Goal: Task Accomplishment & Management: Manage account settings

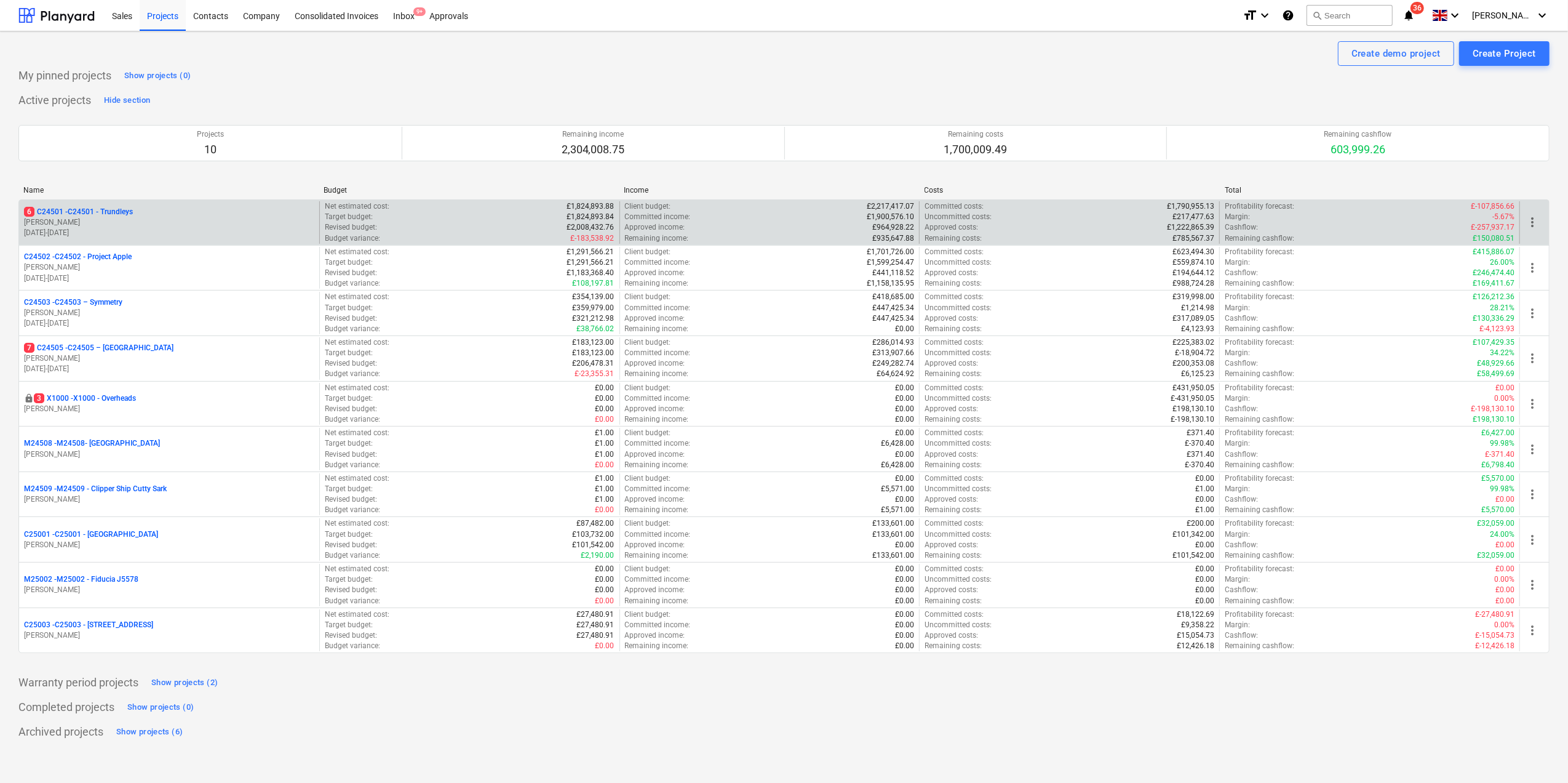
click at [74, 217] on p "6 C24501 - C24501 - Trundleys" at bounding box center [78, 212] width 109 height 10
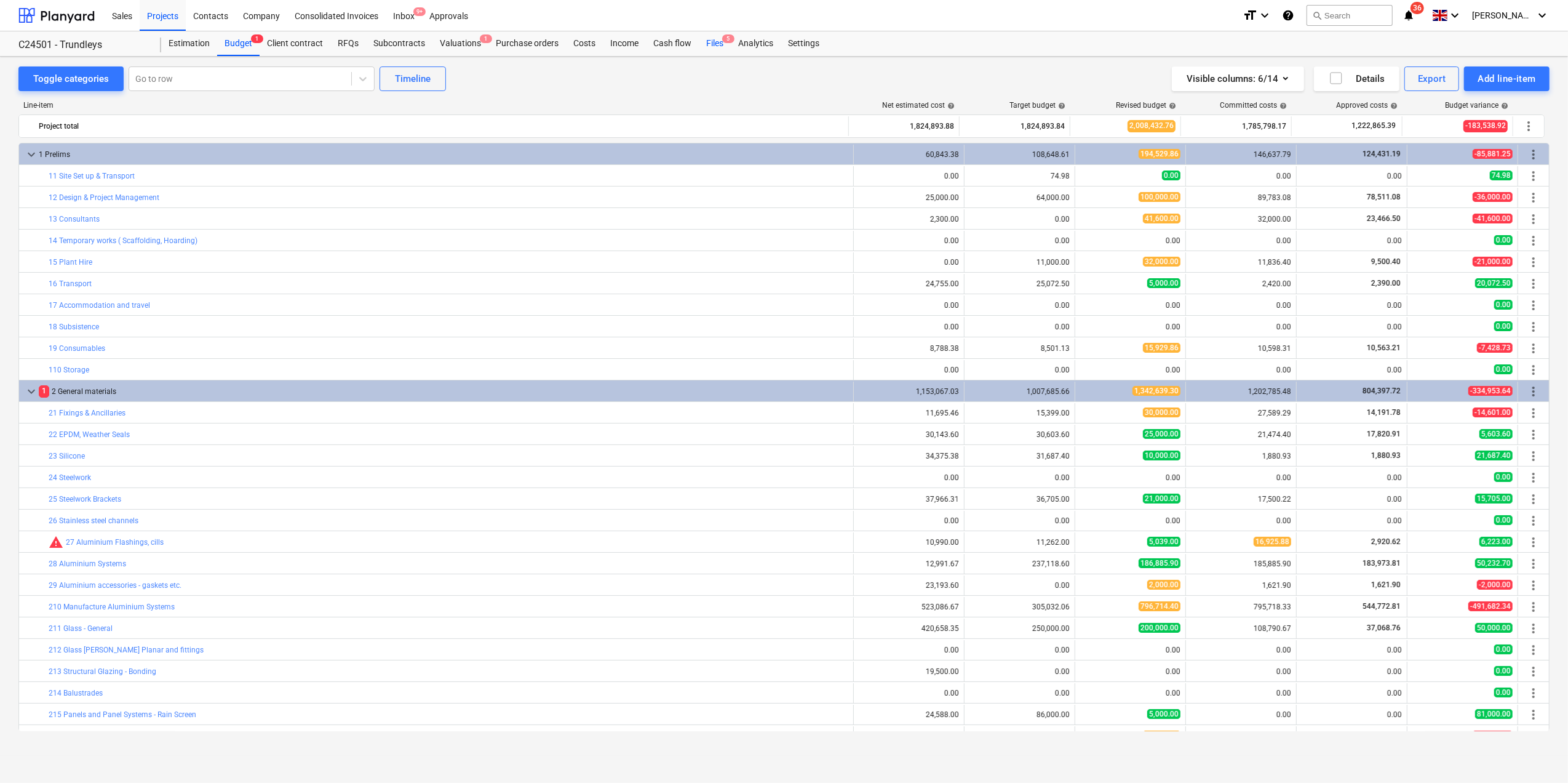
click at [713, 38] on div "Files 5" at bounding box center [715, 43] width 32 height 24
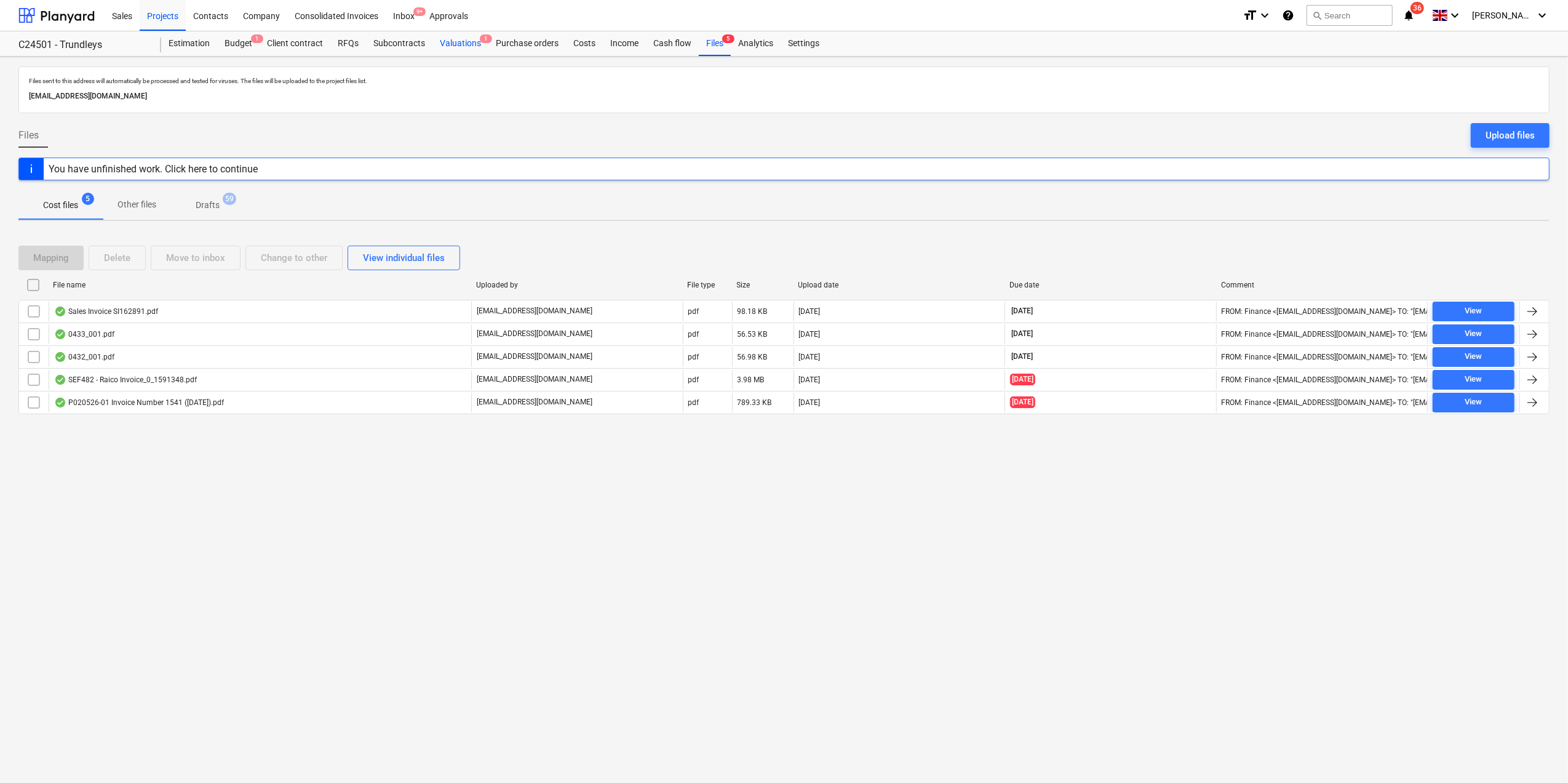
click at [457, 40] on div "Valuations 1" at bounding box center [460, 43] width 56 height 24
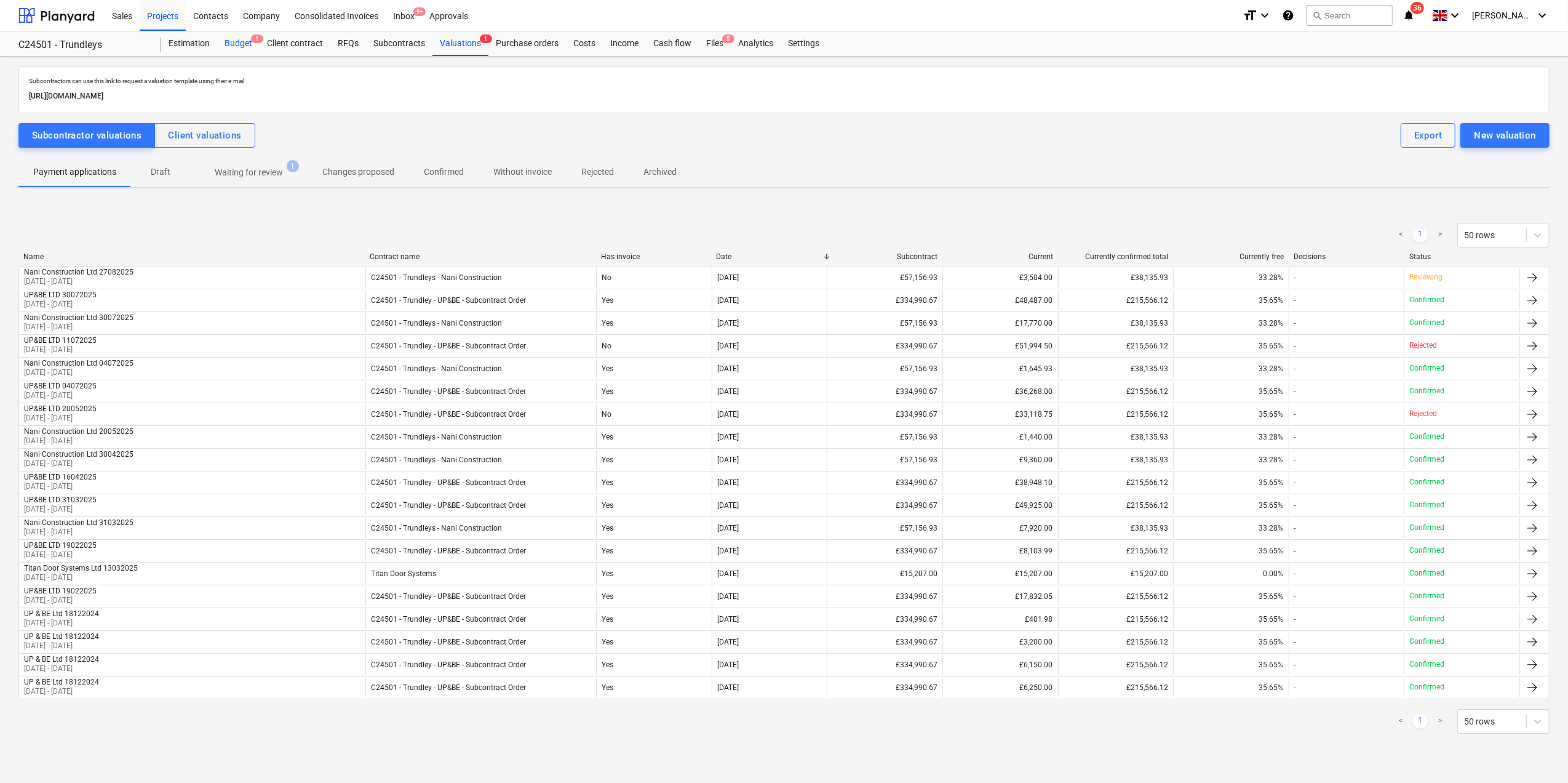
click at [238, 40] on div "Budget 1" at bounding box center [238, 43] width 42 height 24
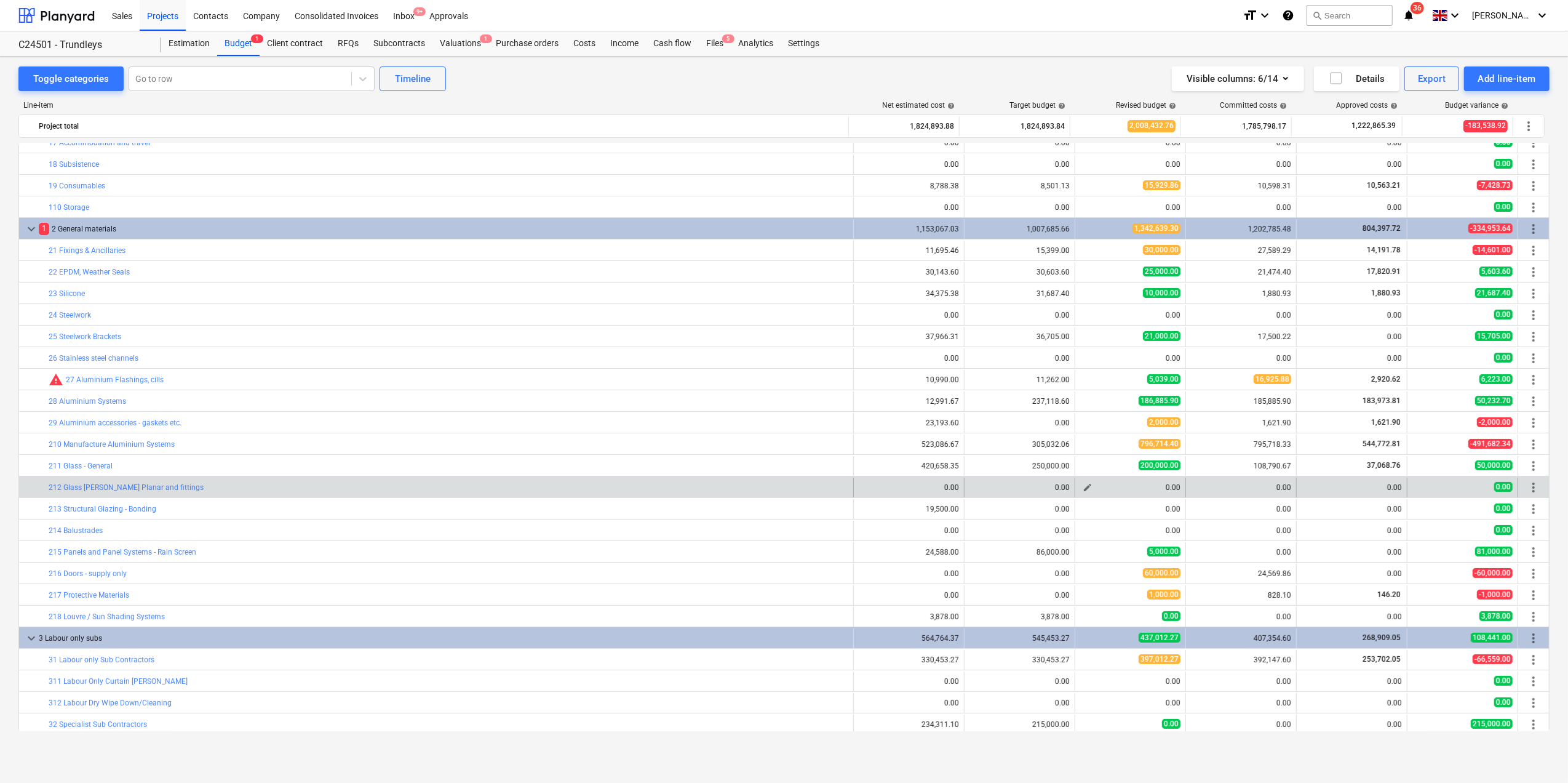
scroll to position [164, 0]
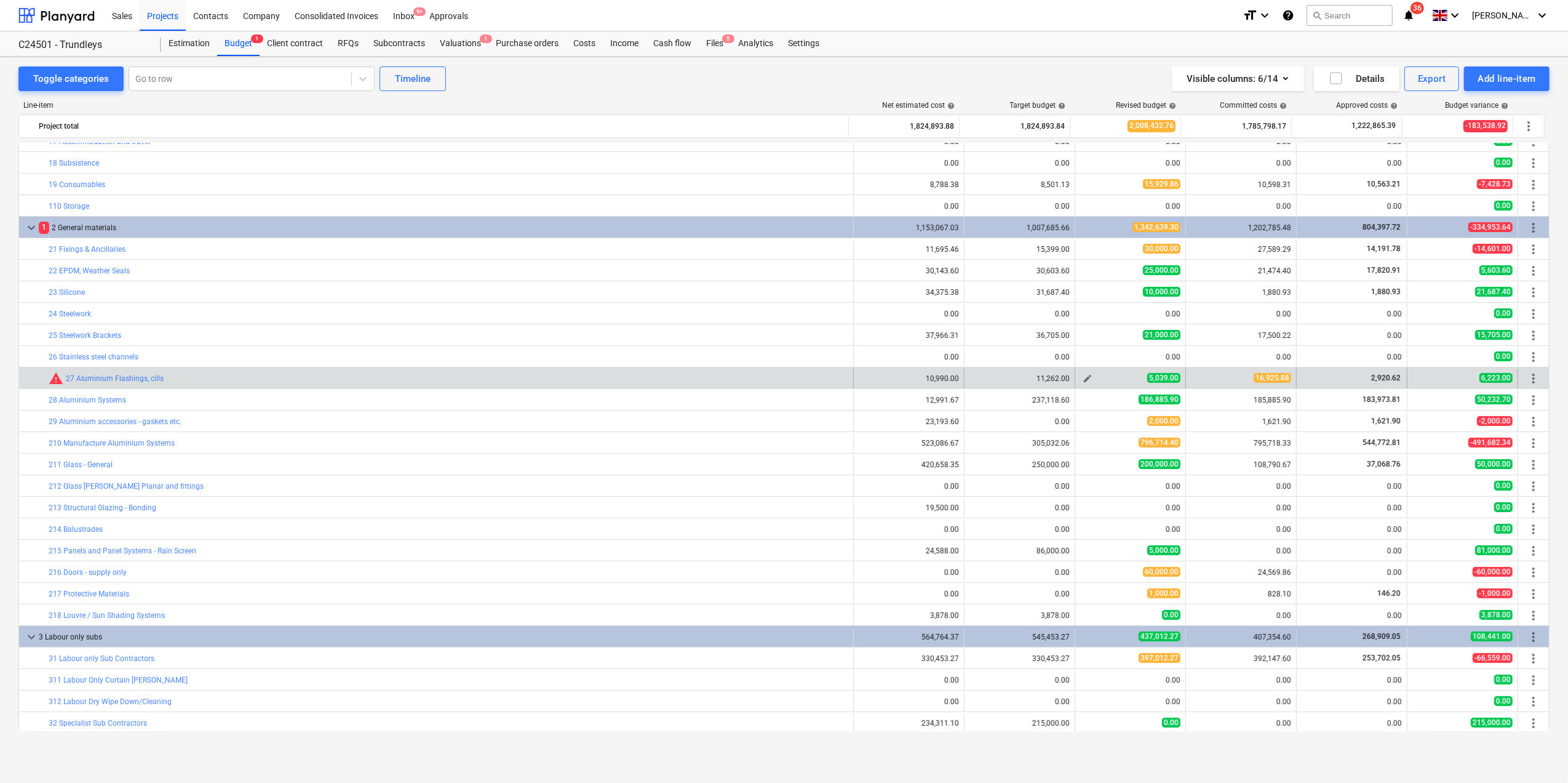
click at [1083, 380] on span "edit" at bounding box center [1088, 378] width 10 height 10
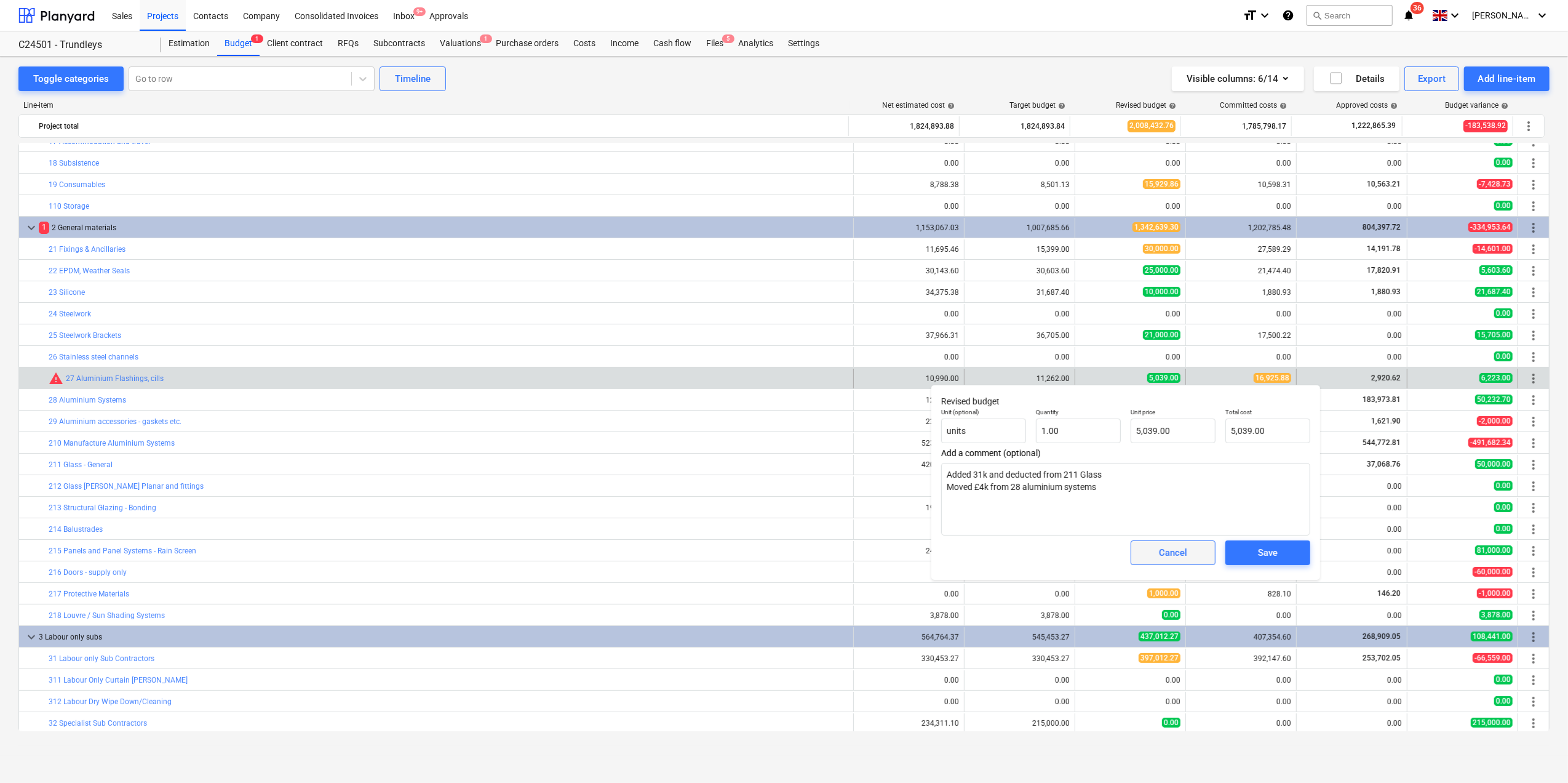
click at [1194, 559] on span "Cancel" at bounding box center [1173, 552] width 54 height 16
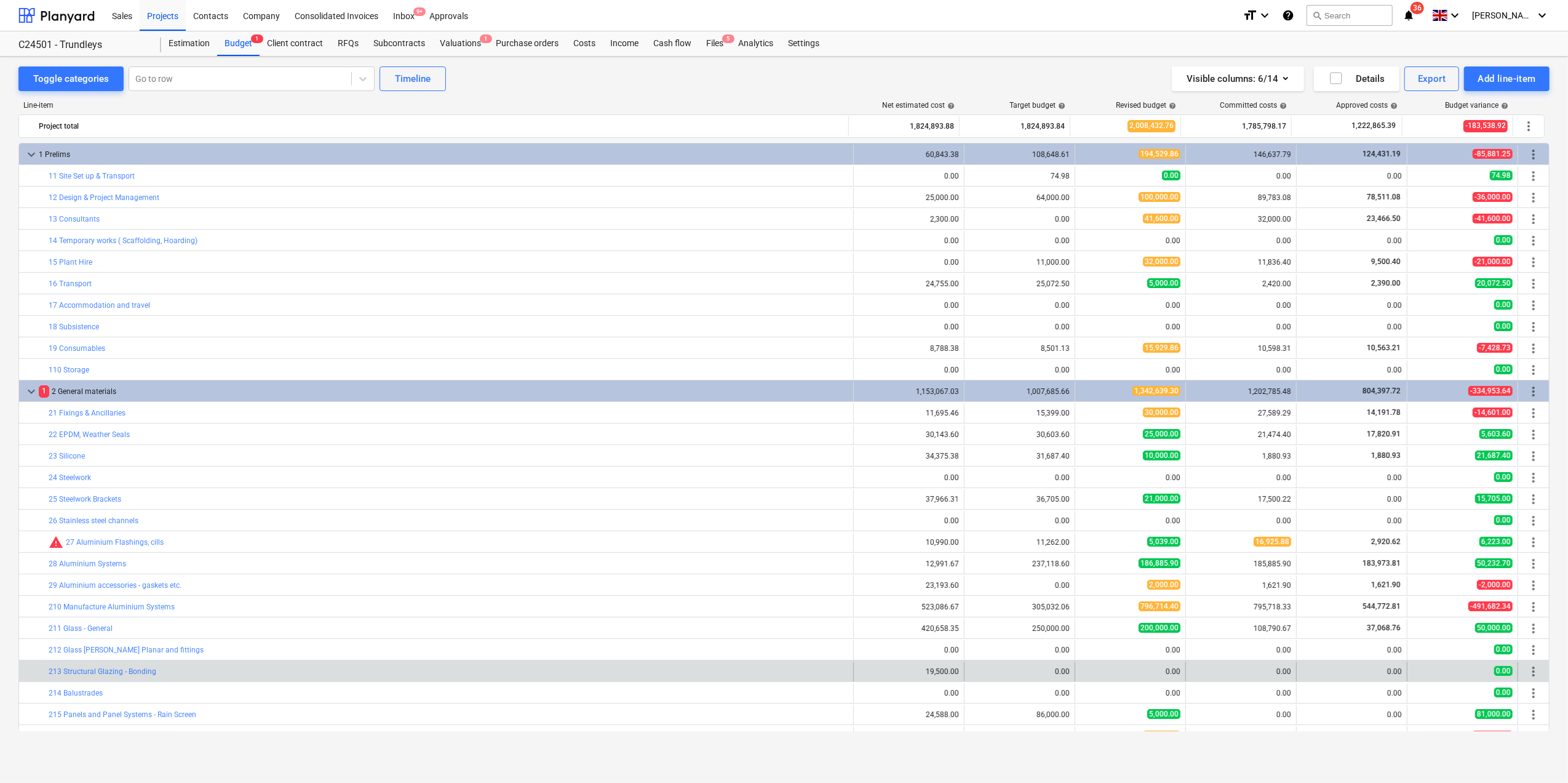
scroll to position [246, 0]
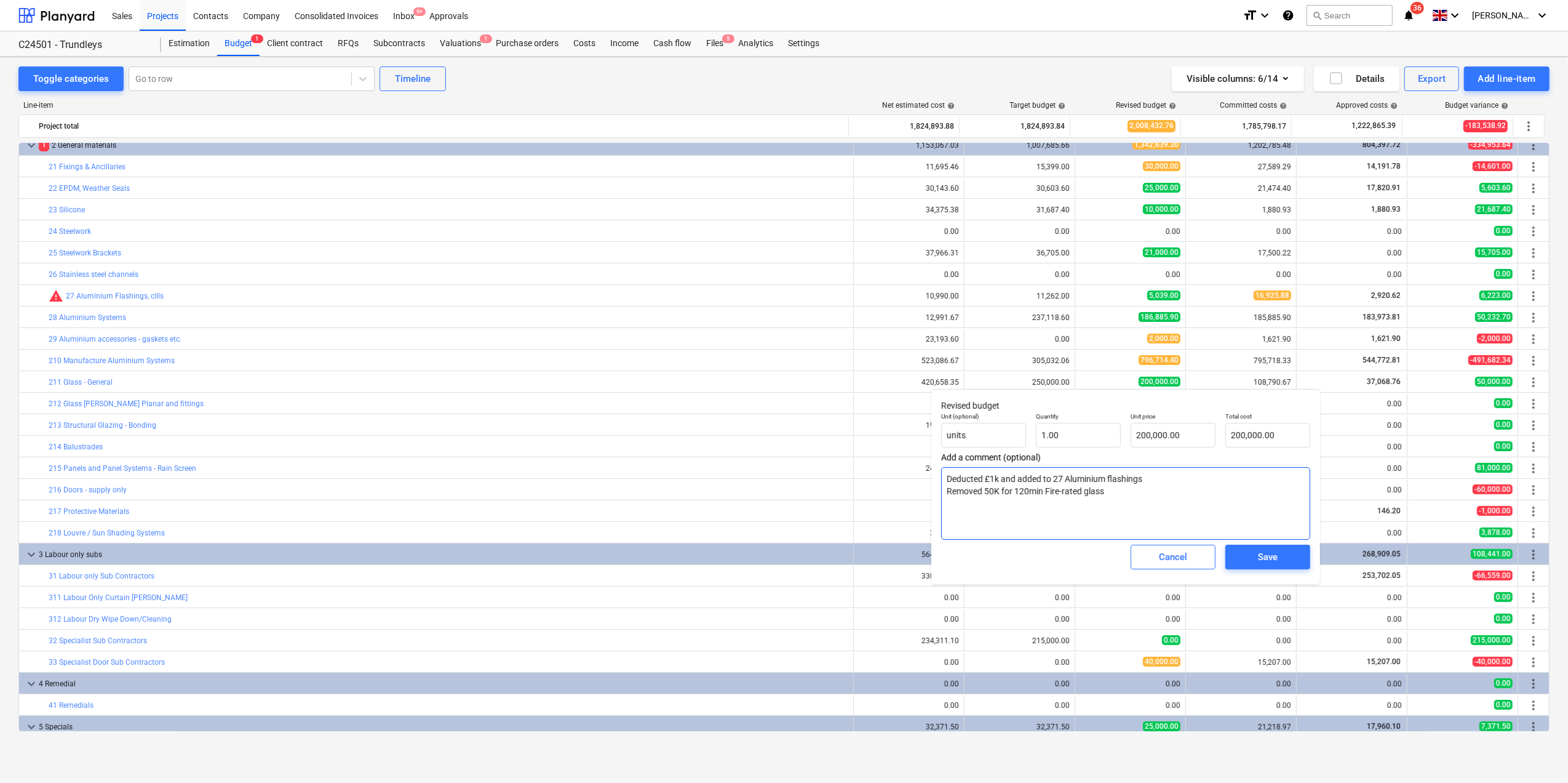
click at [1063, 511] on textarea "Deducted £1k and added to 27 Aluminium flashings Removed 50K for 120min Fire-ra…" at bounding box center [1126, 503] width 369 height 72
click at [1110, 495] on textarea "Deducted £1k and added to 27 Aluminium flashings Removed 50K for 120min Fire-ra…" at bounding box center [1126, 503] width 369 height 72
type textarea "x"
type textarea "Deducted £1k and added to 27 Aluminium flashings Removed 50K for 120min Fire-ra…"
type textarea "x"
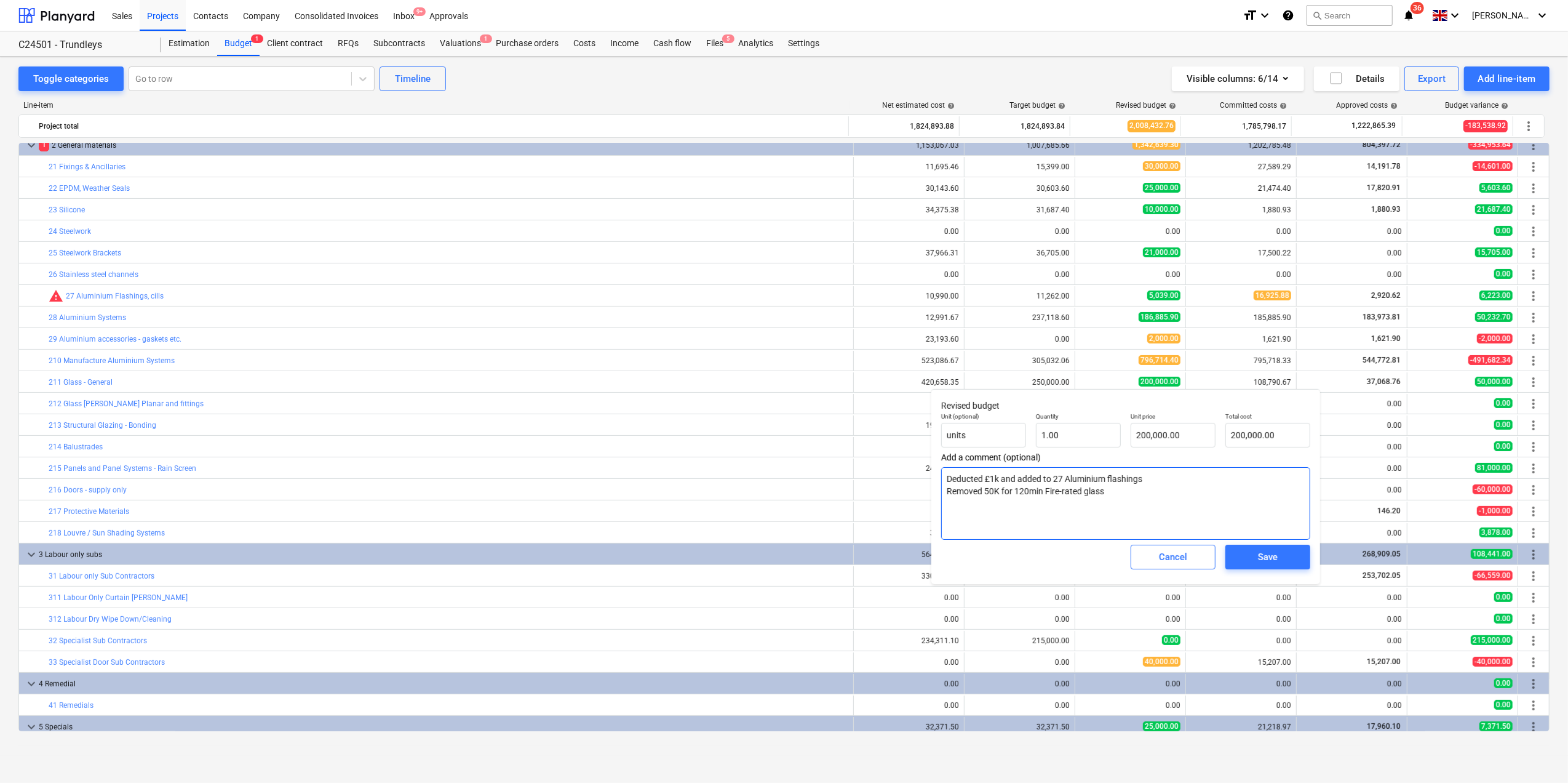
type textarea "Deducted £1k and added to 27 Aluminium flashings Removed 50K for 120min Fire-ra…"
type textarea "x"
type textarea "Deducted £1k and added to 27 Aluminium flashings Removed 50K for 120min Fire-ra…"
type textarea "x"
type textarea "Deducted £1k and added to 27 Aluminium flashings Removed 50K for 120min Fire-ra…"
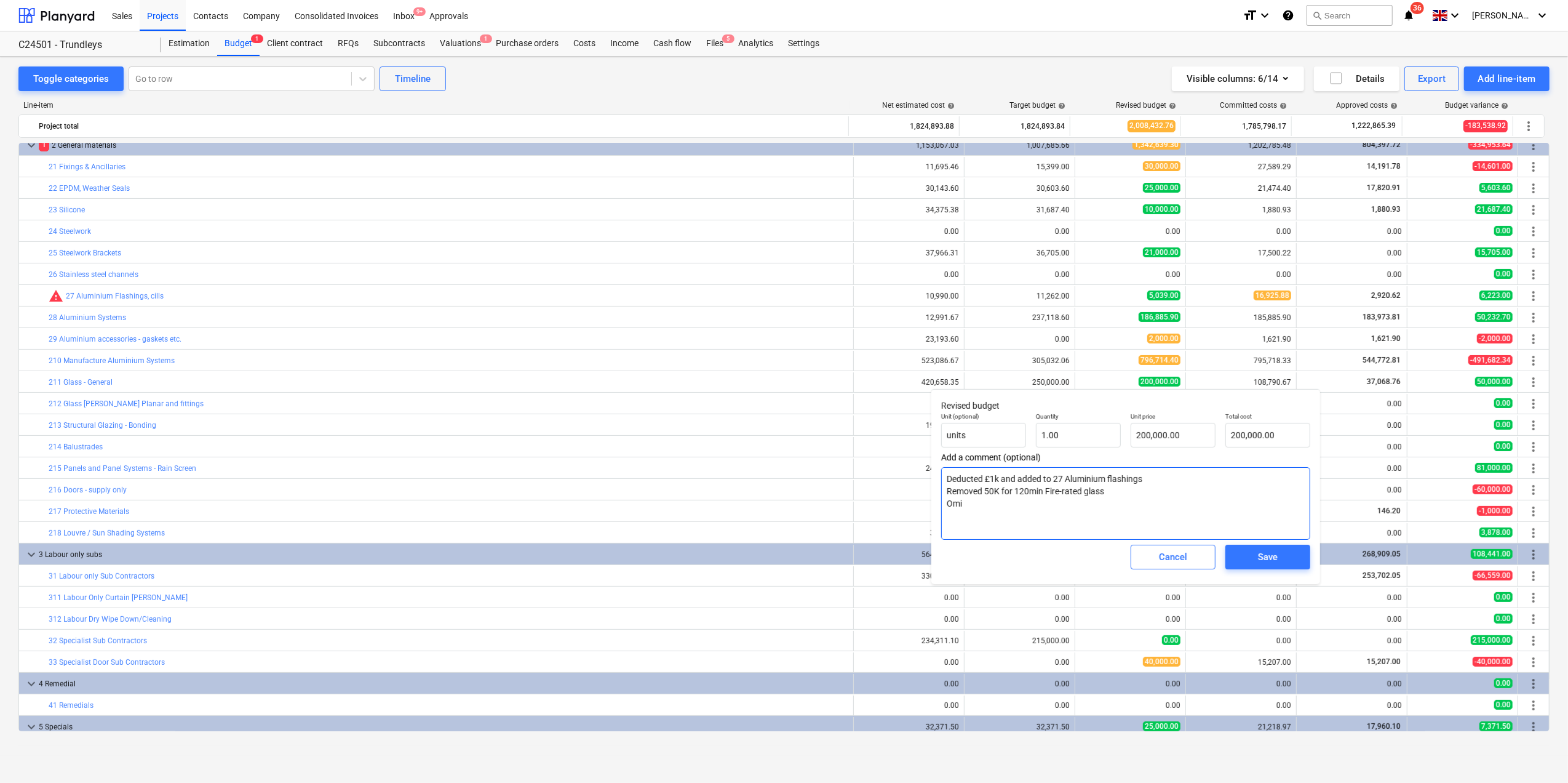
type textarea "x"
type textarea "Deducted £1k and added to 27 Aluminium flashings Removed 50K for 120min Fire-ra…"
type textarea "x"
type textarea "Deducted £1k and added to 27 Aluminium flashings Removed 50K for 120min Fire-ra…"
type textarea "x"
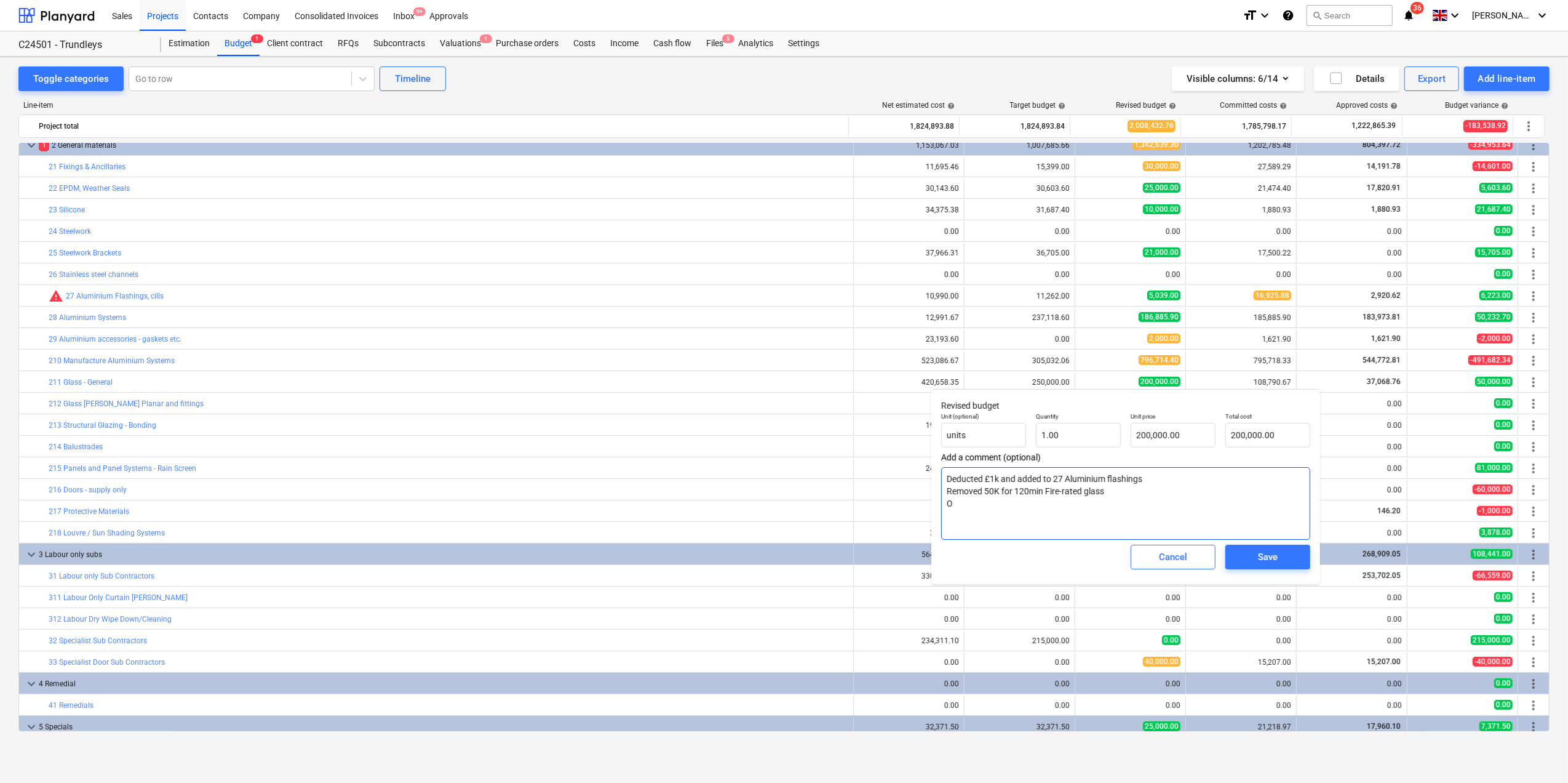
type textarea "Deducted £1k and added to 27 Aluminium flashings Removed 50K for 120min Fire-ra…"
type textarea "x"
type textarea "Deducted £1k and added to 27 Aluminium flashings Removed 50K for 120min Fire-ra…"
type textarea "x"
type textarea "Deducted £1k and added to 27 Aluminium flashings Removed 50K for 120min Fire-ra…"
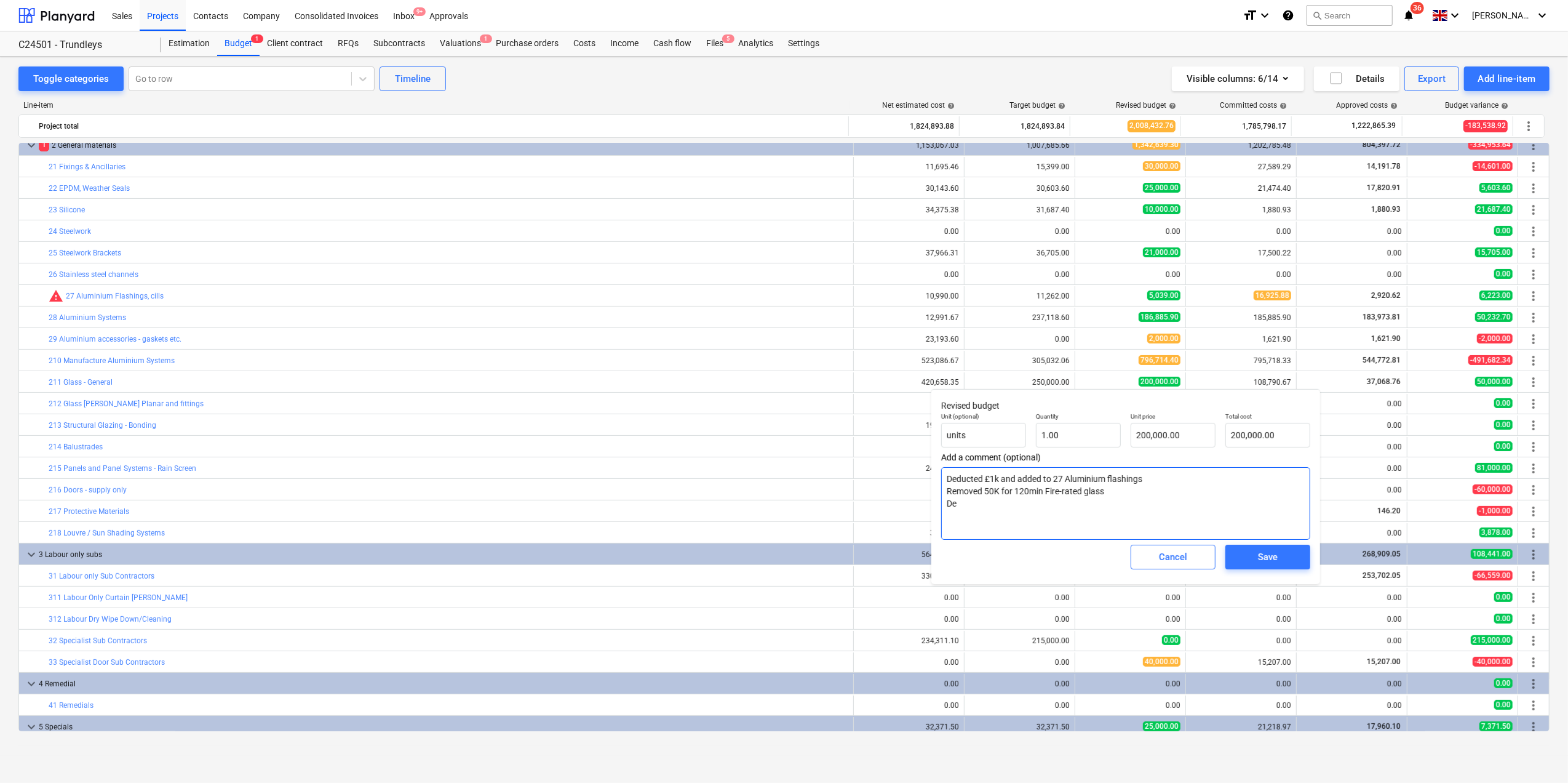
type textarea "x"
type textarea "Deducted £1k and added to 27 Aluminium flashings Removed 50K for 120min Fire-ra…"
type textarea "x"
type textarea "Deducted £1k and added to 27 Aluminium flashings Removed 50K for 120min Fire-ra…"
type textarea "x"
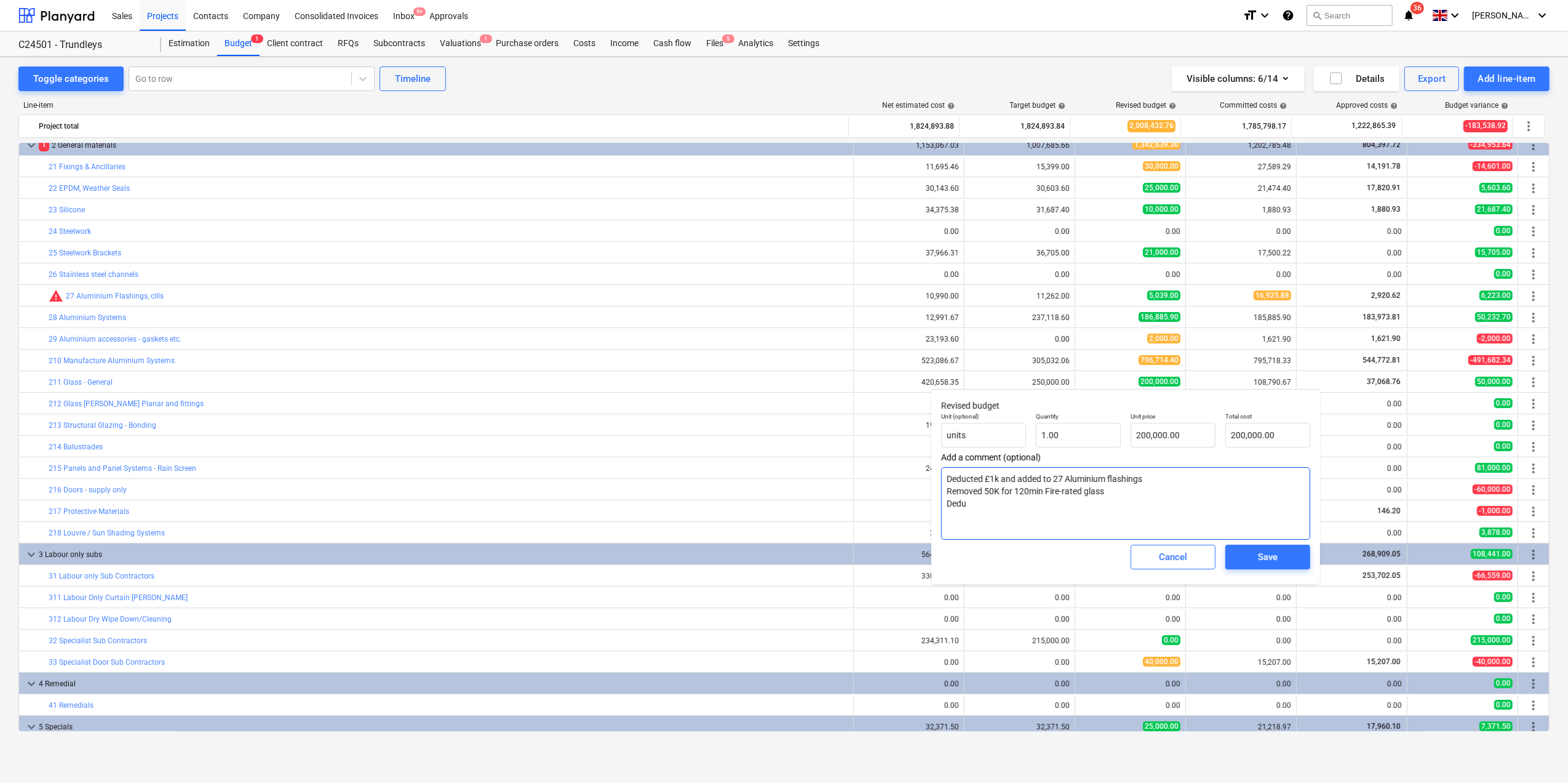
type textarea "Deducted £1k and added to 27 Aluminium flashings Removed 50K for 120min Fire-ra…"
type textarea "x"
type textarea "Deducted £1k and added to 27 Aluminium flashings Removed 50K for 120min Fire-ra…"
type textarea "x"
type textarea "Deducted £1k and added to 27 Aluminium flashings Removed 50K for 120min Fire-ra…"
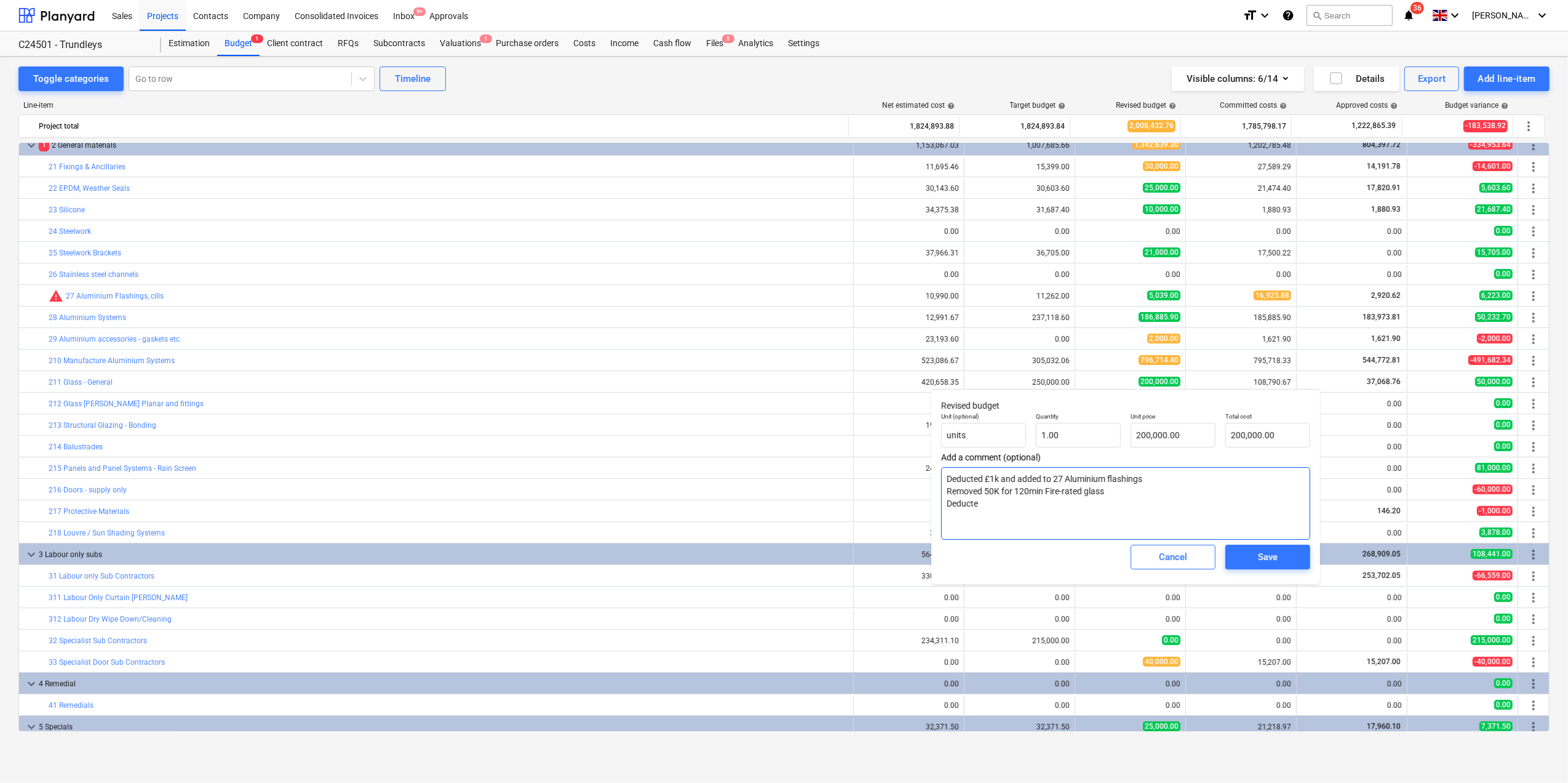
type textarea "x"
type textarea "Deducted £1k and added to 27 Aluminium flashings Removed 50K for 120min Fire-ra…"
type textarea "x"
type textarea "Deducted £1k and added to 27 Aluminium flashings Removed 50K for 120min Fire-ra…"
type textarea "x"
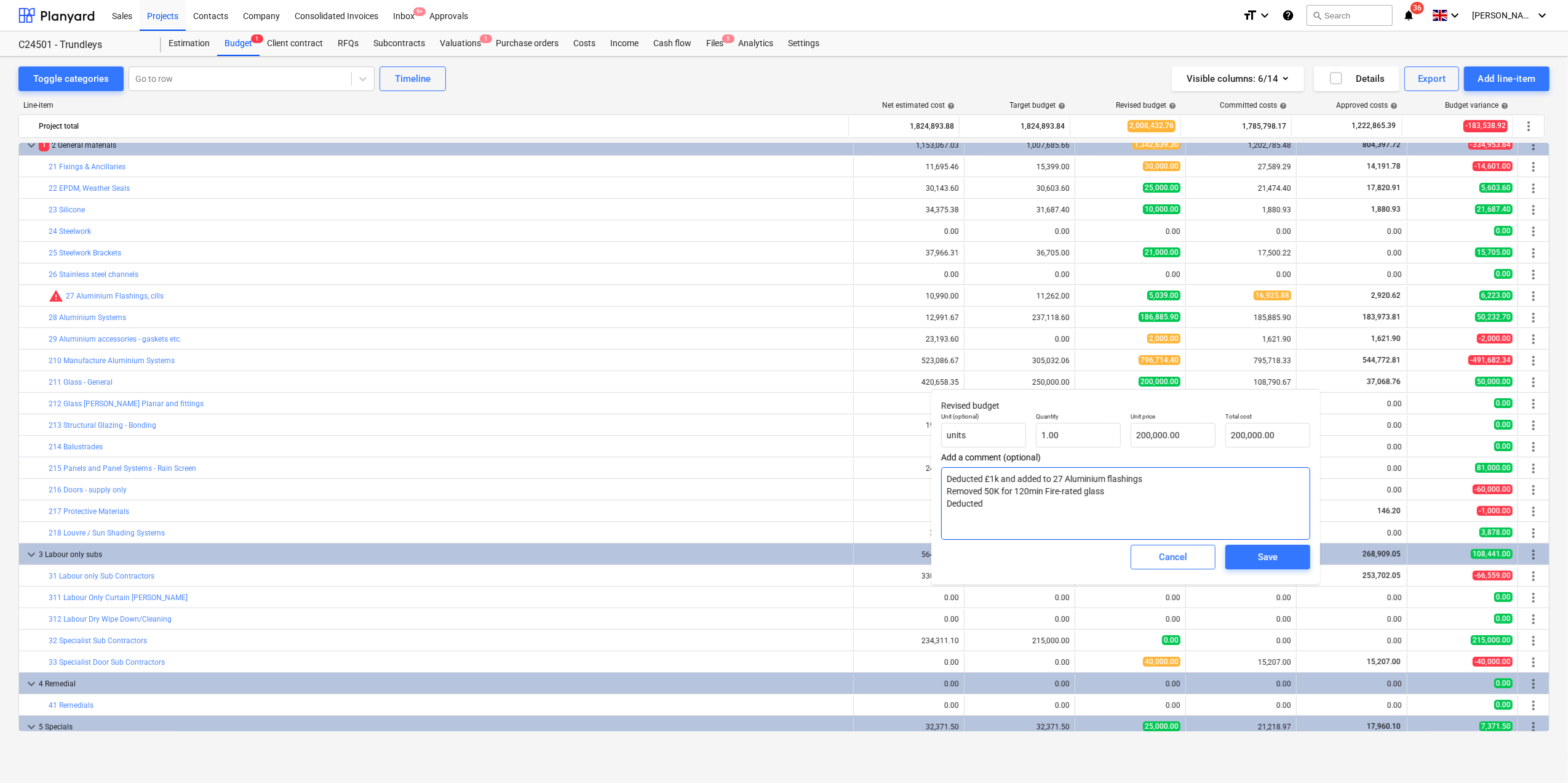
type textarea "Deducted £1k and added to 27 Aluminium flashings Removed 50K for 120min Fire-ra…"
type textarea "x"
type textarea "Deducted £1k and added to 27 Aluminium flashings Removed 50K for 120min Fire-ra…"
type textarea "x"
type textarea "Deducted £1k and added to 27 Aluminium flashings Removed 50K for 120min Fire-ra…"
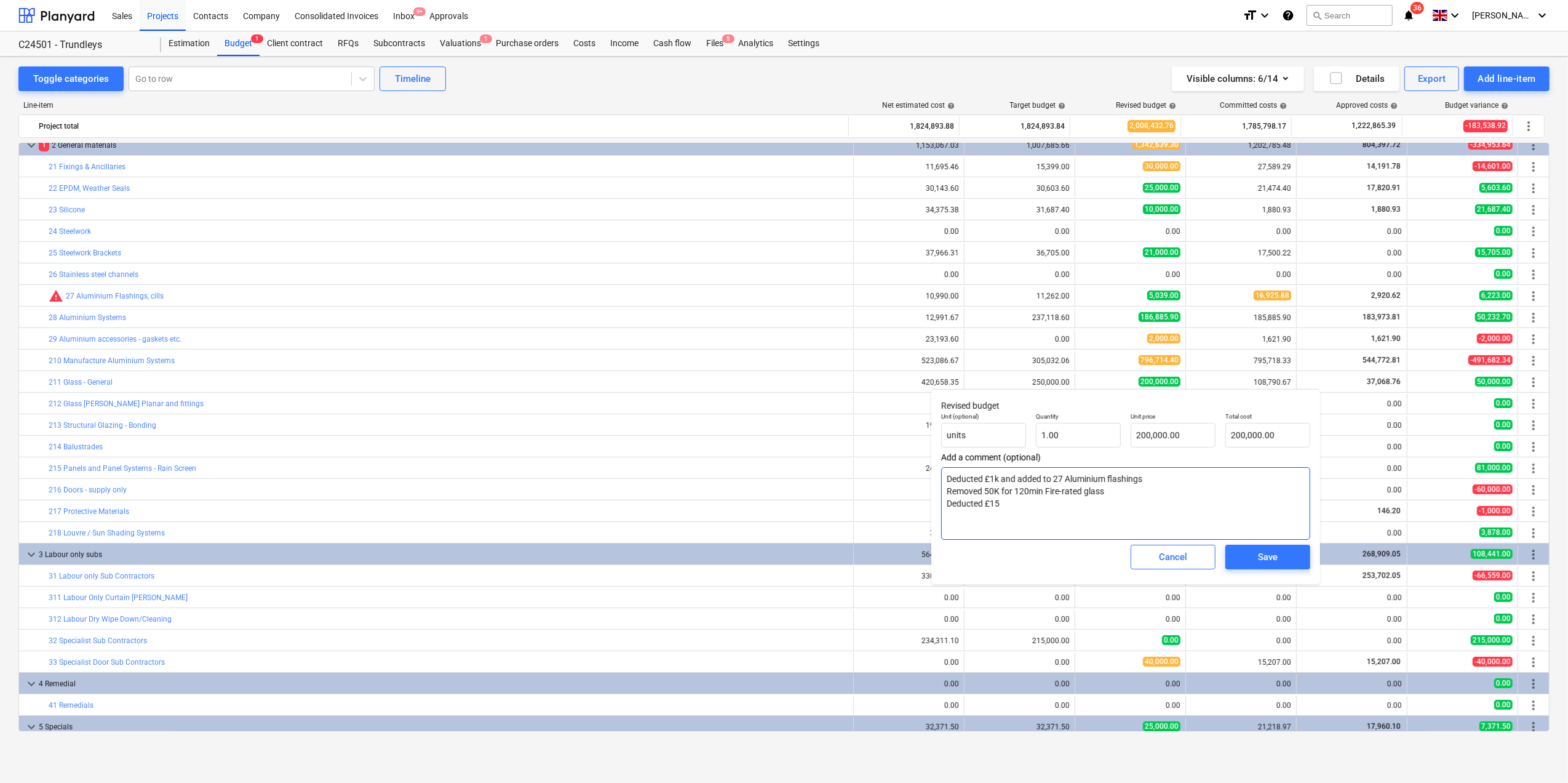
type textarea "x"
type textarea "Deducted £1k and added to 27 Aluminium flashings Removed 50K for 120min Fire-ra…"
type textarea "x"
type textarea "Deducted £1k and added to 27 Aluminium flashings Removed 50K for 120min Fire-ra…"
type textarea "x"
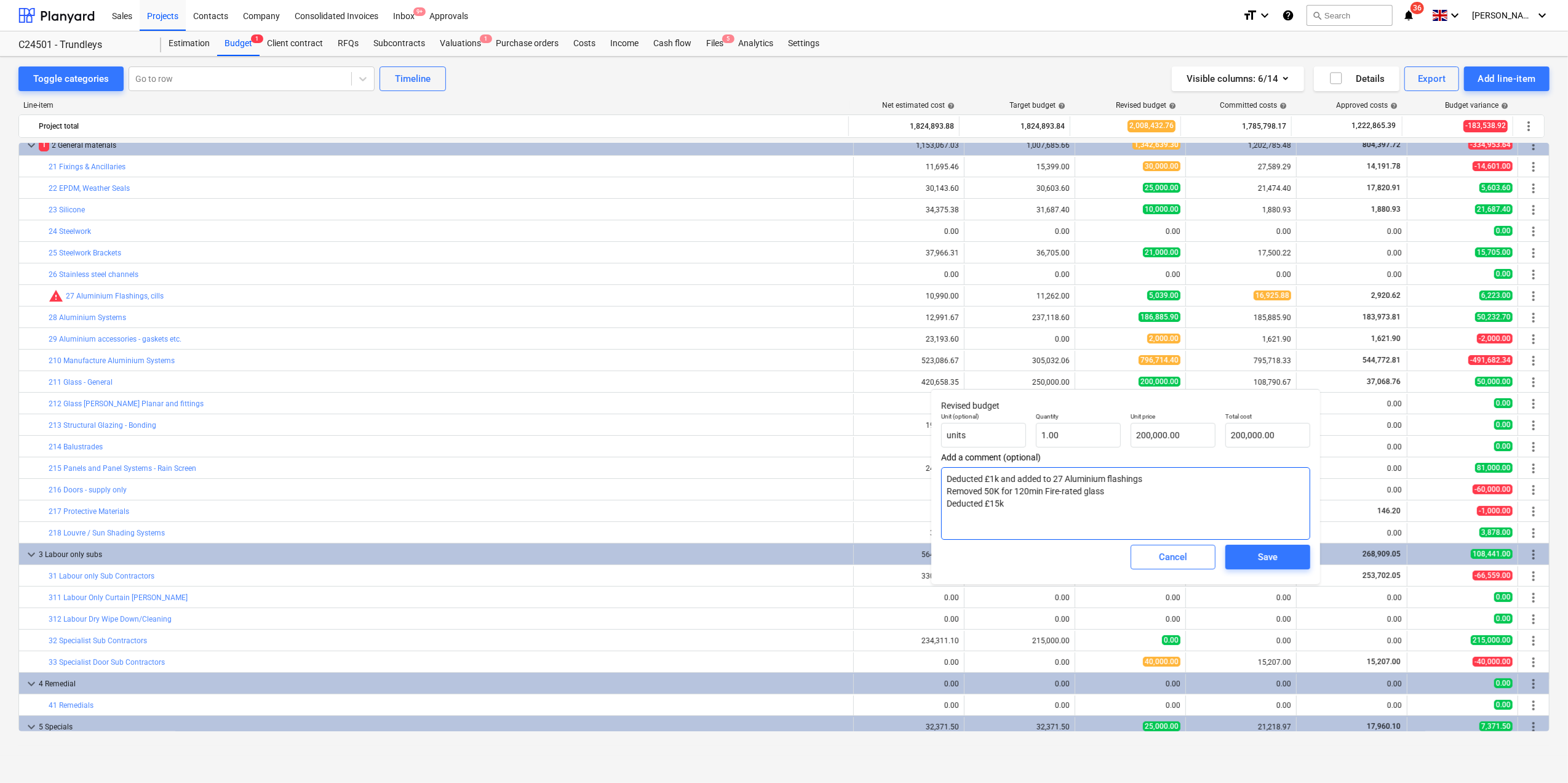
type textarea "Deducted £1k and added to 27 Aluminium flashings Removed 50K for 120min Fire-ra…"
type textarea "x"
type textarea "Deducted £1k and added to 27 Aluminium flashings Removed 50K for 120min Fire-ra…"
type textarea "x"
type textarea "Deducted £1k and added to 27 Aluminium flashings Removed 50K for 120min Fire-ra…"
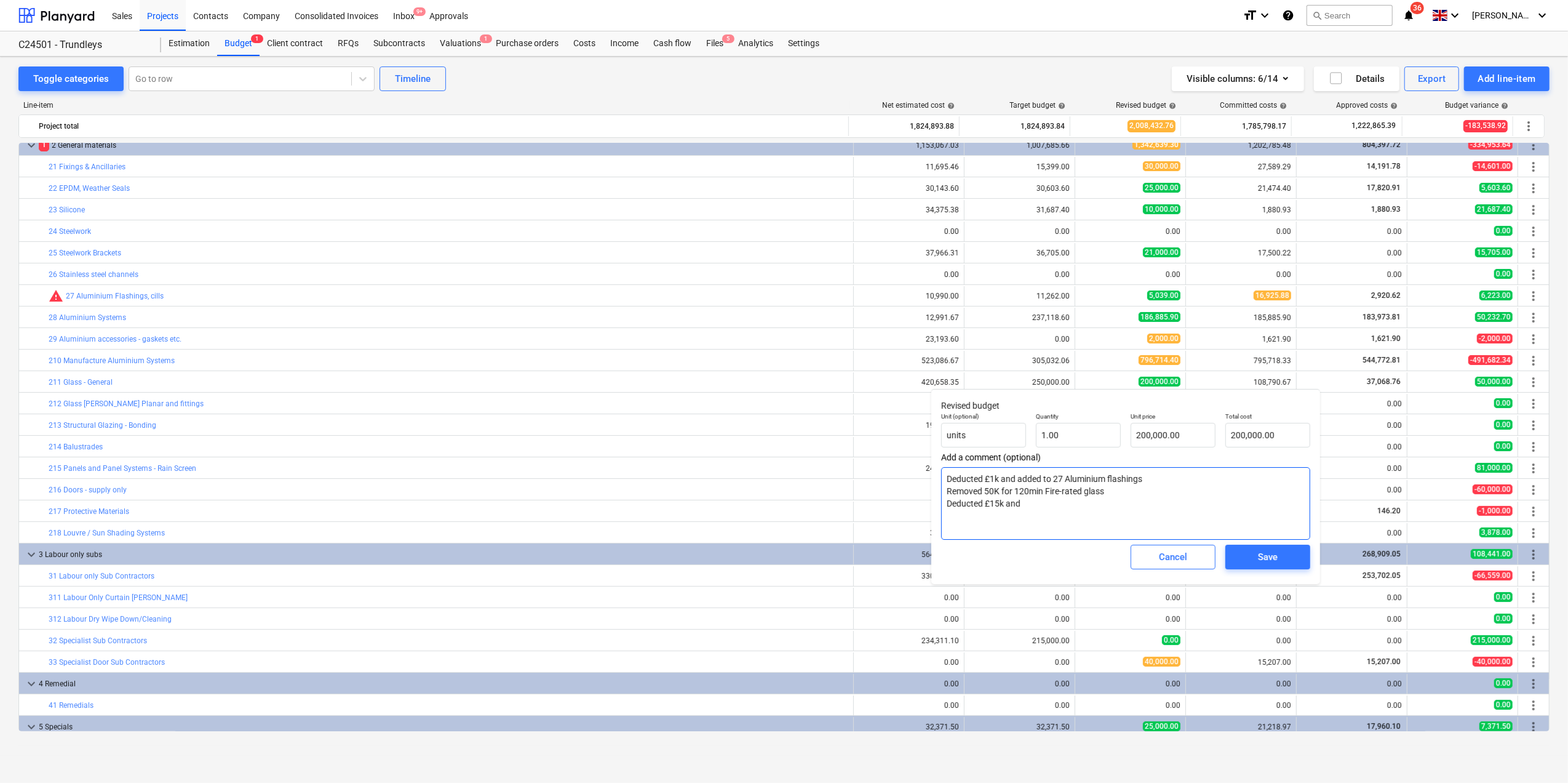
type textarea "x"
type textarea "Deducted £1k and added to 27 Aluminium flashings Removed 50K for 120min Fire-ra…"
type textarea "x"
type textarea "Deducted £1k and added to 27 Aluminium flashings Removed 50K for 120min Fire-ra…"
type textarea "x"
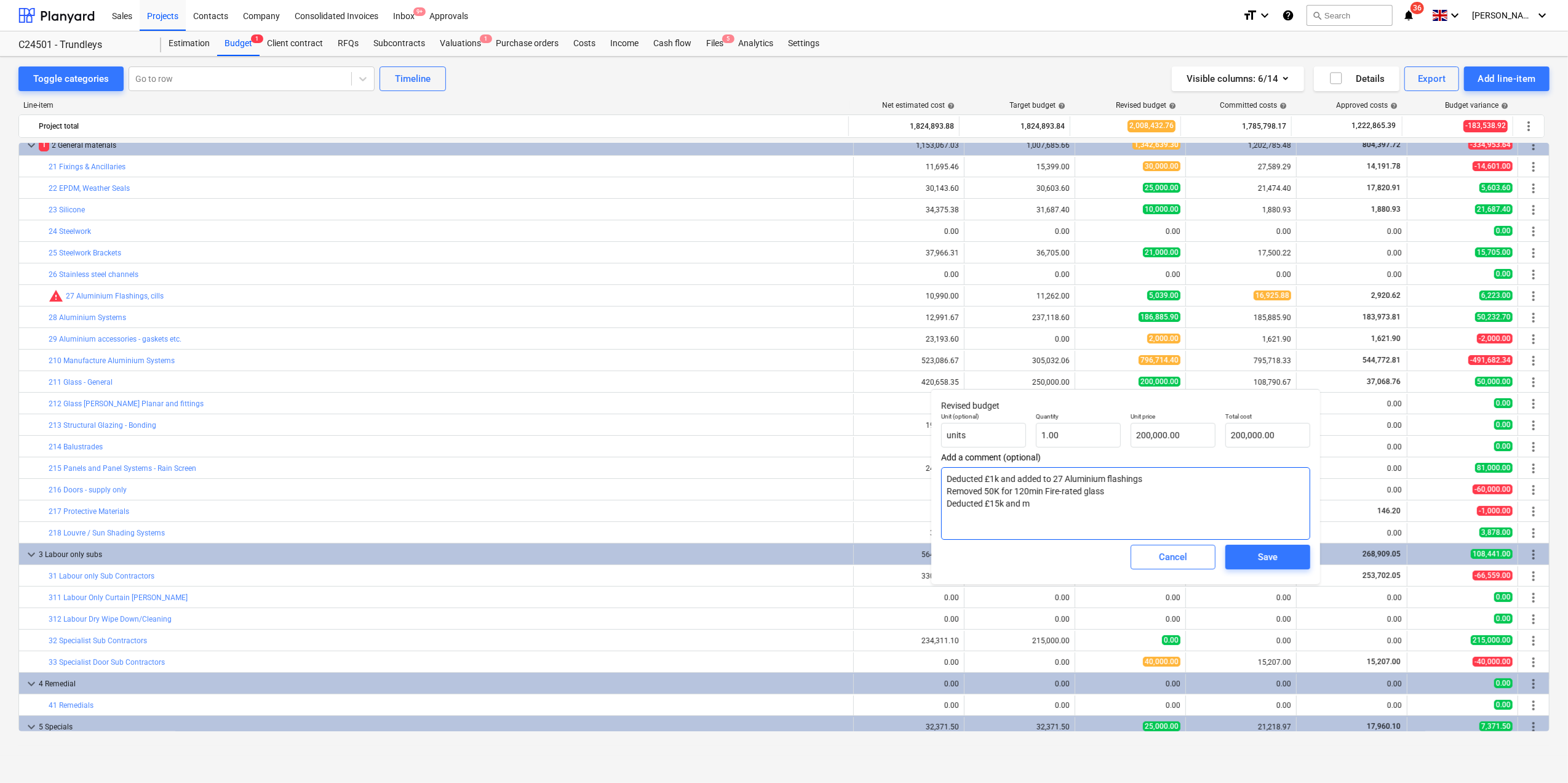
type textarea "Deducted £1k and added to 27 Aluminium flashings Removed 50K for 120min Fire-ra…"
type textarea "x"
type textarea "Deducted £1k and added to 27 Aluminium flashings Removed 50K for 120min Fire-ra…"
type textarea "x"
type textarea "Deducted £1k and added to 27 Aluminium flashings Removed 50K for 120min Fire-ra…"
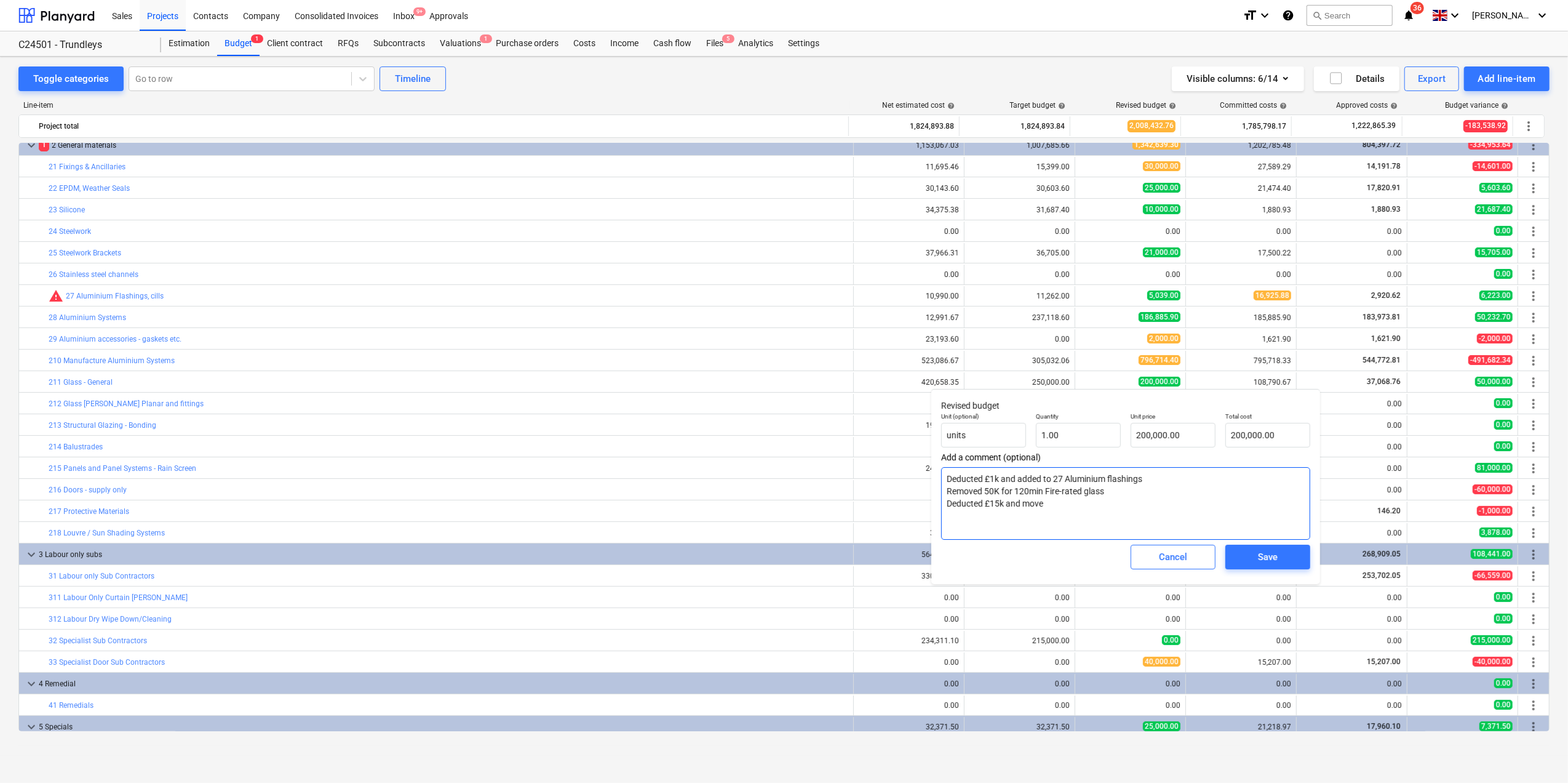
type textarea "x"
type textarea "Deducted £1k and added to 27 Aluminium flashings Removed 50K for 120min Fire-ra…"
type textarea "x"
type textarea "Deducted £1k and added to 27 Aluminium flashings Removed 50K for 120min Fire-ra…"
type textarea "x"
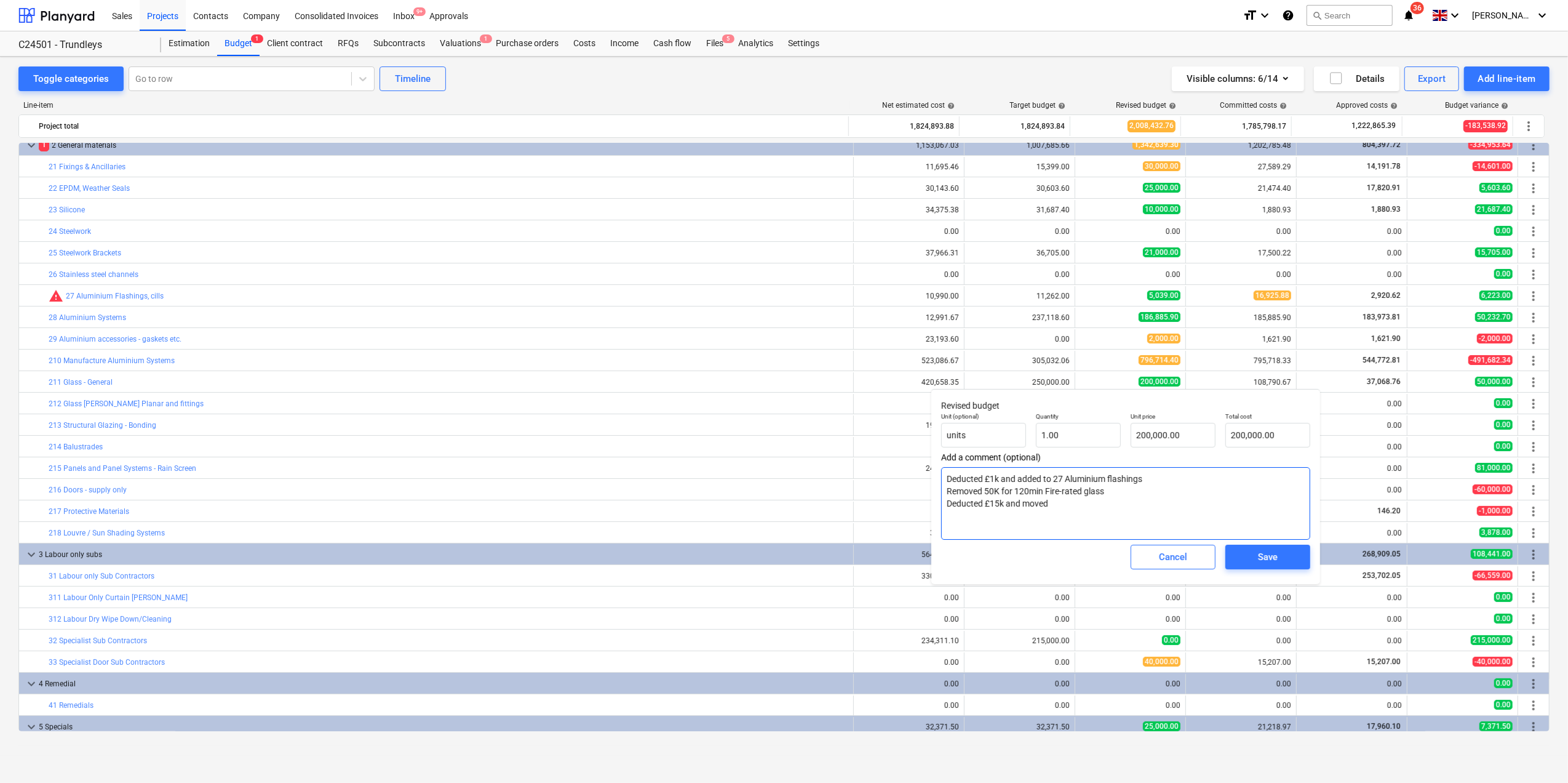
type textarea "Deducted £1k and added to 27 Aluminium flashings Removed 50K for 120min Fire-ra…"
type textarea "x"
type textarea "Deducted £1k and added to 27 Aluminium flashings Removed 50K for 120min Fire-ra…"
type textarea "x"
type textarea "Deducted £1k and added to 27 Aluminium flashings Removed 50K for 120min Fire-ra…"
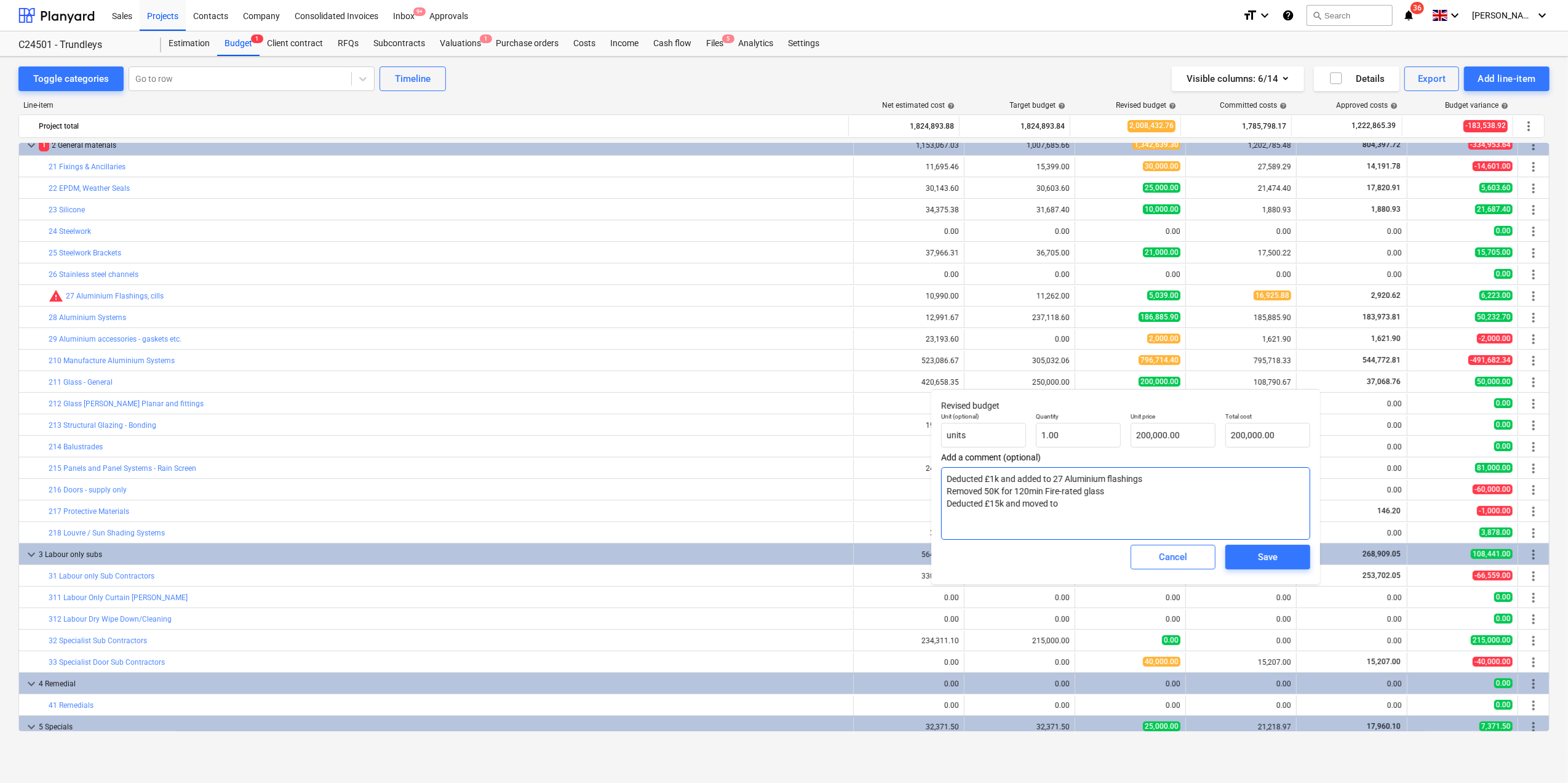
type textarea "x"
type textarea "Deducted £1k and added to 27 Aluminium flashings Removed 50K for 120min Fire-ra…"
type textarea "x"
type textarea "Deducted £1k and added to 27 Aluminium flashings Removed 50K for 120min Fire-ra…"
type textarea "x"
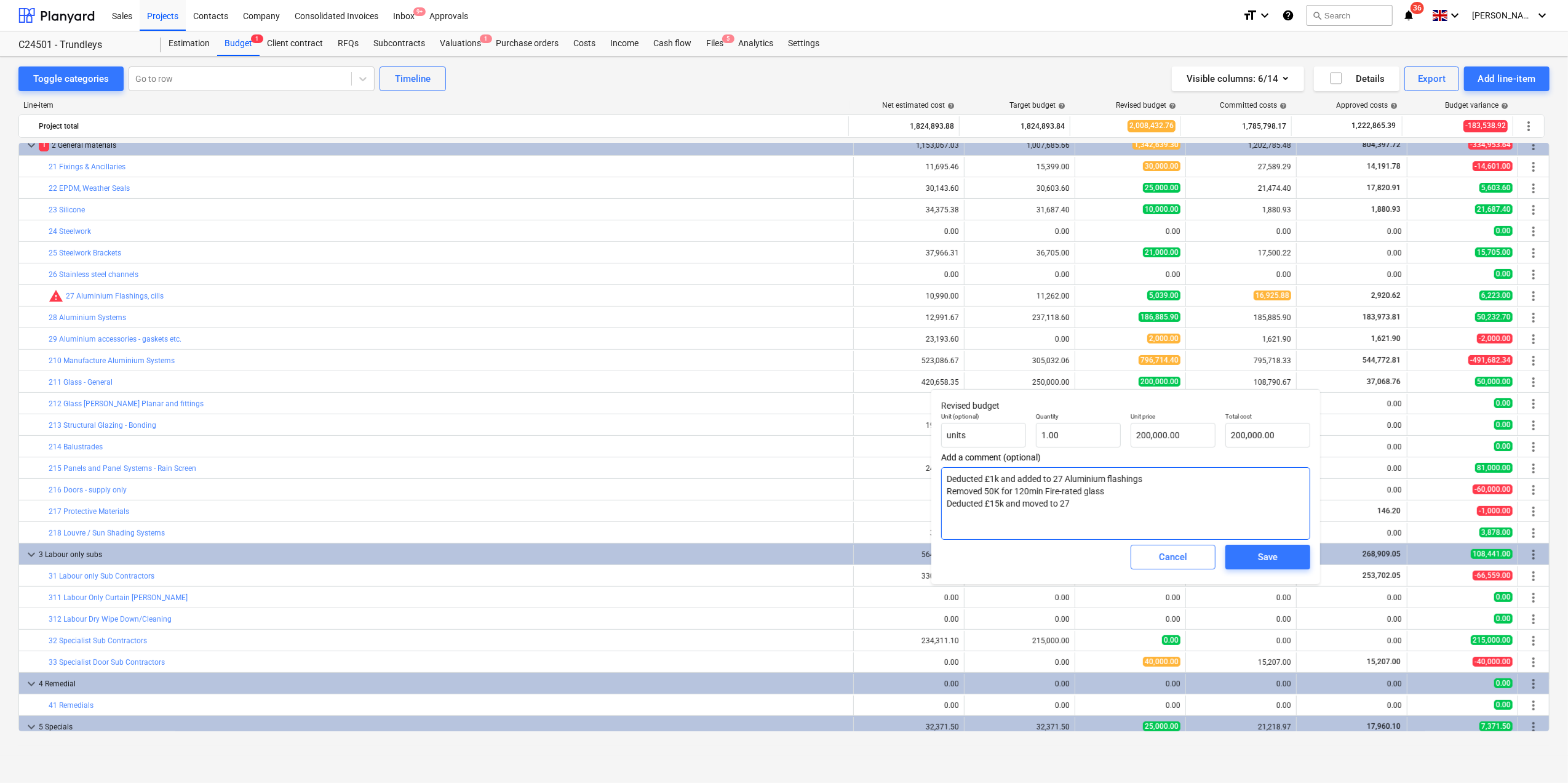
type textarea "Deducted £1k and added to 27 Aluminium flashings Removed 50K for 120min Fire-ra…"
type textarea "x"
type textarea "Deducted £1k and added to 27 Aluminium flashings Removed 50K for 120min Fire-ra…"
type textarea "x"
type textarea "Deducted £1k and added to 27 Aluminium flashings Removed 50K for 120min Fire-ra…"
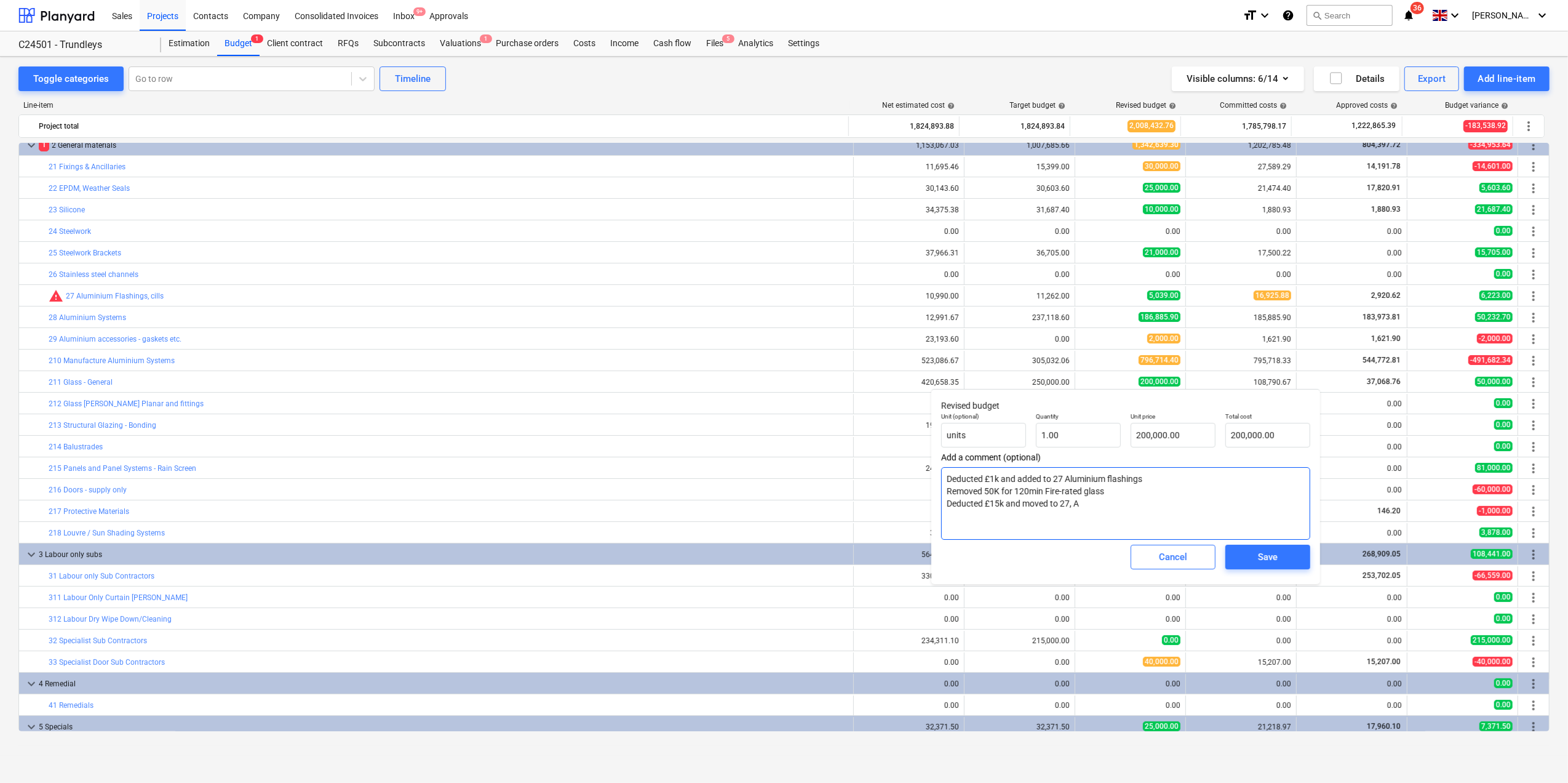
type textarea "x"
type textarea "Deducted £1k and added to 27 Aluminium flashings Removed 50K for 120min Fire-ra…"
type textarea "x"
type textarea "Deducted £1k and added to 27 Aluminium flashings Removed 50K for 120min Fire-ra…"
type textarea "x"
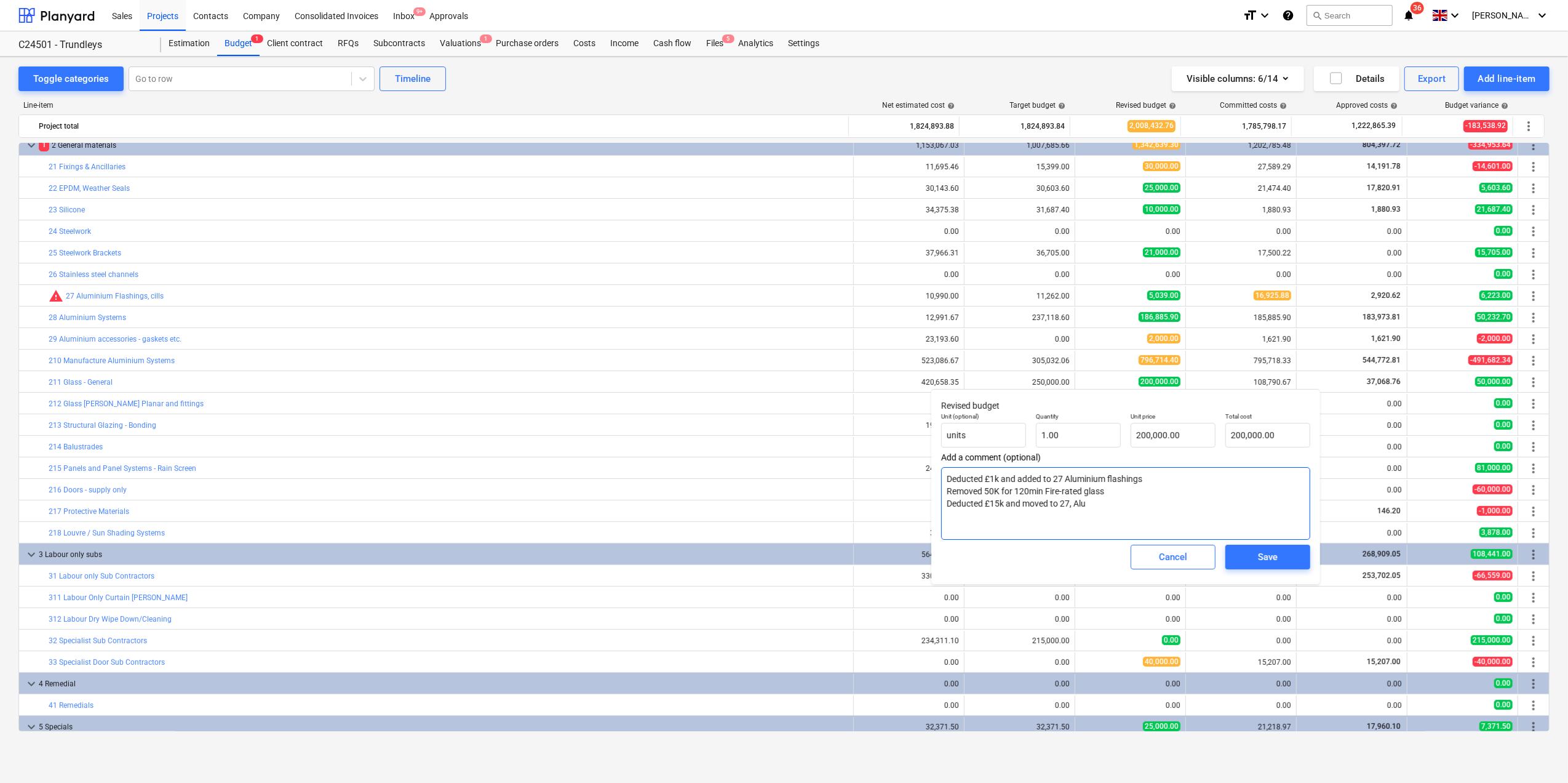
type textarea "Deducted £1k and added to 27 Aluminium flashings Removed 50K for 120min Fire-ra…"
type textarea "x"
type textarea "Deducted £1k and added to 27 Aluminium flashings Removed 50K for 120min Fire-ra…"
type textarea "x"
type textarea "Deducted £1k and added to 27 Aluminium flashings Removed 50K for 120min Fire-ra…"
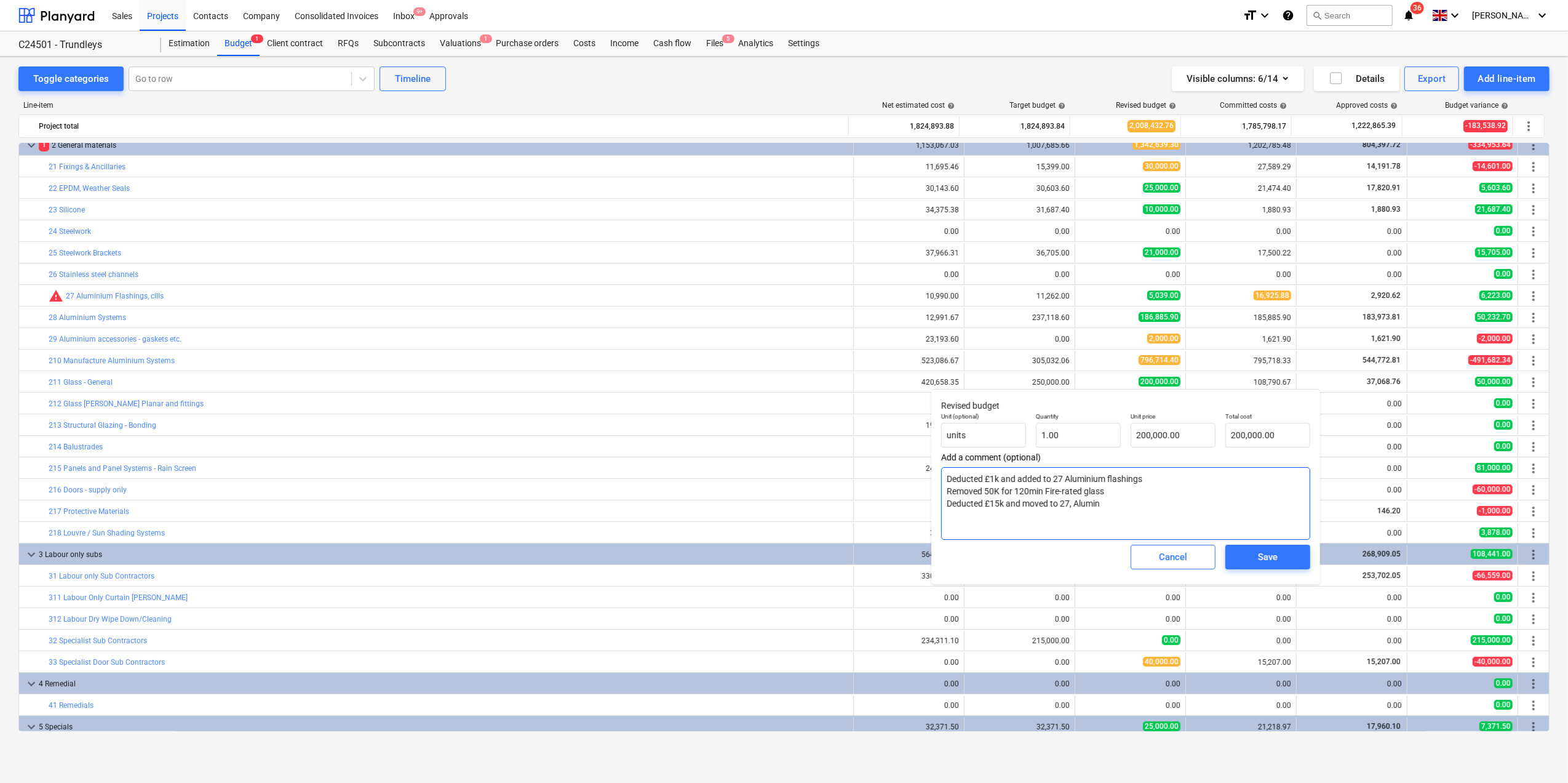
type textarea "x"
type textarea "Deducted £1k and added to 27 Aluminium flashings Removed 50K for 120min Fire-ra…"
type textarea "x"
type textarea "Deducted £1k and added to 27 Aluminium flashings Removed 50K for 120min Fire-ra…"
type textarea "x"
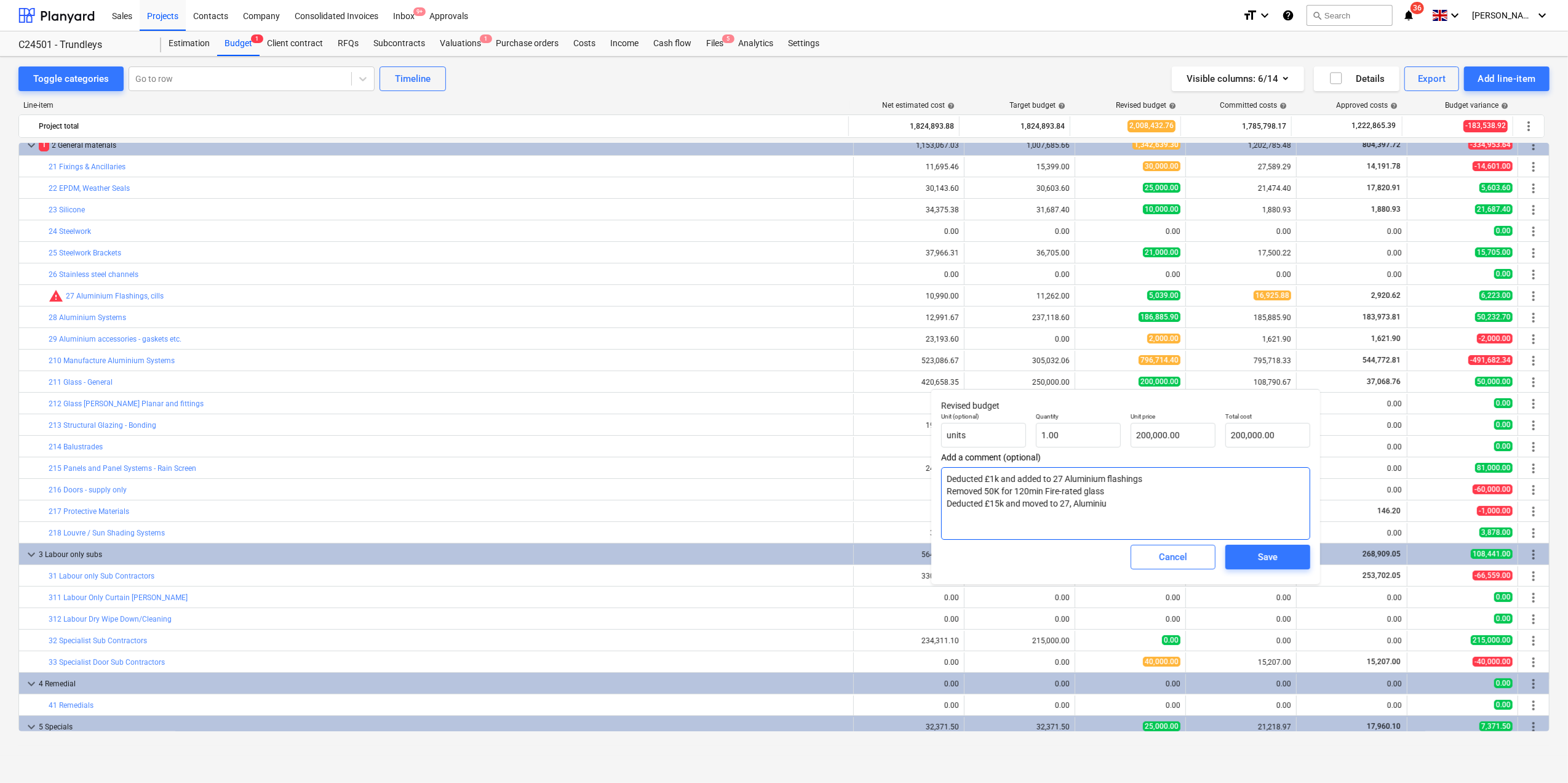
type textarea "Deducted £1k and added to 27 Aluminium flashings Removed 50K for 120min Fire-ra…"
type textarea "x"
type textarea "Deducted £1k and added to 27 Aluminium flashings Removed 50K for 120min Fire-ra…"
type textarea "x"
type textarea "Deducted £1k and added to 27 Aluminium flashings Removed 50K for 120min Fire-ra…"
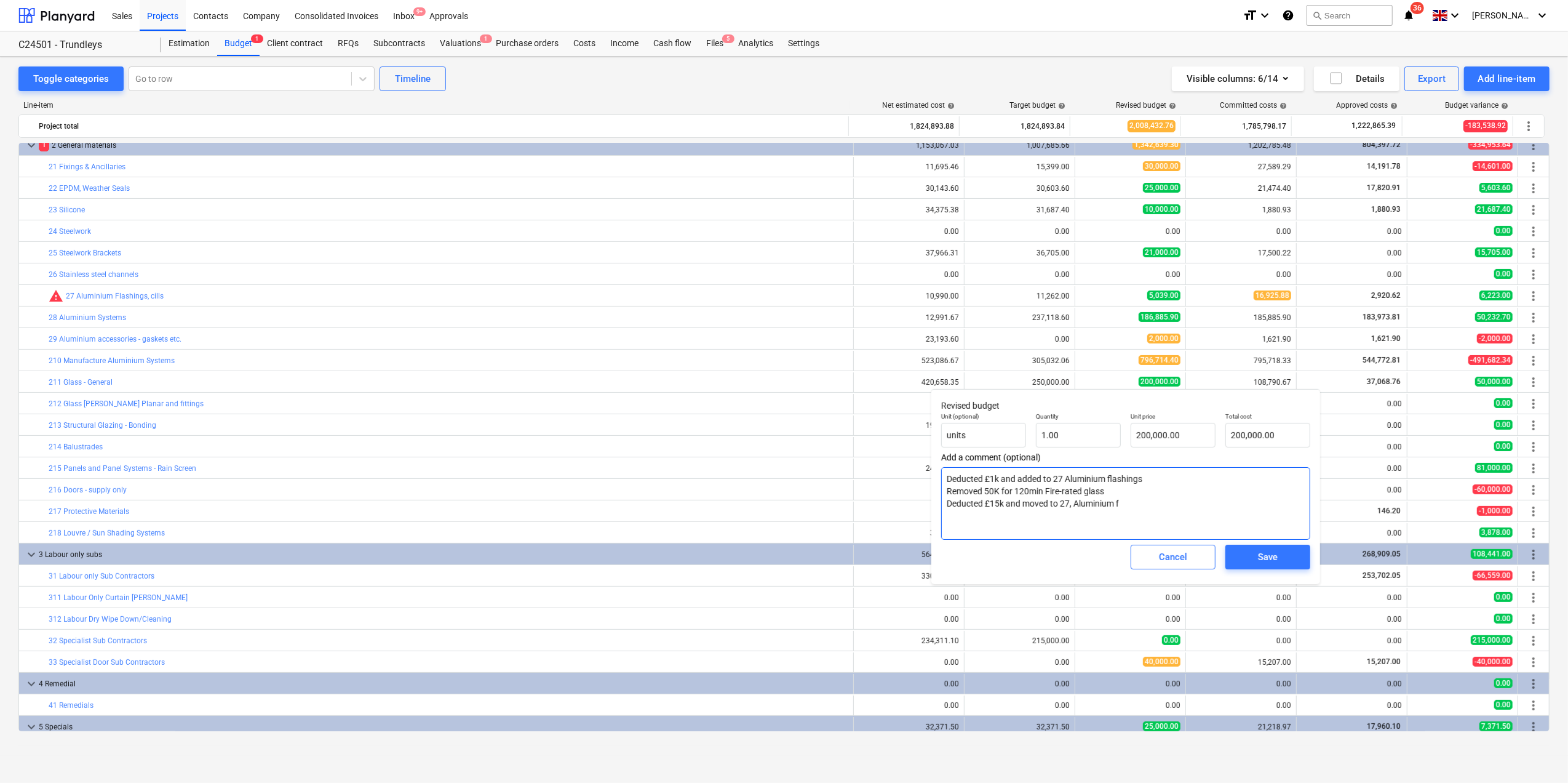
type textarea "x"
type textarea "Deducted £1k and added to 27 Aluminium flashings Removed 50K for 120min Fire-ra…"
type textarea "x"
type textarea "Deducted £1k and added to 27 Aluminium flashings Removed 50K for 120min Fire-ra…"
type textarea "x"
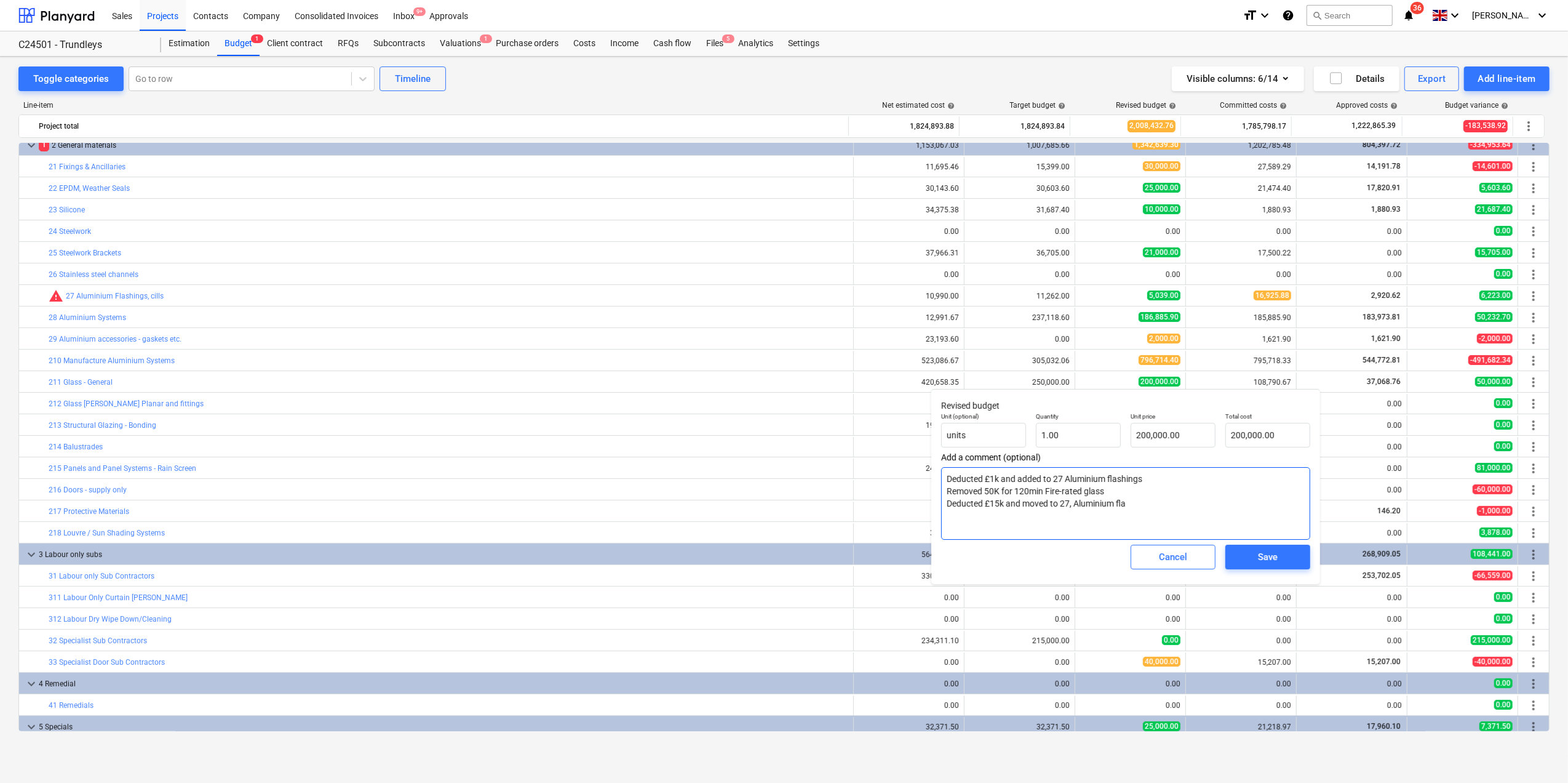
type textarea "Deducted £1k and added to 27 Aluminium flashings Removed 50K for 120min Fire-ra…"
type textarea "x"
type textarea "Deducted £1k and added to 27 Aluminium flashings Removed 50K for 120min Fire-ra…"
type textarea "x"
type textarea "Deducted £1k and added to 27 Aluminium flashings Removed 50K for 120min Fire-ra…"
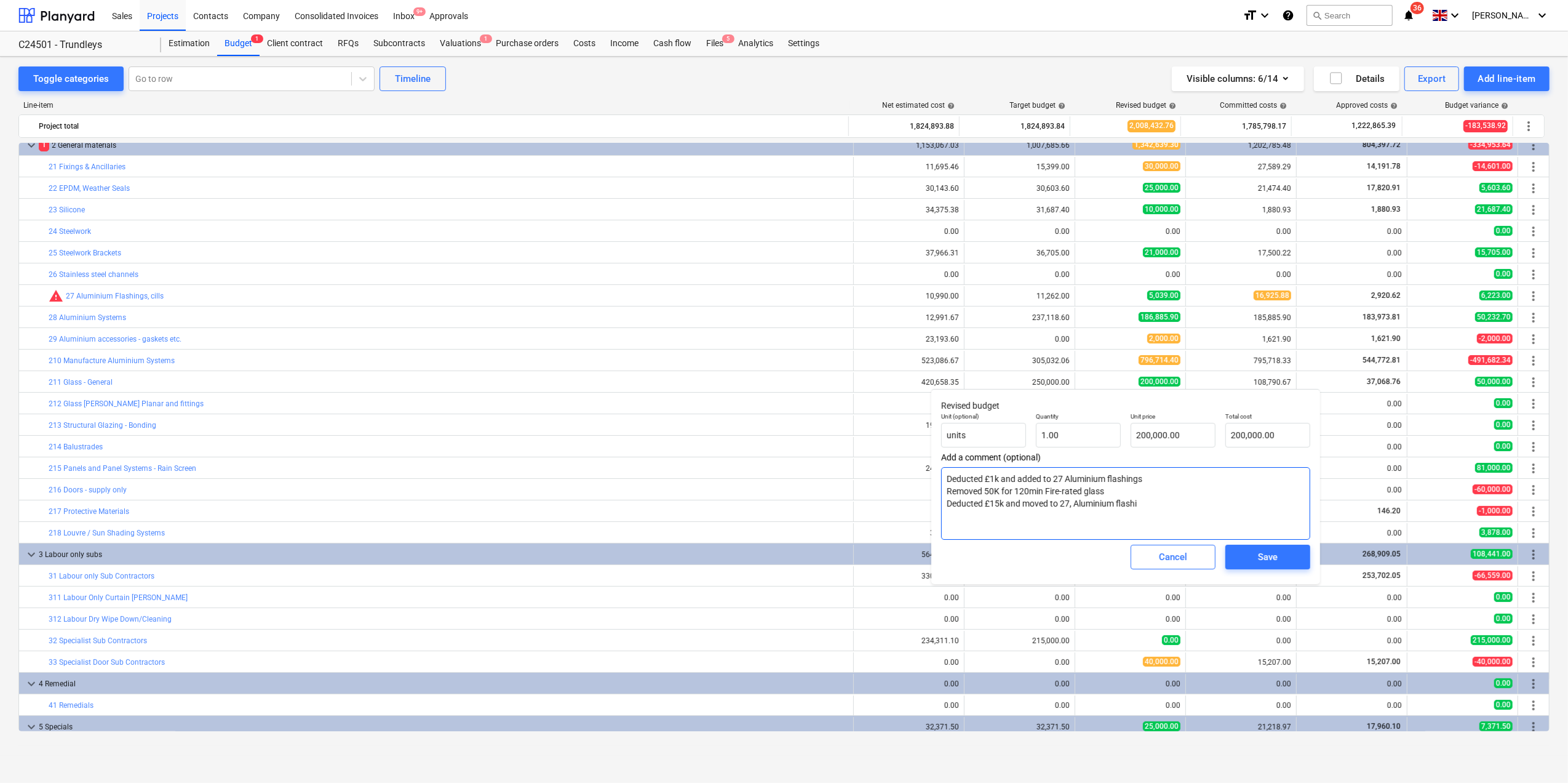
type textarea "x"
type textarea "Deducted £1k and added to 27 Aluminium flashings Removed 50K for 120min Fire-ra…"
type textarea "x"
type textarea "Deducted £1k and added to 27 Aluminium flashings Removed 50K for 120min Fire-ra…"
type textarea "x"
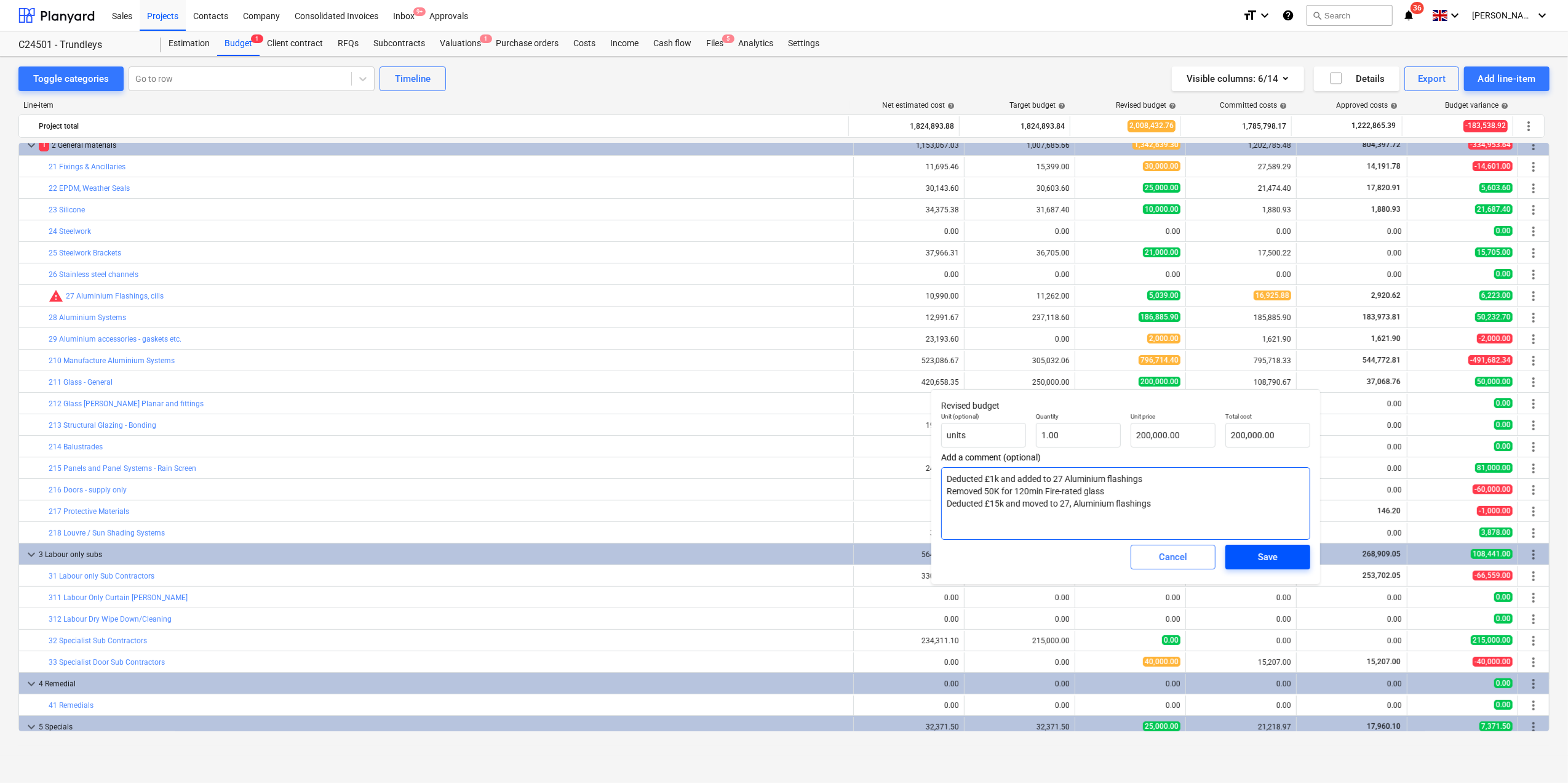
type textarea "Deducted £1k and added to 27 Aluminium flashings Removed 50K for 120min Fire-ra…"
click at [1266, 562] on div "Save" at bounding box center [1267, 556] width 19 height 16
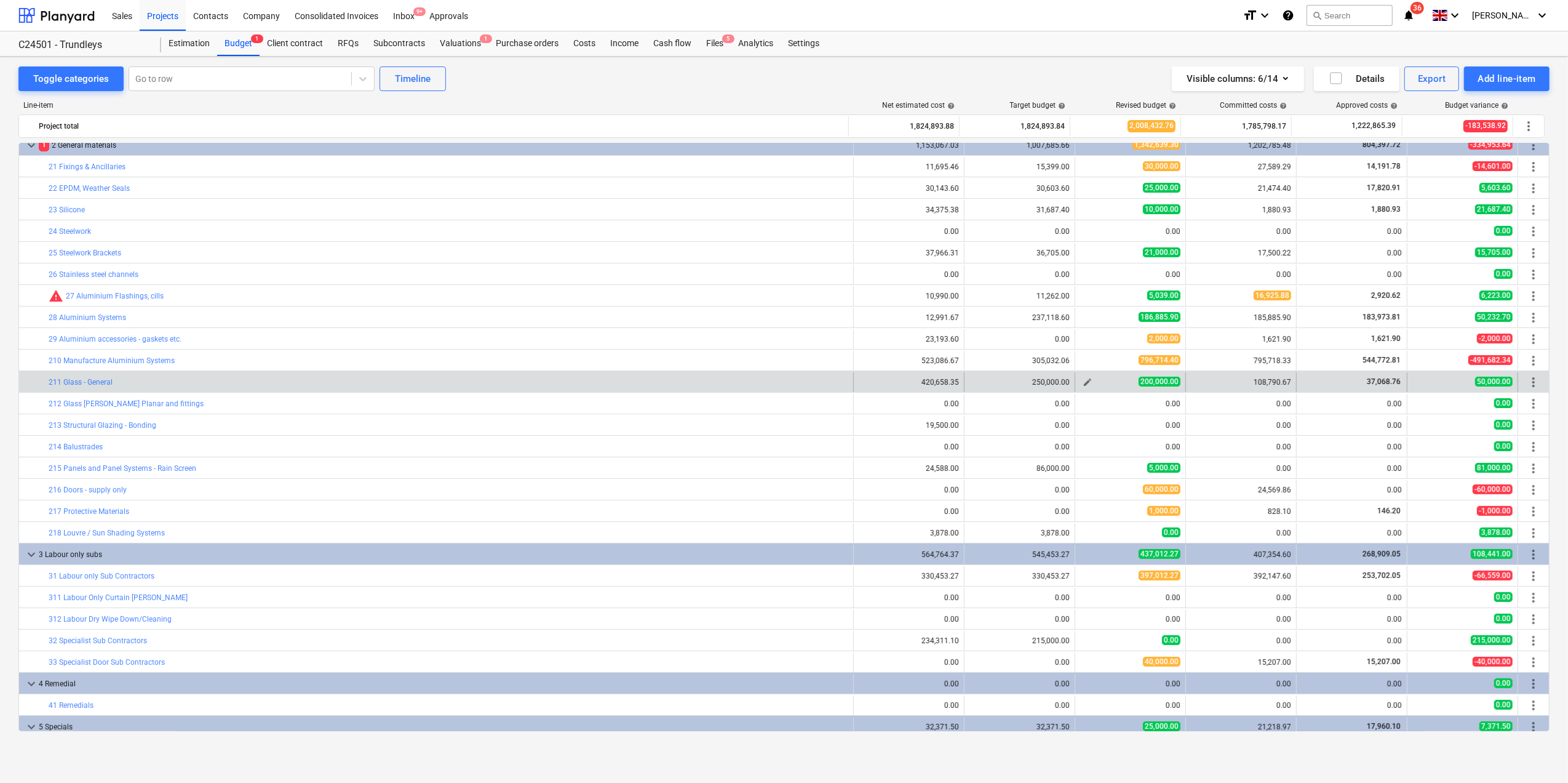
click at [1150, 387] on span "200,000.00" at bounding box center [1160, 382] width 42 height 10
click at [1093, 383] on div "200,000.00" at bounding box center [1130, 382] width 100 height 10
click at [1084, 383] on span "edit" at bounding box center [1088, 383] width 10 height 10
type textarea "x"
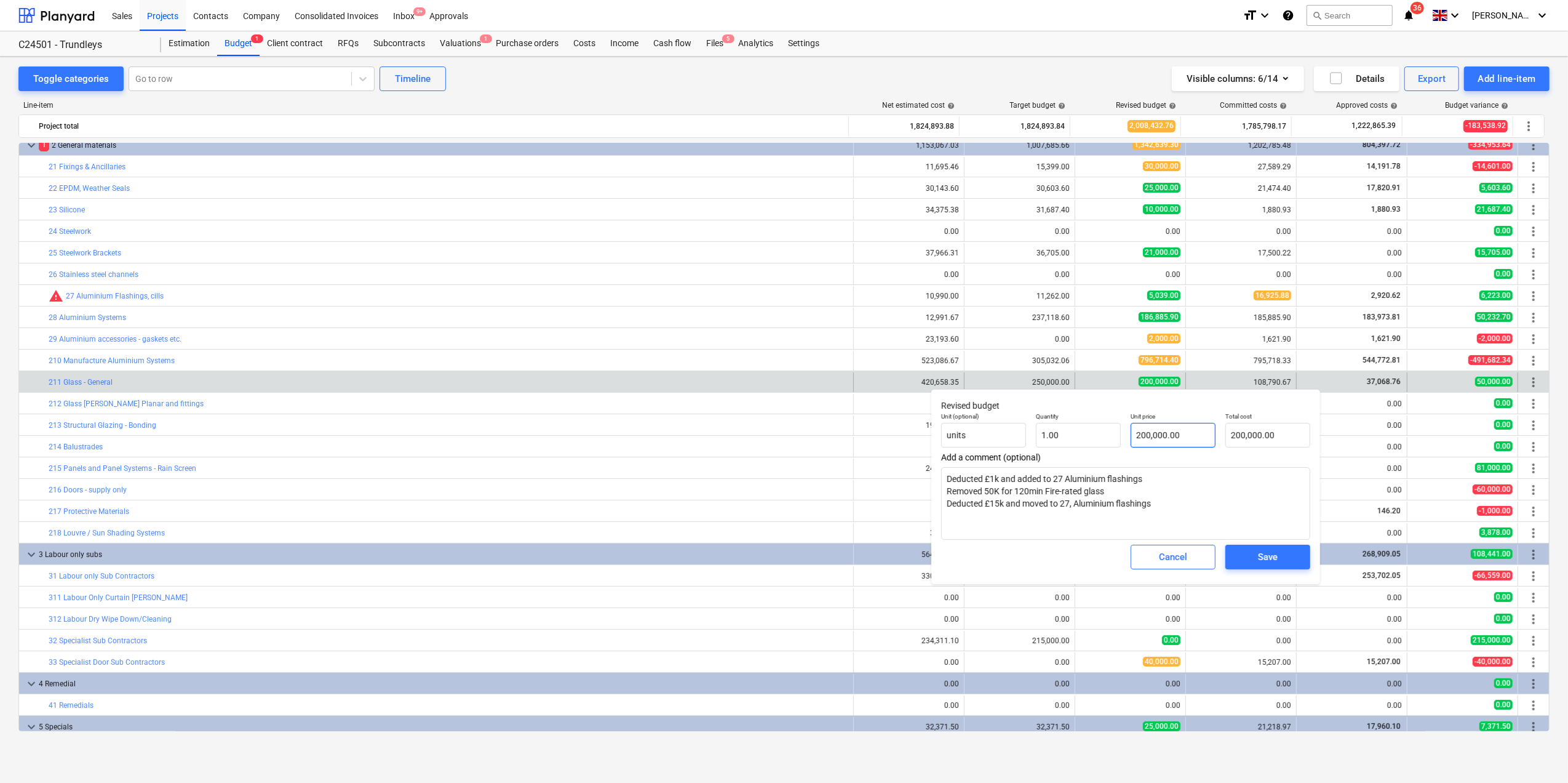
type input "200000"
click at [1150, 434] on input "200000" at bounding box center [1173, 435] width 85 height 24
type textarea "x"
type input "20000"
type input "20,000.00"
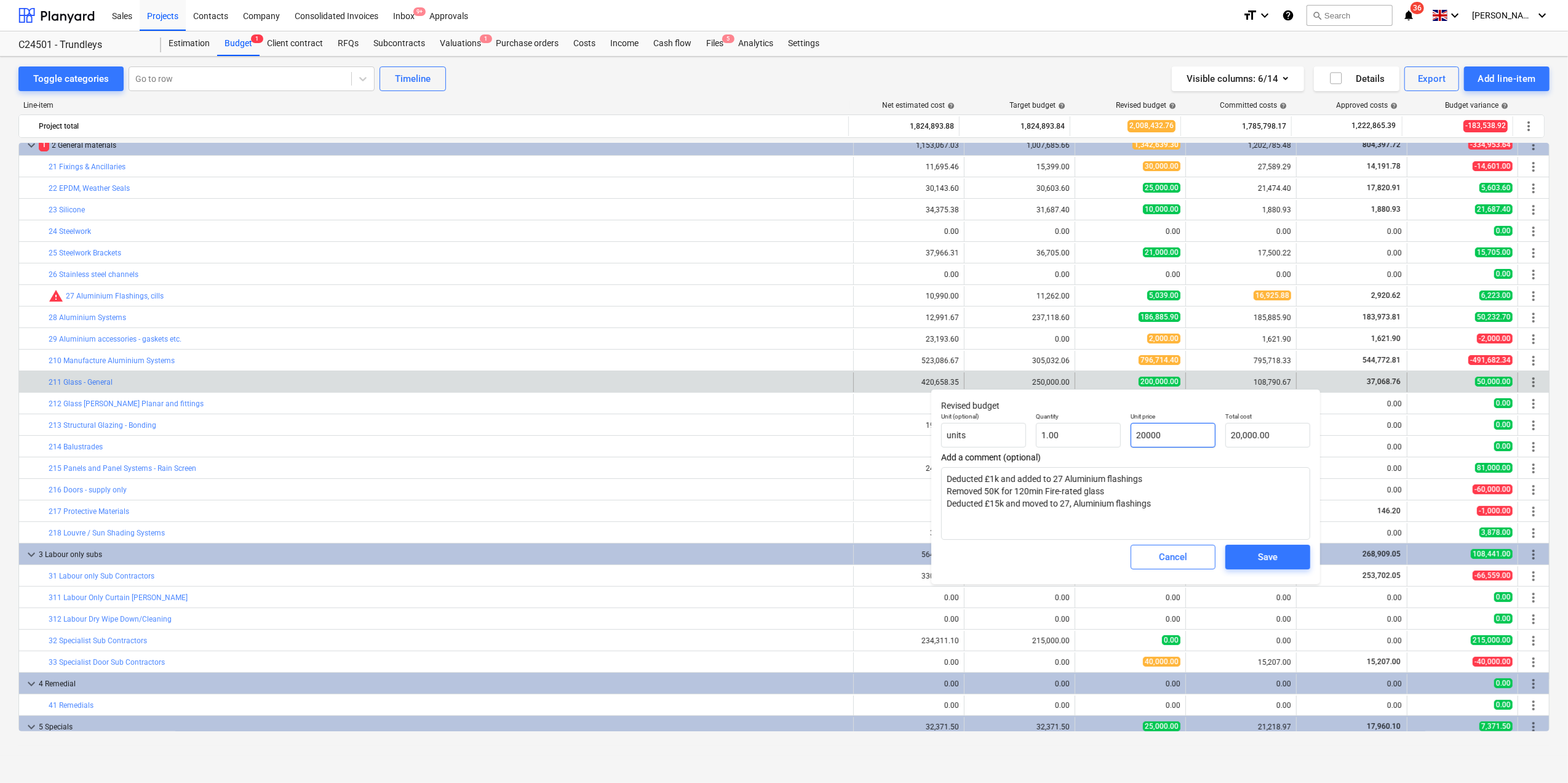
type textarea "x"
type input "2000"
type input "2,000.00"
type textarea "x"
type input "000"
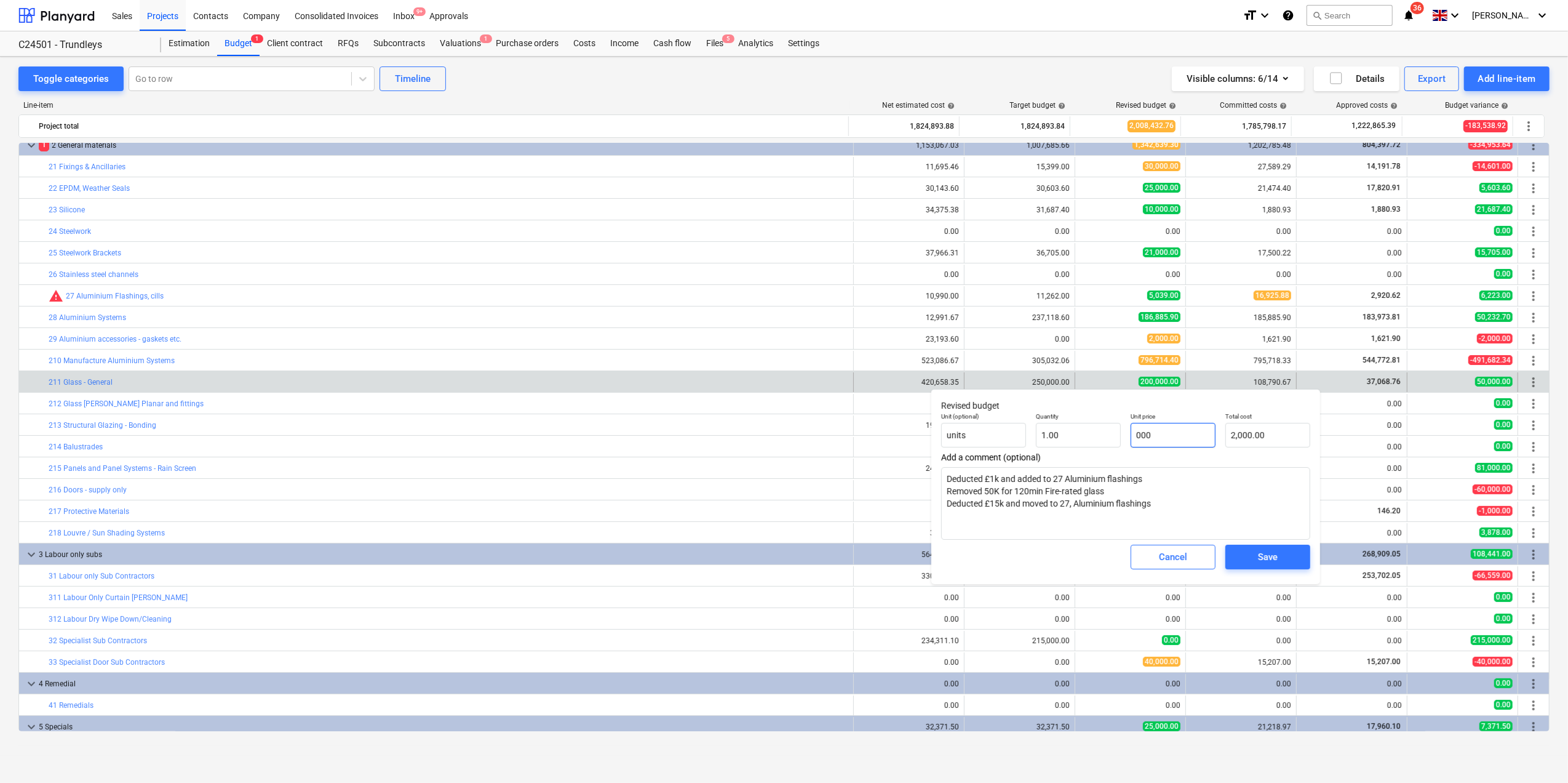
type input "0.00"
type textarea "x"
type input "1000"
type input "1,000.00"
type textarea "x"
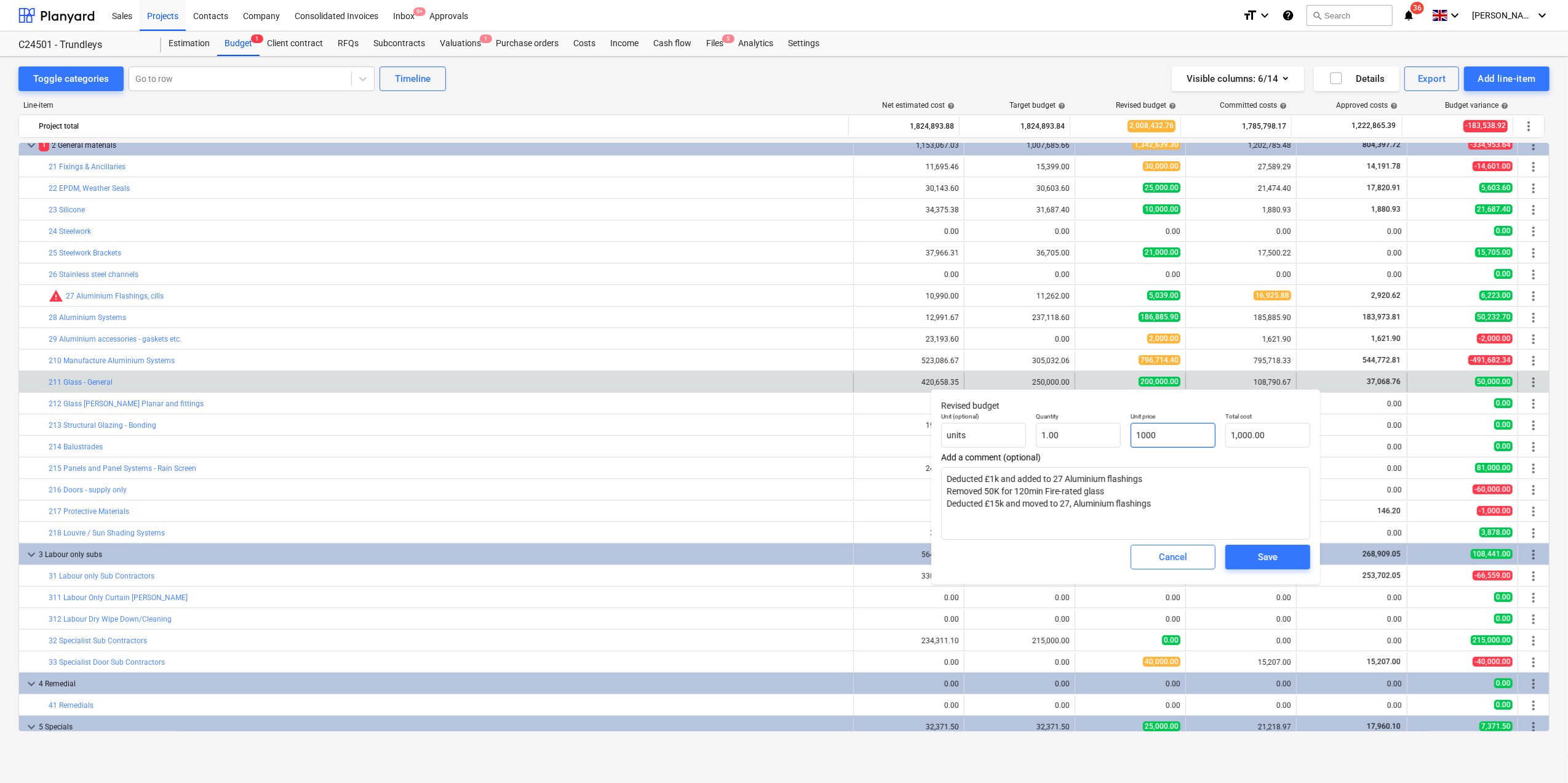
type input "18000"
type input "18,000.00"
type textarea "x"
type input "185000"
type input "185,000.00"
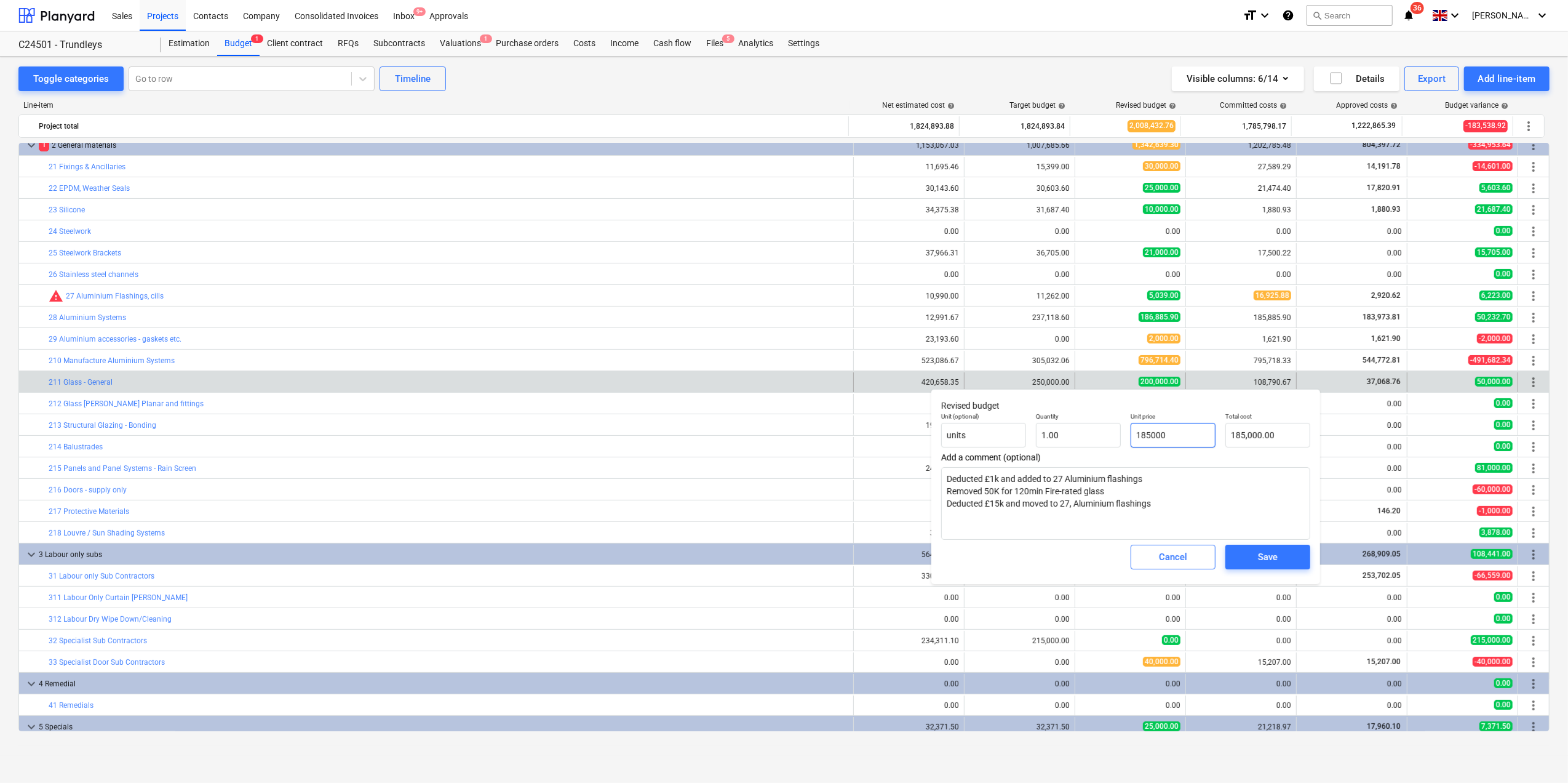
type textarea "x"
type input "185,000"
type textarea "x"
type input "185,000.00"
click at [1251, 557] on span "Save" at bounding box center [1268, 556] width 56 height 16
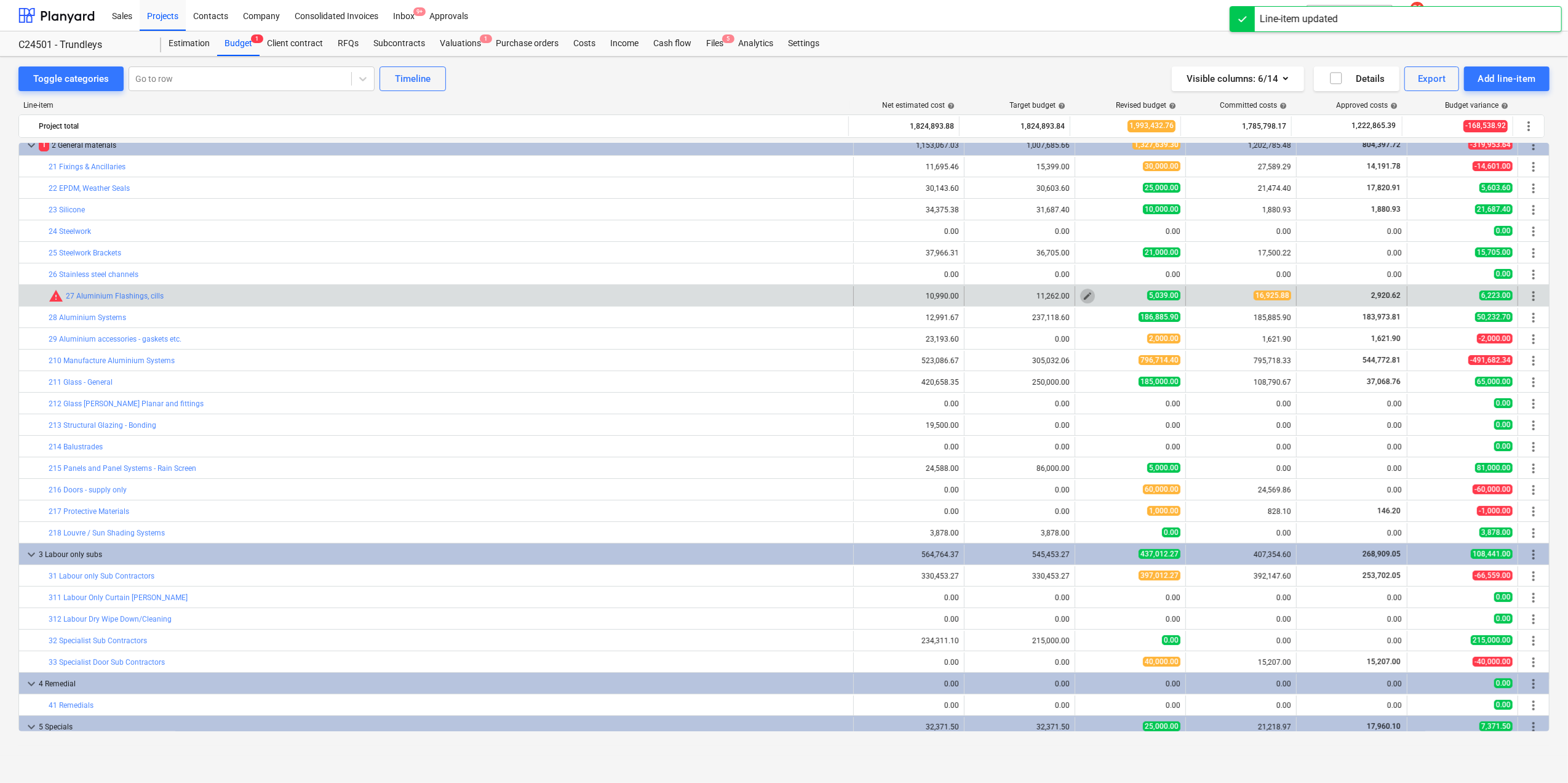
click at [1084, 293] on span "edit" at bounding box center [1088, 296] width 10 height 10
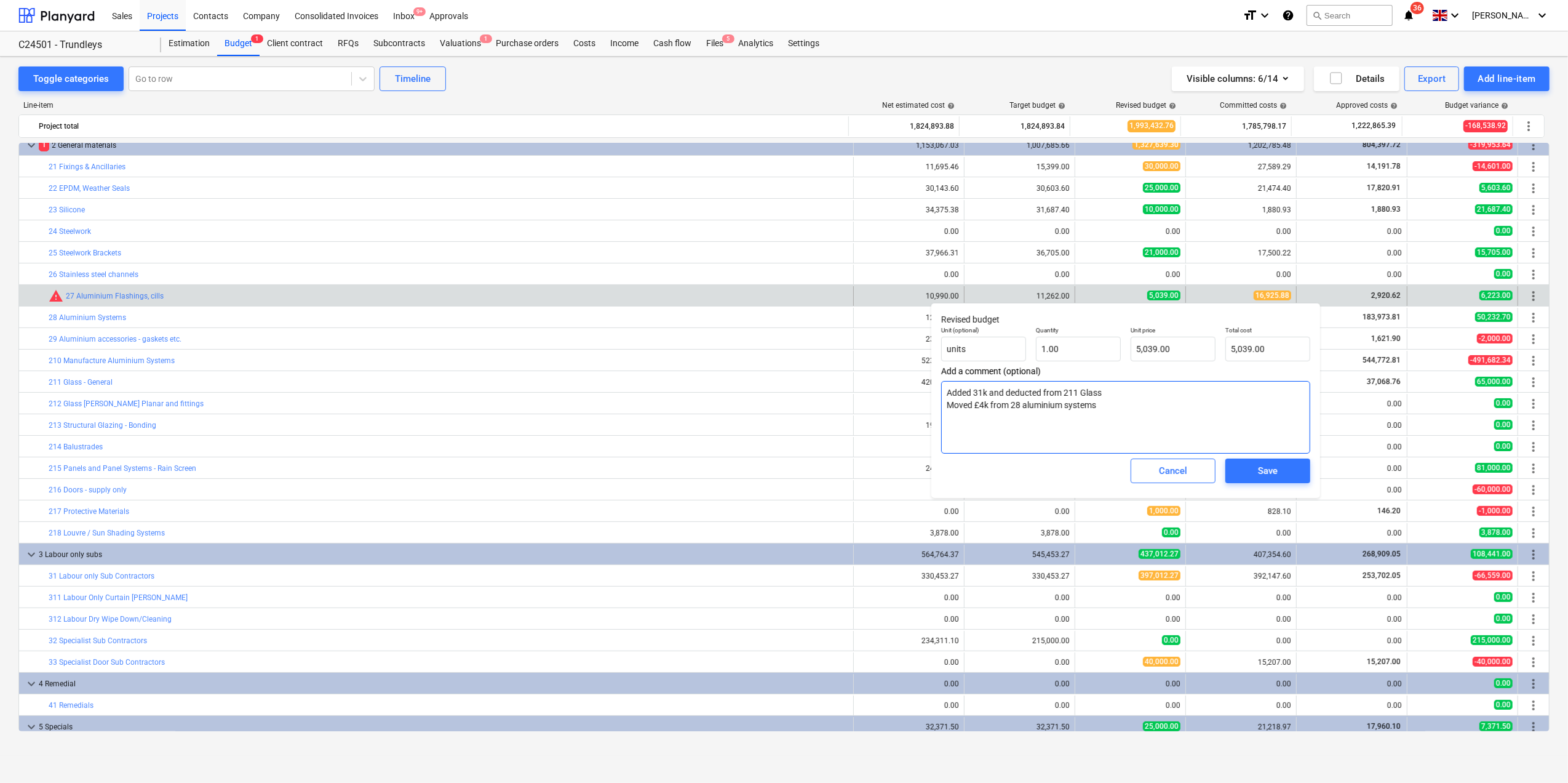
click at [972, 416] on textarea "Added 31k and deducted from 211 Glass Moved £4k from 28 aluminium systems" at bounding box center [1126, 417] width 369 height 72
click at [1104, 405] on textarea "Added 31k and deducted from 211 Glass Moved £4k from 28 aluminium systems" at bounding box center [1126, 417] width 369 height 72
type textarea "x"
type textarea "Added 31k and deducted from 211 Glass Moved £4k from 28 aluminium systems"
type textarea "x"
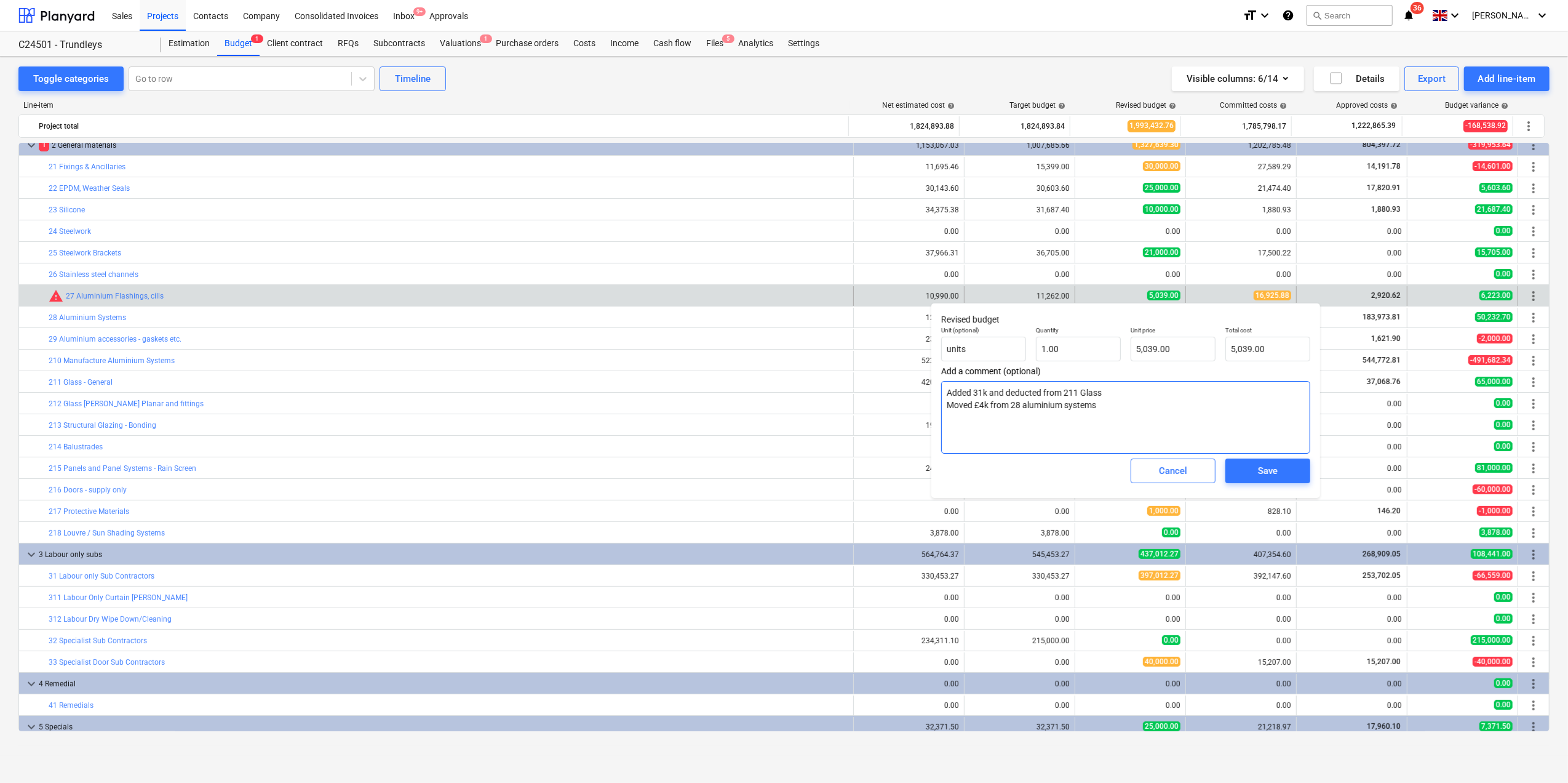
type textarea "Added 31k and deducted from 211 Glass Moved £4k from 28 aluminium systems A"
type textarea "x"
type textarea "Added 31k and deducted from 211 Glass Moved £4k from 28 aluminium systems Ad"
type textarea "x"
type textarea "Added 31k and deducted from 211 Glass Moved £4k from 28 aluminium systems Add"
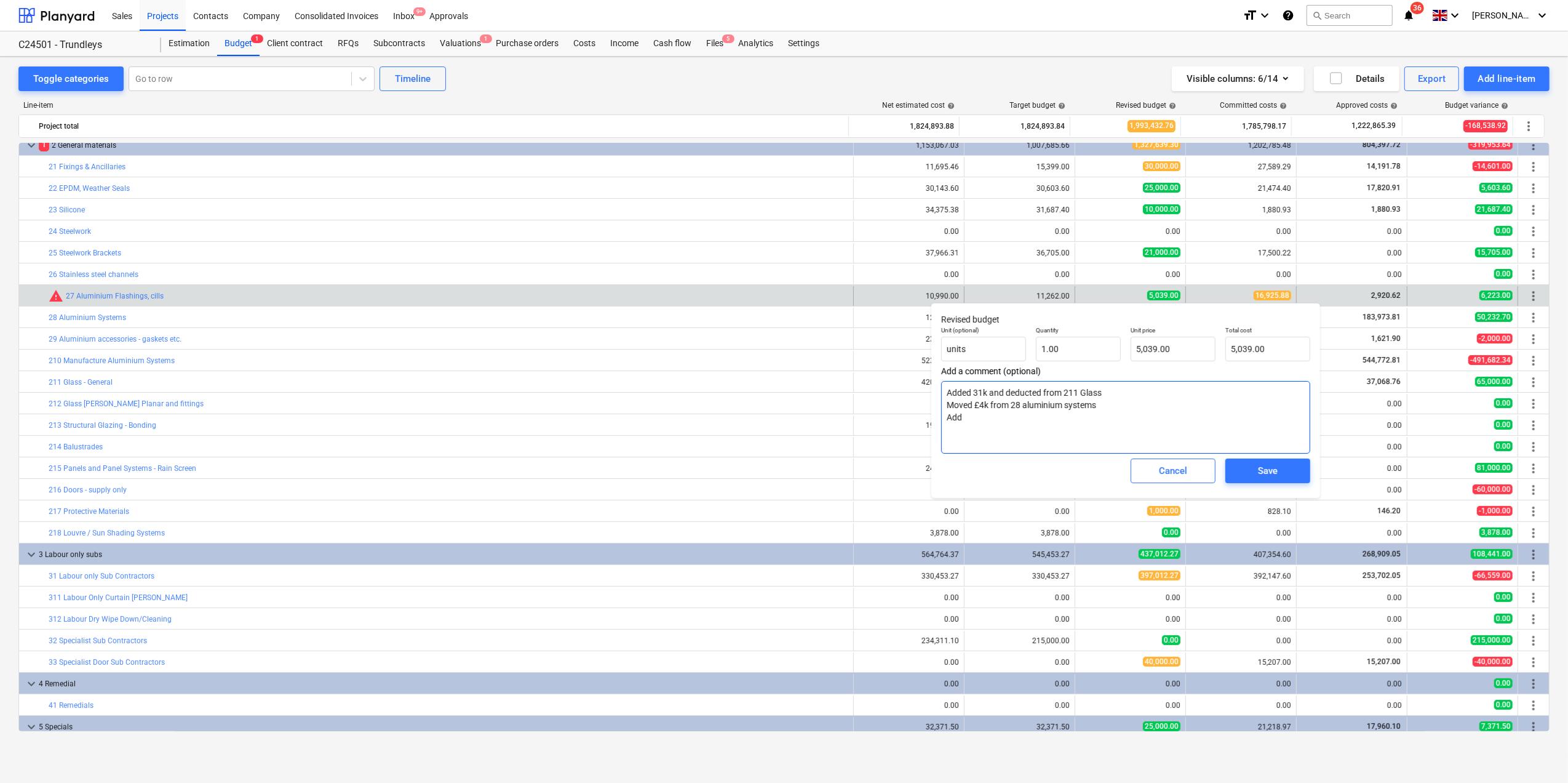
type textarea "x"
type textarea "Added 31k and deducted from 211 Glass Moved £4k from 28 aluminium systems Adde"
type textarea "x"
type textarea "Added 31k and deducted from 211 Glass Moved £4k from 28 aluminium systems Added"
type textarea "x"
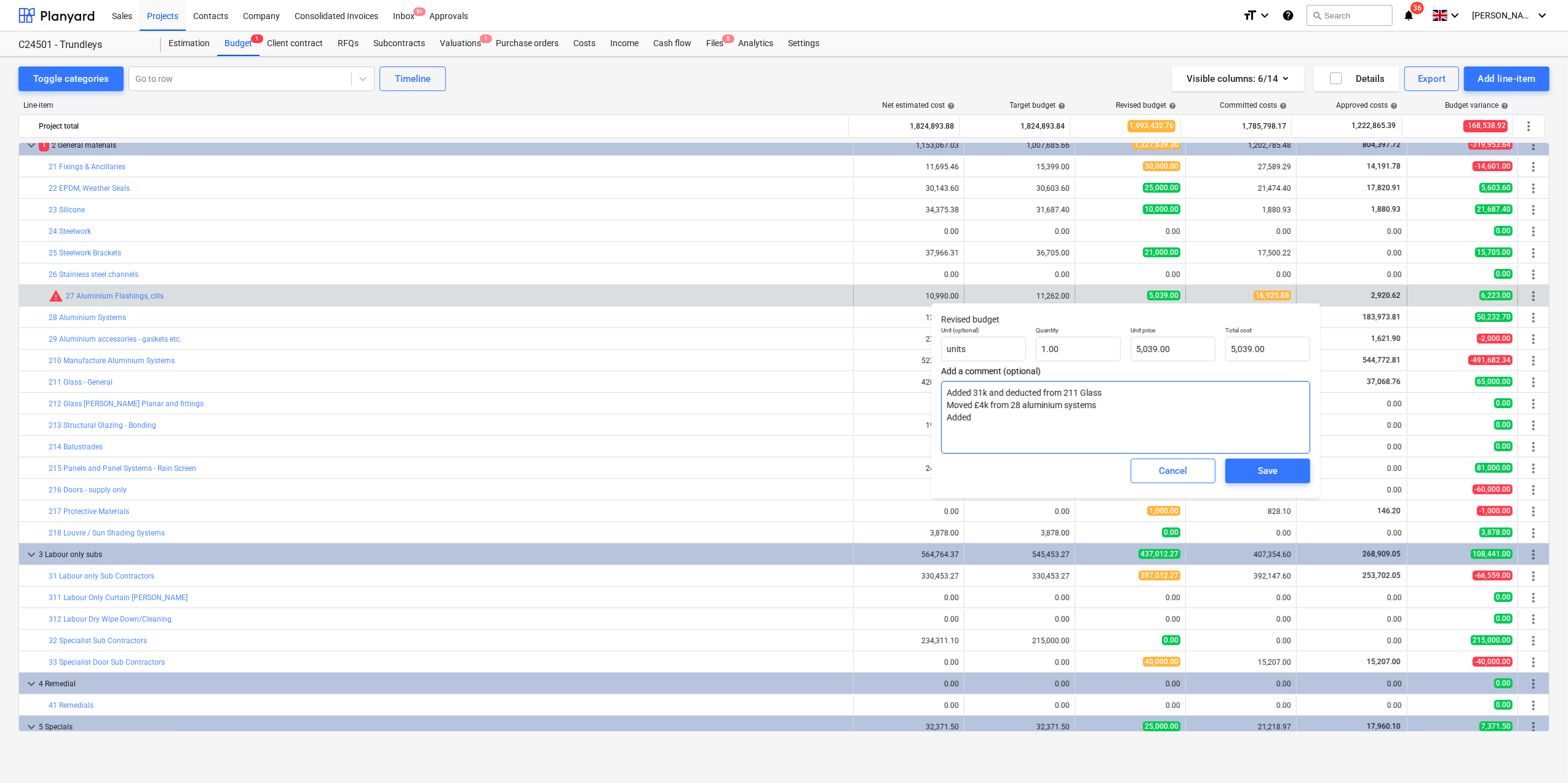
type textarea "Added 31k and deducted from 211 Glass Moved £4k from 28 aluminium systems Added"
type textarea "x"
type textarea "Added 31k and deducted from 211 Glass Moved £4k from 28 aluminium systems Added…"
type textarea "x"
type textarea "Added 31k and deducted from 211 Glass Moved £4k from 28 aluminium systems Added…"
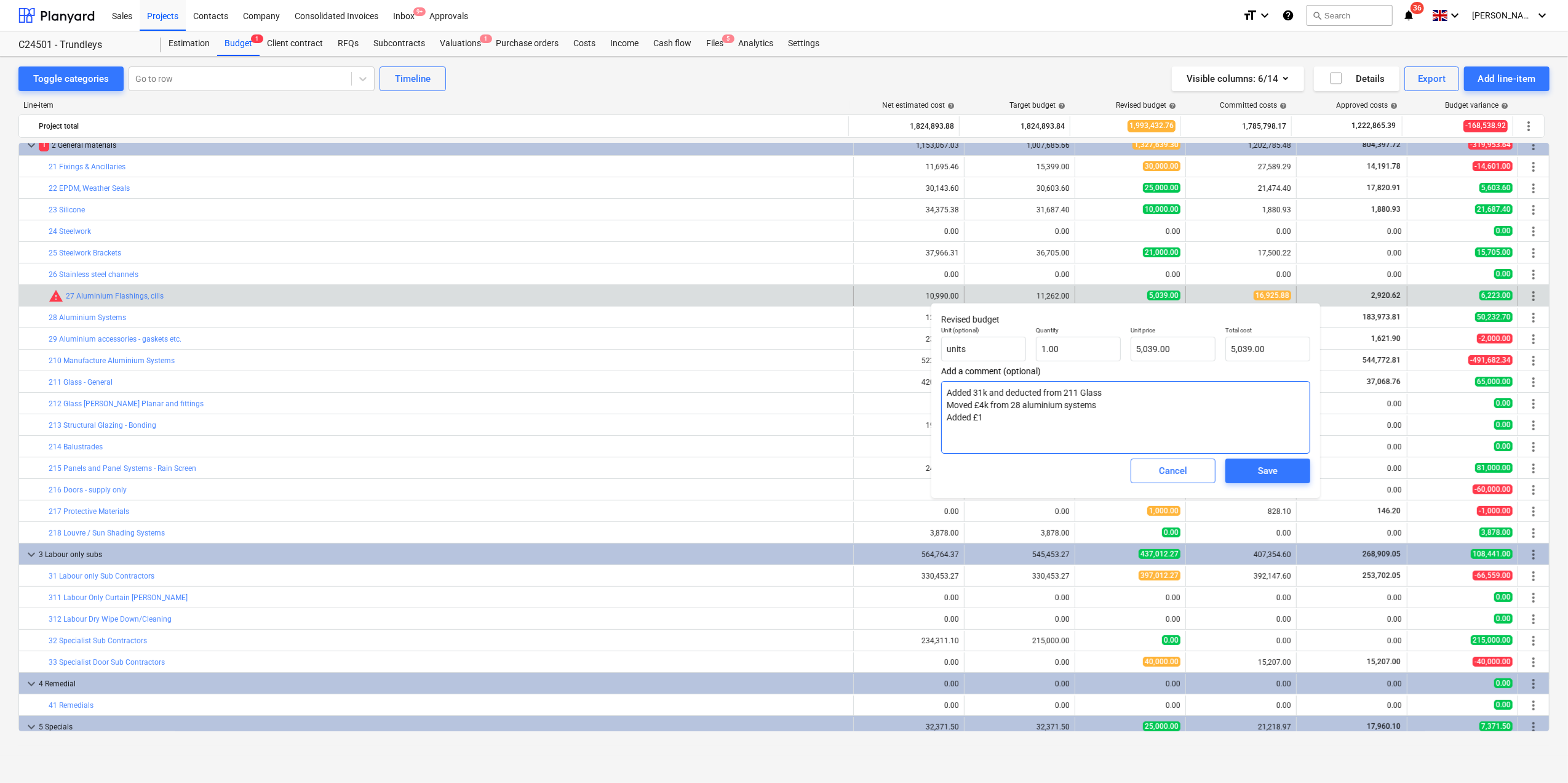
type textarea "x"
type textarea "Added 31k and deducted from 211 Glass Moved £4k from 28 aluminium systems Added…"
type textarea "x"
type textarea "Added 31k and deducted from 211 Glass Moved £4k from 28 aluminium systems Added…"
type textarea "x"
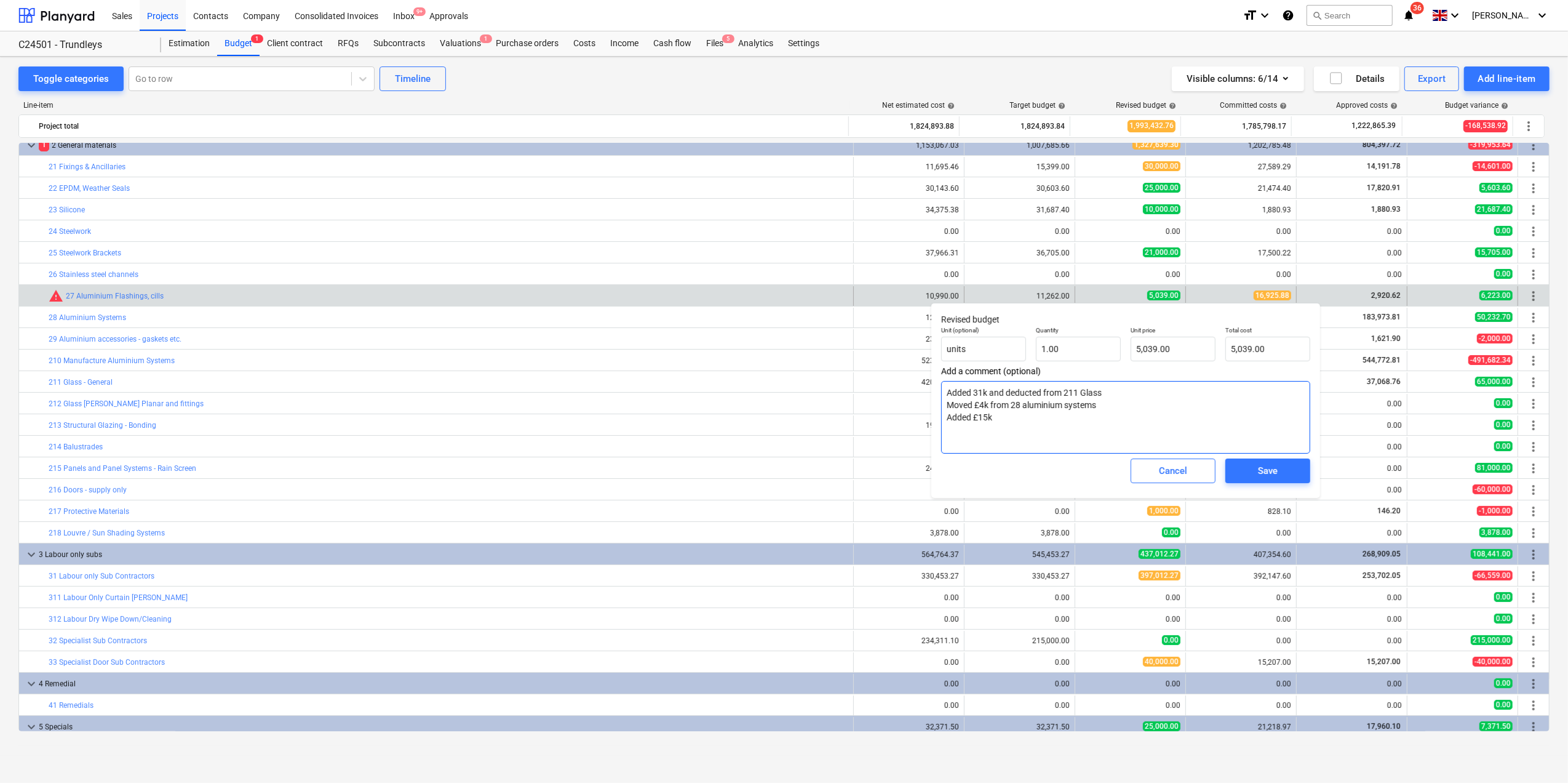
type textarea "Added 31k and deducted from 211 Glass Moved £4k from 28 aluminium systems Added…"
type textarea "x"
type textarea "Added 31k and deducted from 211 Glass Moved £4k from 28 aluminium systems Added…"
type textarea "x"
type textarea "Added 31k and deducted from 211 Glass Moved £4k from 28 aluminium systems Added…"
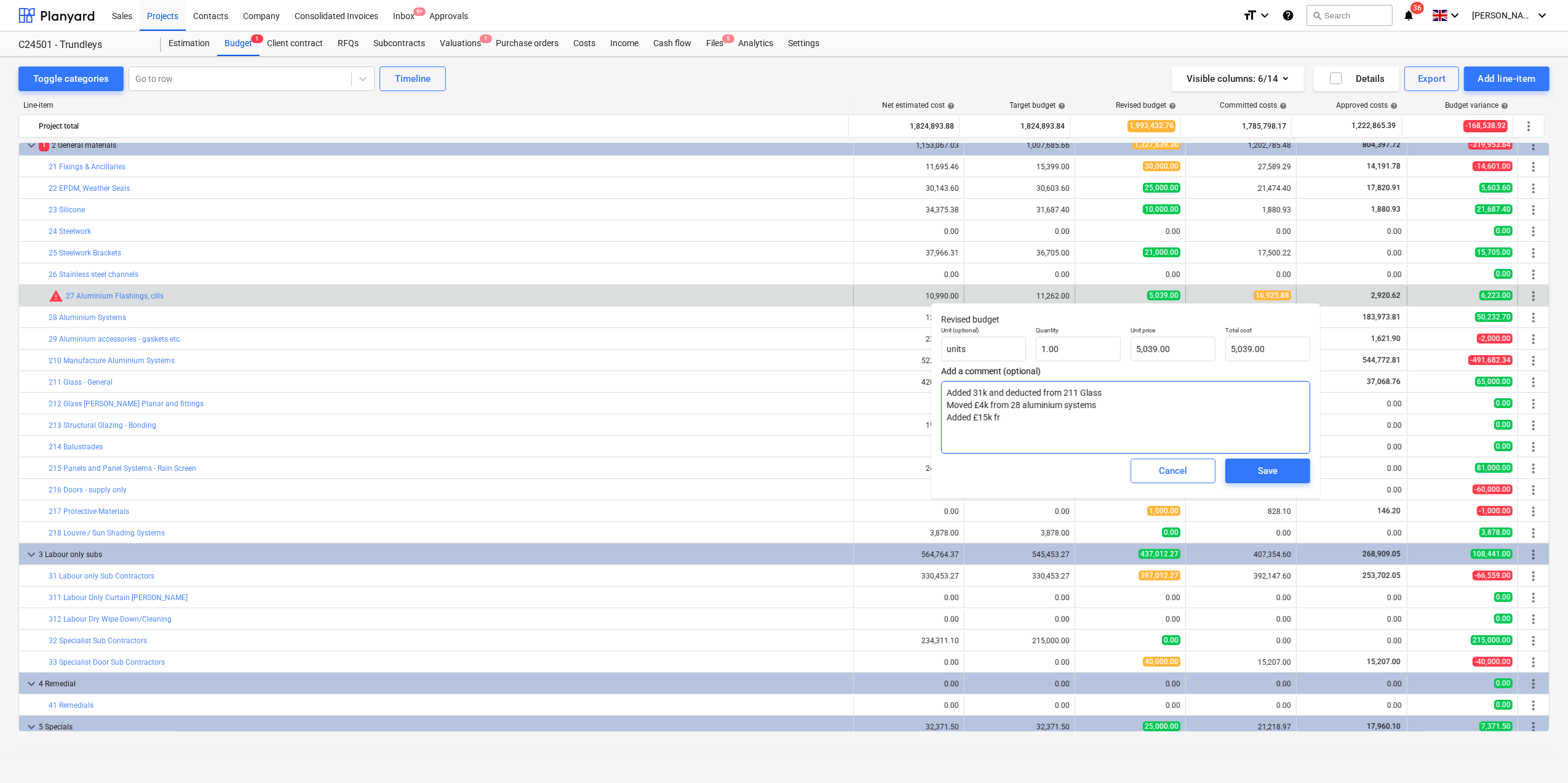
type textarea "x"
type textarea "Added 31k and deducted from 211 Glass Moved £4k from 28 aluminium systems Added…"
type textarea "x"
type textarea "Added 31k and deducted from 211 Glass Moved £4k from 28 aluminium systems Added…"
type textarea "x"
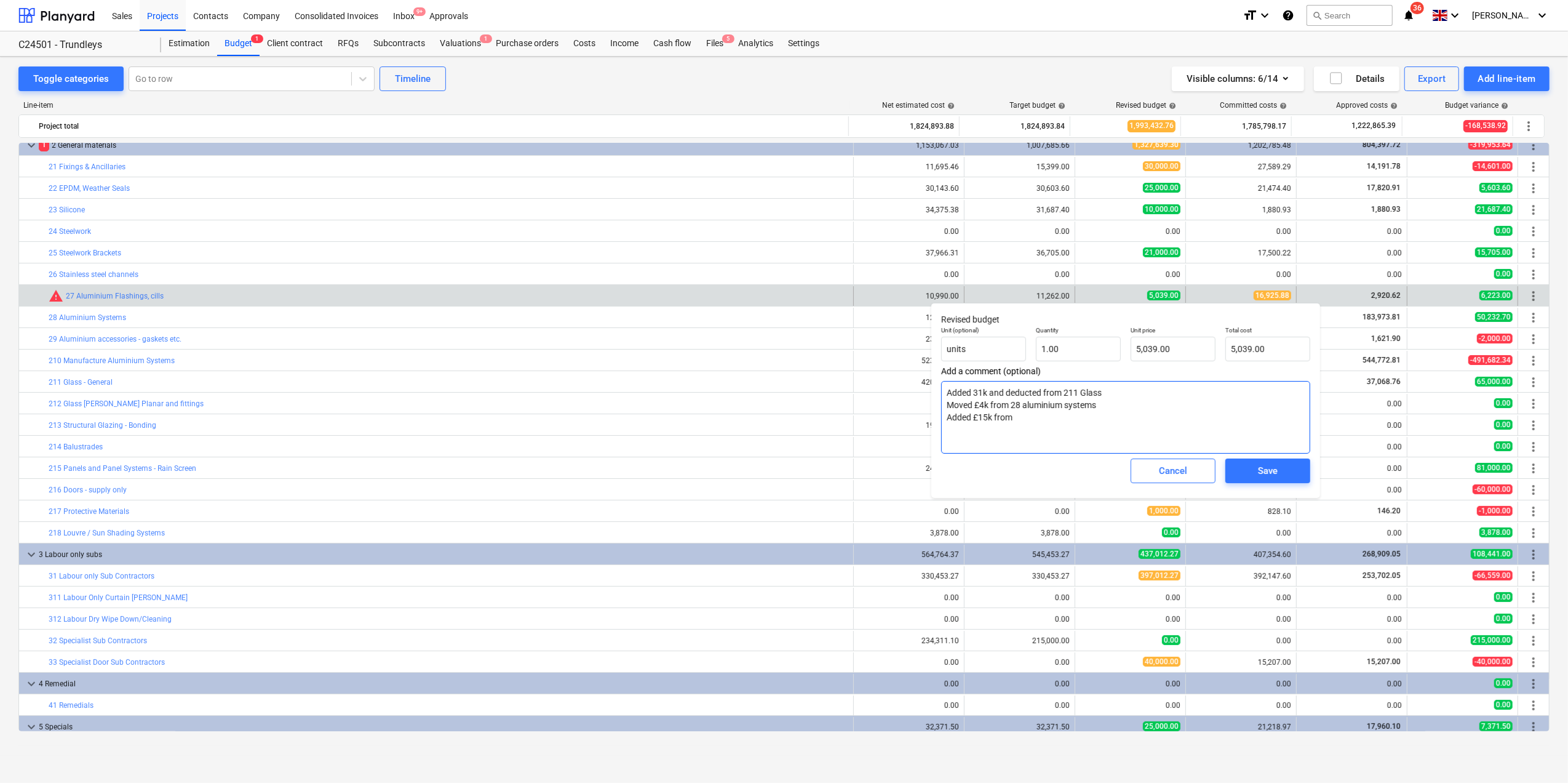
type textarea "Added 31k and deducted from 211 Glass Moved £4k from 28 aluminium systems Added…"
type textarea "x"
type textarea "Added 31k and deducted from 211 Glass Moved £4k from 28 aluminium systems Added…"
type textarea "x"
type textarea "Added 31k and deducted from 211 Glass Moved £4k from 28 aluminium systems Added…"
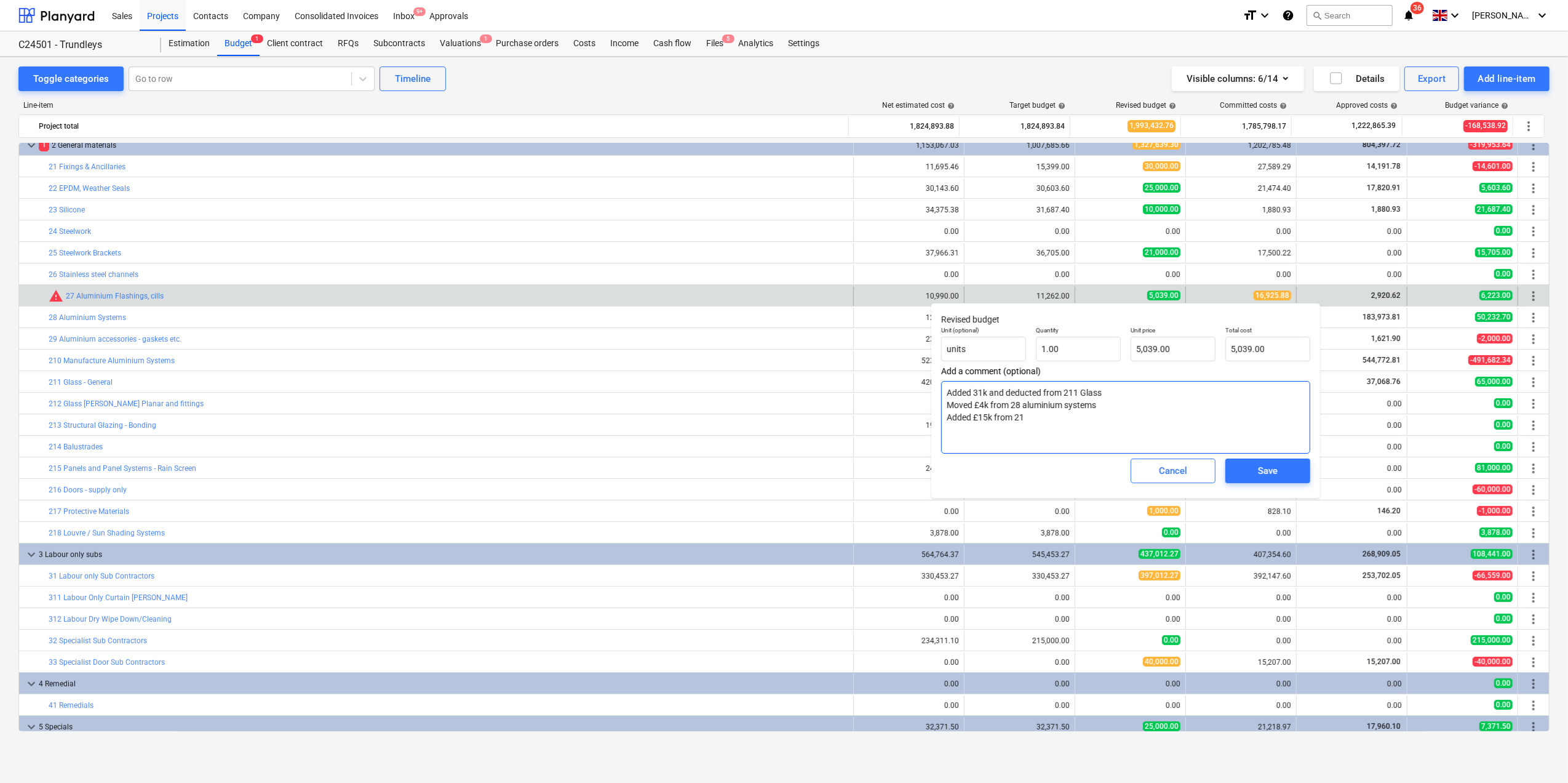
type textarea "x"
type textarea "Added 31k and deducted from 211 Glass Moved £4k from 28 aluminium systems Added…"
type textarea "x"
type textarea "Added 31k and deducted from 211 Glass Moved £4k from 28 aluminium systems Added…"
type textarea "x"
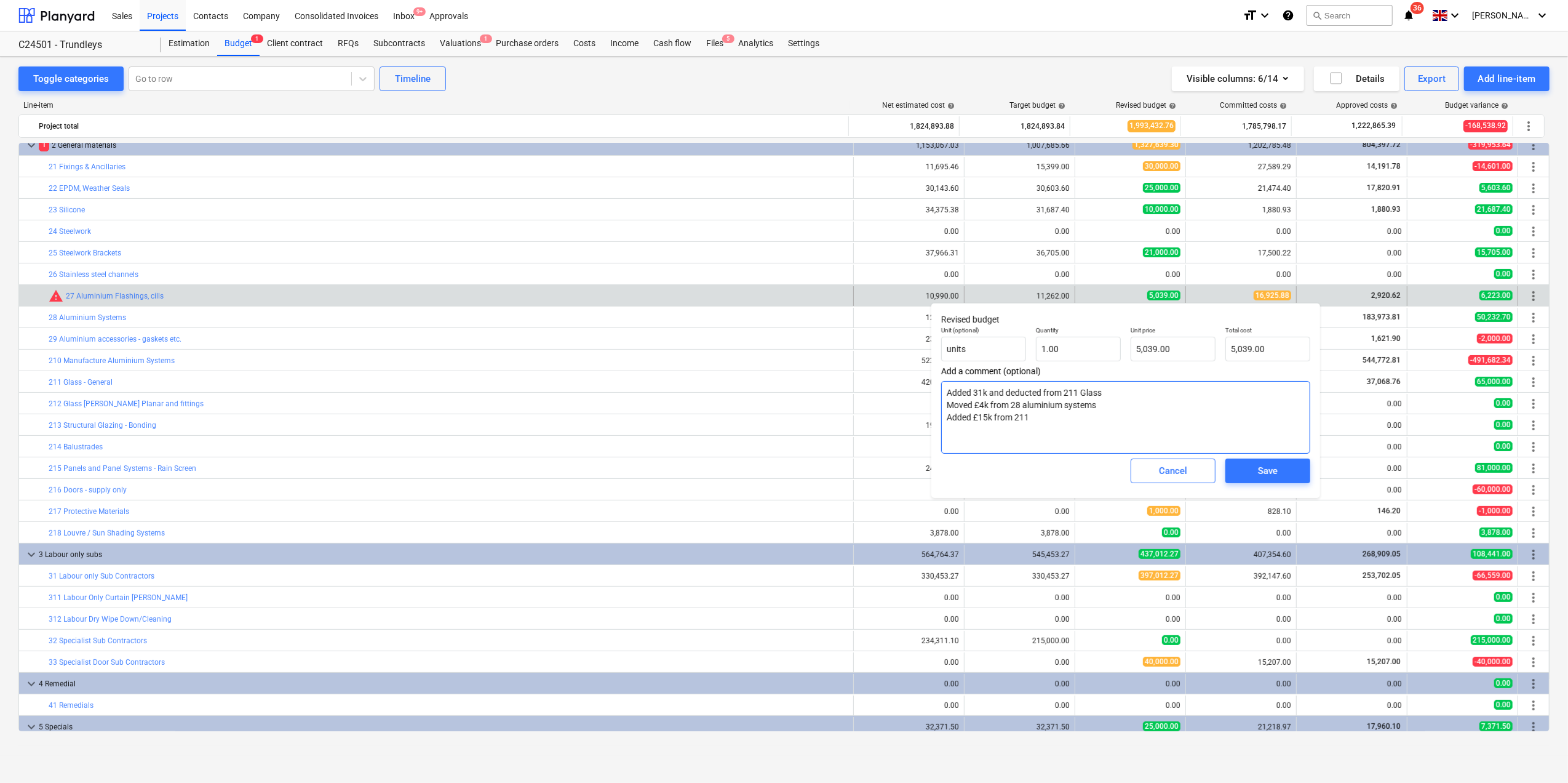
type textarea "Added 31k and deducted from 211 Glass Moved £4k from 28 aluminium systems Added…"
type textarea "x"
type textarea "Added 31k and deducted from 211 Glass Moved £4k from 28 aluminium systems Added…"
type textarea "x"
type textarea "Added 31k and deducted from 211 Glass Moved £4k from 28 aluminium systems Added…"
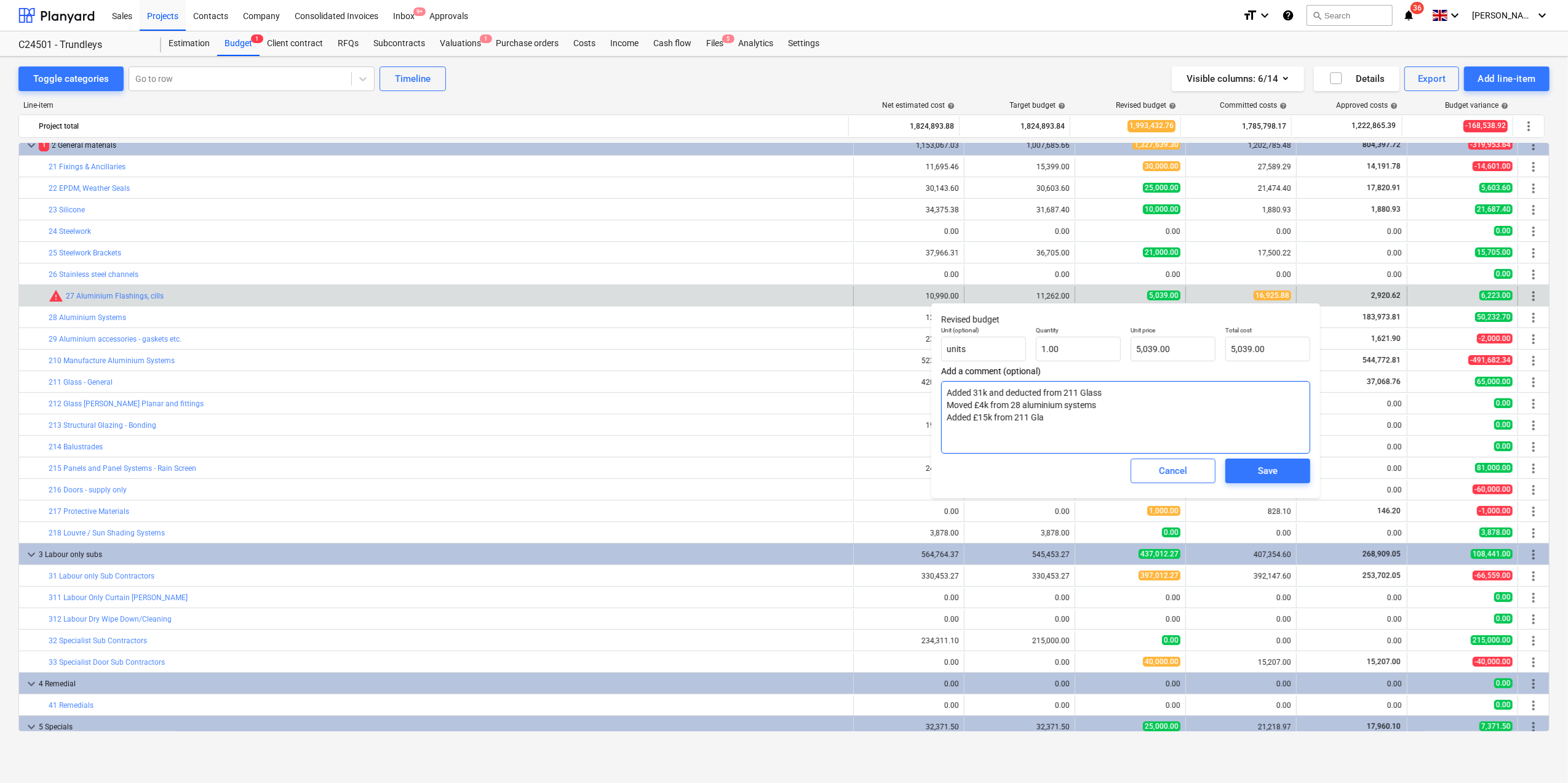
type textarea "x"
type textarea "Added 31k and deducted from 211 Glass Moved £4k from 28 aluminium systems Added…"
type textarea "x"
type textarea "Added 31k and deducted from 211 Glass Moved £4k from 28 aluminium systems Added…"
click at [1277, 474] on div "Save" at bounding box center [1267, 470] width 19 height 16
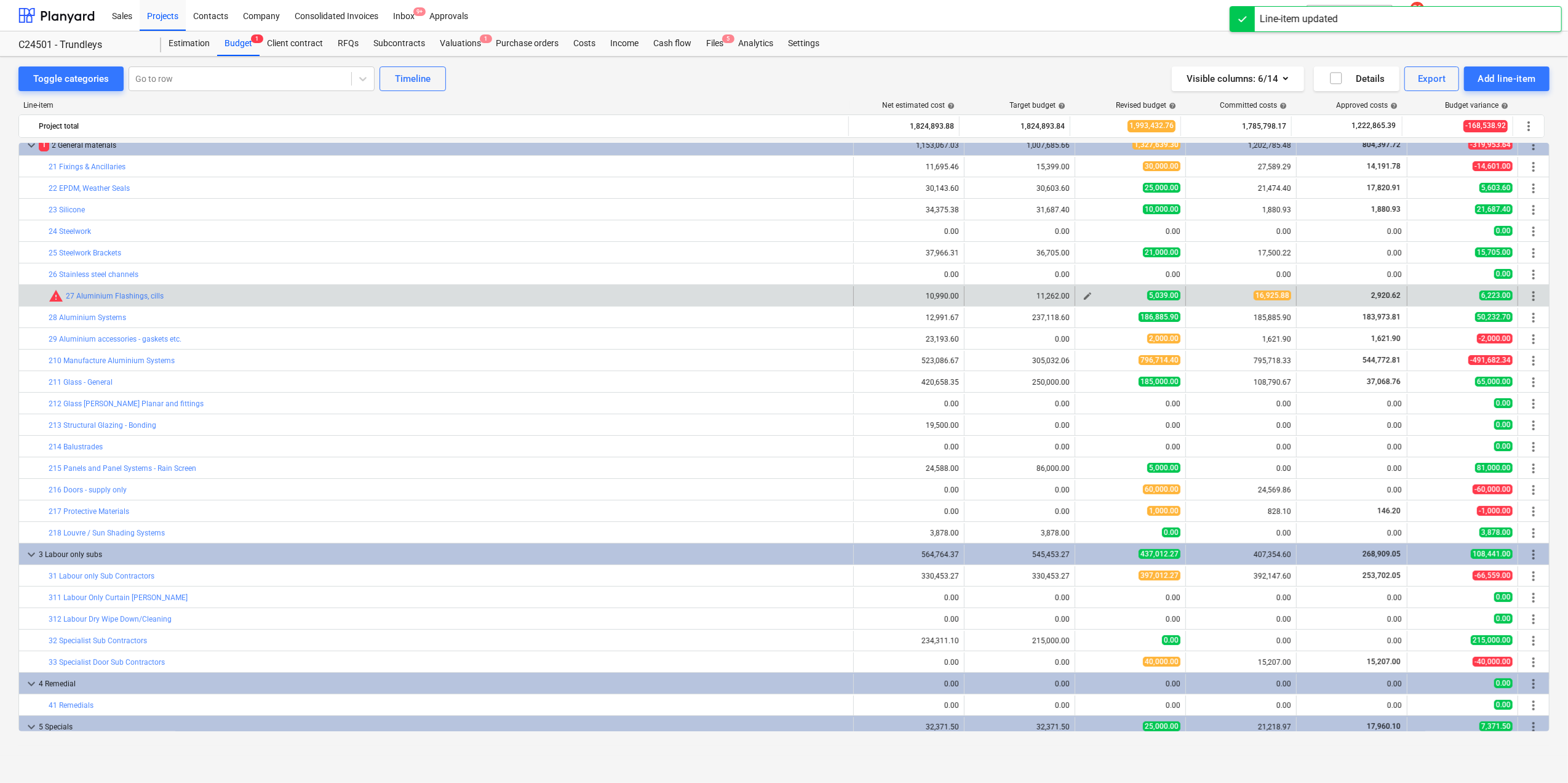
click at [1113, 301] on div "5,039.00" at bounding box center [1130, 296] width 100 height 10
click at [1083, 299] on span "edit" at bounding box center [1088, 296] width 10 height 10
type textarea "x"
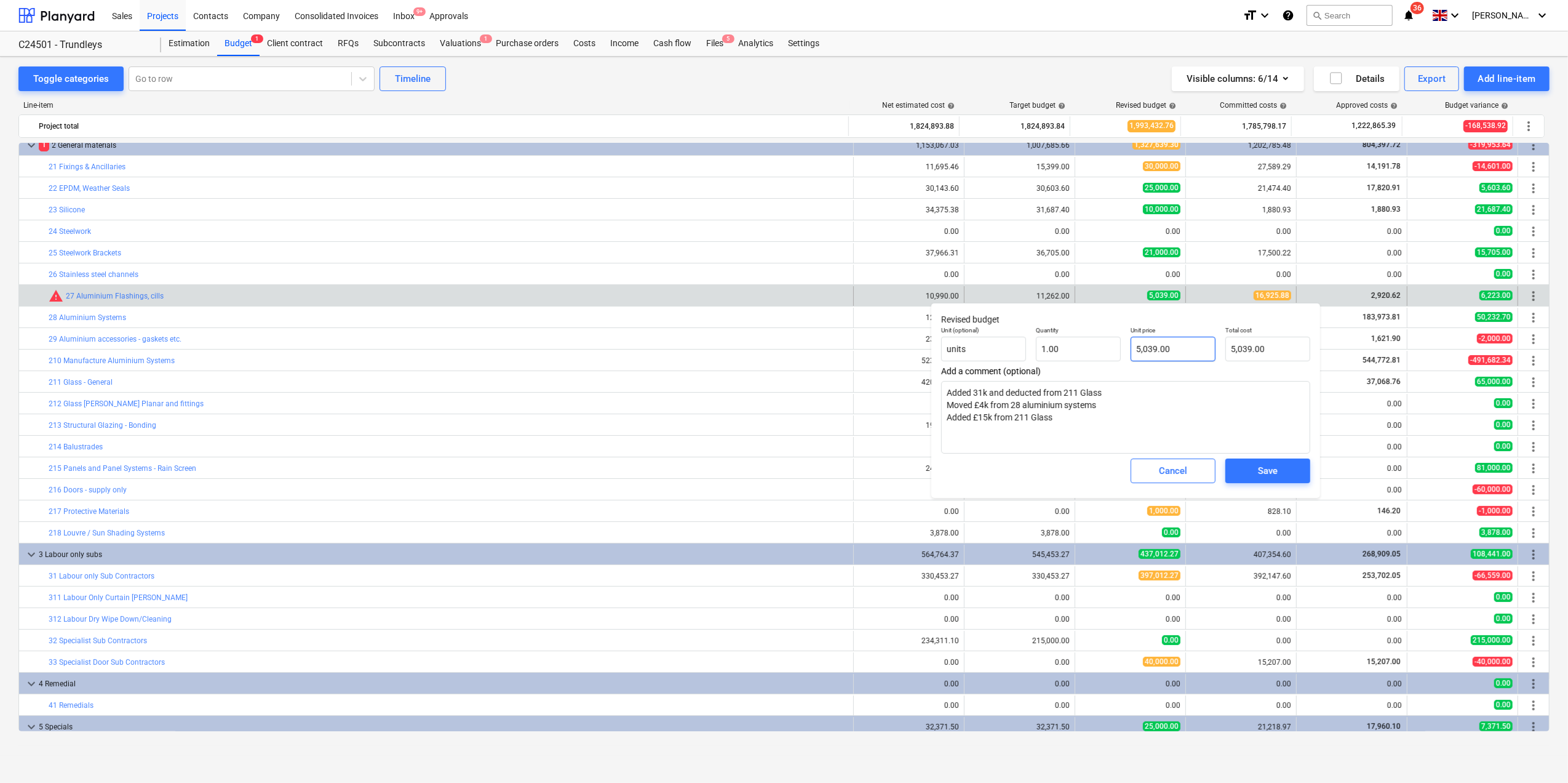
type input "5039"
click at [1141, 345] on input "5039" at bounding box center [1173, 348] width 85 height 24
type textarea "x"
type input "039"
type input "39.00"
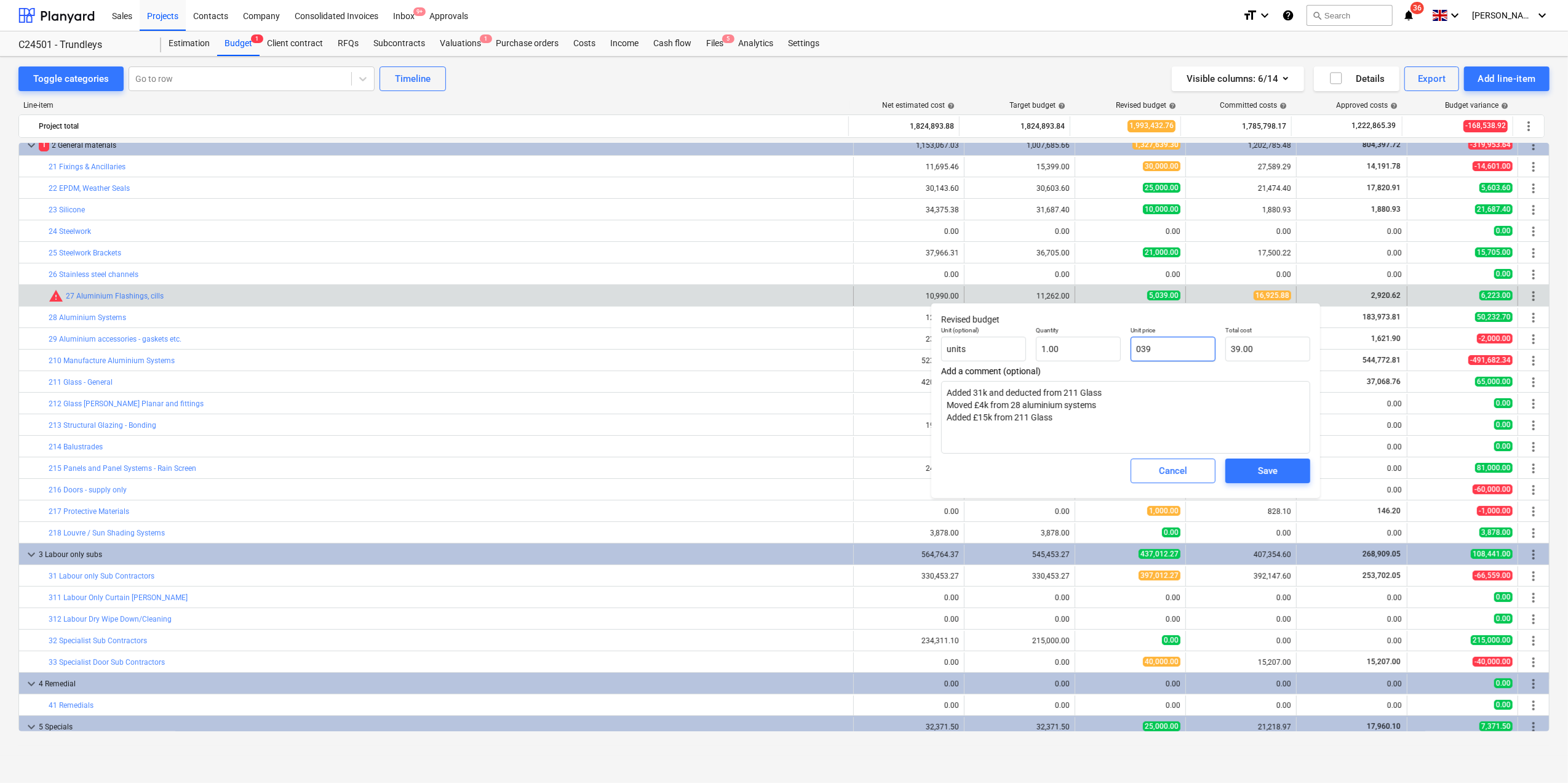
type textarea "x"
type input "2039"
type input "2,039.00"
type textarea "x"
type input "20039"
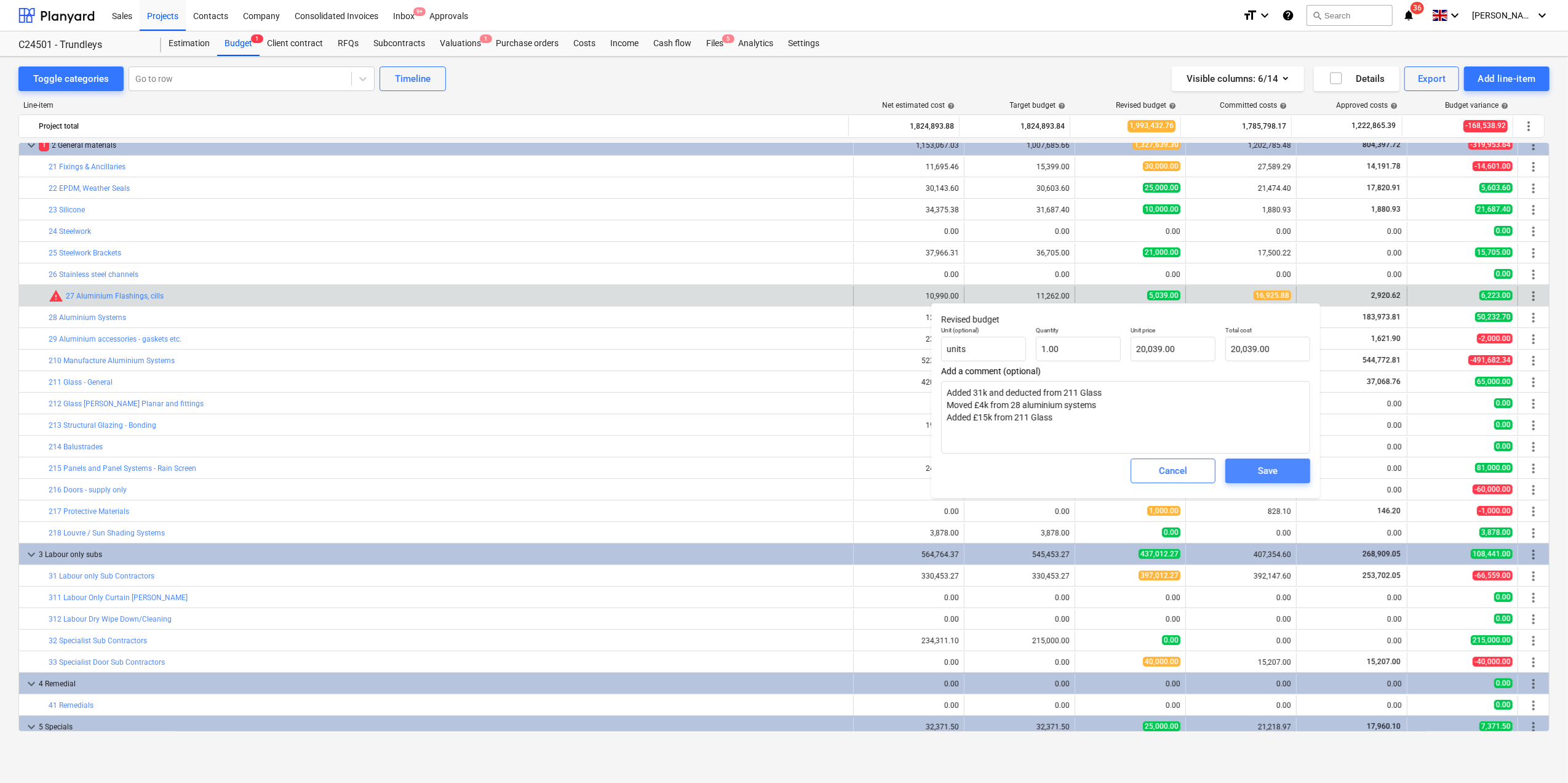
click at [1256, 474] on span "Save" at bounding box center [1268, 470] width 56 height 16
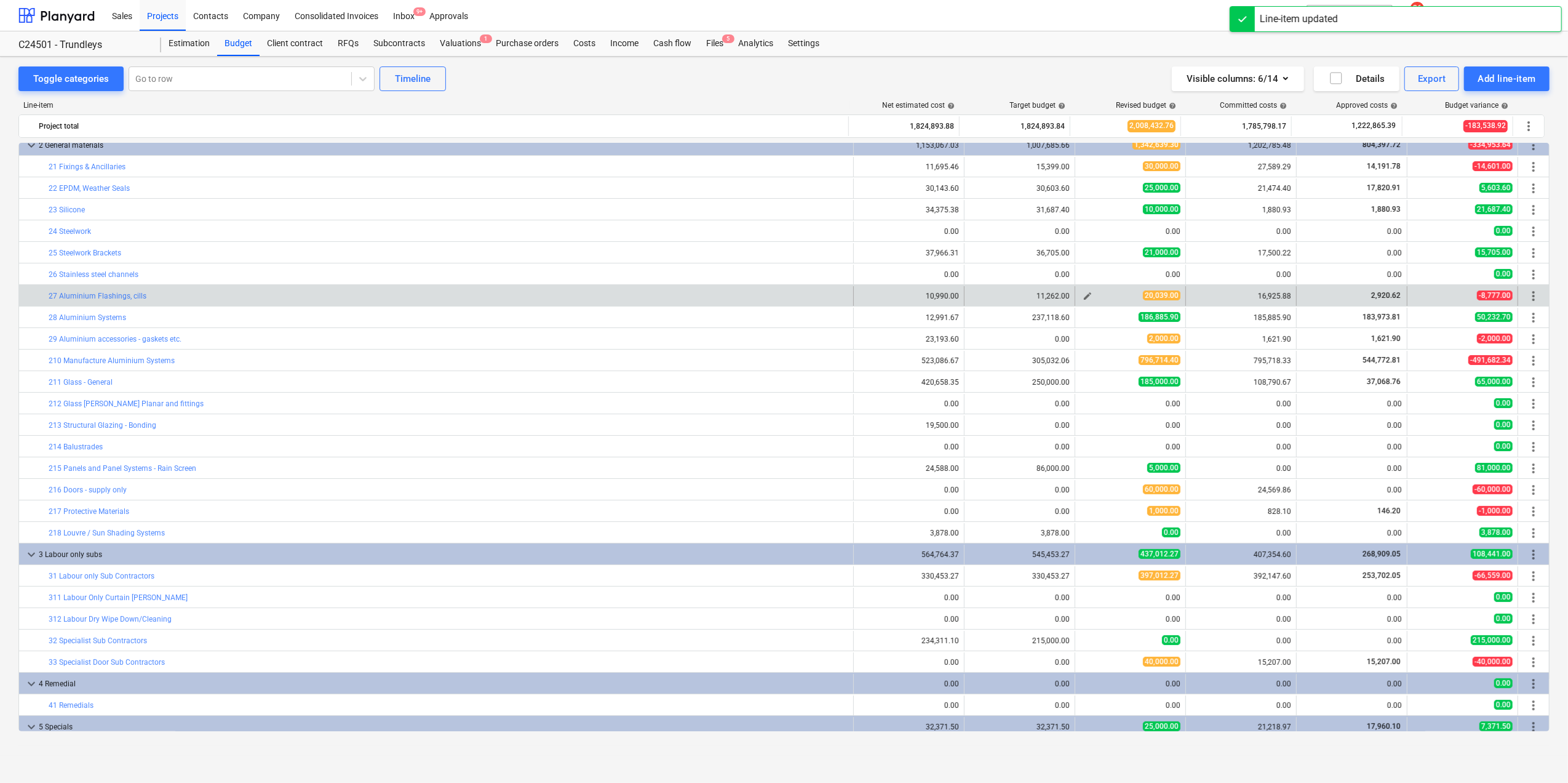
click at [1126, 292] on div "20,039.00" at bounding box center [1130, 296] width 100 height 10
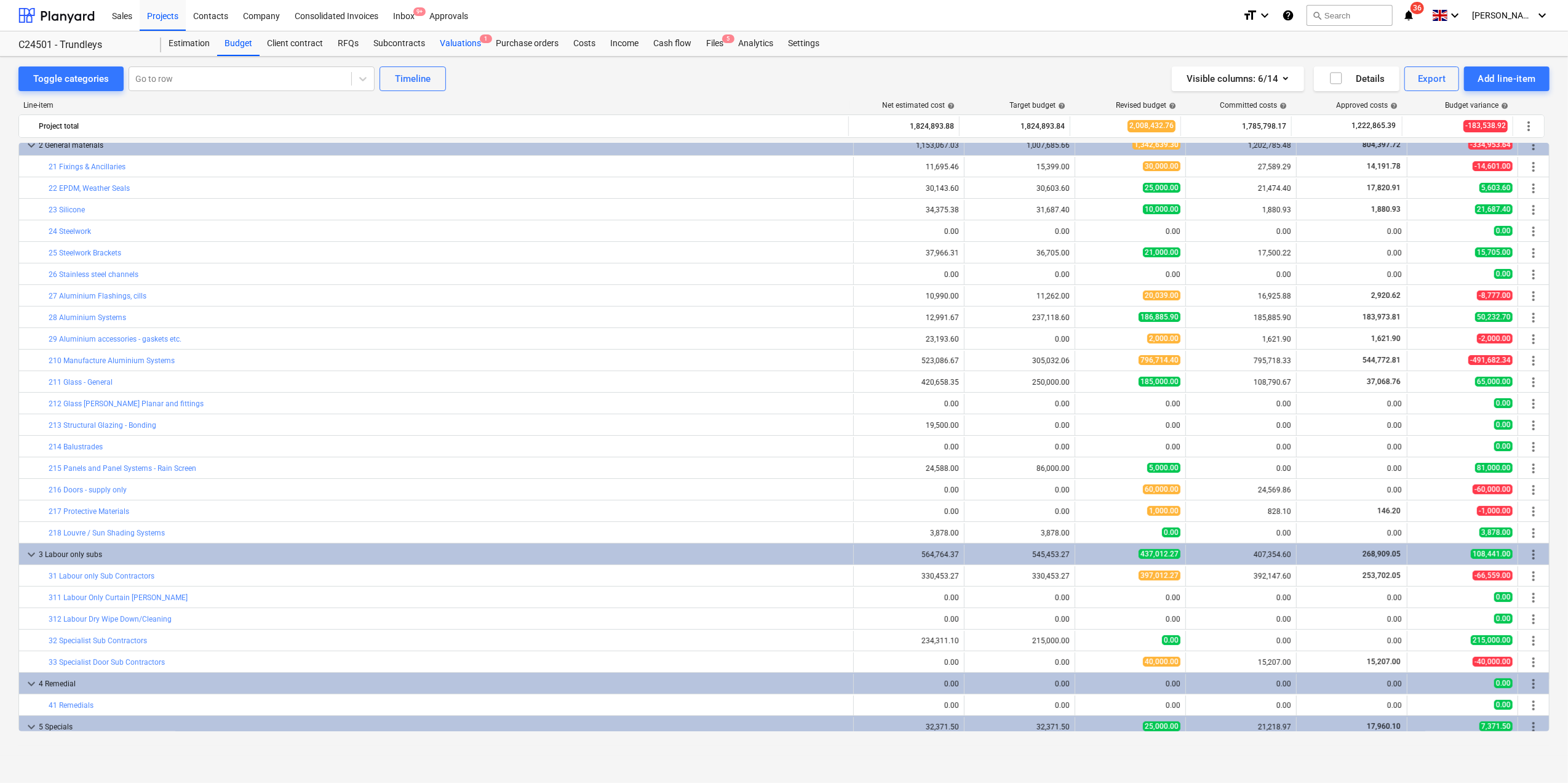
click at [456, 38] on div "Valuations 1" at bounding box center [460, 43] width 56 height 24
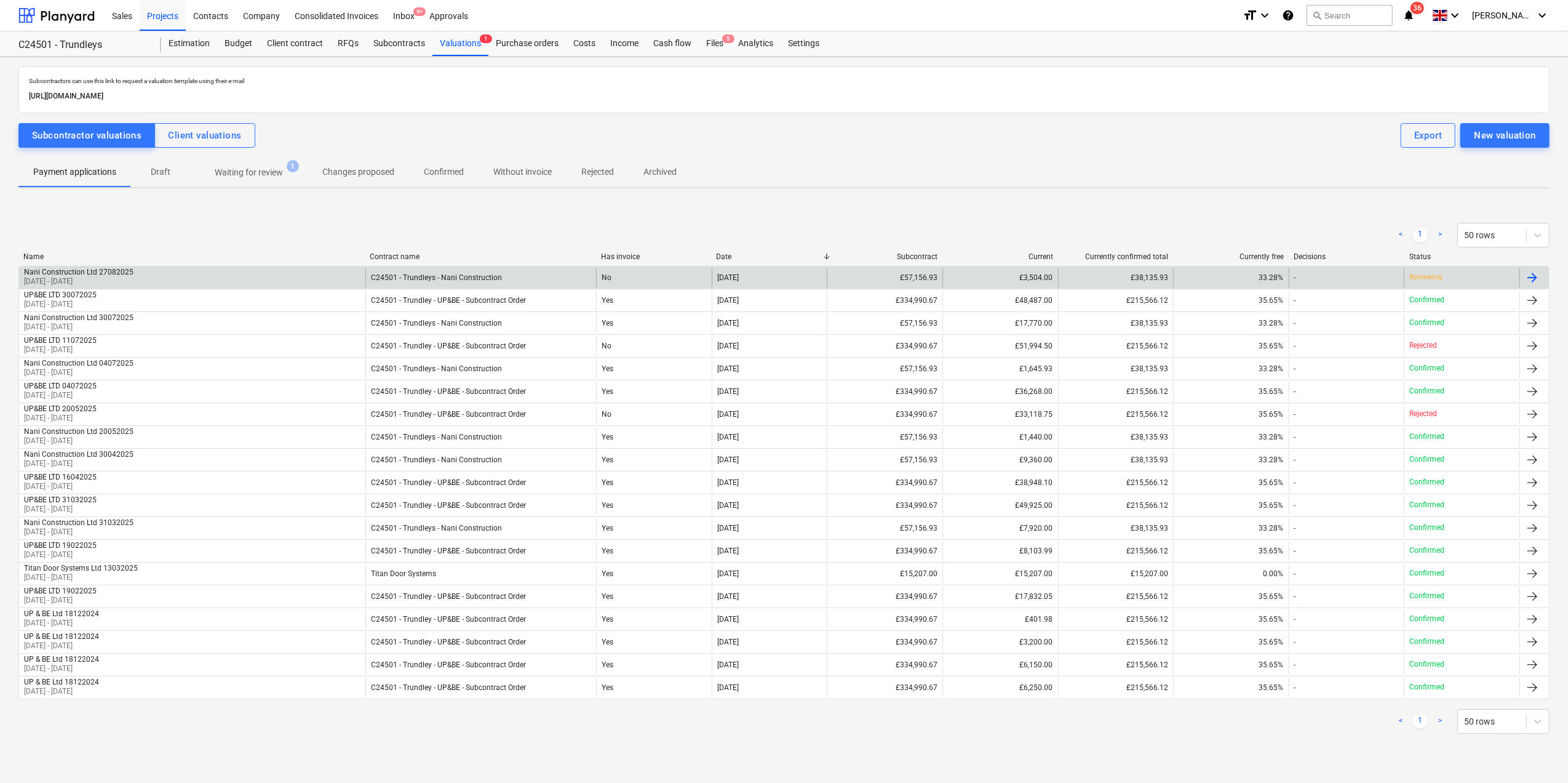
click at [90, 280] on p "[DATE] - [DATE]" at bounding box center [78, 282] width 110 height 10
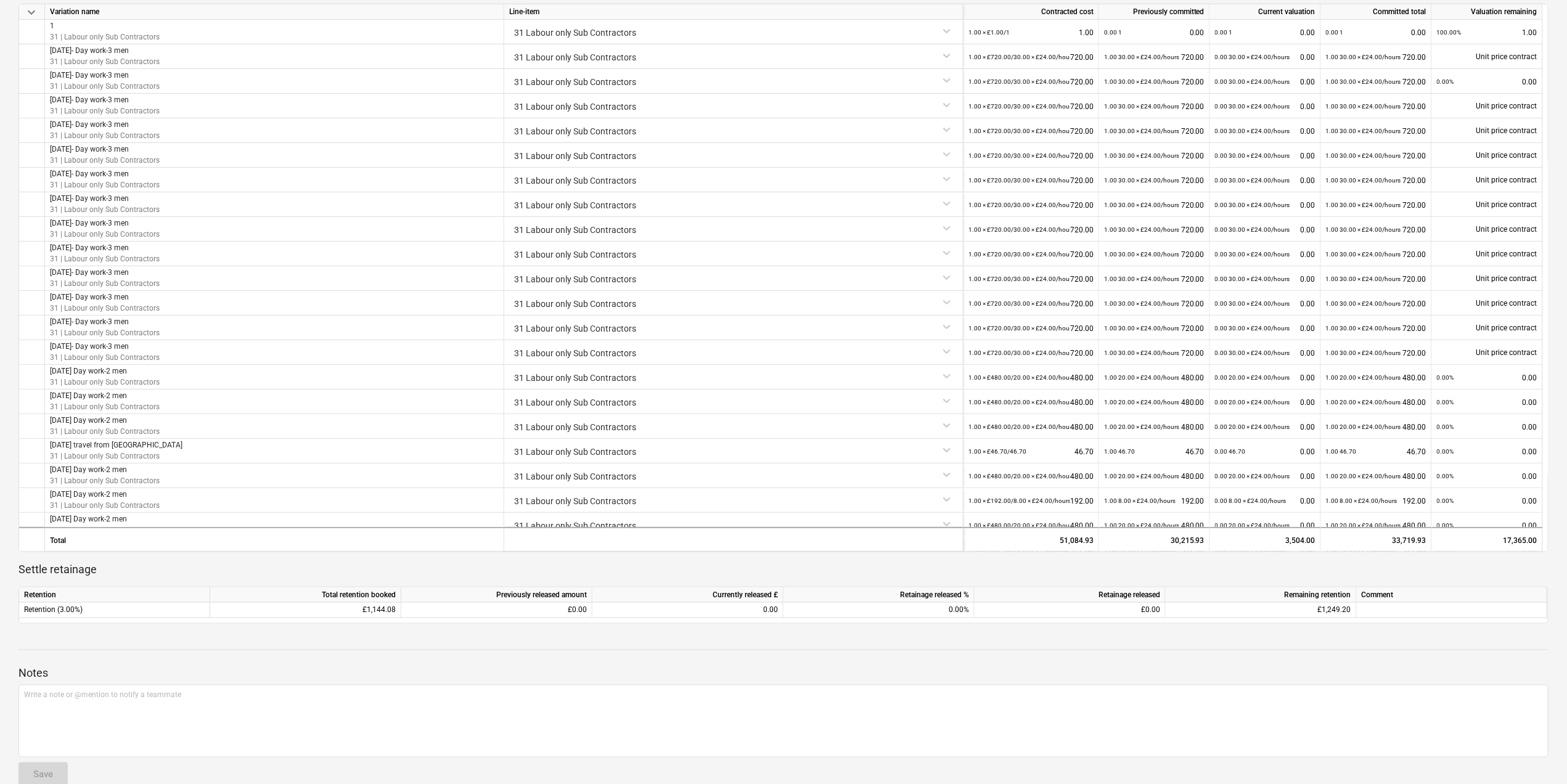
scroll to position [599, 0]
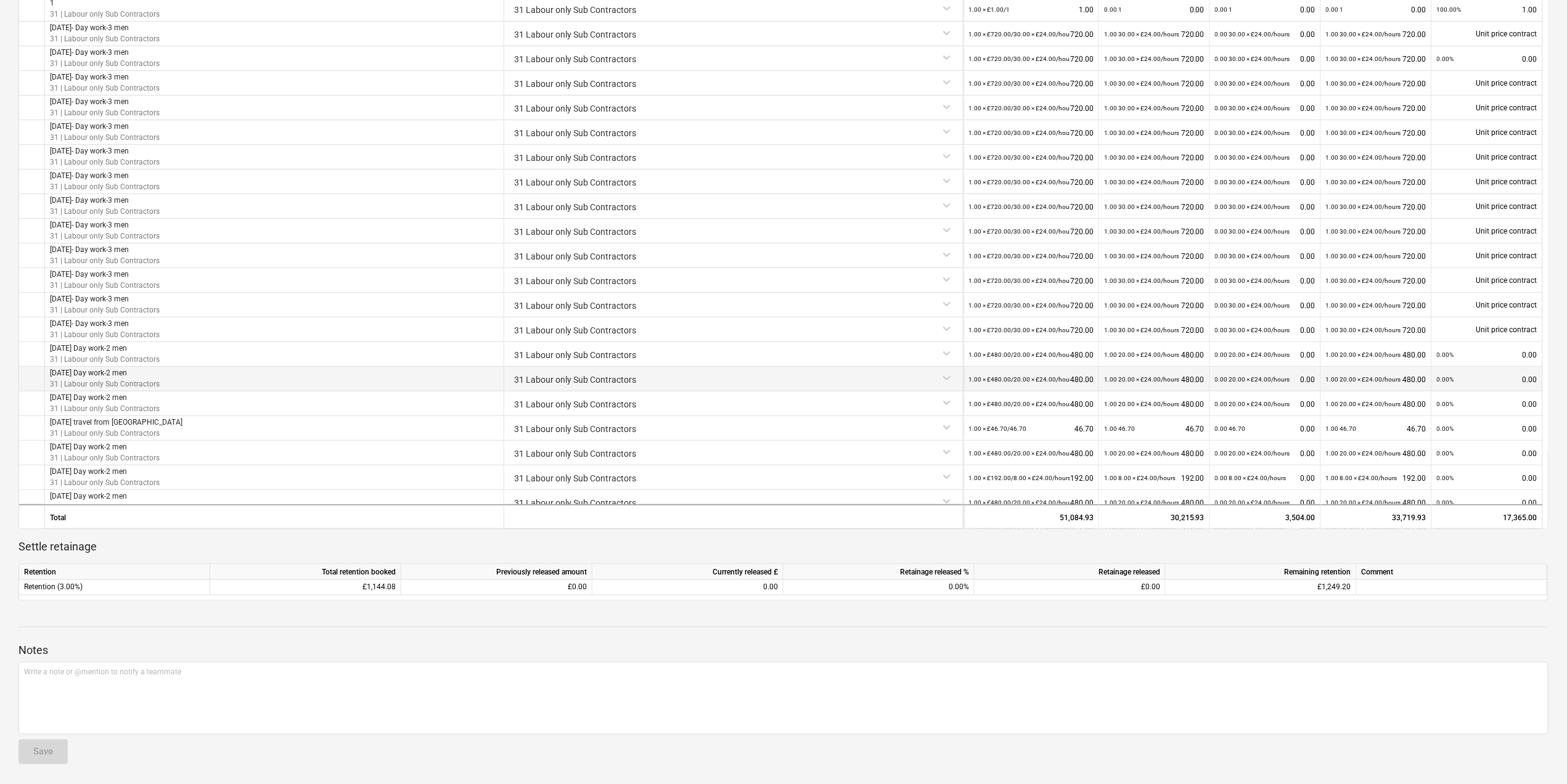
click at [605, 377] on div "31 Labour only Sub Contractors" at bounding box center [734, 378] width 449 height 22
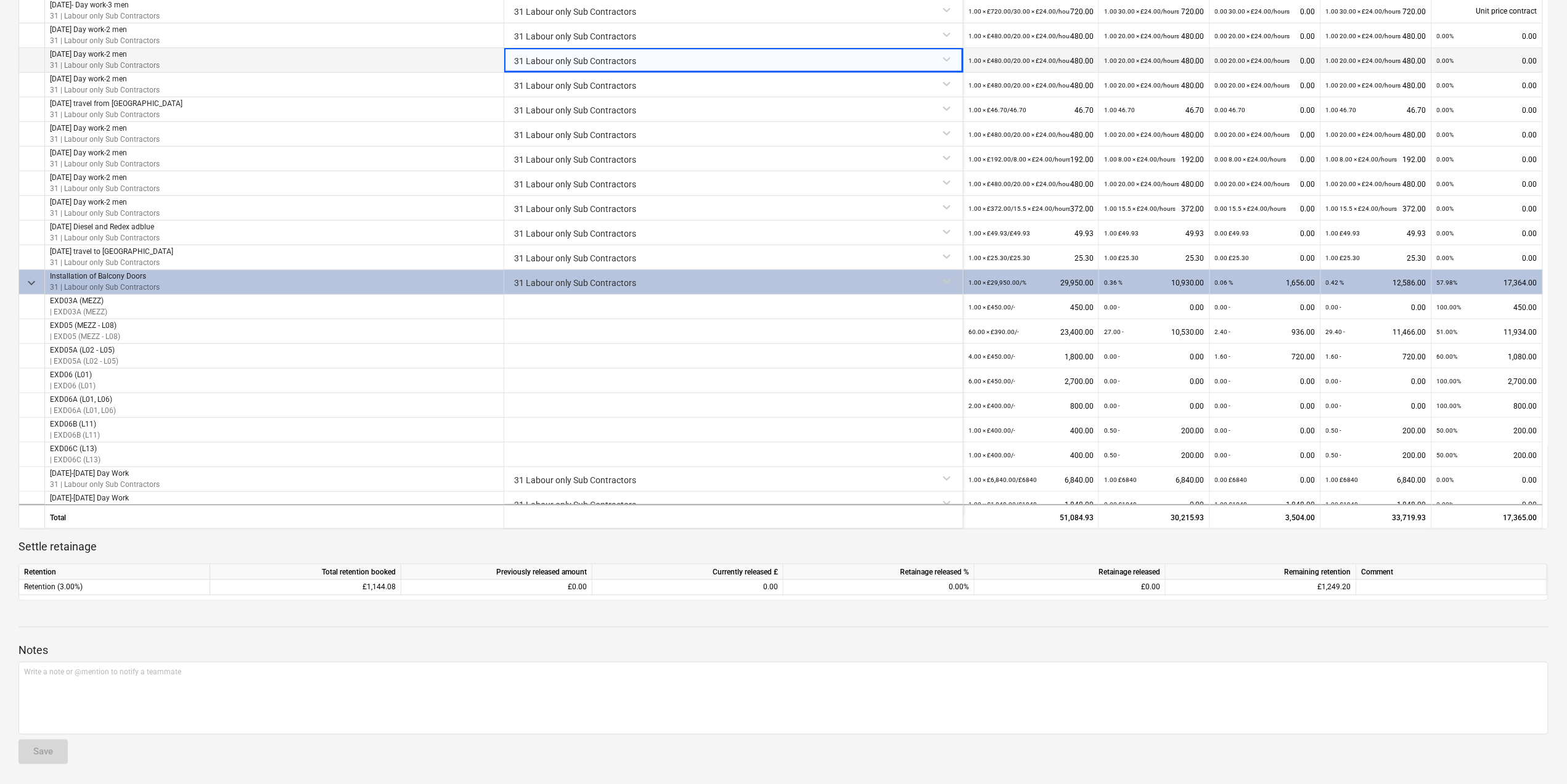
scroll to position [331, 0]
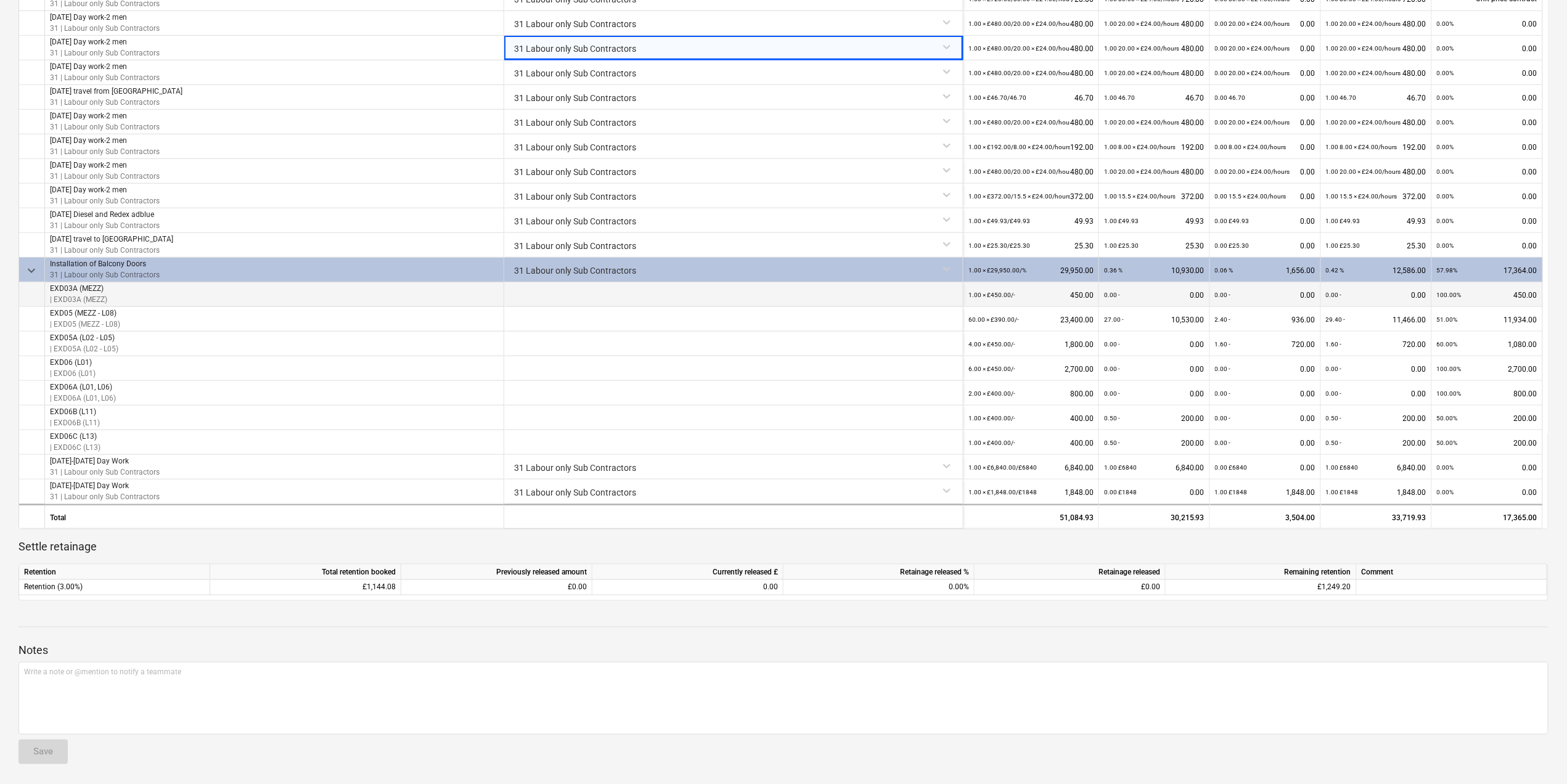
click at [534, 287] on div at bounding box center [734, 294] width 459 height 24
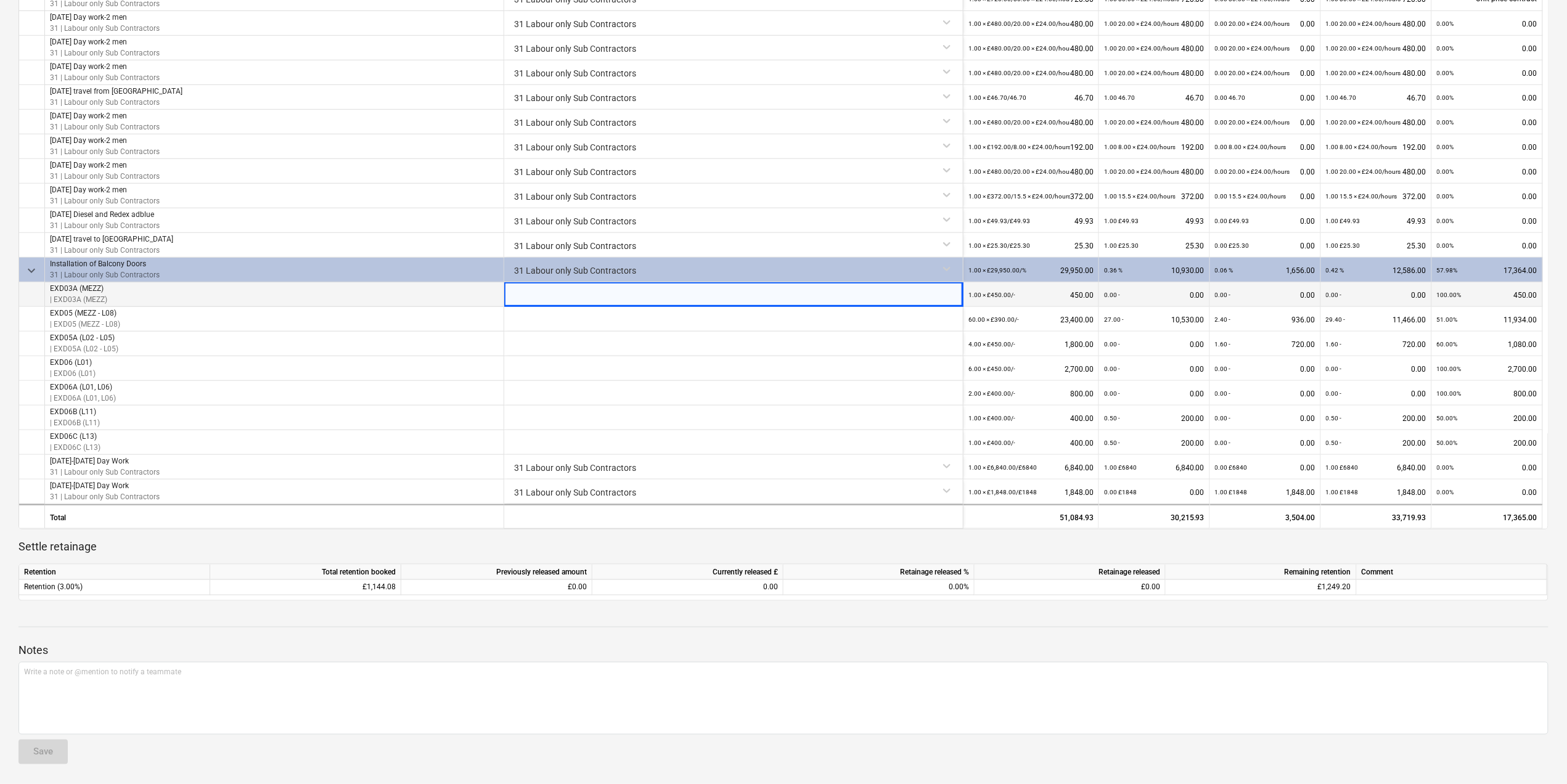
click at [531, 294] on div at bounding box center [734, 294] width 459 height 24
drag, startPoint x: 531, startPoint y: 294, endPoint x: 525, endPoint y: 289, distance: 7.8
click at [525, 289] on div at bounding box center [734, 294] width 459 height 24
click at [832, 289] on div at bounding box center [734, 294] width 459 height 24
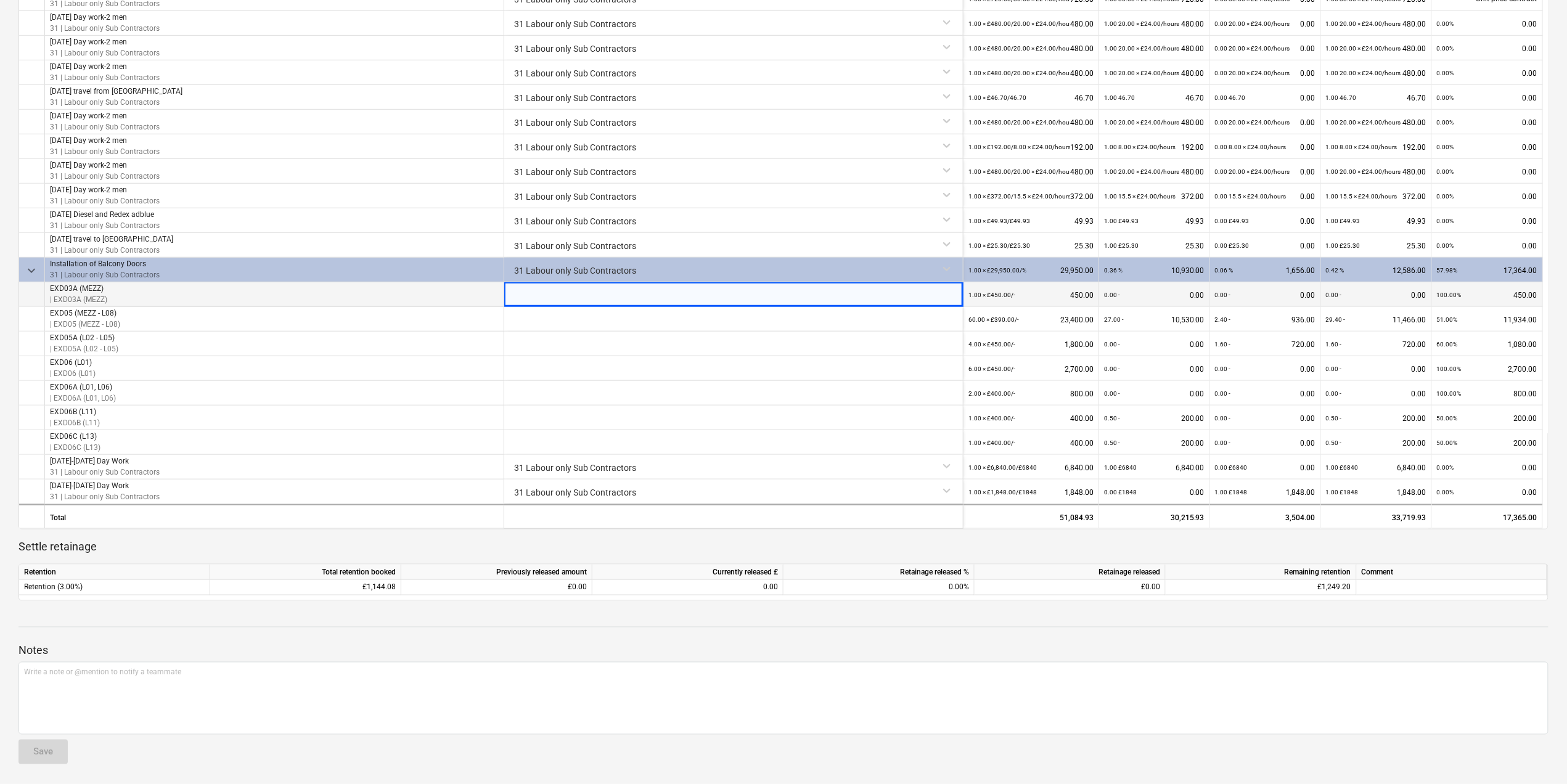
click at [868, 295] on div at bounding box center [734, 294] width 459 height 24
click at [503, 367] on div "EXD06 (L01) | EXD06 (L01)" at bounding box center [274, 368] width 459 height 24
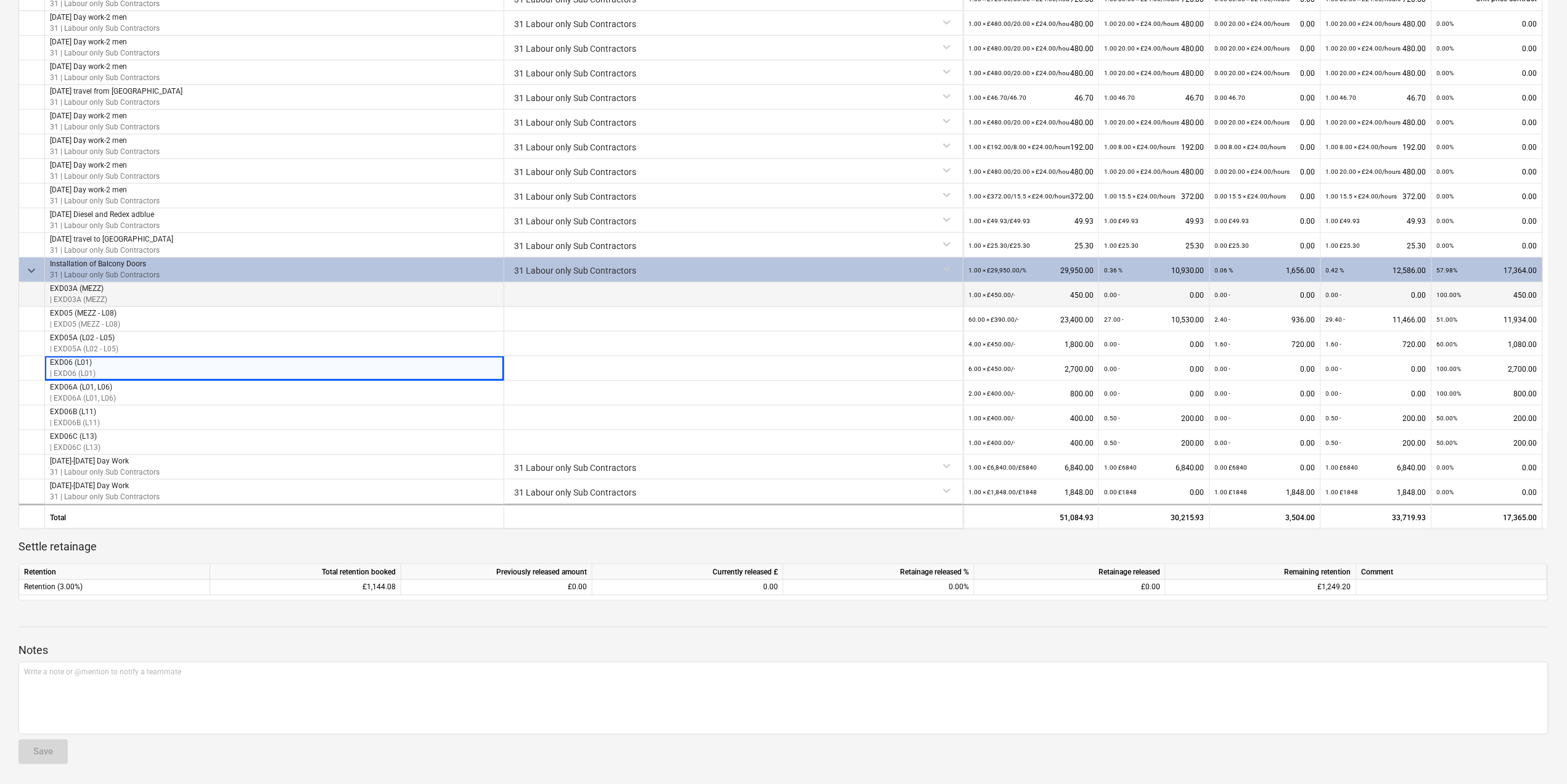
click at [570, 284] on div at bounding box center [734, 294] width 459 height 24
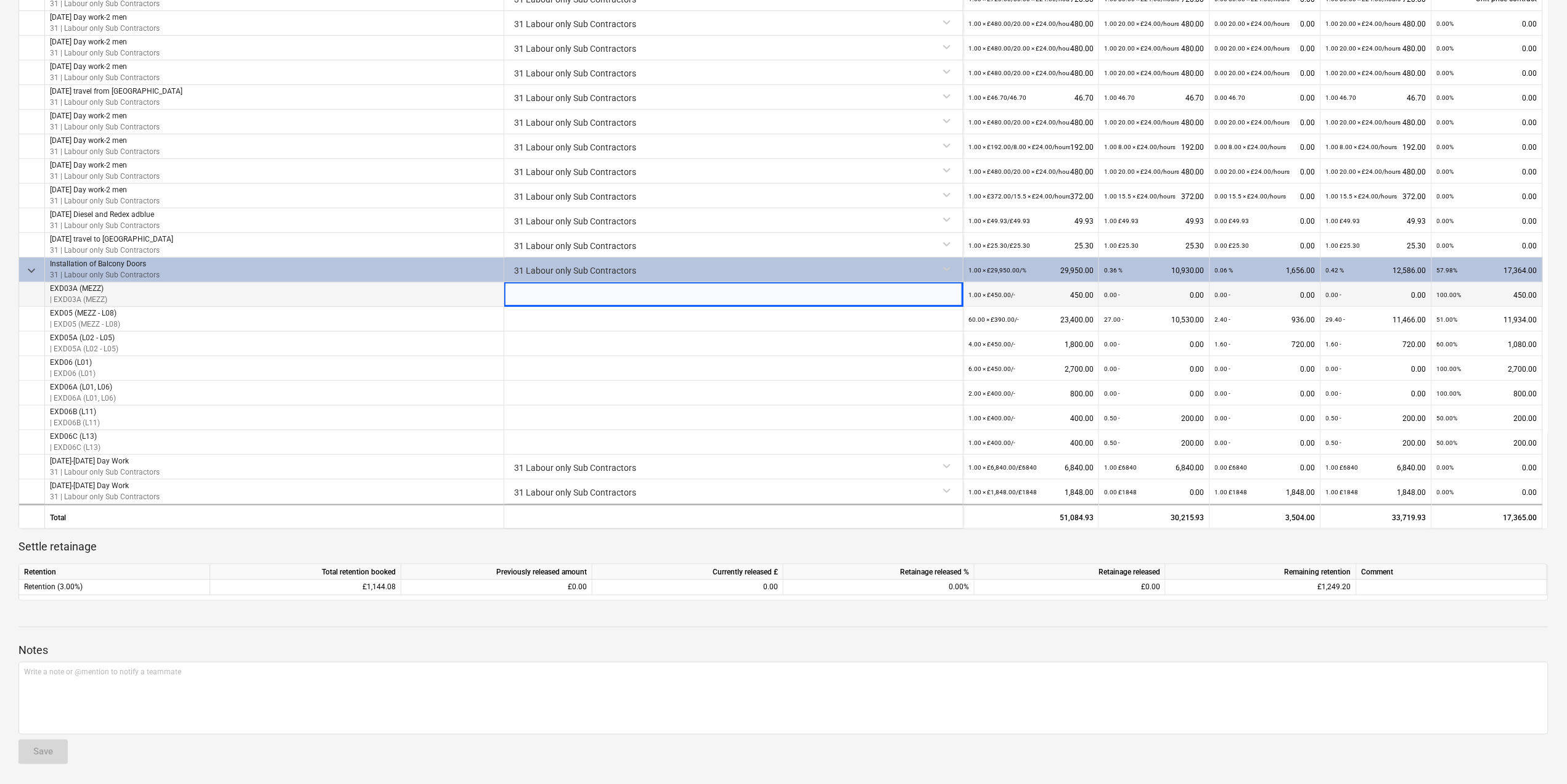
click at [423, 297] on div "EXD03A (MEZZ) | EXD03A (MEZZ)" at bounding box center [274, 294] width 459 height 24
click at [573, 292] on div at bounding box center [734, 294] width 459 height 24
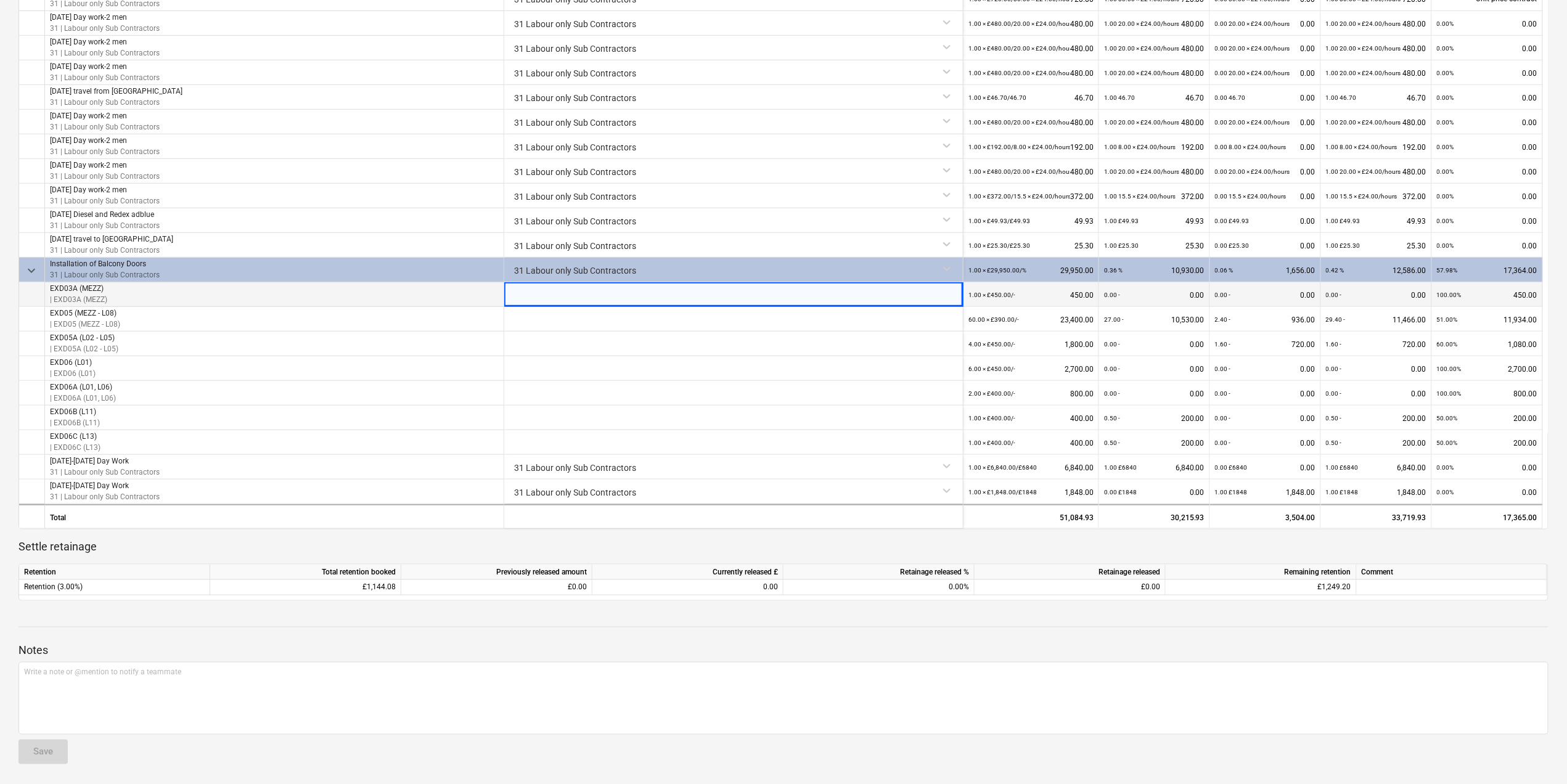
click at [573, 292] on div at bounding box center [734, 294] width 459 height 24
click at [584, 370] on div at bounding box center [734, 368] width 459 height 24
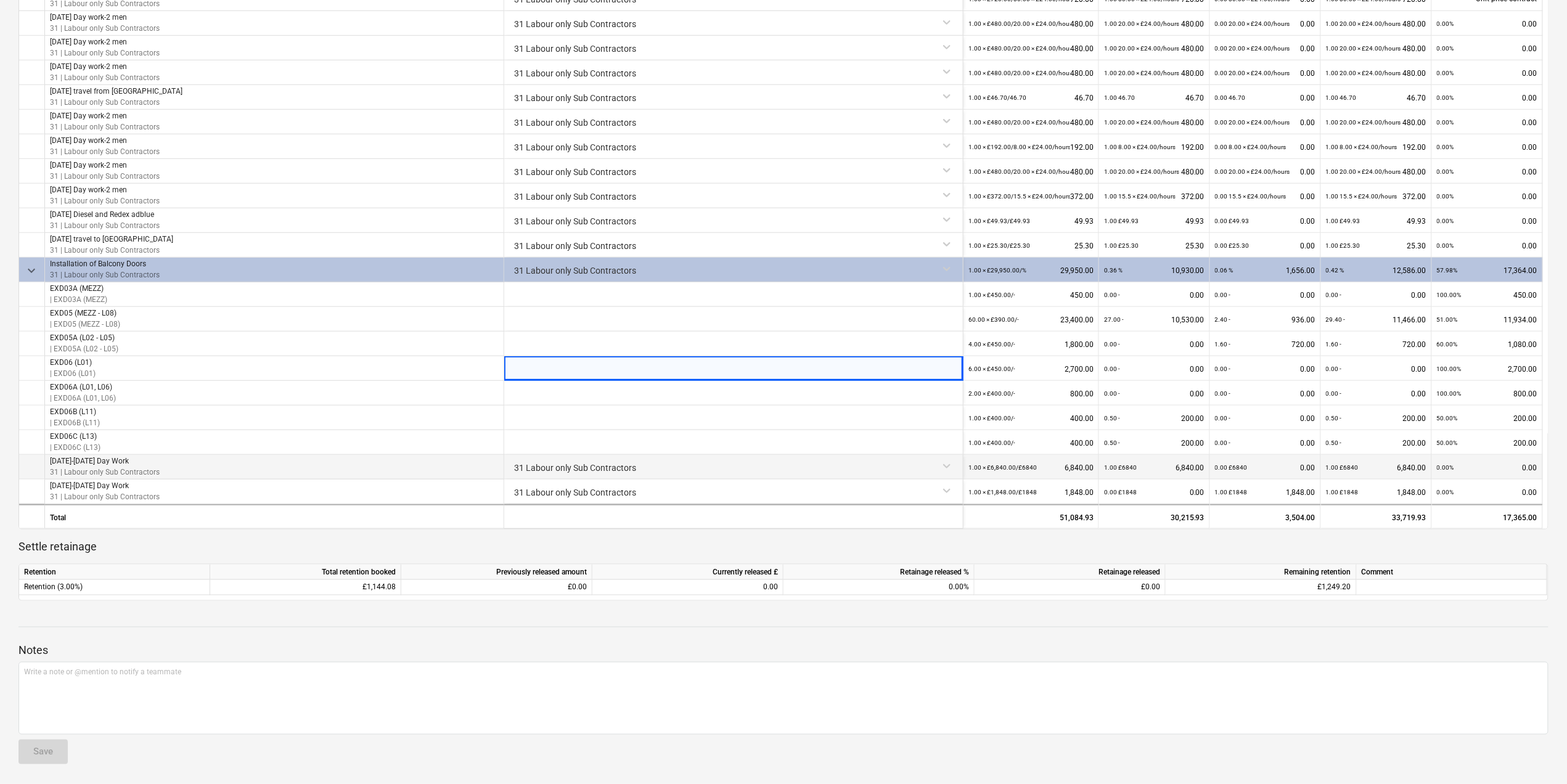
click at [541, 461] on div "31 Labour only Sub Contractors" at bounding box center [734, 466] width 449 height 22
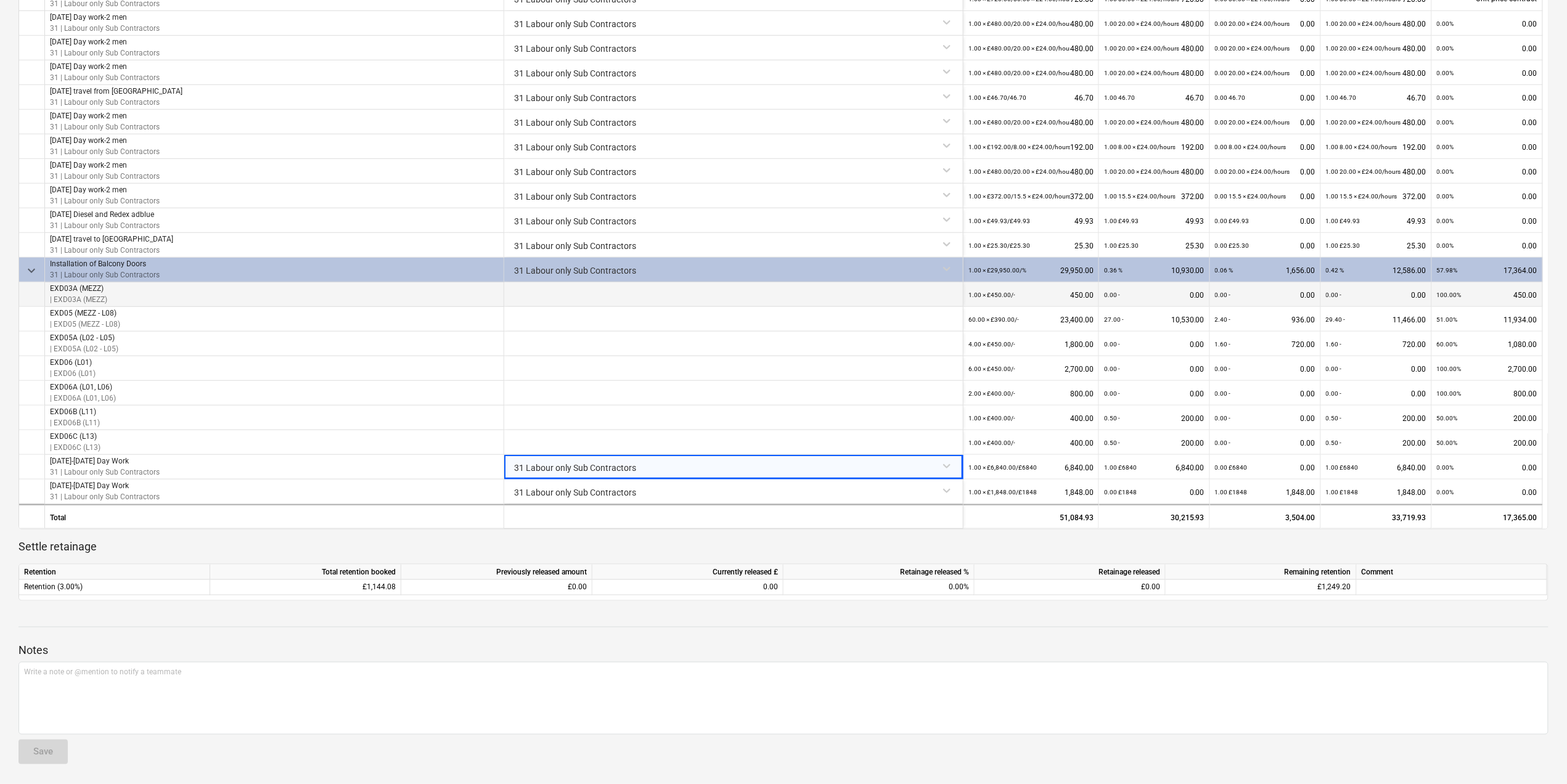
click at [602, 296] on div at bounding box center [734, 294] width 459 height 24
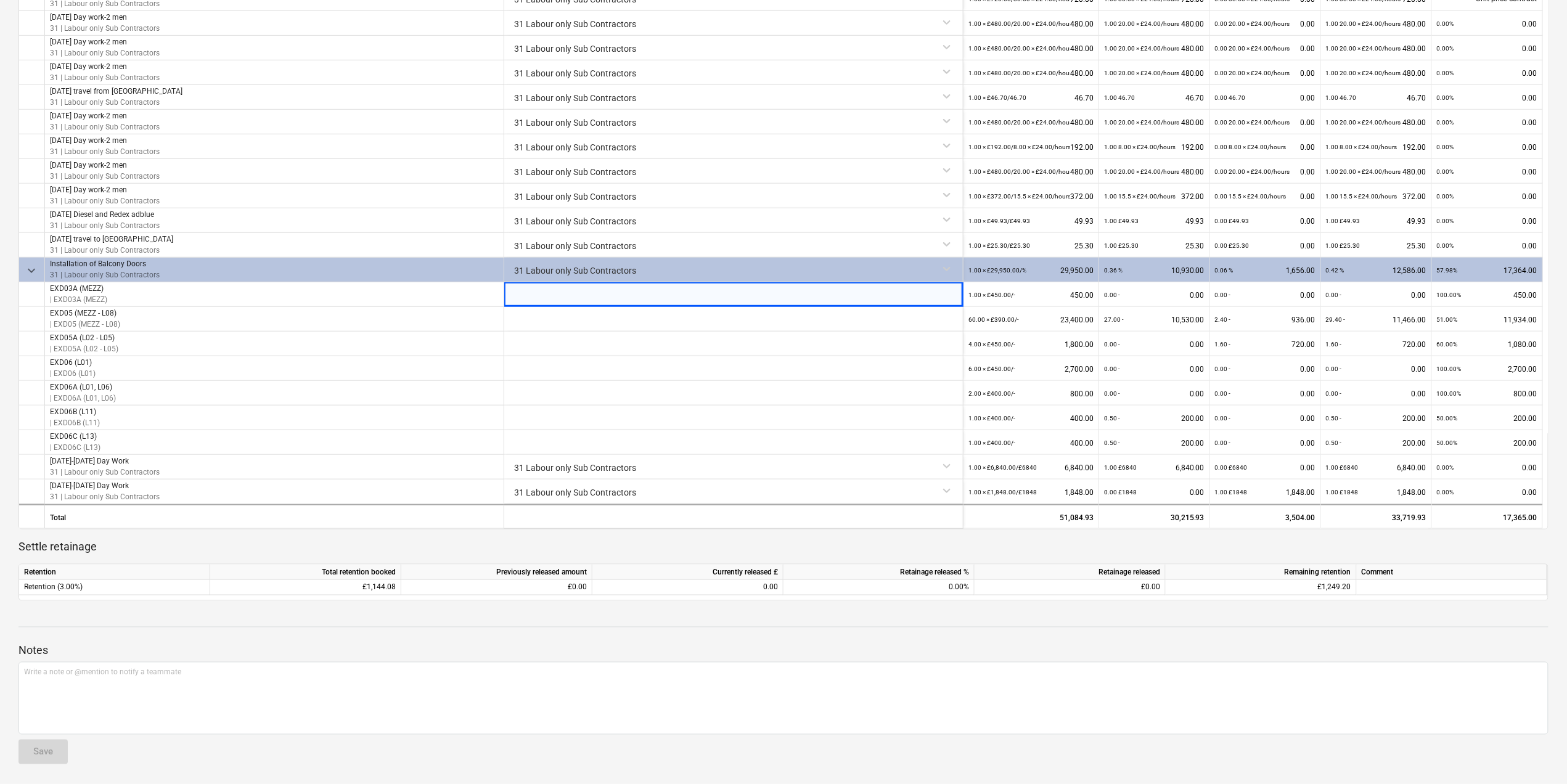
click at [587, 262] on div "31 Labour only Sub Contractors" at bounding box center [734, 268] width 449 height 22
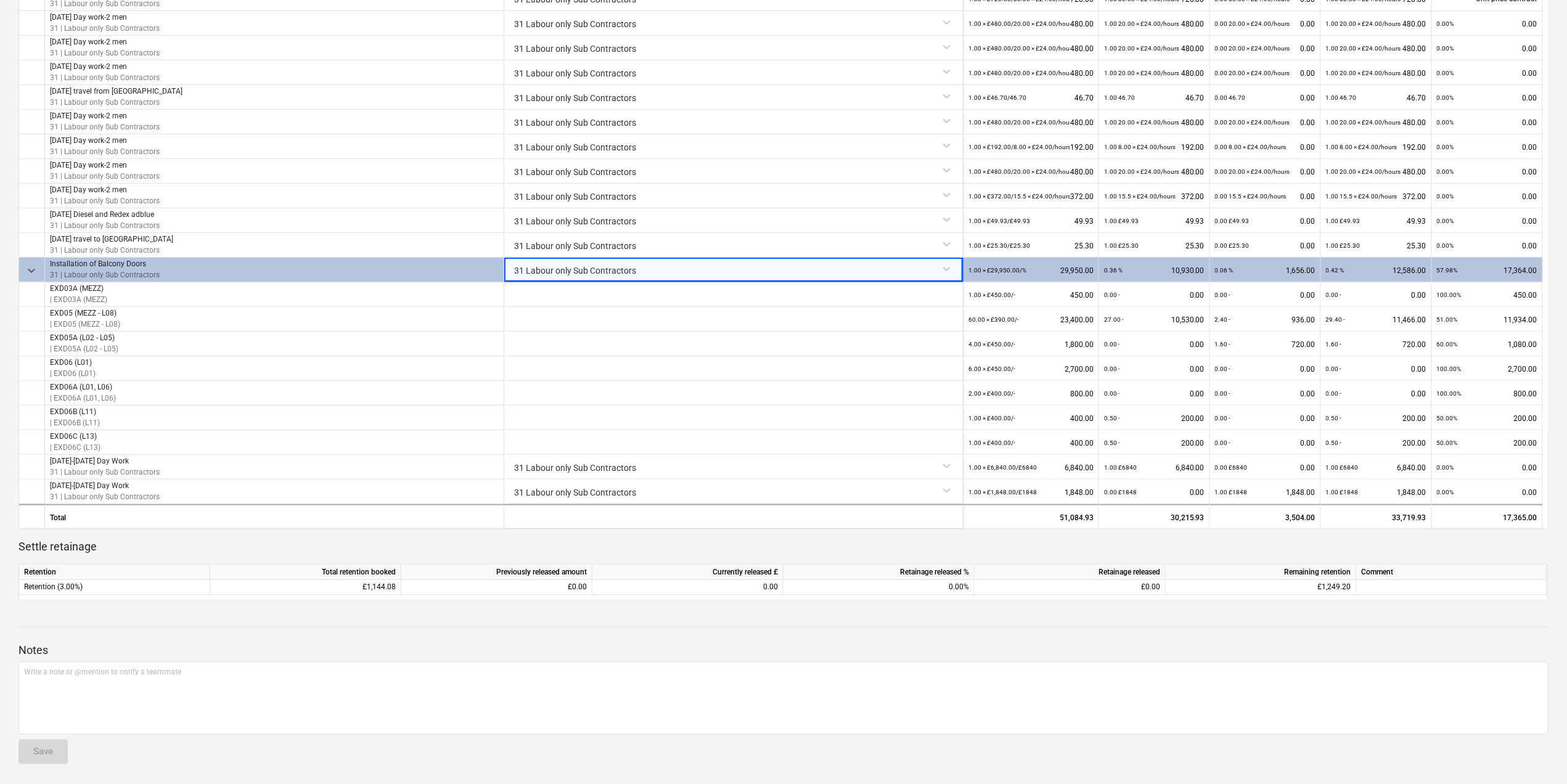
click at [945, 268] on div "31 Labour only Sub Contractors" at bounding box center [734, 268] width 449 height 22
click at [703, 297] on div at bounding box center [734, 294] width 459 height 24
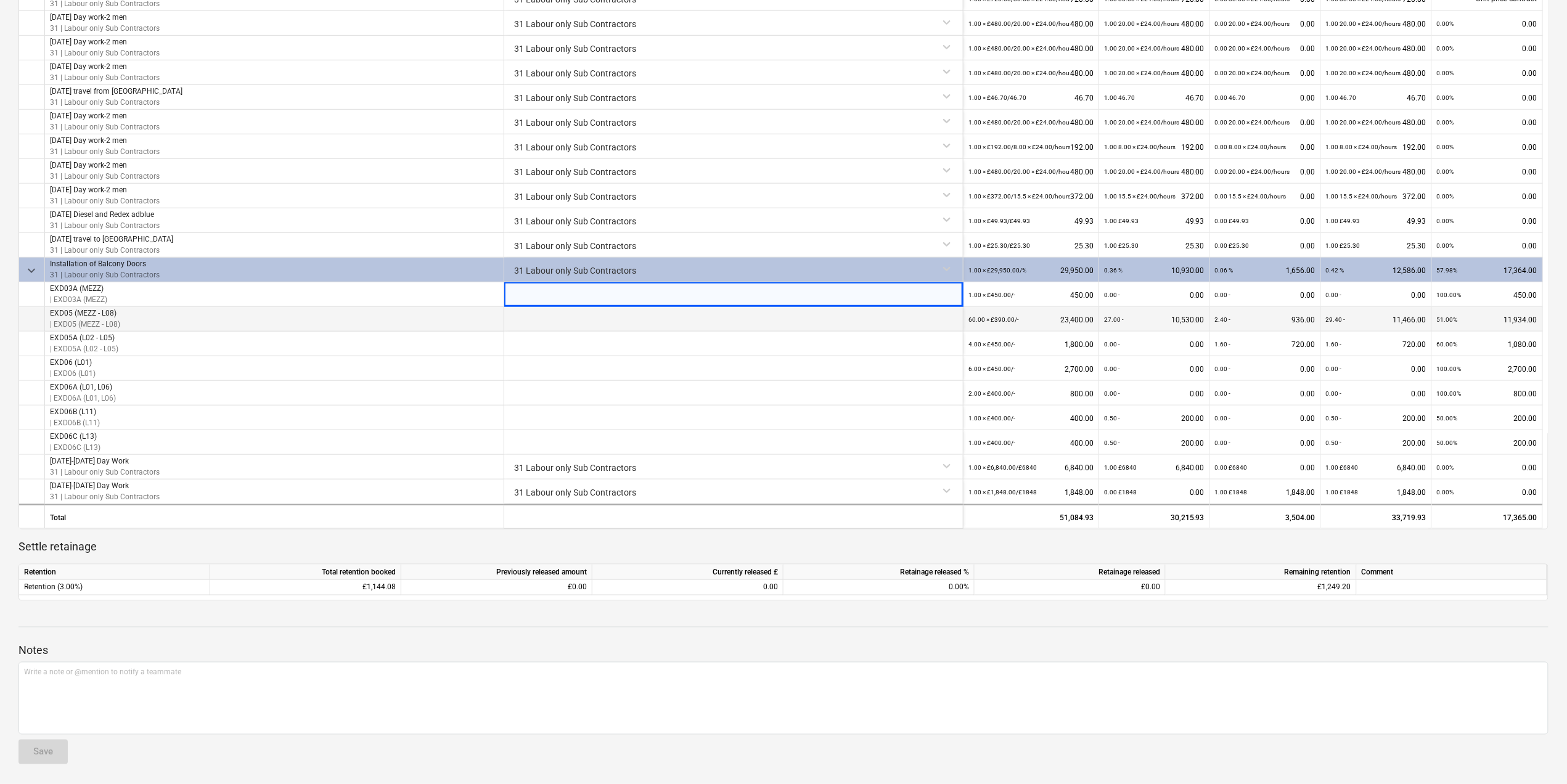
click at [687, 319] on div at bounding box center [734, 319] width 459 height 24
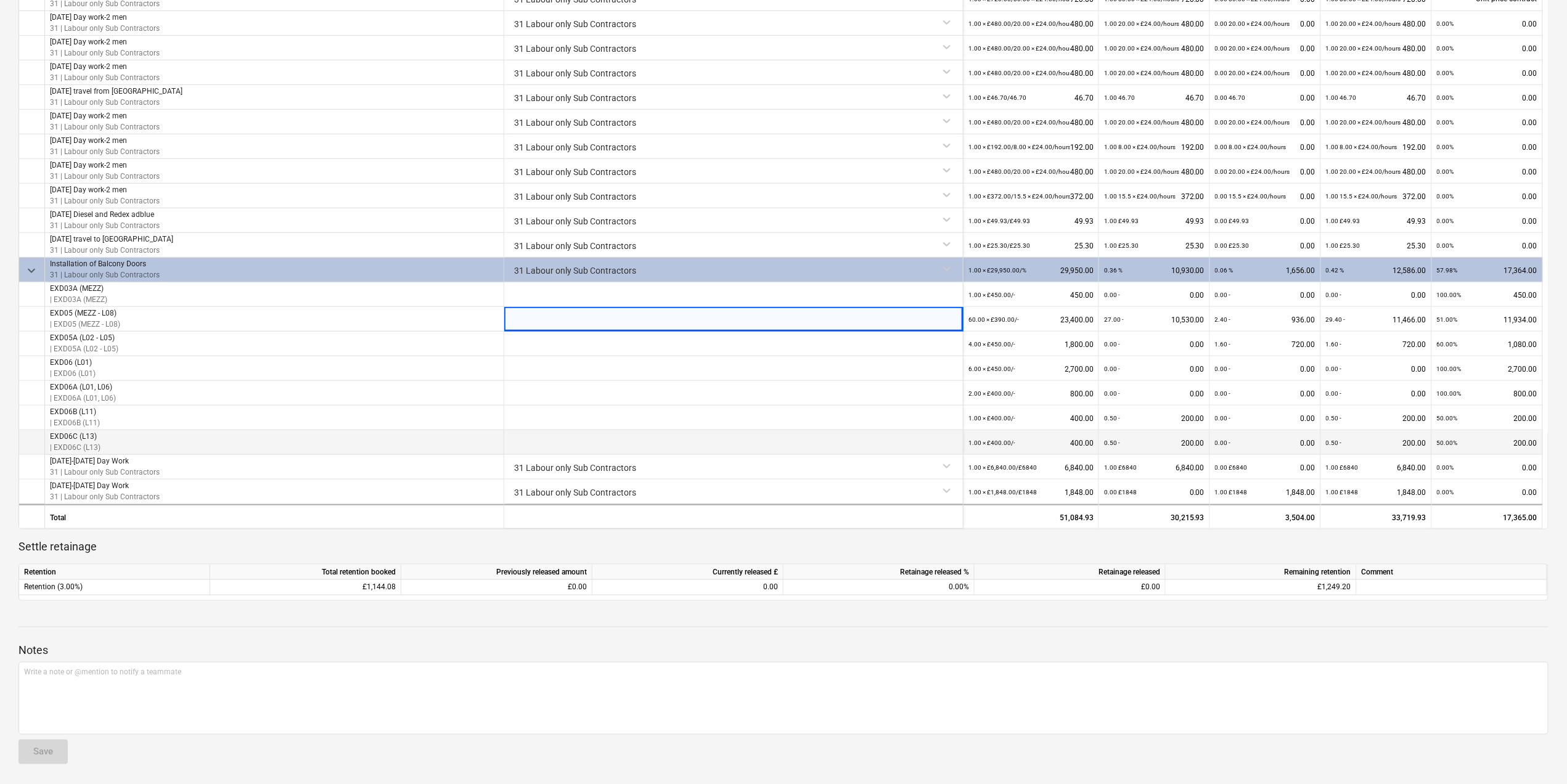
click at [570, 439] on div at bounding box center [734, 442] width 459 height 24
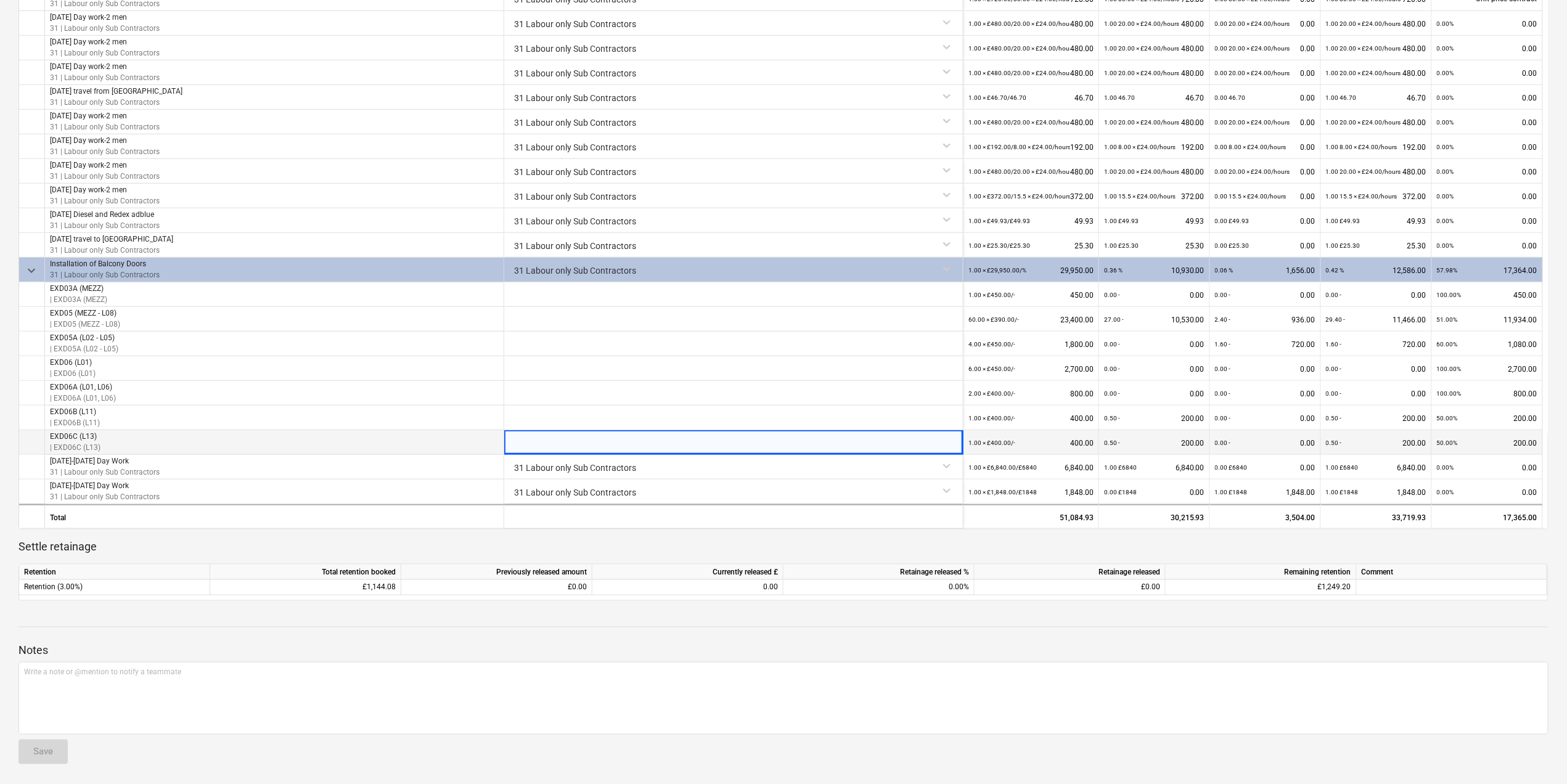
click at [57, 442] on p "| EXD06C (L13)" at bounding box center [75, 447] width 51 height 10
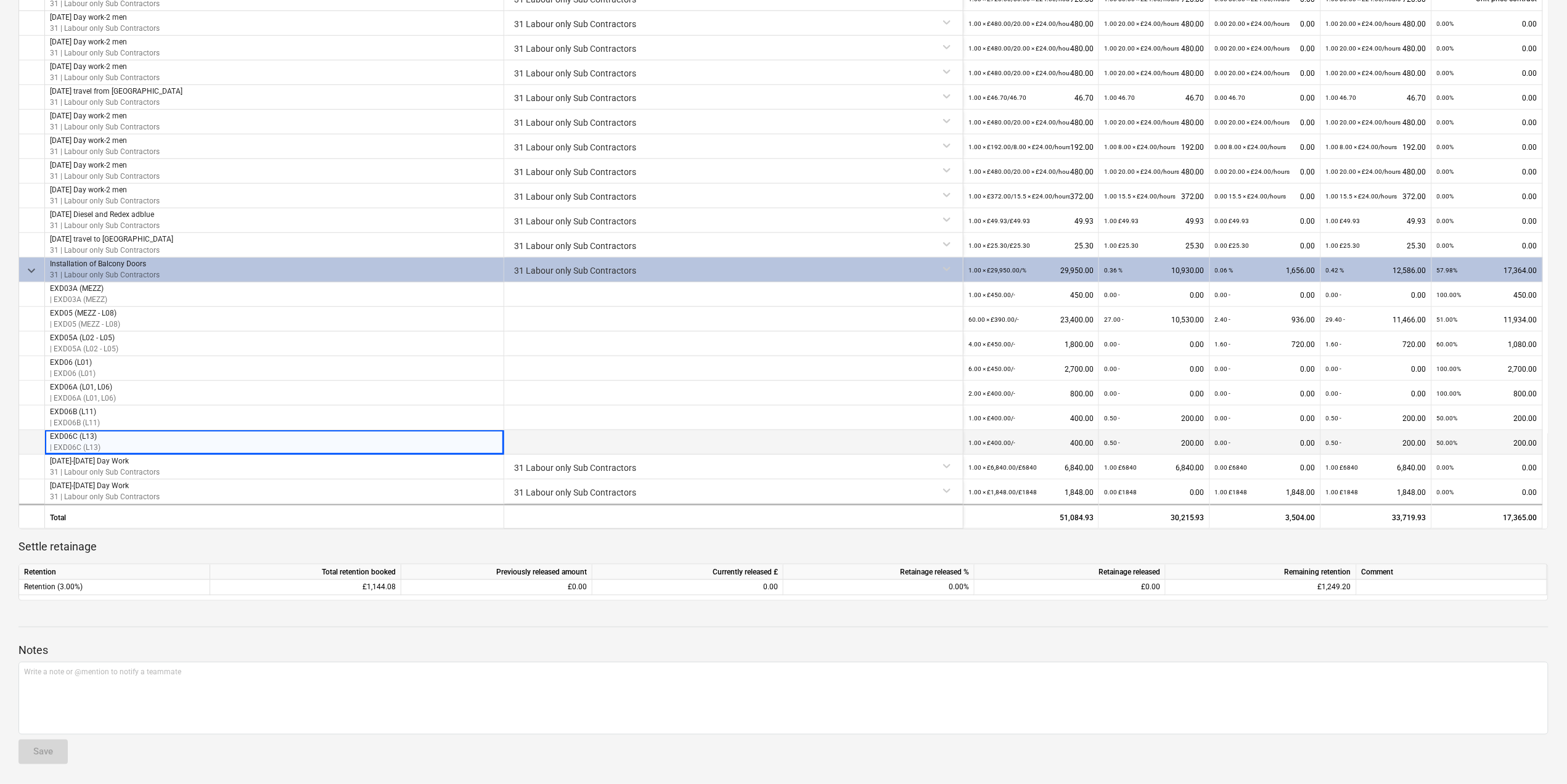
click at [630, 446] on div at bounding box center [734, 442] width 459 height 24
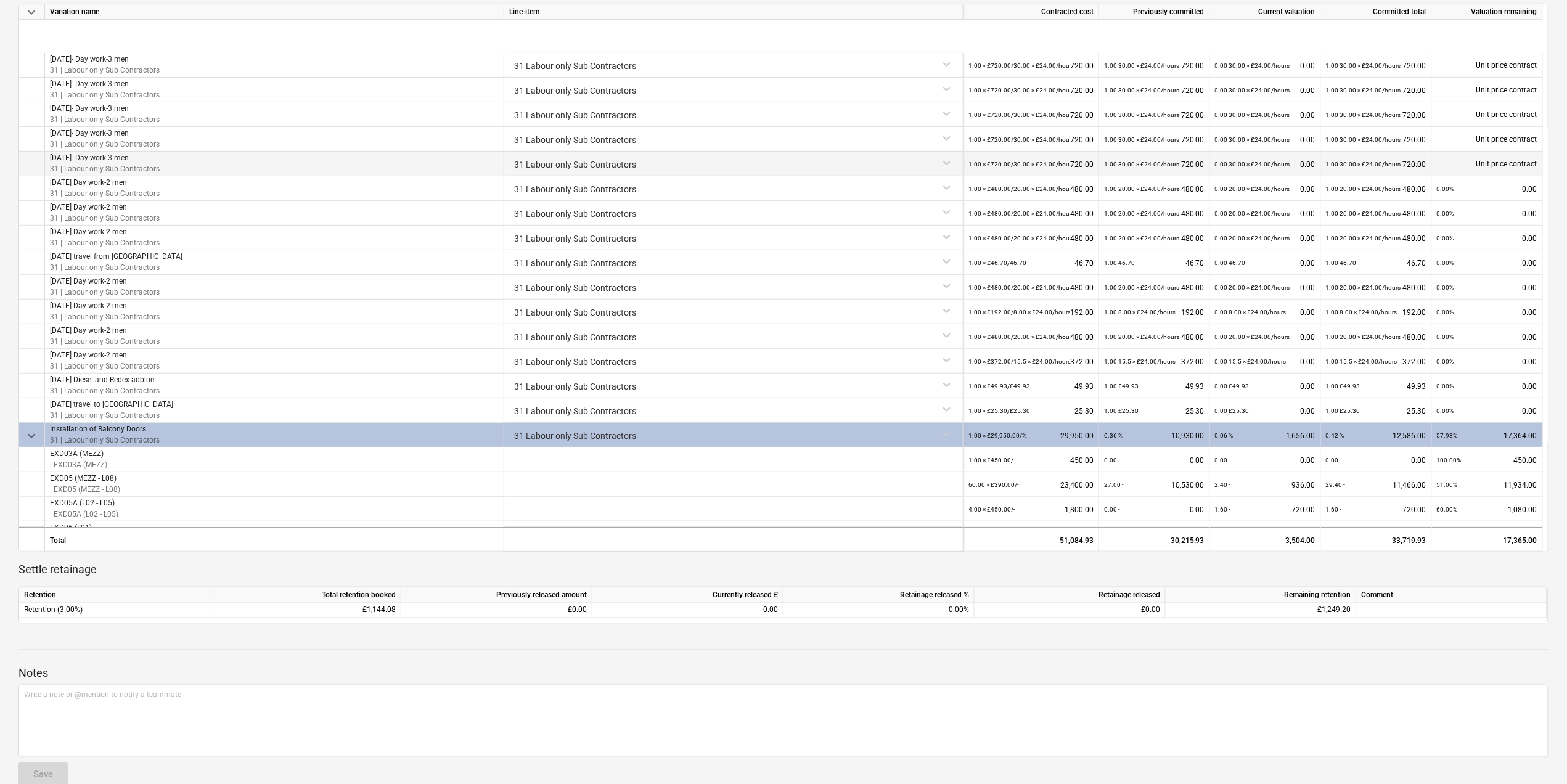
scroll to position [328, 0]
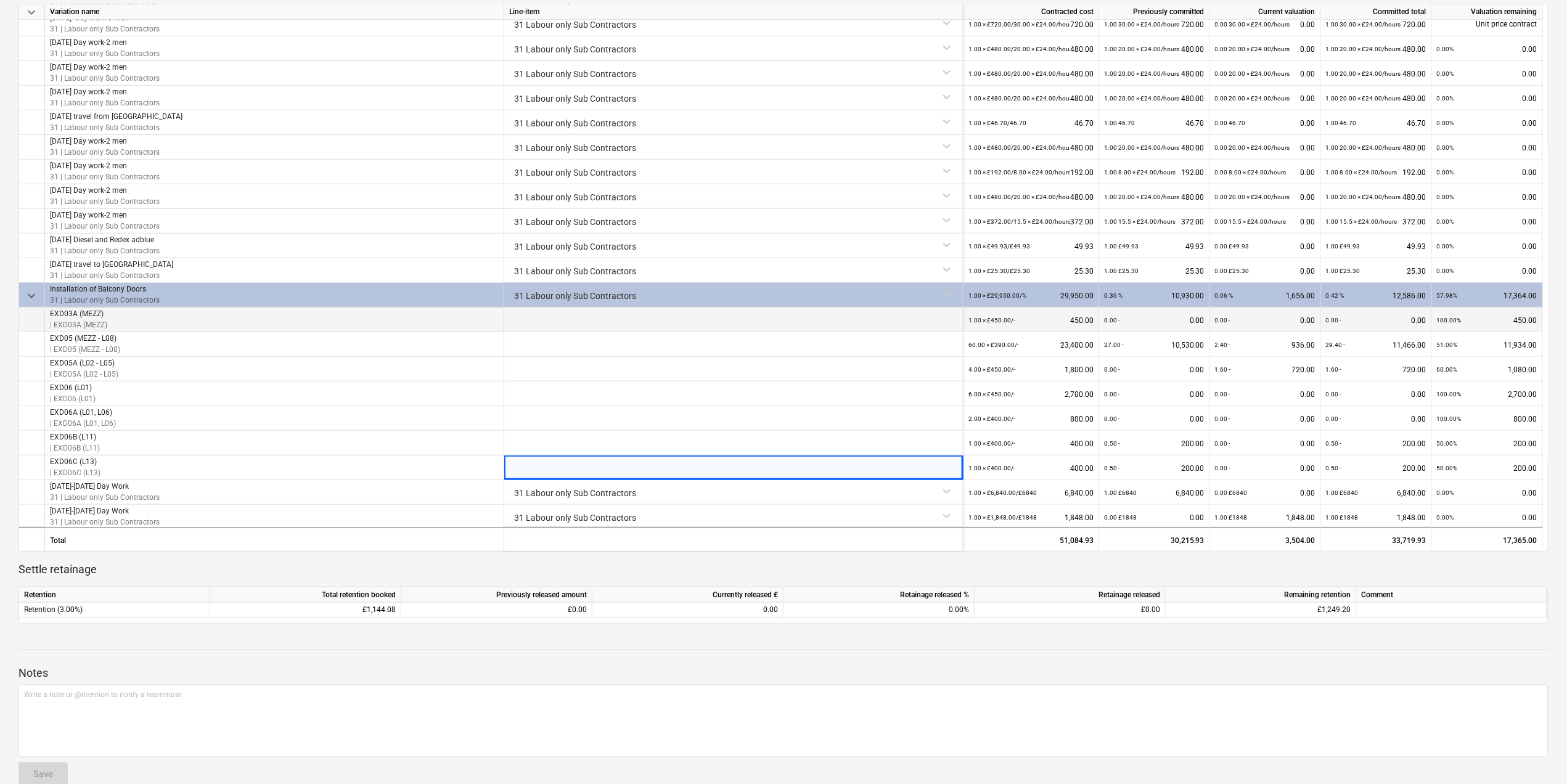
click at [588, 314] on div at bounding box center [734, 319] width 459 height 24
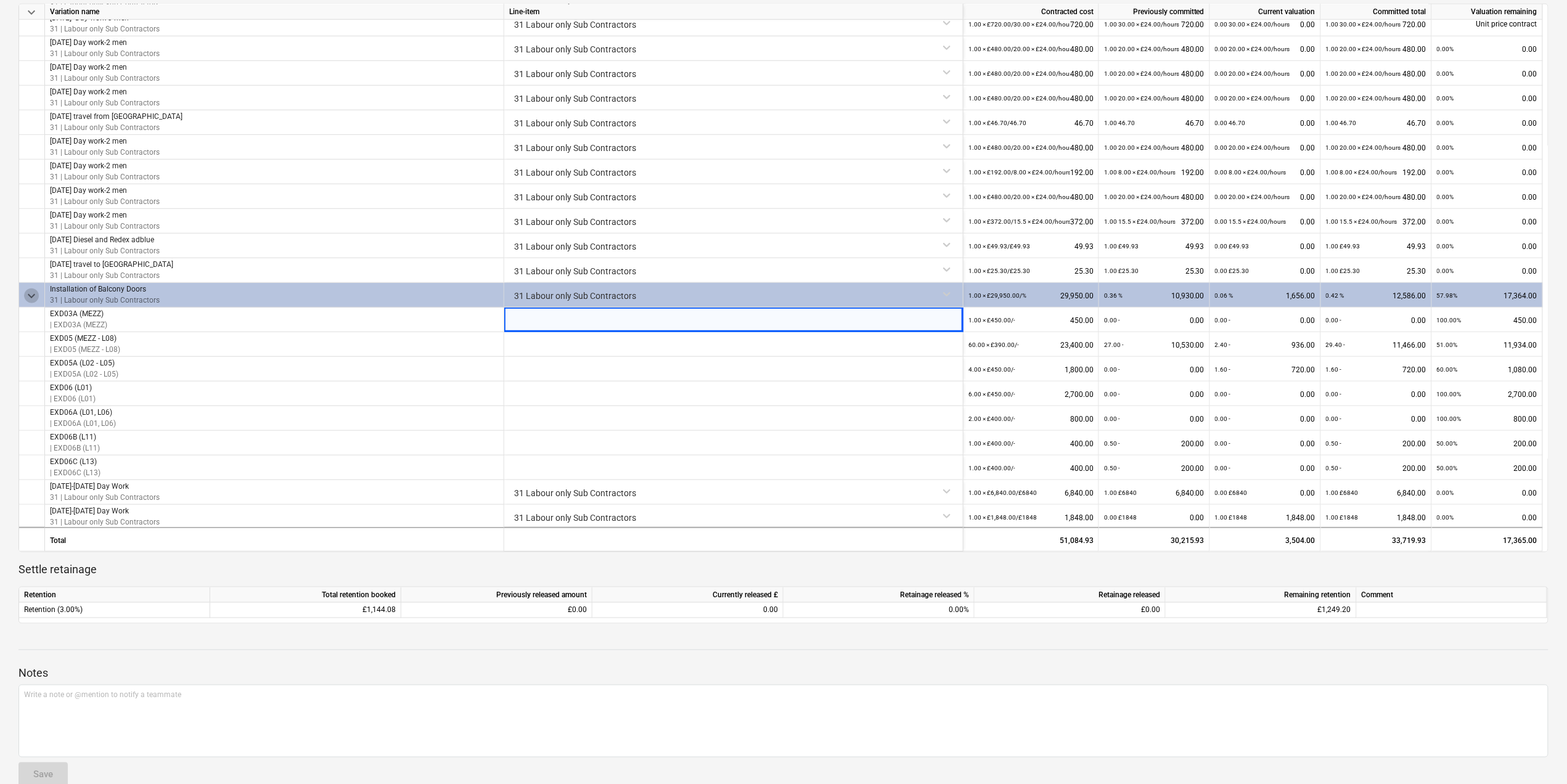
click at [28, 296] on span "keyboard_arrow_down" at bounding box center [31, 296] width 15 height 15
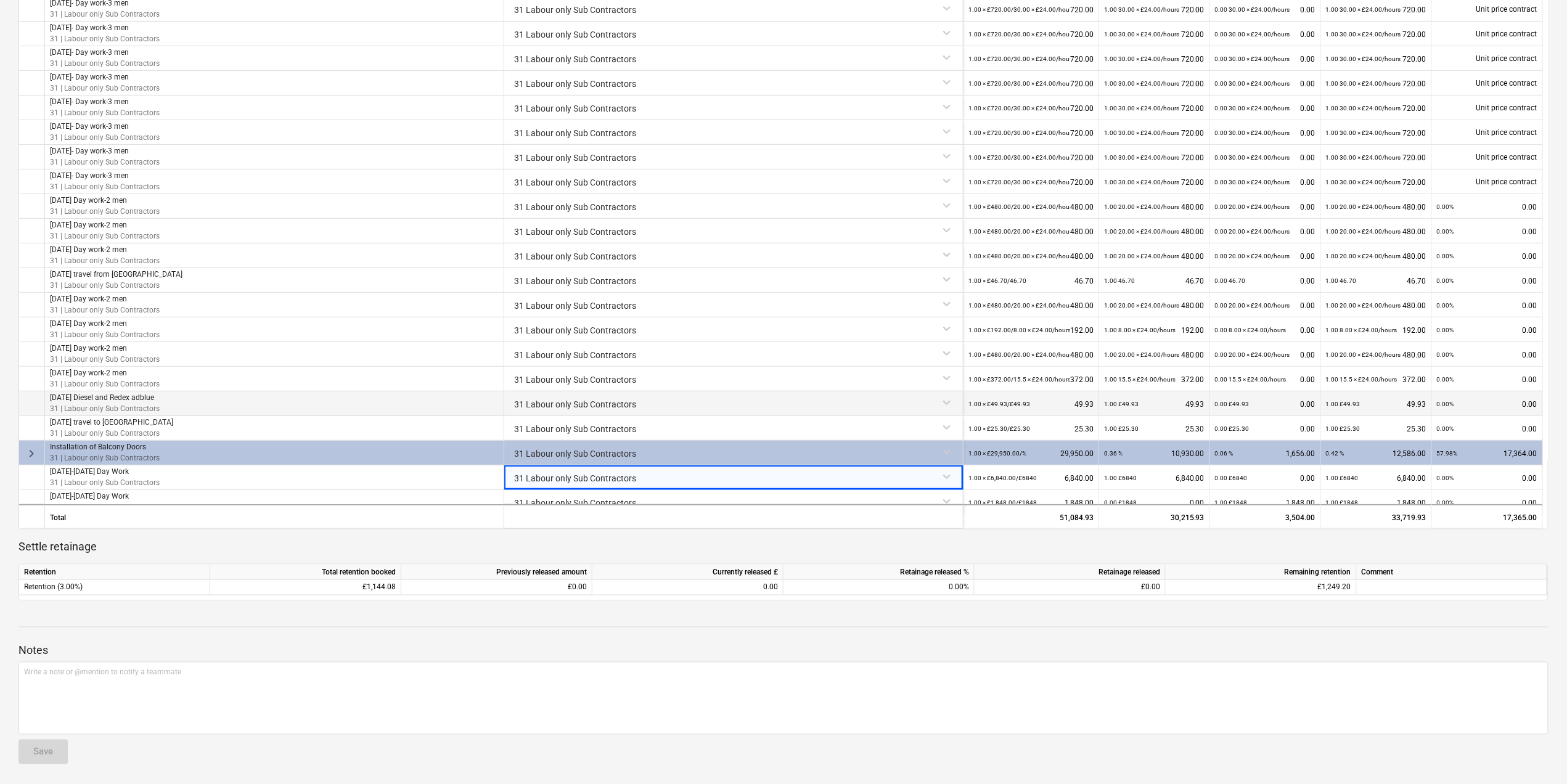
scroll to position [159, 0]
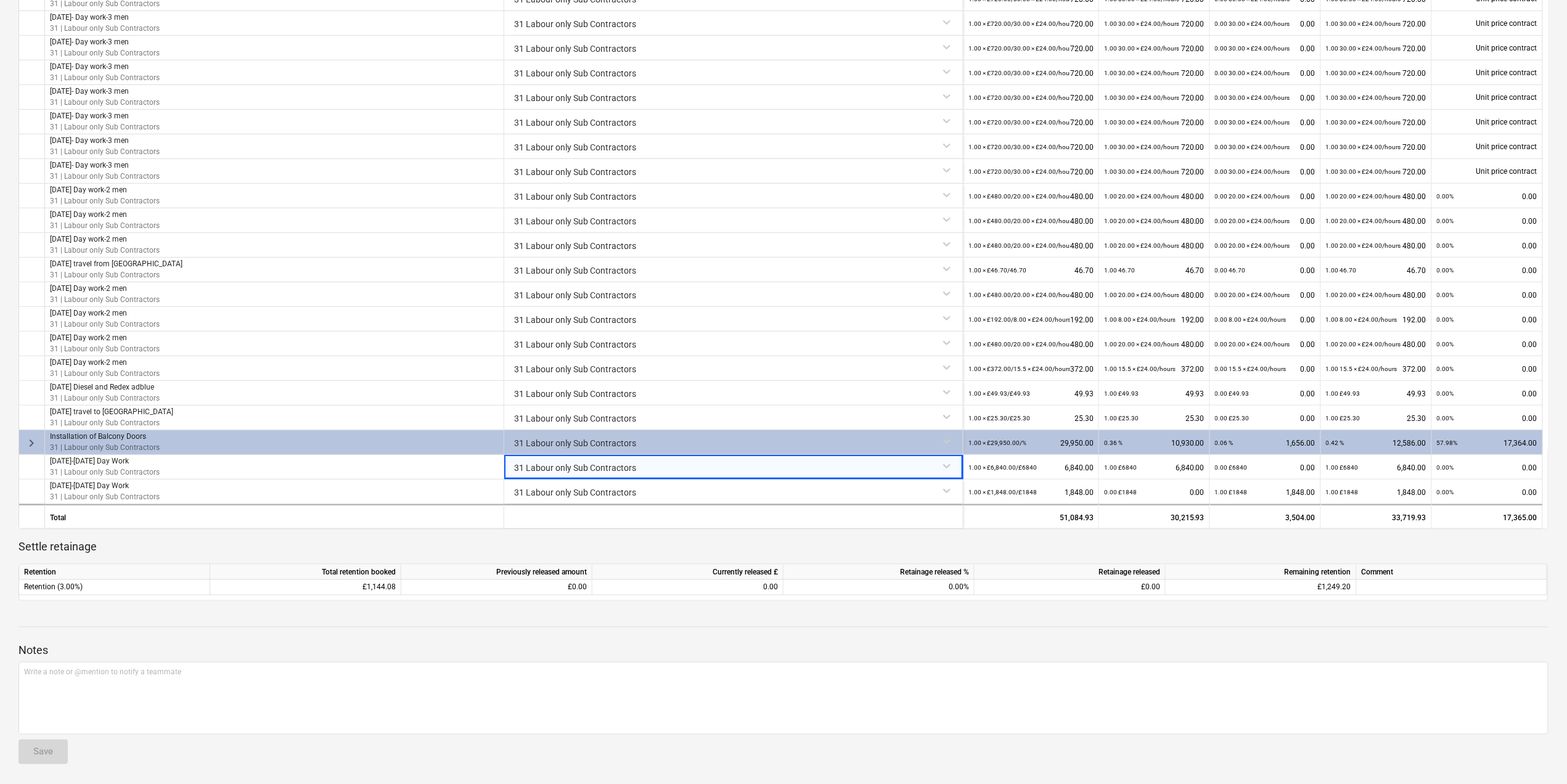
click at [31, 446] on span "keyboard_arrow_right" at bounding box center [31, 443] width 15 height 15
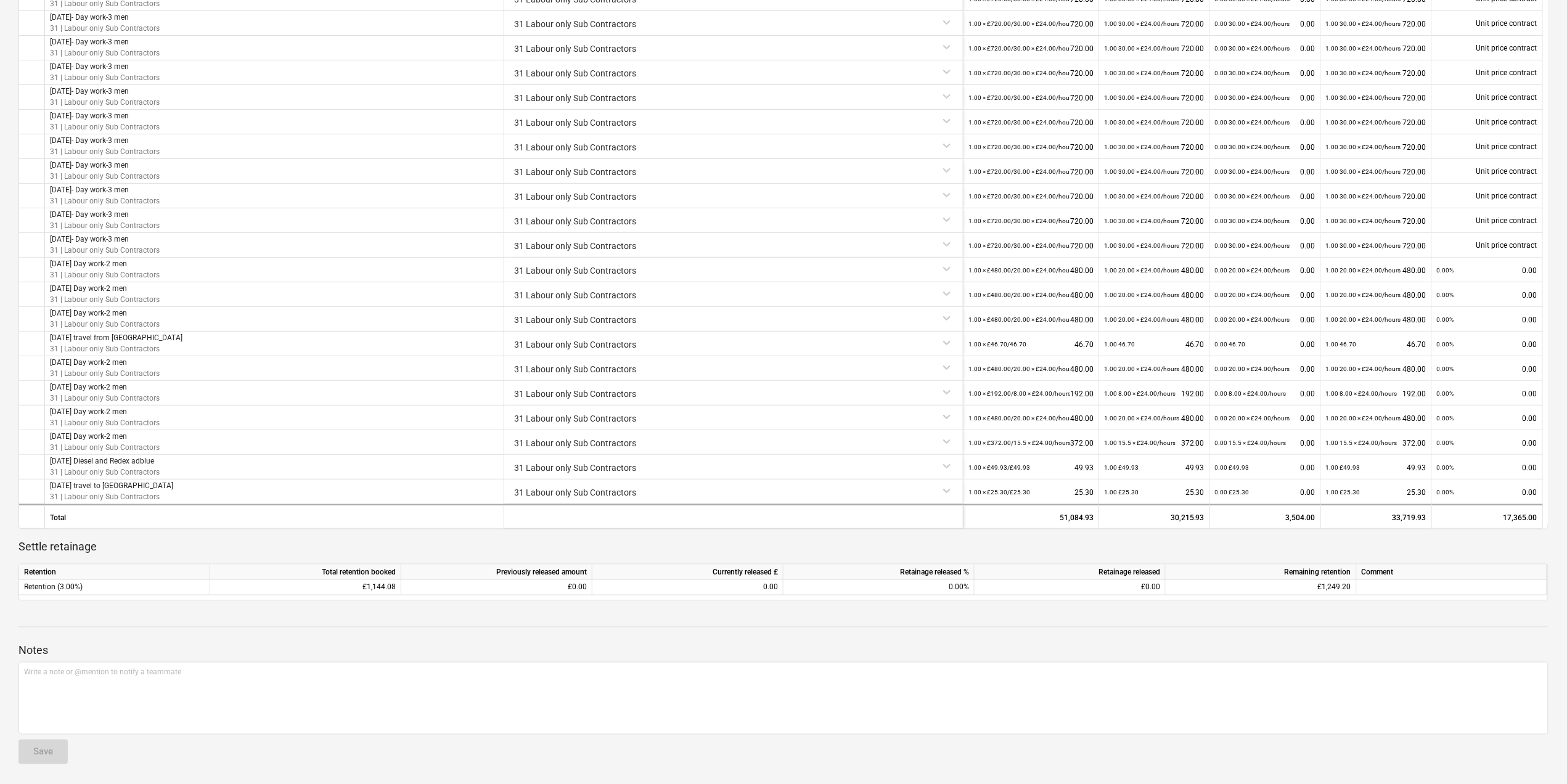
scroll to position [331, 0]
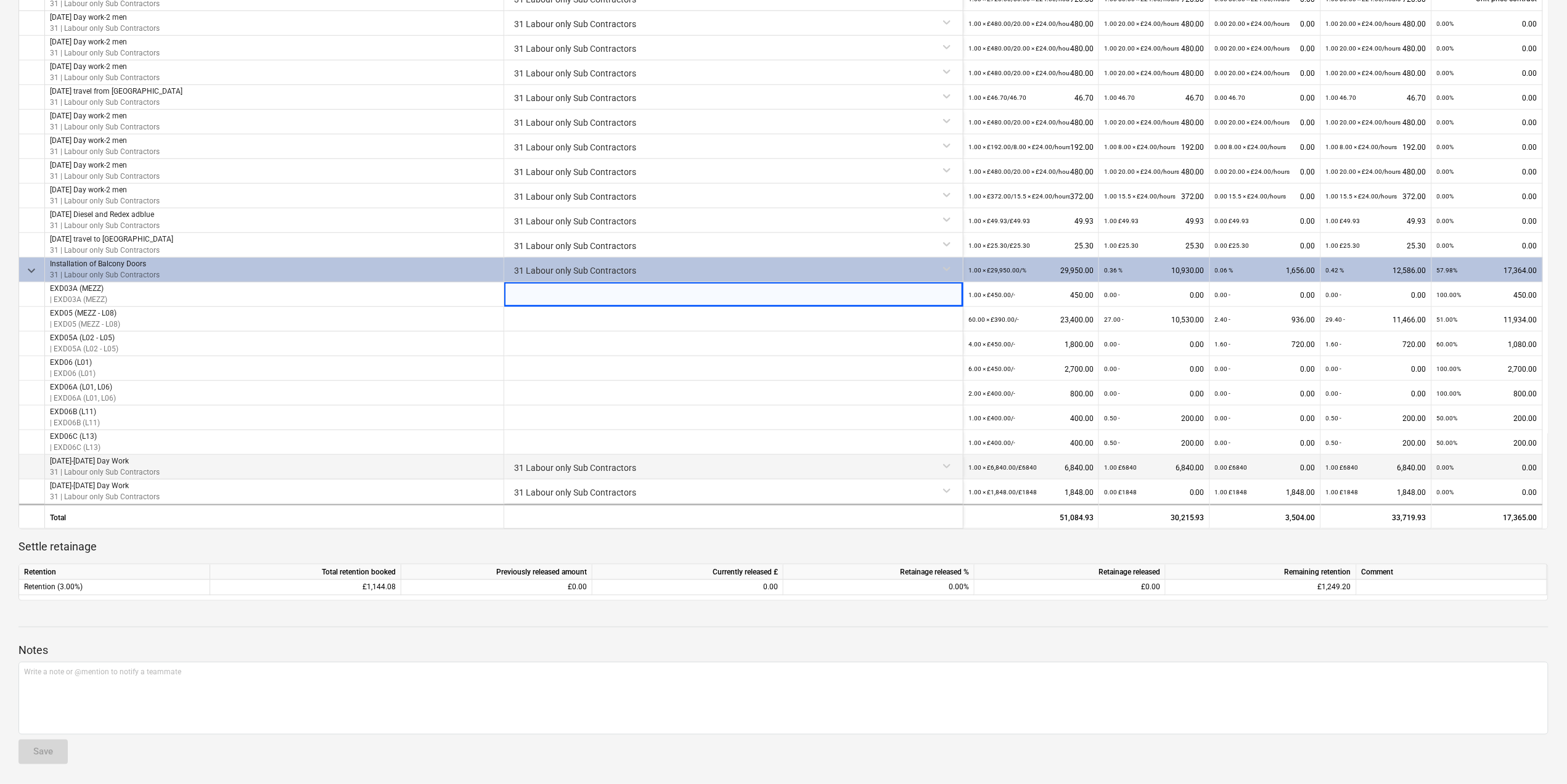
click at [567, 465] on div "31 Labour only Sub Contractors" at bounding box center [734, 466] width 449 height 22
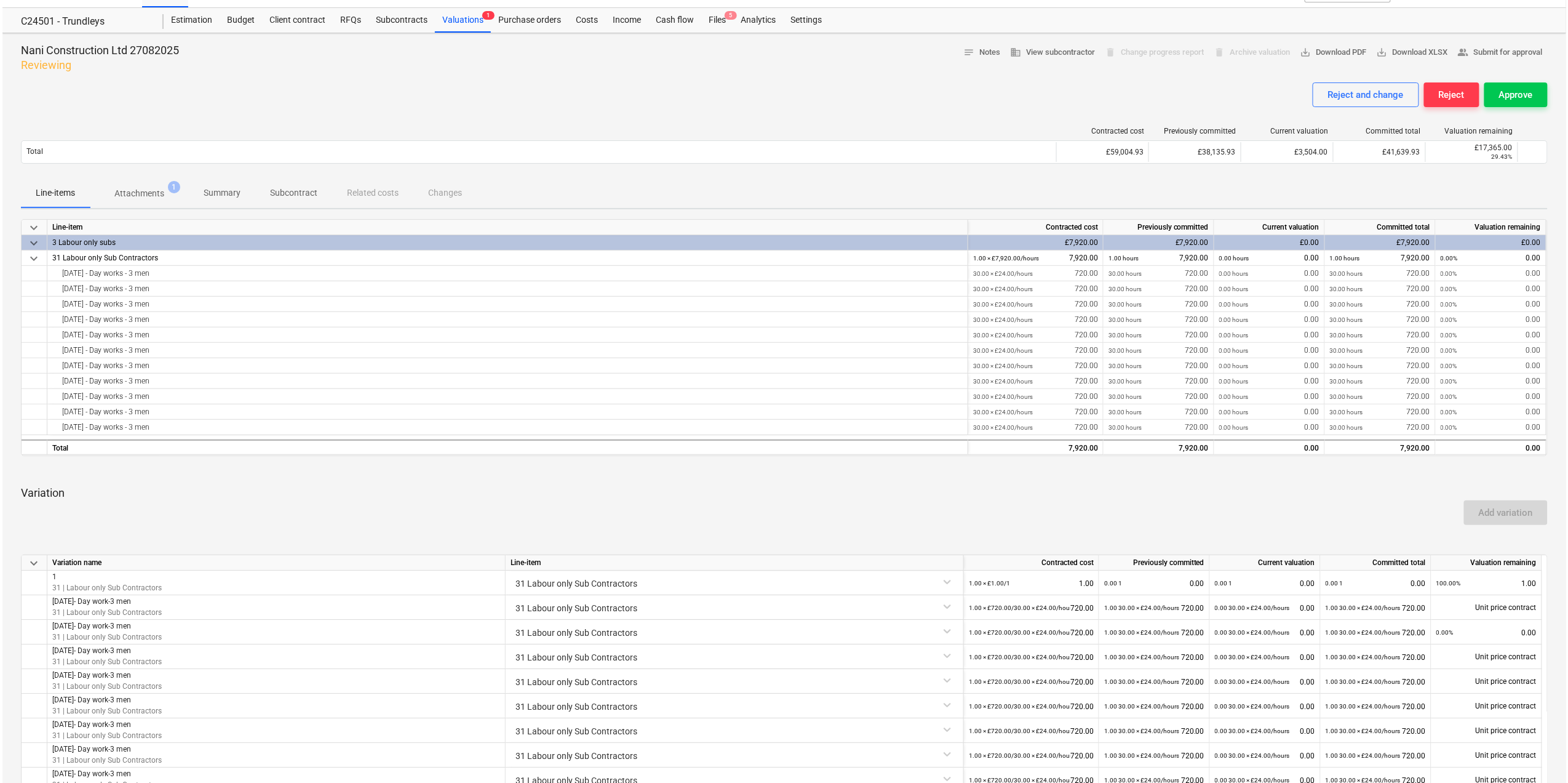
scroll to position [0, 0]
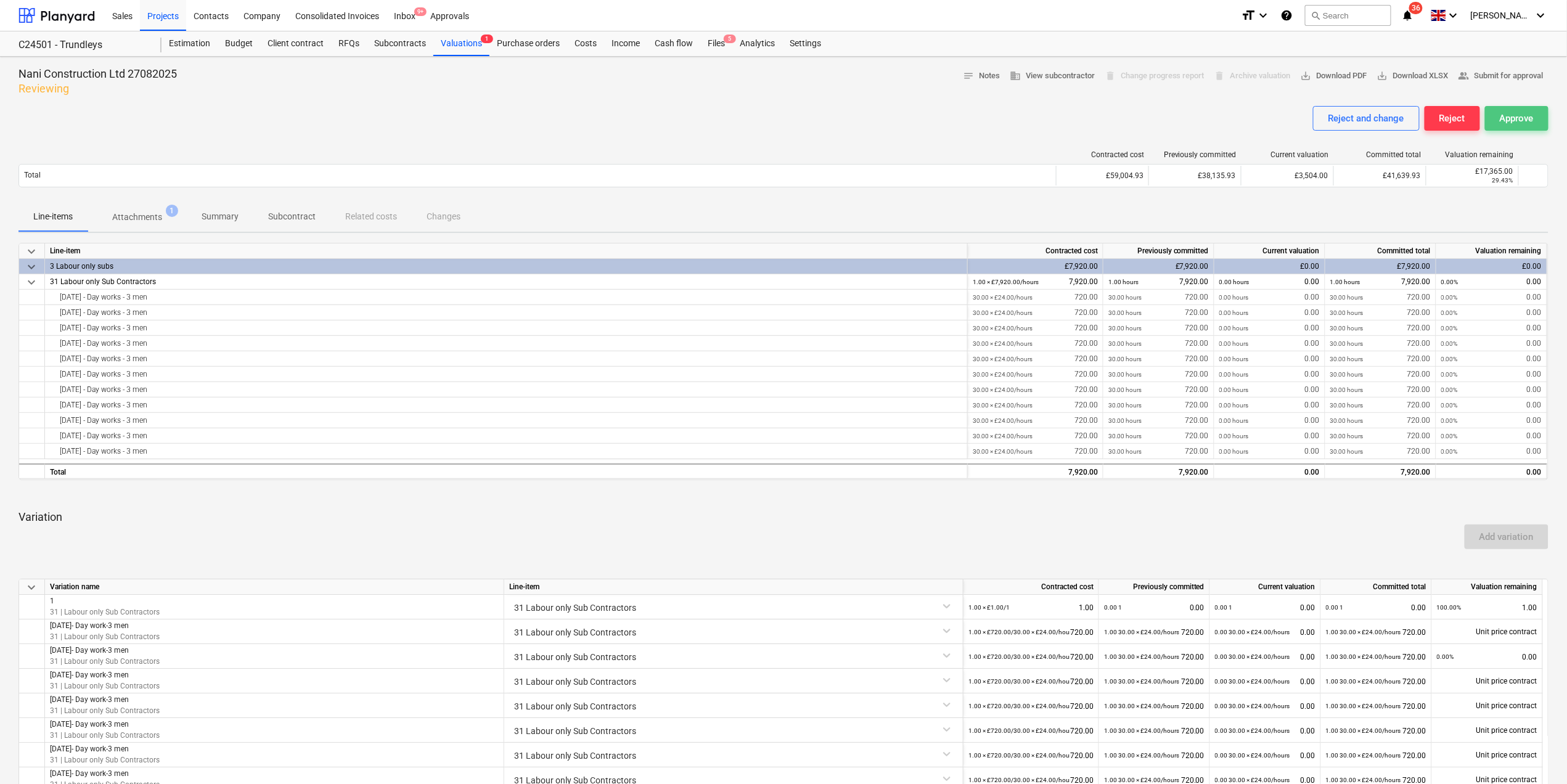
click at [1517, 116] on div "Approve" at bounding box center [1517, 118] width 34 height 16
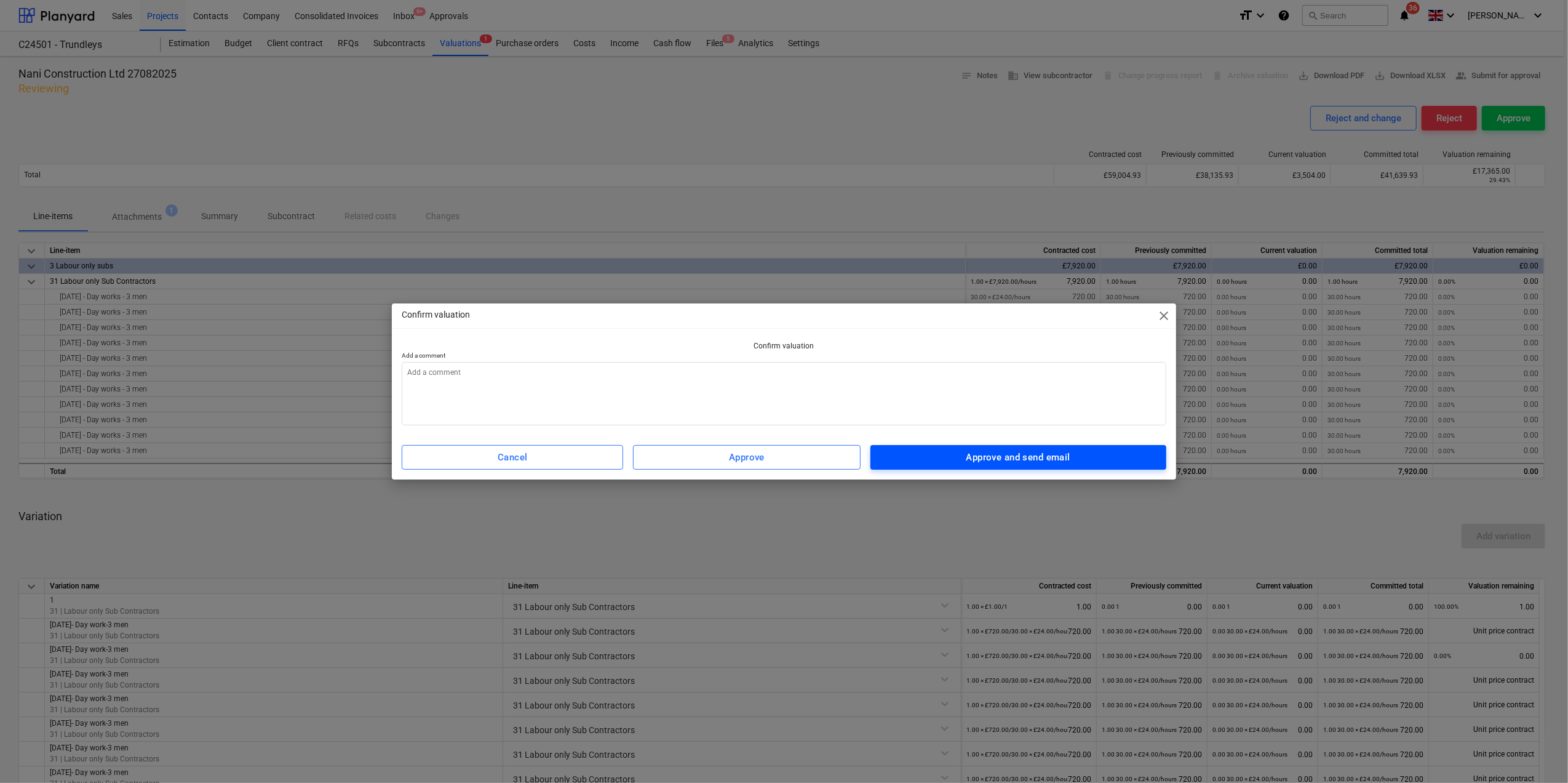
click at [950, 456] on span "Approve and send email" at bounding box center [1018, 457] width 269 height 16
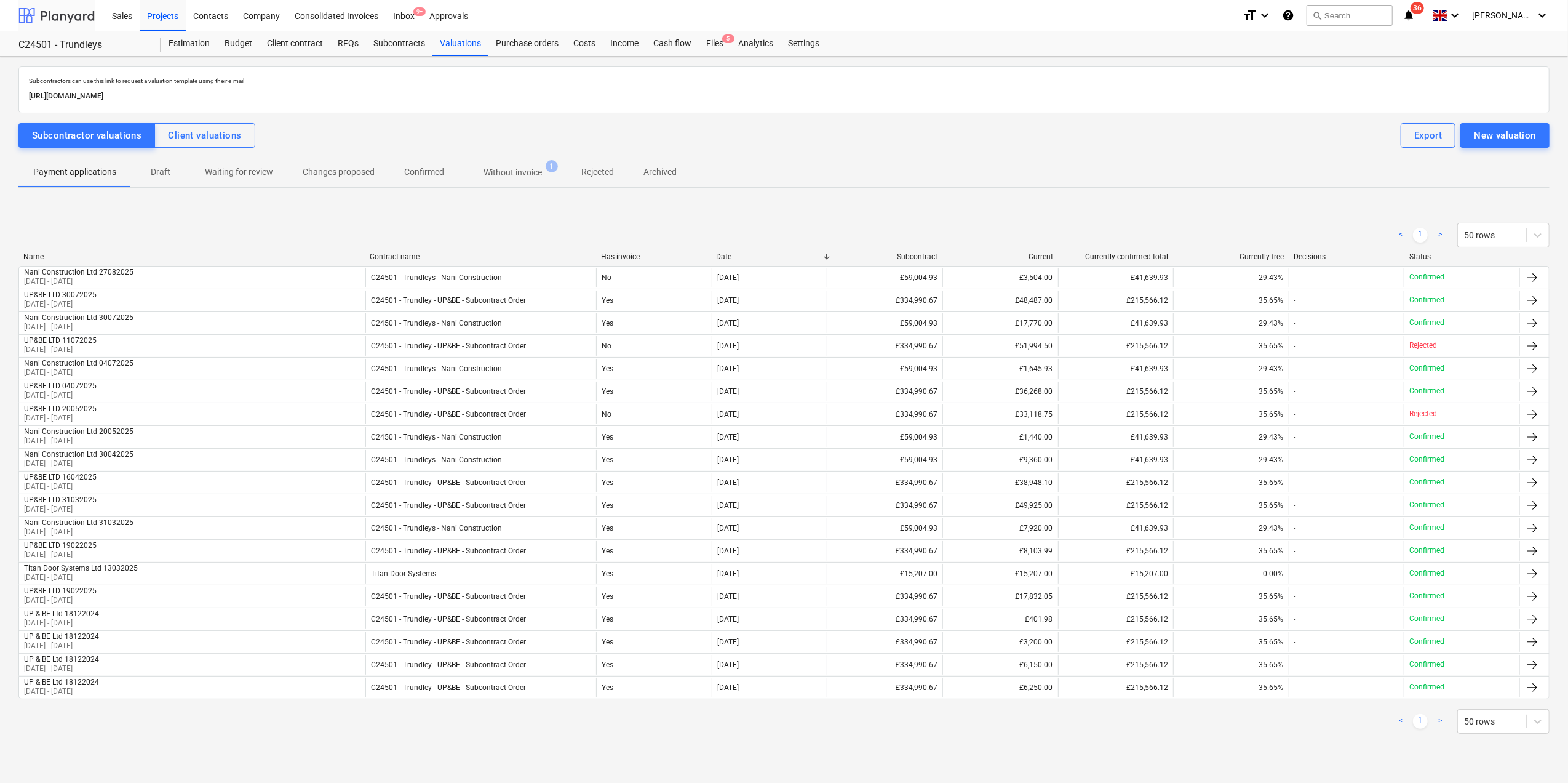
click at [56, 15] on div at bounding box center [56, 15] width 77 height 31
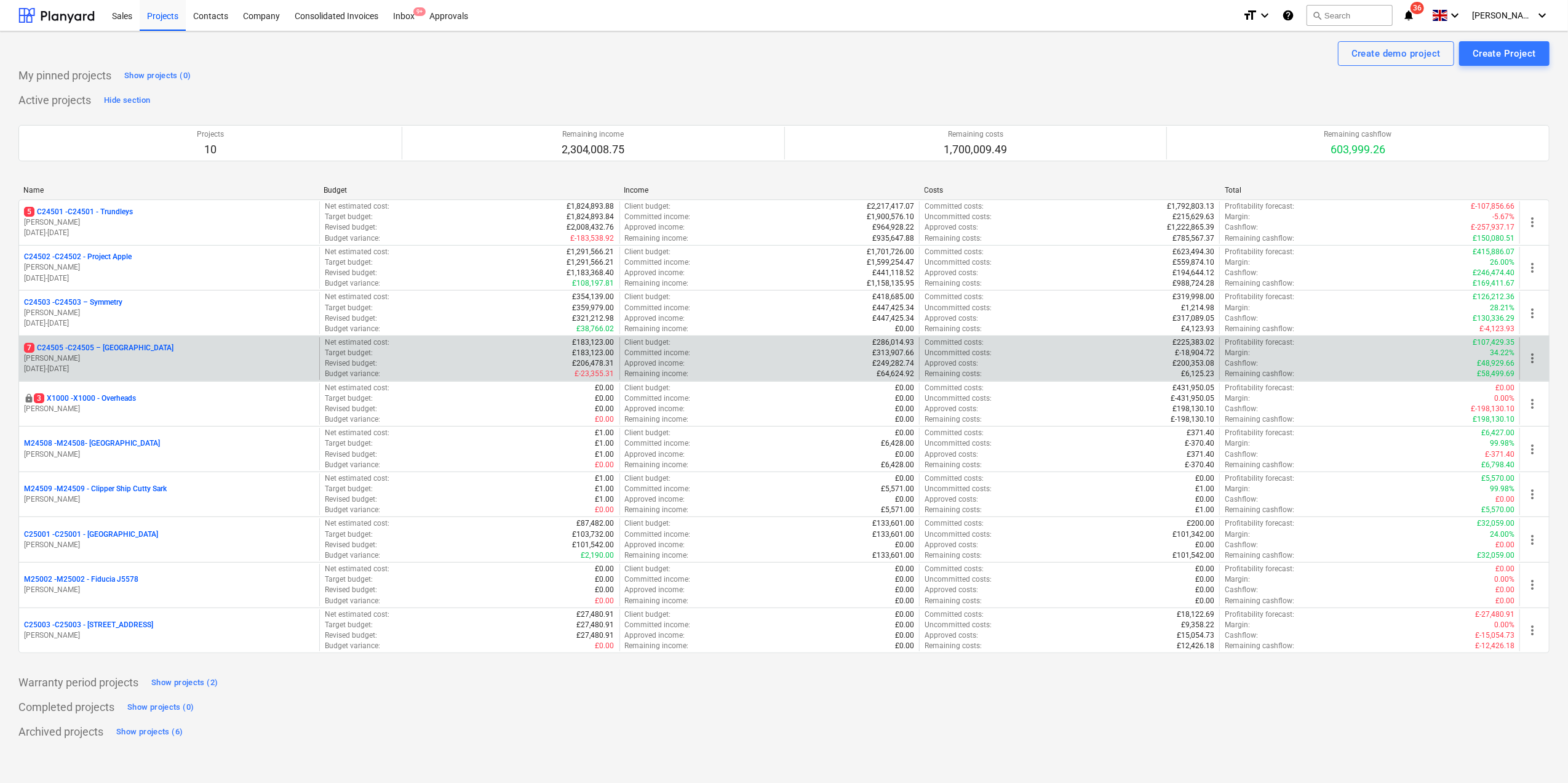
click at [78, 357] on p "[PERSON_NAME]" at bounding box center [169, 358] width 291 height 10
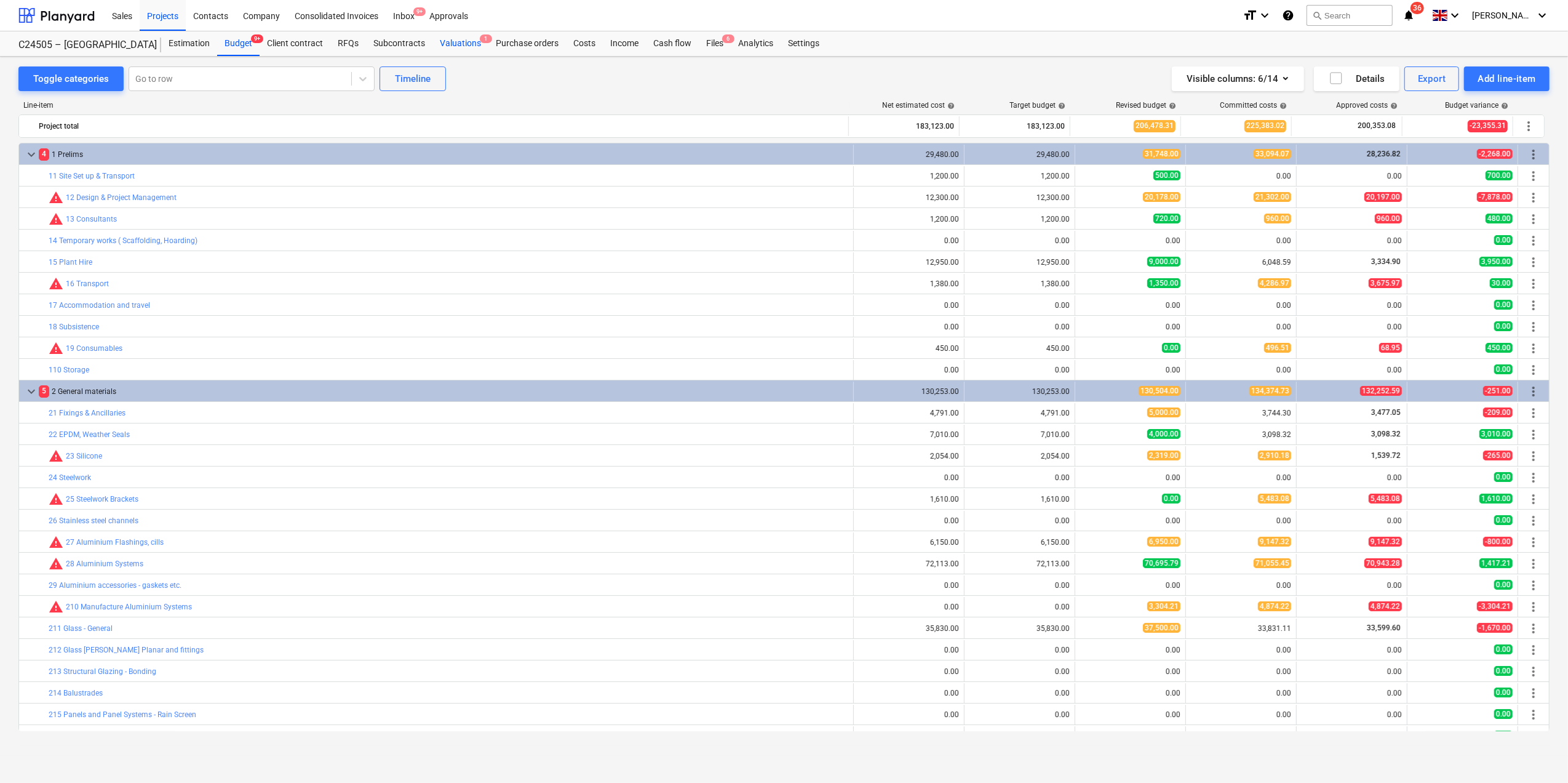
click at [456, 42] on div "Valuations 1" at bounding box center [460, 43] width 56 height 24
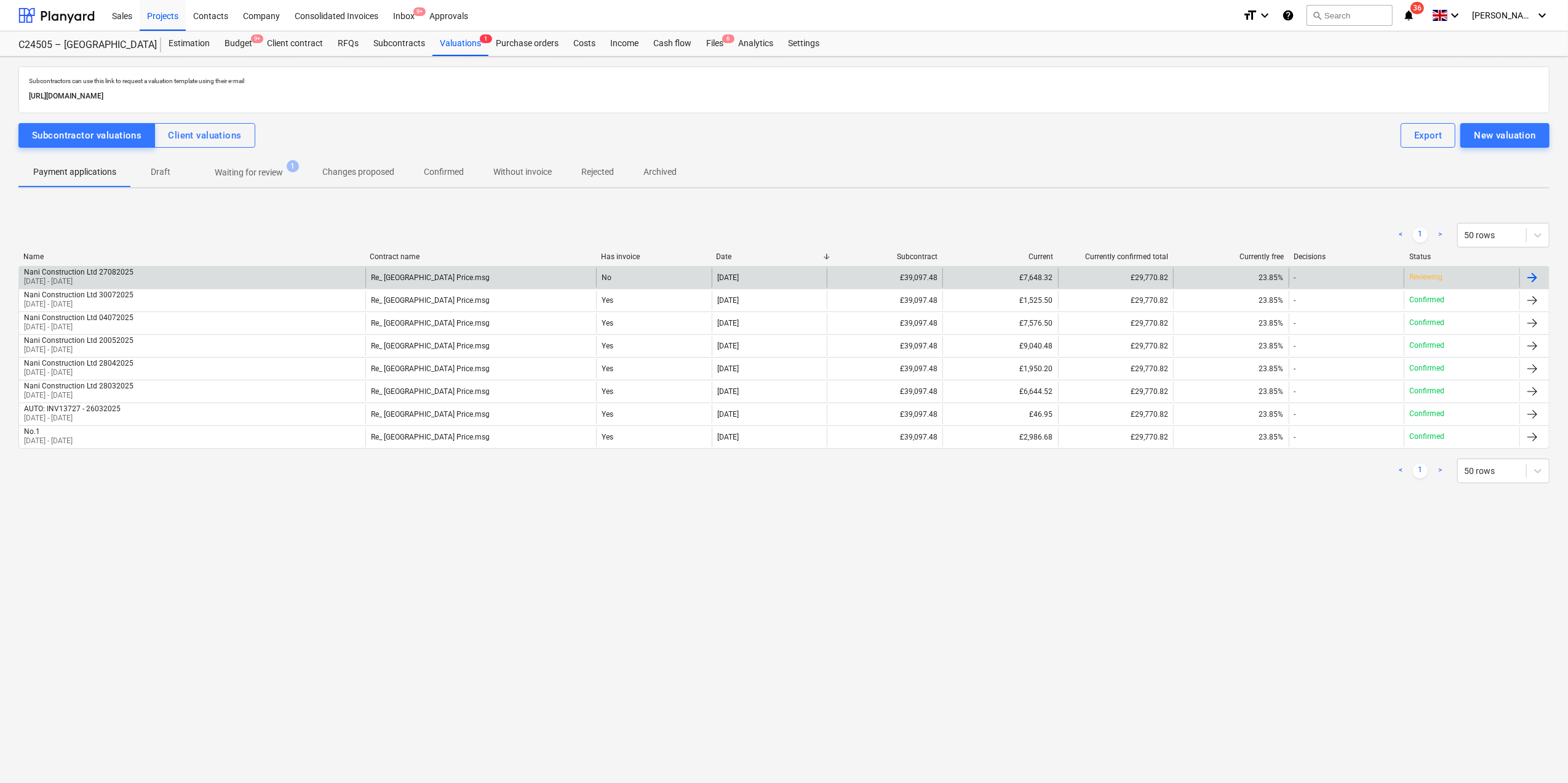
click at [99, 269] on div "Nani Construction Ltd 27082025" at bounding box center [78, 272] width 110 height 8
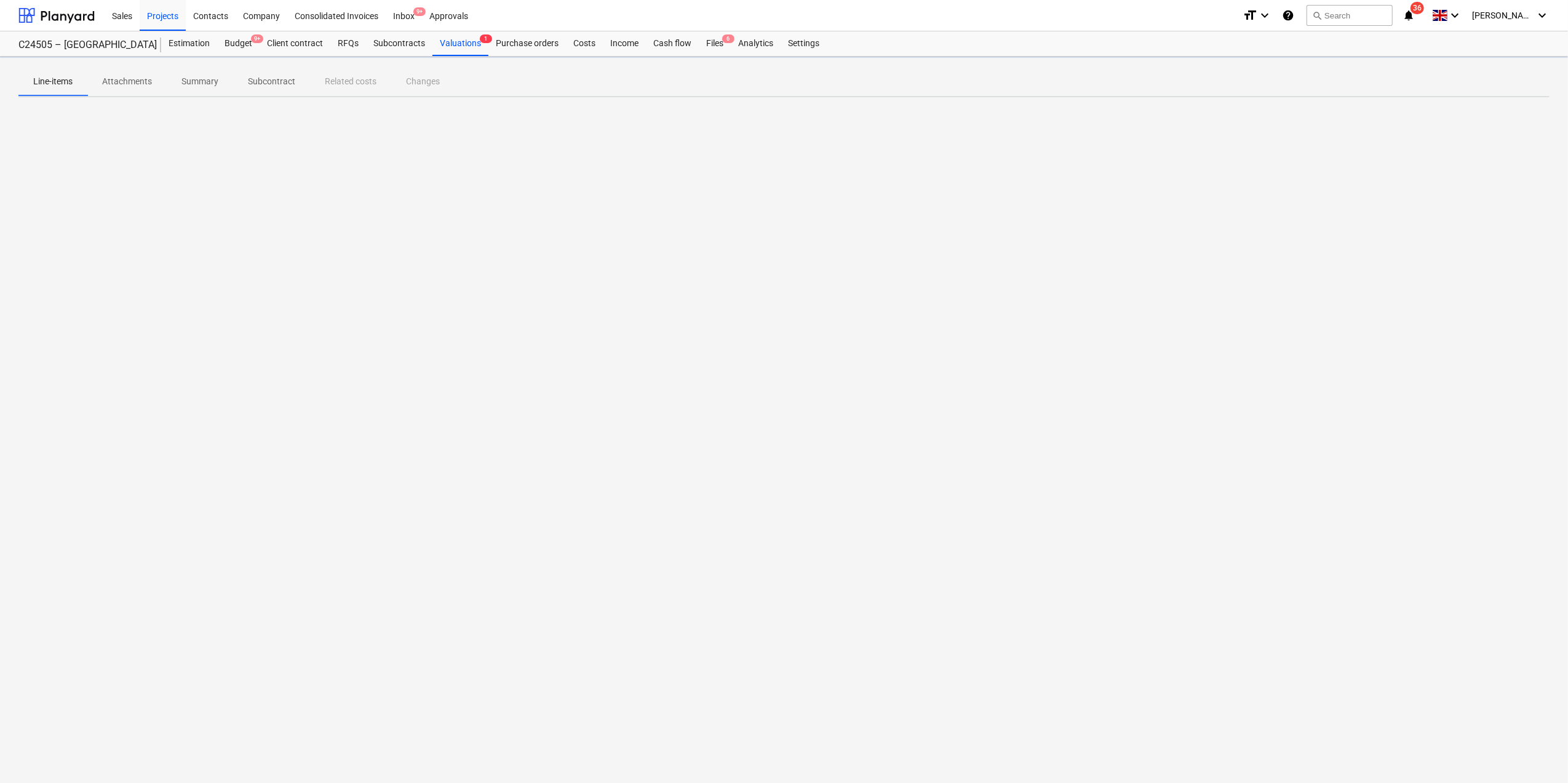
click at [99, 269] on div at bounding box center [784, 199] width 1532 height 185
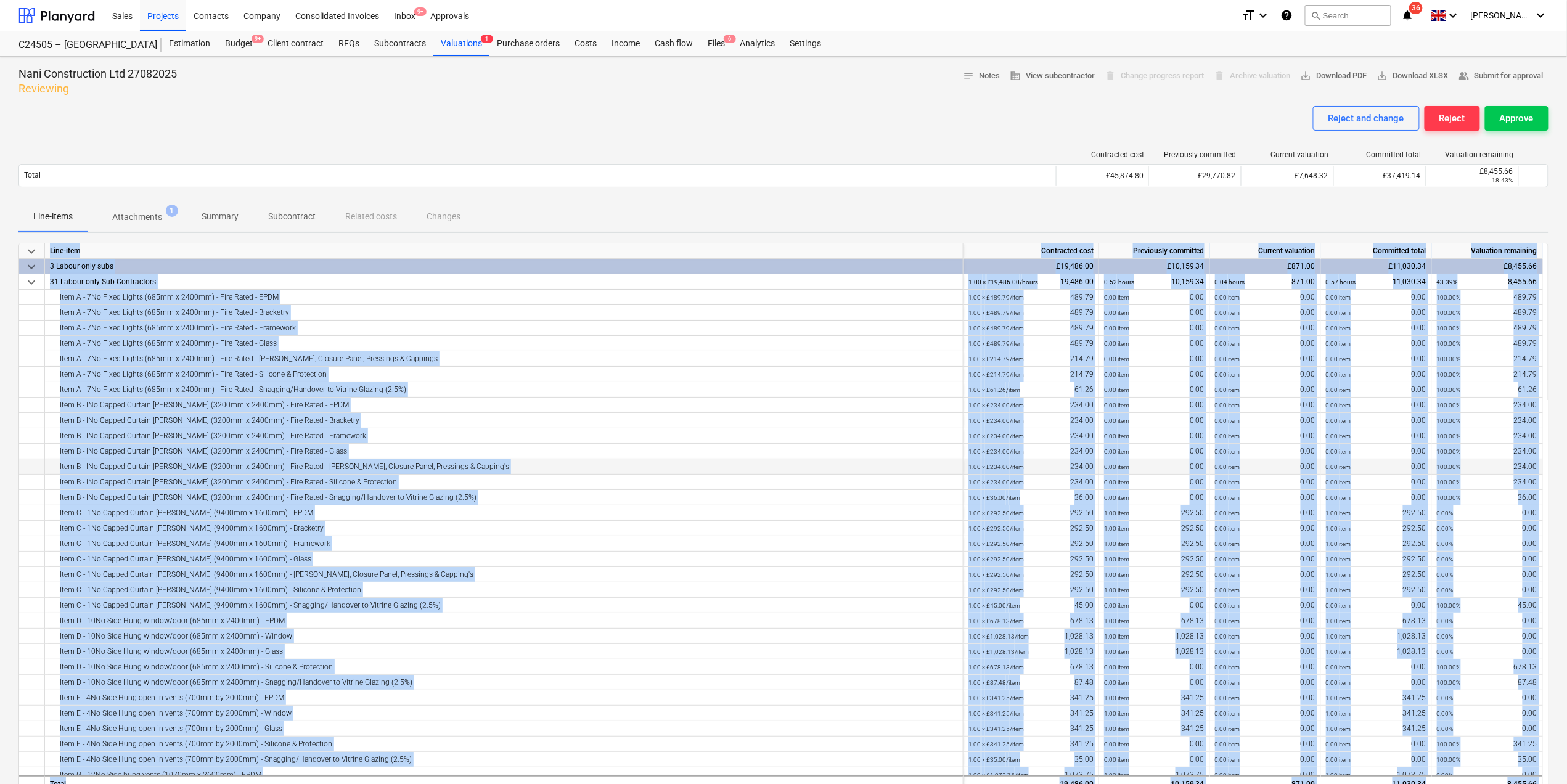
click at [811, 460] on div "Item B - lNo Capped Curtain [PERSON_NAME] (3200mm x 2400mm) - Fire Rated - [PER…" at bounding box center [504, 467] width 908 height 15
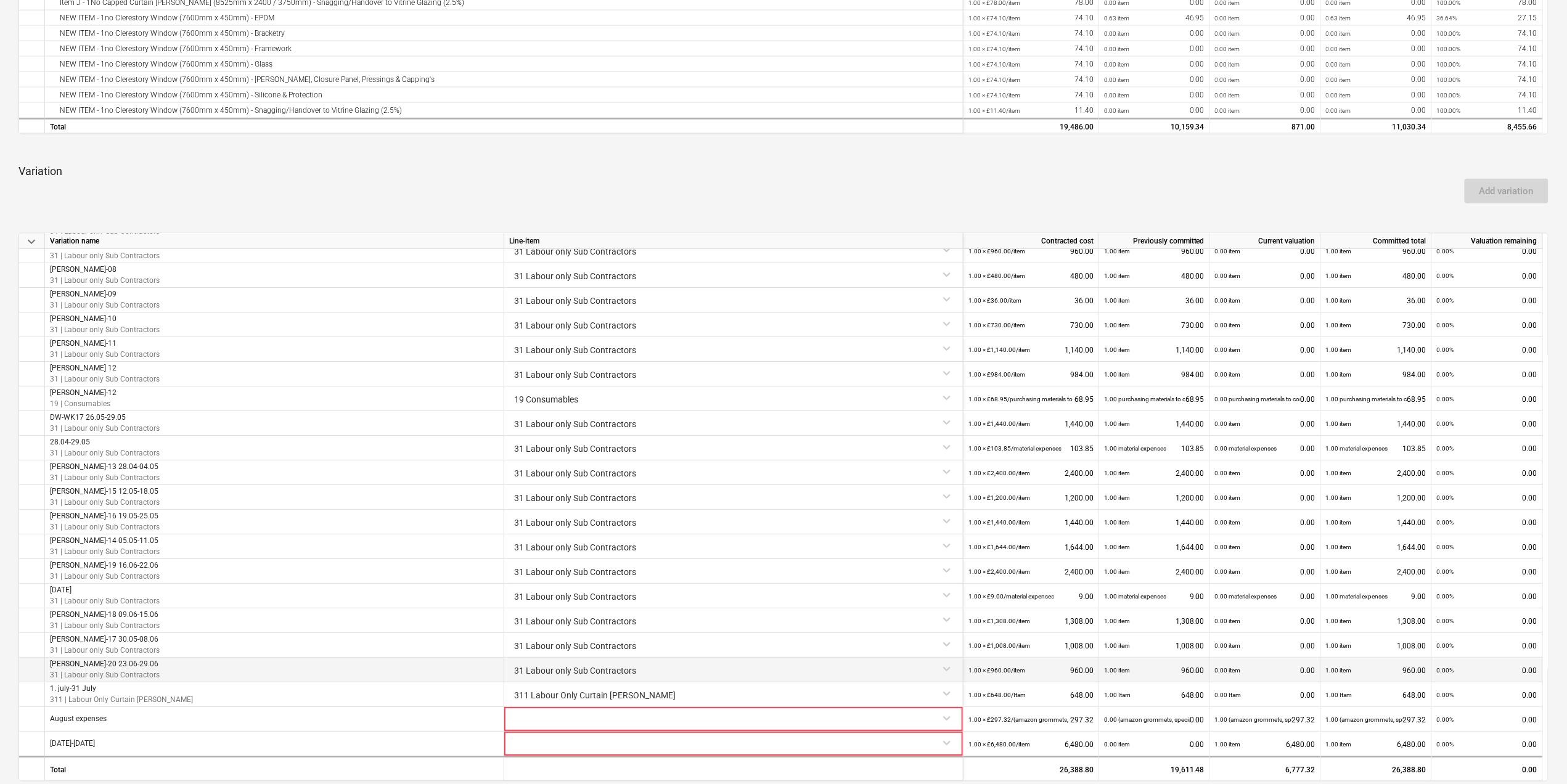
scroll to position [911, 0]
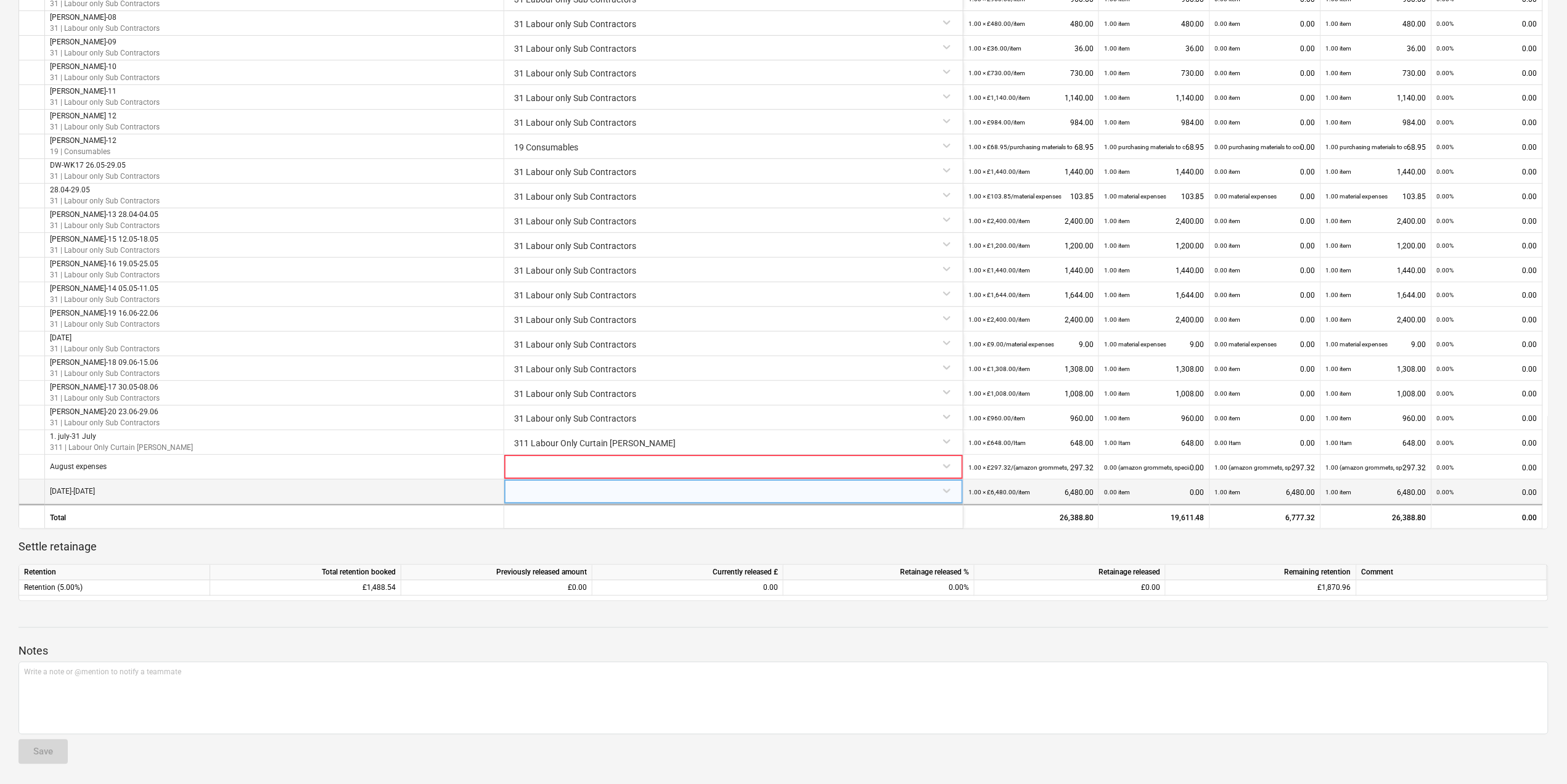
click at [86, 492] on p "[DATE]-[DATE]" at bounding box center [72, 491] width 45 height 10
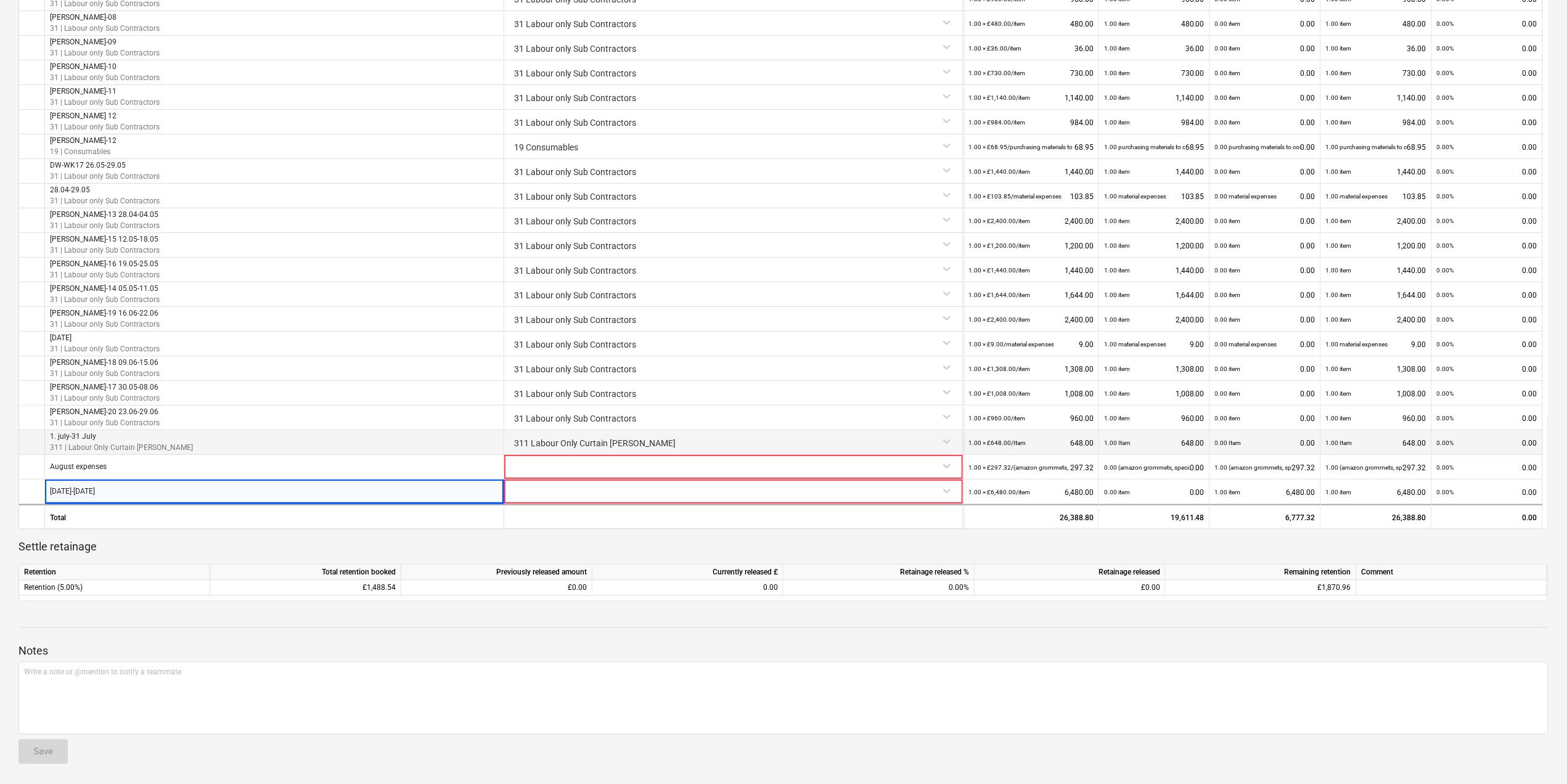
click at [580, 442] on div "311 Labour Only Curtain [PERSON_NAME]" at bounding box center [734, 441] width 449 height 22
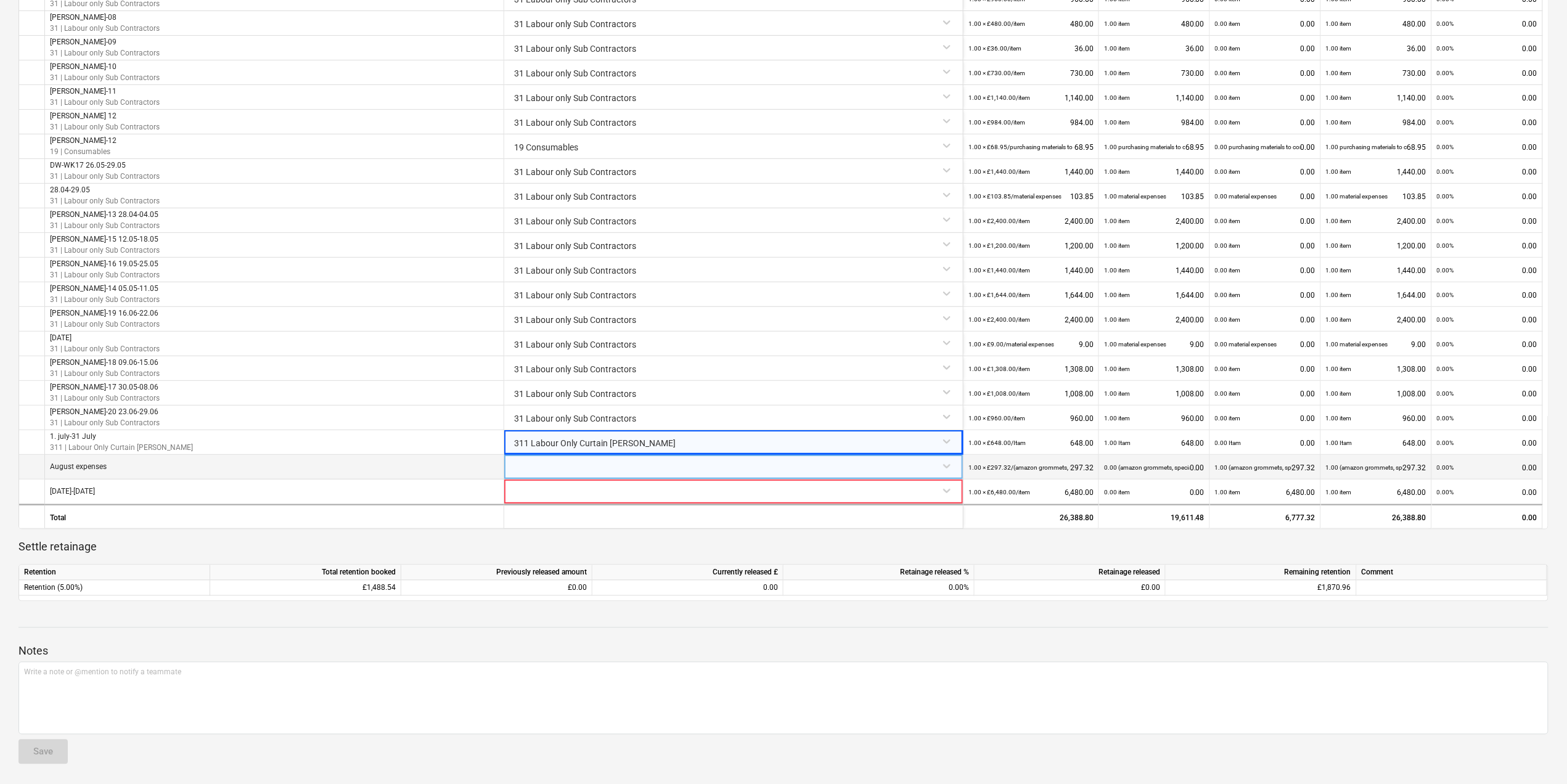
click at [615, 466] on div at bounding box center [734, 466] width 449 height 22
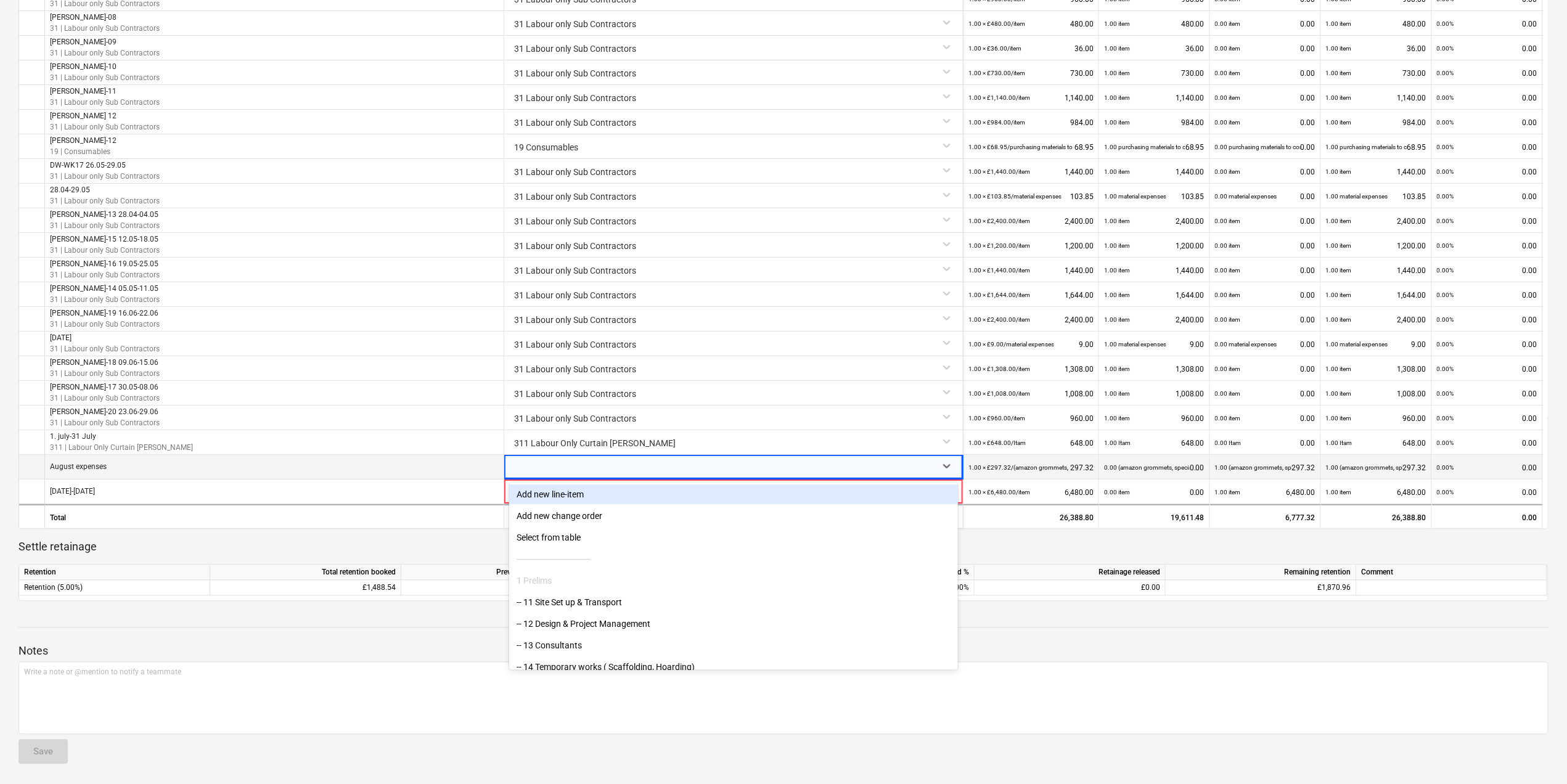
click at [1300, 468] on div "1.00 (amazon grommets, special safety harness, diesel for moving materials and …" at bounding box center [1265, 468] width 100 height 25
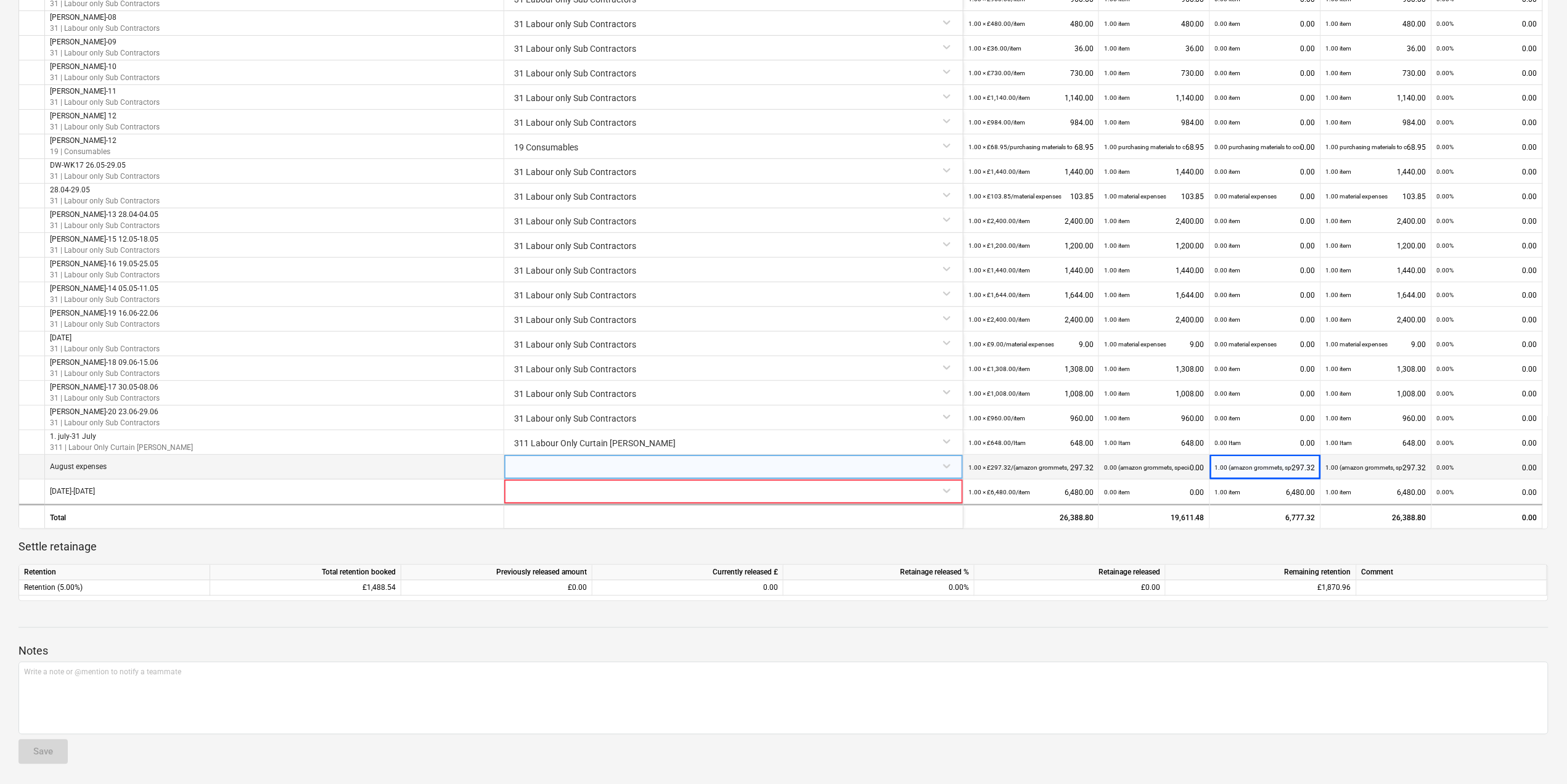
click at [930, 464] on div at bounding box center [734, 466] width 449 height 22
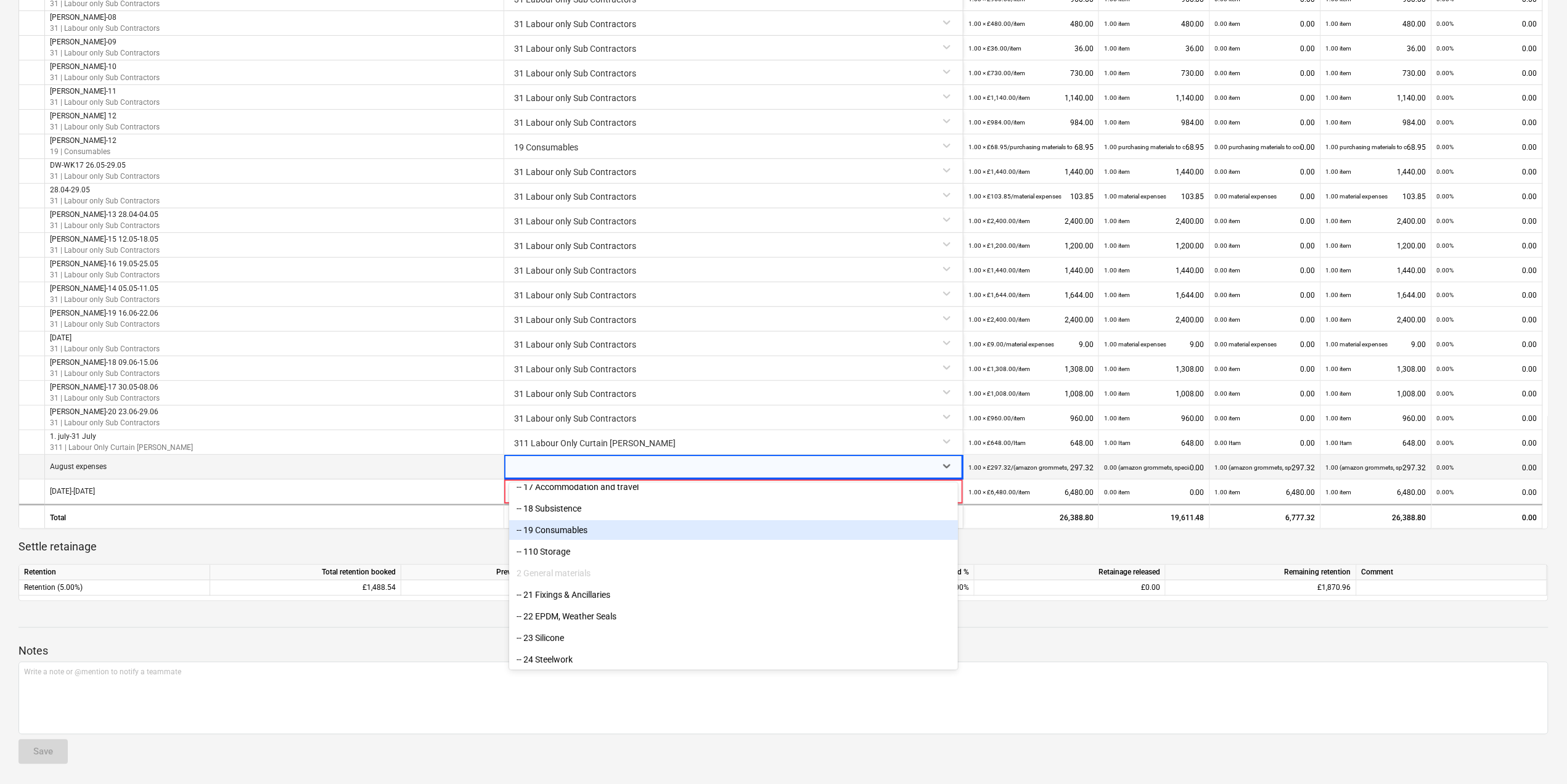
scroll to position [246, 0]
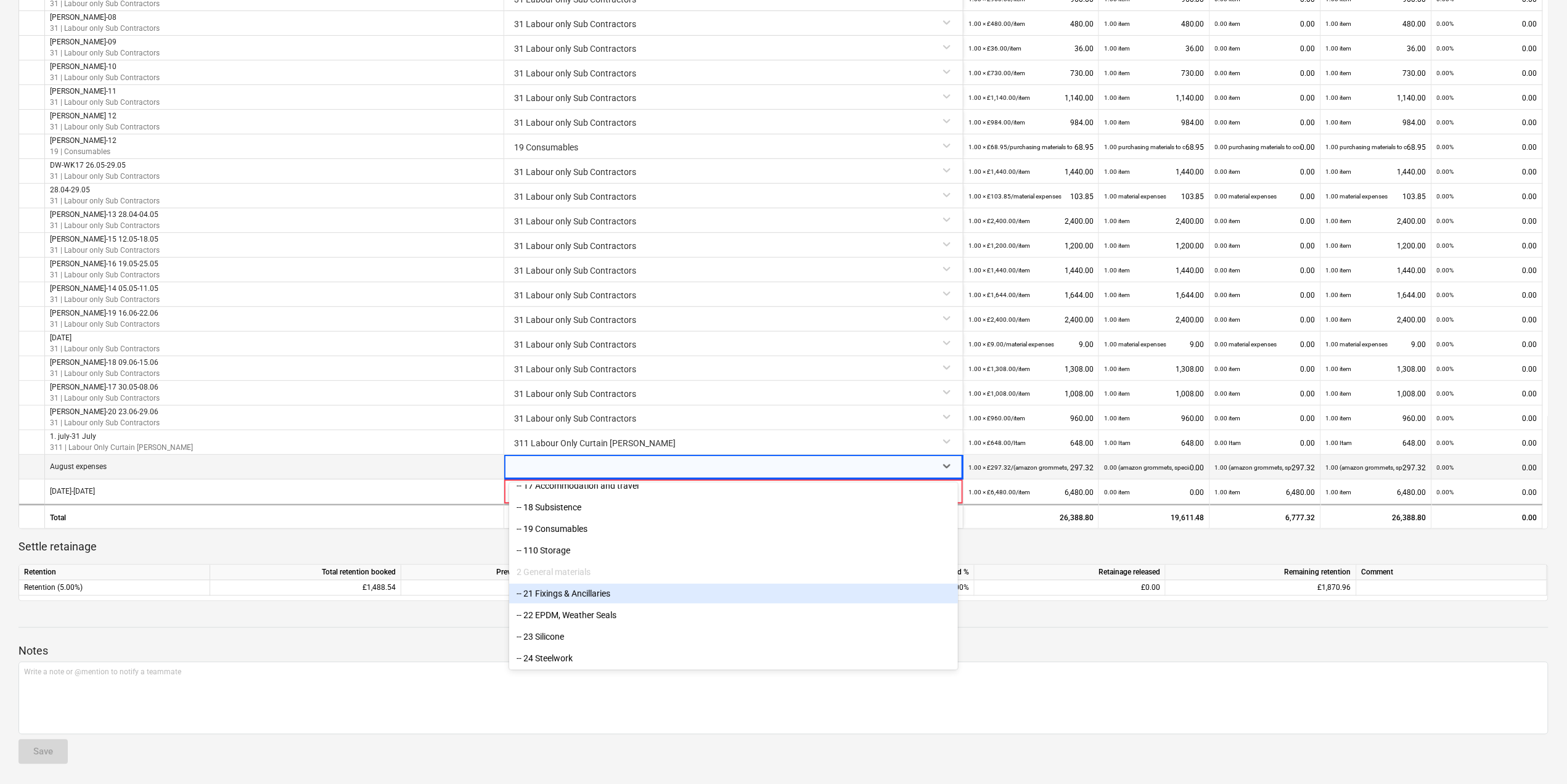
click at [580, 593] on div "-- 21 Fixings & Ancillaries" at bounding box center [734, 593] width 449 height 19
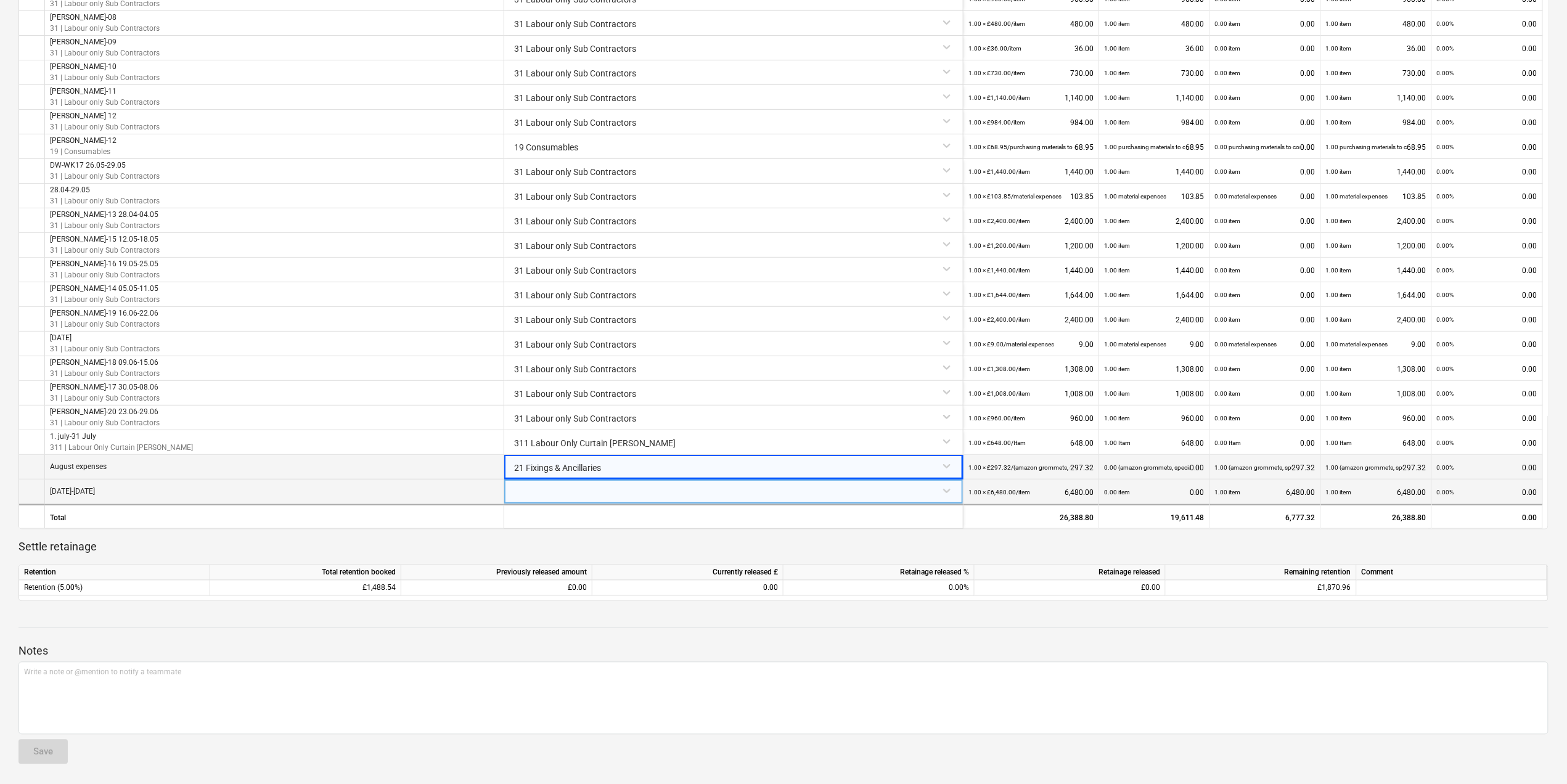
click at [592, 494] on div at bounding box center [734, 490] width 449 height 22
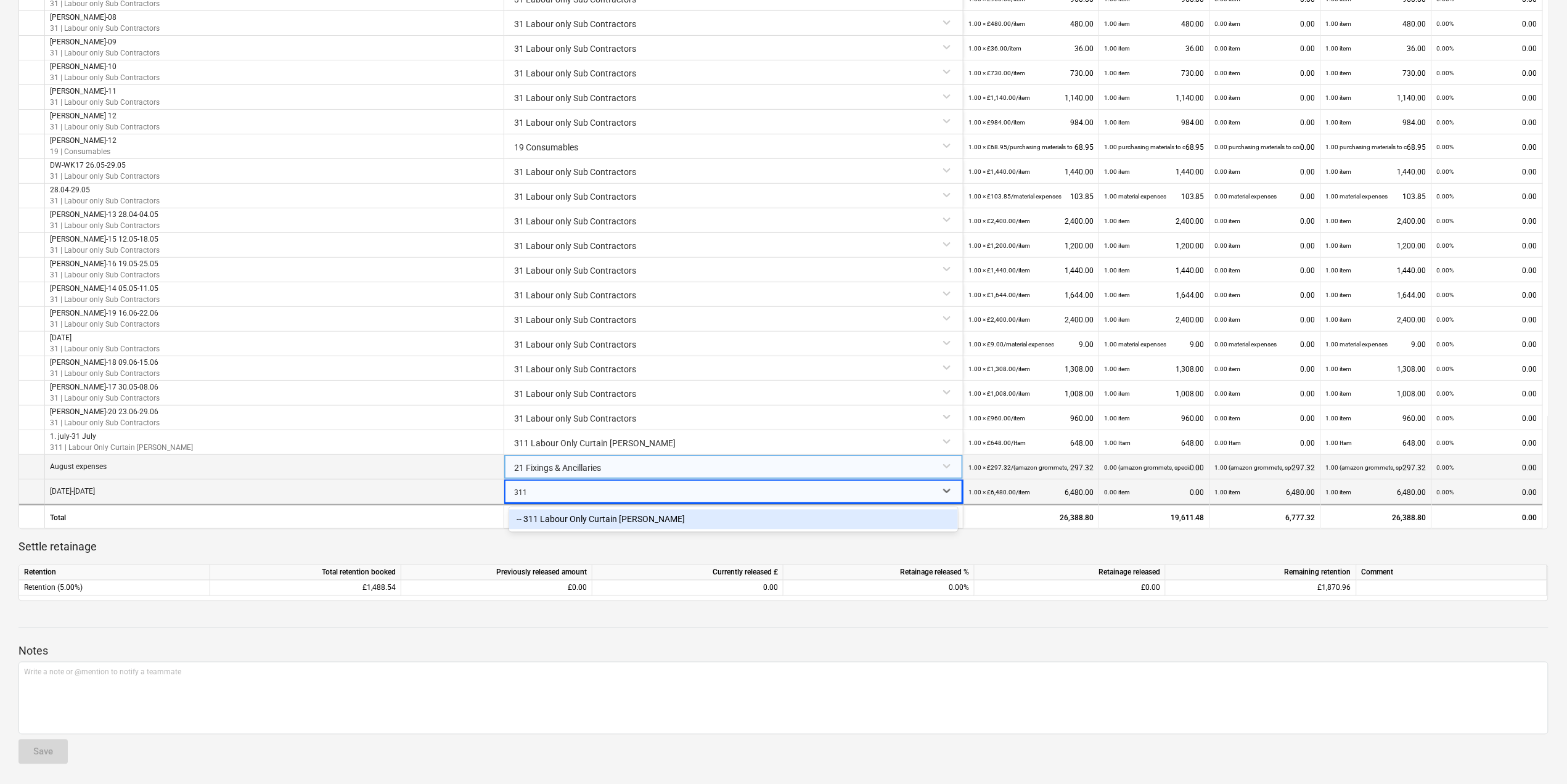
click at [593, 520] on div "-- 311 Labour Only Curtain [PERSON_NAME]" at bounding box center [734, 519] width 449 height 19
click at [1270, 495] on div "1.00 item 6,480.00" at bounding box center [1265, 492] width 100 height 25
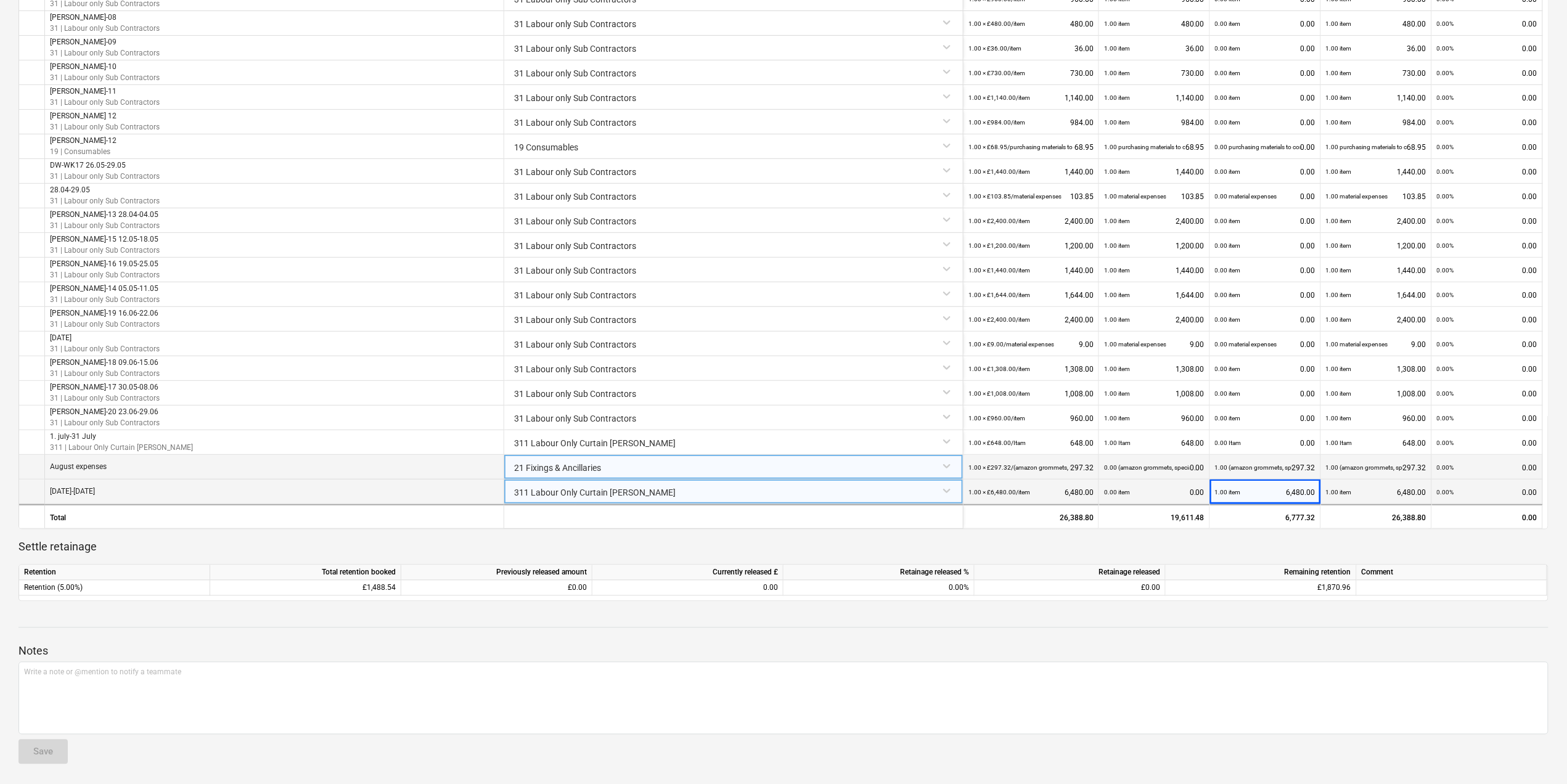
click at [1270, 495] on div "1.00 item 6,480.00" at bounding box center [1265, 492] width 100 height 25
click at [1020, 495] on small "1.00 × £6,480.00 / item" at bounding box center [999, 492] width 62 height 7
click at [947, 489] on div "311 Labour Only Curtain [PERSON_NAME]" at bounding box center [734, 490] width 449 height 22
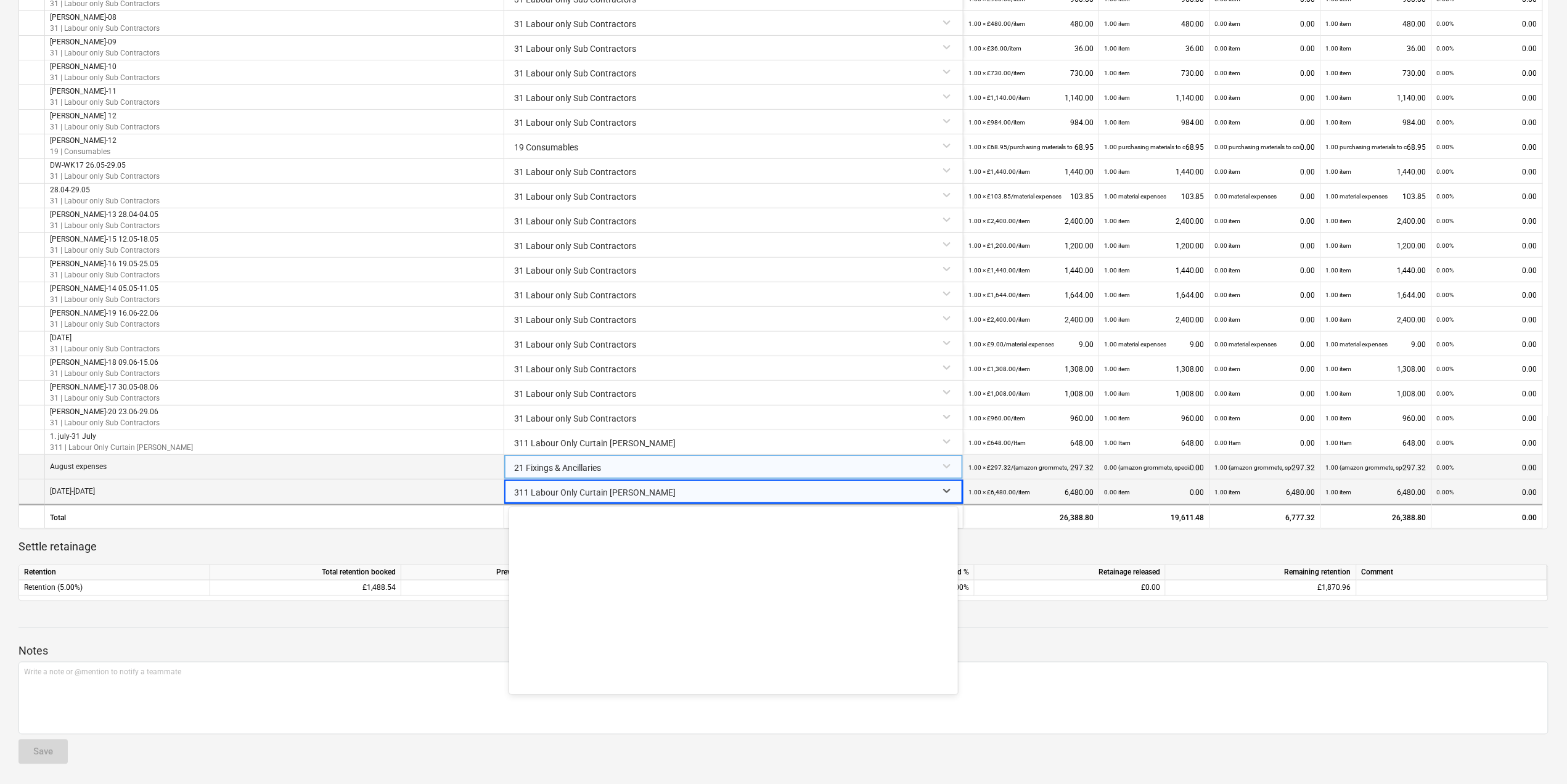
scroll to position [776, 0]
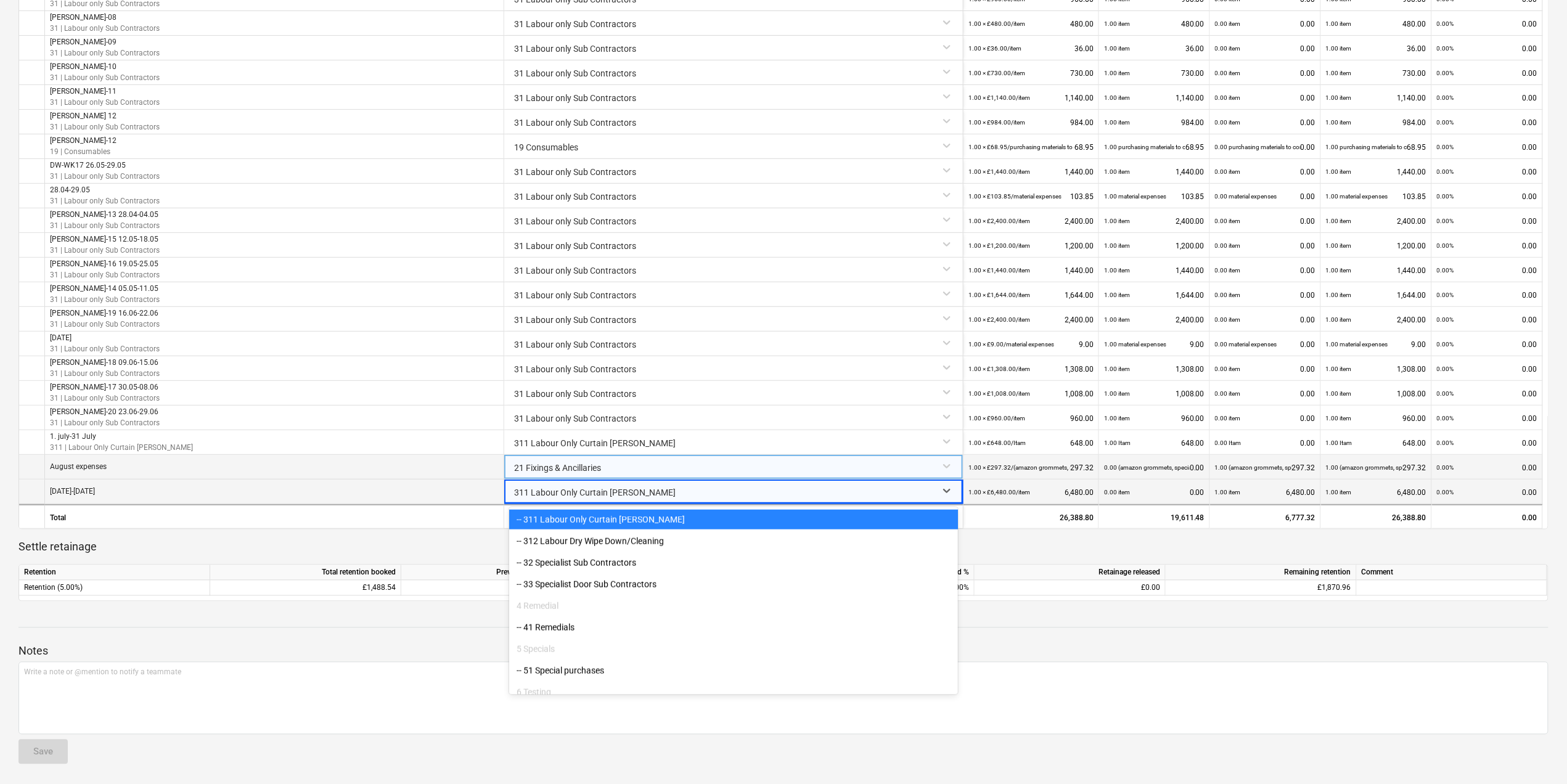
click at [529, 487] on div at bounding box center [723, 492] width 417 height 24
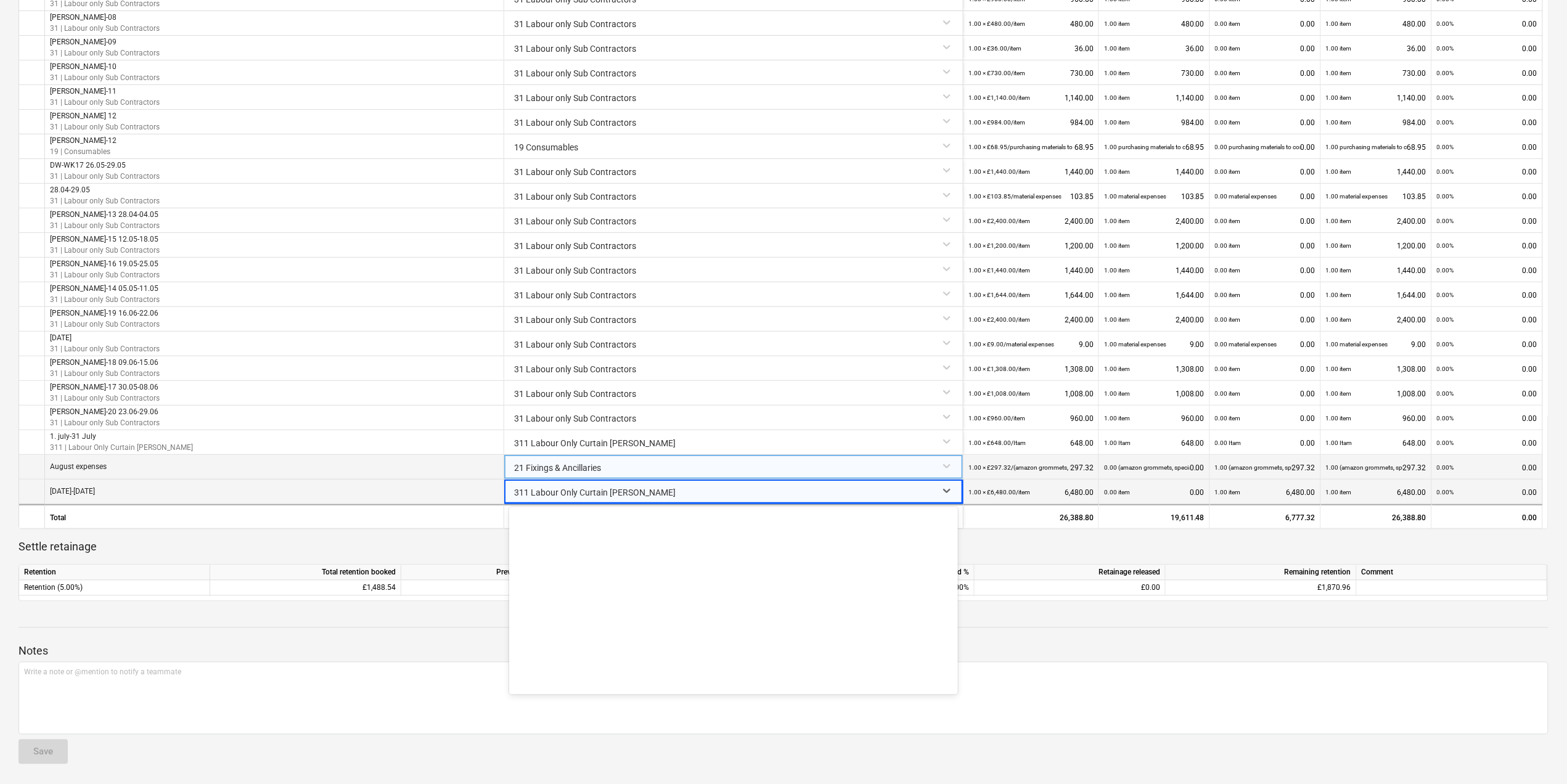
click at [600, 488] on div at bounding box center [723, 492] width 417 height 24
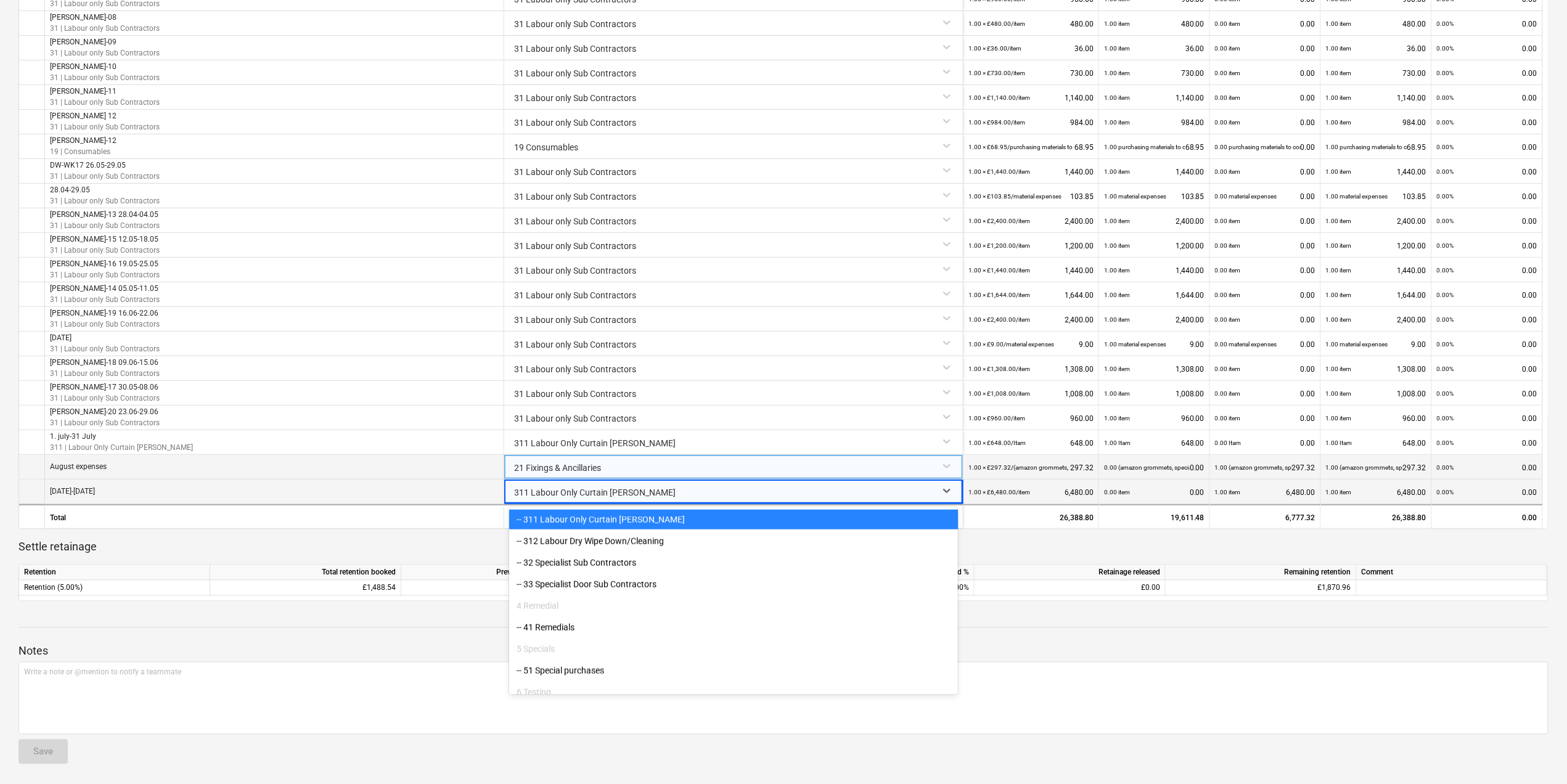
click at [600, 488] on div at bounding box center [723, 492] width 417 height 24
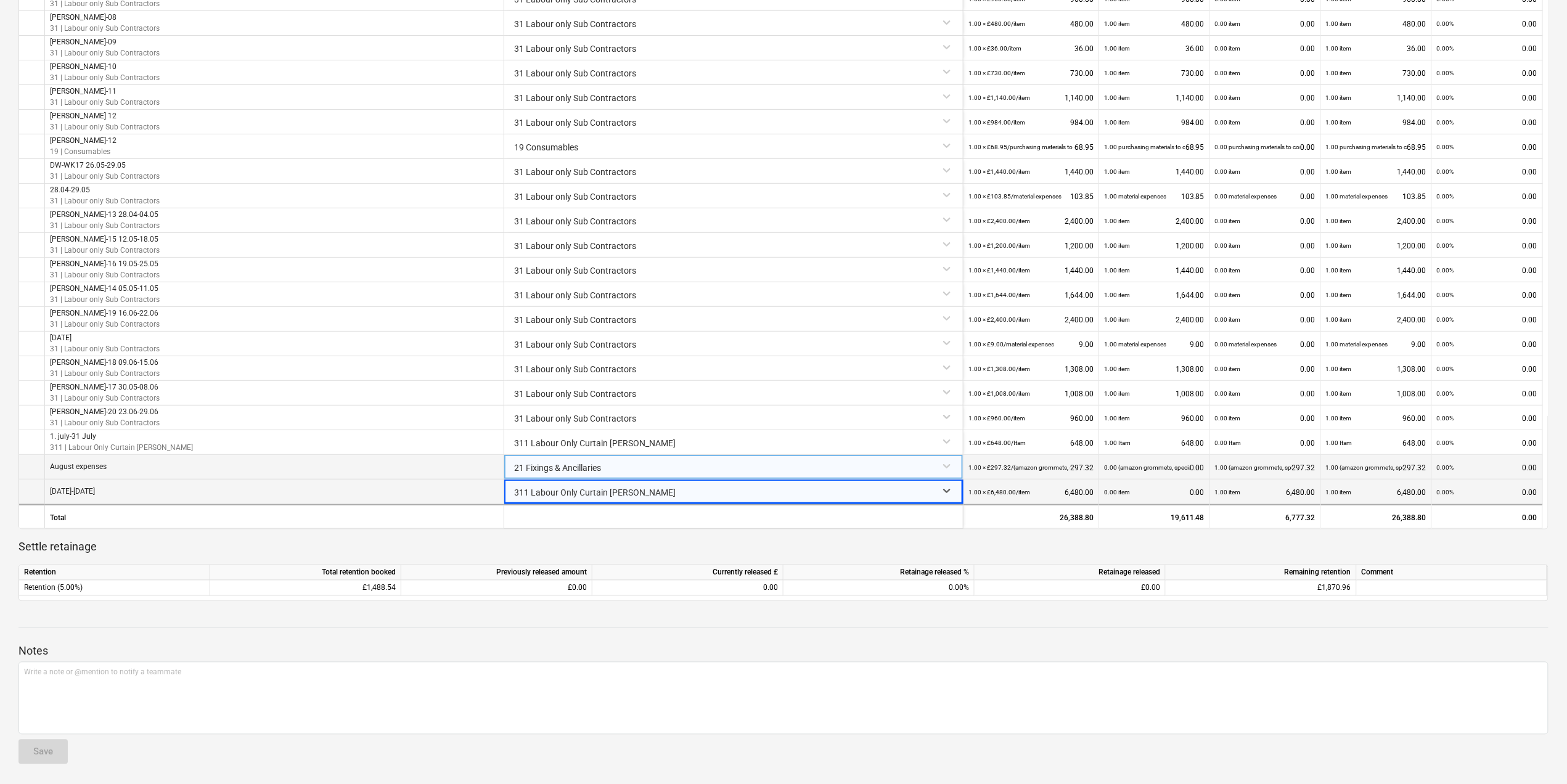
click at [600, 488] on div at bounding box center [723, 492] width 417 height 24
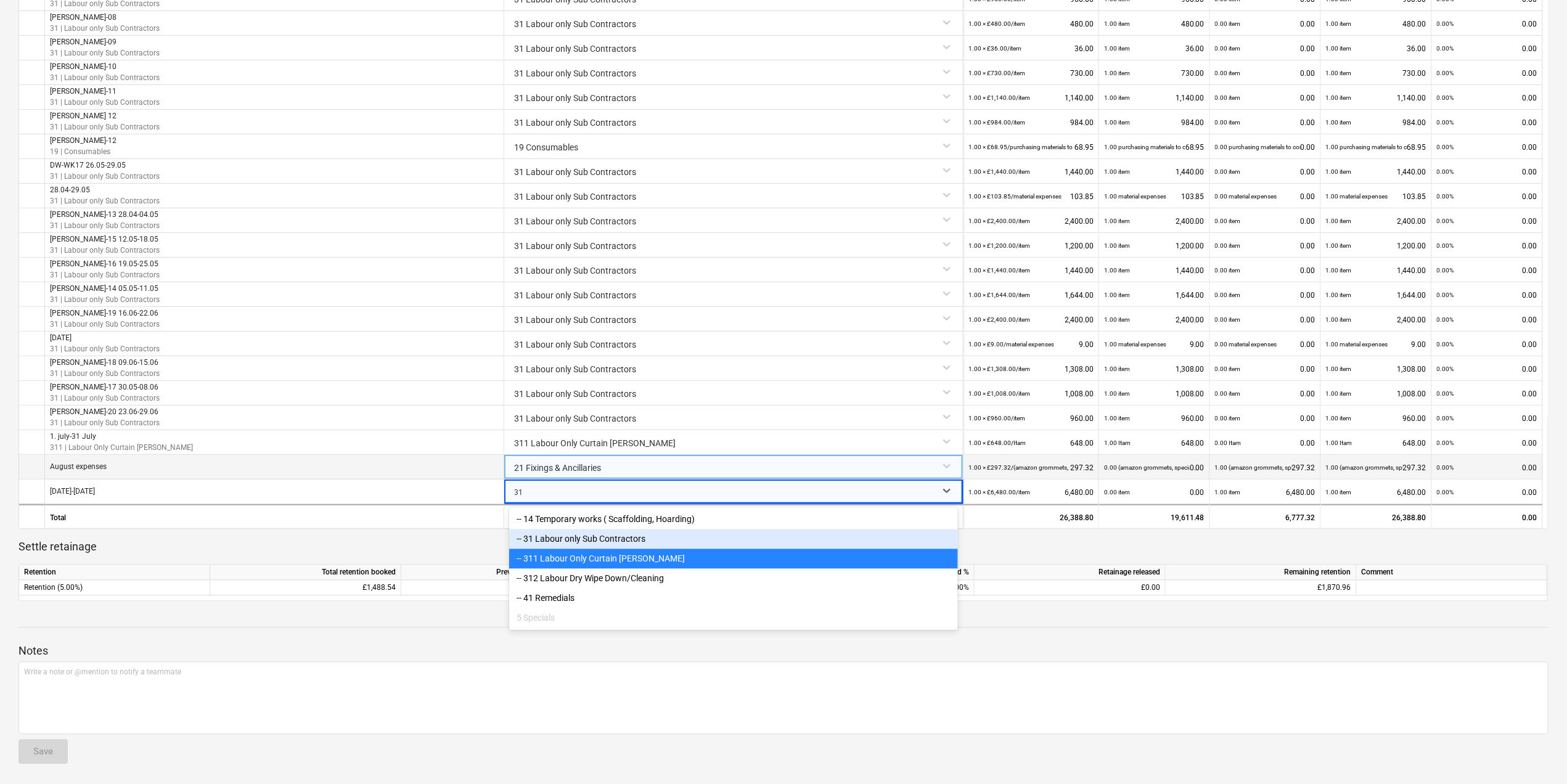
click at [666, 530] on div "-- 31 Labour only Sub Contractors" at bounding box center [734, 538] width 449 height 19
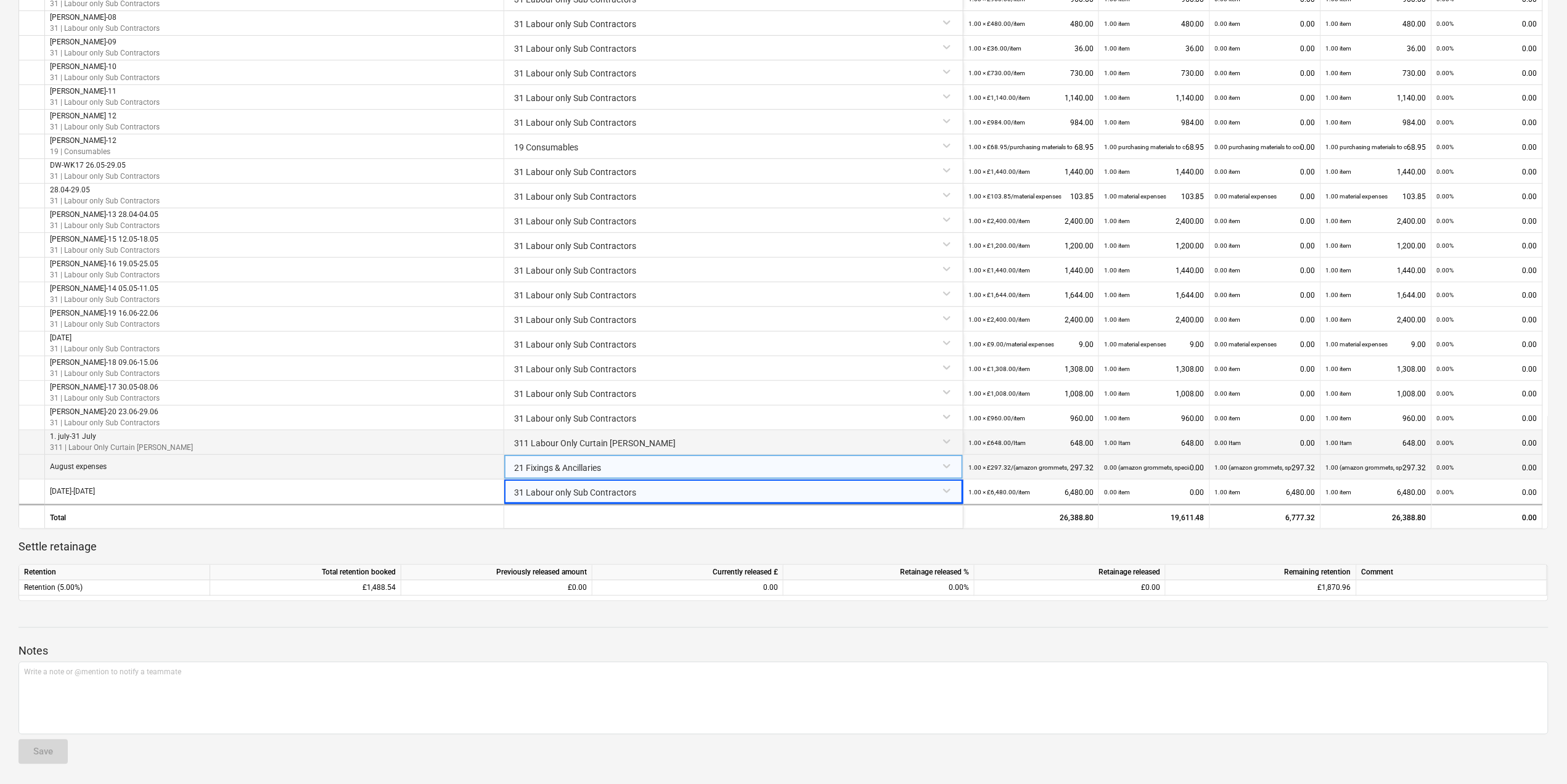
click at [736, 430] on div "311 Labour Only Curtain [PERSON_NAME]" at bounding box center [734, 441] width 449 height 22
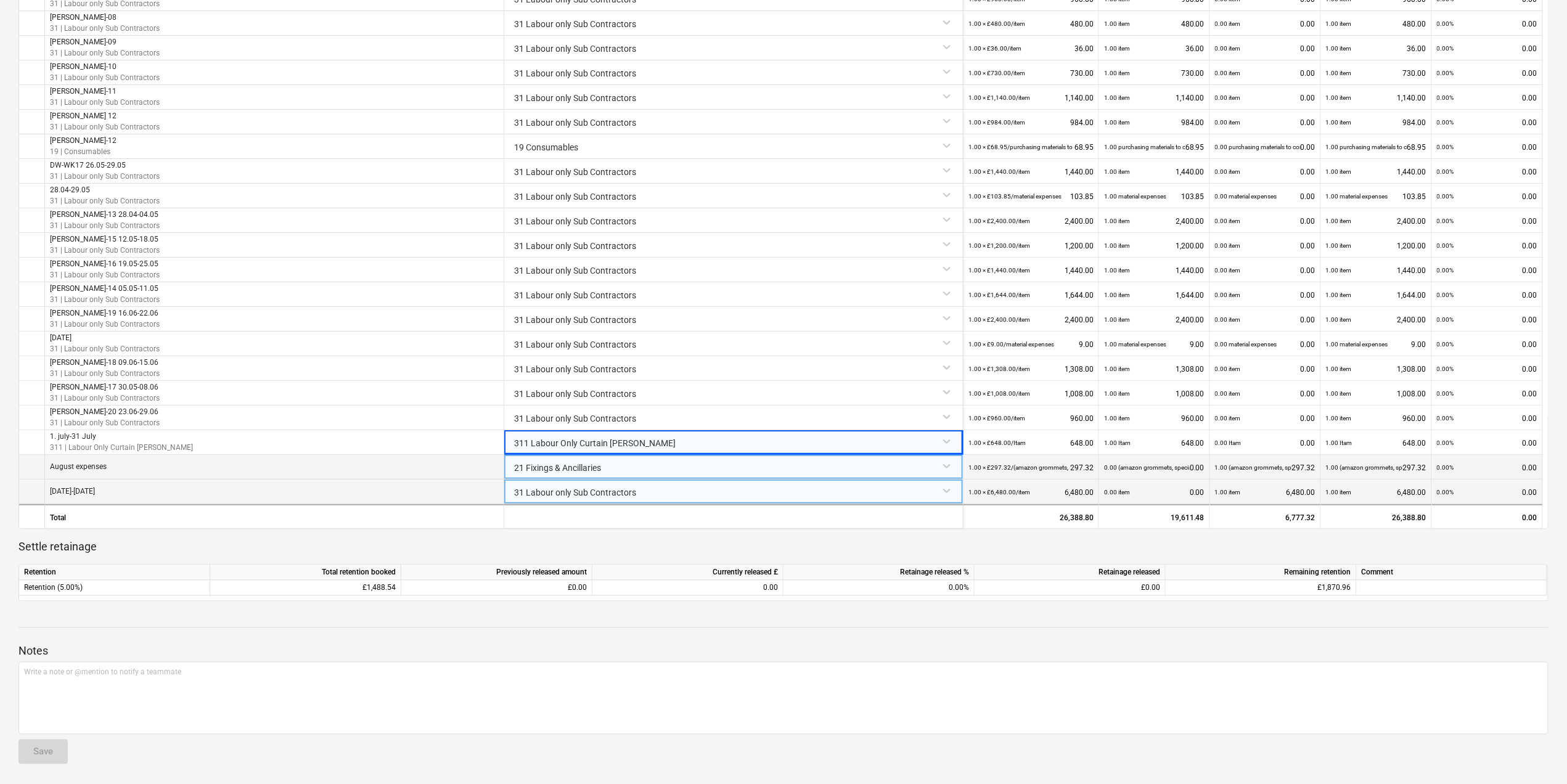
click at [1174, 489] on div "0.00 item 0.00" at bounding box center [1154, 492] width 100 height 25
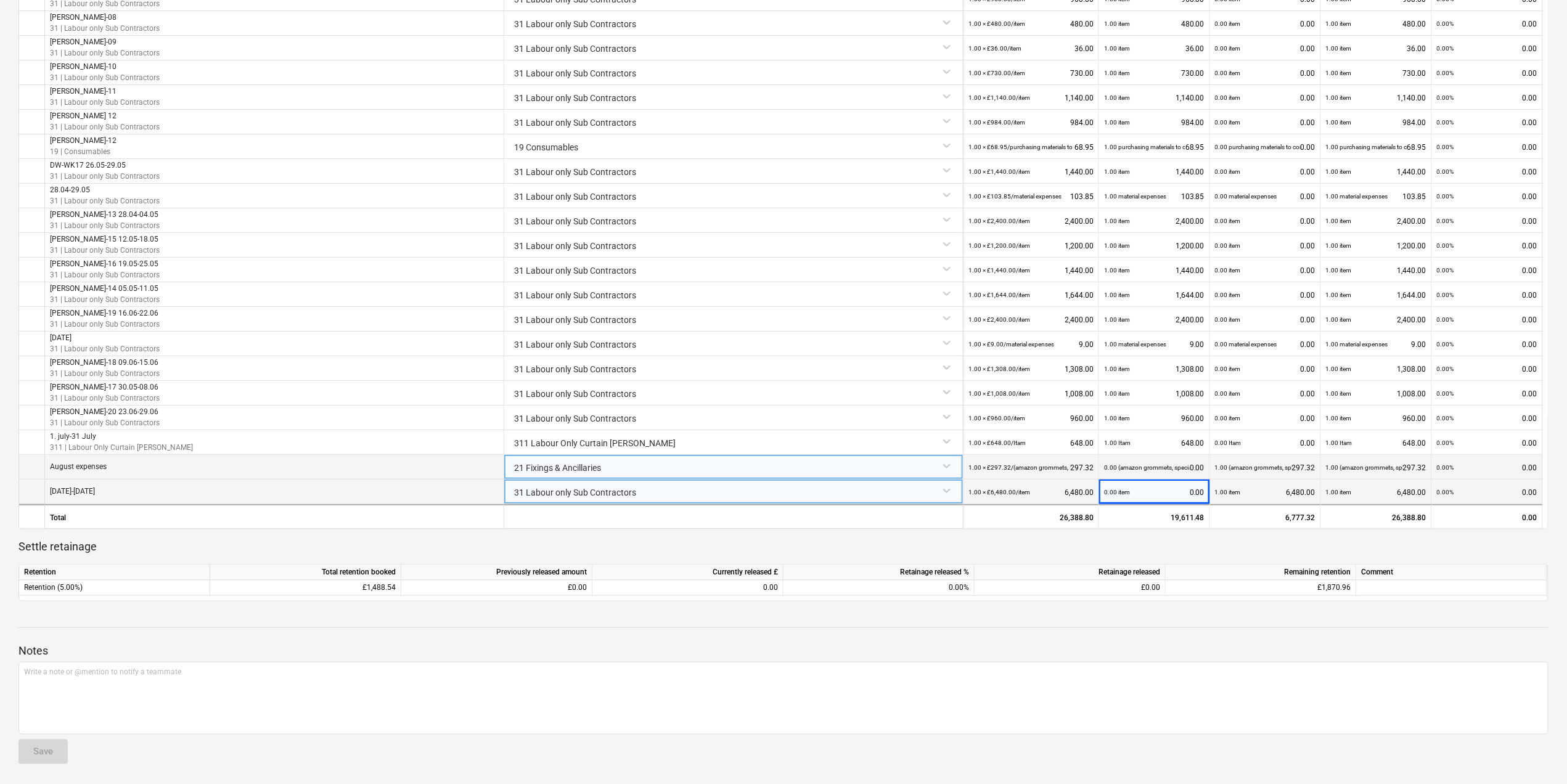
click at [1256, 489] on div "1.00 item 6,480.00" at bounding box center [1265, 492] width 100 height 25
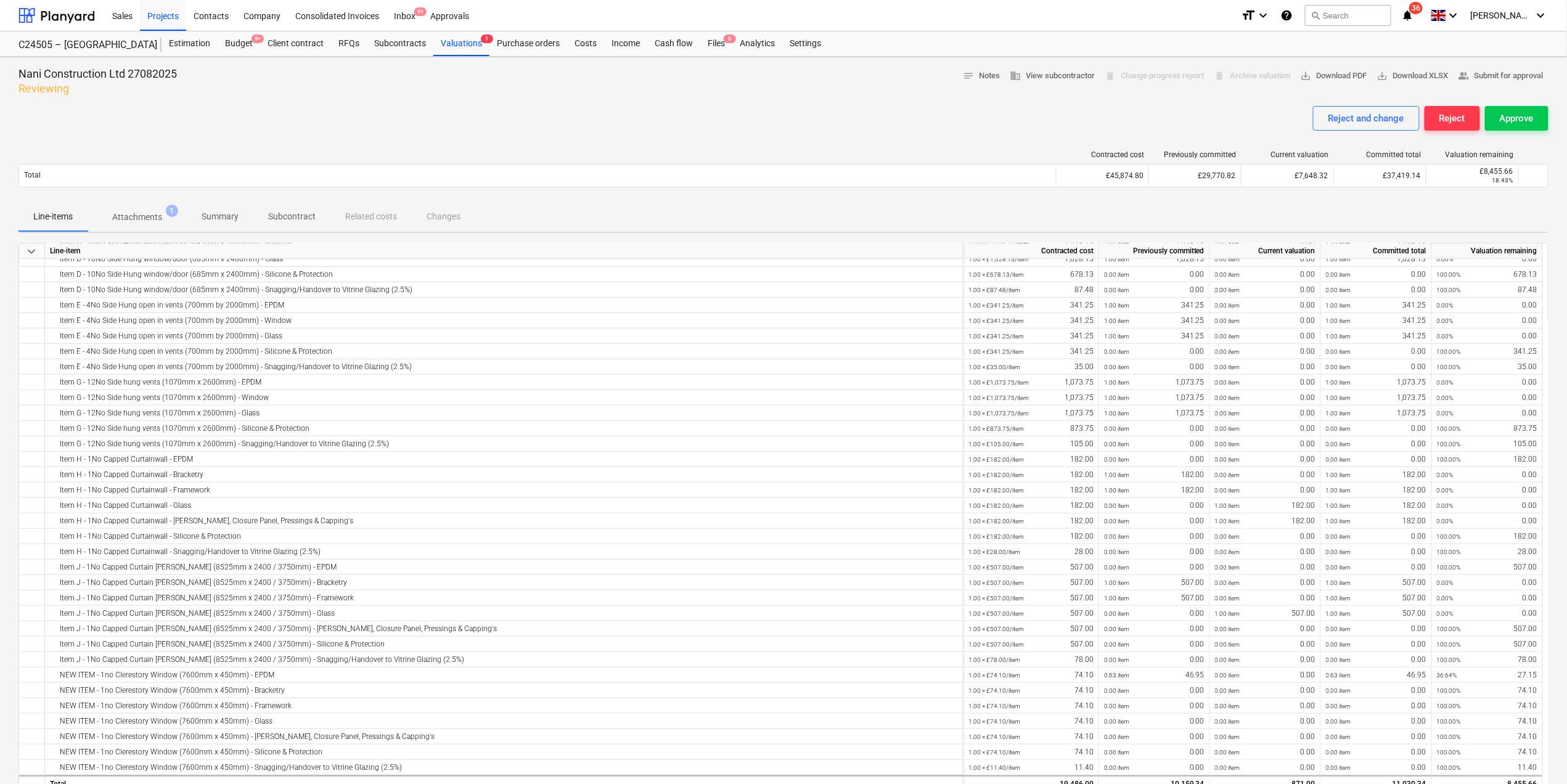
scroll to position [0, 0]
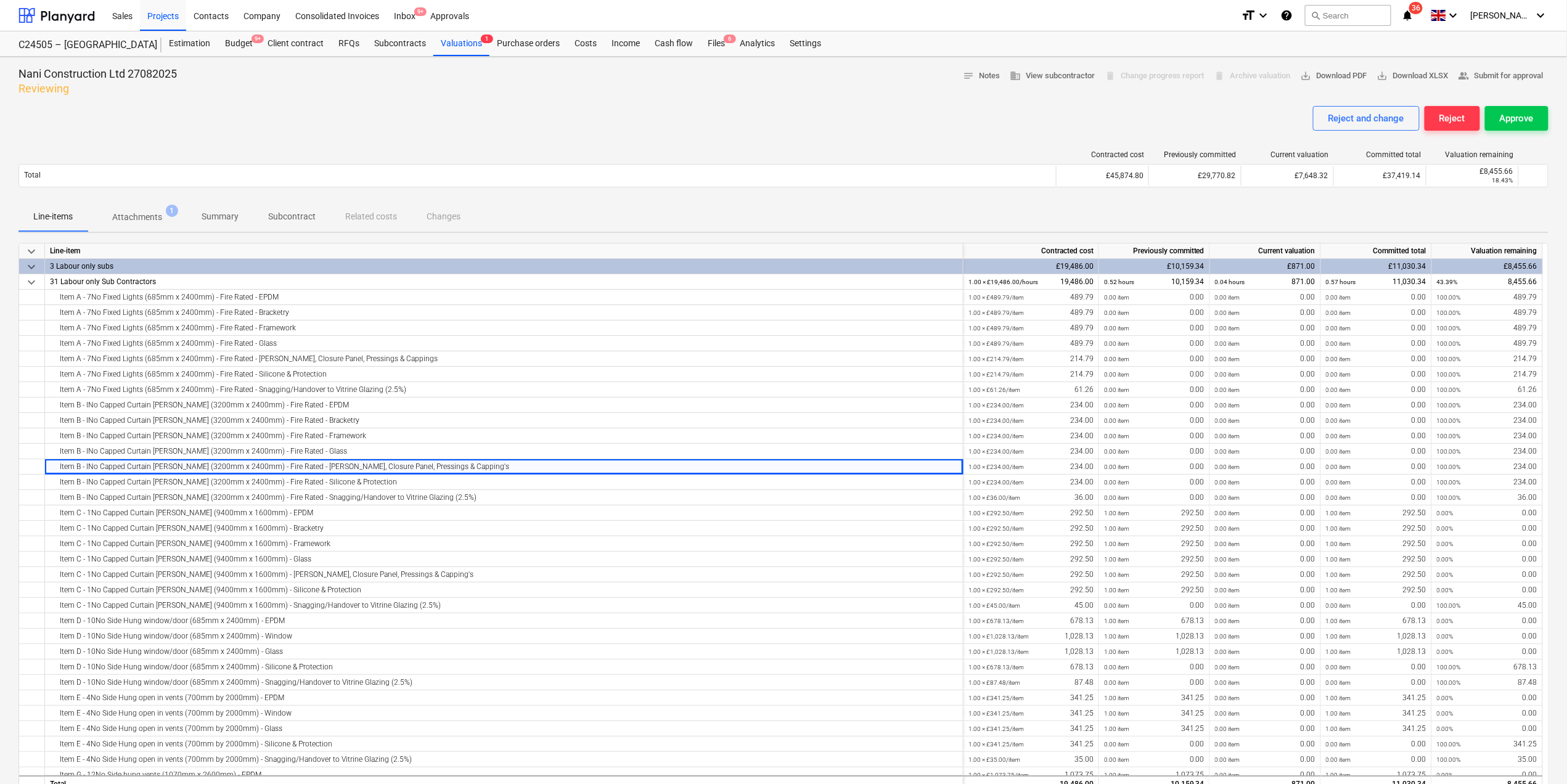
click at [148, 218] on p "Attachments" at bounding box center [137, 217] width 50 height 13
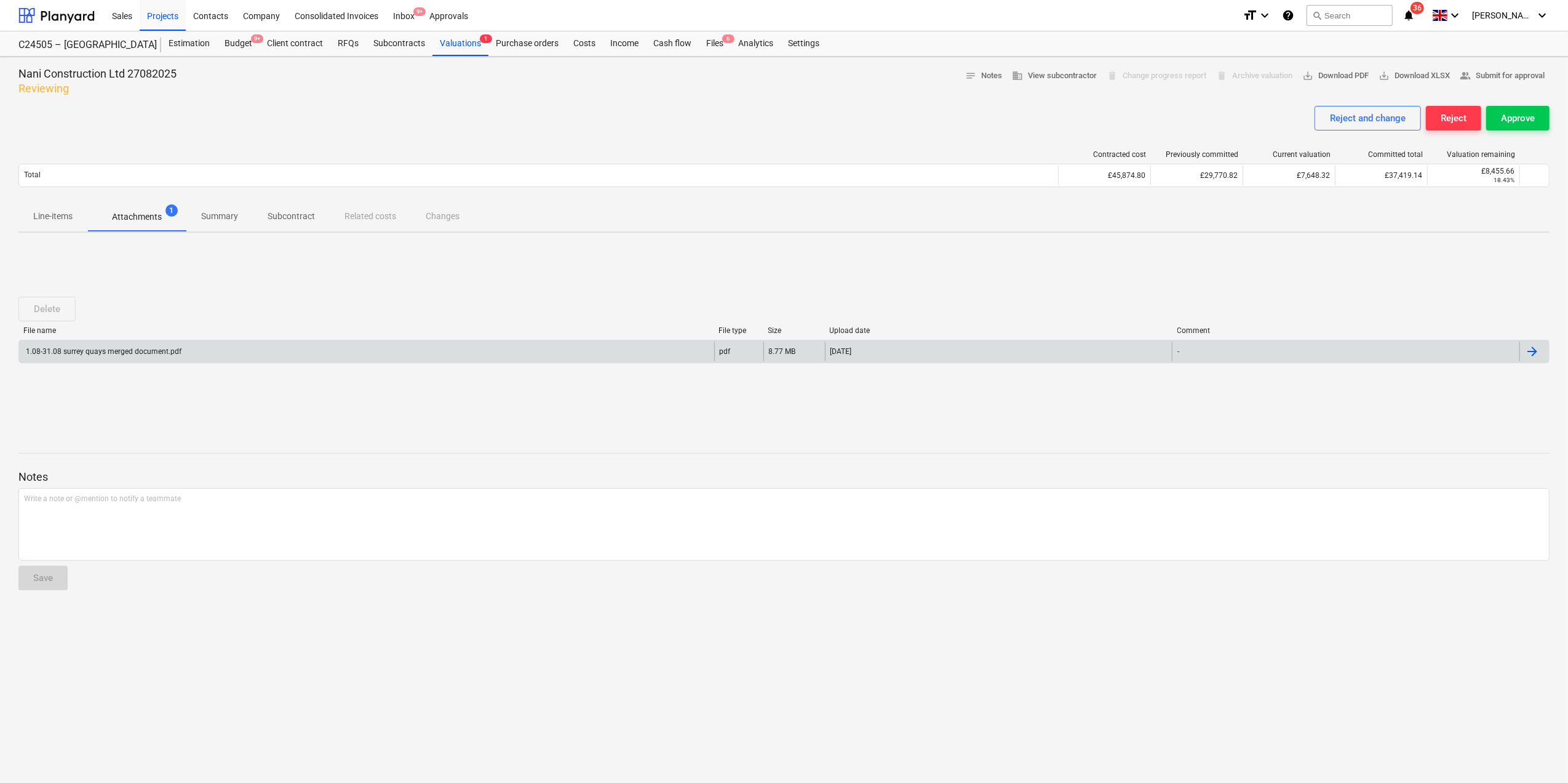
click at [139, 351] on div "1.08-31.08 surrey quays merged document.pdf" at bounding box center [102, 351] width 158 height 8
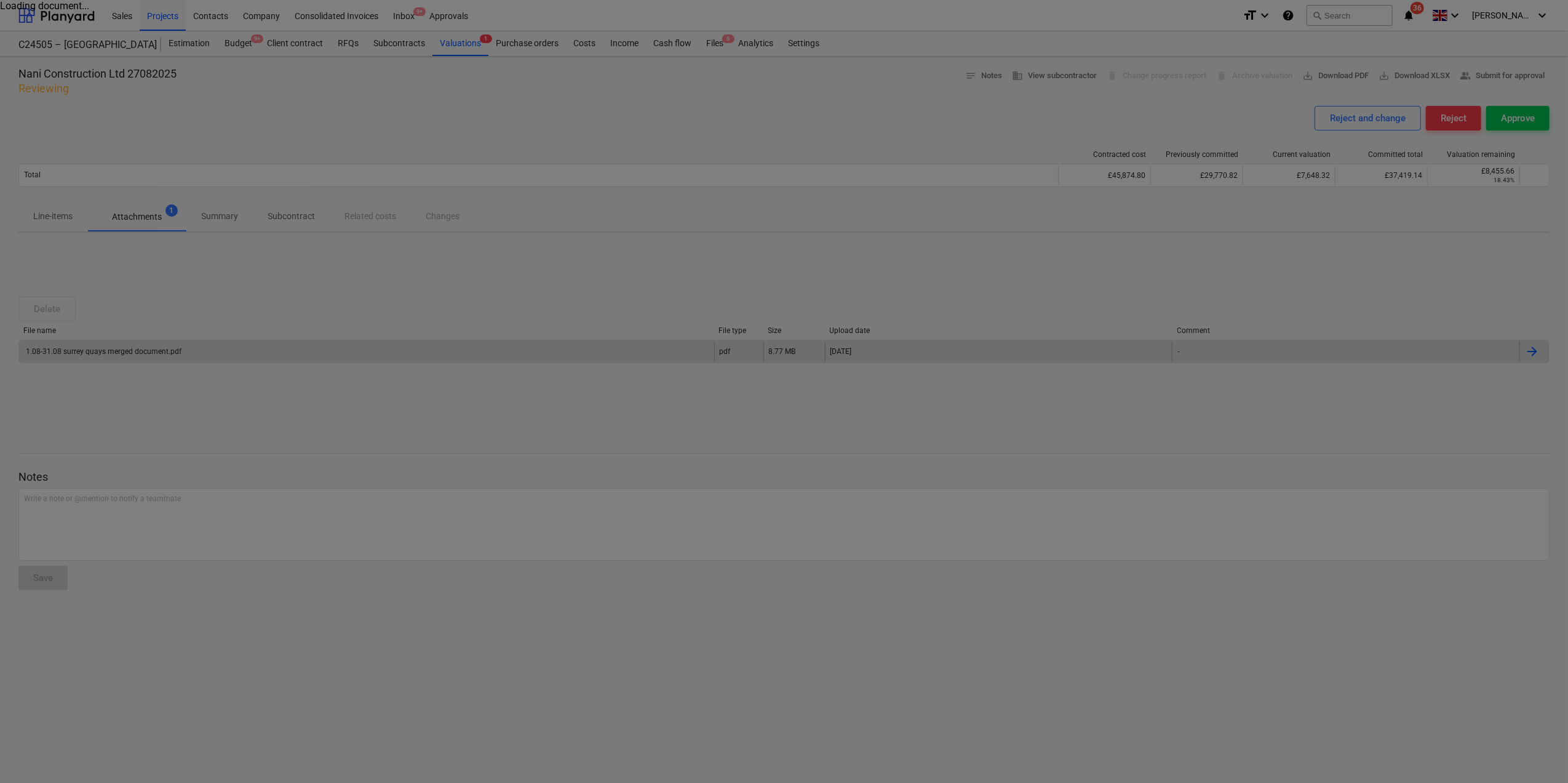
click at [139, 351] on div at bounding box center [784, 391] width 1568 height 783
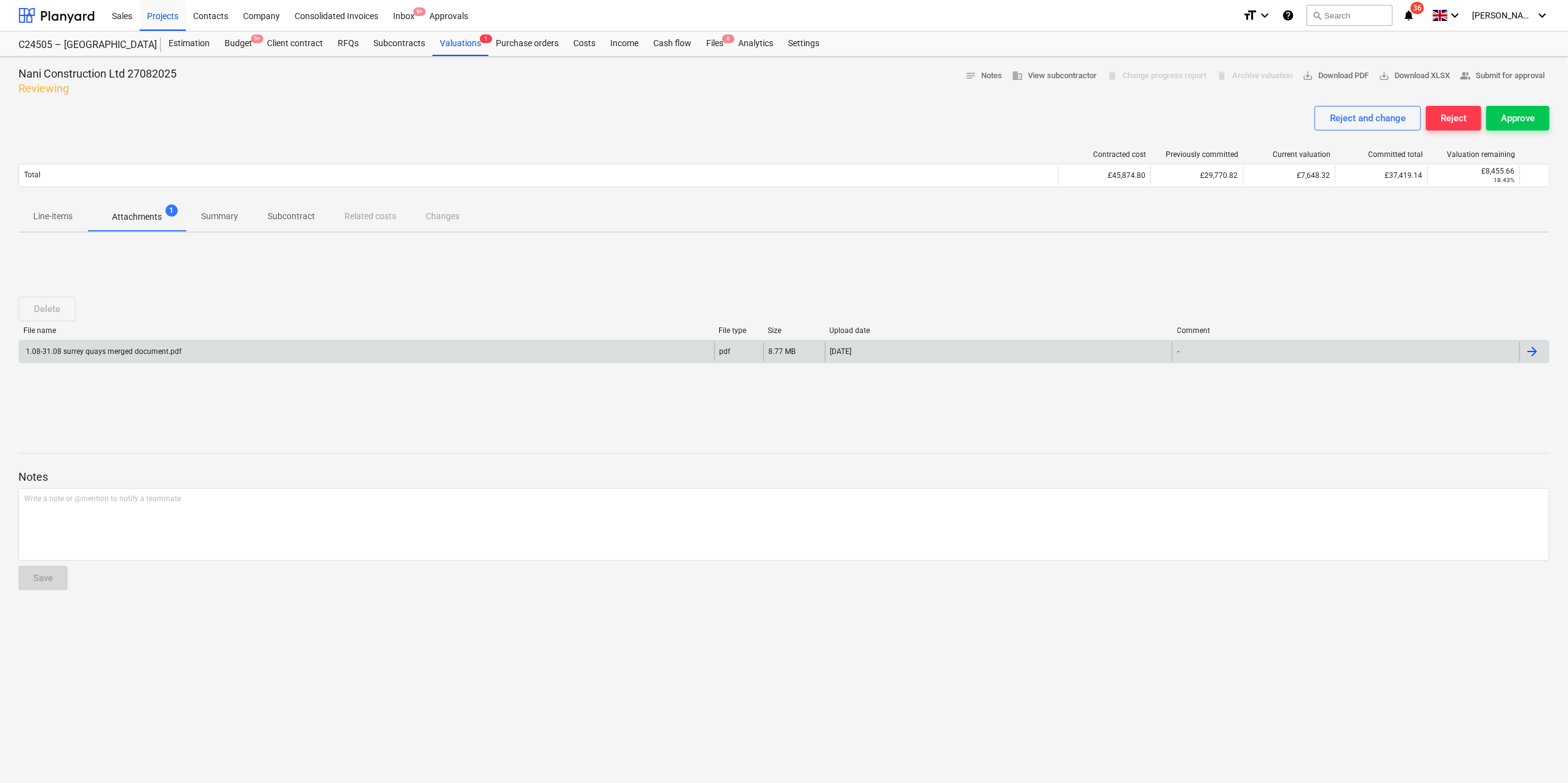
click at [61, 352] on div "1.08-31.08 surrey quays merged document.pdf" at bounding box center [102, 351] width 158 height 8
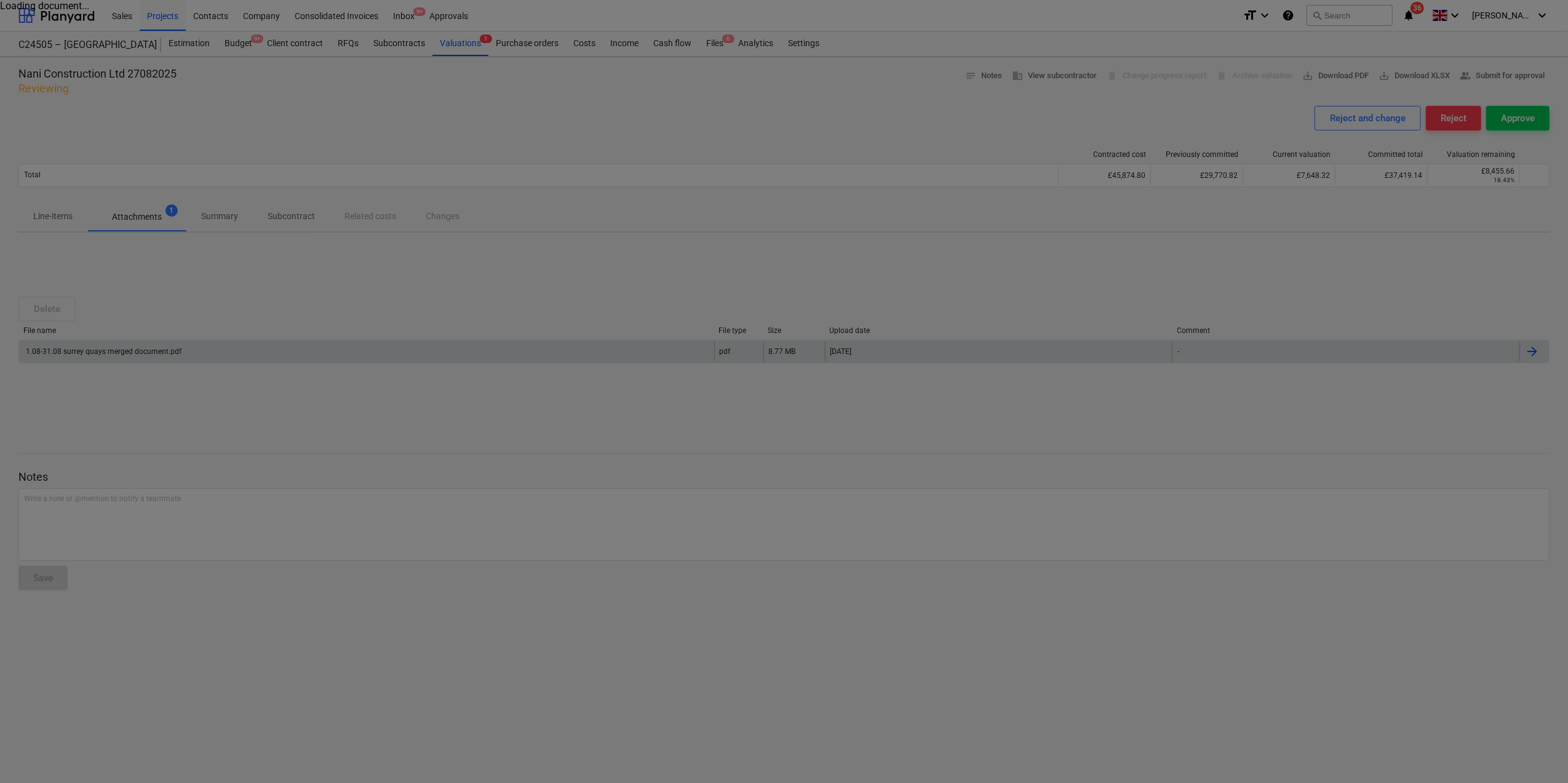
click at [61, 352] on div at bounding box center [784, 391] width 1568 height 783
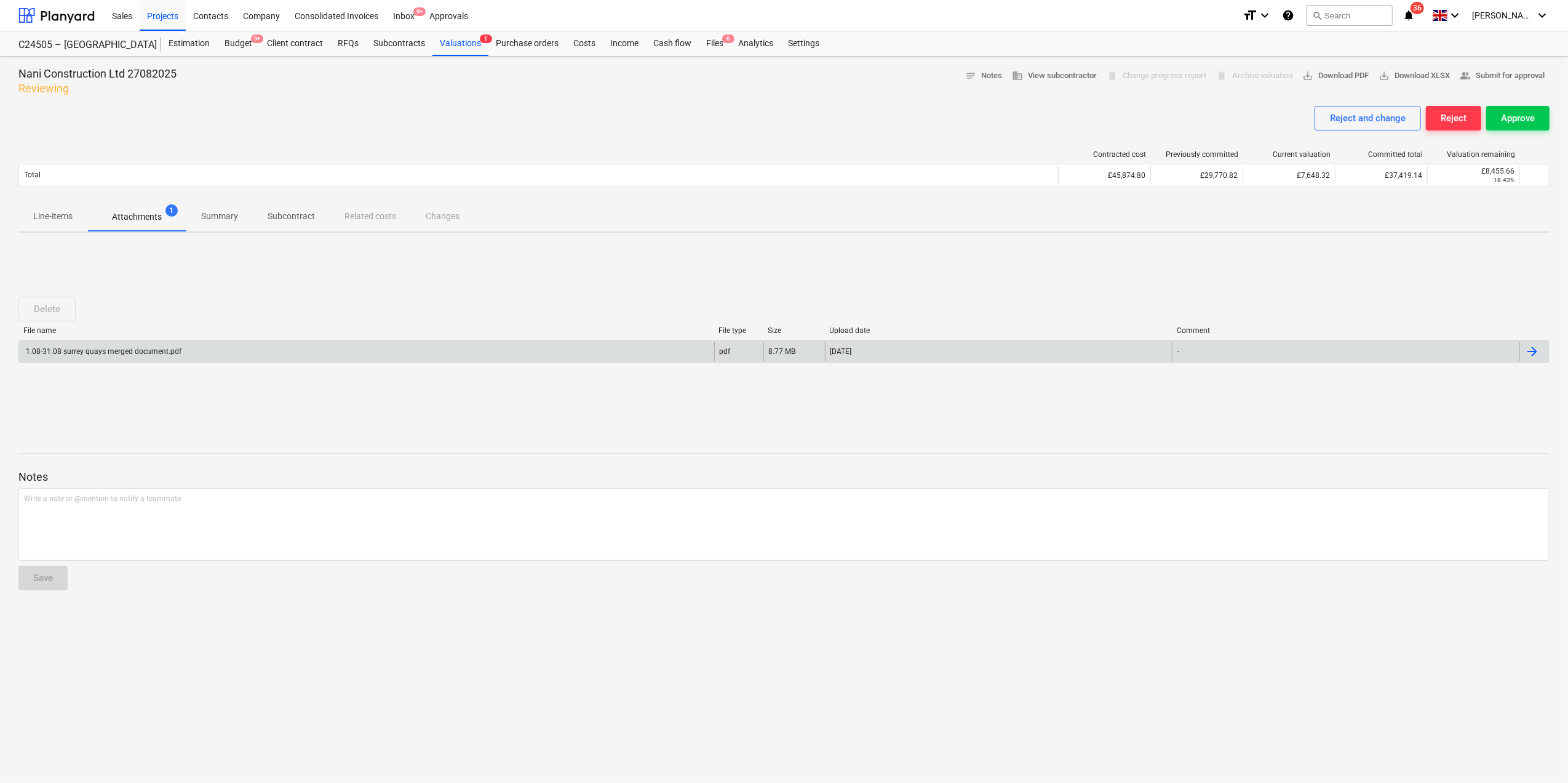
click at [1536, 352] on div at bounding box center [1533, 351] width 15 height 15
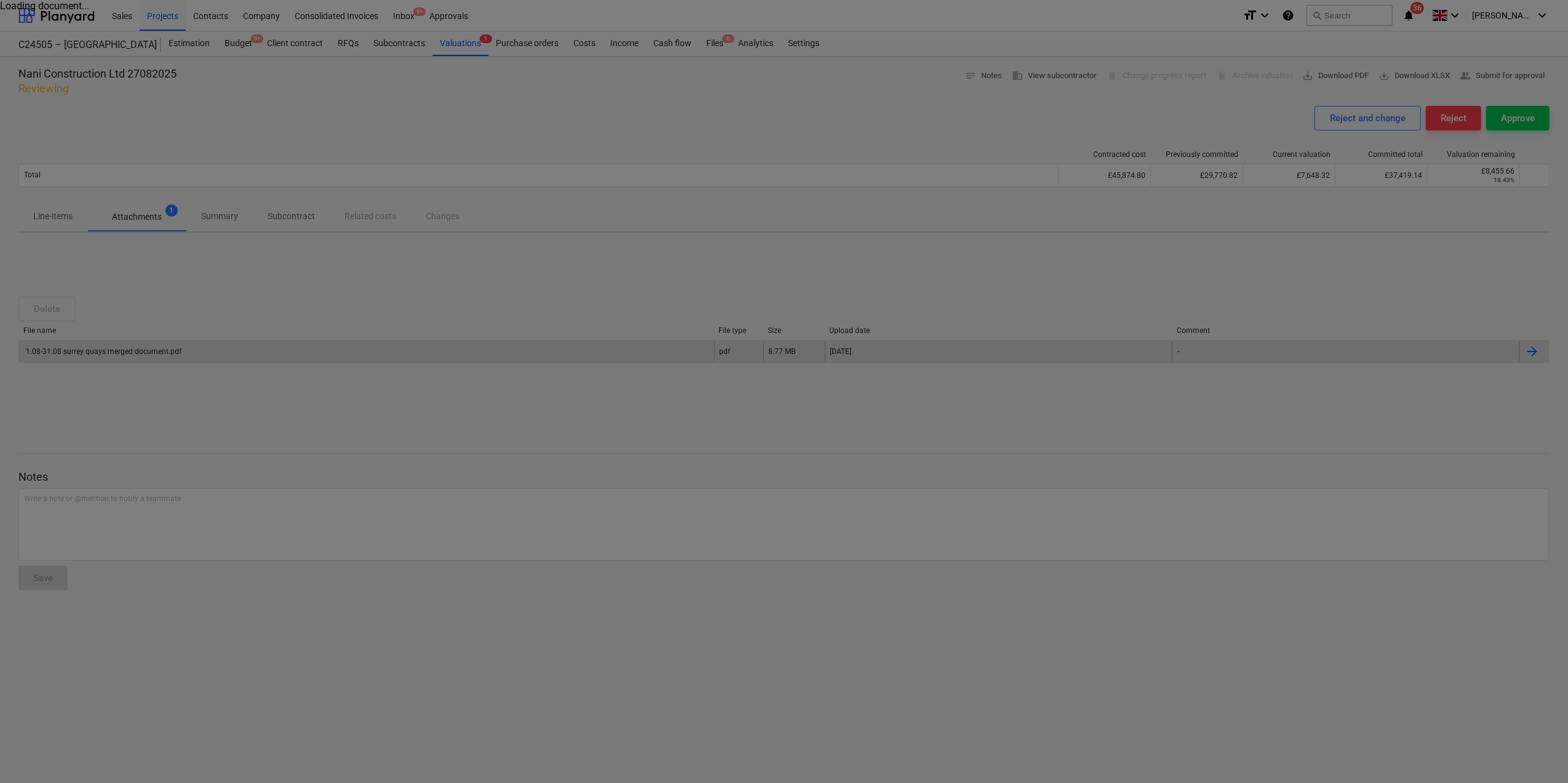
click at [74, 353] on div at bounding box center [784, 391] width 1568 height 783
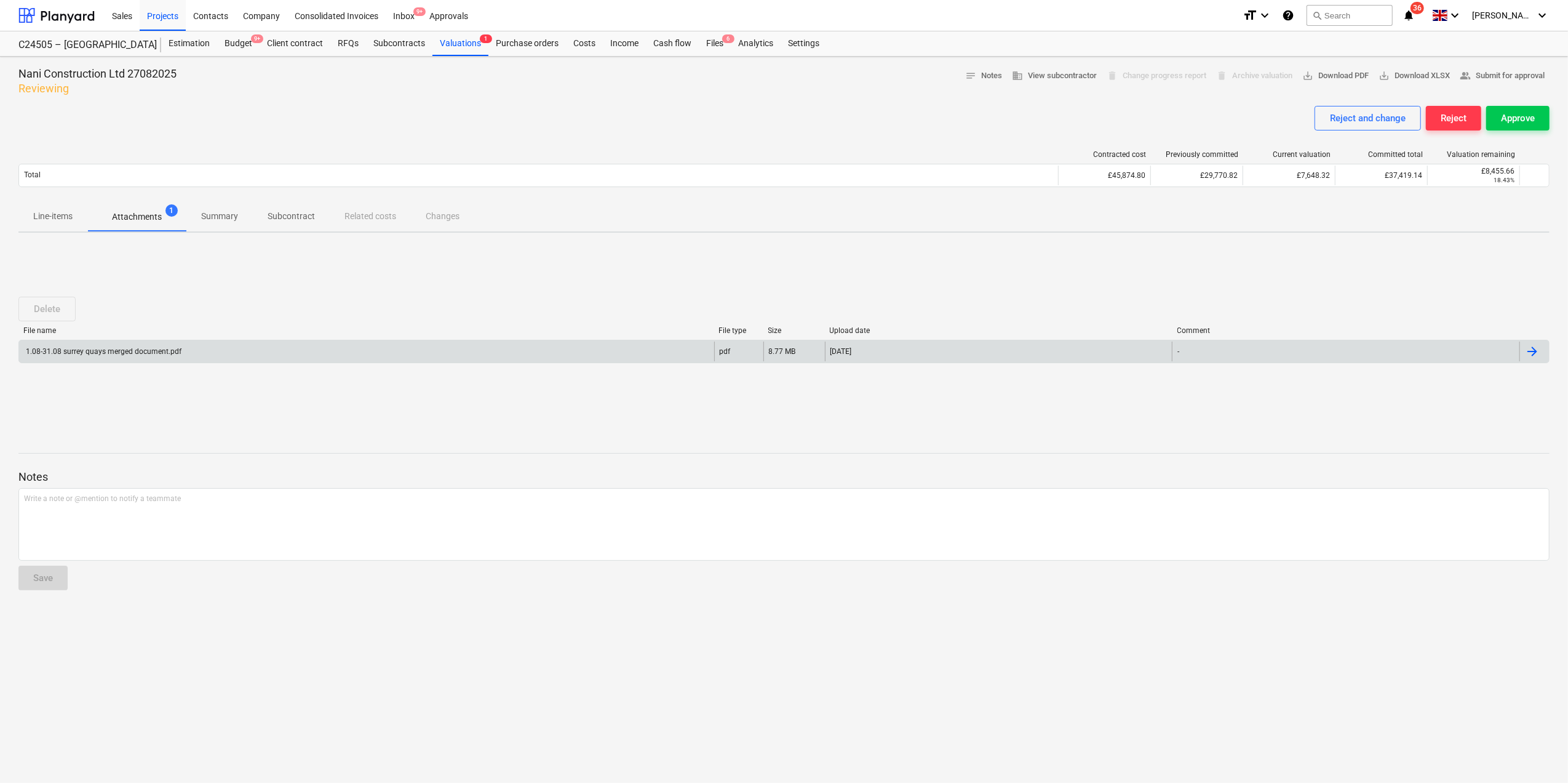
drag, startPoint x: 72, startPoint y: 353, endPoint x: 37, endPoint y: 350, distance: 35.1
click at [37, 350] on div "1.08-31.08 surrey quays merged document.pdf" at bounding box center [102, 351] width 158 height 8
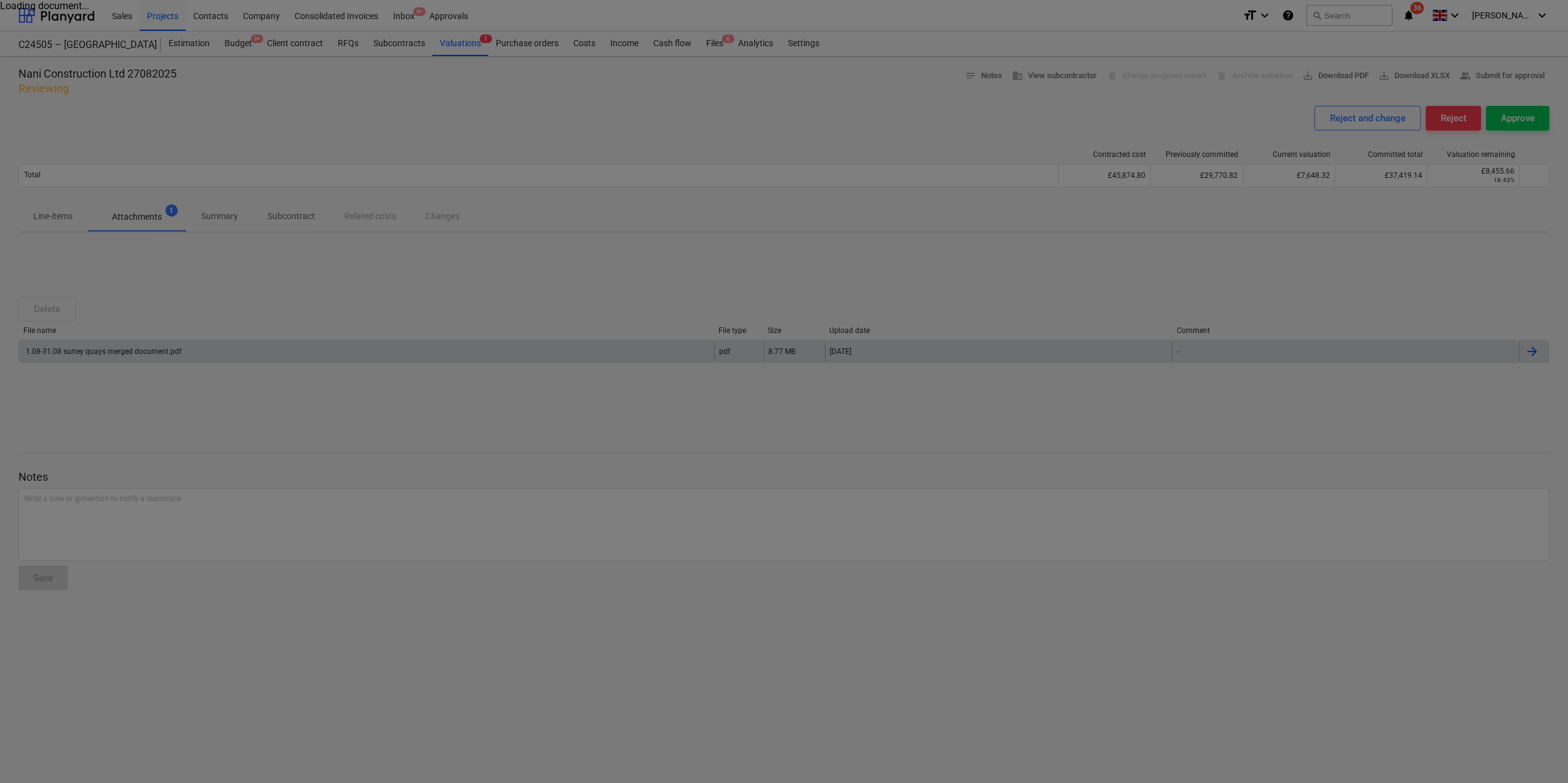
click at [37, 350] on div at bounding box center [784, 391] width 1568 height 783
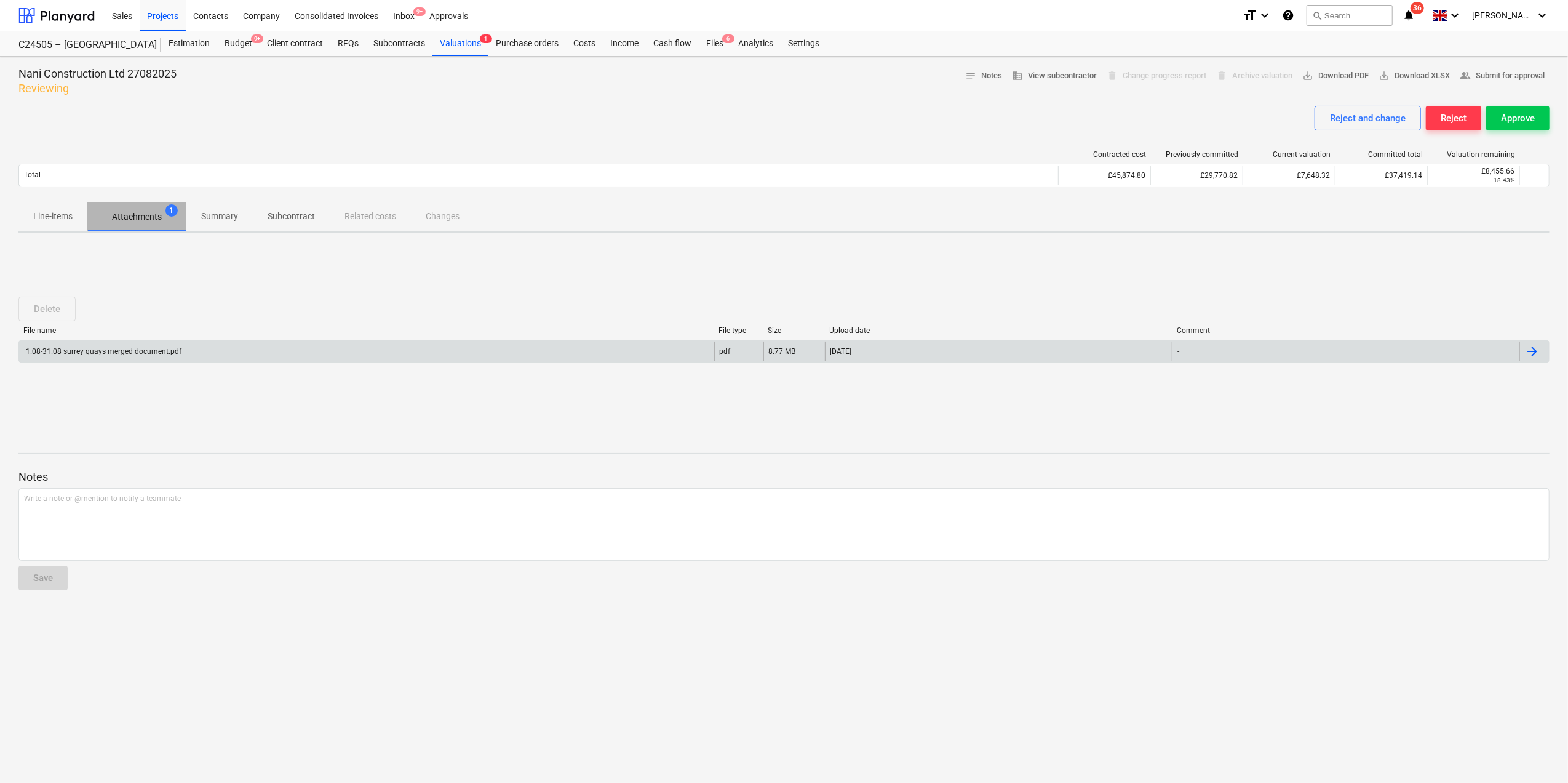
click at [158, 220] on p "Attachments" at bounding box center [136, 217] width 50 height 13
click at [161, 355] on div "1.08-31.08 surrey quays merged document.pdf" at bounding box center [102, 351] width 158 height 8
click at [722, 351] on div "pdf" at bounding box center [725, 351] width 11 height 8
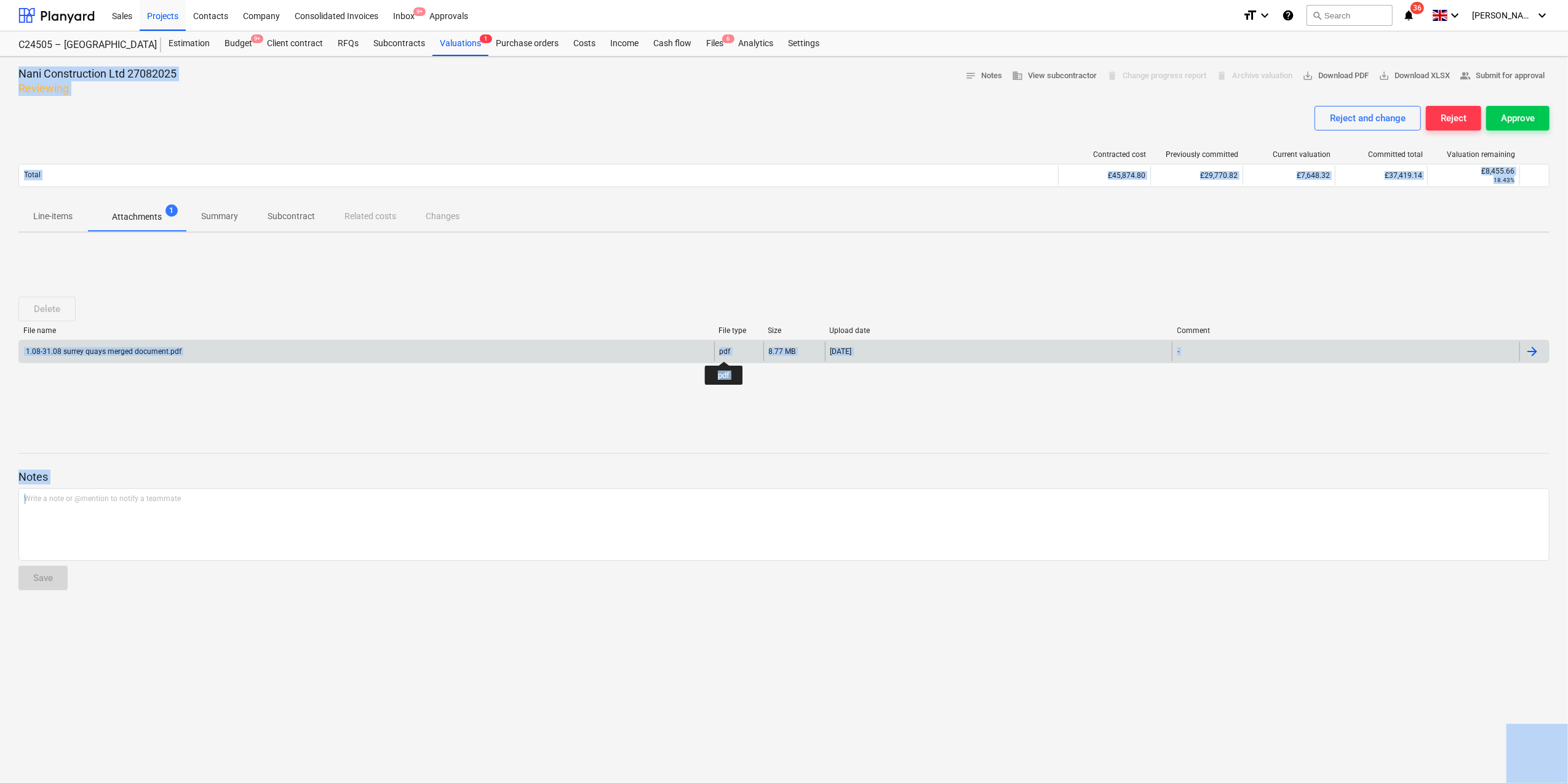
click at [725, 351] on div "pdf" at bounding box center [725, 351] width 11 height 8
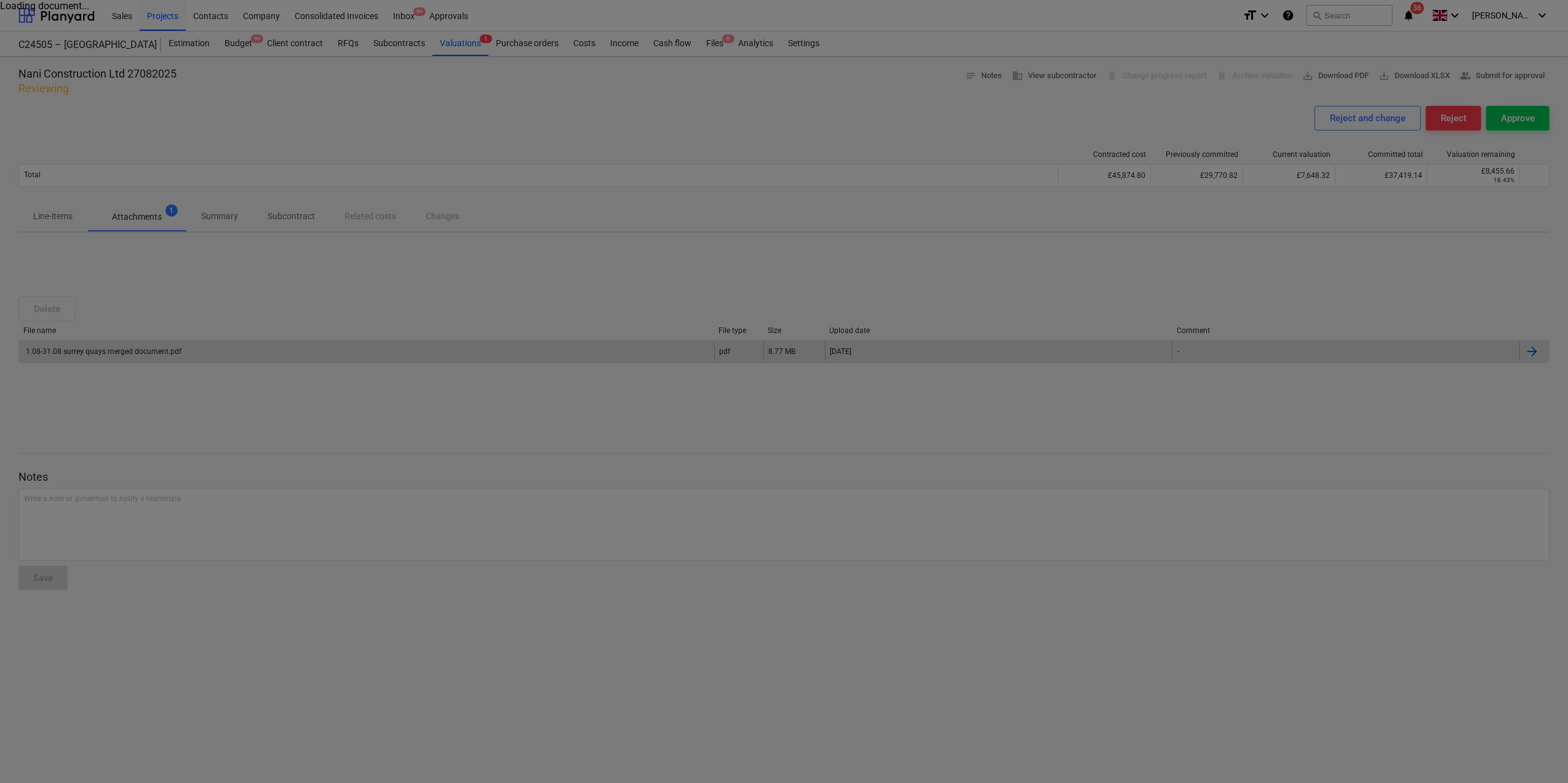
click at [725, 351] on div at bounding box center [784, 391] width 1568 height 783
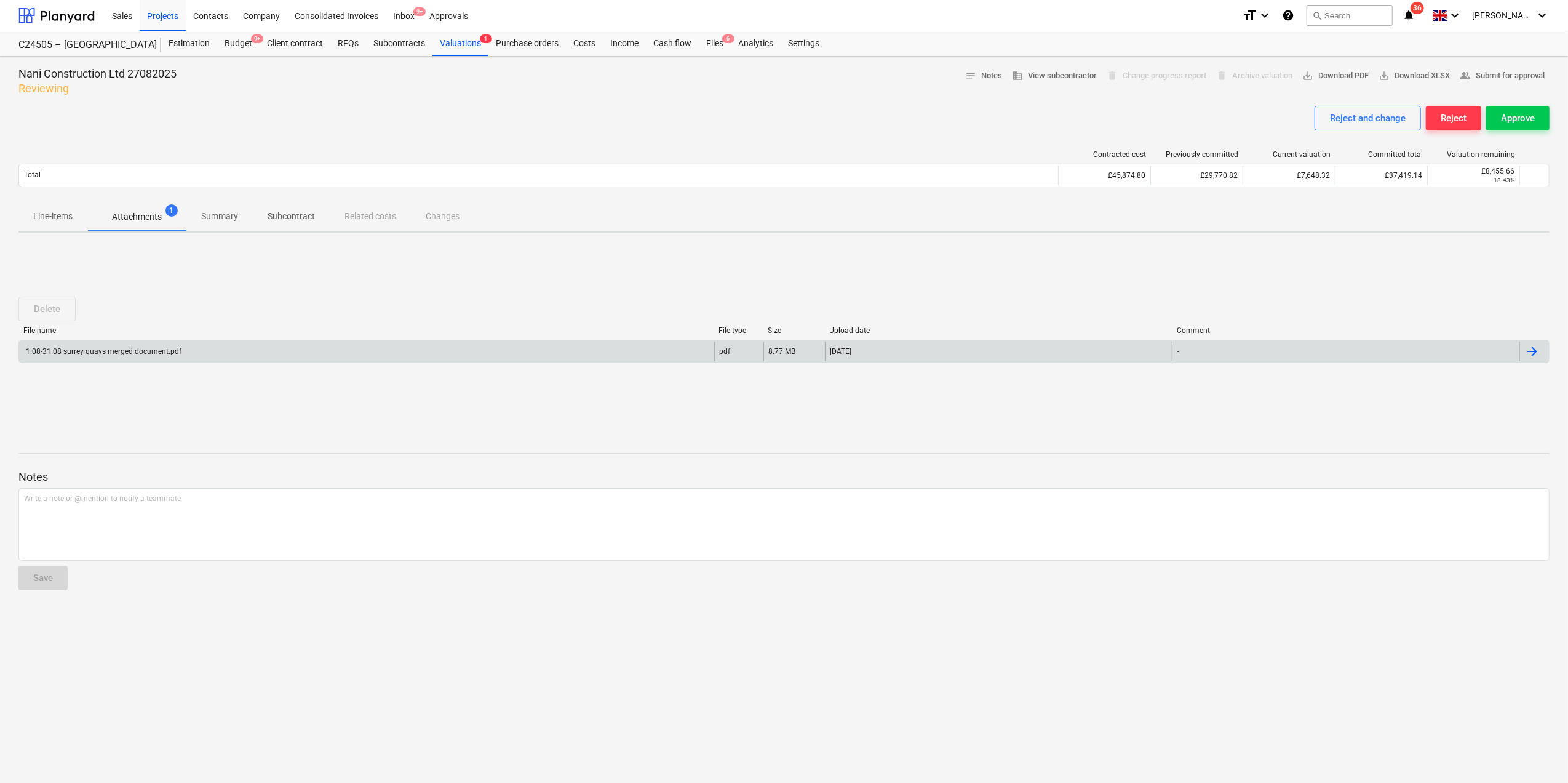
click at [725, 351] on div "pdf" at bounding box center [725, 351] width 11 height 8
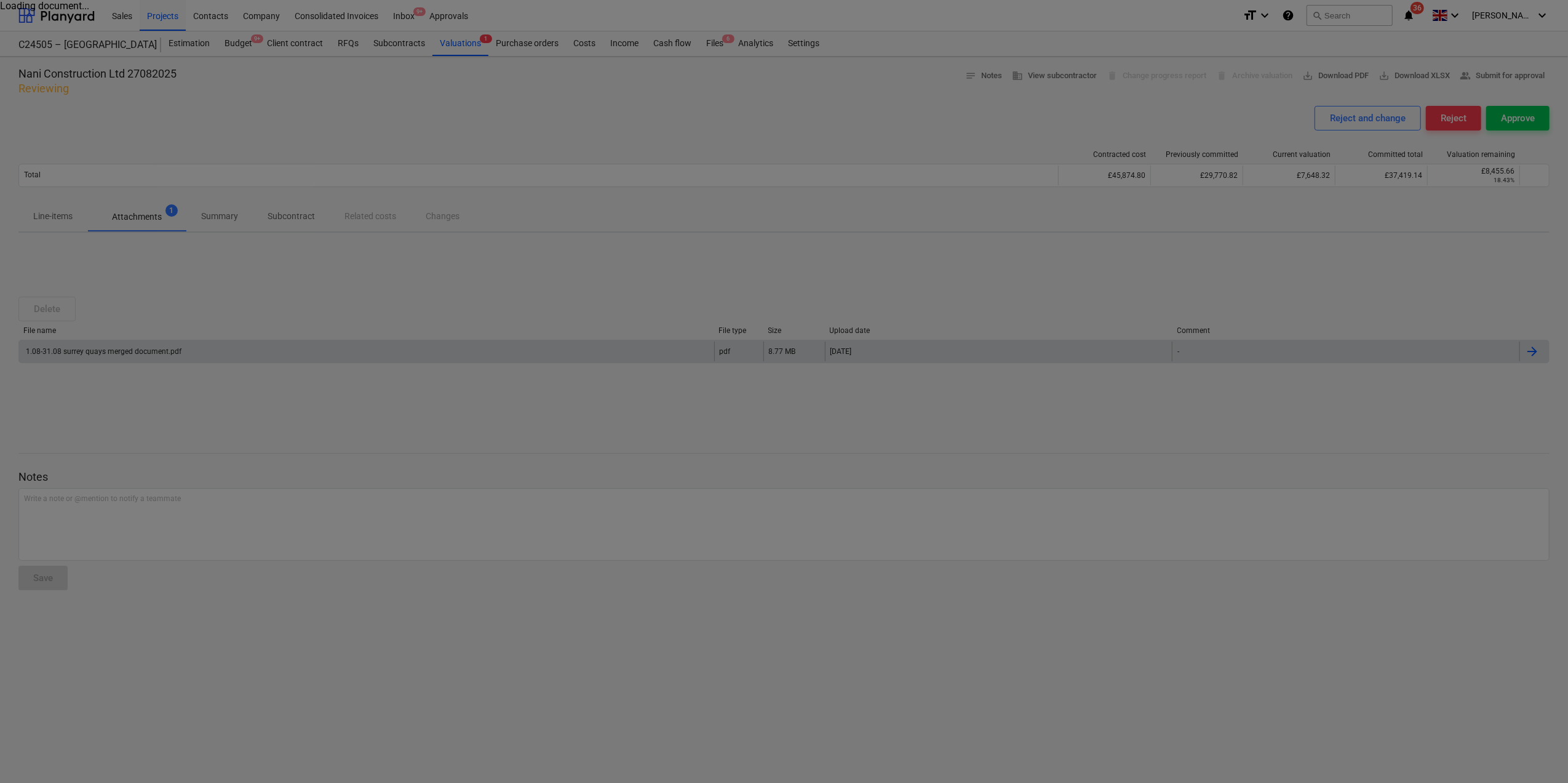
click at [725, 351] on div at bounding box center [784, 391] width 1568 height 783
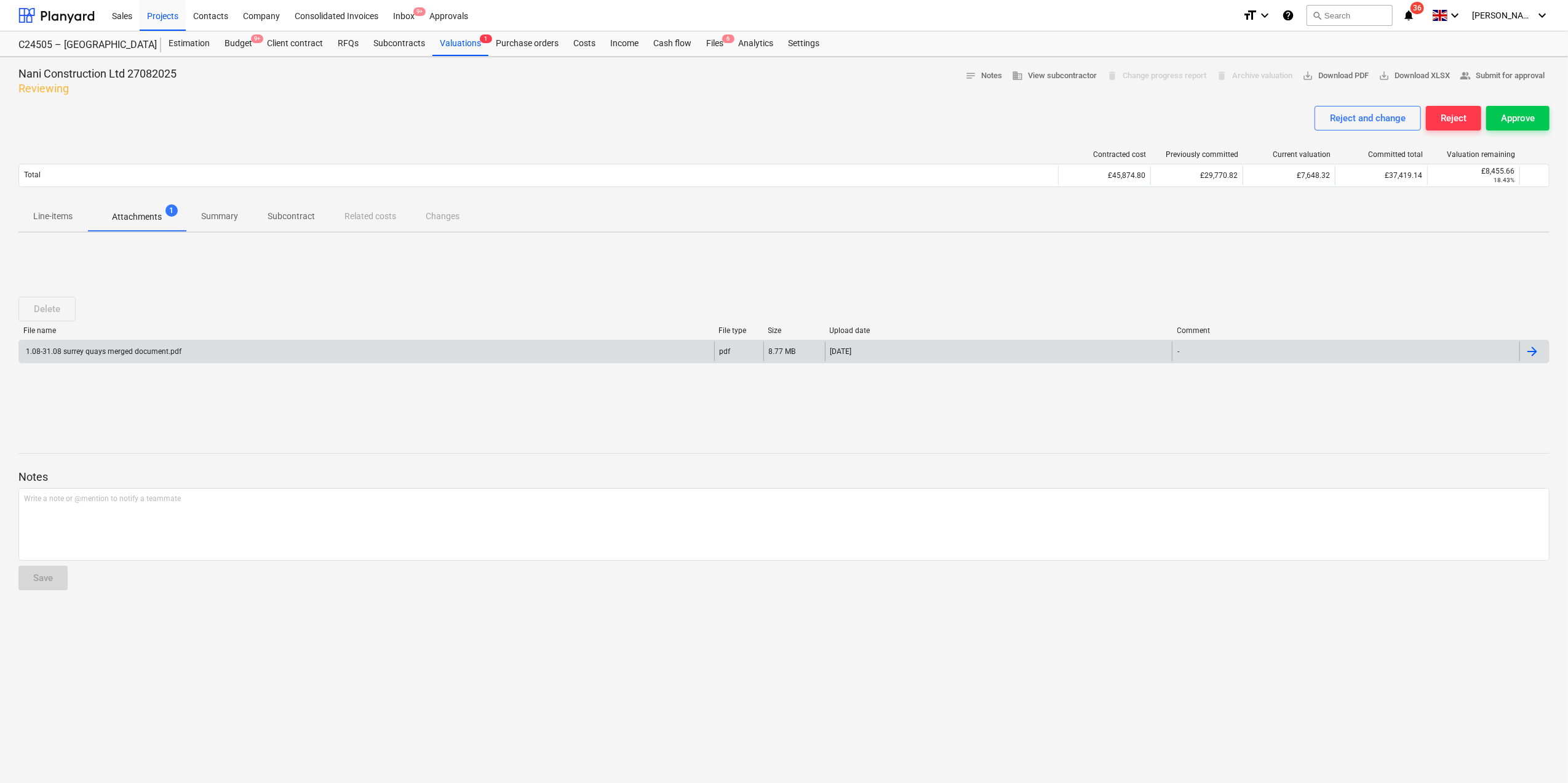
click at [725, 351] on div "pdf" at bounding box center [725, 351] width 11 height 8
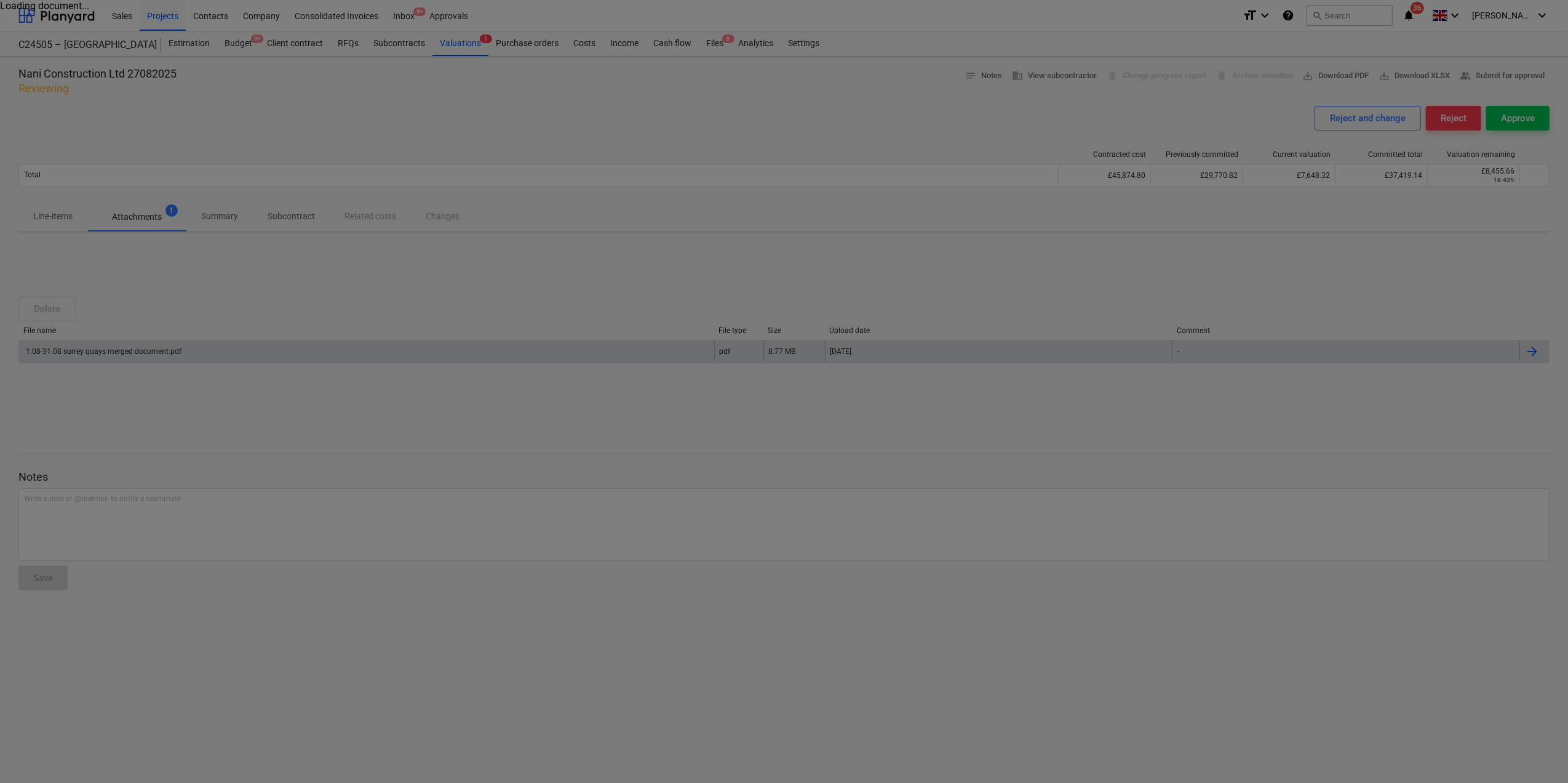
click at [788, 351] on div at bounding box center [784, 391] width 1568 height 783
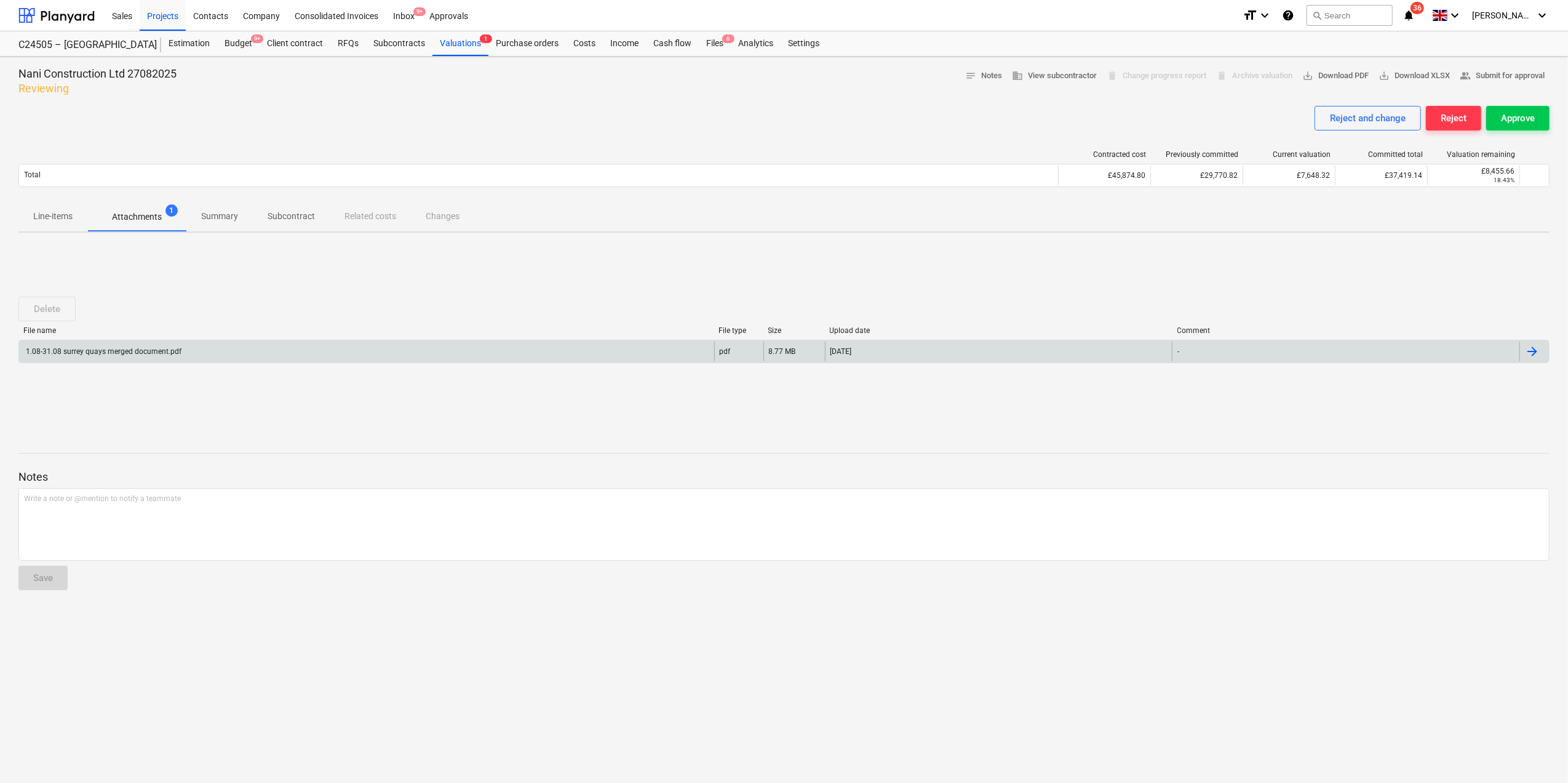
click at [1527, 355] on div at bounding box center [1533, 351] width 15 height 15
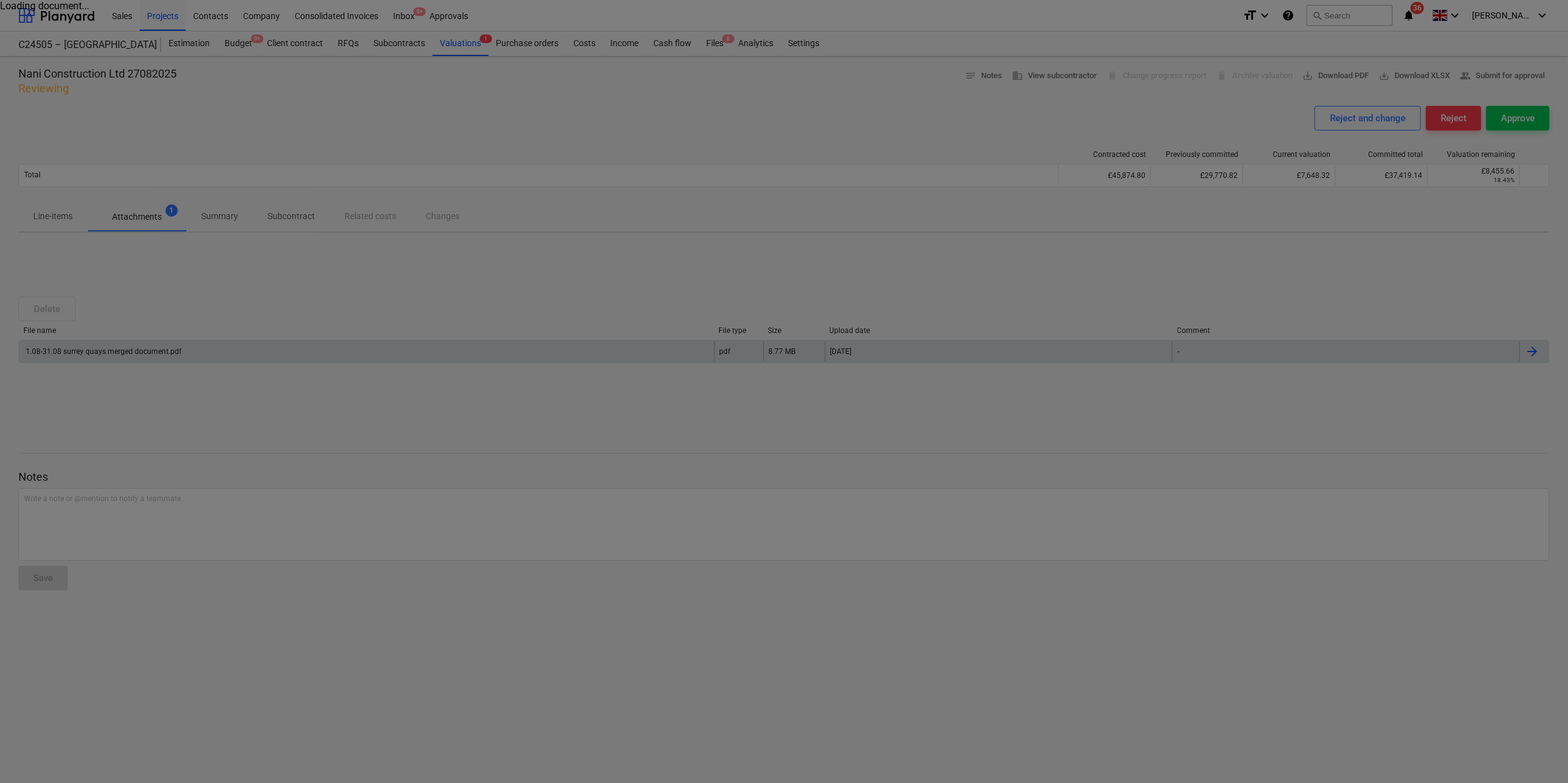
click at [906, 404] on div at bounding box center [784, 391] width 1568 height 783
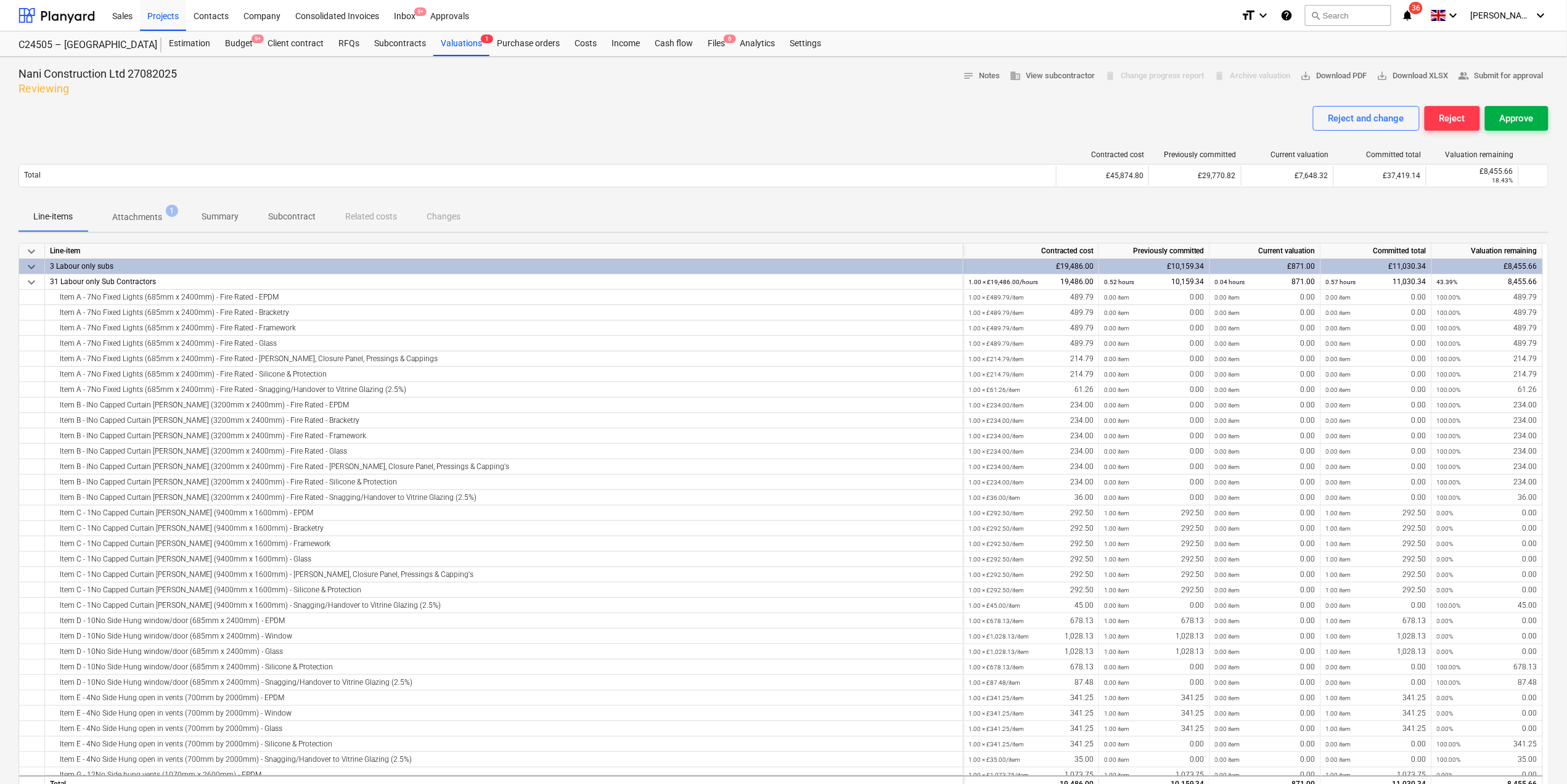
click at [1520, 125] on div "Approve" at bounding box center [1517, 118] width 34 height 16
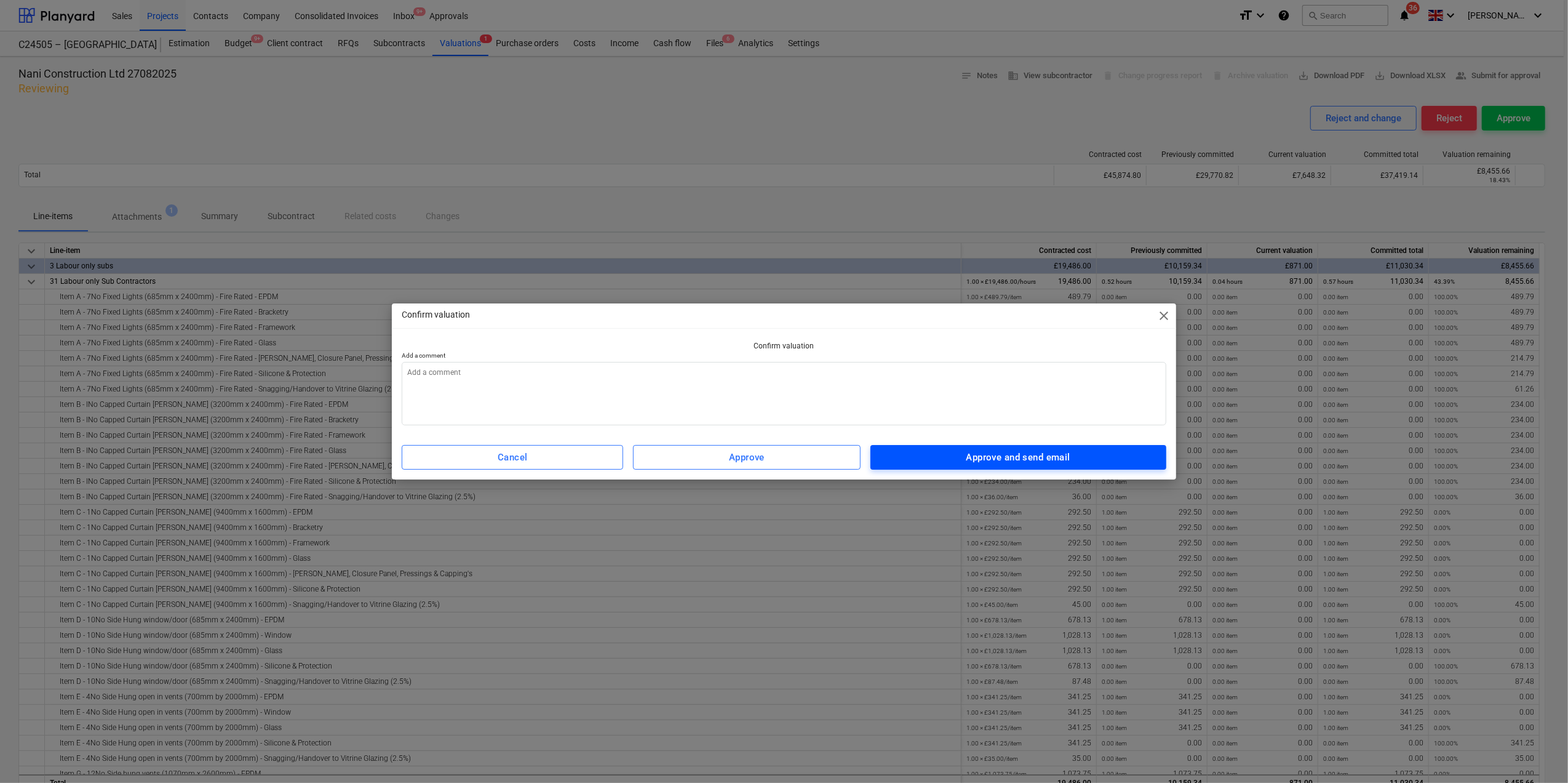
click at [955, 458] on span "Approve and send email" at bounding box center [1018, 457] width 269 height 16
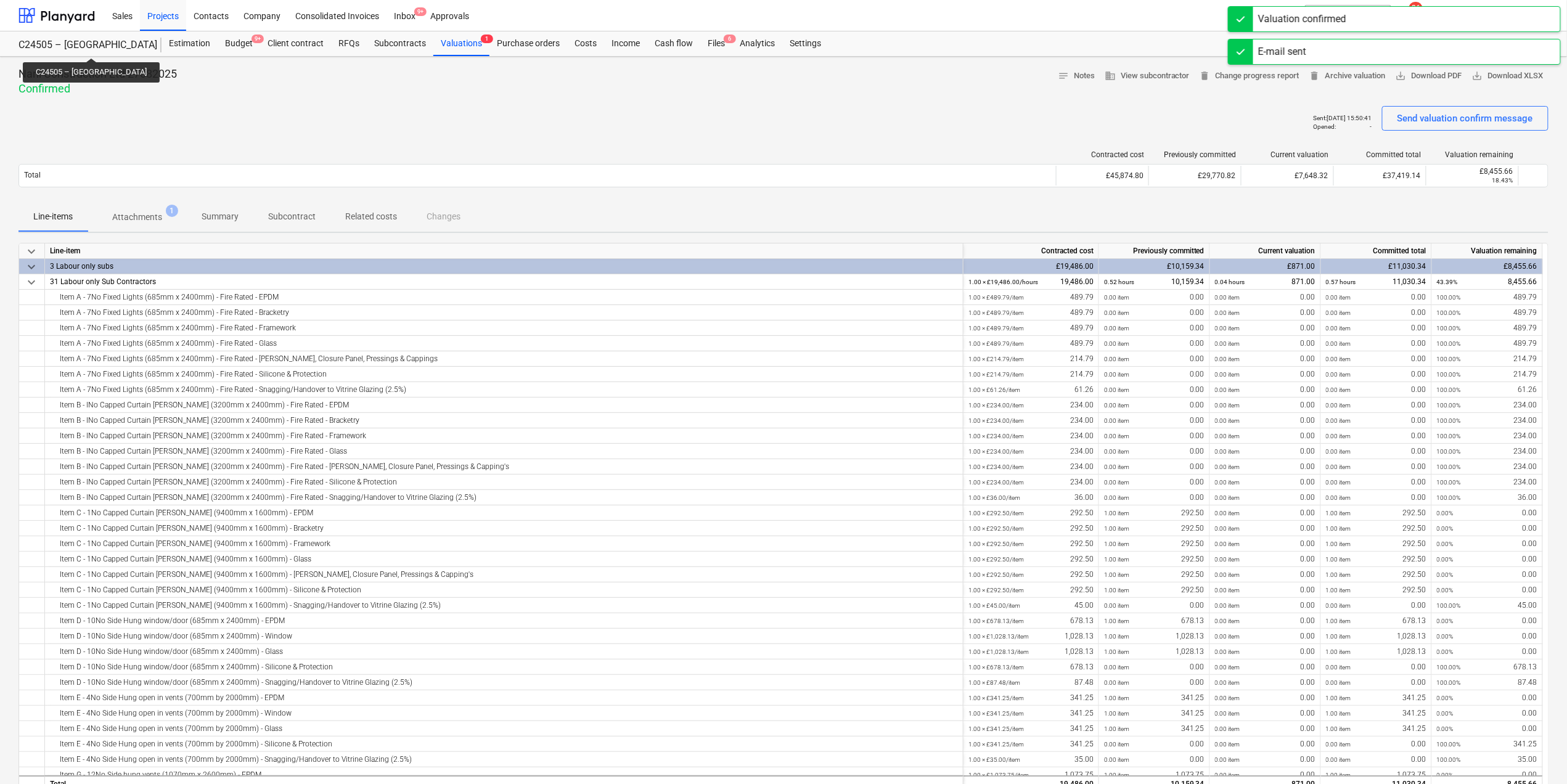
click at [78, 47] on div "C24505 – [GEOGRAPHIC_DATA]" at bounding box center [83, 45] width 128 height 13
click at [82, 46] on div "C24505 – [GEOGRAPHIC_DATA]" at bounding box center [83, 45] width 128 height 13
click at [83, 46] on div "C24505 – [GEOGRAPHIC_DATA]" at bounding box center [83, 45] width 128 height 13
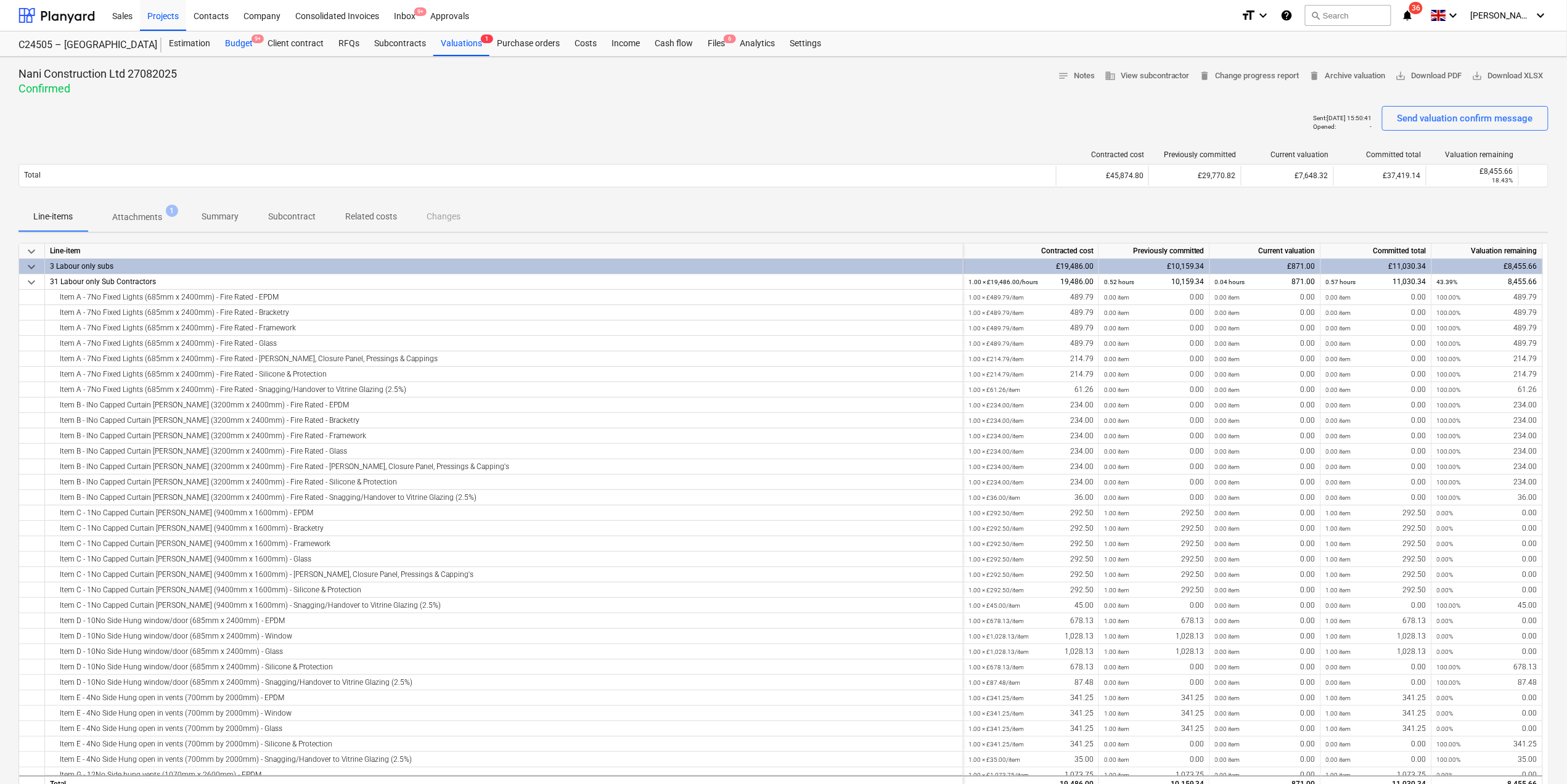
click at [237, 40] on div "Budget 9+" at bounding box center [239, 43] width 42 height 24
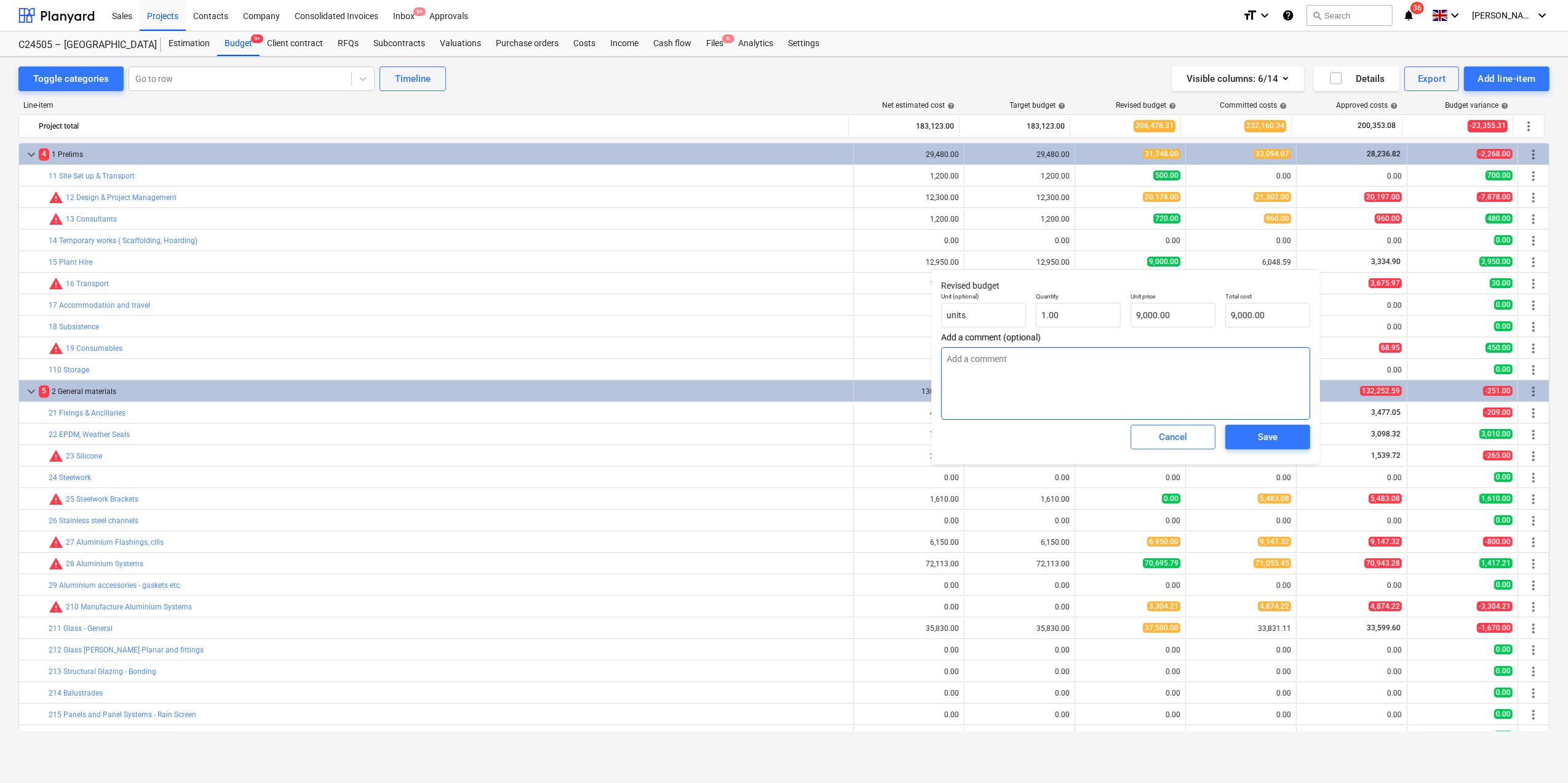
click at [987, 365] on textarea at bounding box center [1126, 383] width 369 height 72
click at [1140, 316] on input "9000" at bounding box center [1173, 314] width 85 height 24
click at [1287, 433] on span "Save" at bounding box center [1268, 437] width 56 height 16
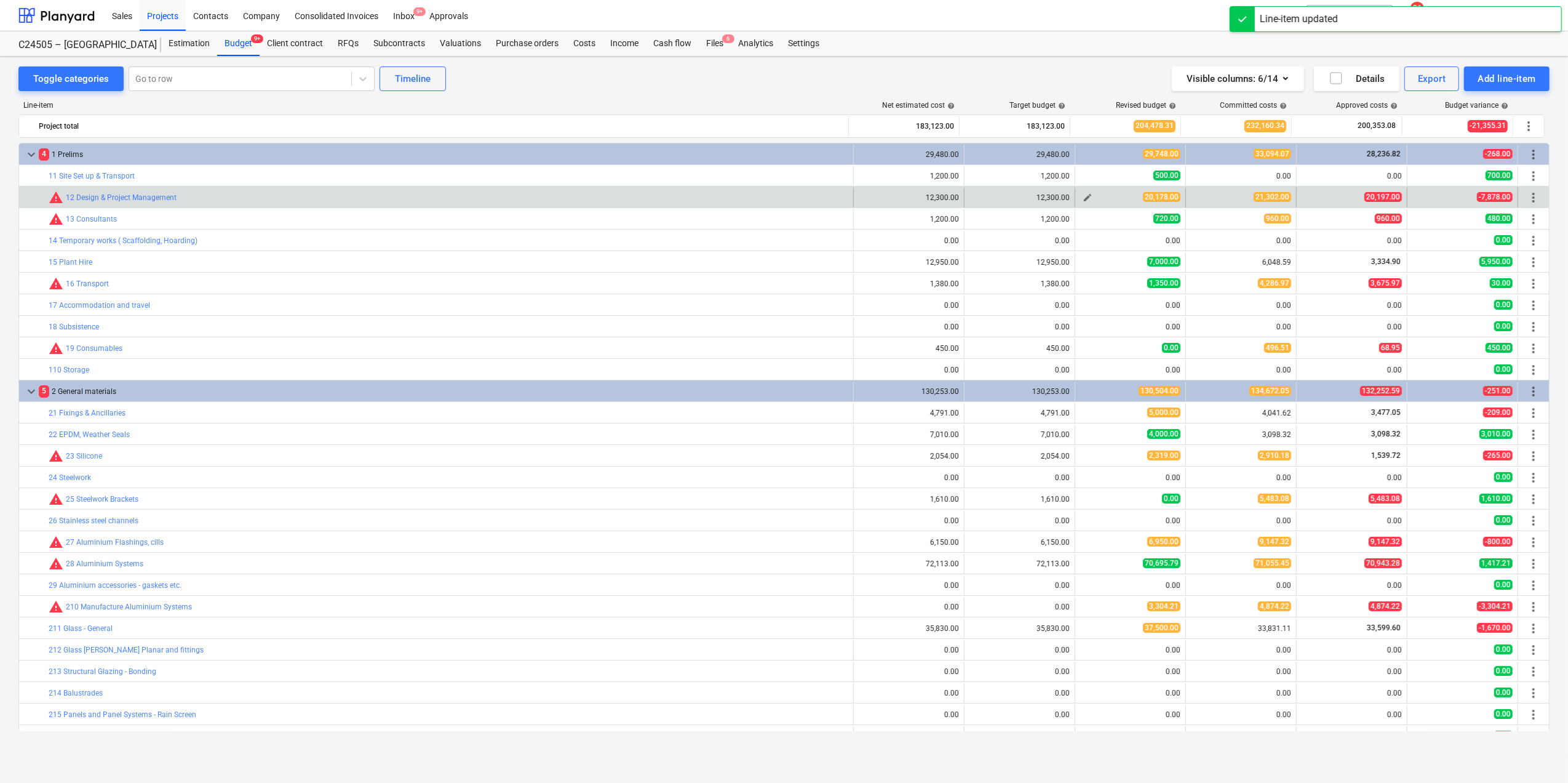
click at [1095, 200] on div "20,178.00" at bounding box center [1130, 197] width 100 height 10
click at [1083, 200] on span "edit" at bounding box center [1088, 198] width 10 height 10
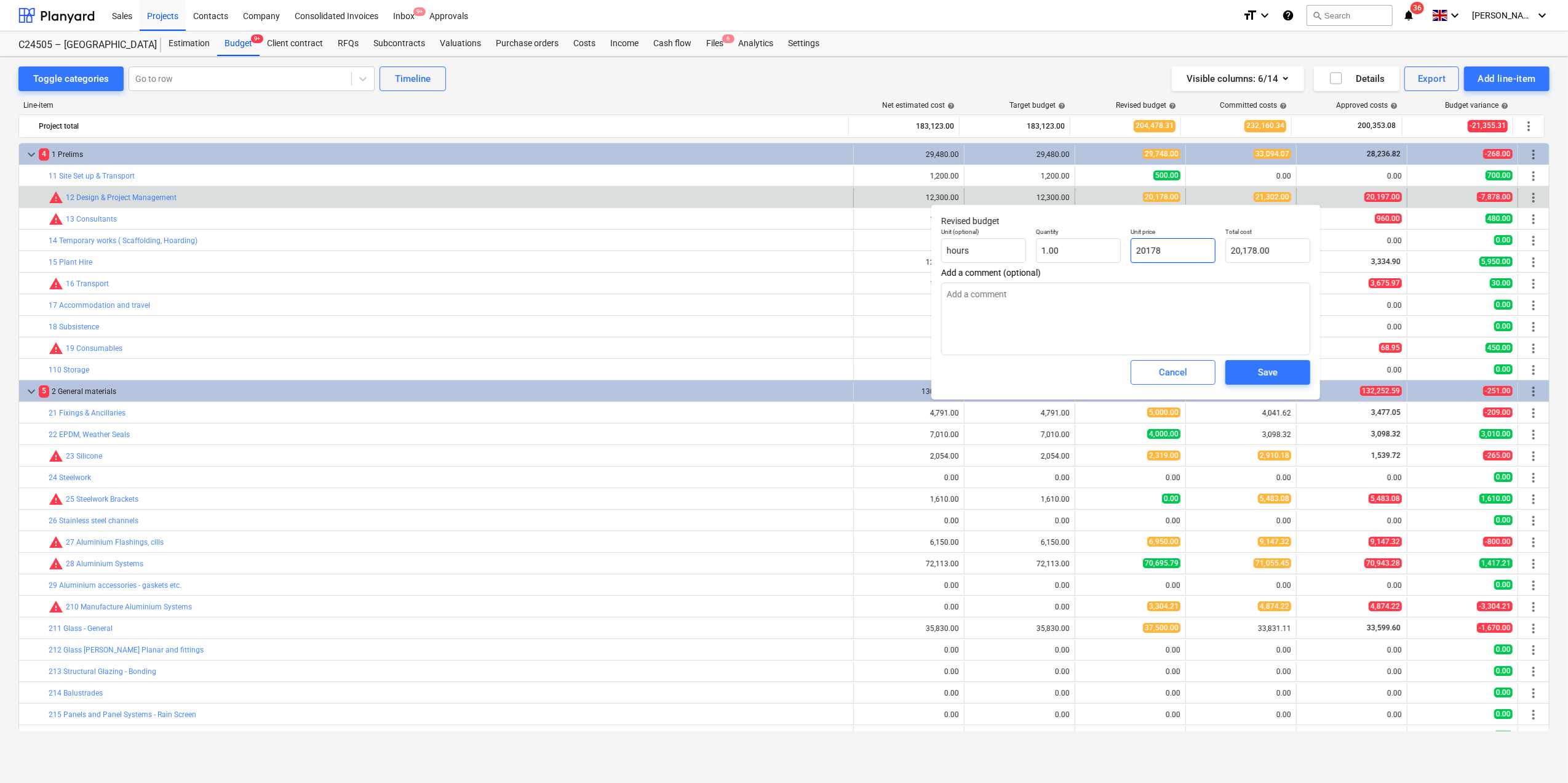
click at [1144, 247] on input "20178" at bounding box center [1173, 250] width 85 height 24
click at [1094, 318] on textarea at bounding box center [1126, 319] width 369 height 72
click at [1249, 368] on span "Save" at bounding box center [1268, 372] width 56 height 16
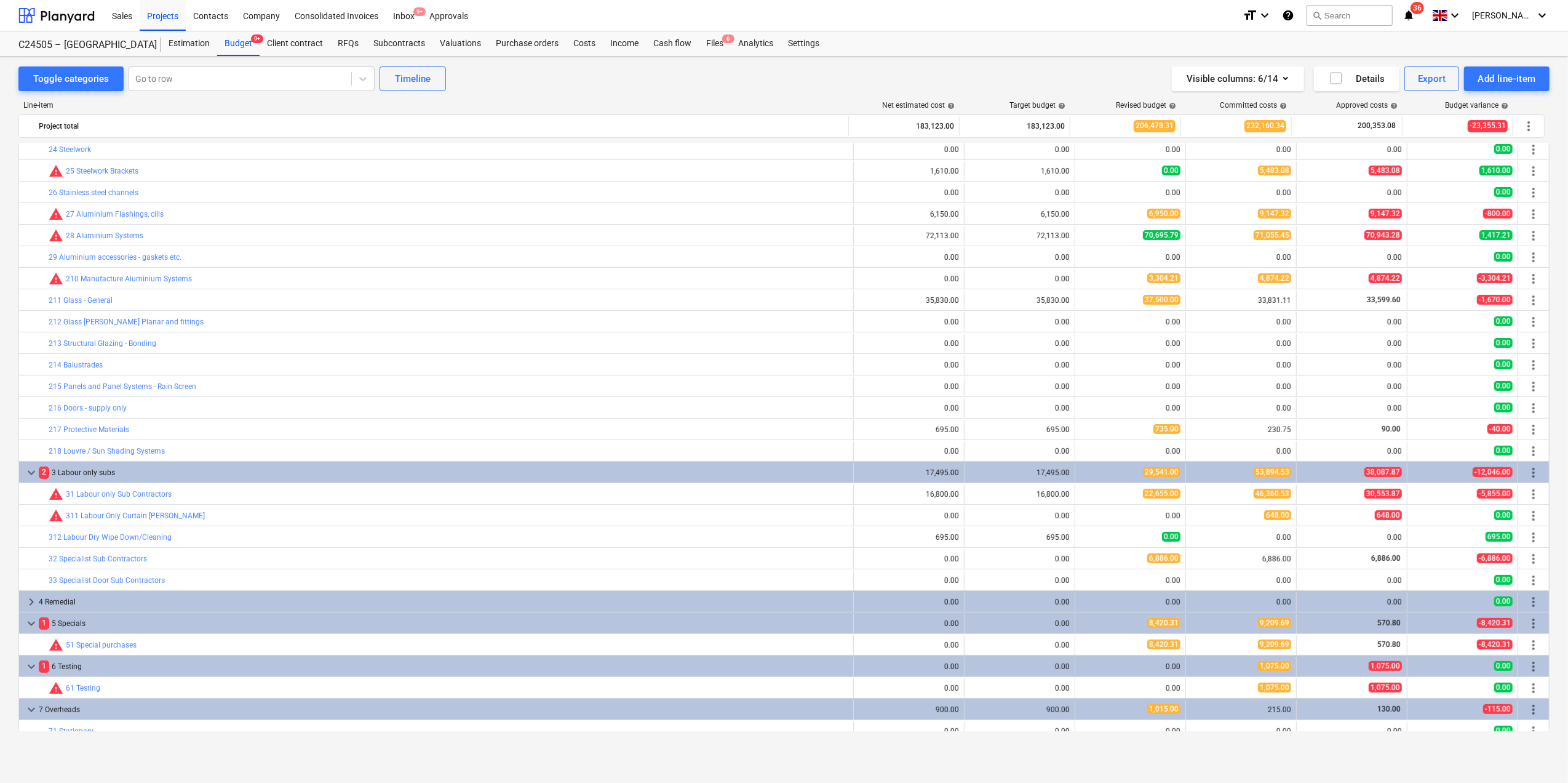
scroll to position [82, 0]
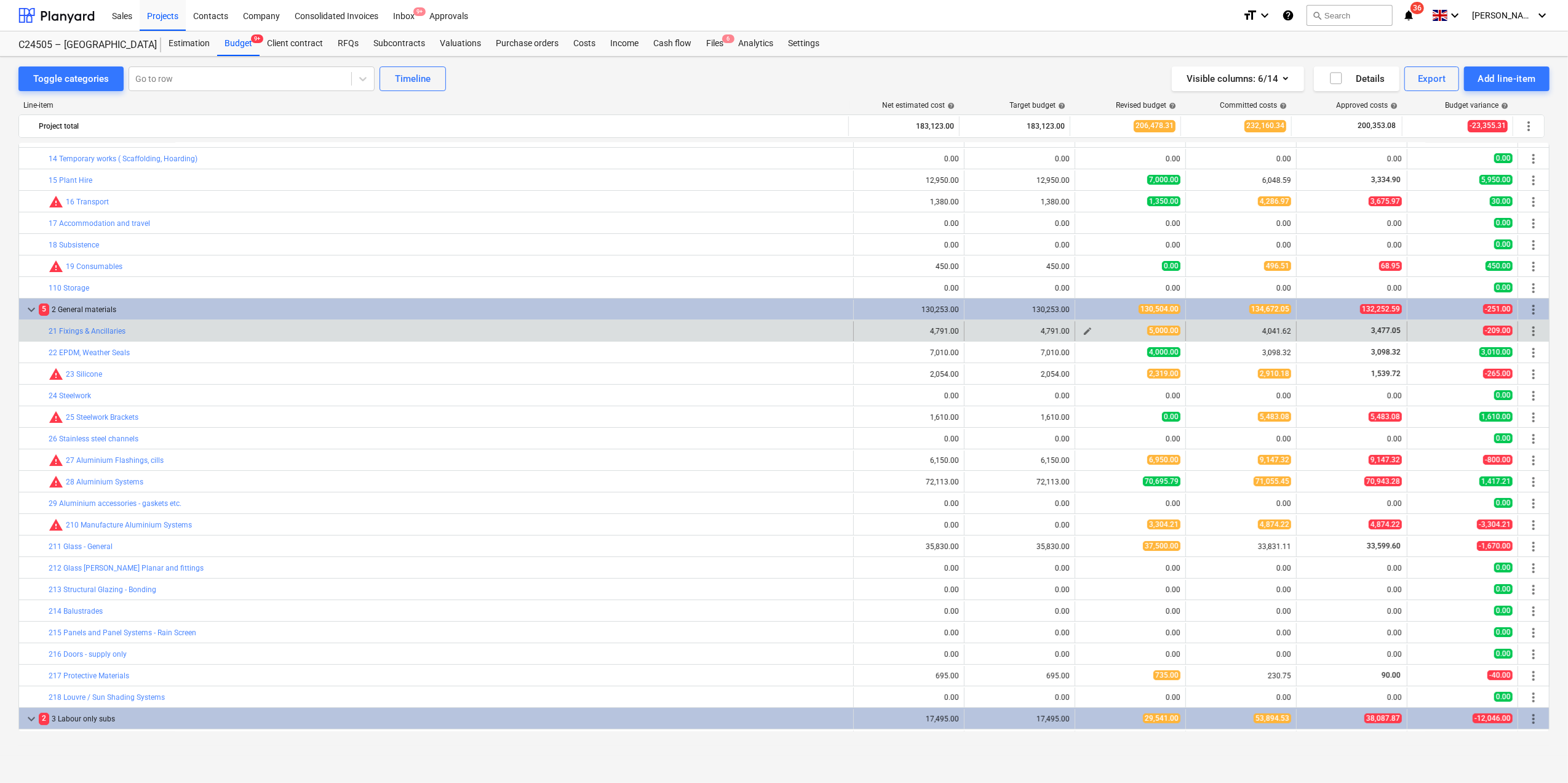
click at [1084, 333] on span "edit" at bounding box center [1088, 331] width 10 height 10
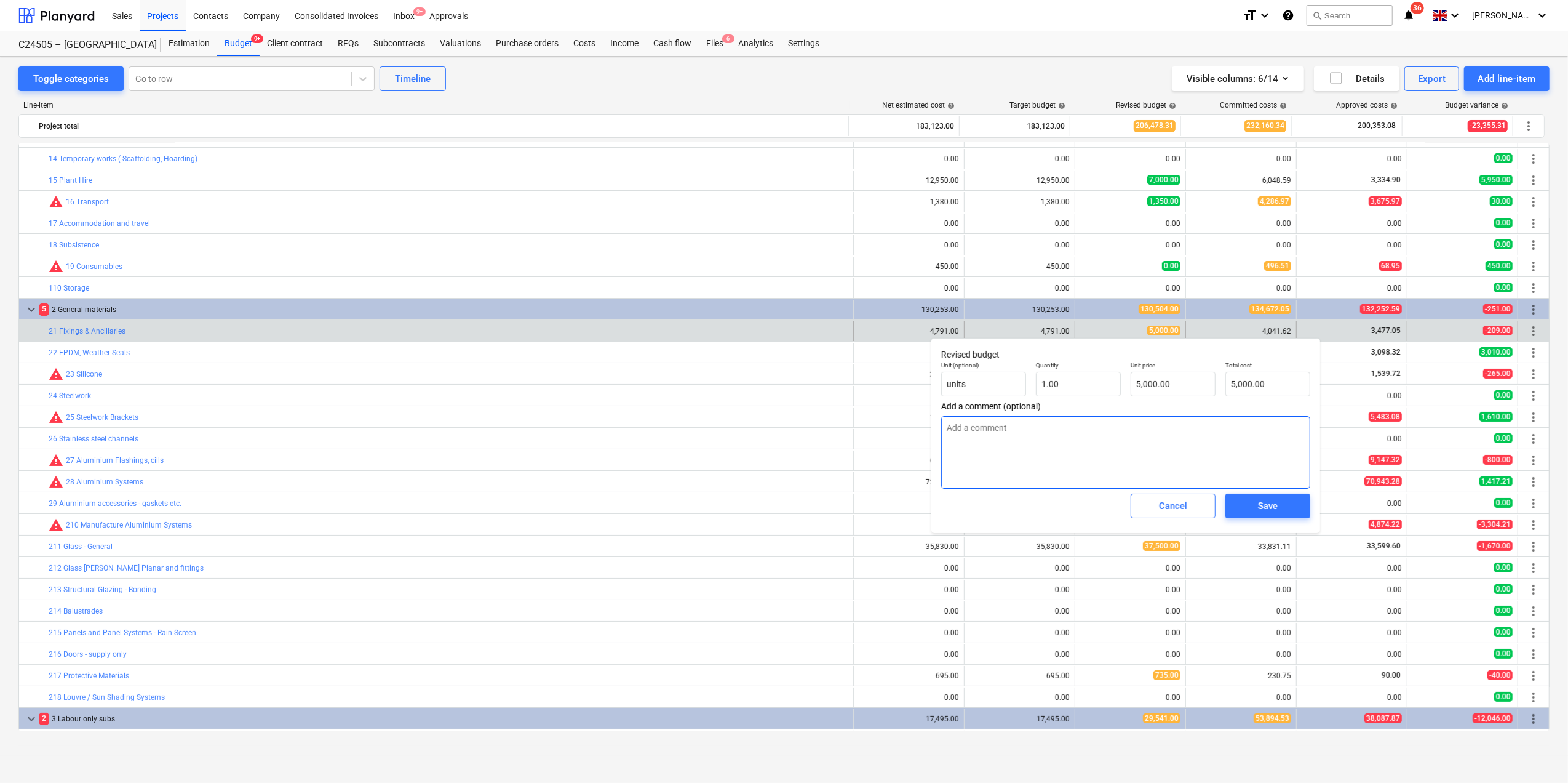
click at [964, 432] on textarea at bounding box center [1126, 453] width 369 height 72
click at [989, 429] on textarea "Deduct £200.00 and move to" at bounding box center [1126, 453] width 369 height 72
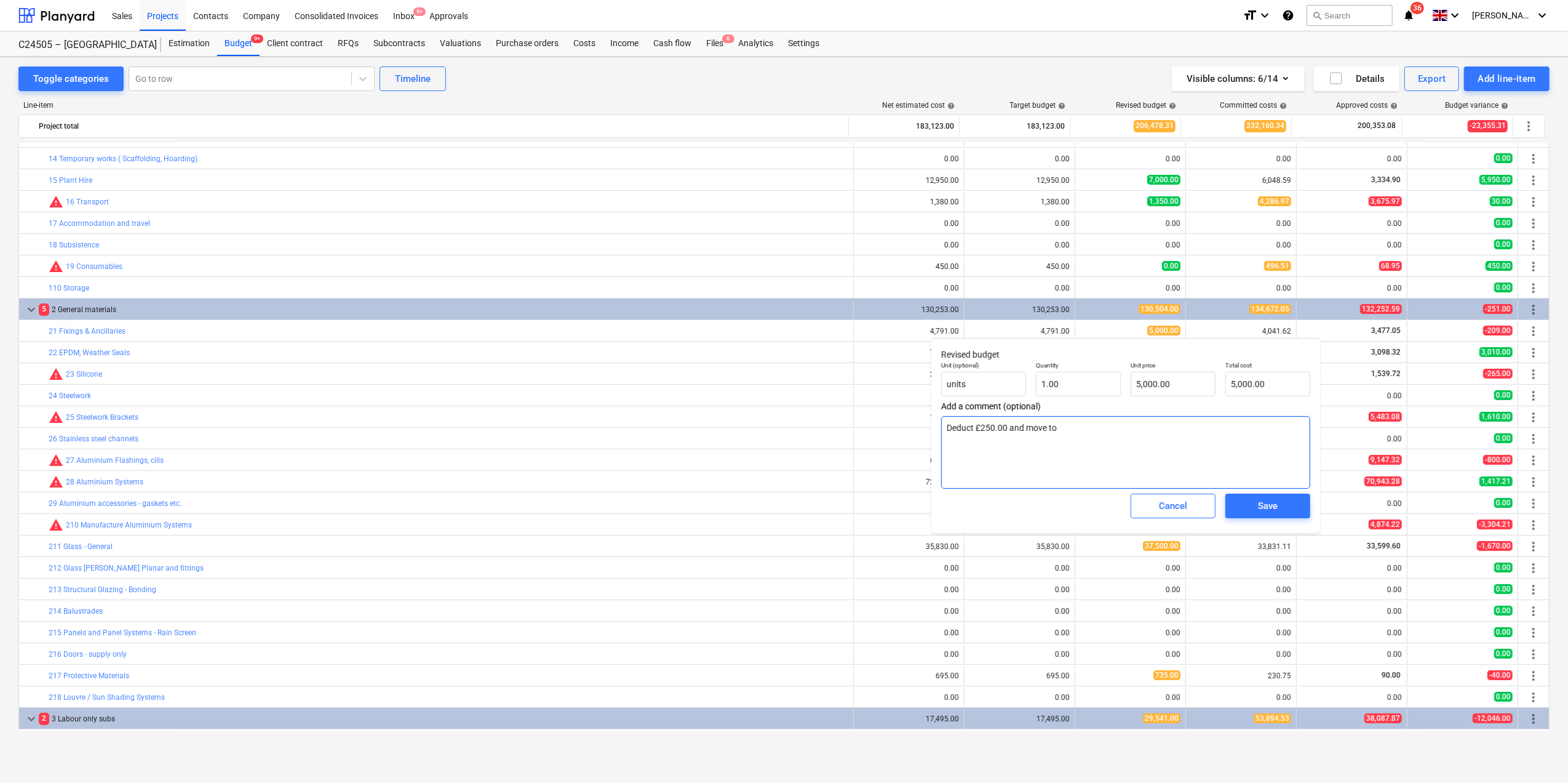
click at [1122, 435] on textarea "Deduct £250.00 and move to" at bounding box center [1126, 453] width 369 height 72
click at [1149, 384] on input "5000" at bounding box center [1173, 383] width 85 height 24
click at [1009, 369] on p "Unit (optional)" at bounding box center [983, 367] width 85 height 10
click at [1149, 383] on input "text" at bounding box center [1173, 383] width 85 height 24
click at [1141, 380] on input "4750" at bounding box center [1173, 383] width 85 height 24
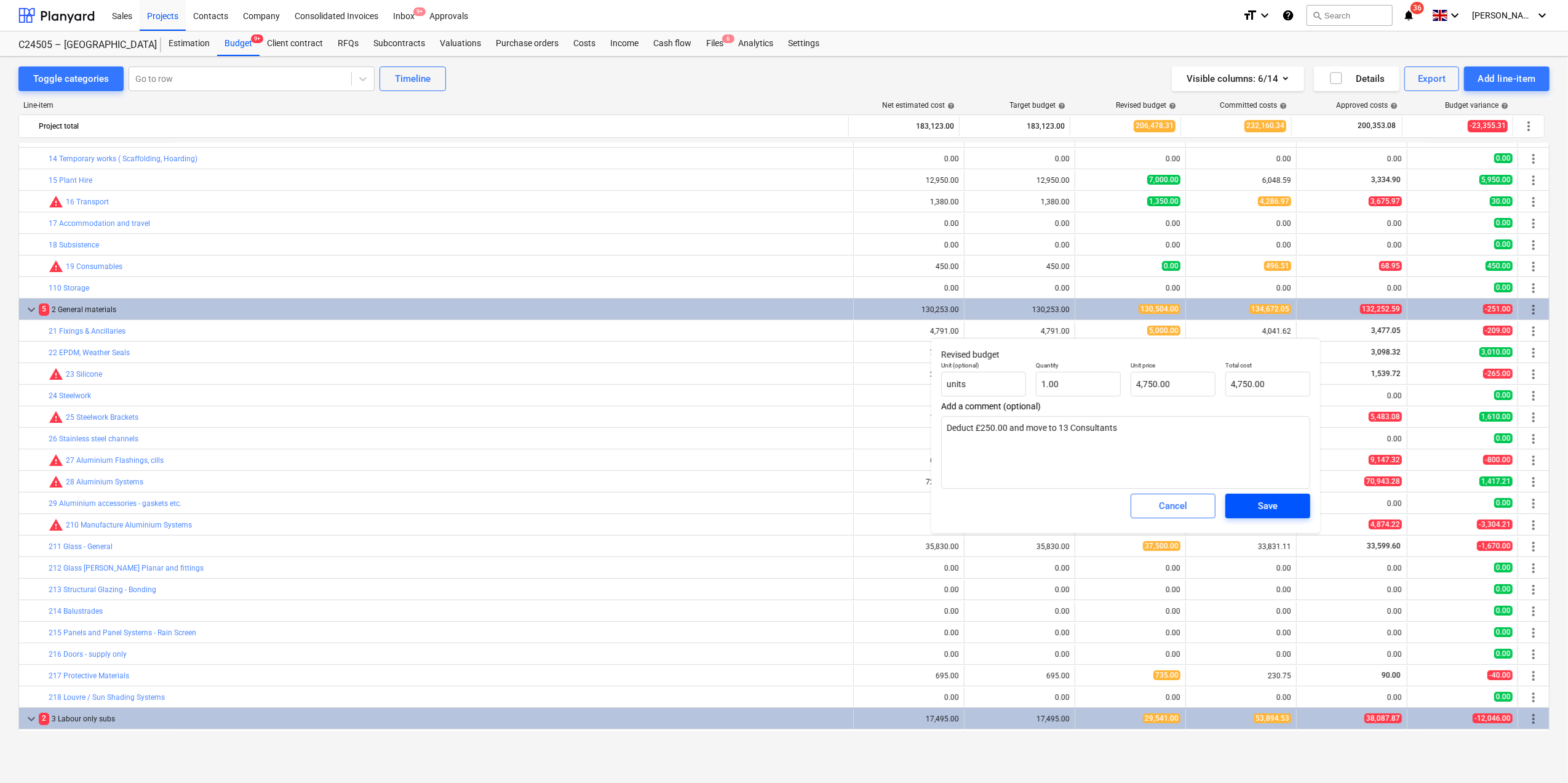
click at [1282, 503] on span "Save" at bounding box center [1268, 506] width 56 height 16
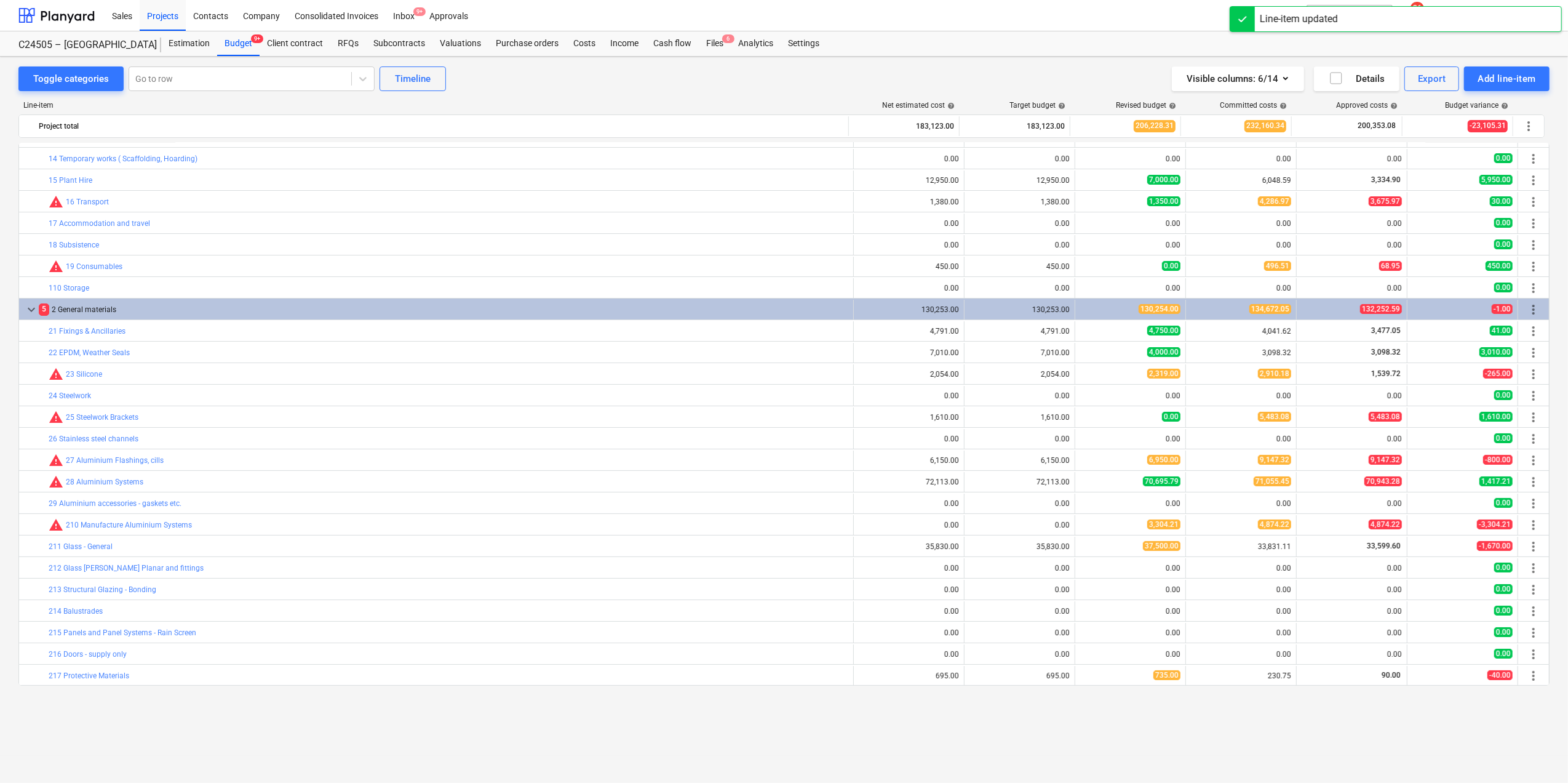
scroll to position [0, 0]
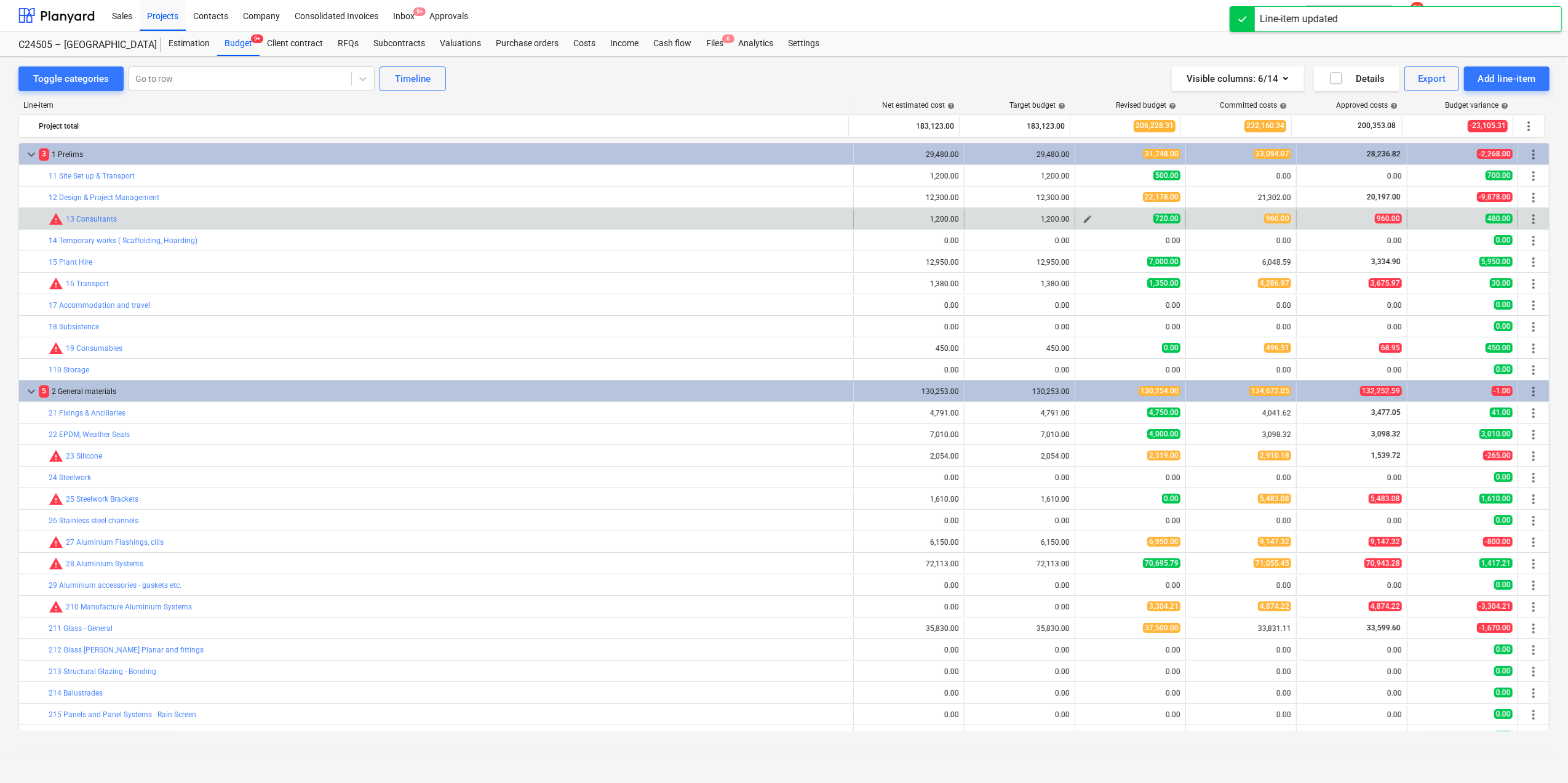
click at [1095, 220] on div "720.00" at bounding box center [1130, 218] width 100 height 10
click at [1086, 220] on span "edit" at bounding box center [1088, 219] width 10 height 10
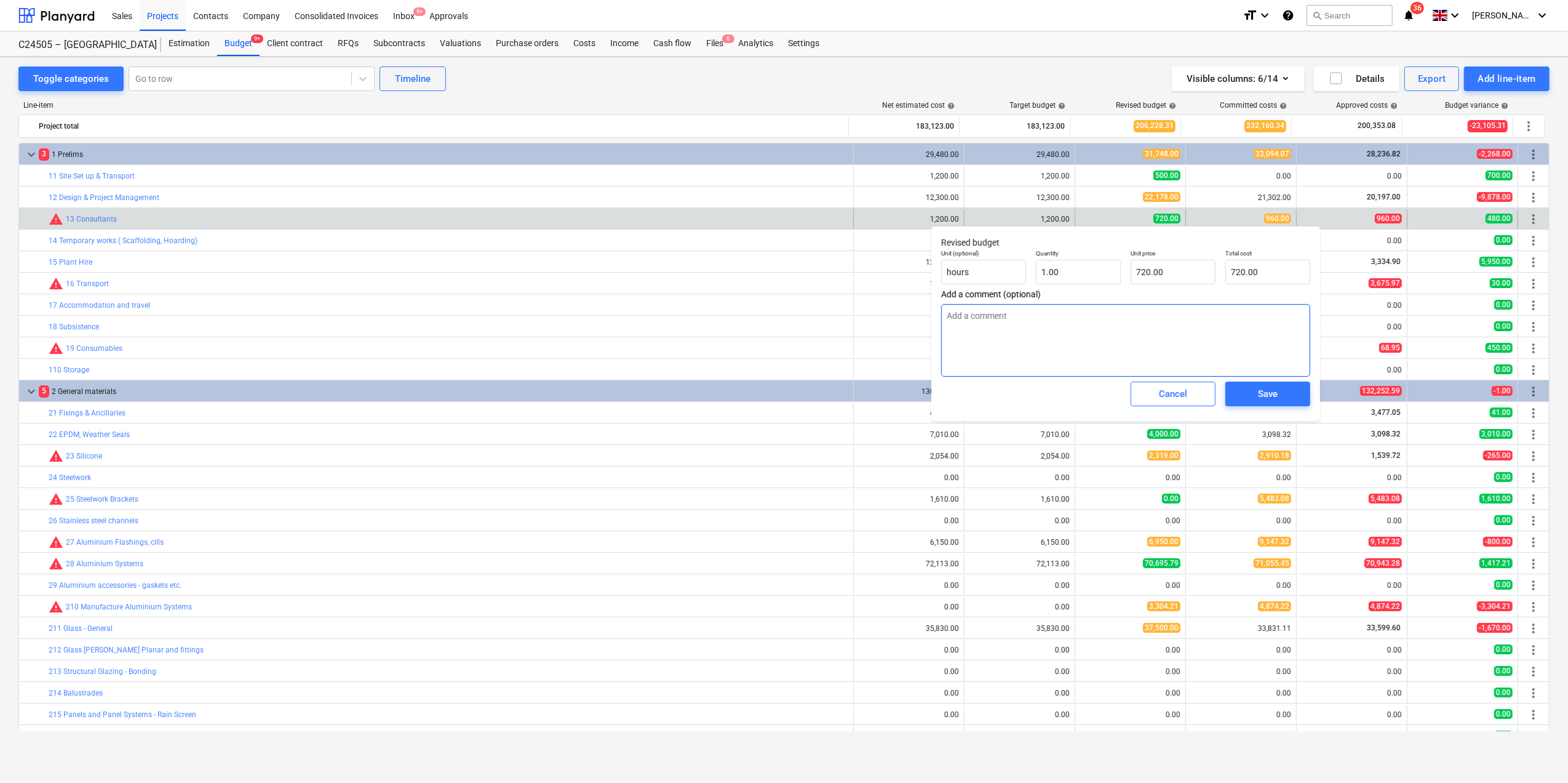
click at [988, 319] on textarea at bounding box center [1126, 341] width 369 height 72
click at [1145, 271] on input "720" at bounding box center [1173, 271] width 85 height 24
click at [1263, 404] on button "Save" at bounding box center [1268, 394] width 85 height 24
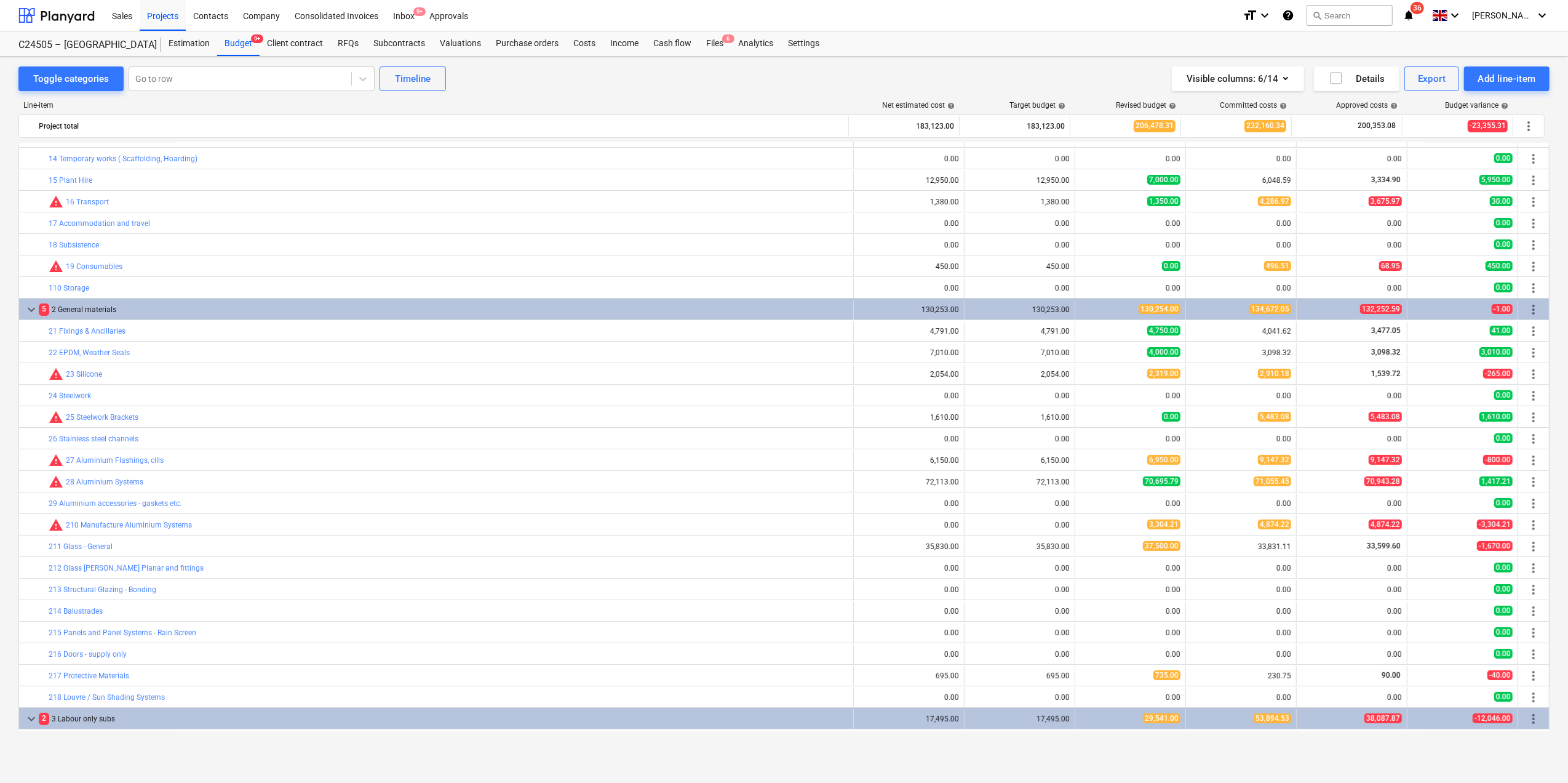
scroll to position [246, 0]
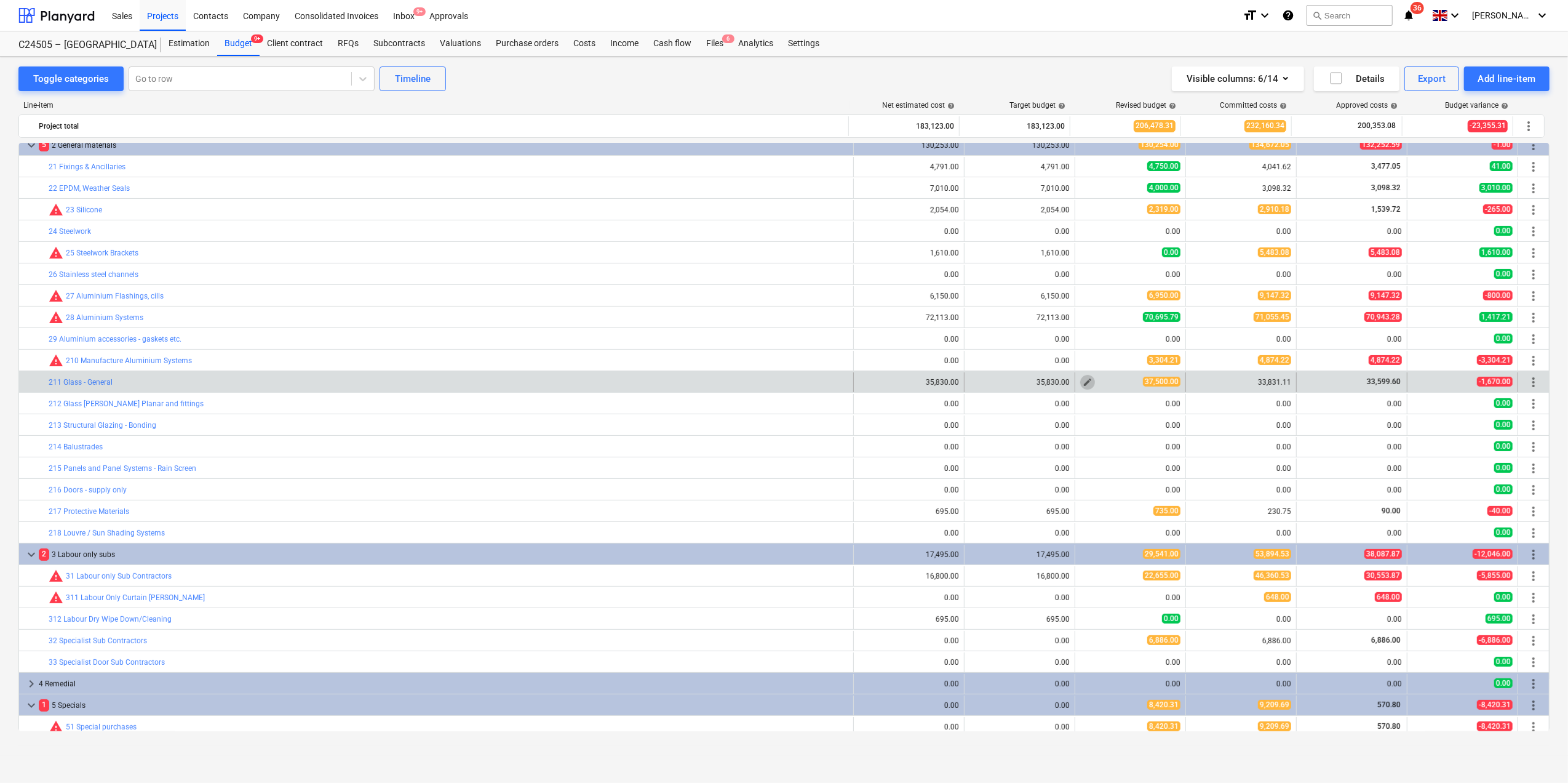
click at [1083, 384] on span "edit" at bounding box center [1088, 383] width 10 height 10
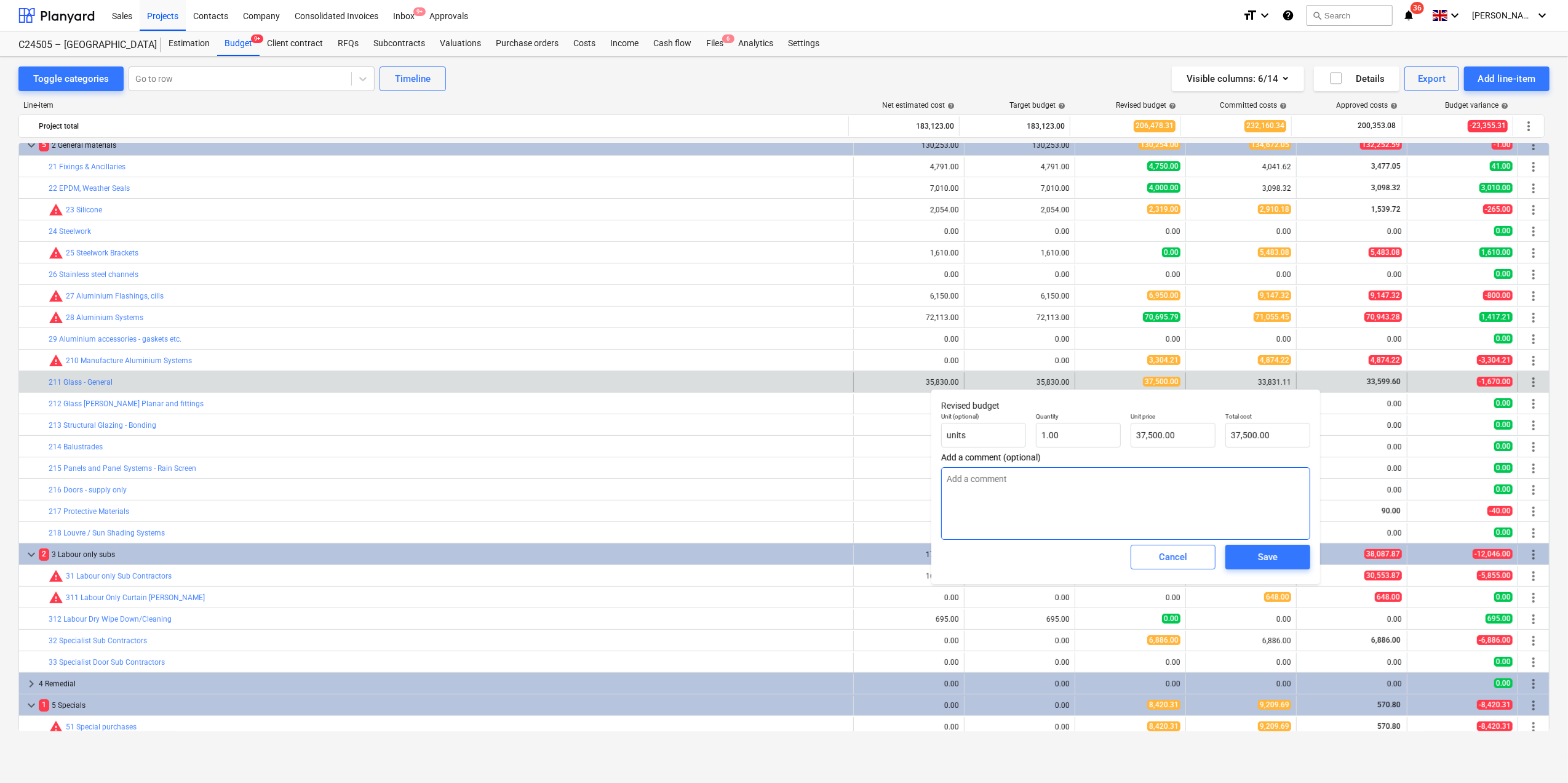
click at [996, 483] on textarea at bounding box center [1126, 503] width 369 height 72
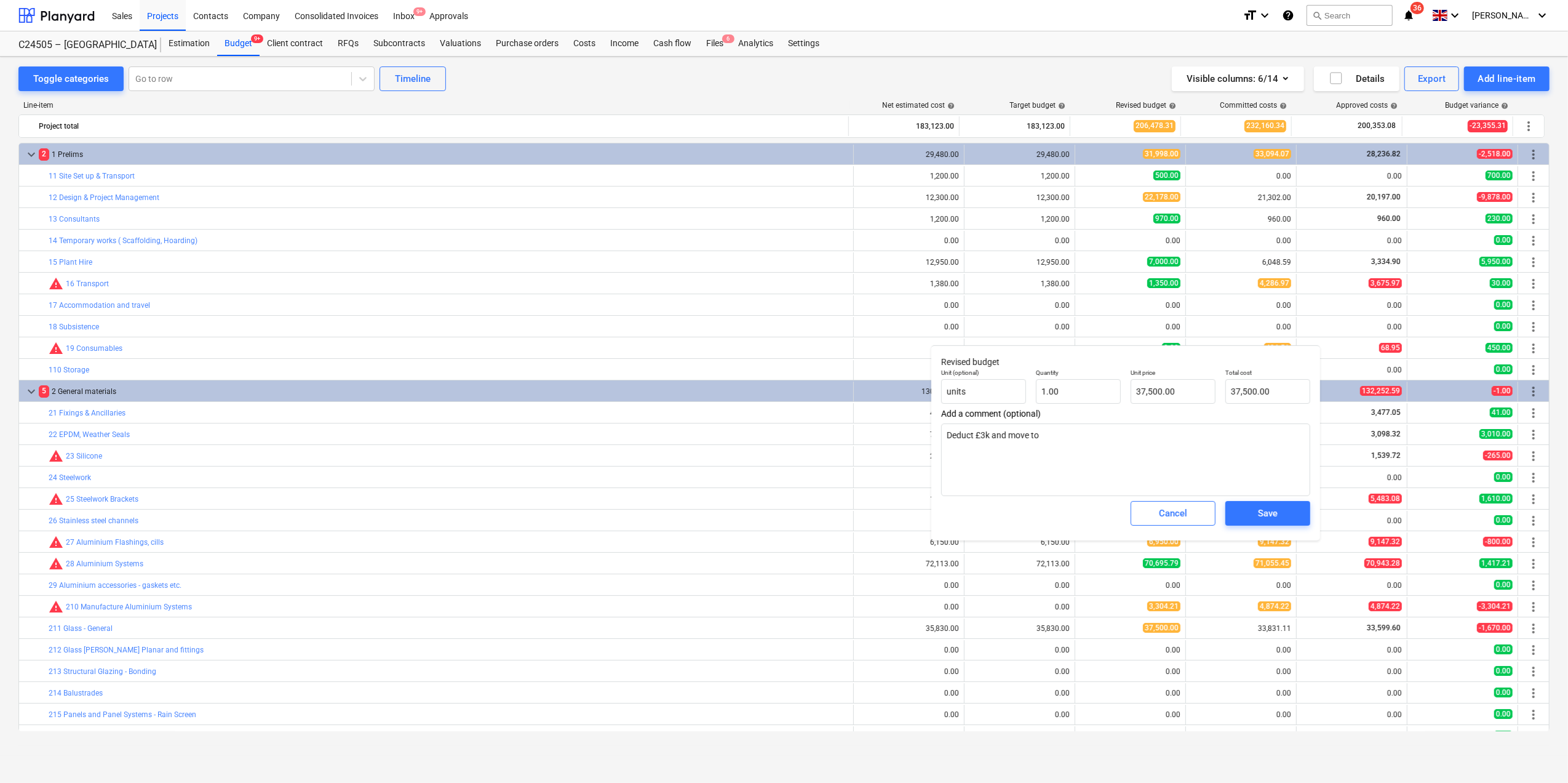
scroll to position [82, 0]
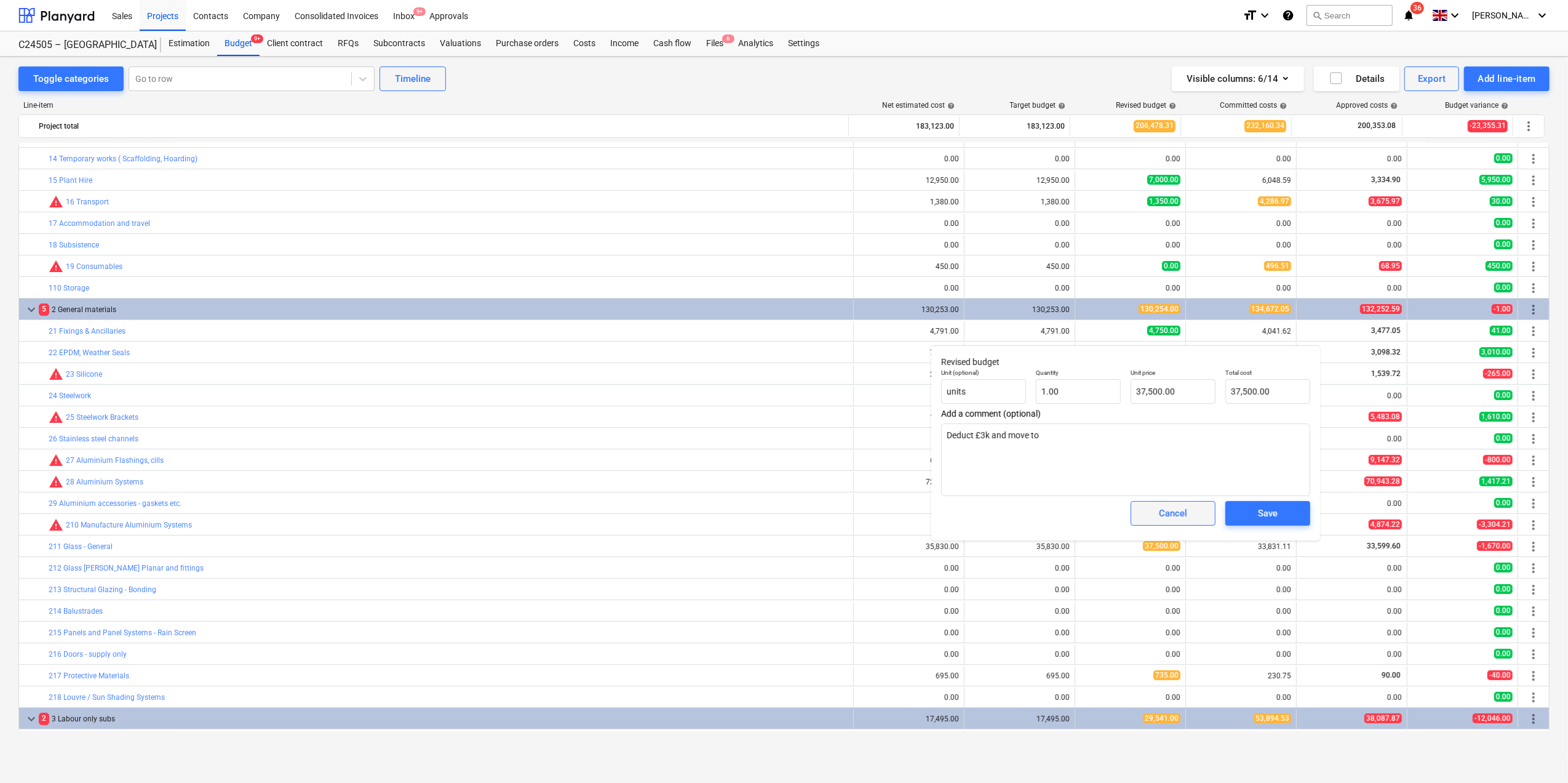
click at [1167, 515] on div "Cancel" at bounding box center [1174, 513] width 29 height 16
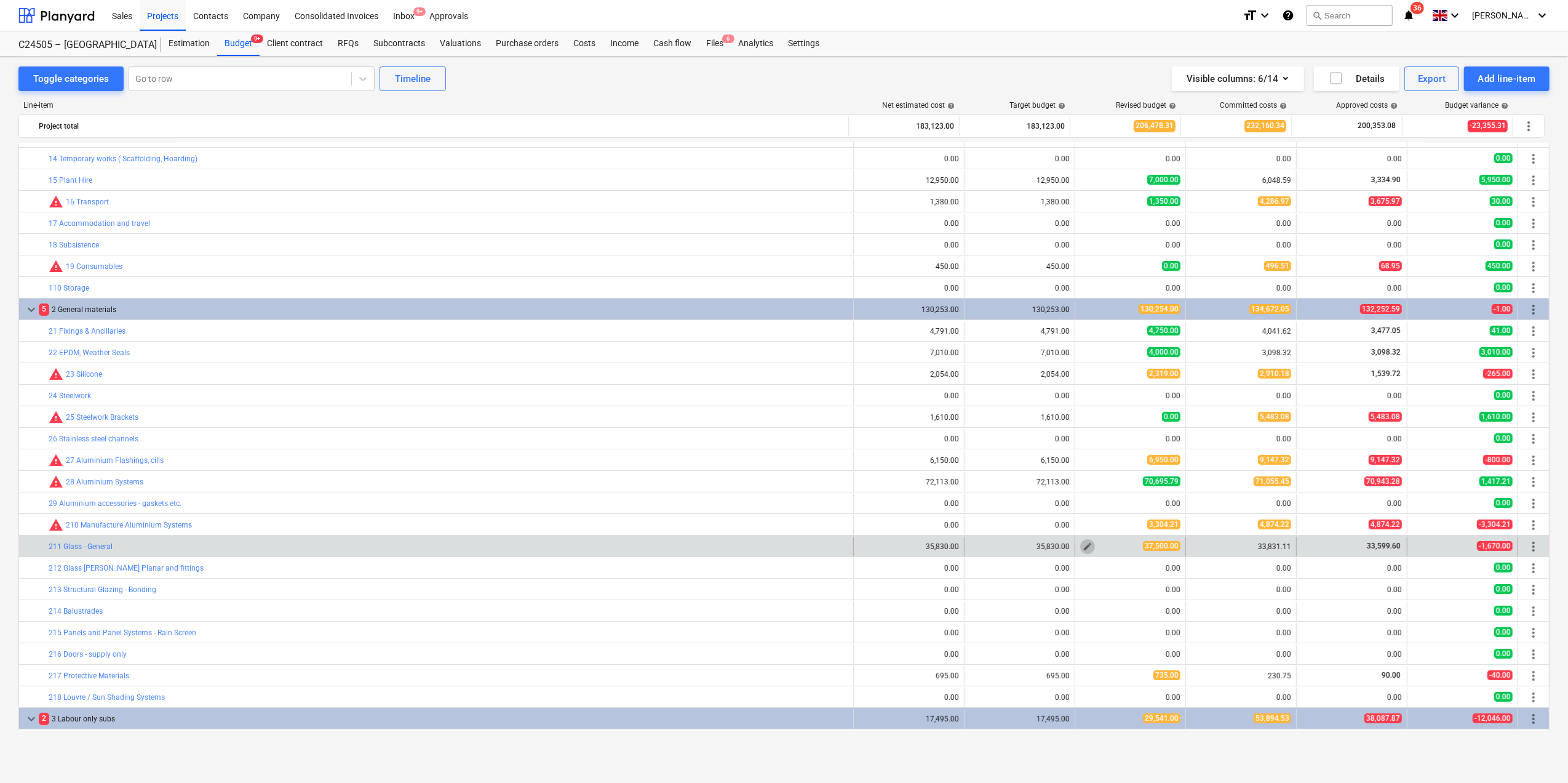
click at [1086, 547] on span "edit" at bounding box center [1088, 547] width 10 height 10
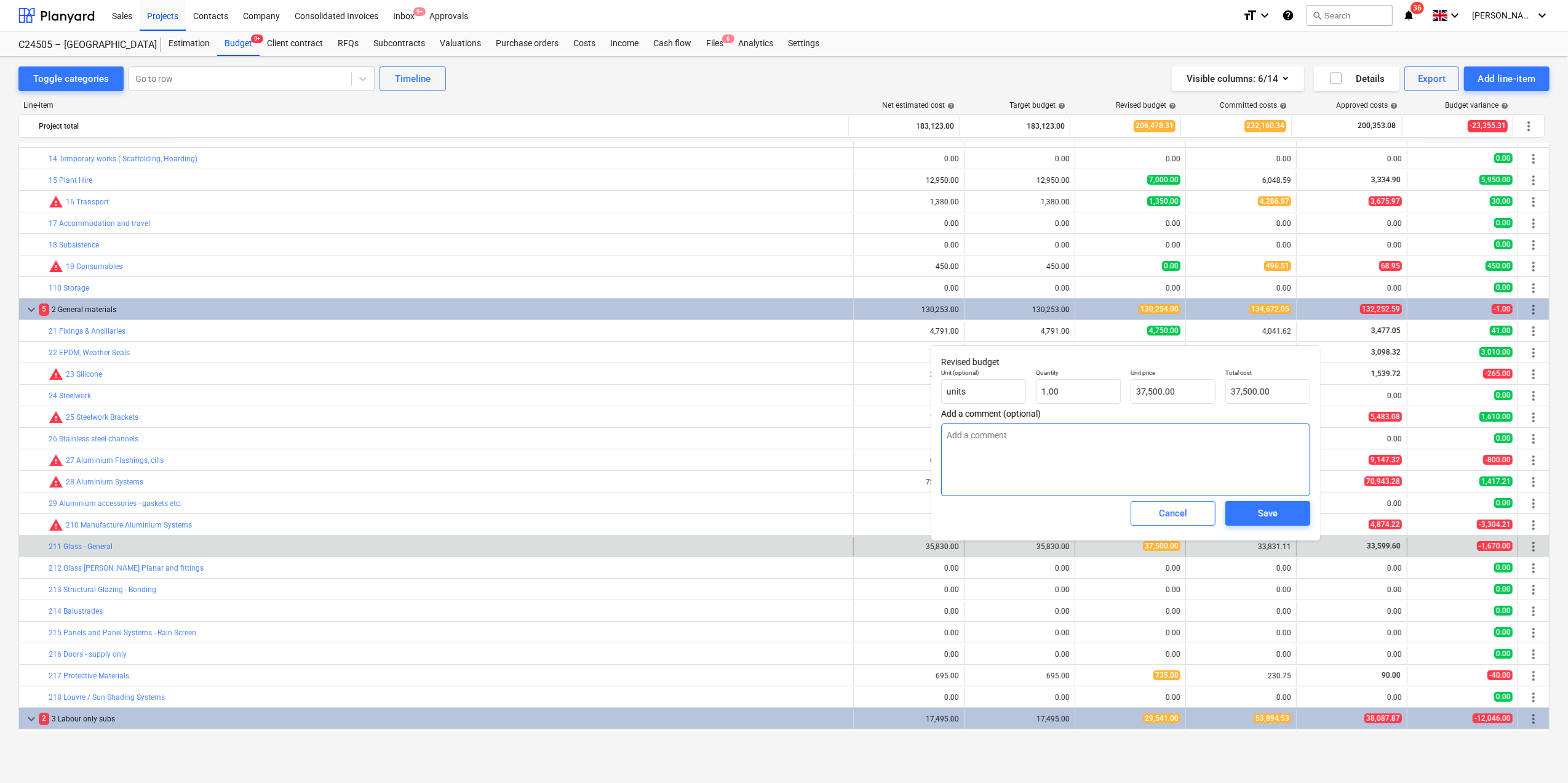
click at [986, 439] on textarea at bounding box center [1126, 459] width 369 height 72
click at [1151, 393] on input "37500" at bounding box center [1173, 391] width 85 height 24
click at [1143, 387] on input "37000" at bounding box center [1173, 391] width 85 height 24
click at [1146, 389] on input "37000" at bounding box center [1173, 391] width 85 height 24
click at [1260, 512] on div "Save" at bounding box center [1267, 513] width 19 height 16
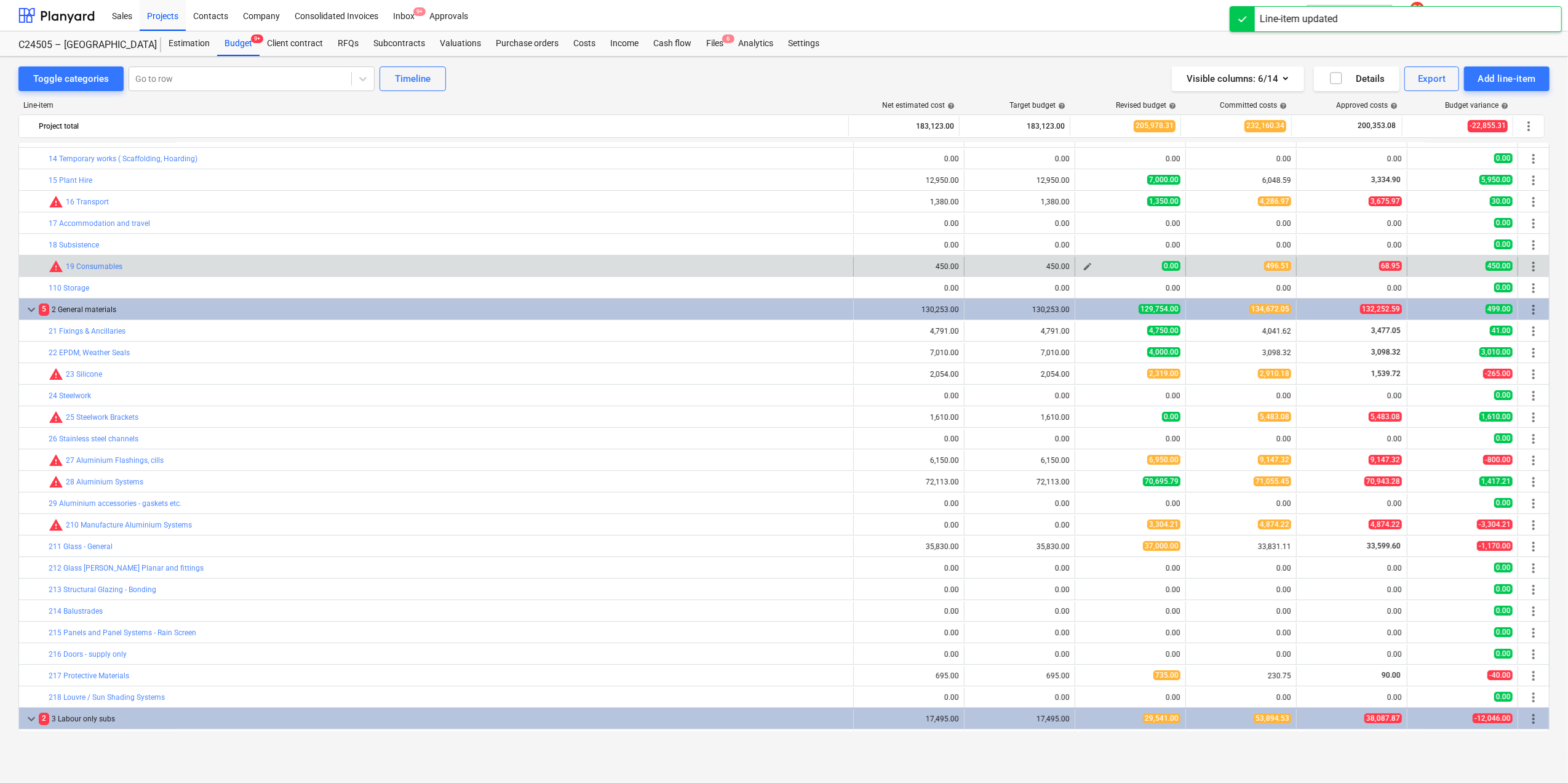
click at [1116, 270] on div "0.00" at bounding box center [1130, 266] width 100 height 10
click at [1083, 267] on span "edit" at bounding box center [1088, 266] width 10 height 10
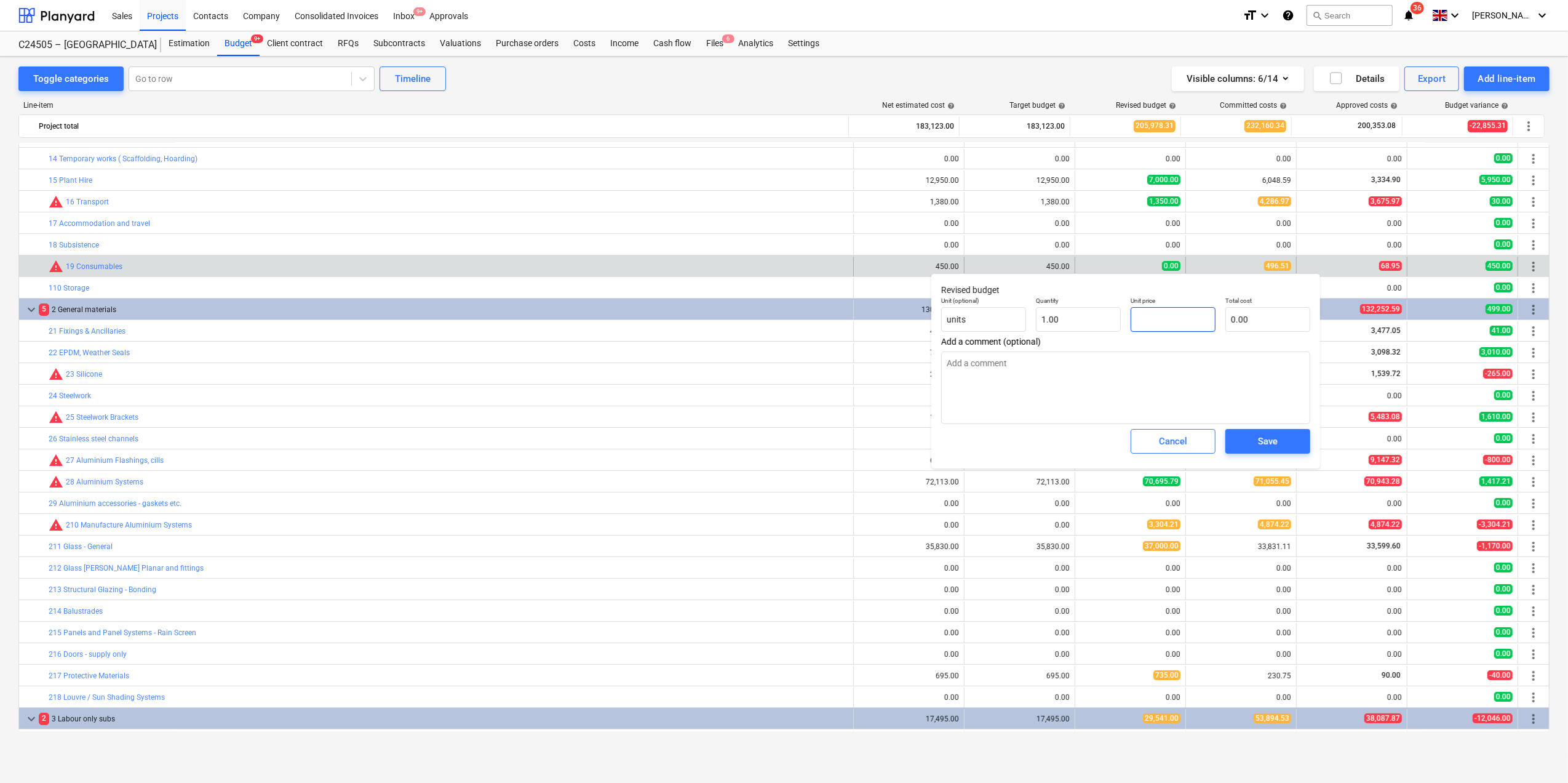
click at [1139, 314] on input "text" at bounding box center [1173, 319] width 85 height 24
click at [961, 366] on textarea at bounding box center [1126, 388] width 369 height 72
click at [1250, 446] on span "Save" at bounding box center [1268, 441] width 56 height 16
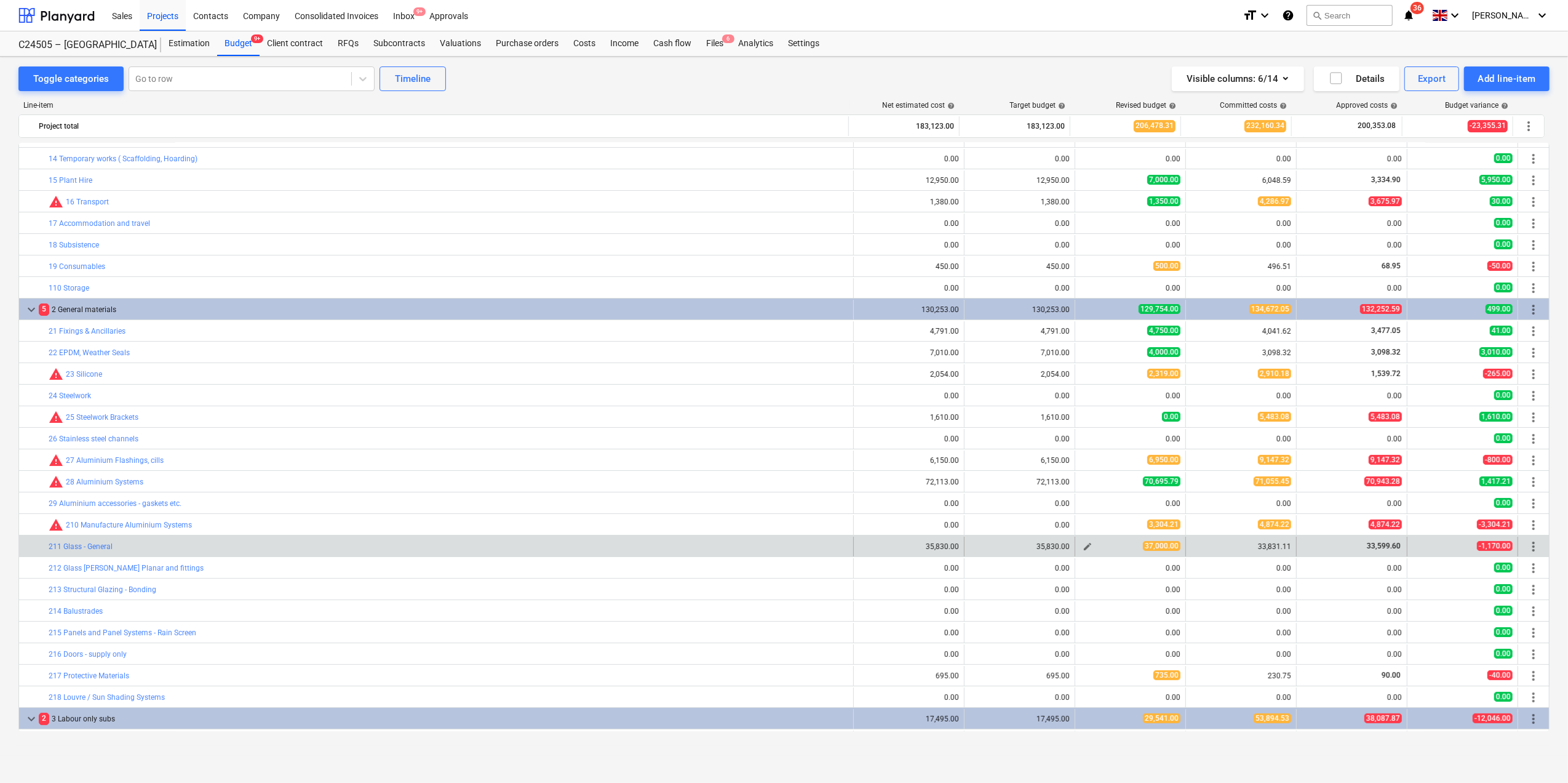
click at [1100, 550] on div "37,000.00" at bounding box center [1130, 546] width 100 height 10
click at [1083, 544] on span "edit" at bounding box center [1088, 547] width 10 height 10
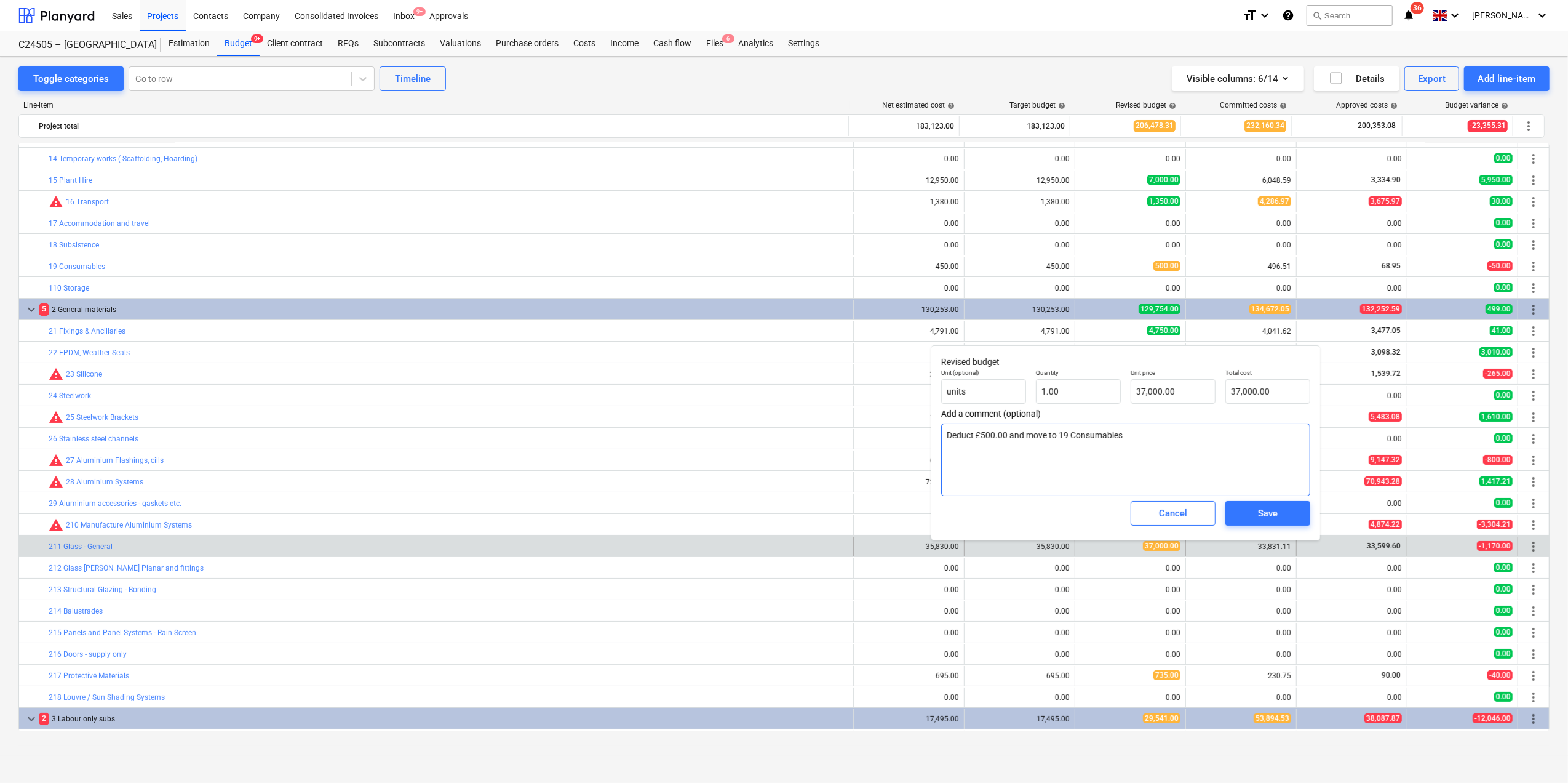
click at [1128, 441] on textarea "Deduct £500.00 and move to 19 Consumables" at bounding box center [1126, 459] width 369 height 72
click at [1151, 389] on input "37000" at bounding box center [1173, 391] width 85 height 24
click at [1270, 519] on div "Save" at bounding box center [1267, 513] width 19 height 16
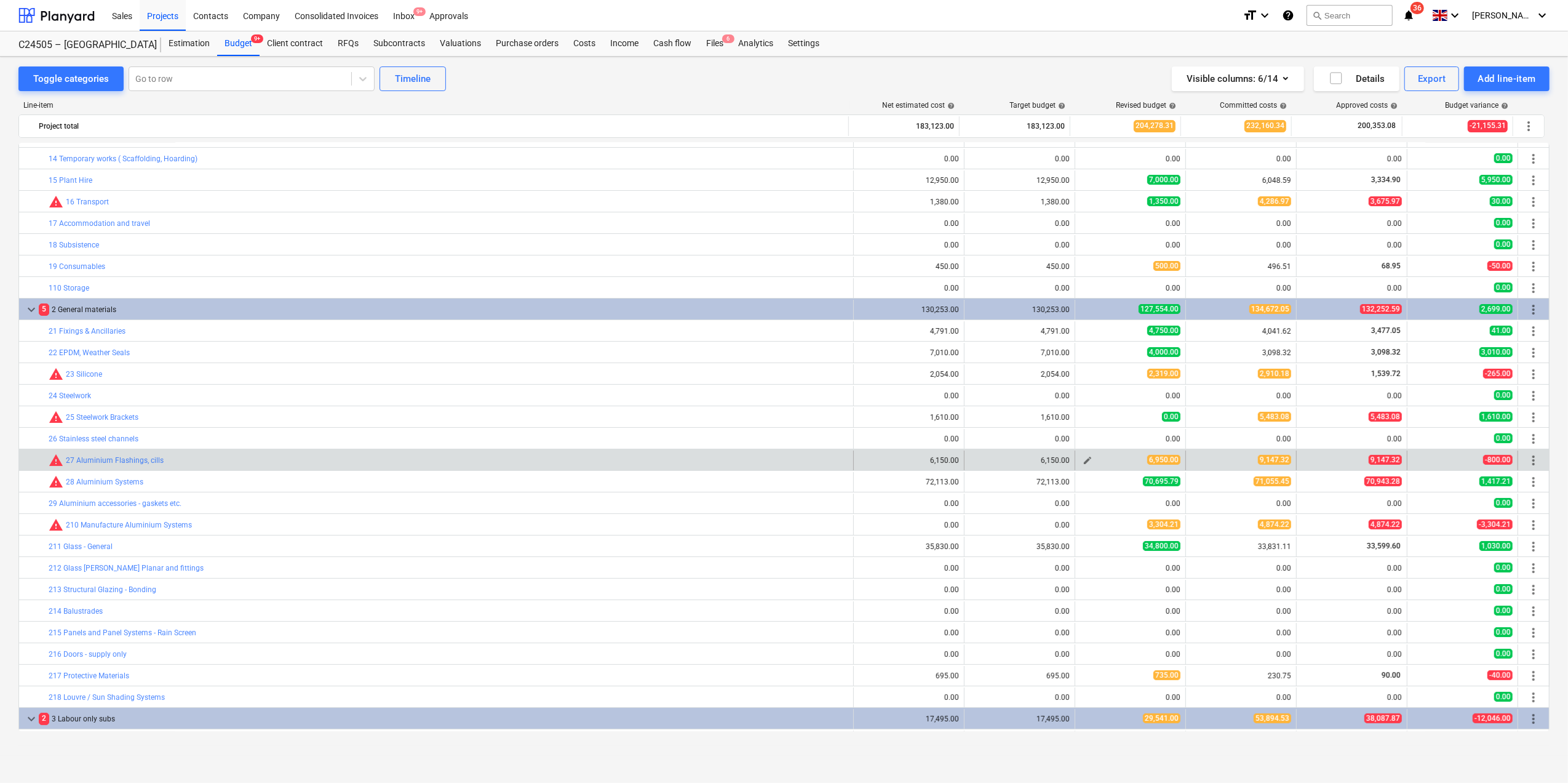
click at [1084, 463] on span "edit" at bounding box center [1088, 460] width 10 height 10
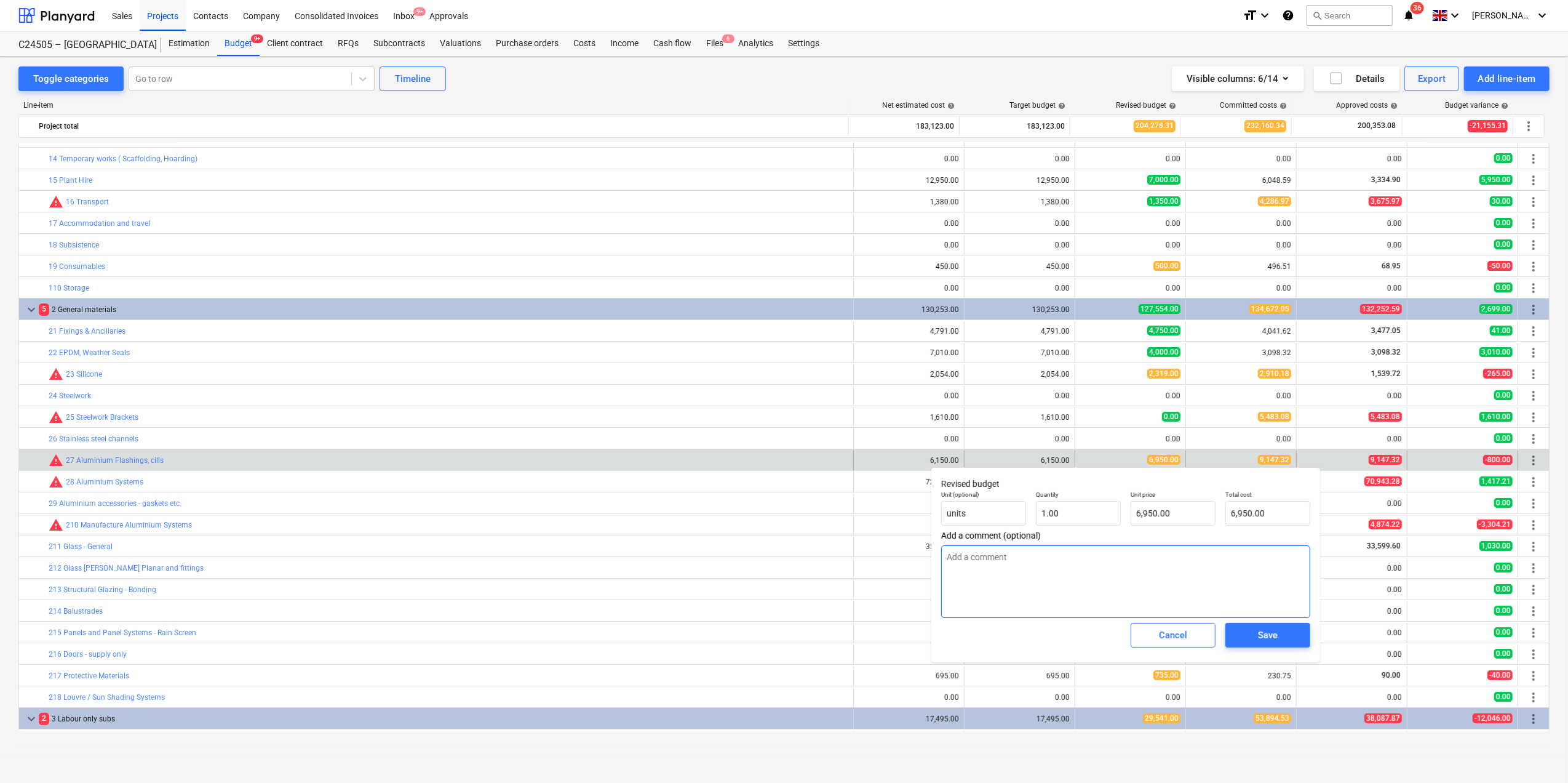
click at [983, 555] on textarea at bounding box center [1126, 582] width 369 height 72
click at [961, 555] on textarea "Add £2,200.00 from 211 Galss" at bounding box center [1126, 582] width 369 height 72
click at [1062, 556] on textarea "Added £2,200.00 from 211 Galss" at bounding box center [1126, 582] width 369 height 72
click at [1067, 559] on textarea "Added £2,200.00 from 211 Galss" at bounding box center [1126, 582] width 369 height 72
click at [1073, 559] on textarea "Added £2,200.00 from 211 Galss" at bounding box center [1126, 582] width 369 height 72
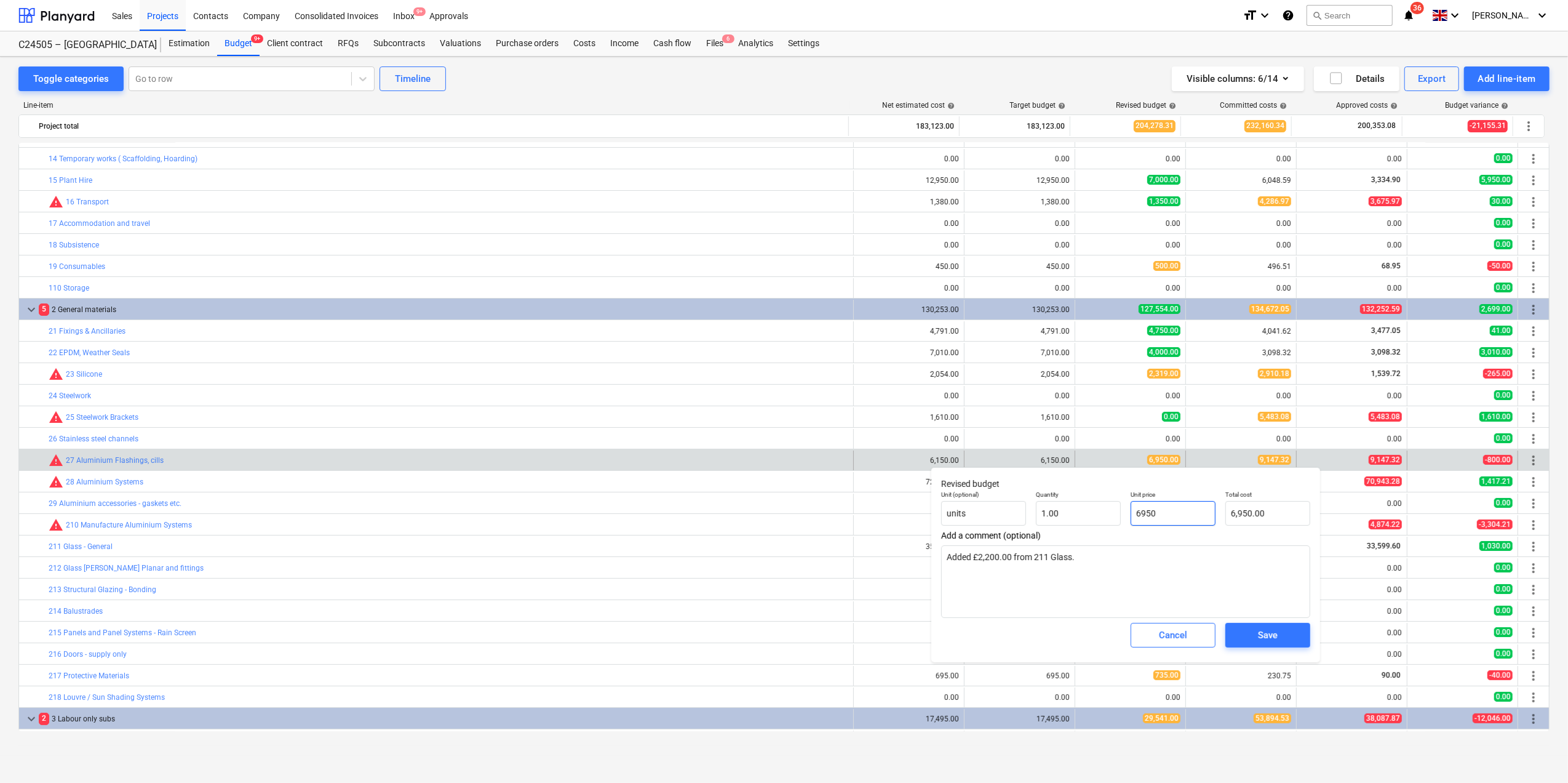
click at [1185, 513] on input "6950" at bounding box center [1173, 512] width 85 height 24
click at [1256, 640] on span "Save" at bounding box center [1268, 635] width 56 height 16
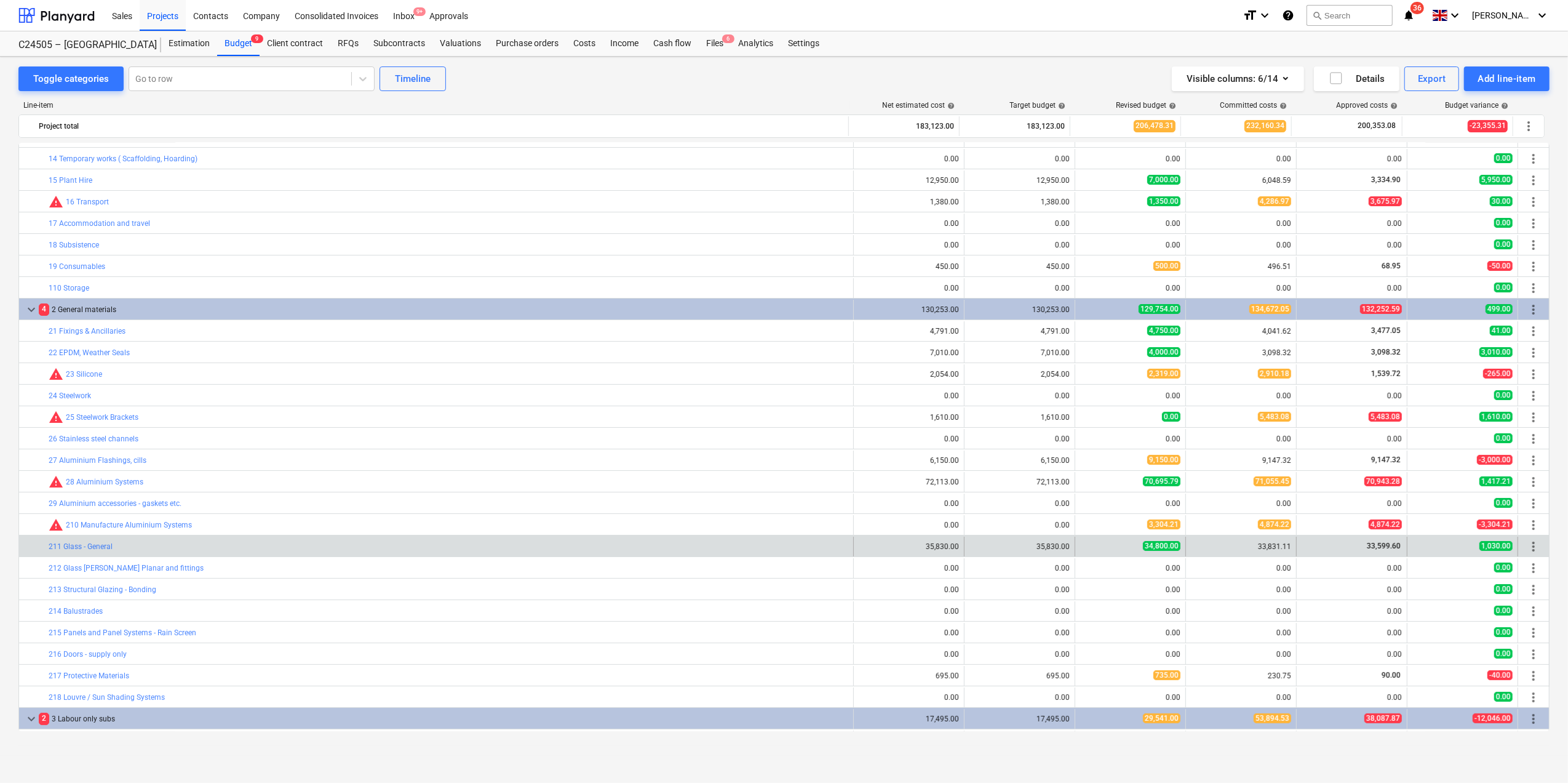
click at [1237, 548] on div "33,831.11" at bounding box center [1241, 546] width 100 height 8
click at [1155, 545] on span "34,800.00" at bounding box center [1162, 546] width 38 height 10
click at [1084, 544] on span "edit" at bounding box center [1088, 547] width 10 height 10
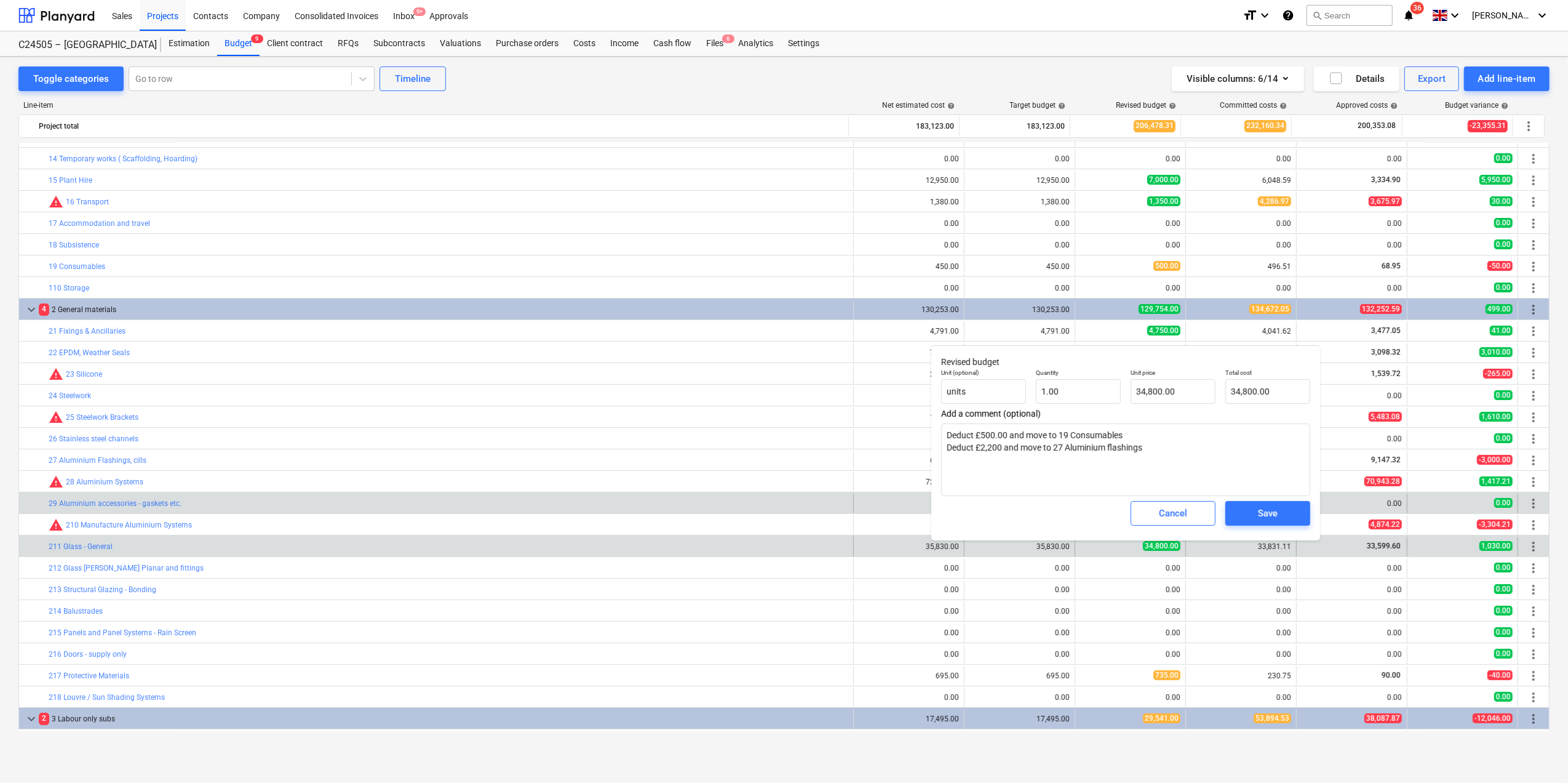
click at [779, 496] on div "bar_chart 29 Aluminium accessories - gaskets etc." at bounding box center [448, 503] width 800 height 19
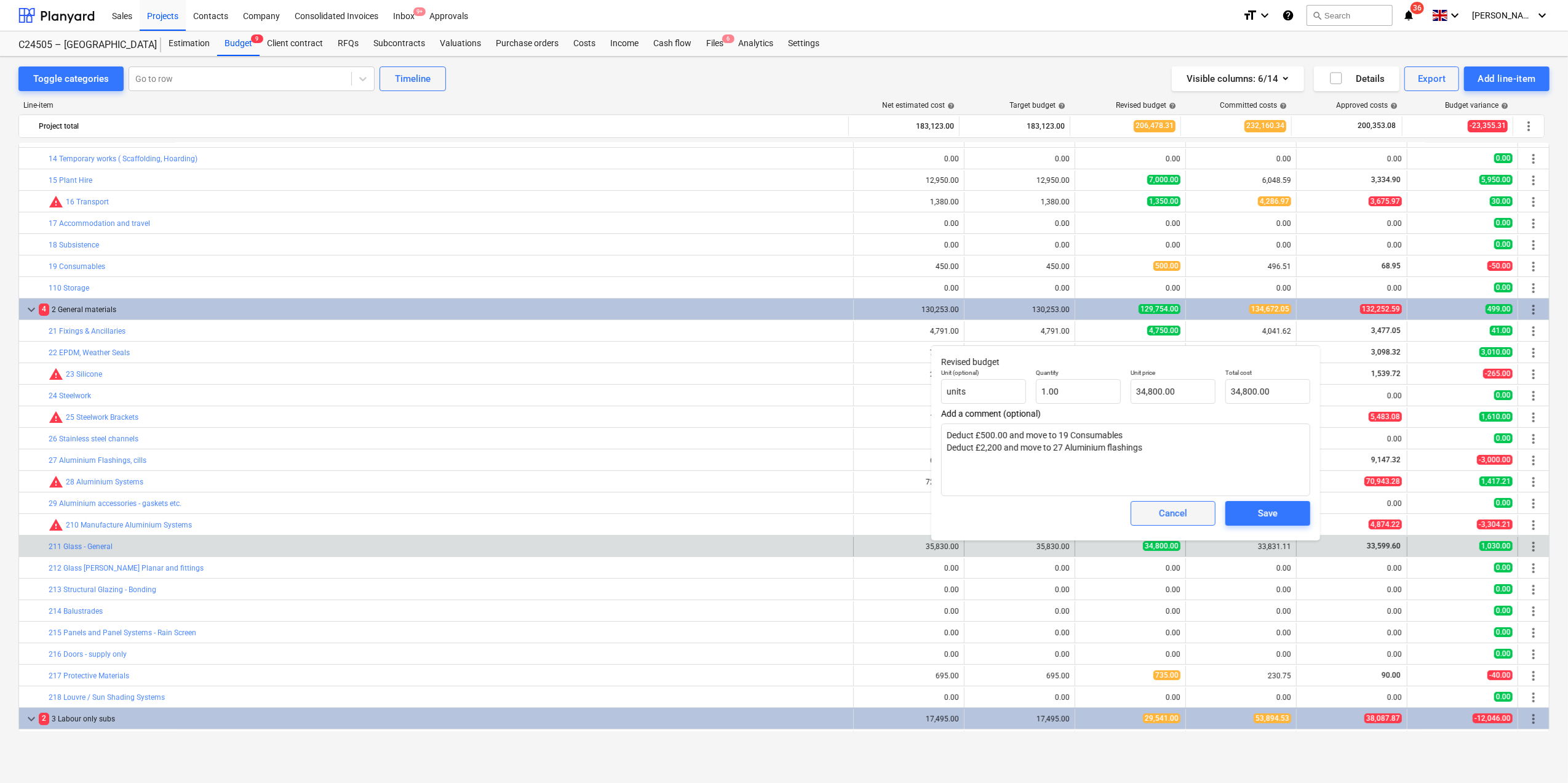
click at [1169, 519] on div "Cancel" at bounding box center [1174, 513] width 29 height 16
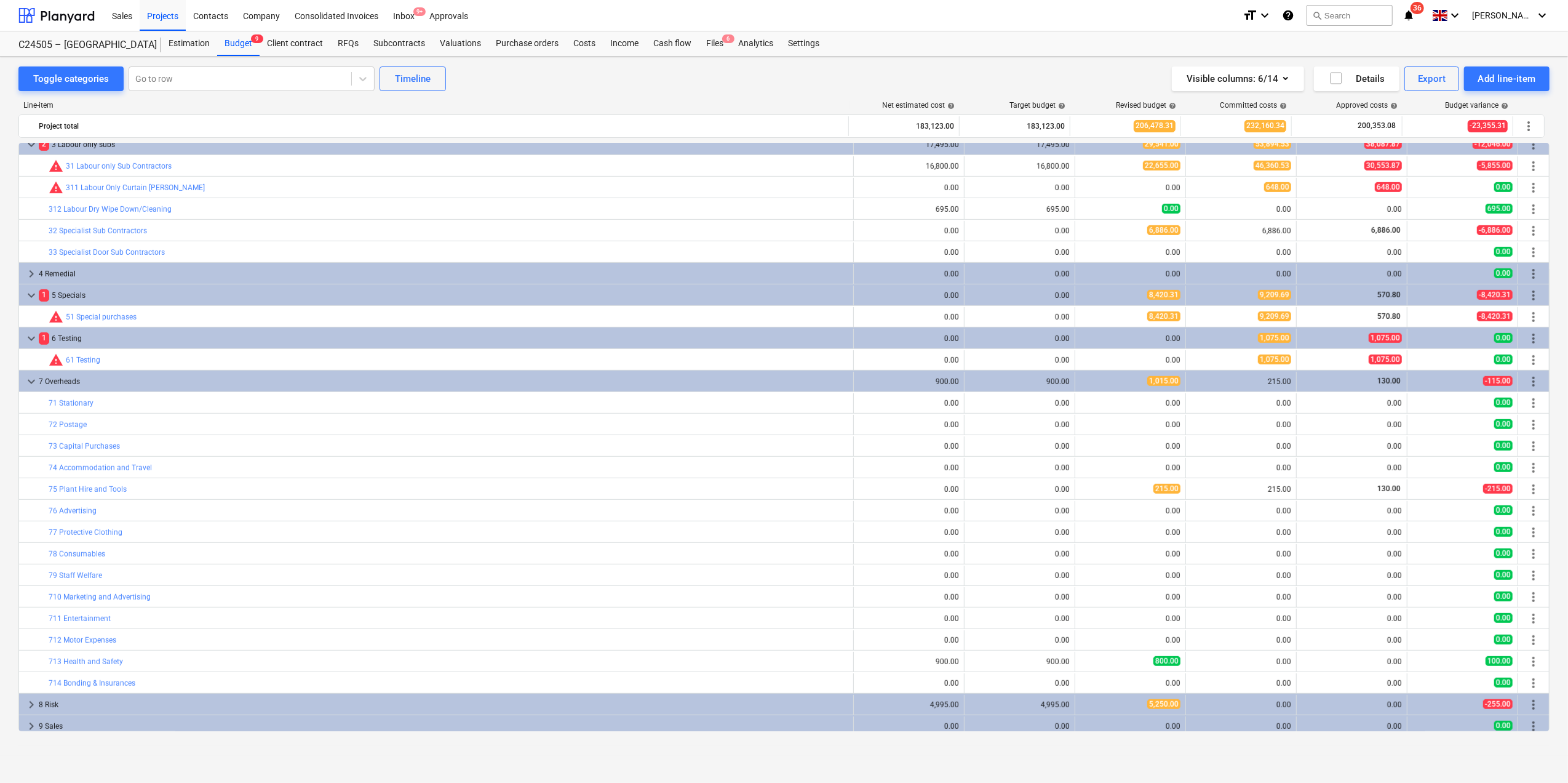
scroll to position [661, 0]
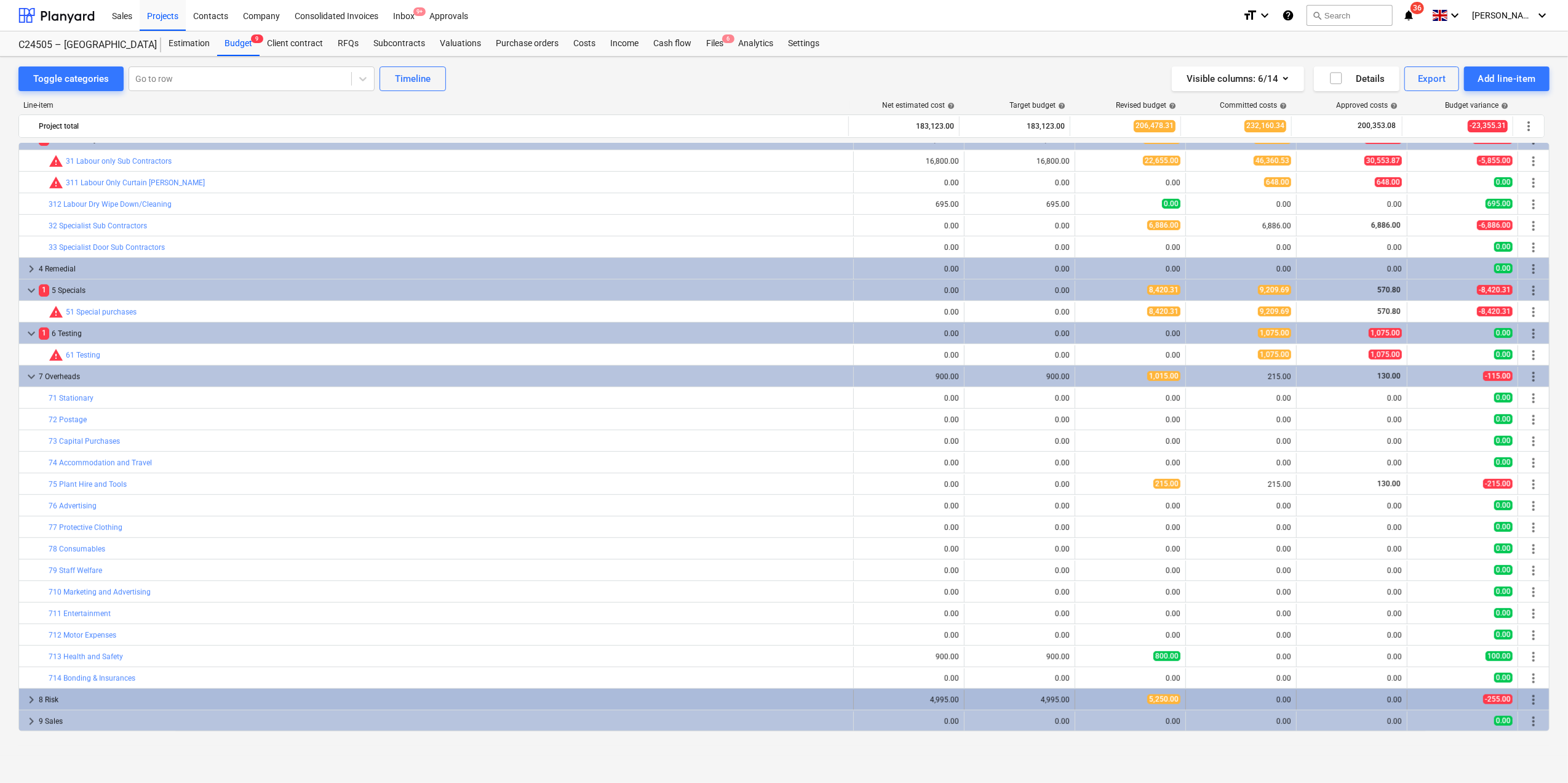
click at [35, 700] on span "keyboard_arrow_right" at bounding box center [31, 700] width 15 height 15
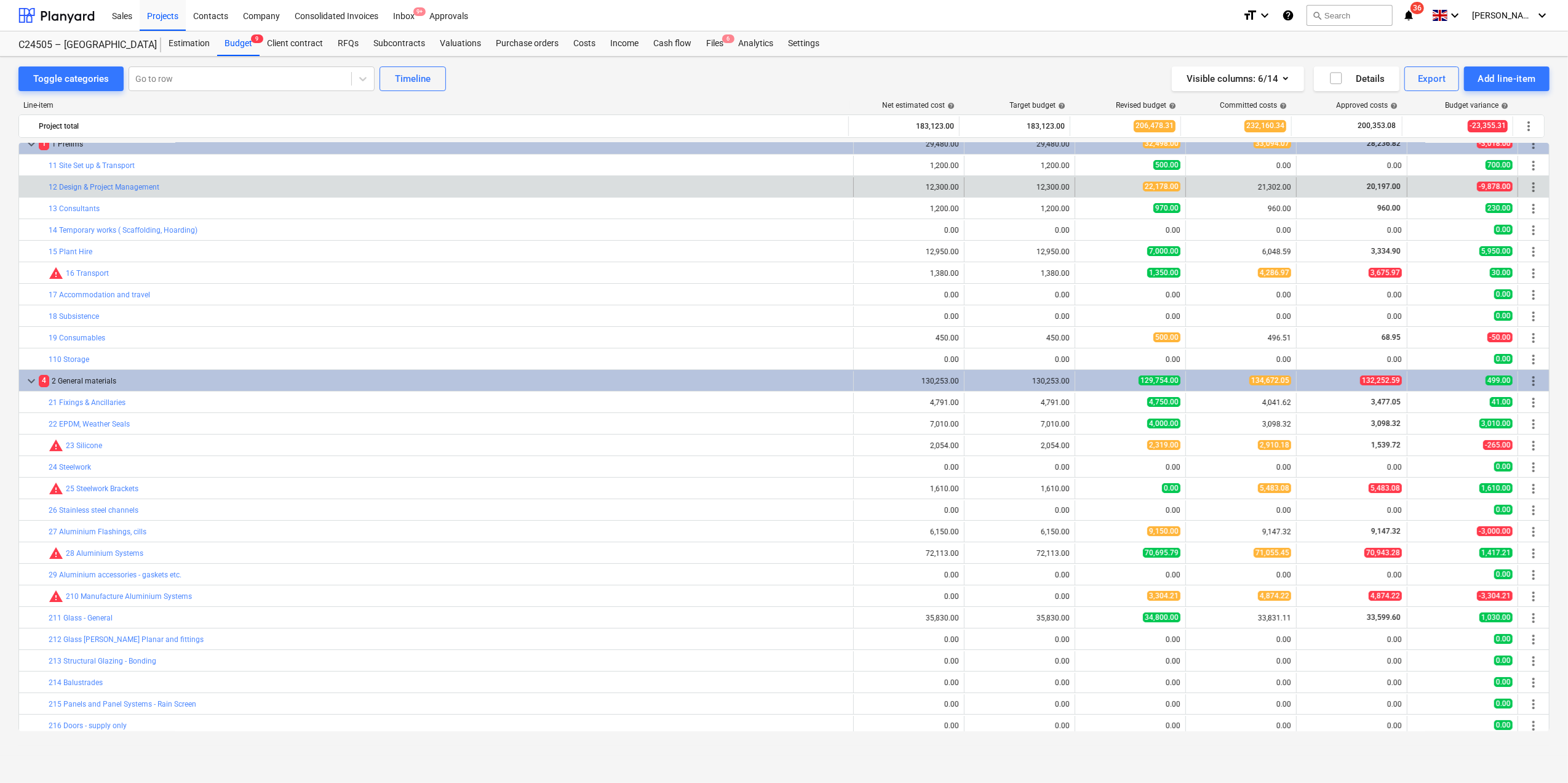
scroll to position [0, 0]
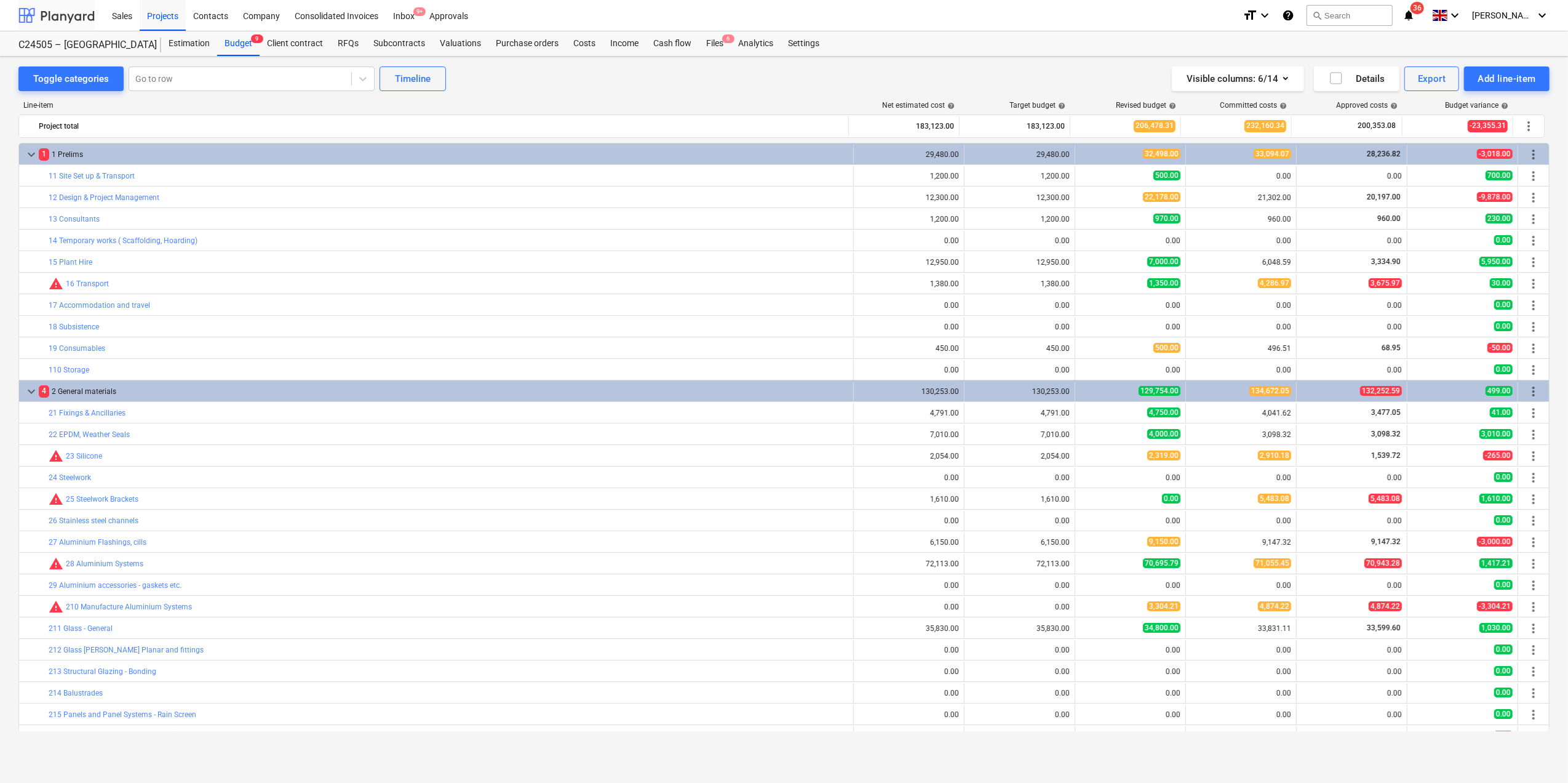
click at [58, 19] on div at bounding box center [56, 15] width 77 height 31
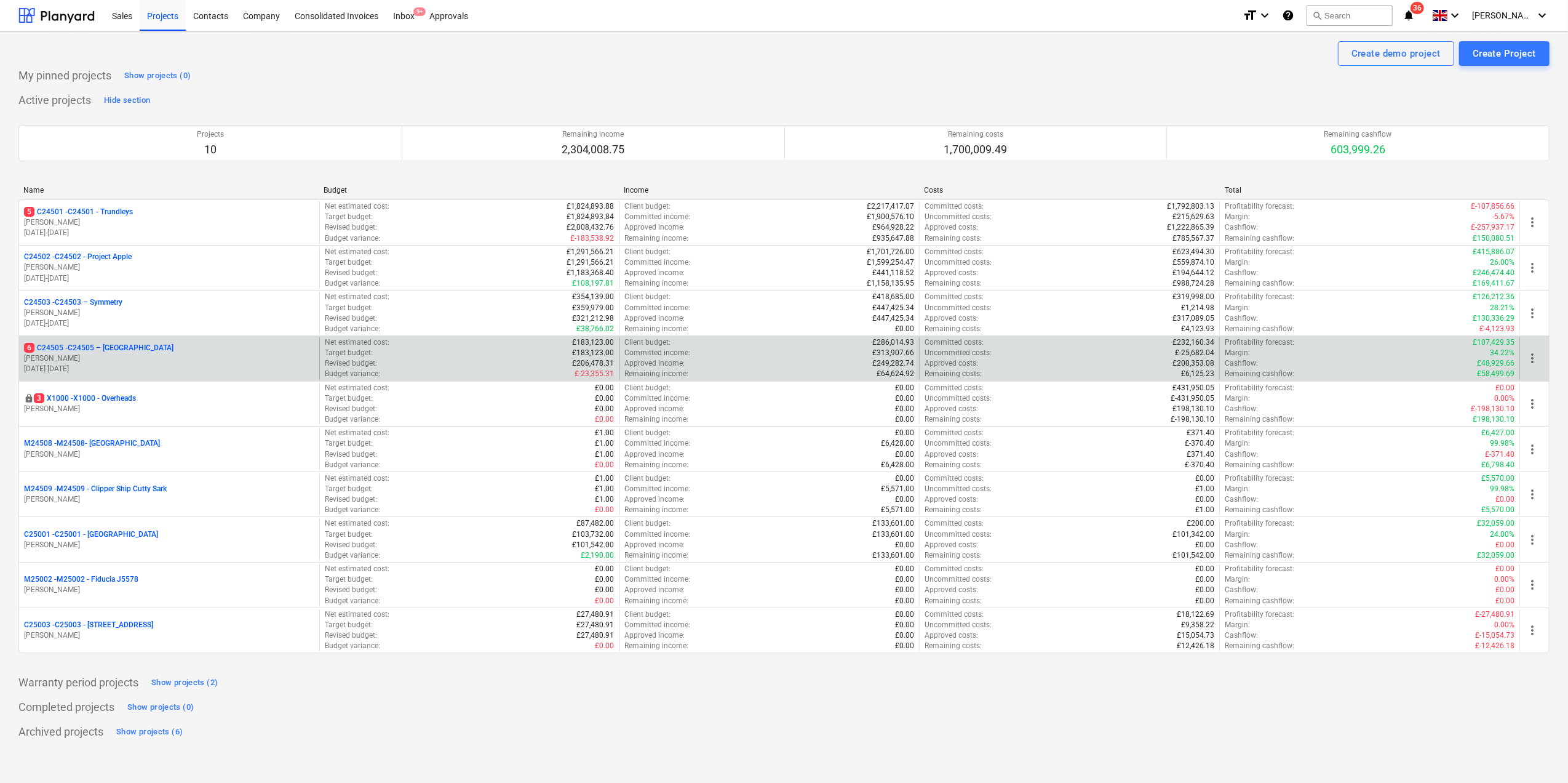
click at [161, 357] on p "[PERSON_NAME]" at bounding box center [169, 358] width 291 height 10
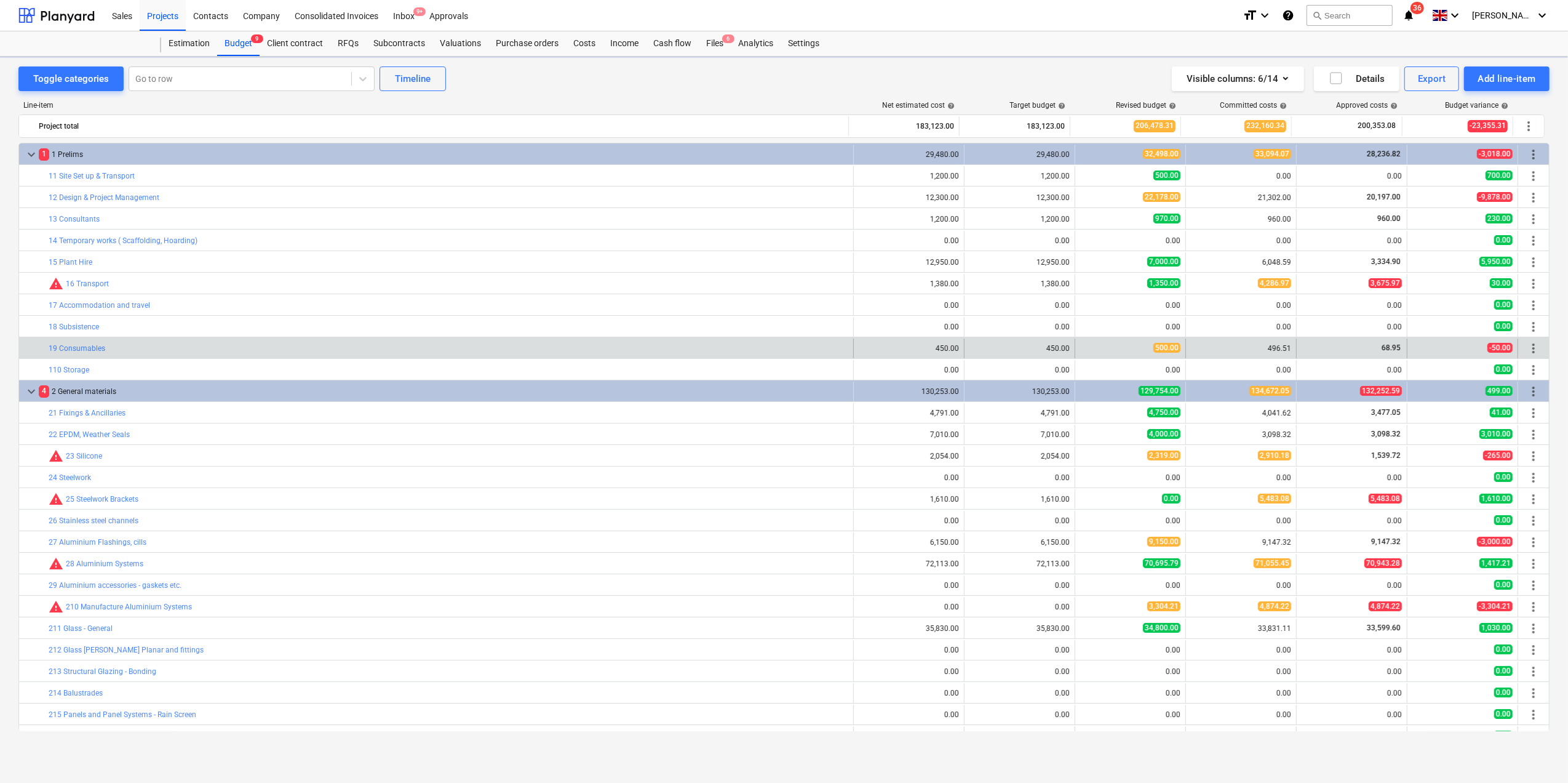
click at [155, 357] on div "bar_chart 19 Consumables" at bounding box center [448, 348] width 800 height 19
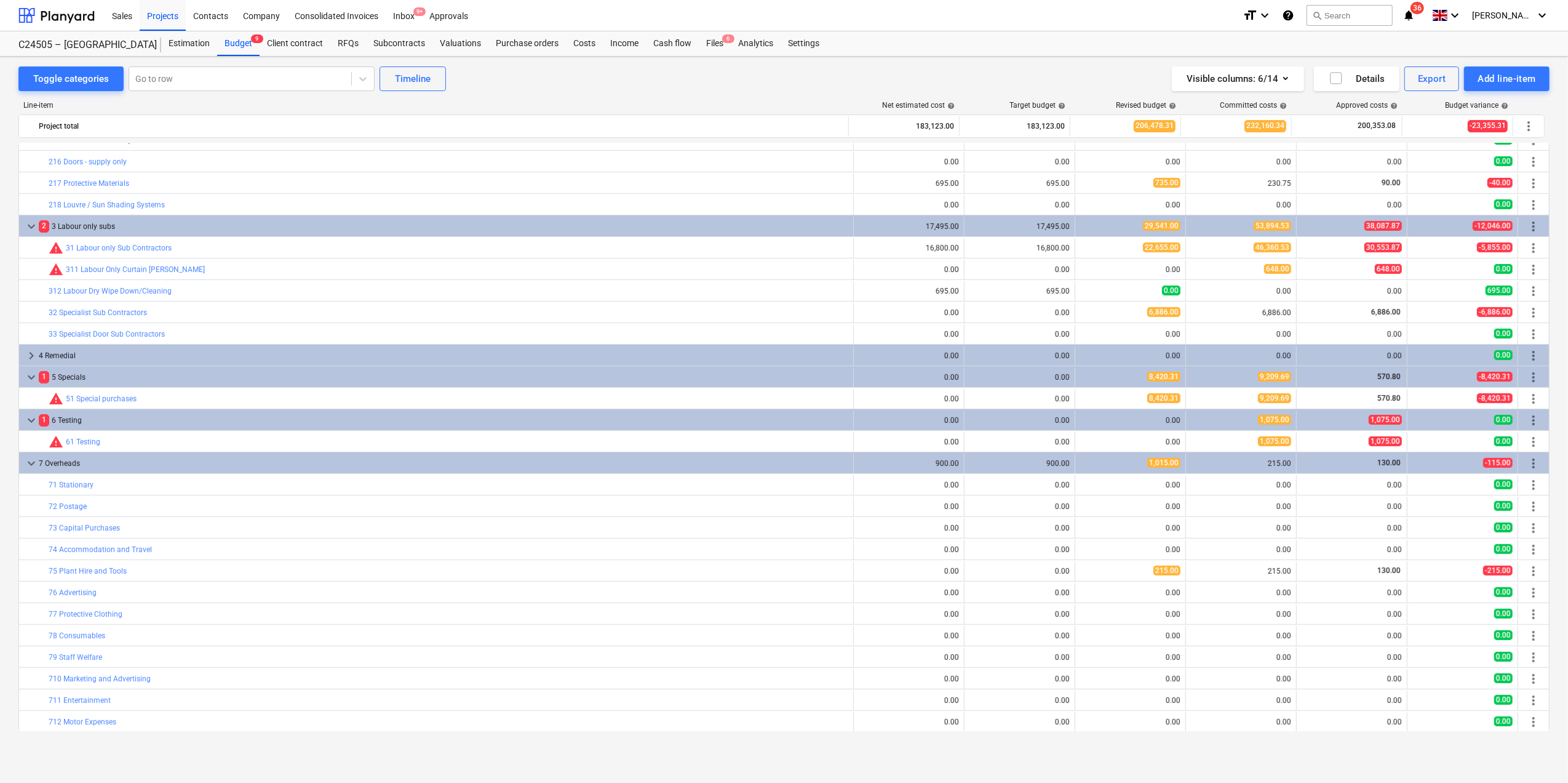
scroll to position [683, 0]
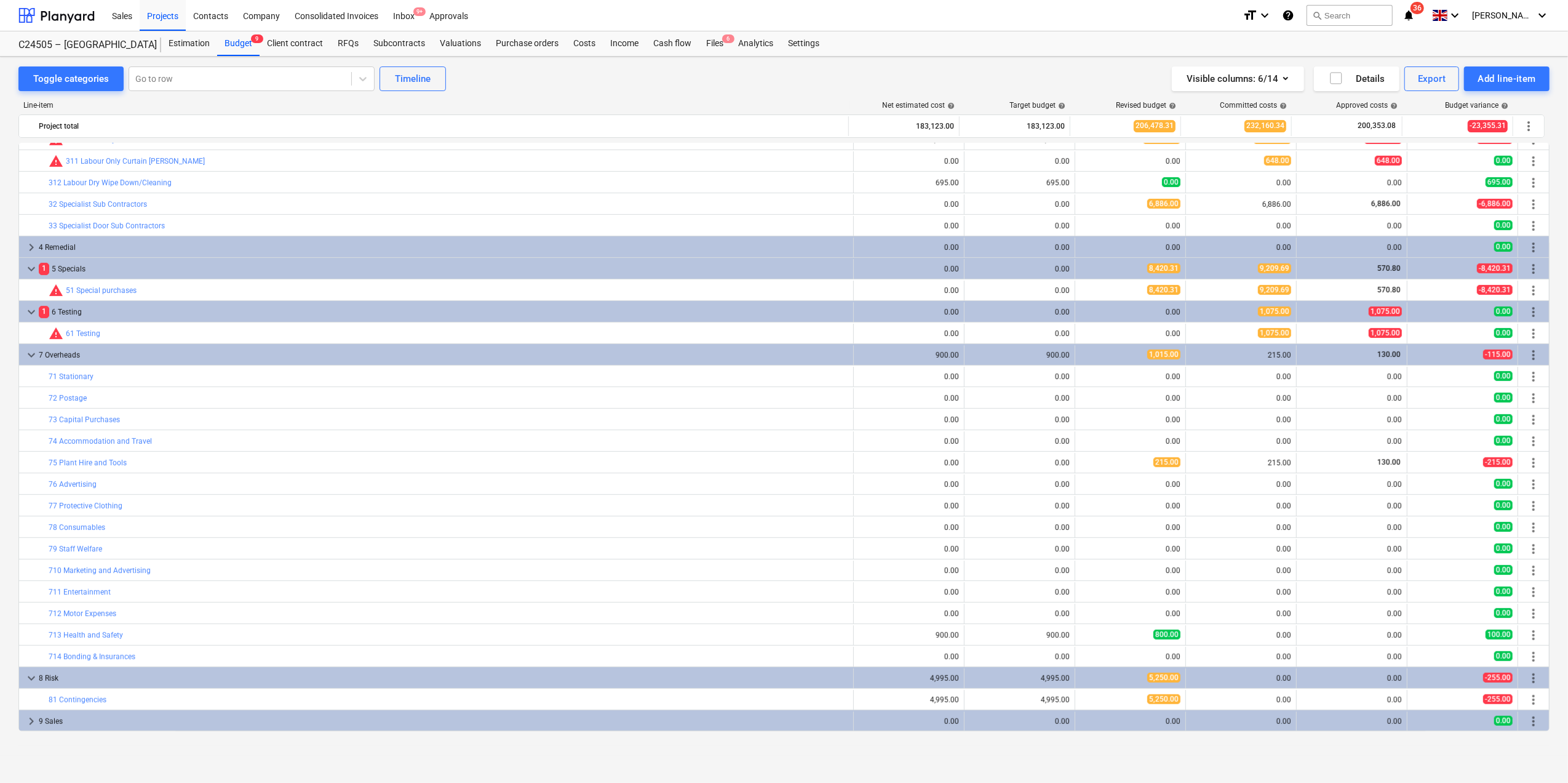
click at [1108, 676] on div "5,250.00" at bounding box center [1130, 678] width 100 height 10
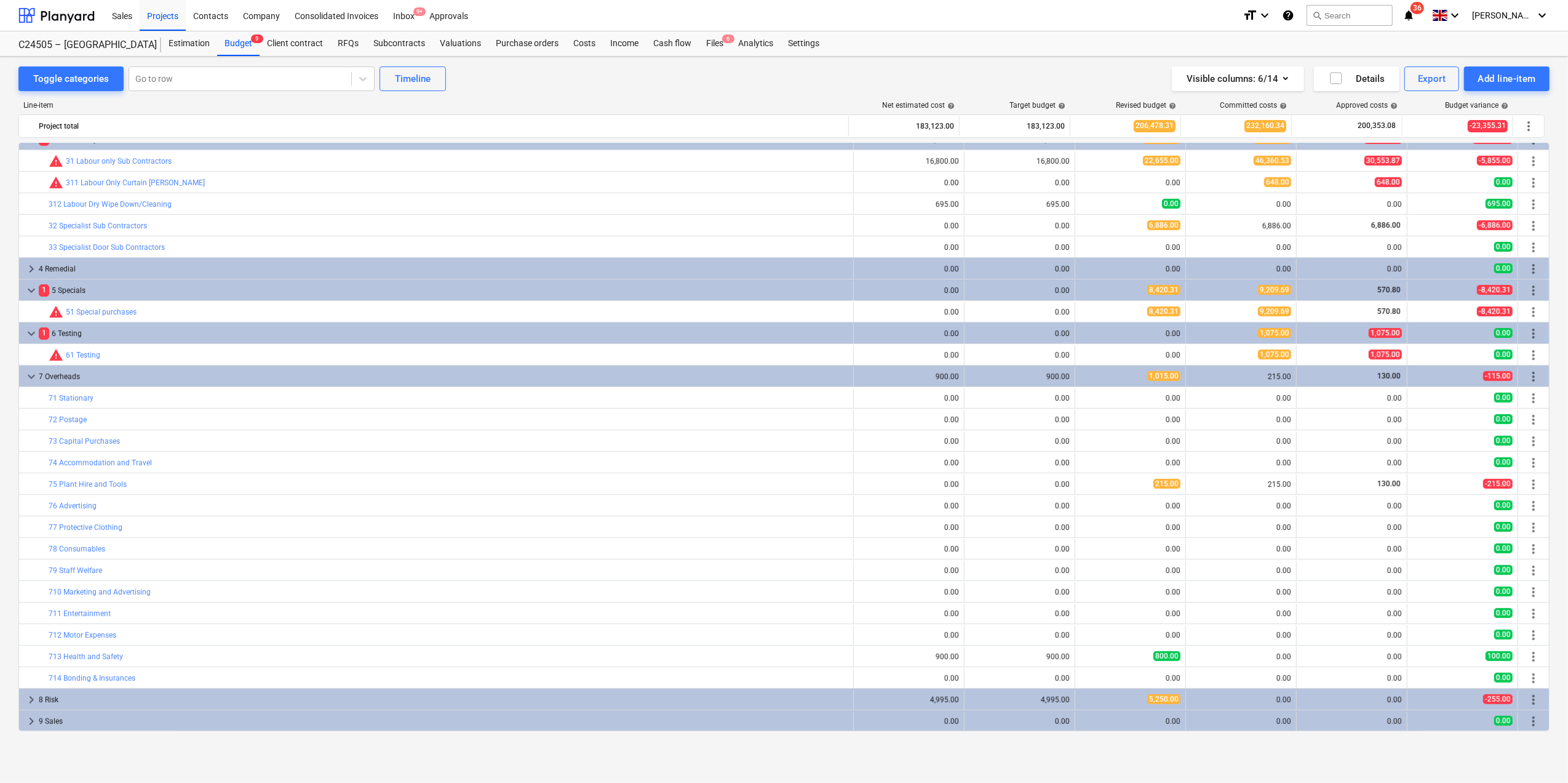
scroll to position [661, 0]
click at [1115, 700] on div "5,250.00" at bounding box center [1130, 700] width 100 height 10
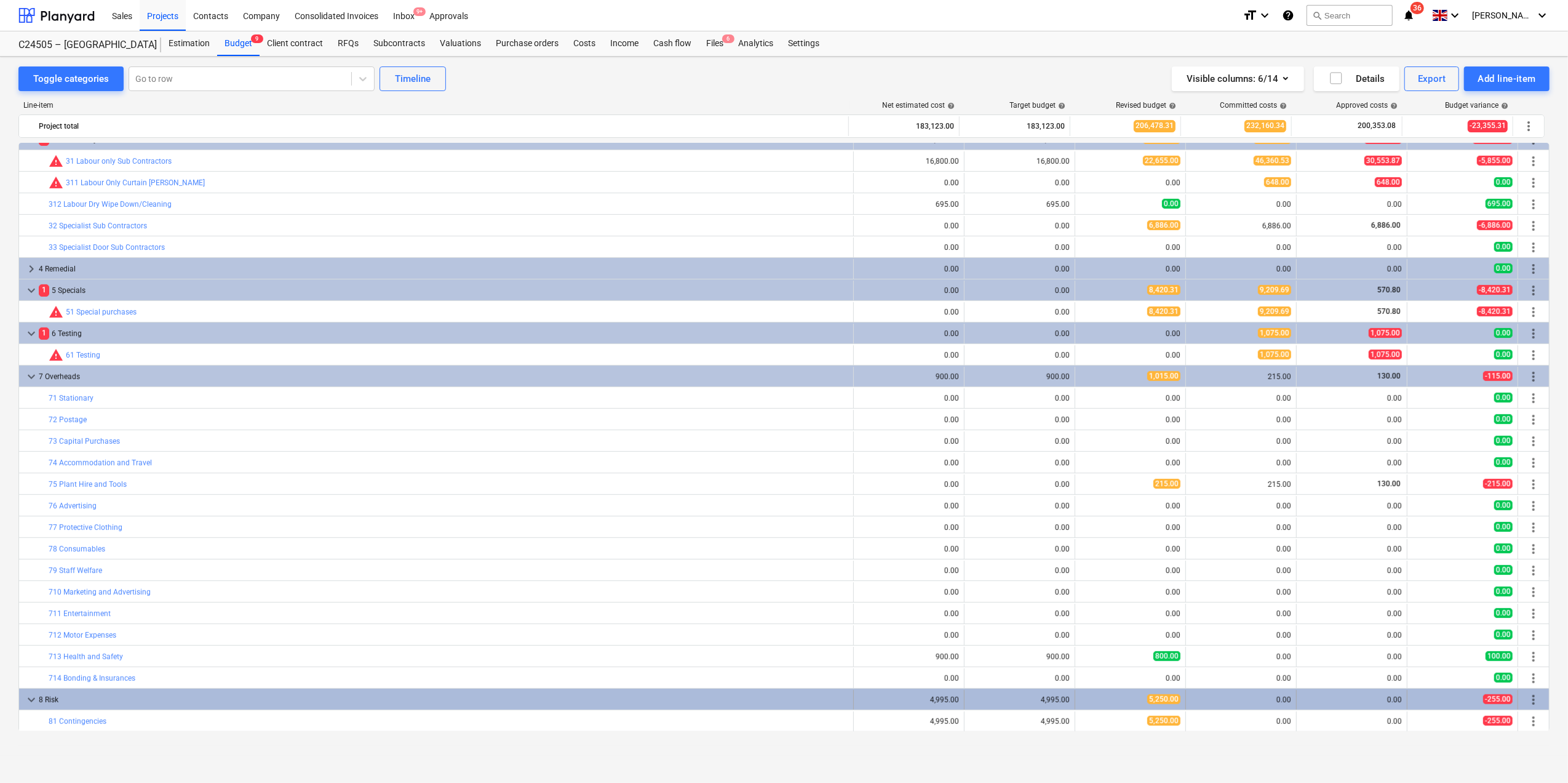
click at [27, 700] on span "keyboard_arrow_down" at bounding box center [31, 700] width 15 height 15
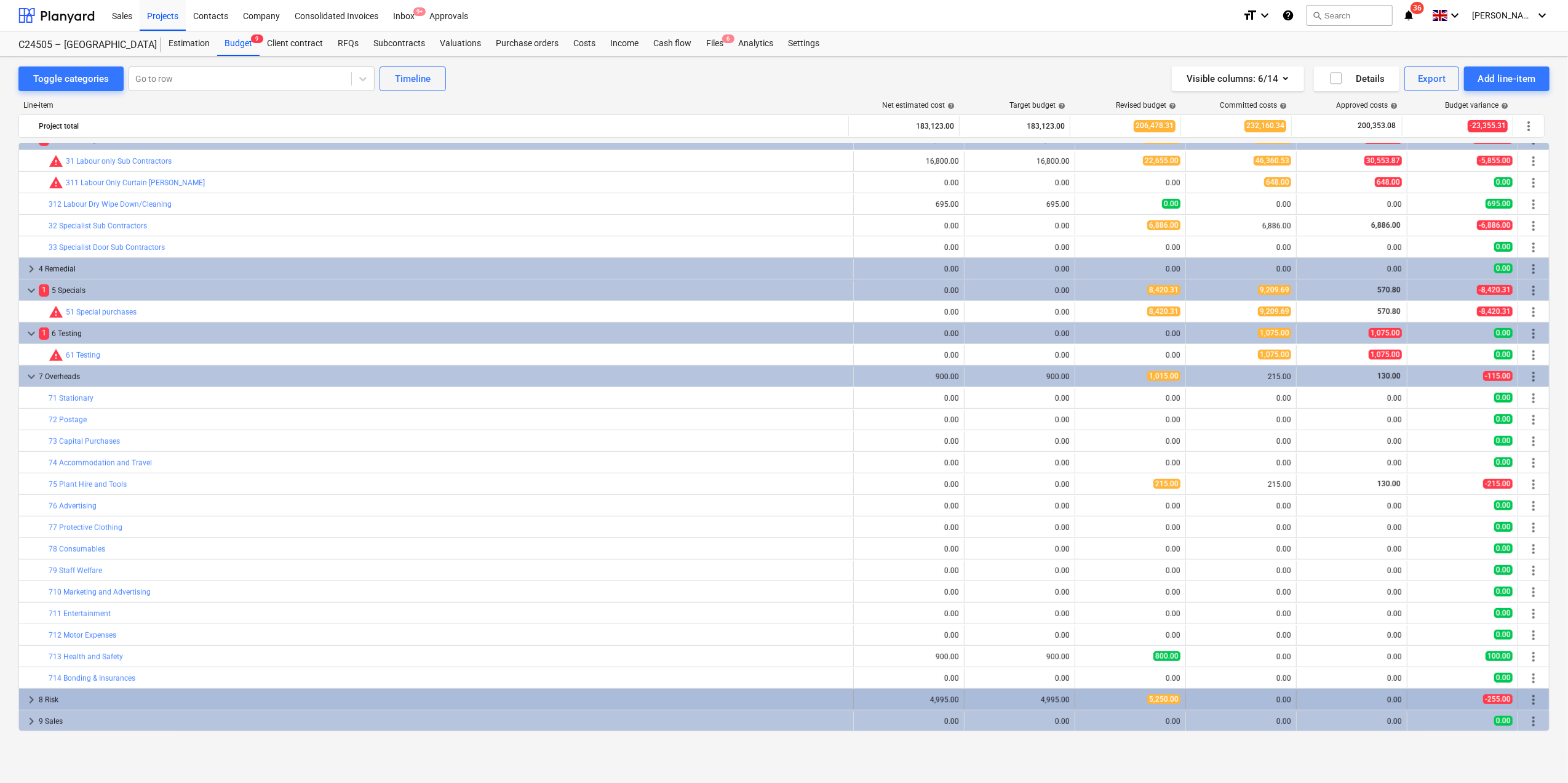
click at [1091, 695] on div "5,250.00" at bounding box center [1130, 700] width 100 height 10
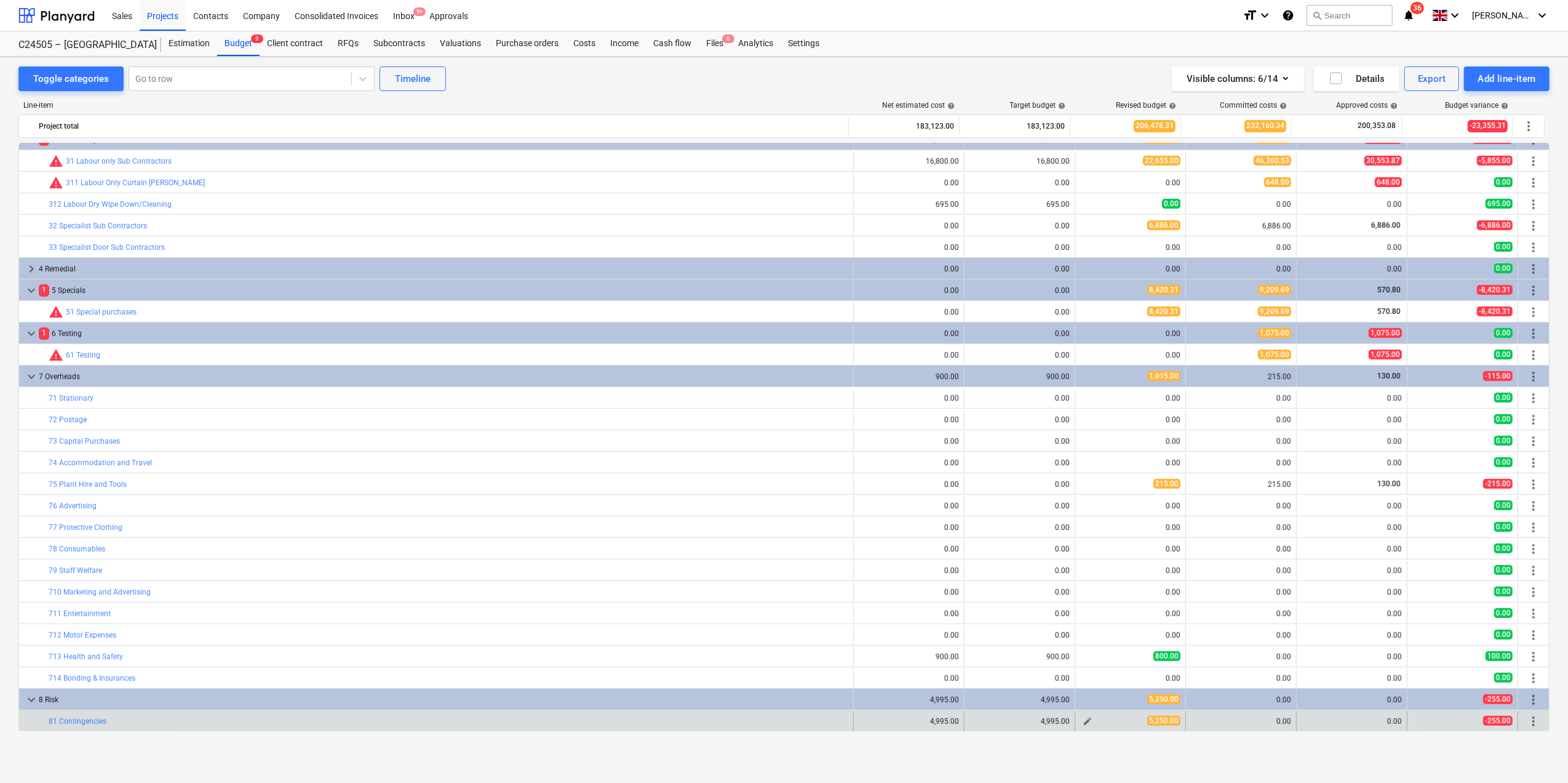
click at [1090, 722] on button "edit" at bounding box center [1088, 721] width 15 height 15
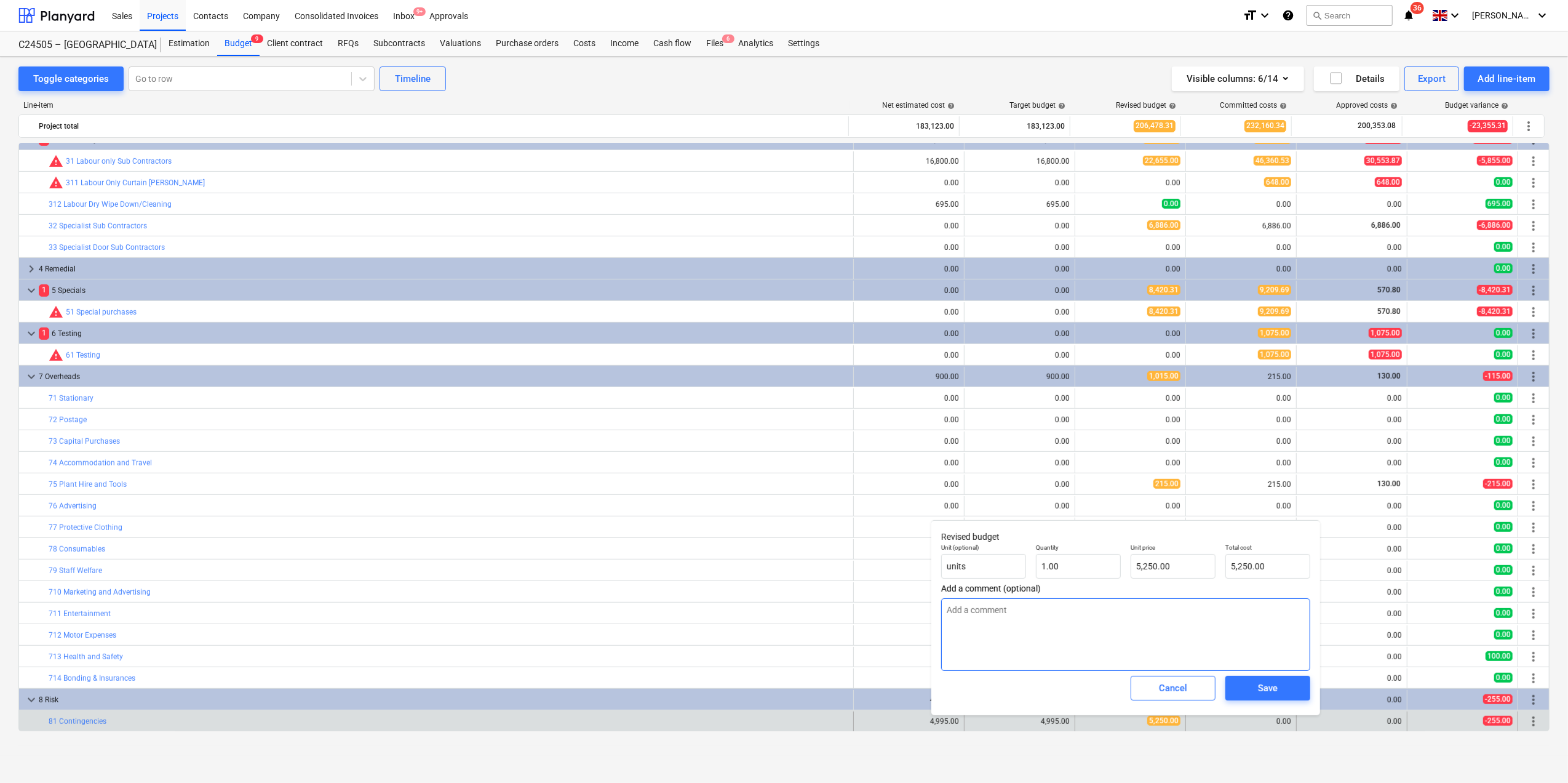
click at [1008, 615] on textarea at bounding box center [1126, 635] width 369 height 72
click at [1169, 566] on input "5250" at bounding box center [1173, 566] width 85 height 24
click at [1278, 688] on span "Save" at bounding box center [1268, 688] width 56 height 16
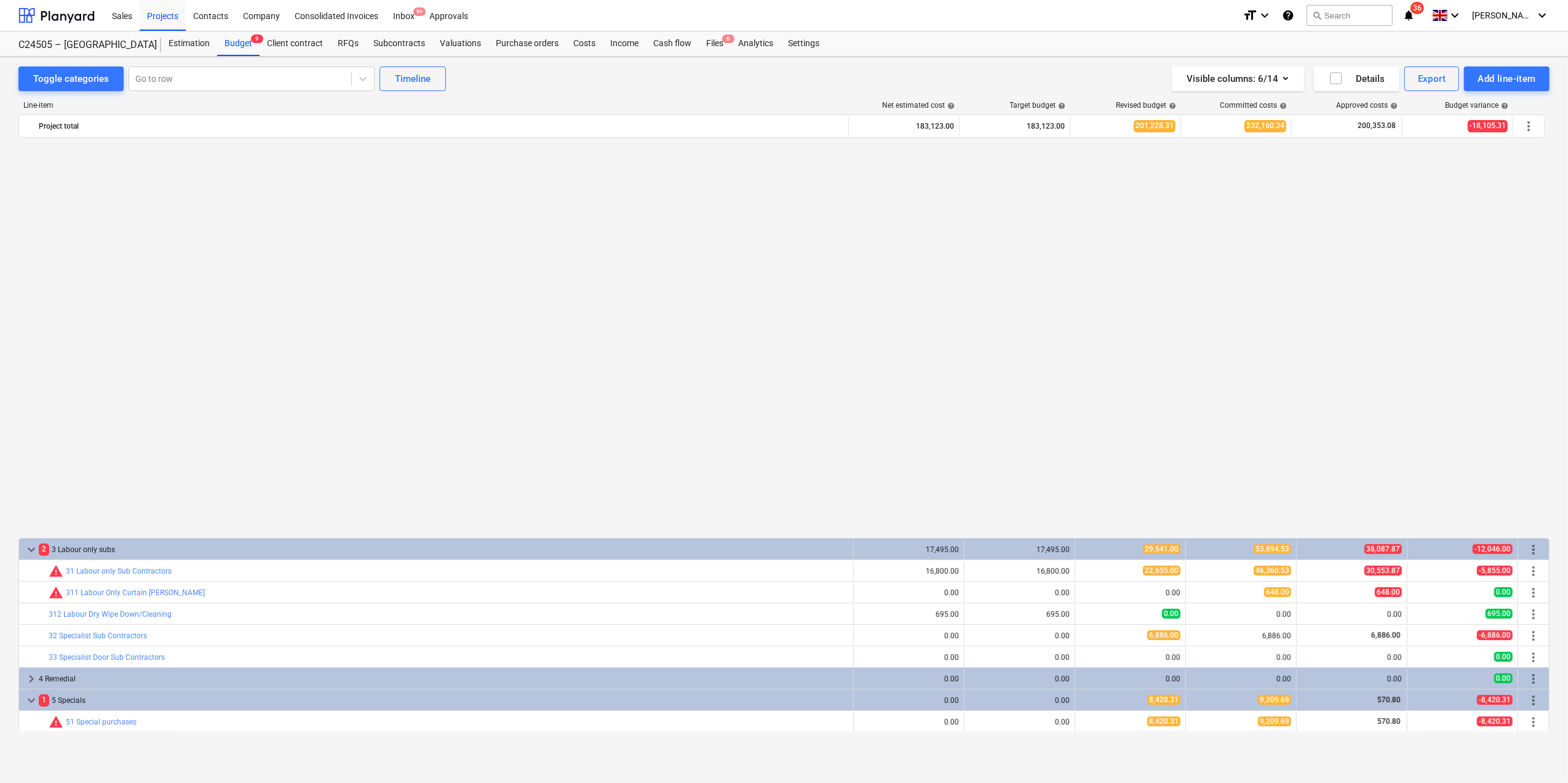
scroll to position [683, 0]
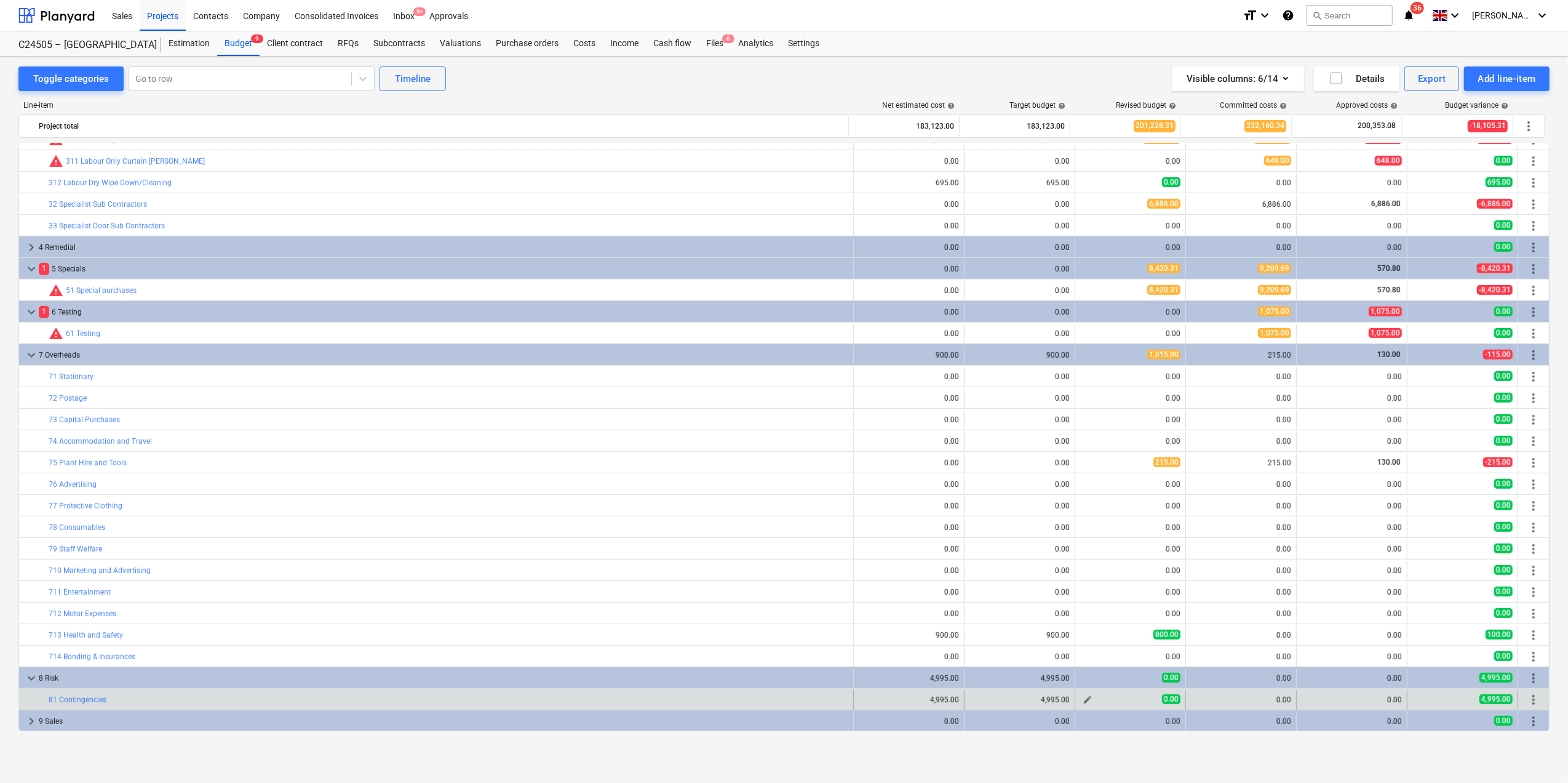
click at [1084, 702] on span "edit" at bounding box center [1088, 700] width 10 height 10
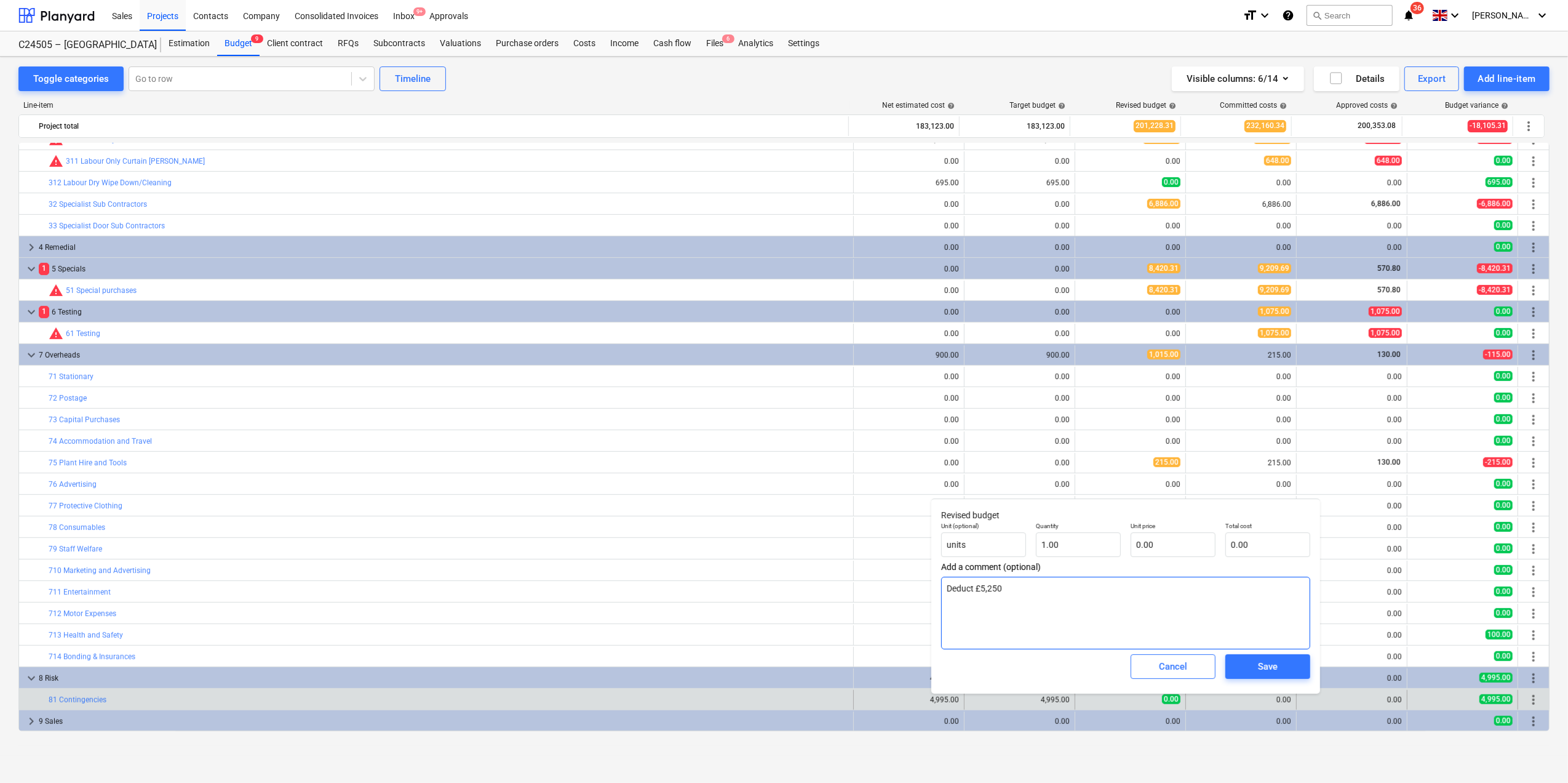
click at [1003, 584] on textarea "Deduct £5,250" at bounding box center [1126, 613] width 369 height 72
click at [1243, 662] on span "Save" at bounding box center [1268, 666] width 56 height 16
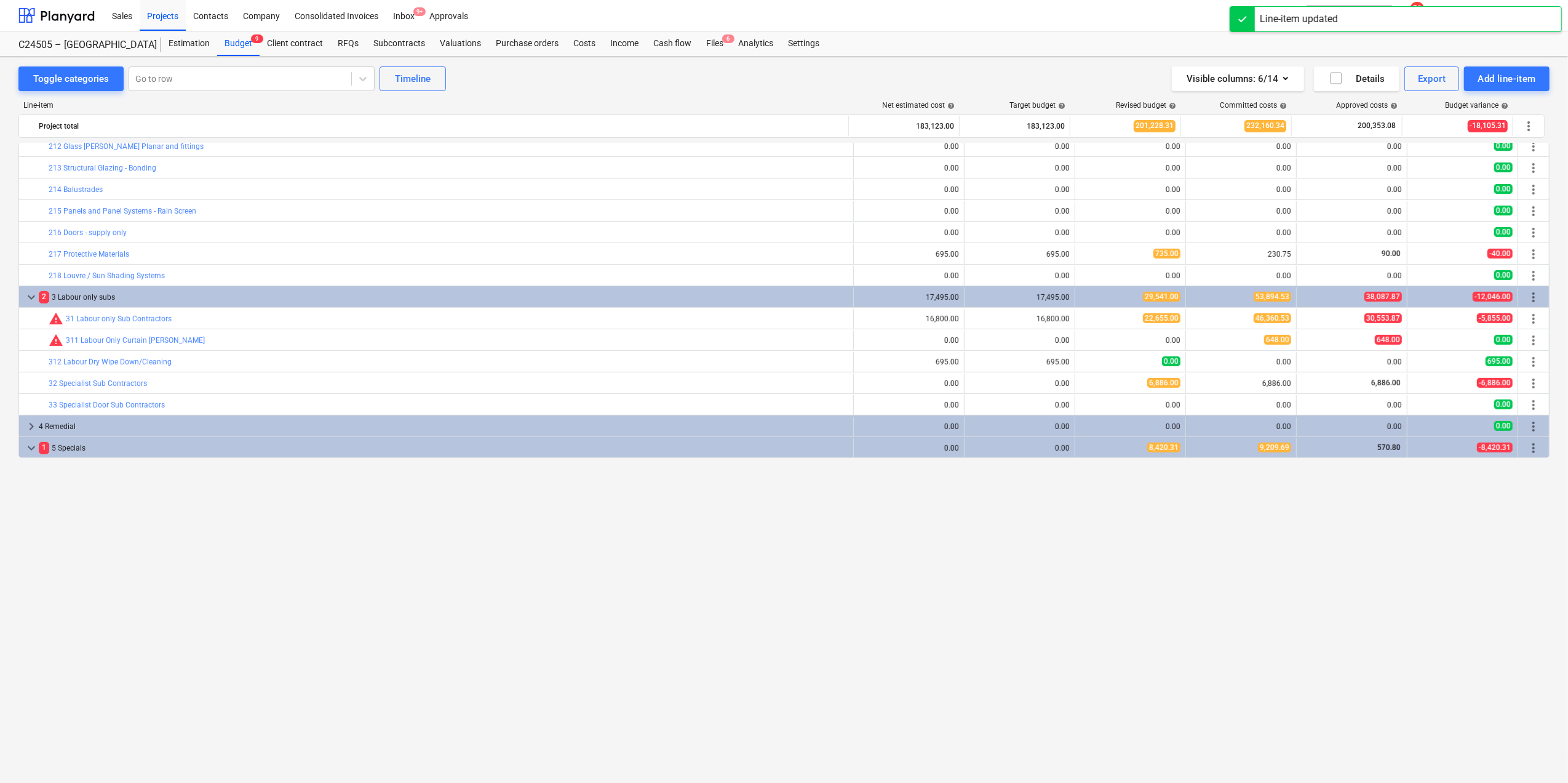
scroll to position [190, 0]
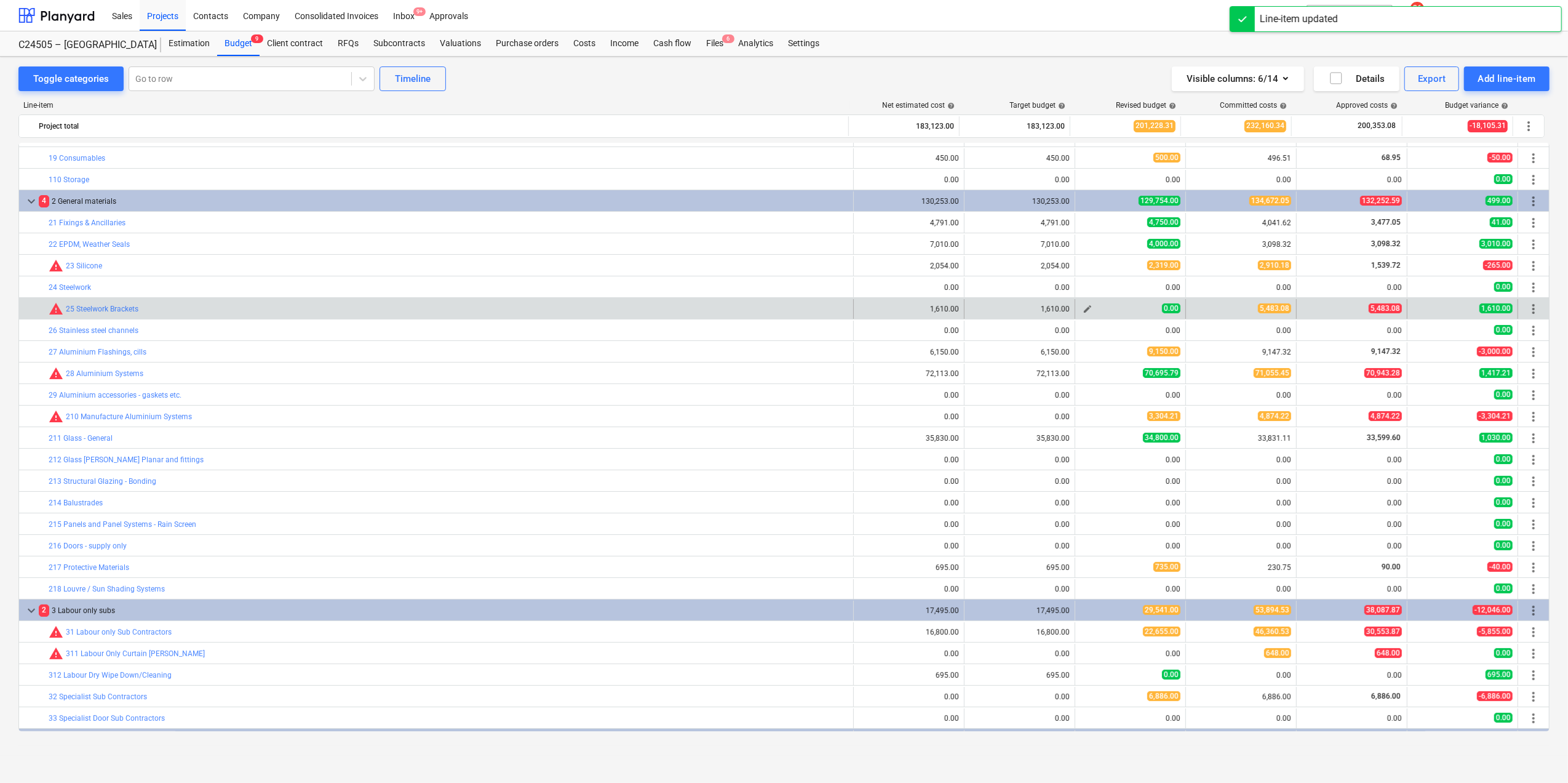
click at [1088, 309] on span "edit" at bounding box center [1088, 309] width 10 height 10
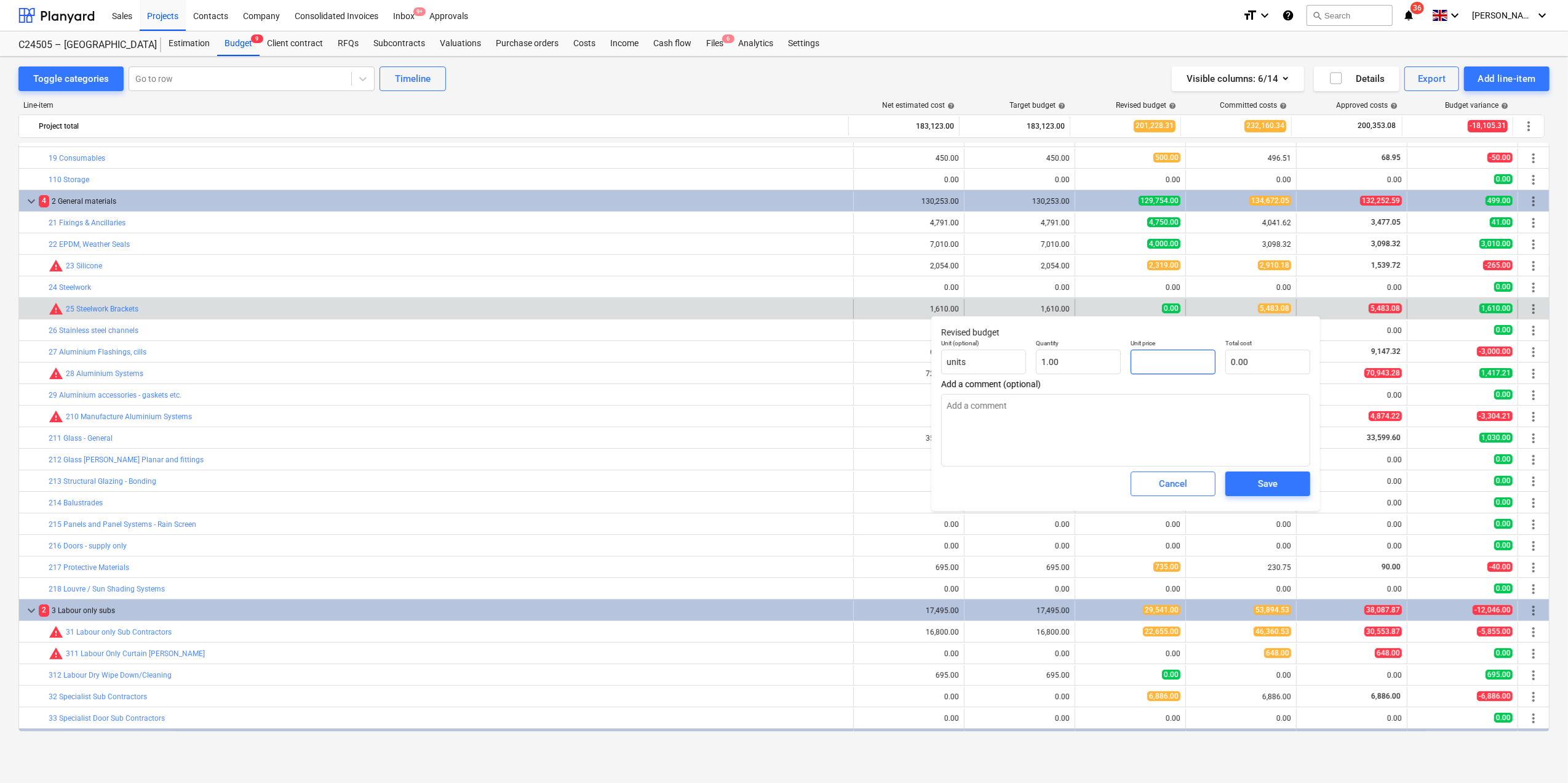
click at [1142, 355] on input "text" at bounding box center [1173, 362] width 85 height 24
click at [1089, 399] on textarea at bounding box center [1126, 430] width 369 height 72
click at [1248, 486] on span "Save" at bounding box center [1268, 483] width 56 height 16
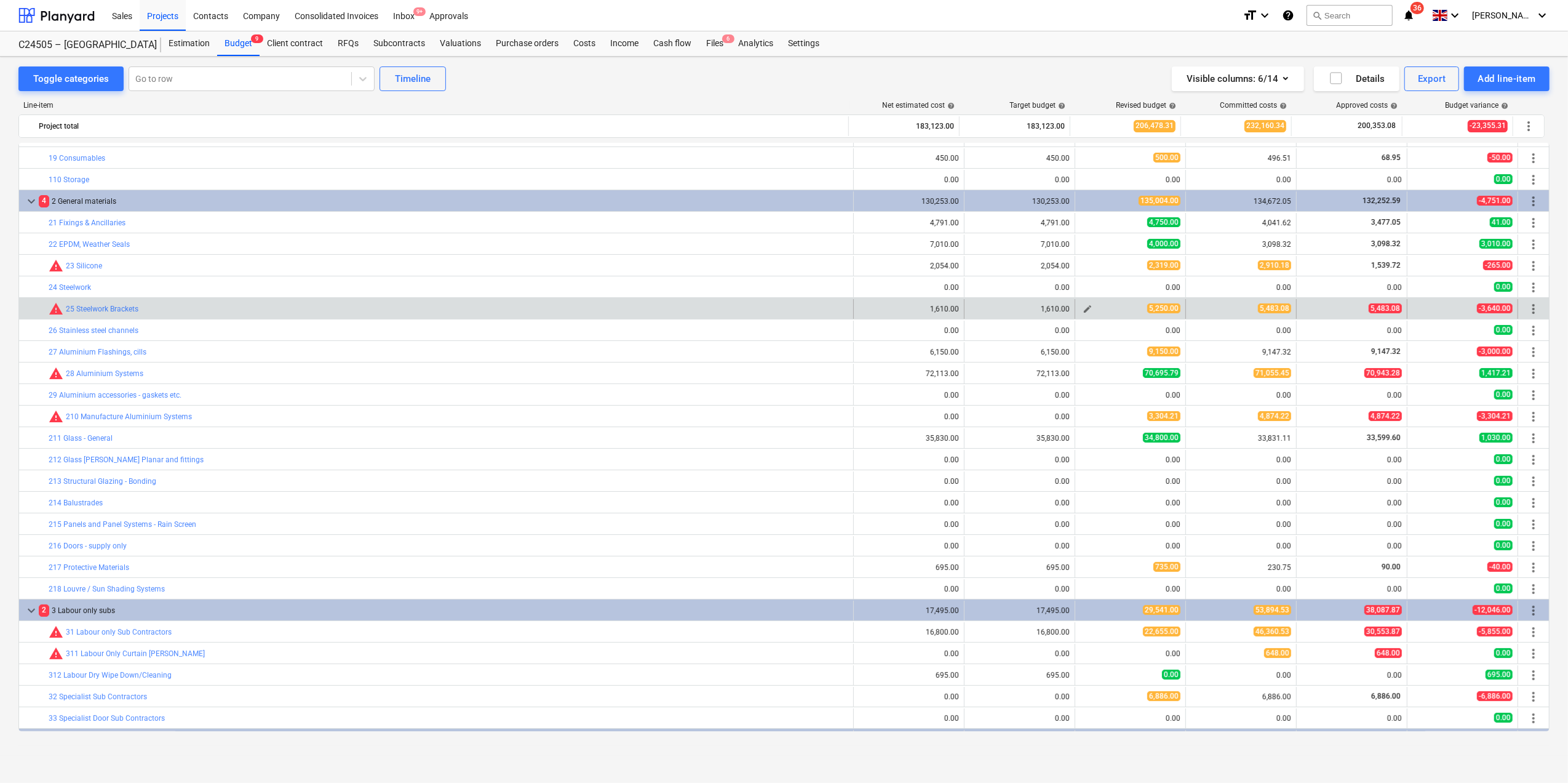
click at [1083, 308] on span "edit" at bounding box center [1088, 309] width 10 height 10
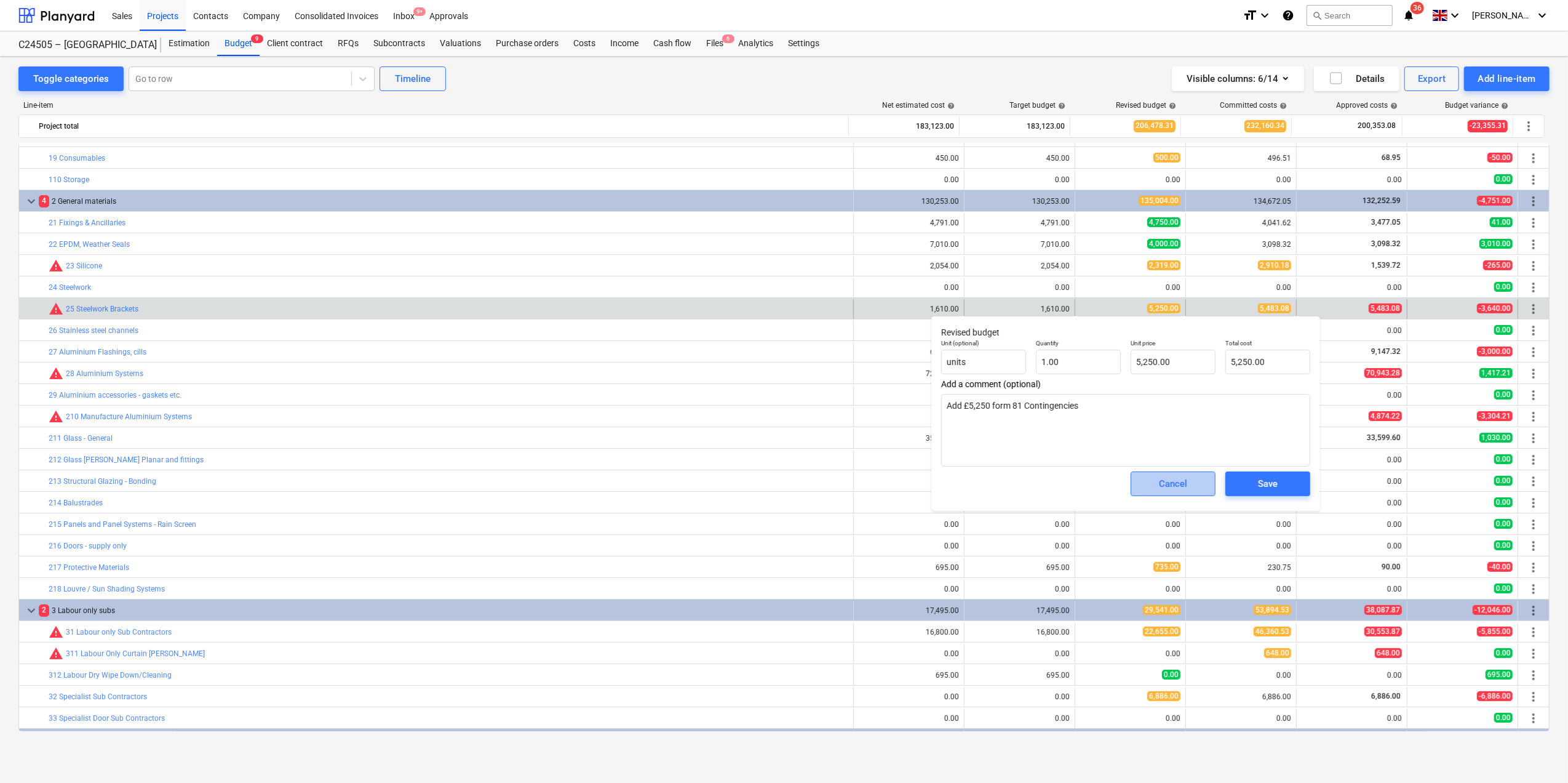
click at [1175, 485] on div "Cancel" at bounding box center [1174, 483] width 29 height 16
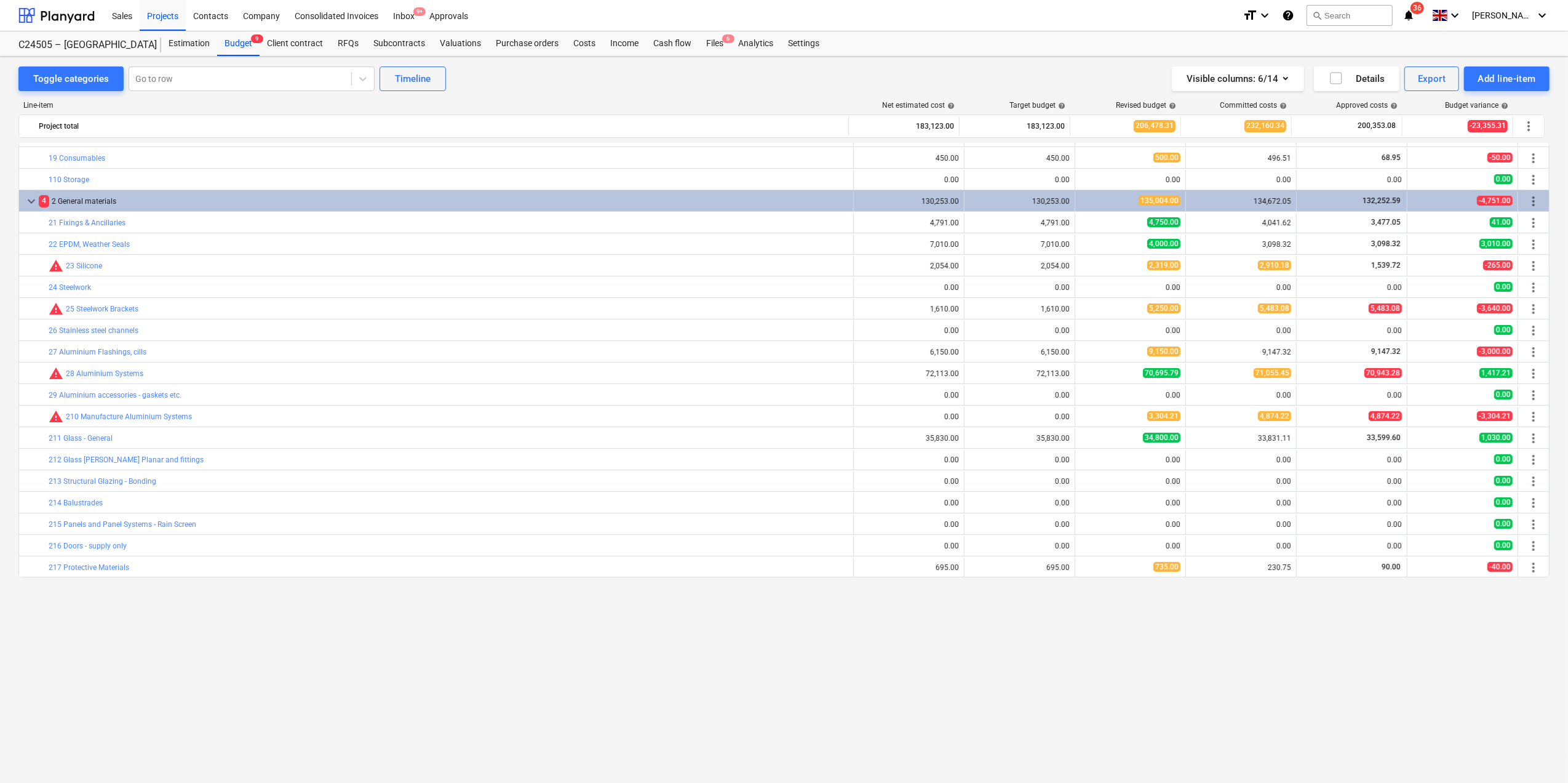
scroll to position [0, 0]
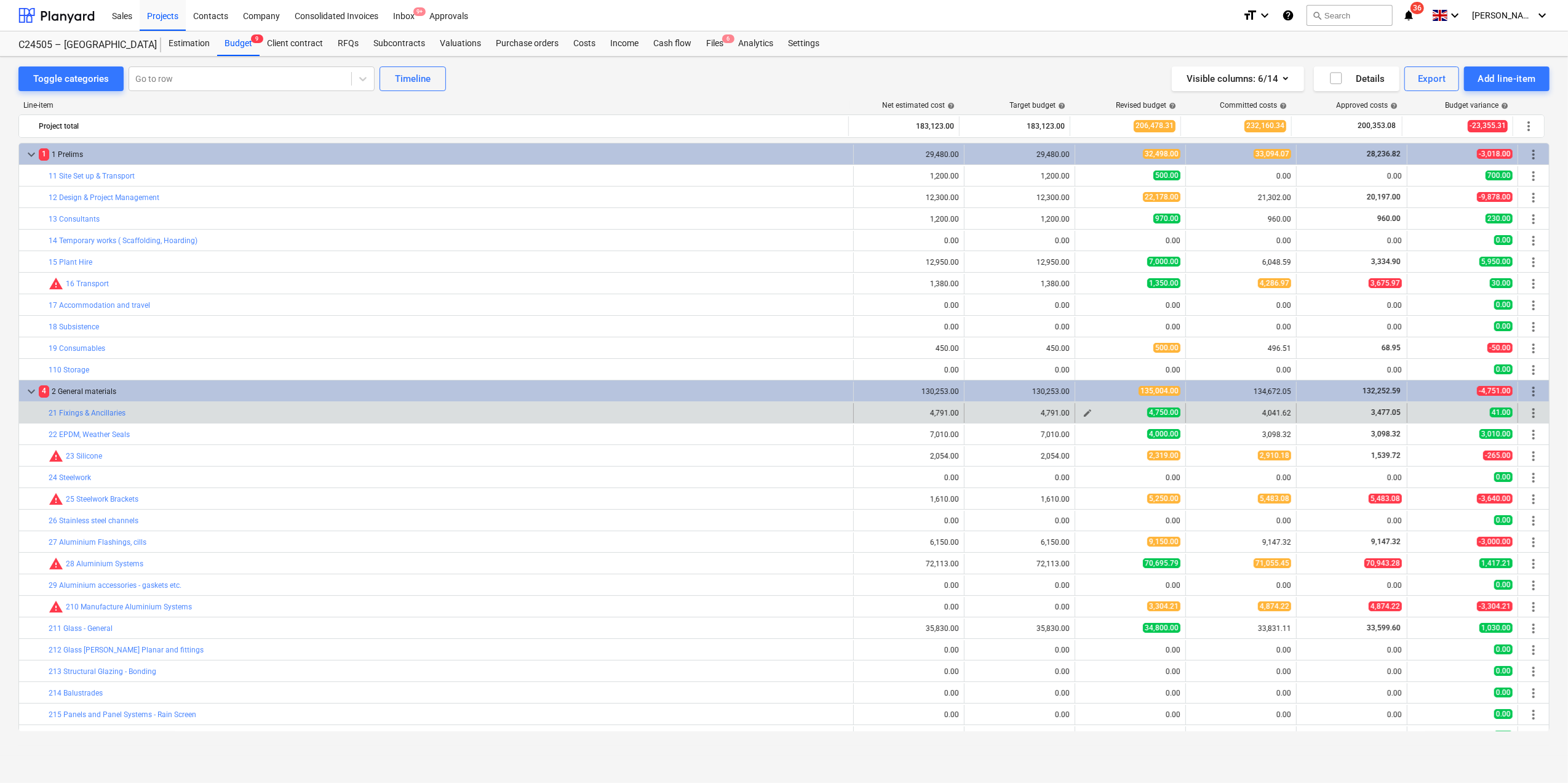
click at [1083, 416] on span "edit" at bounding box center [1088, 413] width 10 height 10
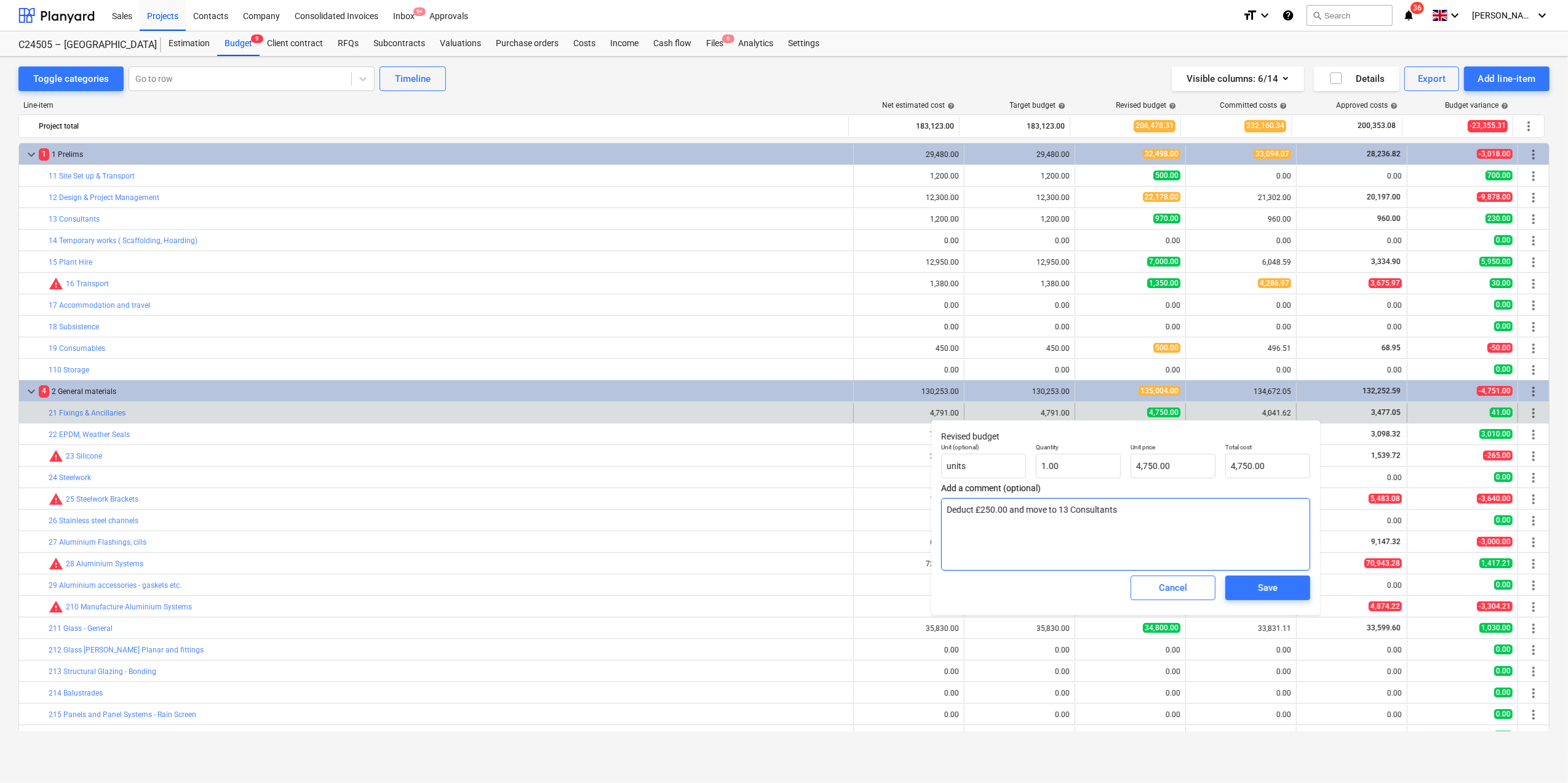
click at [1122, 518] on textarea "Deduct £250.00 and move to 13 Consultants" at bounding box center [1126, 534] width 369 height 72
click at [1151, 463] on input "4750" at bounding box center [1173, 465] width 85 height 24
click at [1155, 464] on input "4750" at bounding box center [1173, 465] width 85 height 24
click at [1255, 590] on span "Save" at bounding box center [1268, 587] width 56 height 16
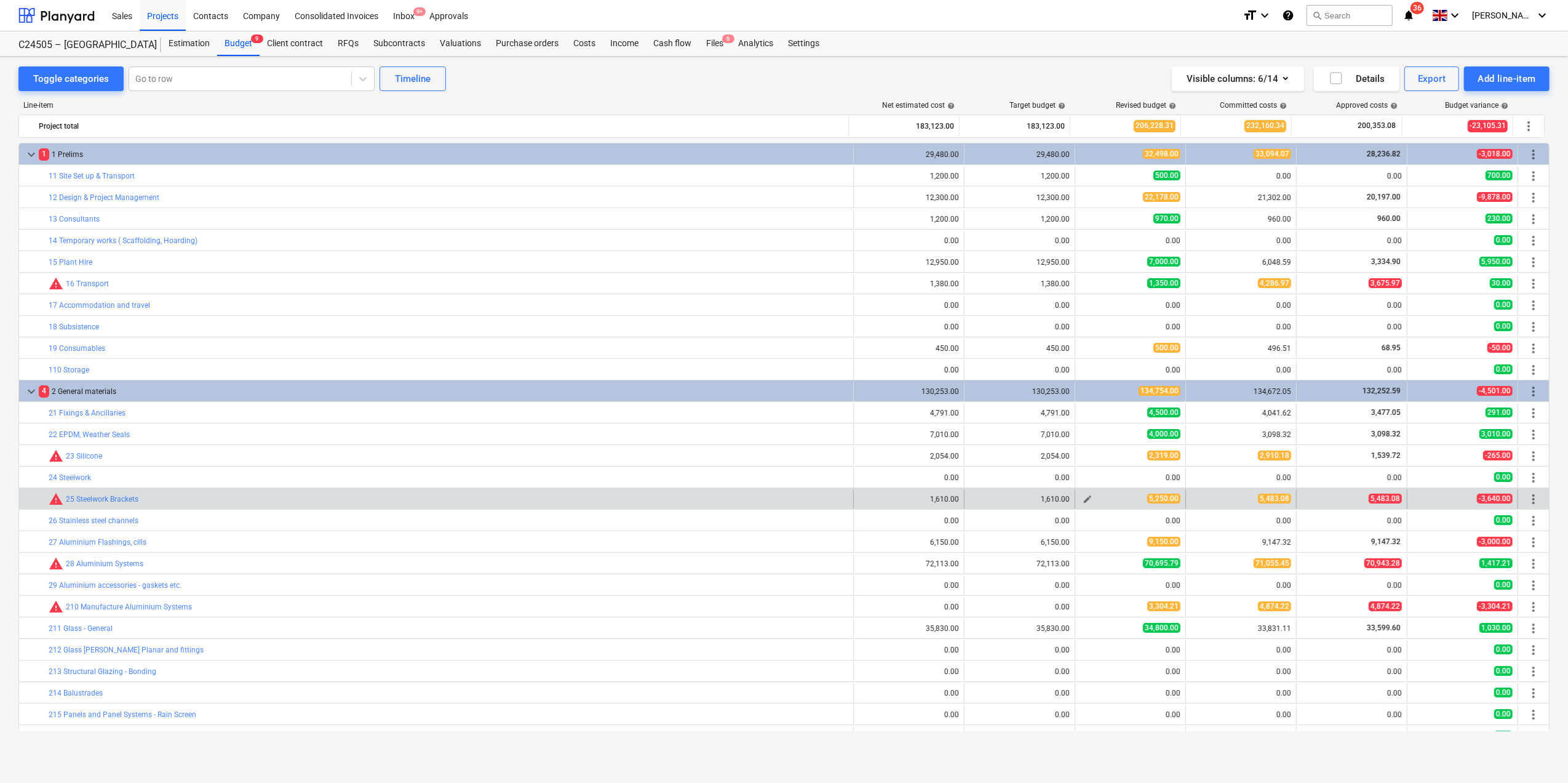
click at [1089, 500] on span "edit" at bounding box center [1088, 499] width 10 height 10
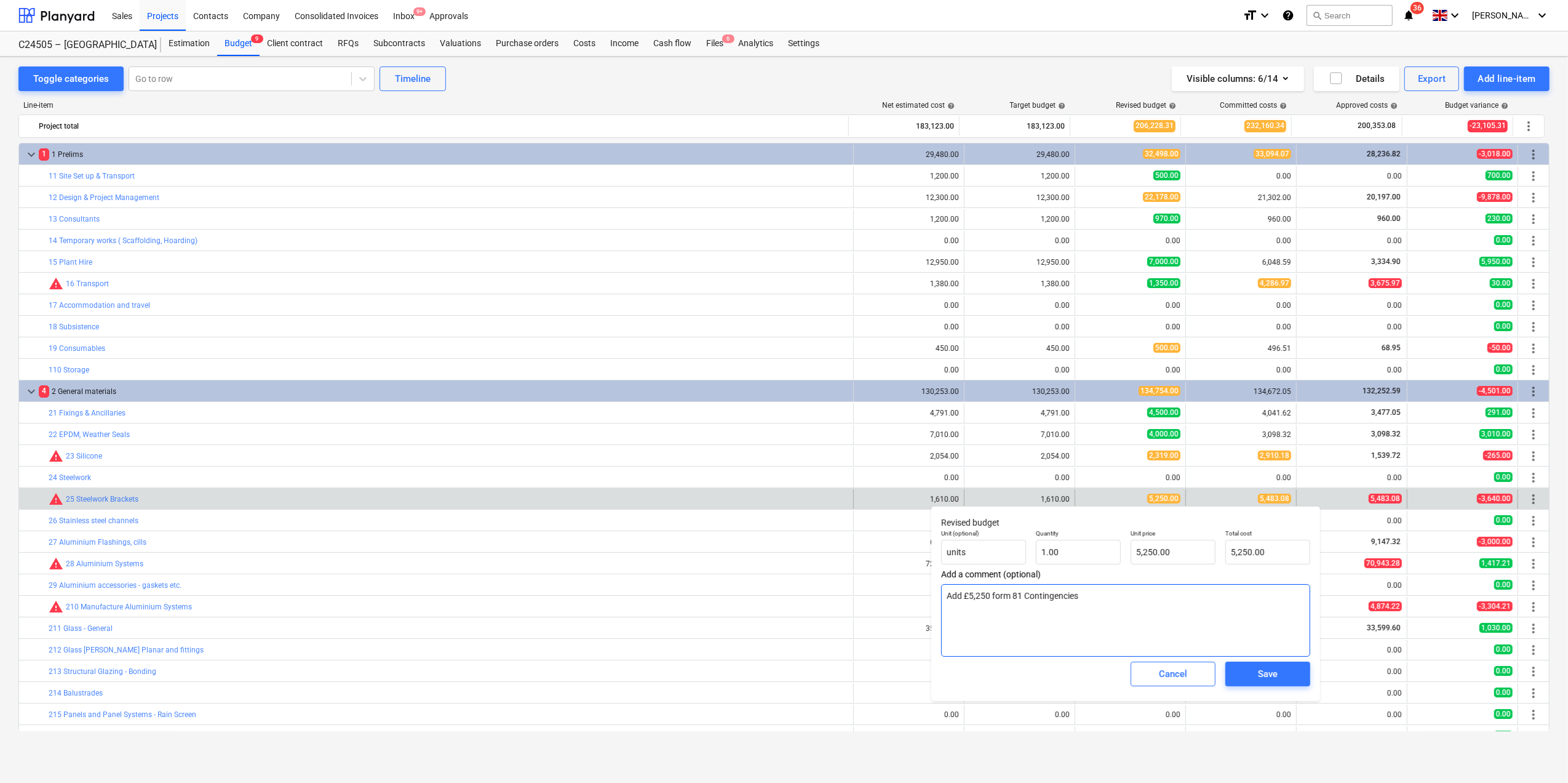
click at [1082, 597] on textarea "Add £5,250 form 81 Contingencies" at bounding box center [1126, 620] width 369 height 72
click at [1151, 552] on input "5250" at bounding box center [1173, 551] width 85 height 24
click at [1140, 549] on input "5500" at bounding box center [1173, 551] width 85 height 24
click at [1256, 672] on span "Save" at bounding box center [1268, 673] width 56 height 16
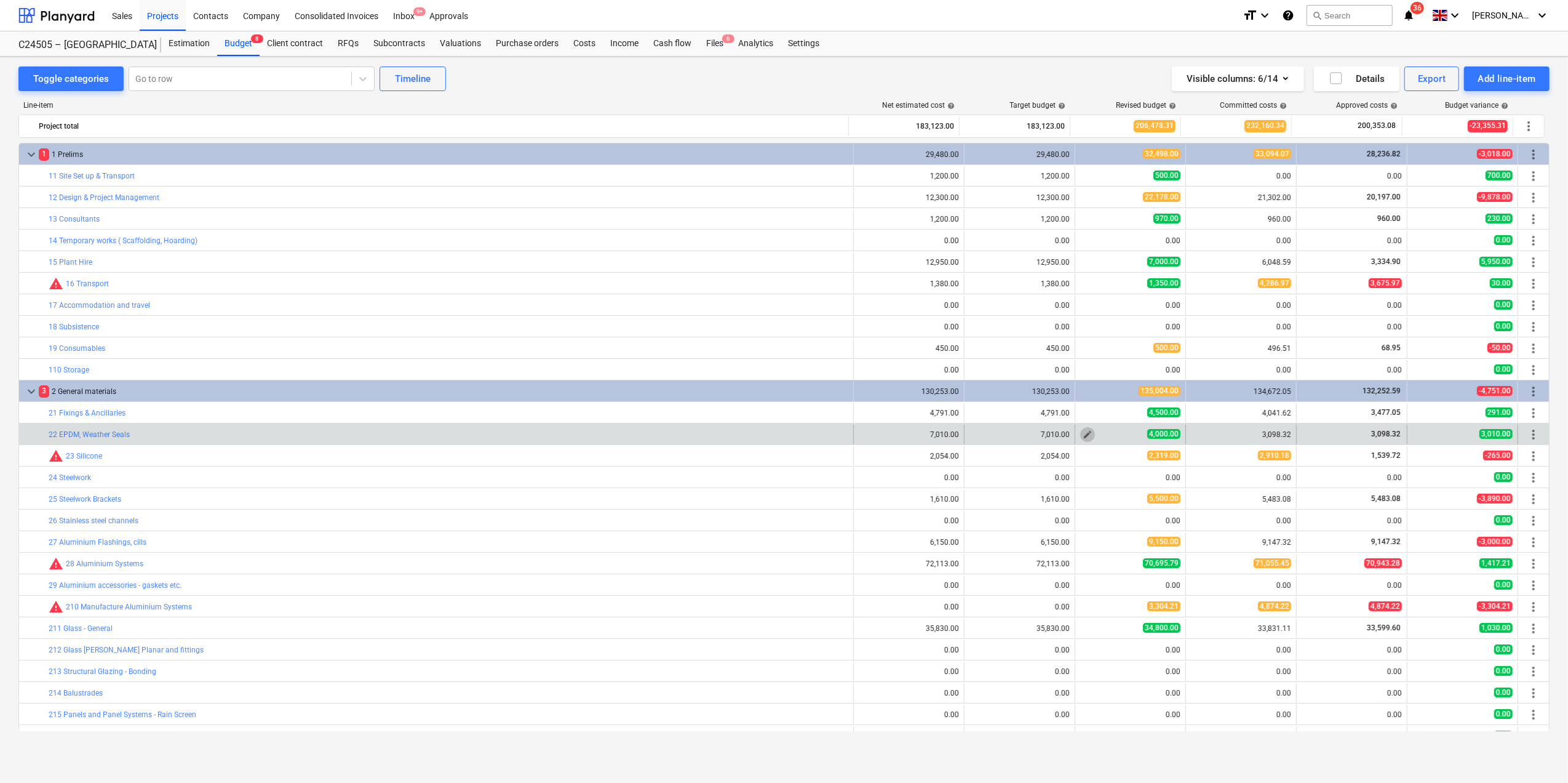
click at [1083, 437] on span "edit" at bounding box center [1088, 435] width 10 height 10
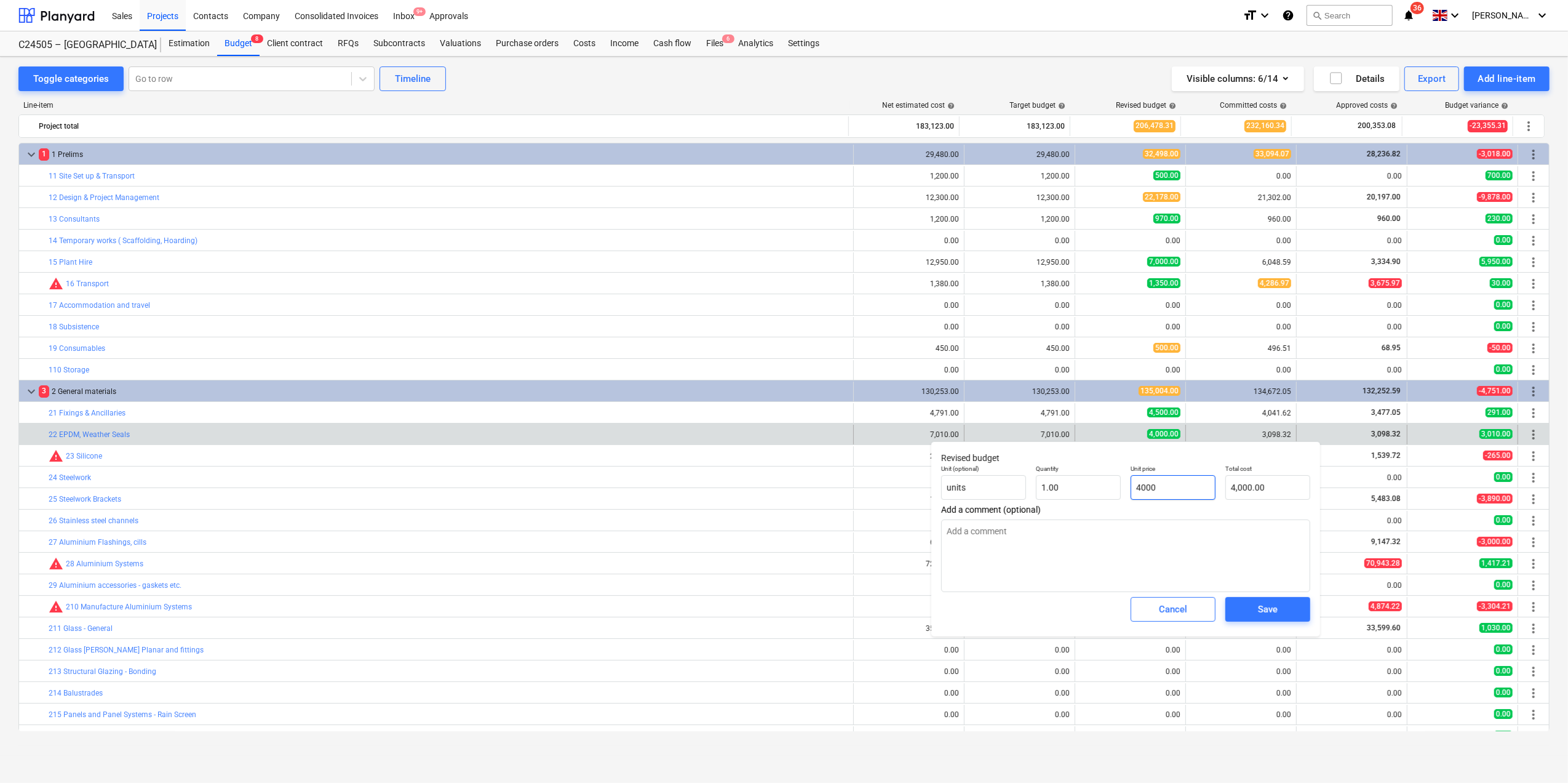
click at [1148, 490] on input "4000" at bounding box center [1173, 487] width 85 height 24
click at [1160, 539] on textarea at bounding box center [1126, 555] width 369 height 72
click at [1253, 610] on span "Save" at bounding box center [1268, 609] width 56 height 16
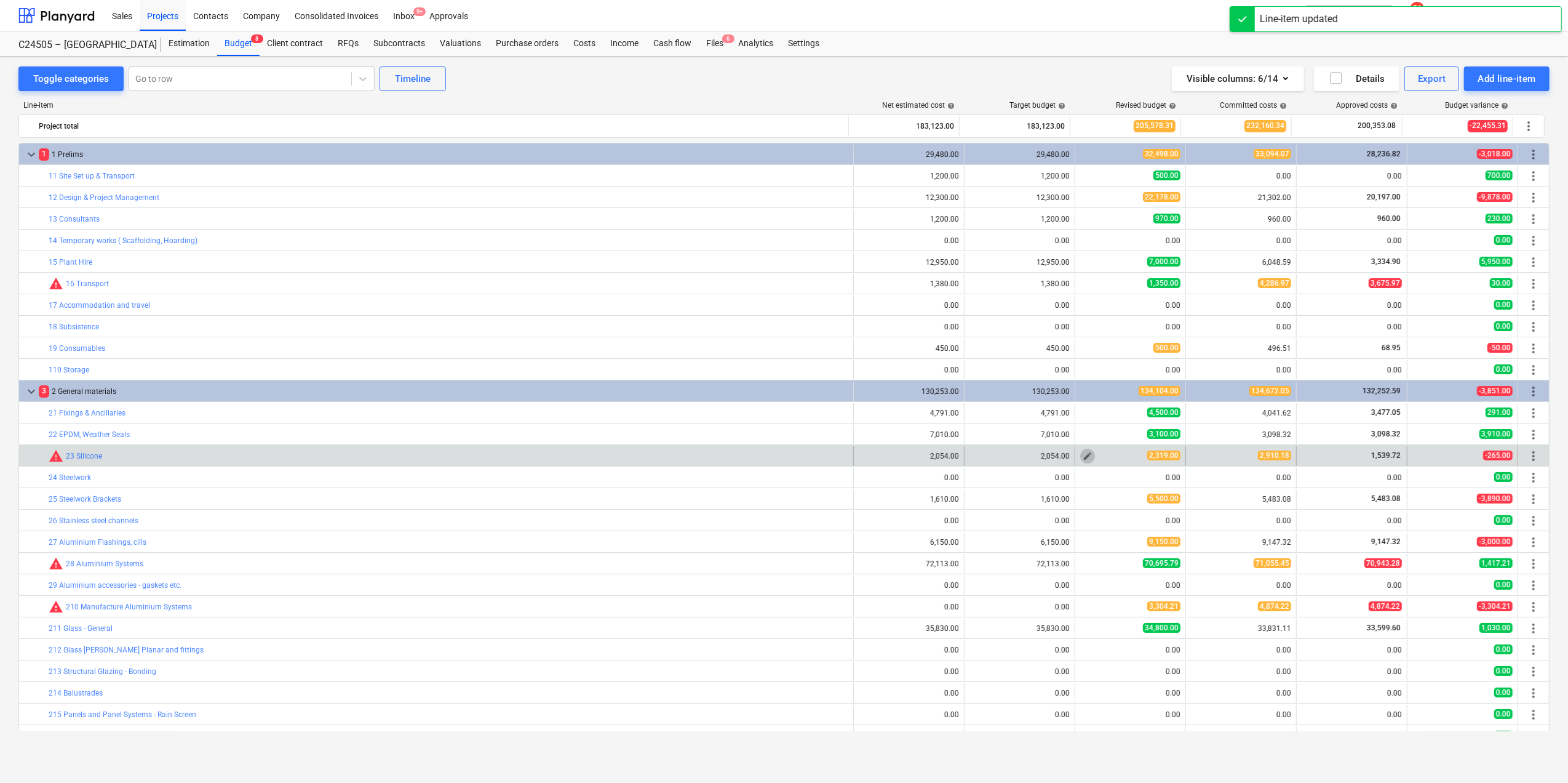
click at [1083, 457] on span "edit" at bounding box center [1088, 456] width 10 height 10
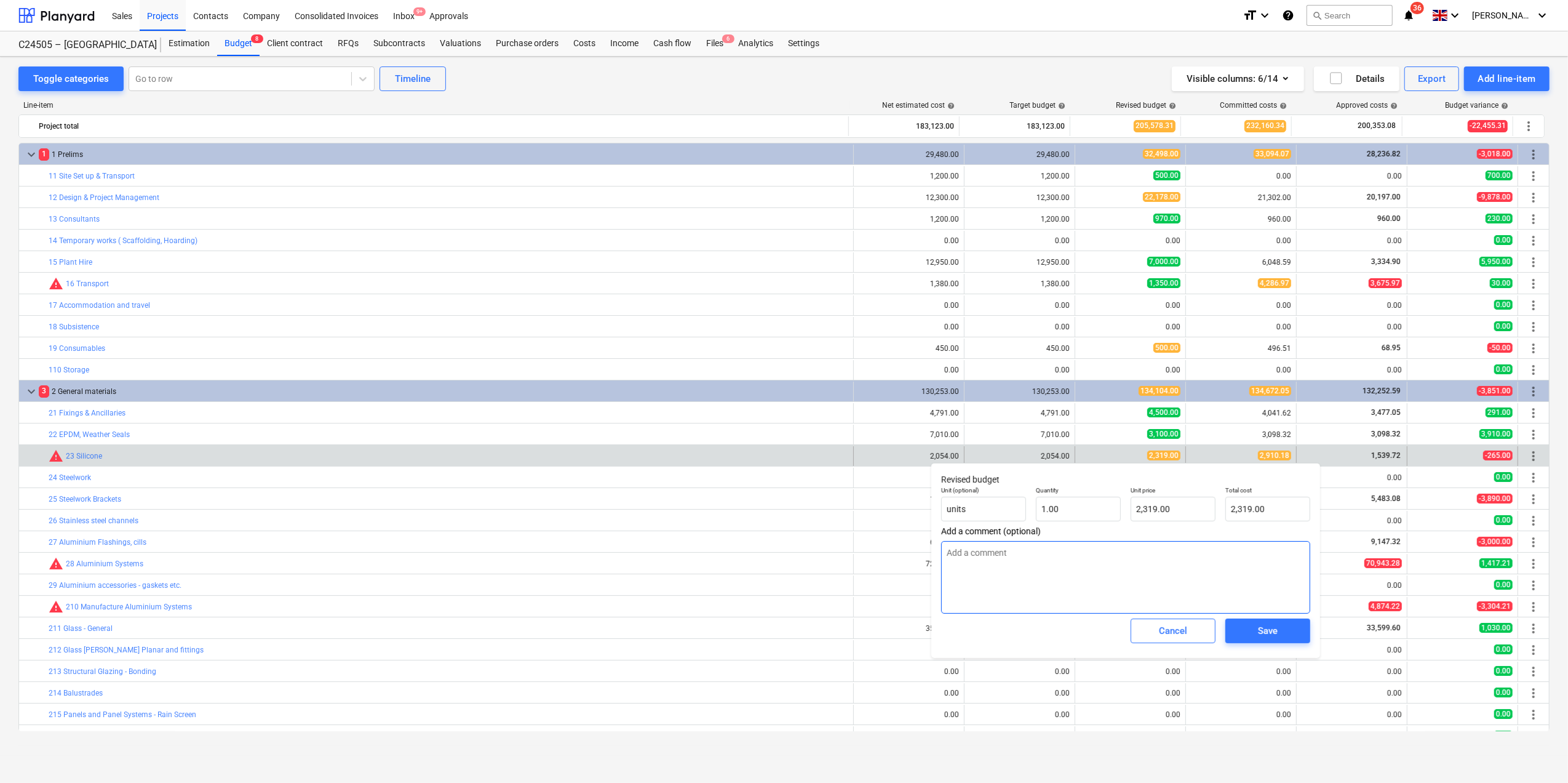
click at [963, 550] on textarea at bounding box center [1126, 577] width 369 height 72
click at [993, 554] on textarea "Add £900.00from 22" at bounding box center [1126, 577] width 369 height 72
click at [997, 553] on textarea "Add £900.00from 22" at bounding box center [1126, 577] width 369 height 72
click at [1146, 506] on input "2319" at bounding box center [1173, 508] width 85 height 24
click at [1247, 633] on span "Save" at bounding box center [1268, 630] width 56 height 16
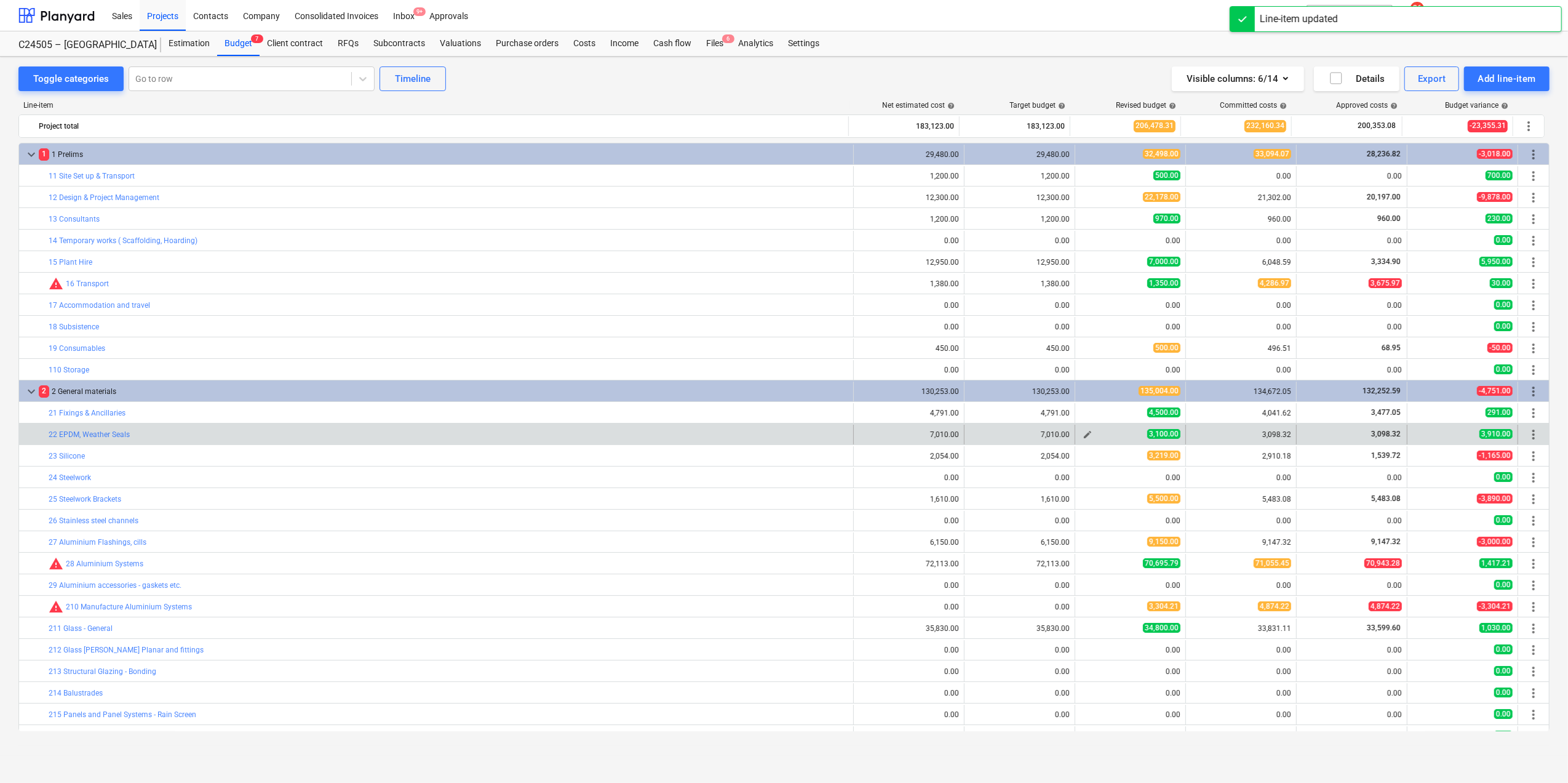
click at [1083, 437] on span "edit" at bounding box center [1088, 435] width 10 height 10
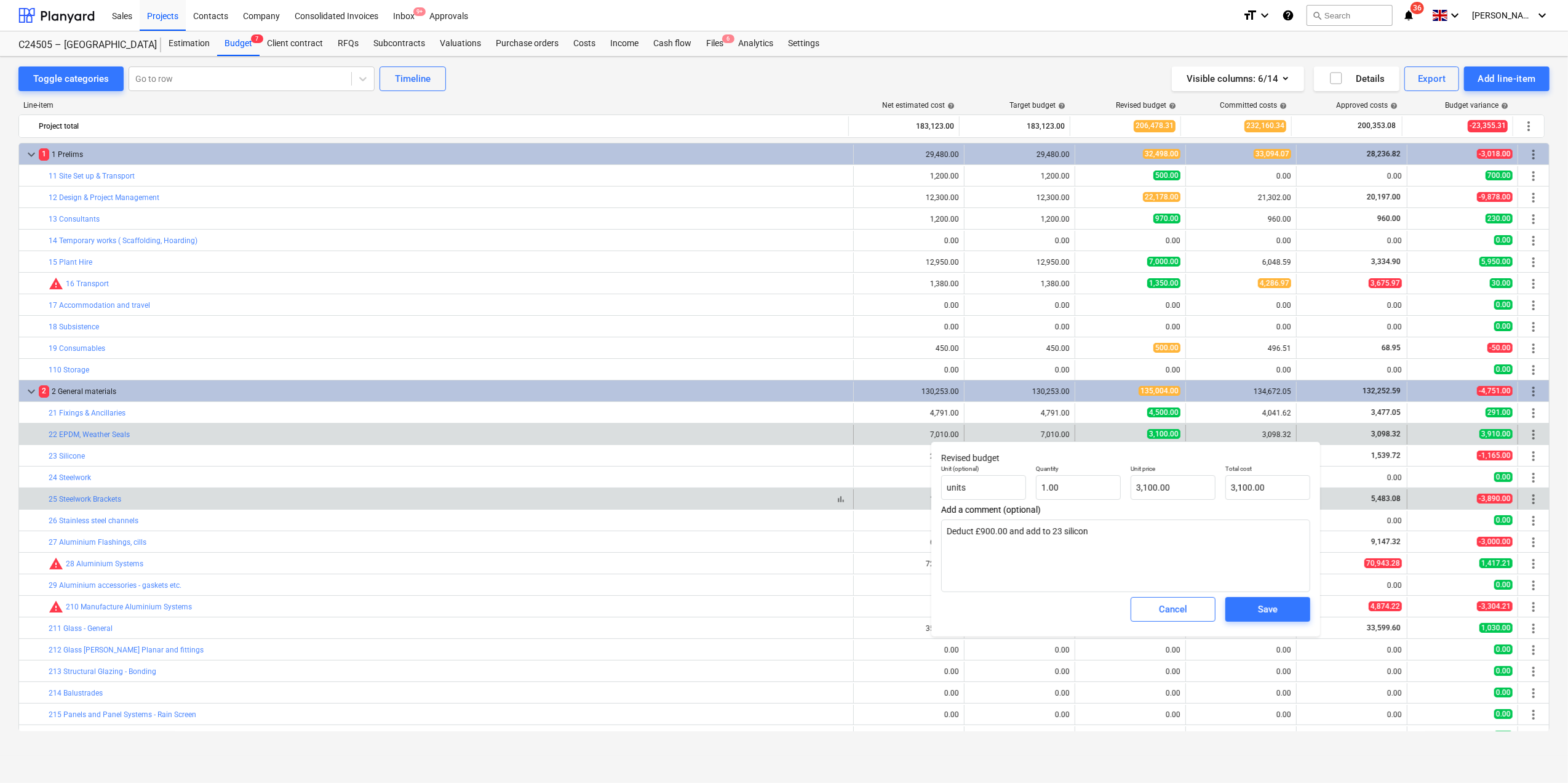
click at [839, 501] on span "bar_chart" at bounding box center [841, 499] width 10 height 10
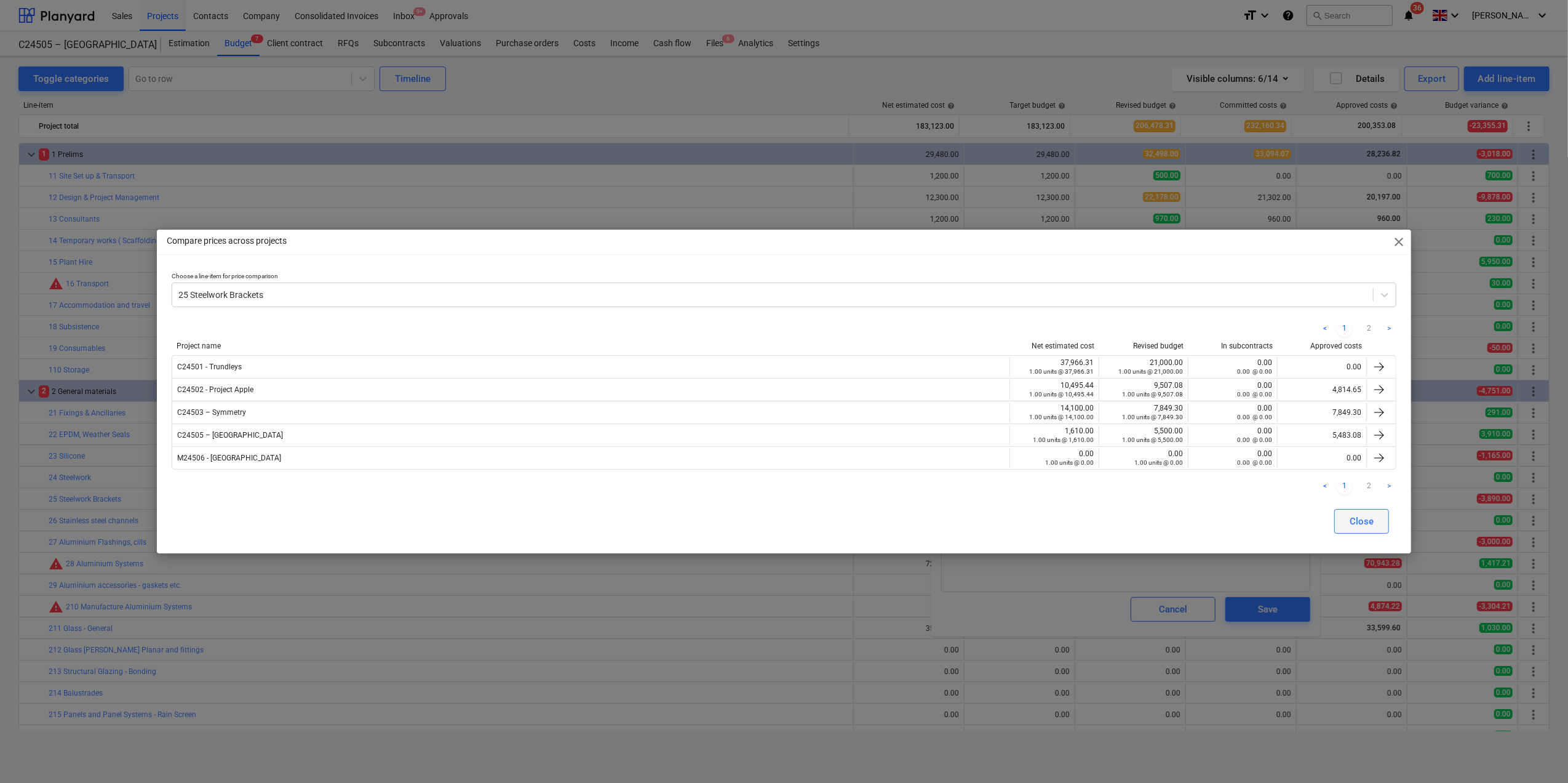
click at [1357, 526] on div "Close" at bounding box center [1362, 521] width 24 height 16
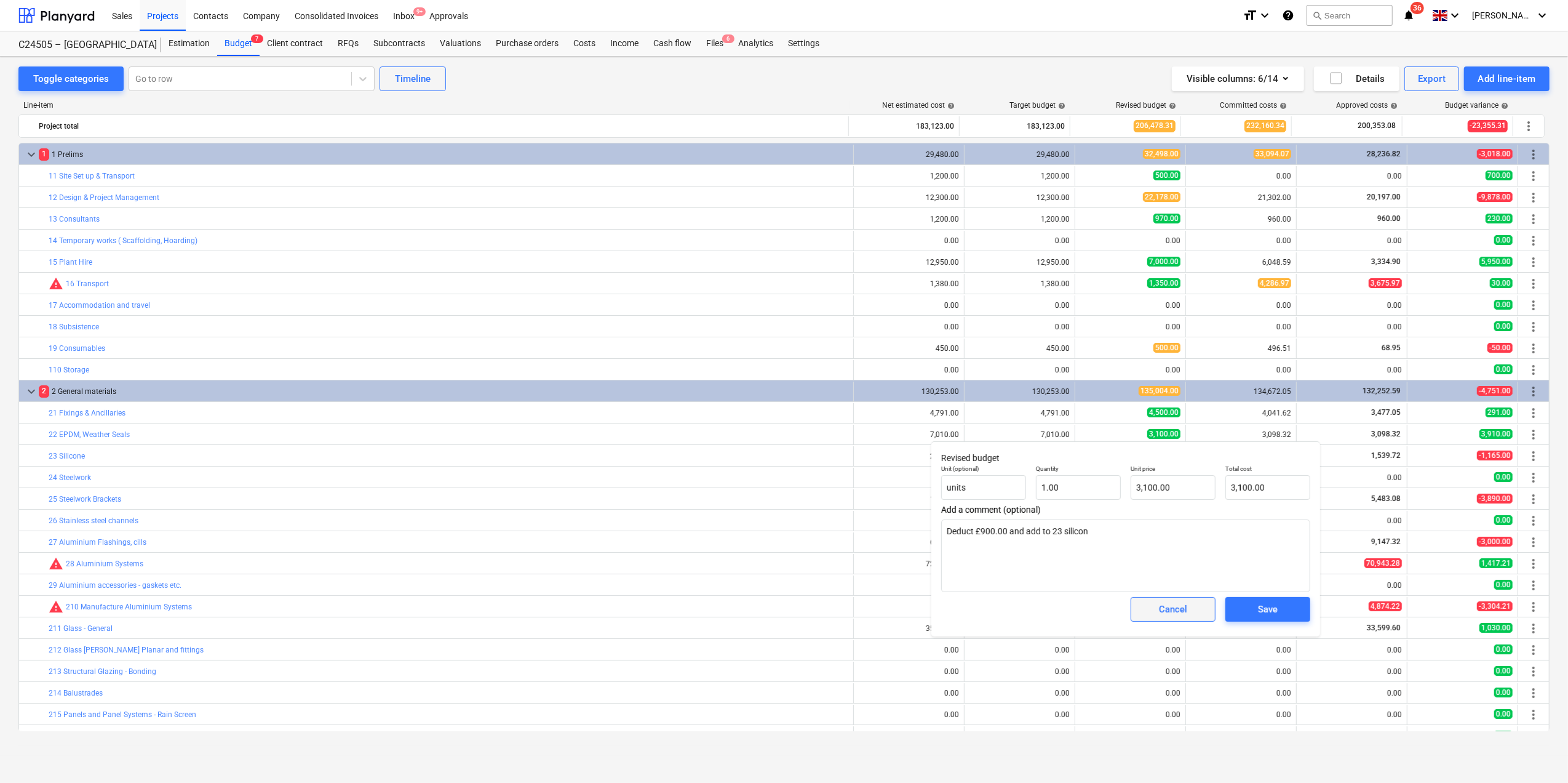
click at [1162, 614] on div "Cancel" at bounding box center [1174, 609] width 29 height 16
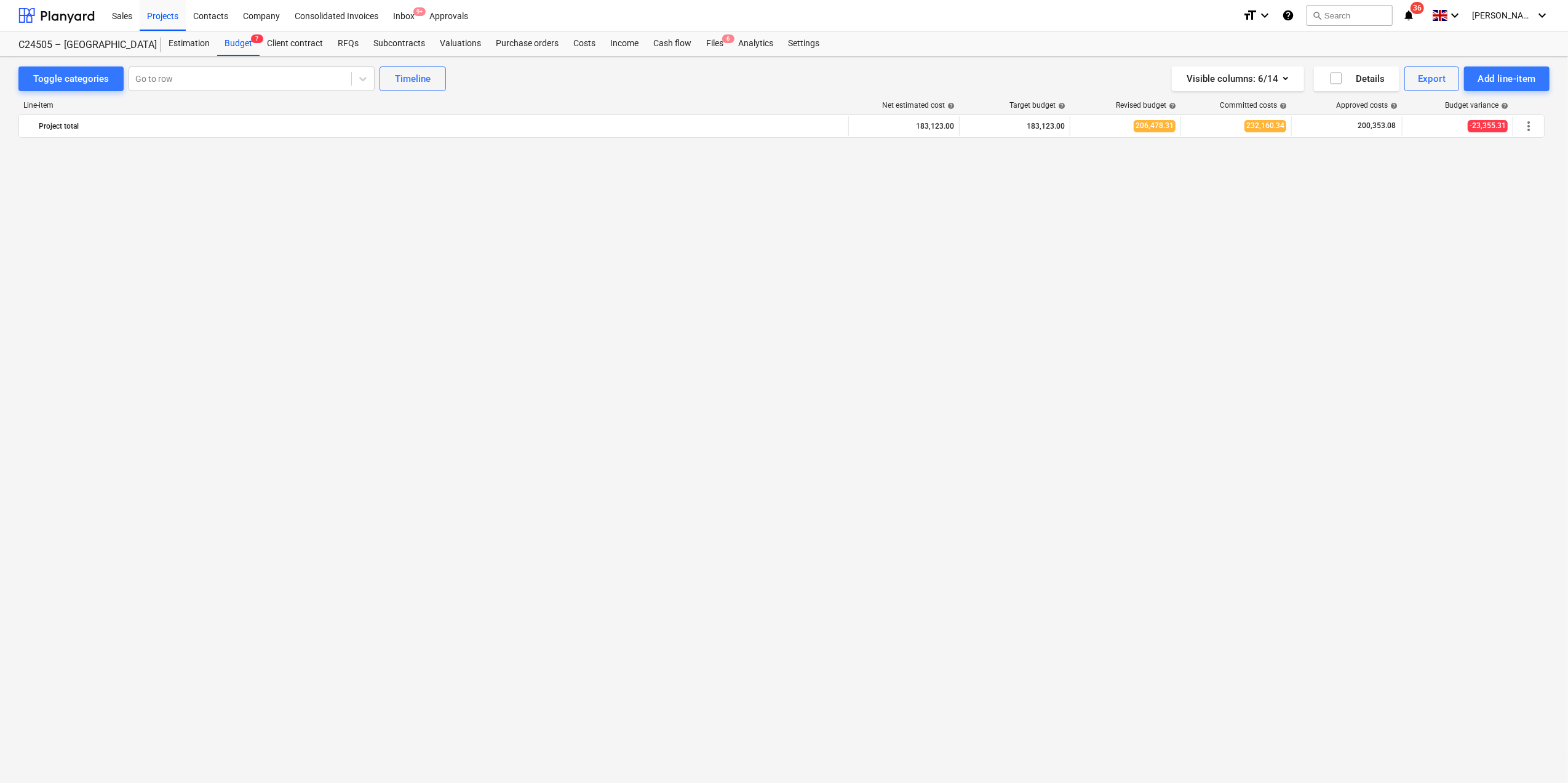
scroll to position [26, 0]
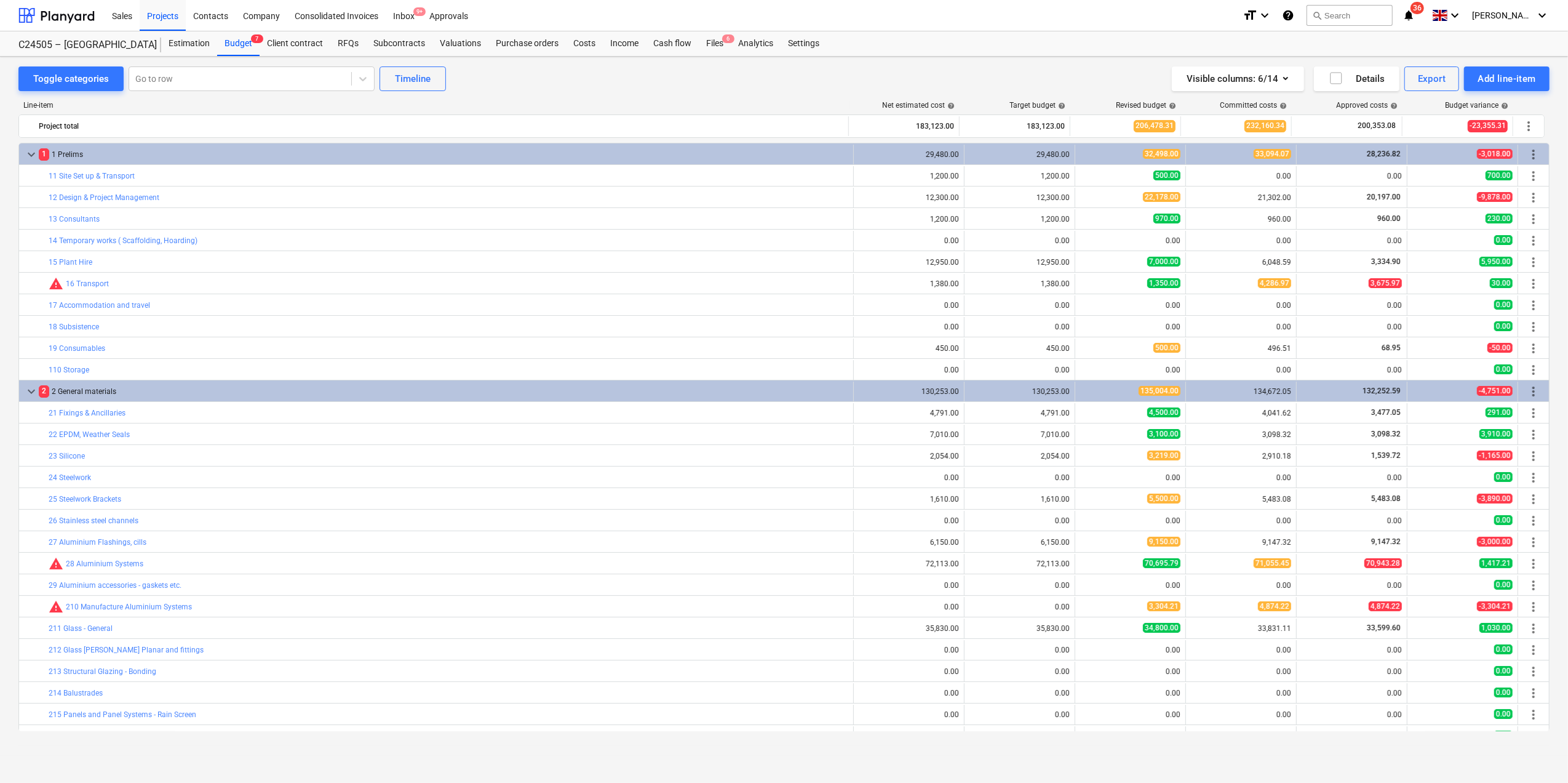
scroll to position [26, 0]
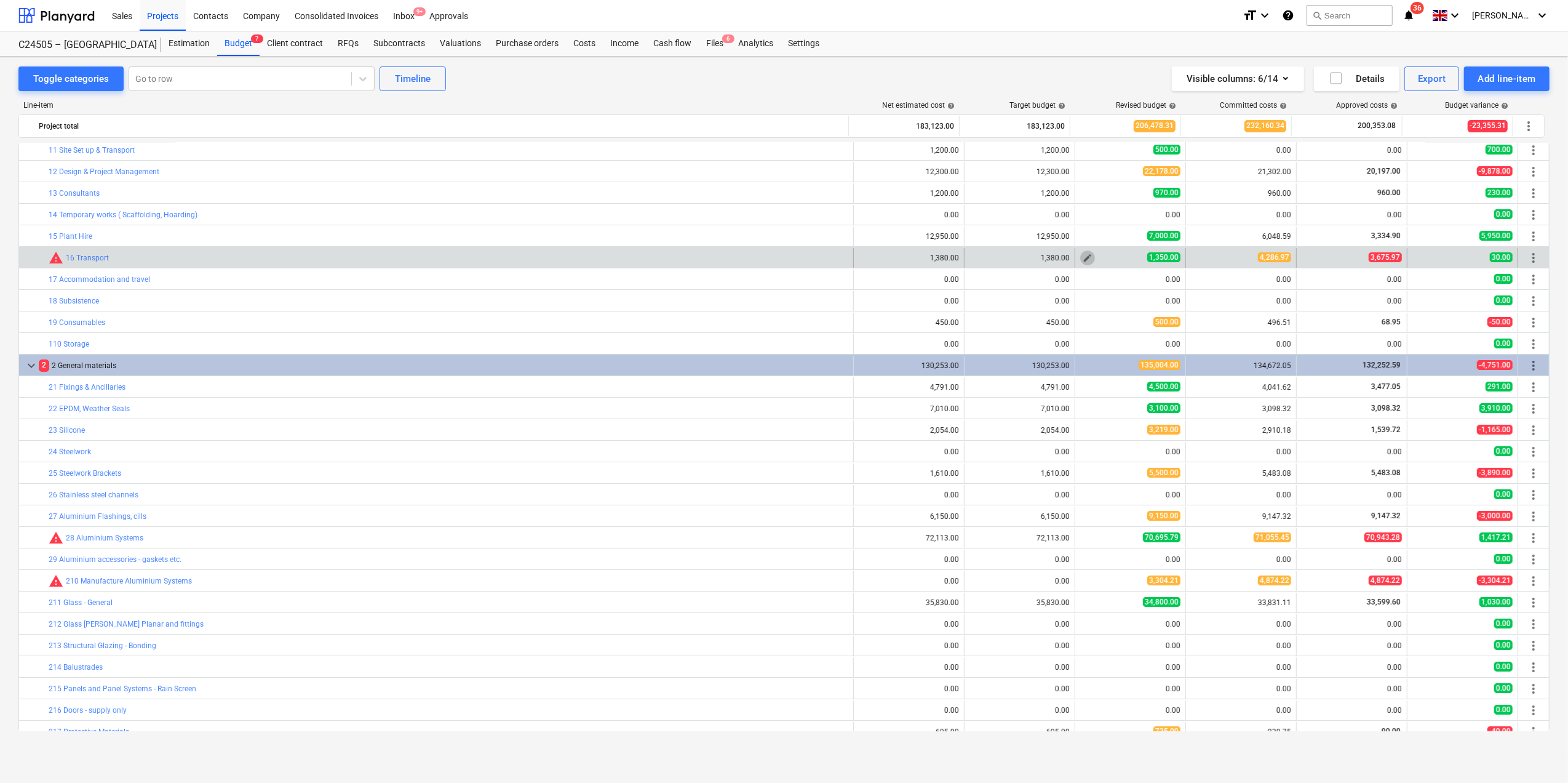
click at [1087, 257] on span "edit" at bounding box center [1088, 258] width 10 height 10
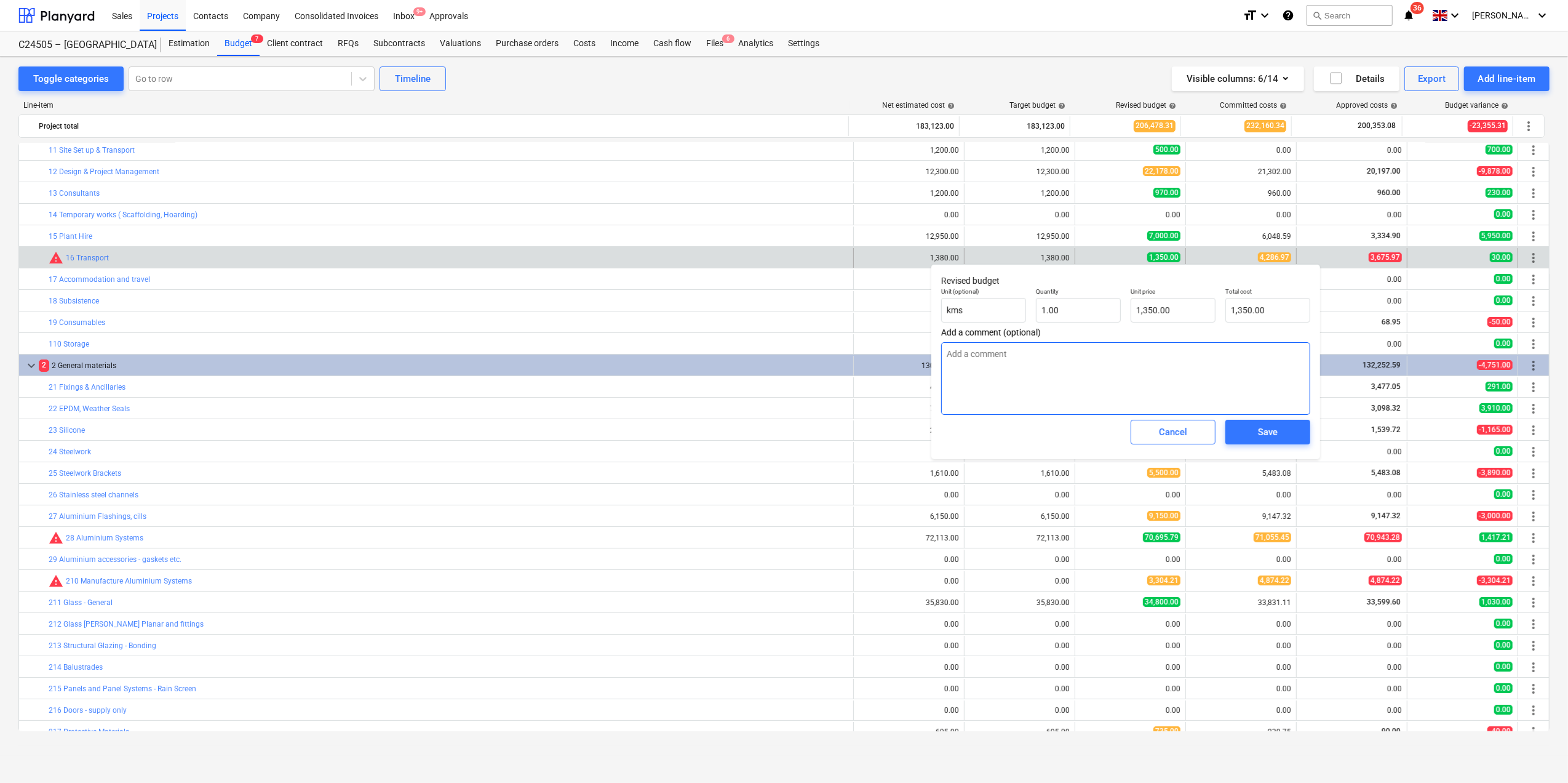
click at [971, 357] on textarea at bounding box center [1126, 378] width 369 height 72
type textarea "x"
type textarea "Add"
type textarea "x"
type textarea "Add"
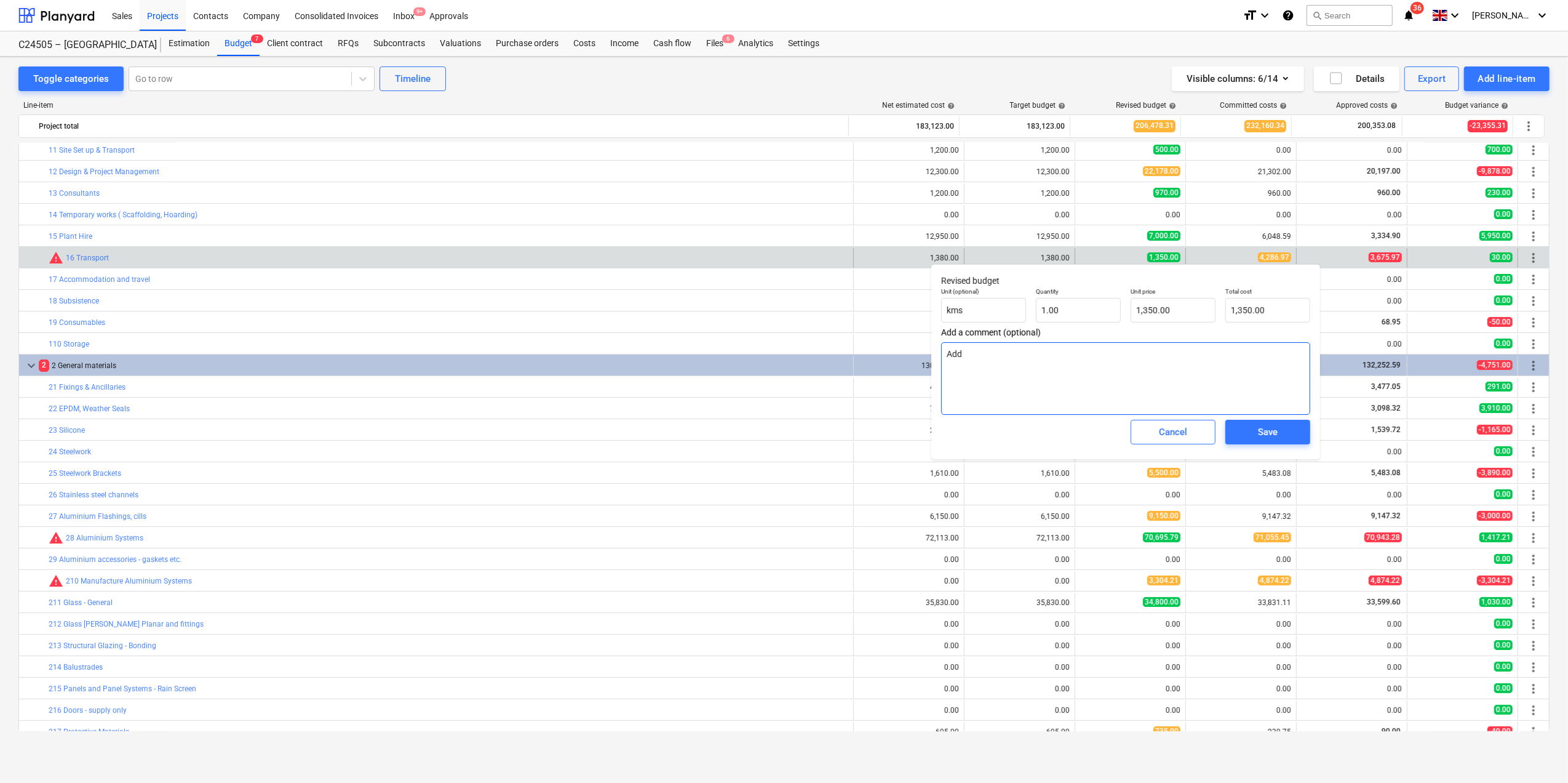
type textarea "x"
type textarea "Add £"
type textarea "x"
type textarea "Add £3"
type textarea "x"
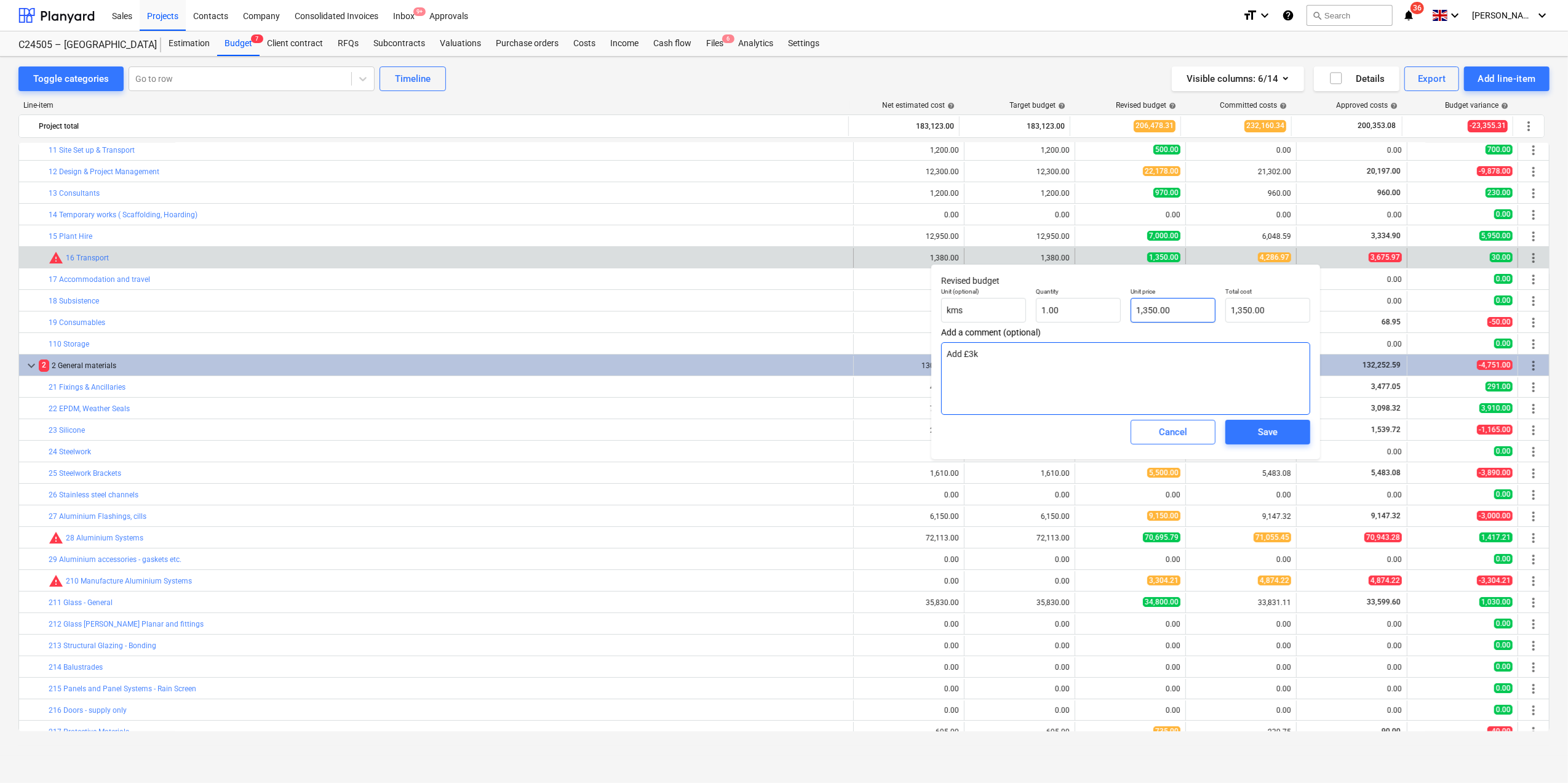
type textarea "Add £3k"
type input "1350"
click at [1140, 310] on input "1350" at bounding box center [1173, 309] width 85 height 24
type textarea "x"
type input "350"
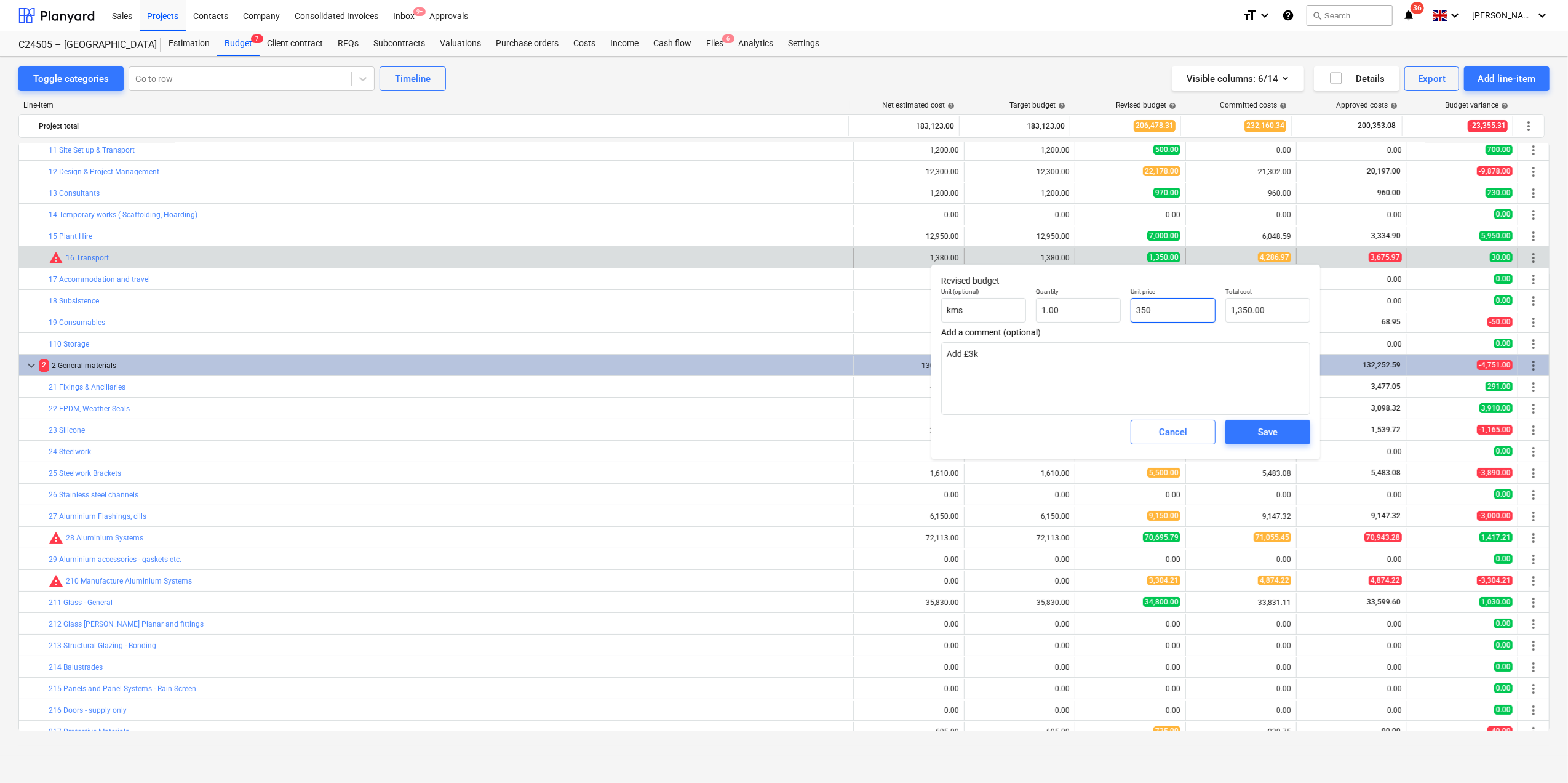
type input "350.00"
type textarea "x"
type input "4350"
type input "4,350.00"
type textarea "x"
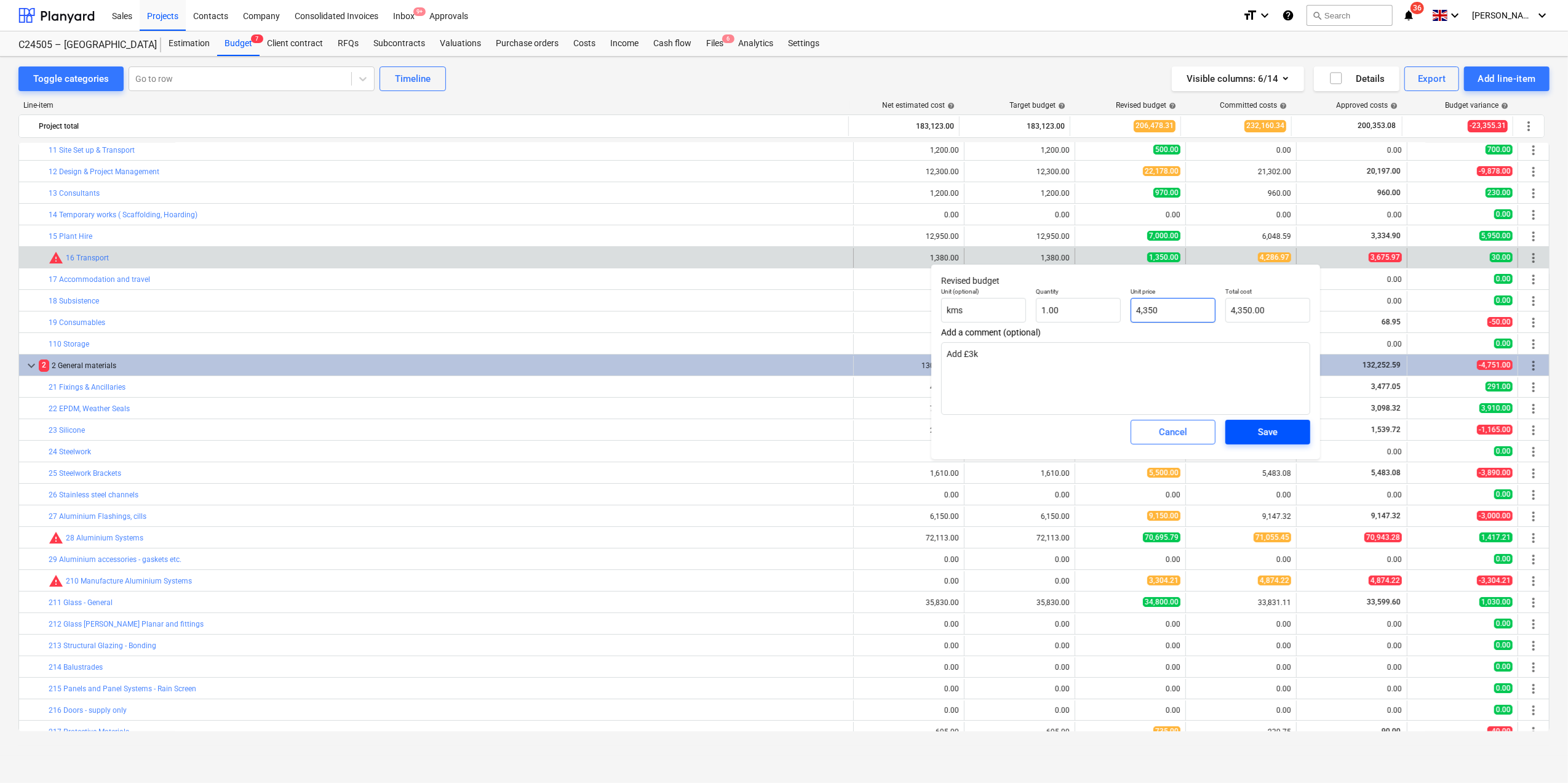
type input "4,350"
type textarea "x"
type input "4,350.00"
click at [1254, 430] on span "Save" at bounding box center [1268, 432] width 56 height 16
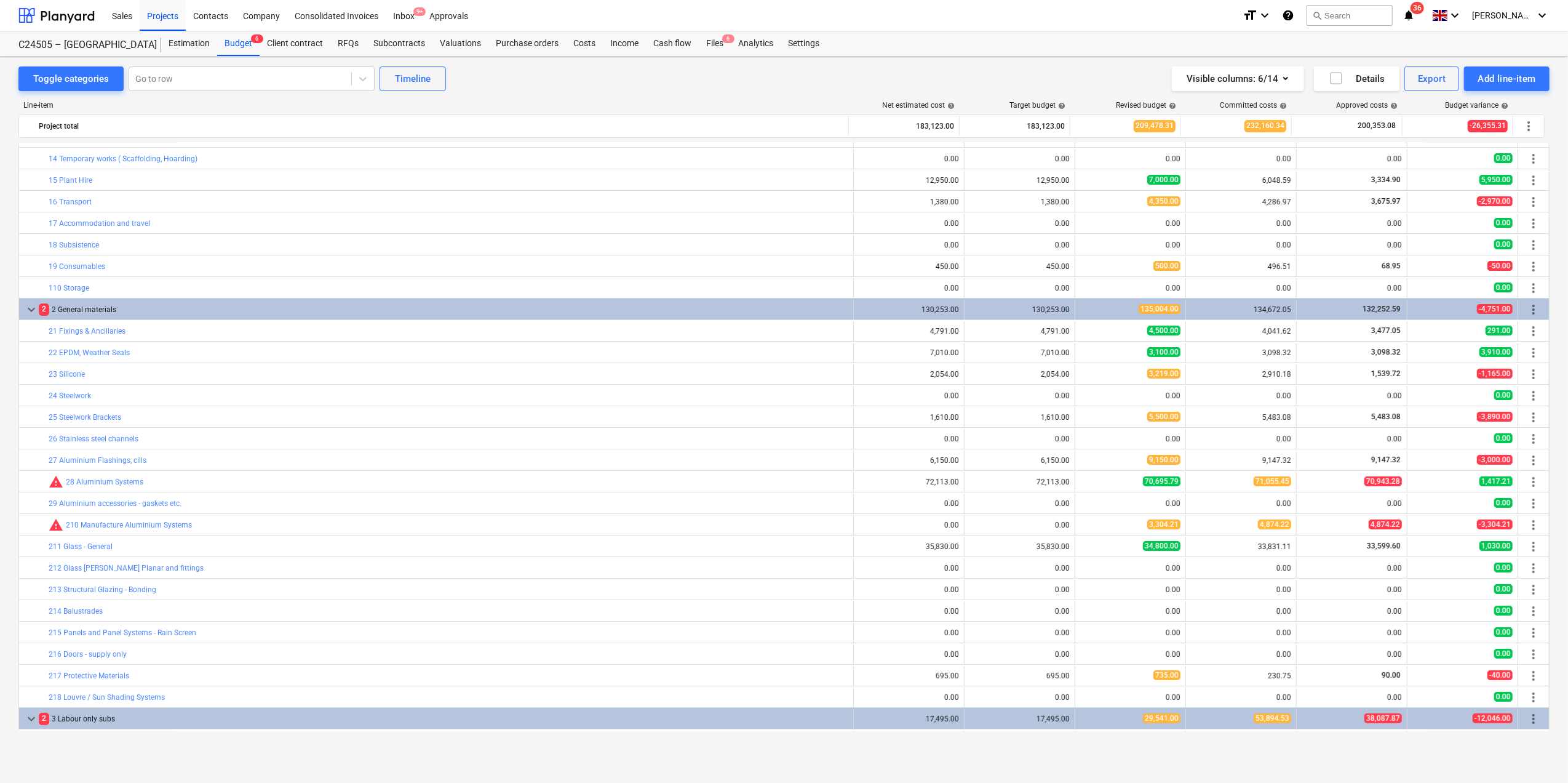
scroll to position [164, 0]
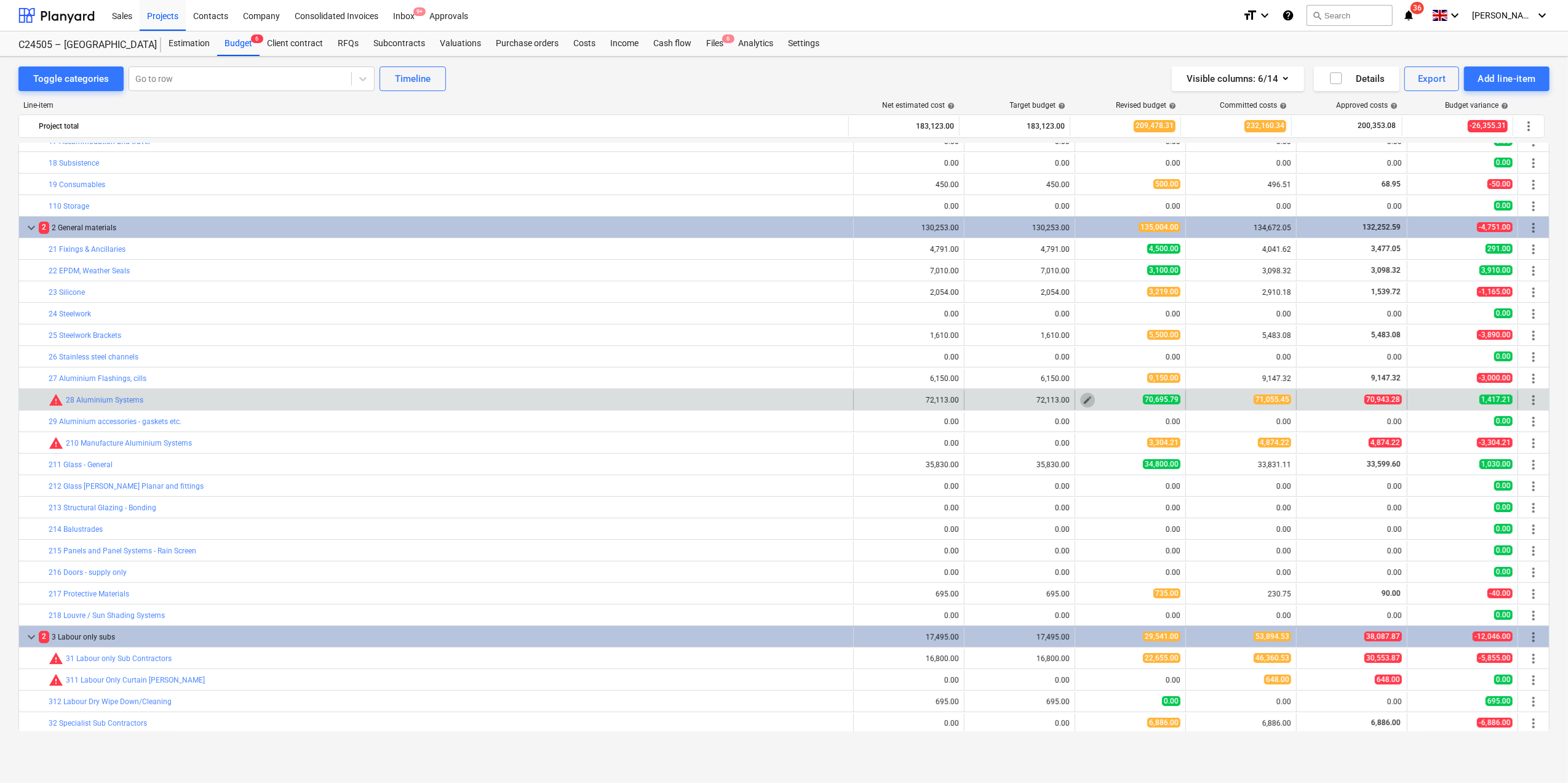
click at [1085, 400] on span "edit" at bounding box center [1088, 400] width 10 height 10
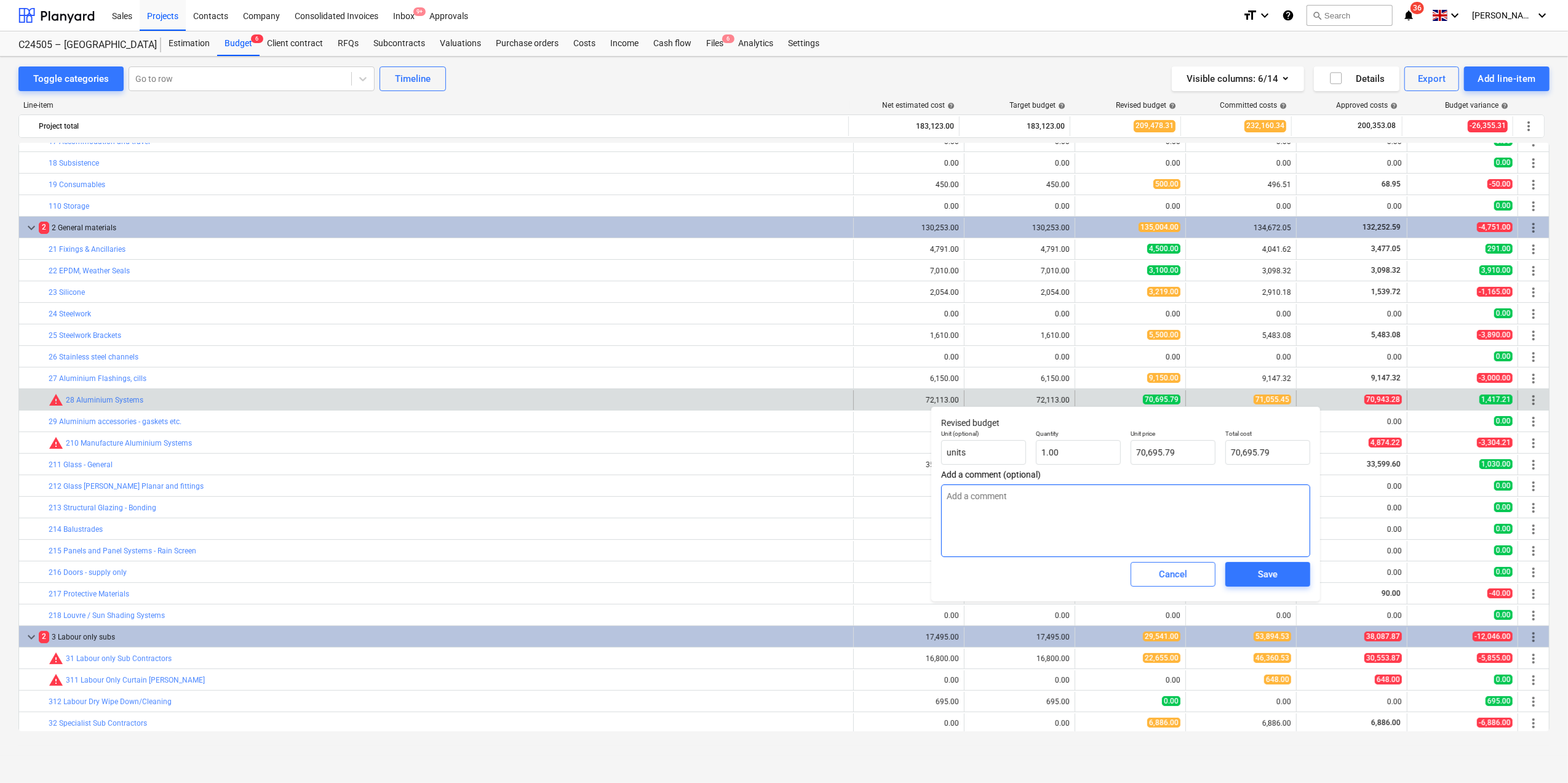
click at [975, 503] on textarea at bounding box center [1126, 521] width 369 height 72
type textarea "x"
type textarea "A"
type textarea "x"
type textarea "Ad"
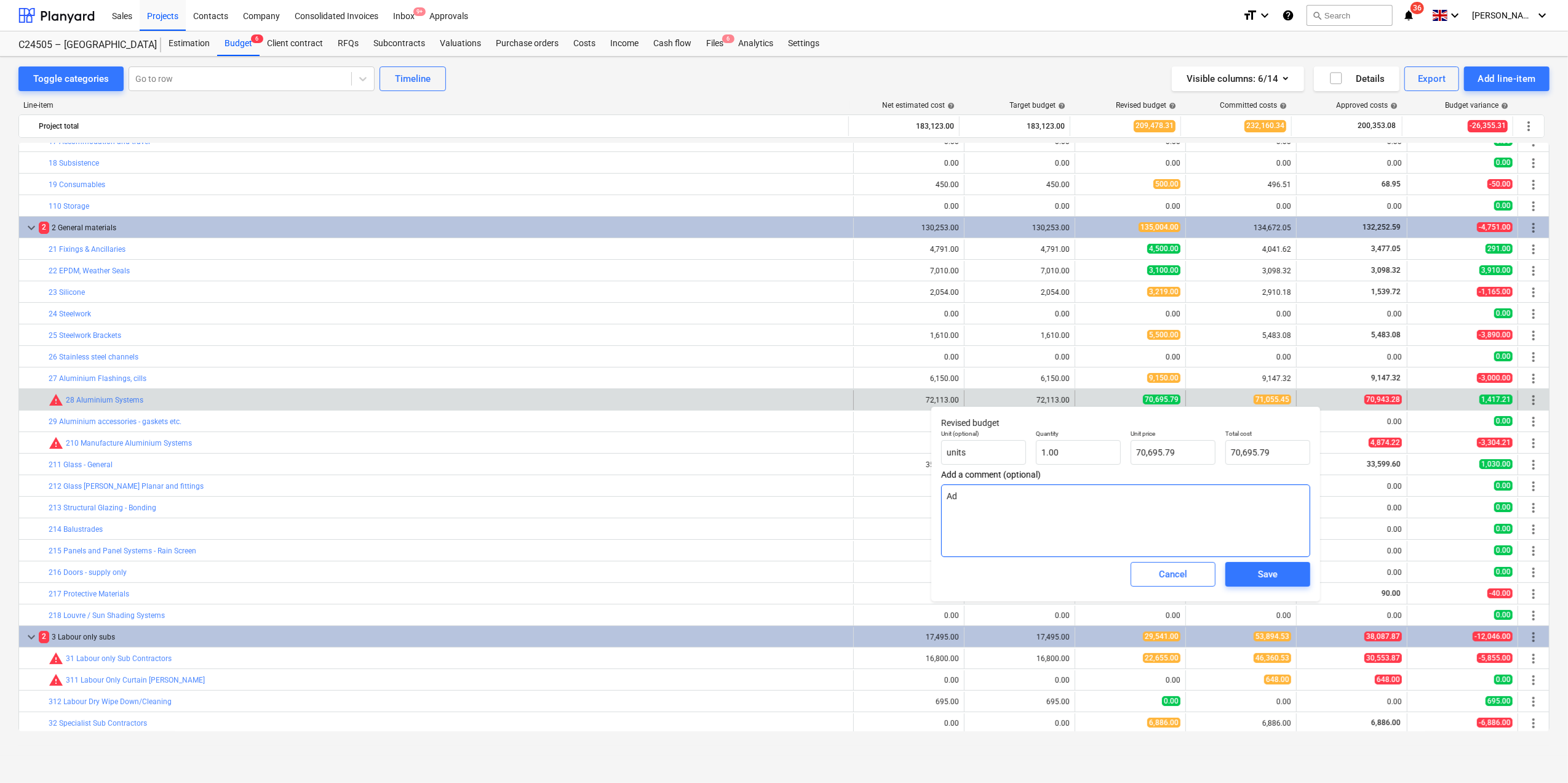
type textarea "x"
type textarea "Add"
type textarea "x"
type textarea "Add"
type textarea "x"
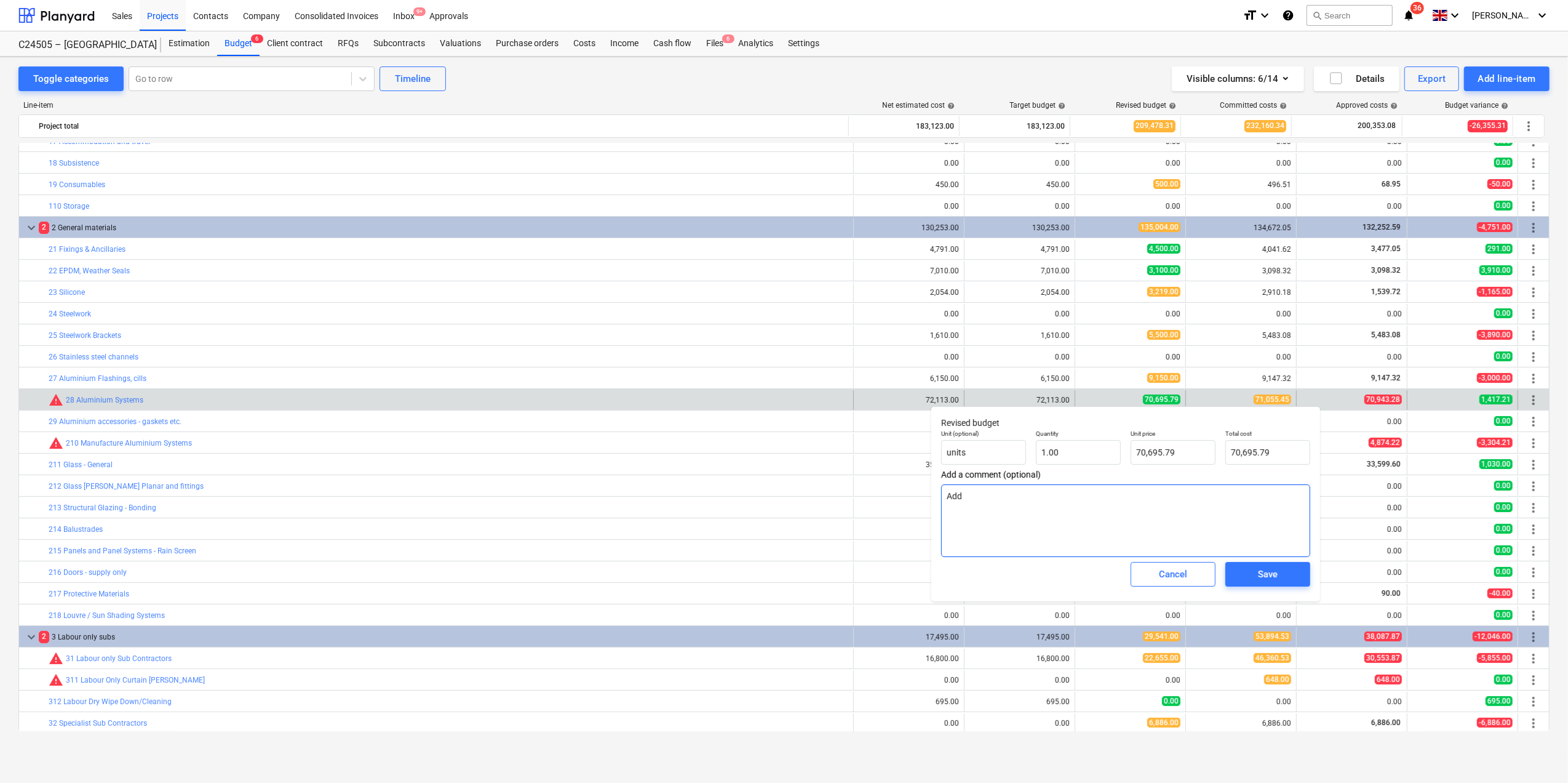
type textarea "Add $"
type textarea "x"
type textarea "Add"
type textarea "x"
type textarea "Add £"
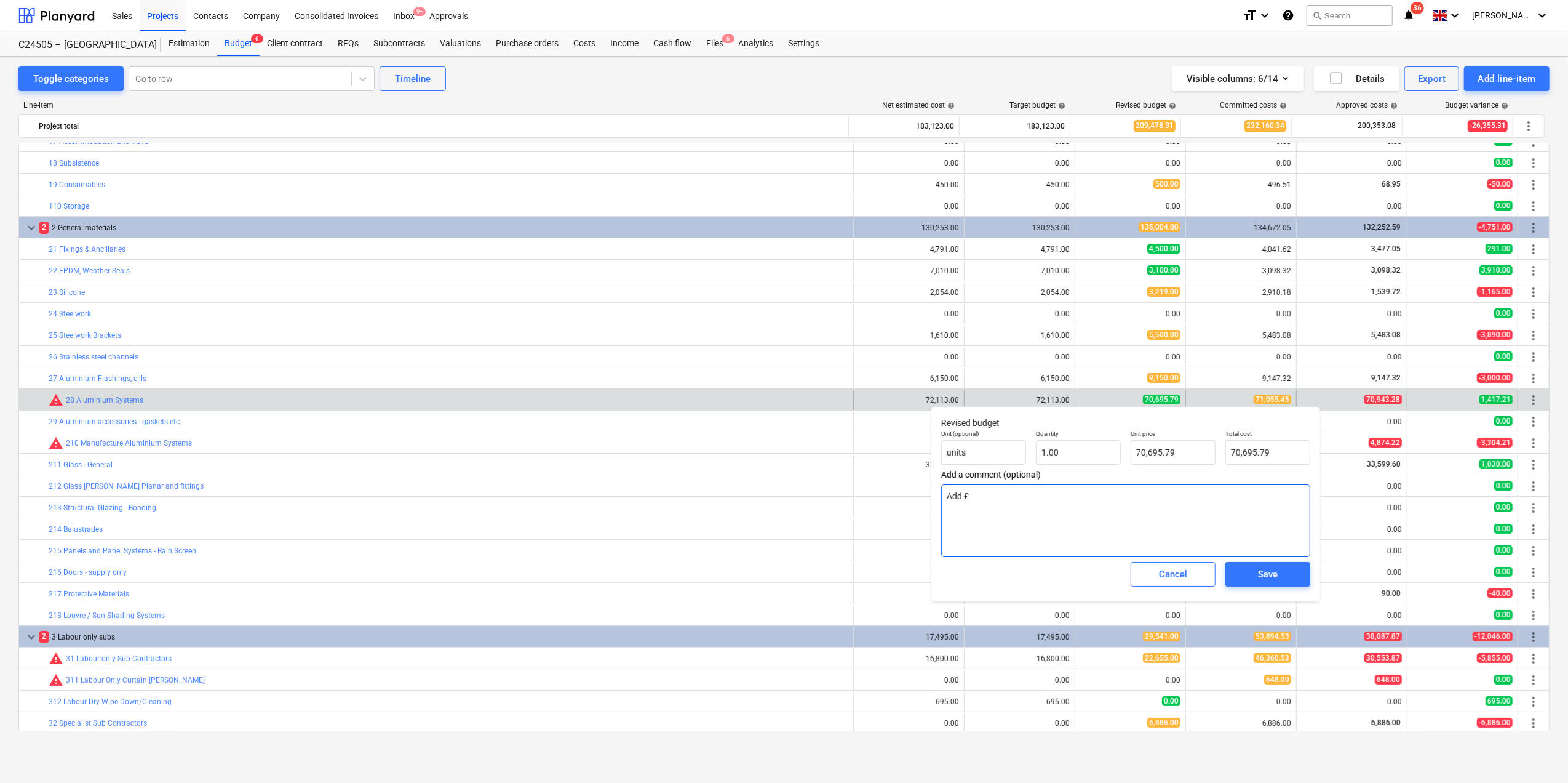
type textarea "x"
type textarea "Add £5"
type textarea "x"
type textarea "Add £50"
type textarea "x"
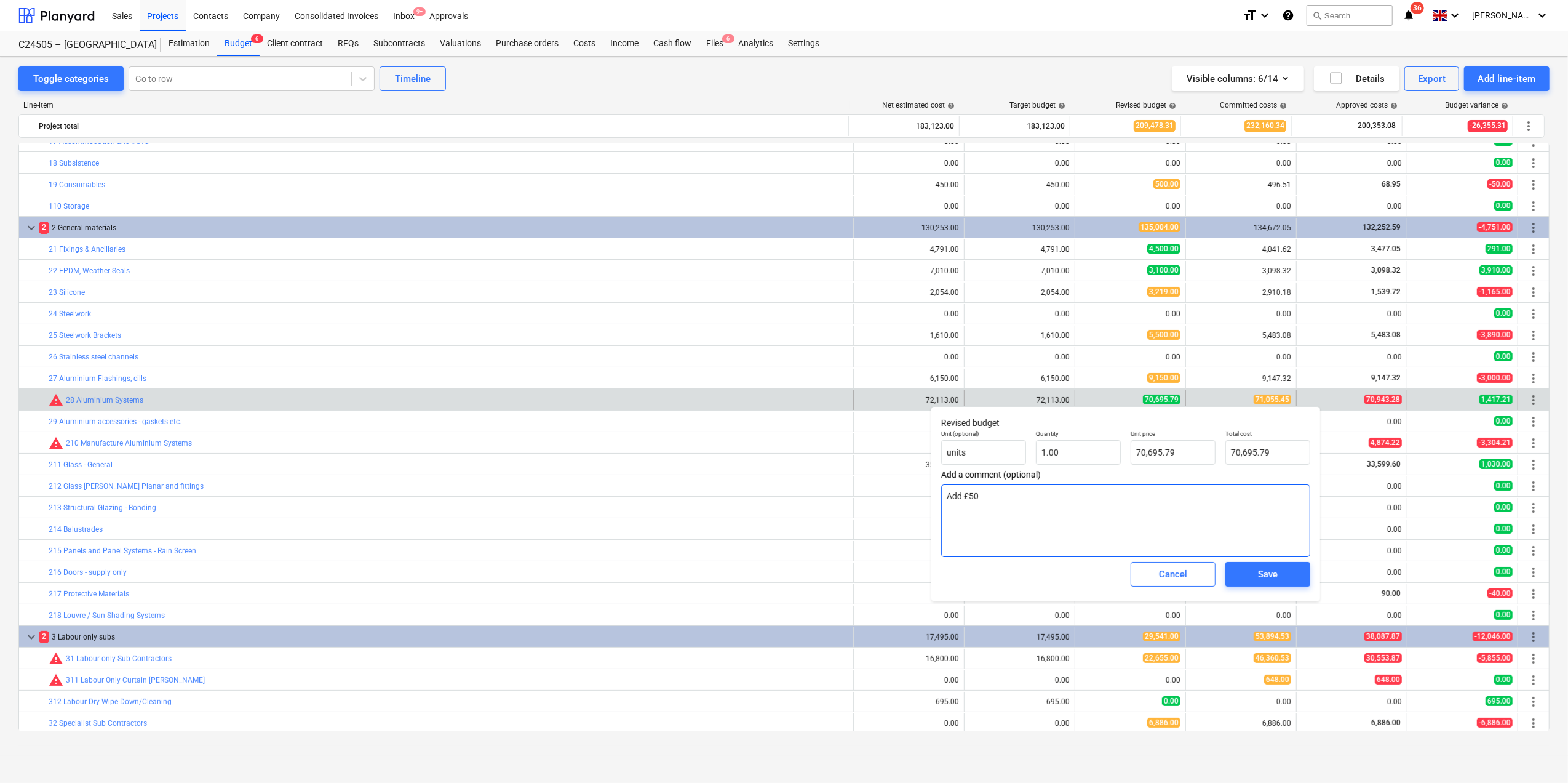
type textarea "Add £500"
type textarea "x"
type textarea "Add £500."
type textarea "x"
type textarea "Add £500.0"
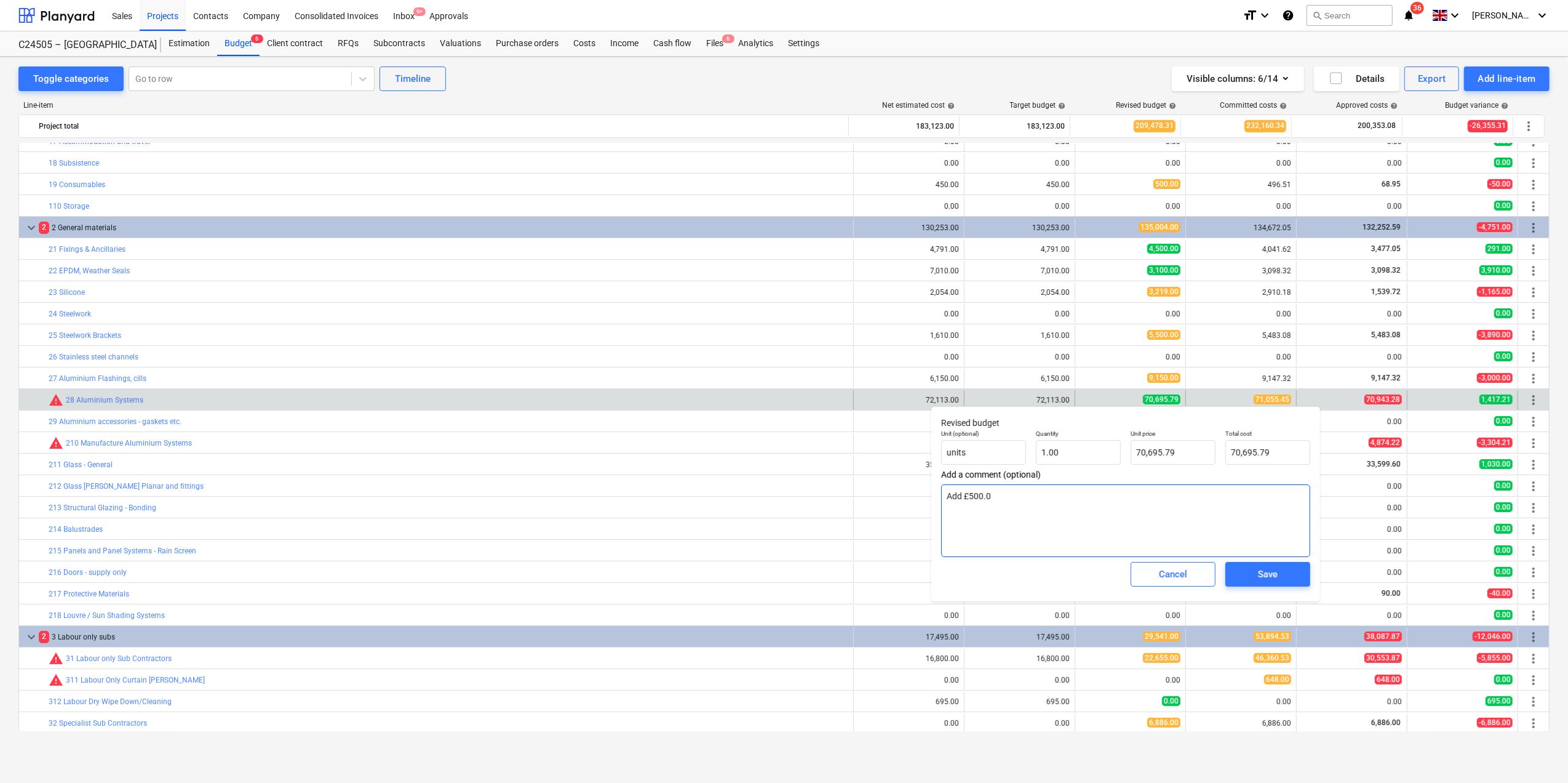
type textarea "x"
type textarea "Add £500.00"
click at [1242, 577] on span "Save" at bounding box center [1268, 574] width 56 height 16
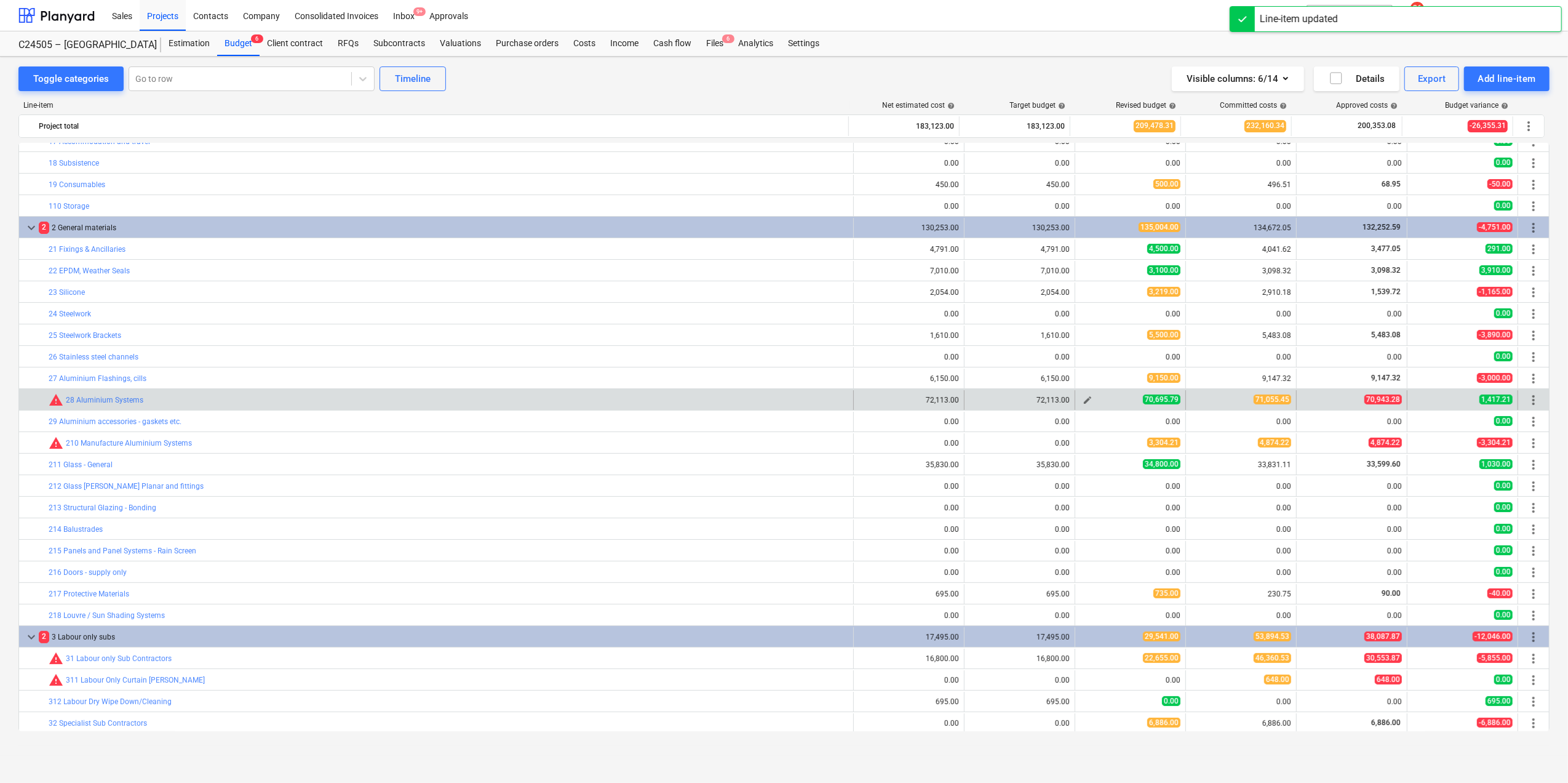
click at [1083, 400] on span "edit" at bounding box center [1088, 400] width 10 height 10
type textarea "x"
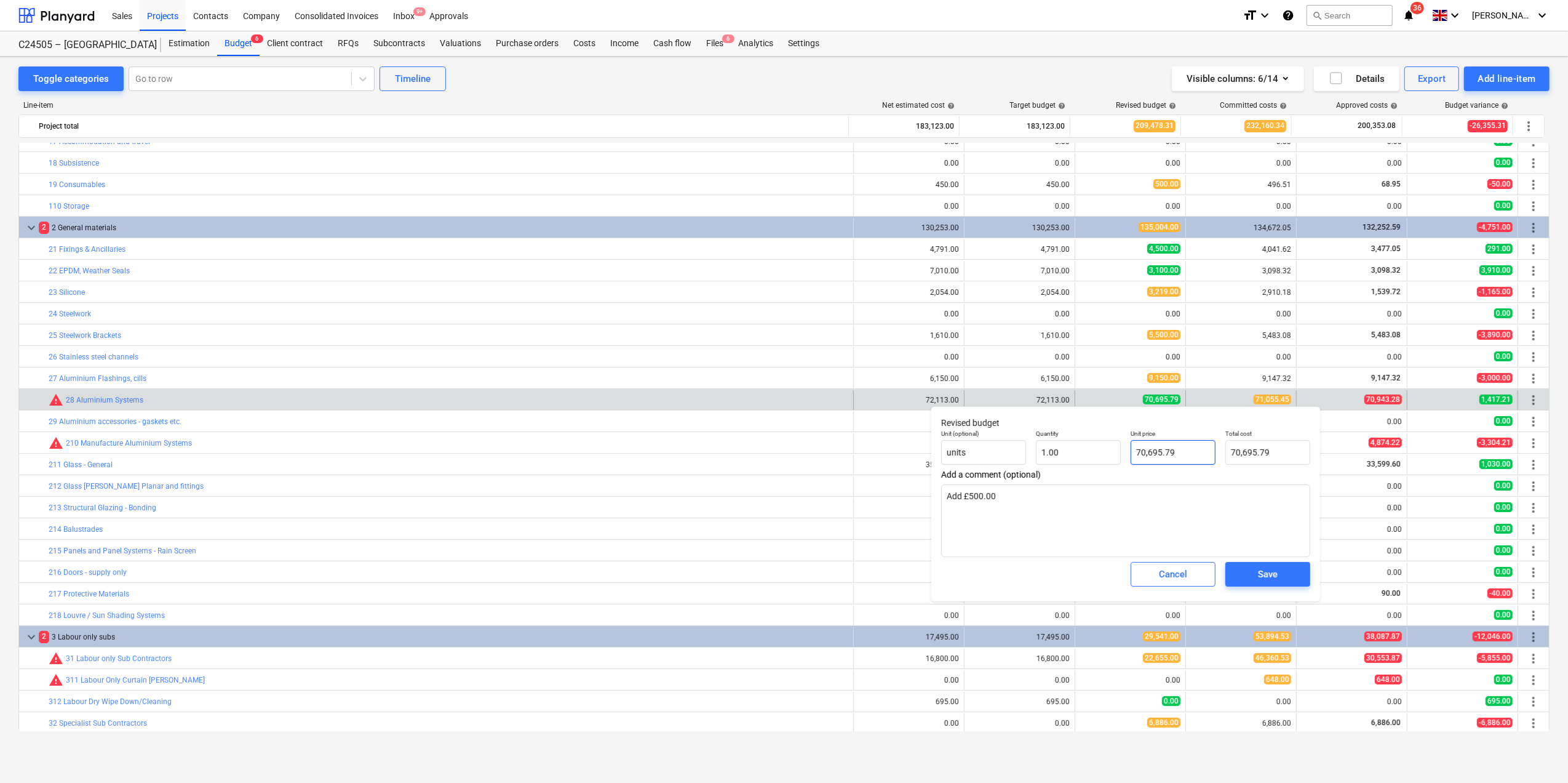
type input "70695.79"
click at [1162, 451] on input "70695.79" at bounding box center [1173, 452] width 85 height 24
click at [1160, 452] on input "70695.79" at bounding box center [1173, 452] width 85 height 24
type textarea "x"
type input "7069.79"
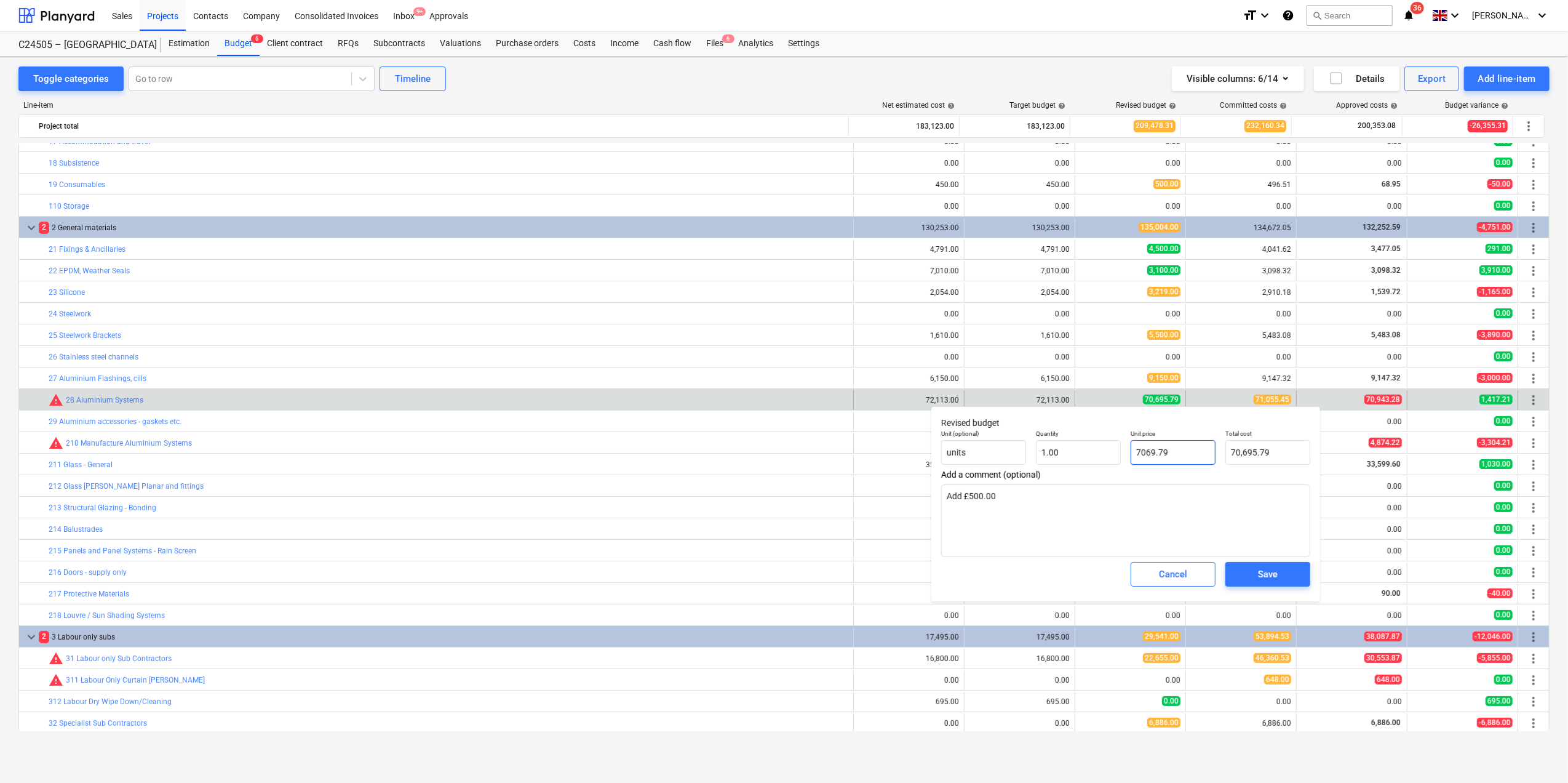
type input "7,069.79"
type textarea "x"
type input "706.79"
type input "70.79"
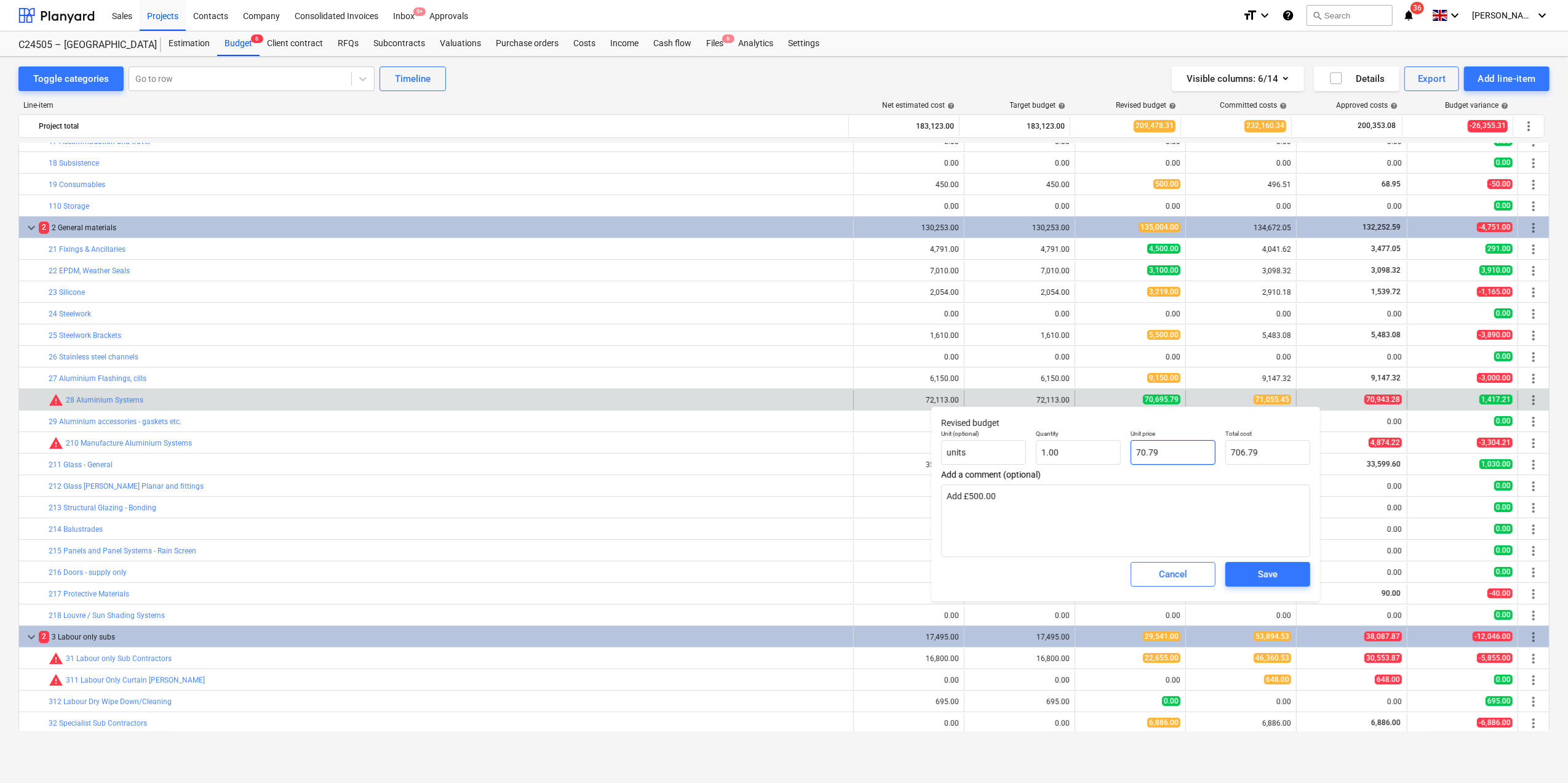
type textarea "x"
type input "70.79"
type textarea "x"
type input "7.79"
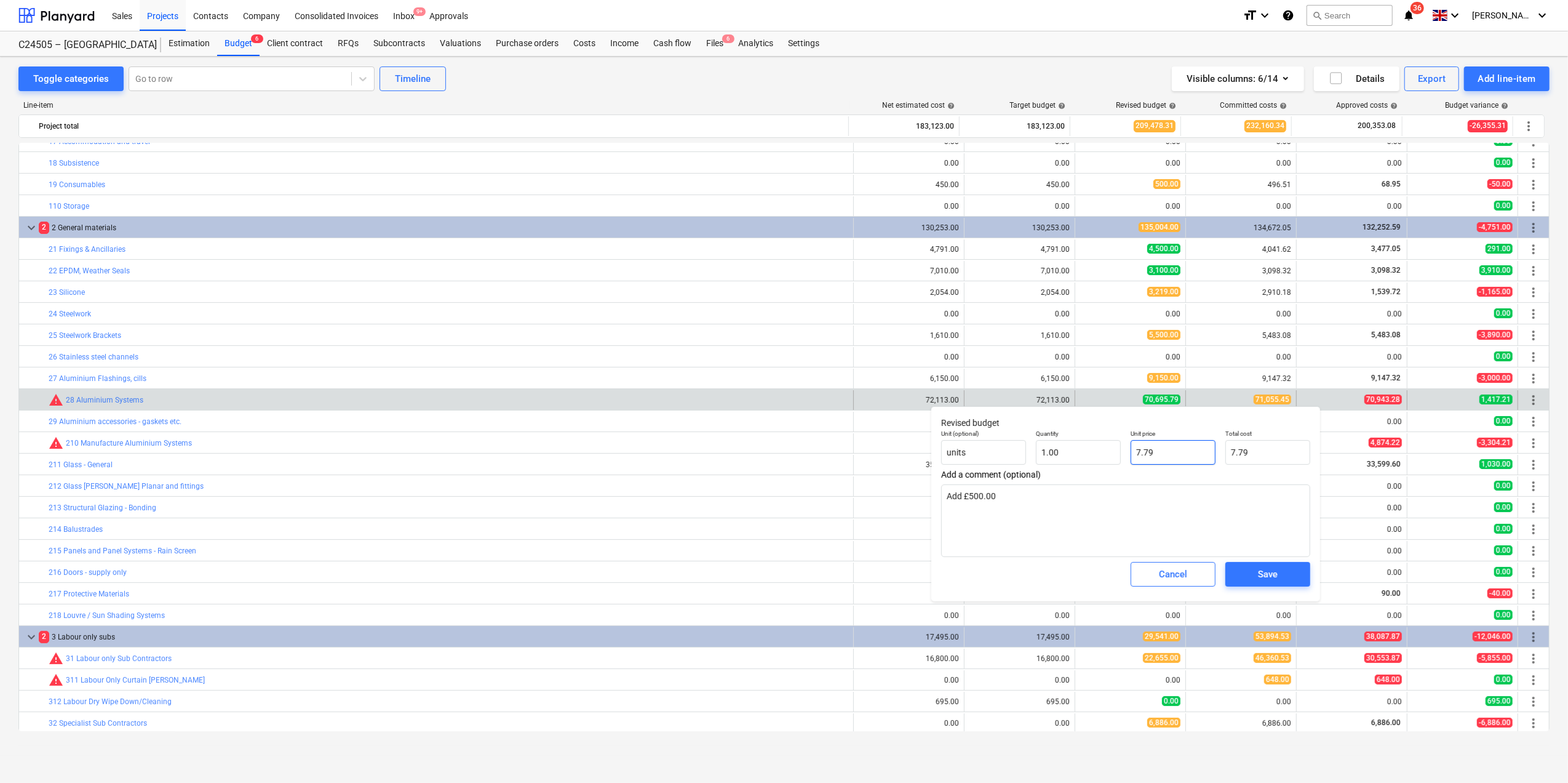
type textarea "x"
type input "71.79"
type textarea "x"
type input "711.79"
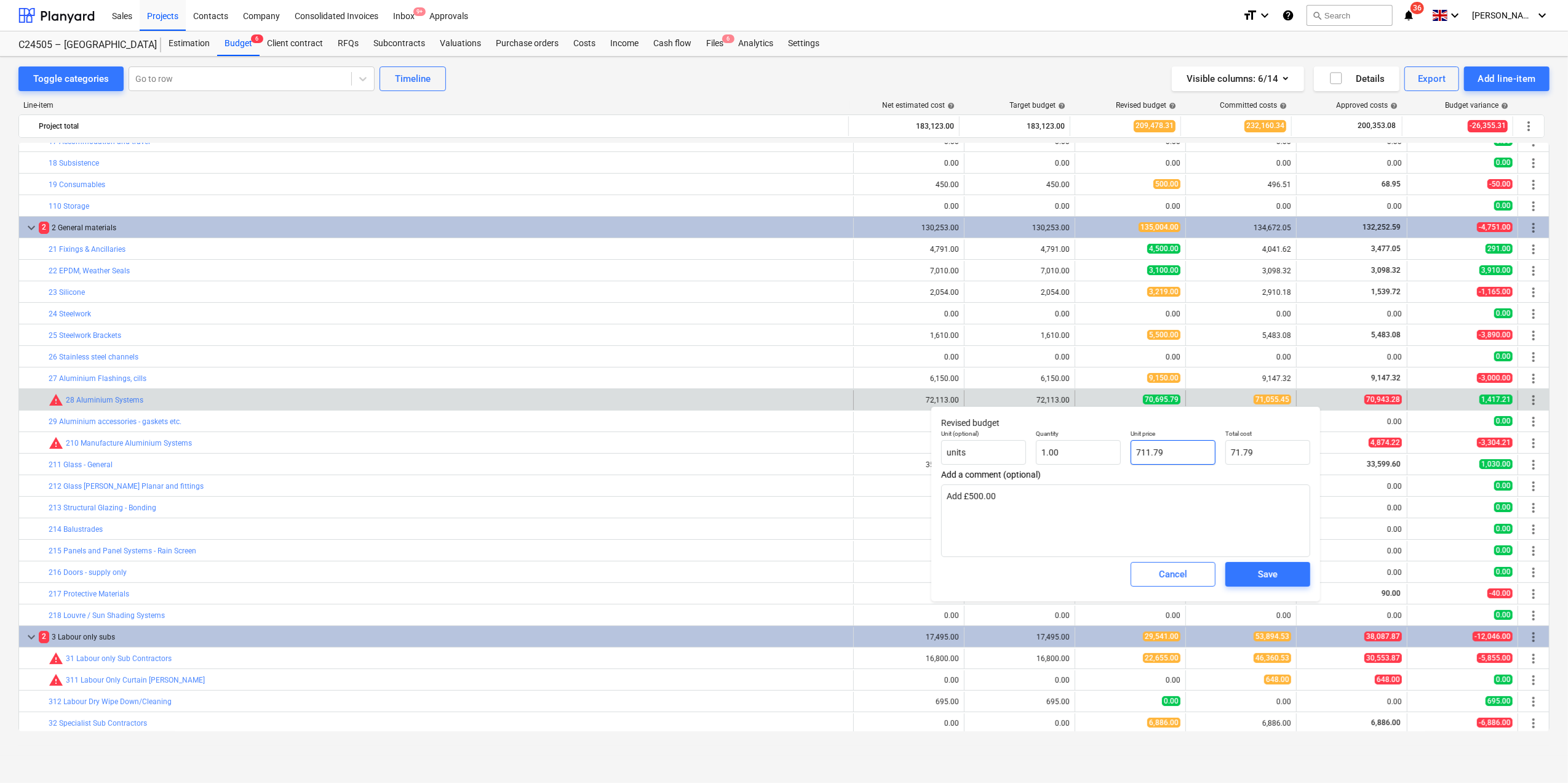
type input "711.79"
type textarea "x"
type input "7119.79"
type input "7,119.79"
type textarea "x"
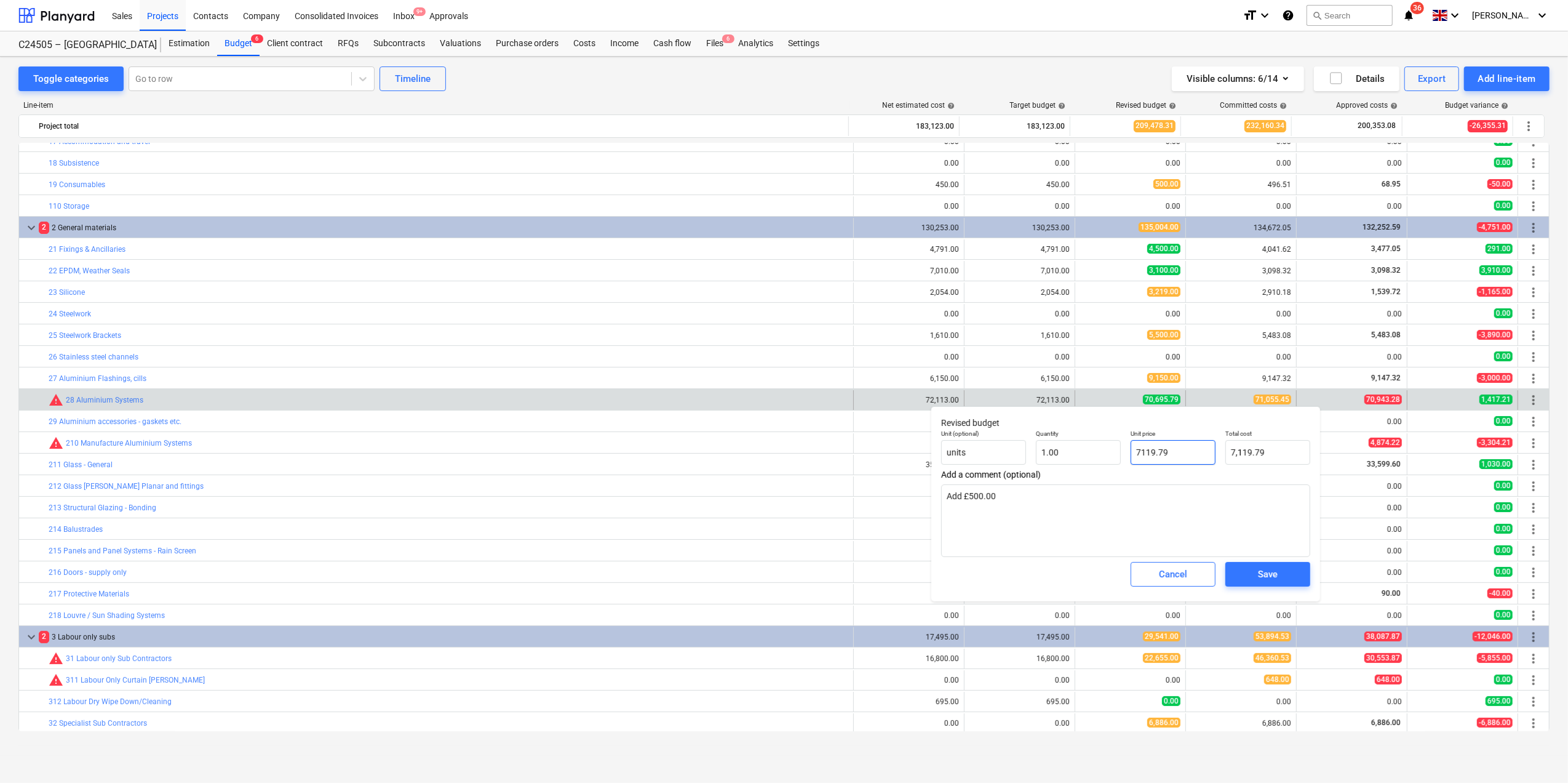
type input "71195.79"
type input "71,195.79"
type input "71195.79"
type textarea "x"
type input "71,195.79"
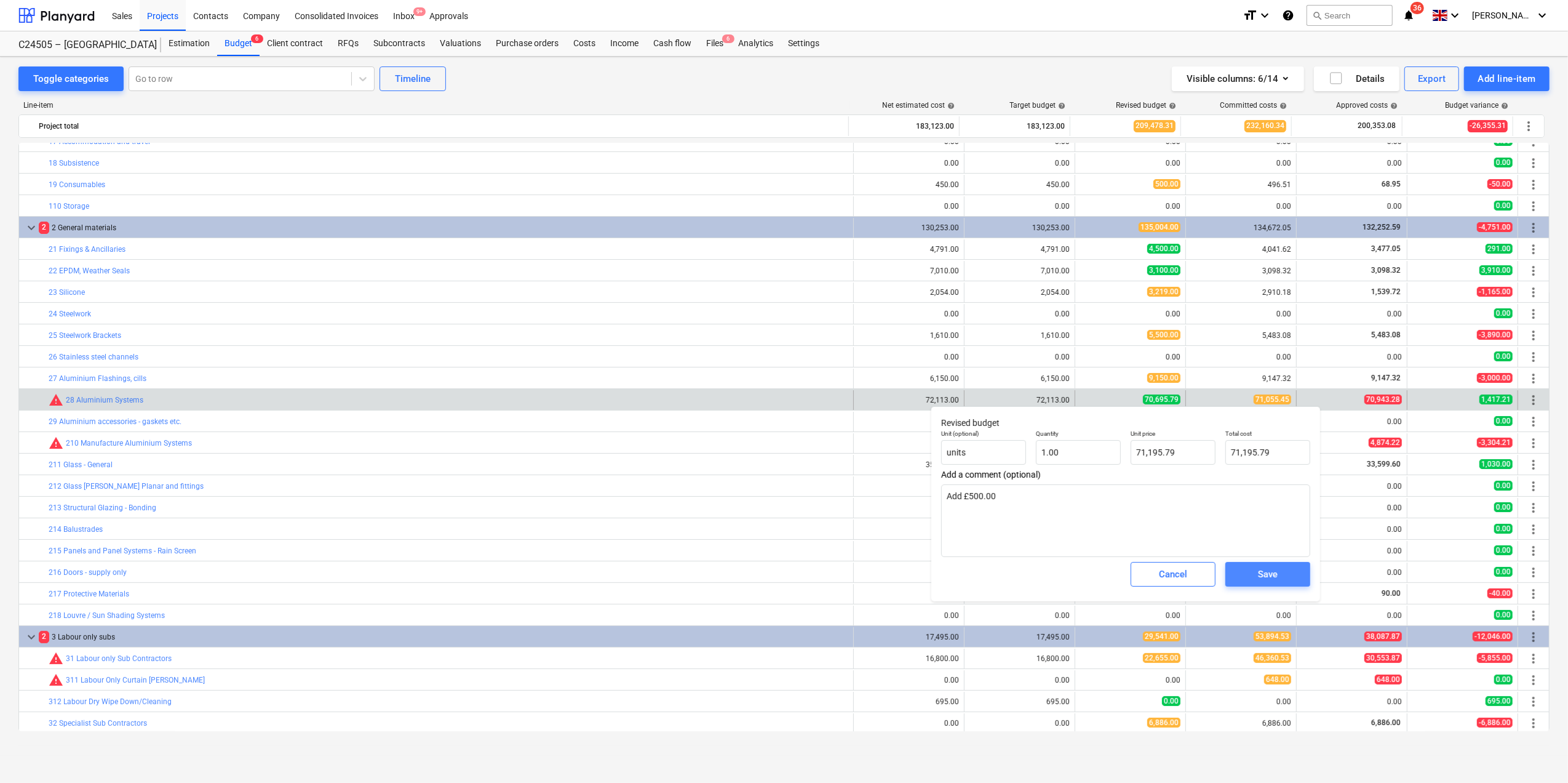
click at [1258, 574] on div "Save" at bounding box center [1267, 574] width 19 height 16
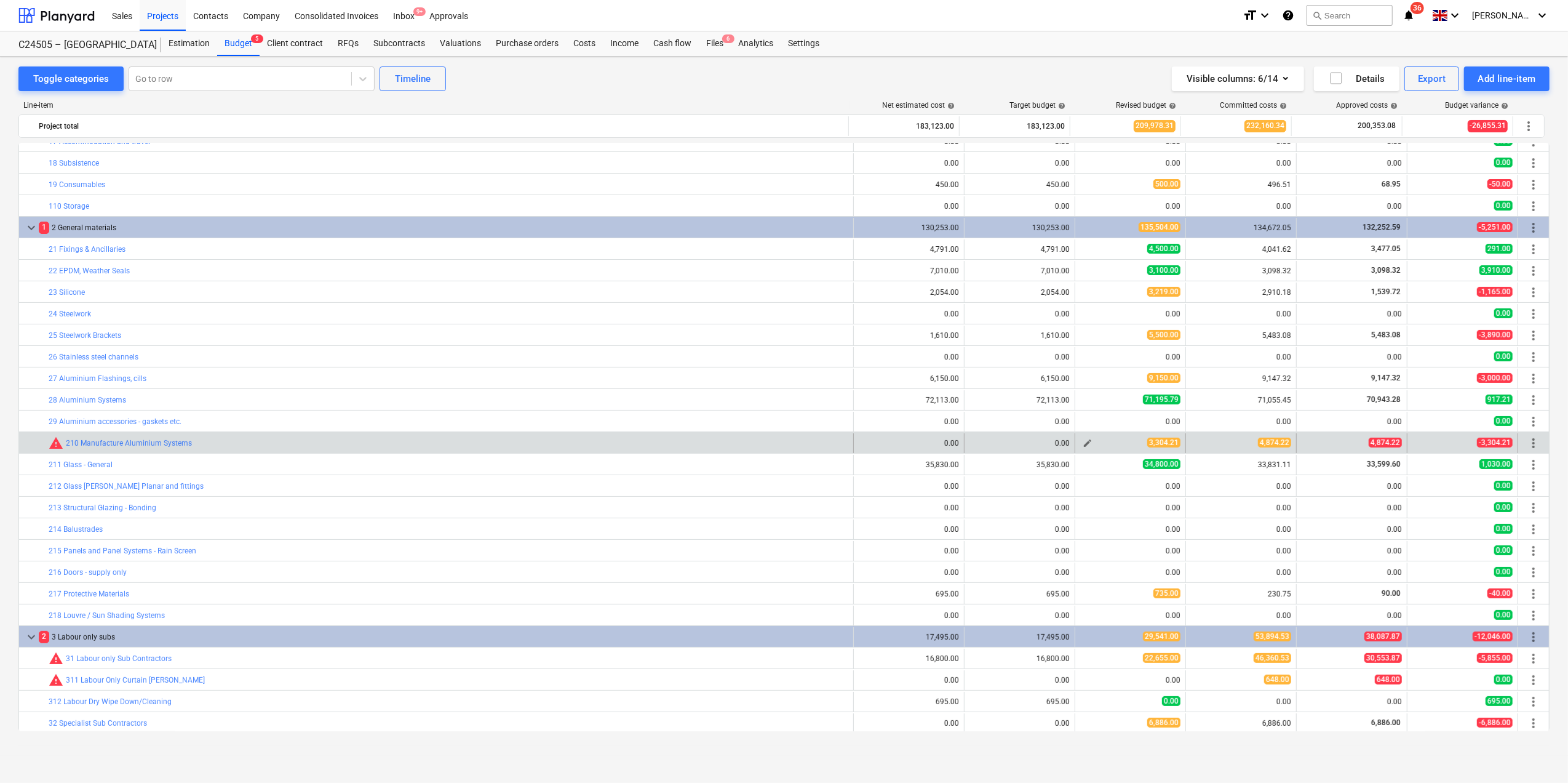
click at [1087, 443] on span "edit" at bounding box center [1088, 443] width 10 height 10
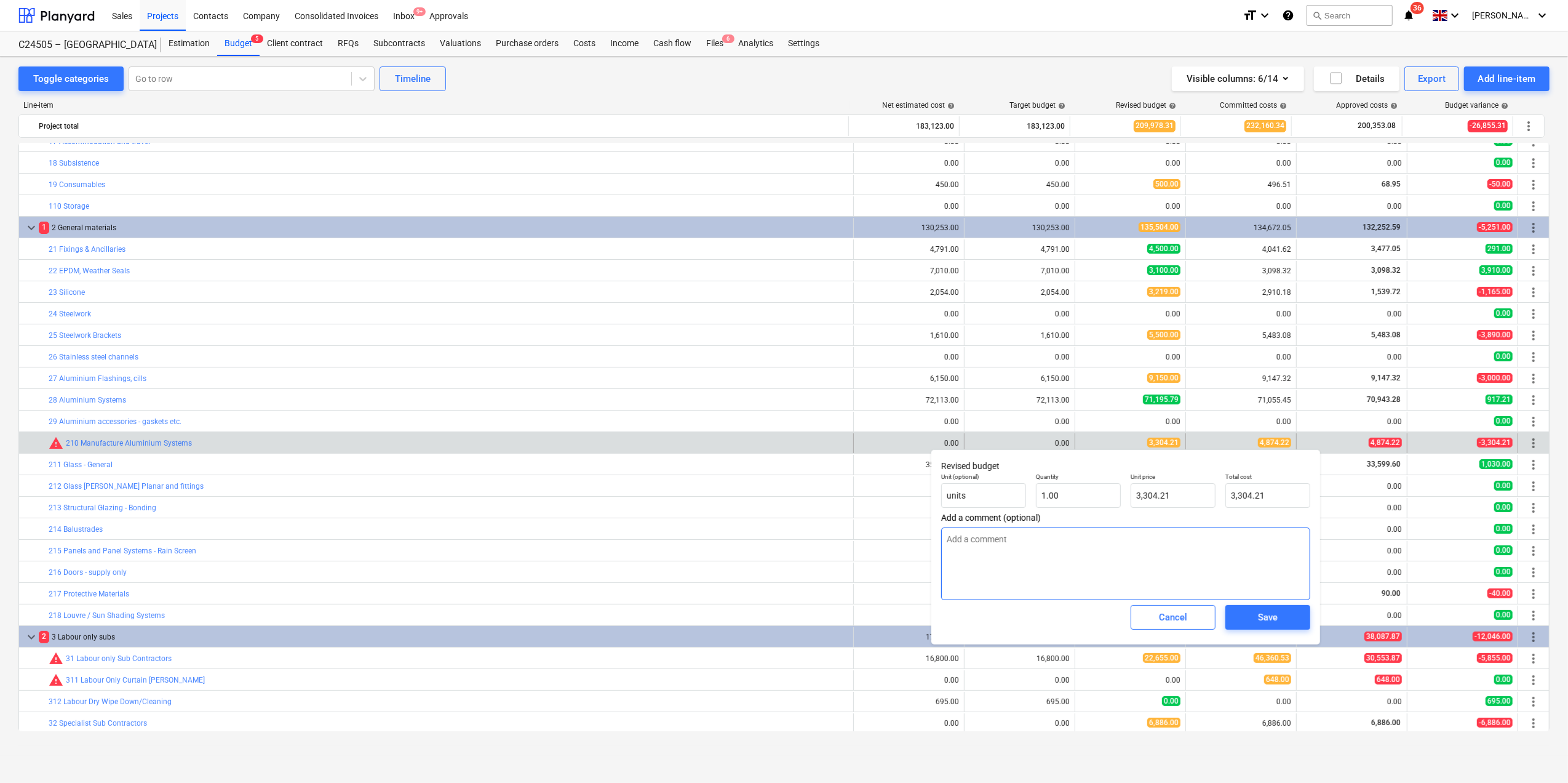
click at [1003, 539] on textarea at bounding box center [1126, 564] width 369 height 72
type textarea "x"
type textarea "A"
type textarea "x"
type textarea "Ad"
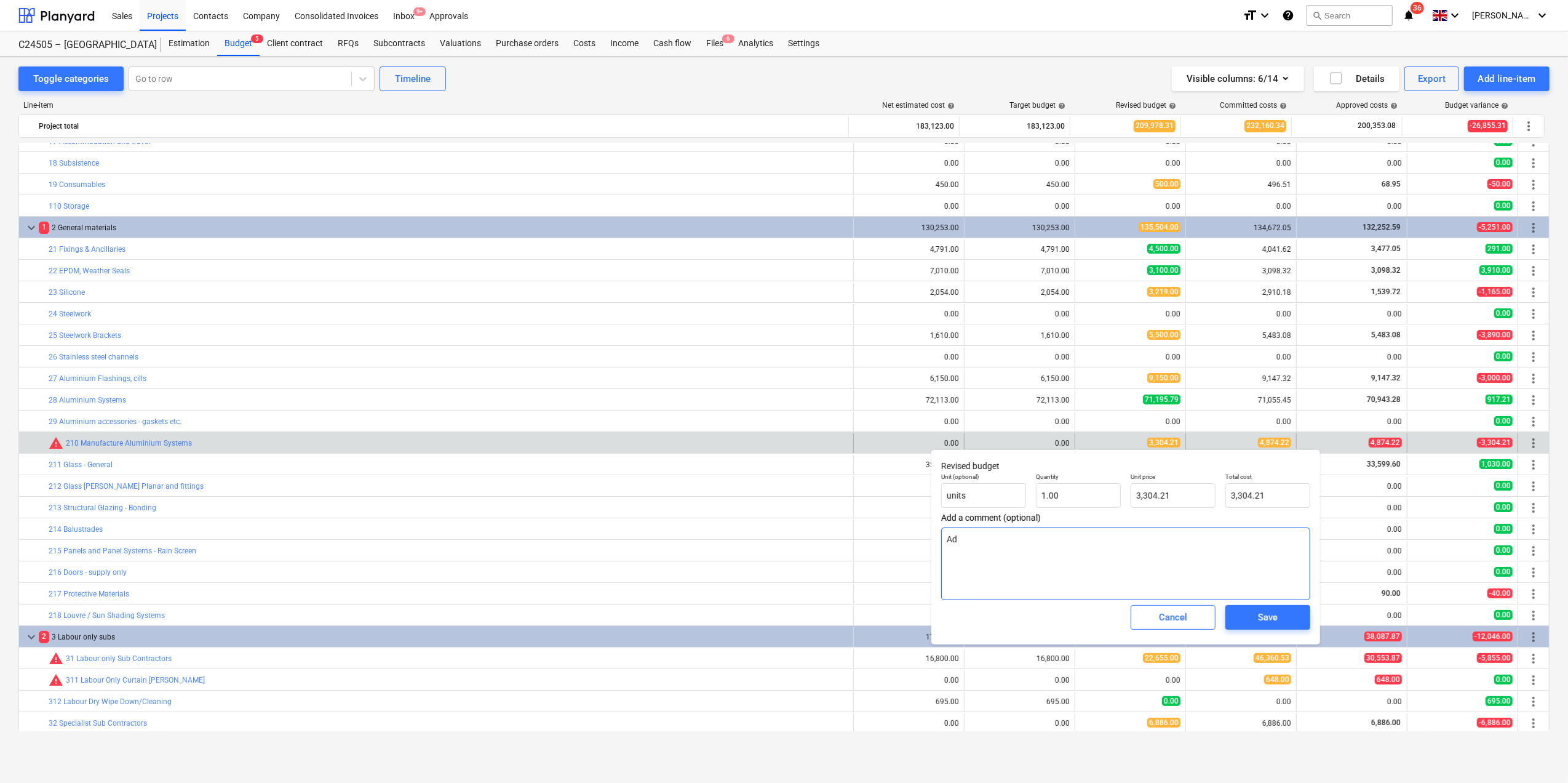
type textarea "x"
type textarea "Add"
type textarea "x"
type textarea "Add"
type textarea "x"
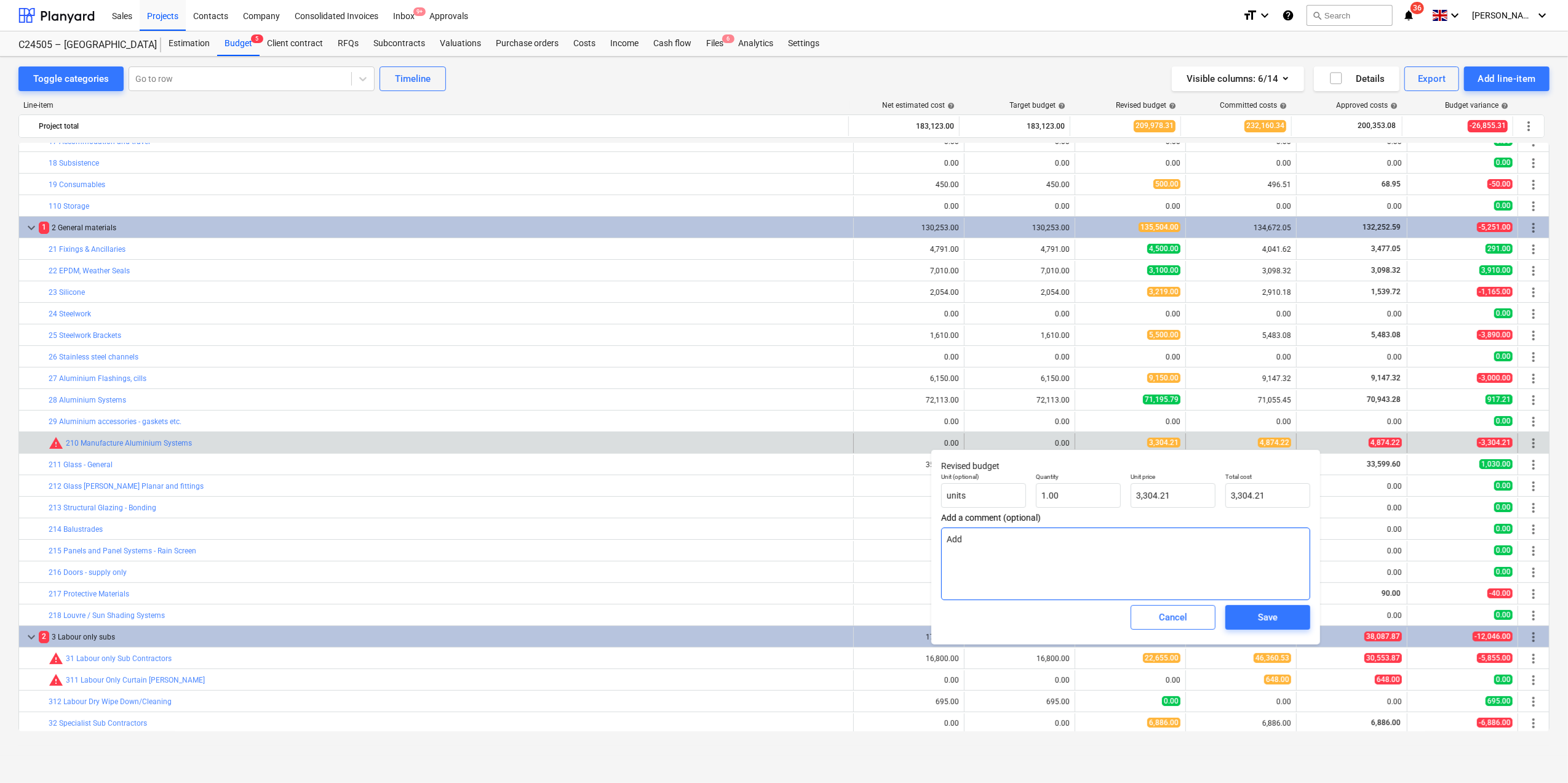
type textarea "Add £"
type textarea "x"
type textarea "Add £1"
type textarea "x"
type textarea "Add £1,"
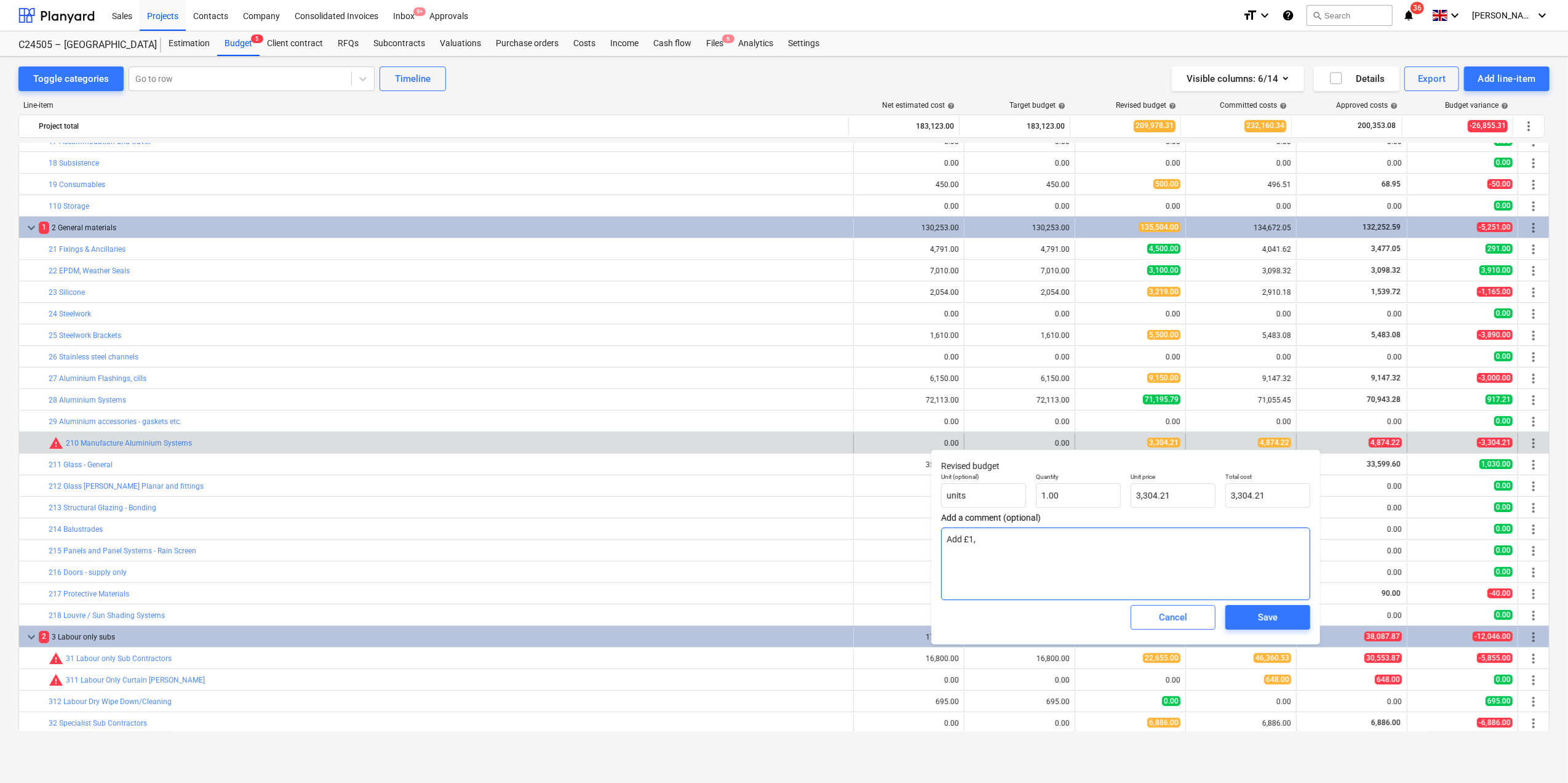
type textarea "x"
type textarea "Add £1,5"
type textarea "x"
type textarea "Add £1,57"
type textarea "x"
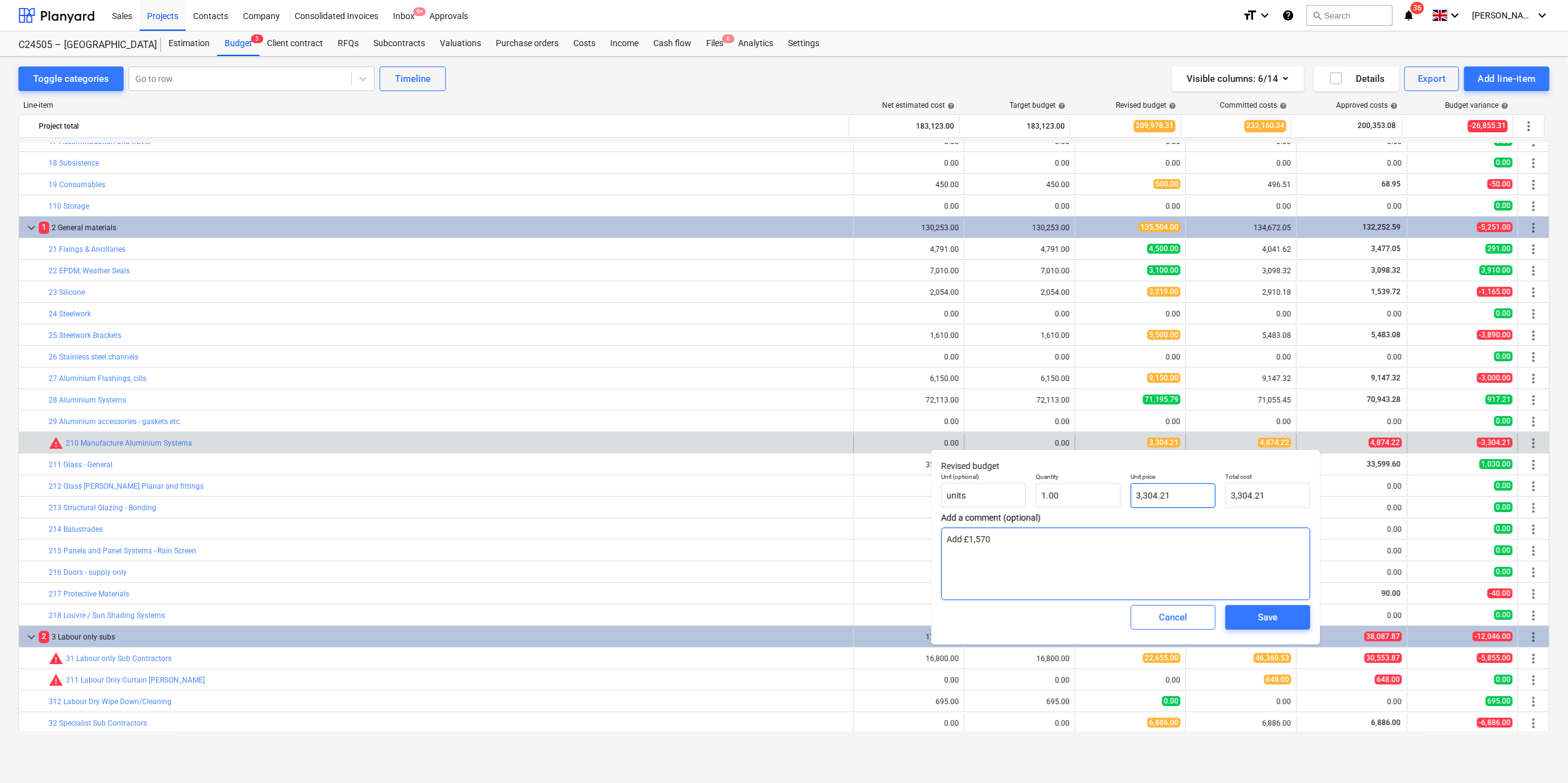
type textarea "Add £1,570"
type input "3304.21"
click at [1170, 495] on input "3304.21" at bounding box center [1173, 495] width 85 height 24
type textarea "x"
type input "3304.2"
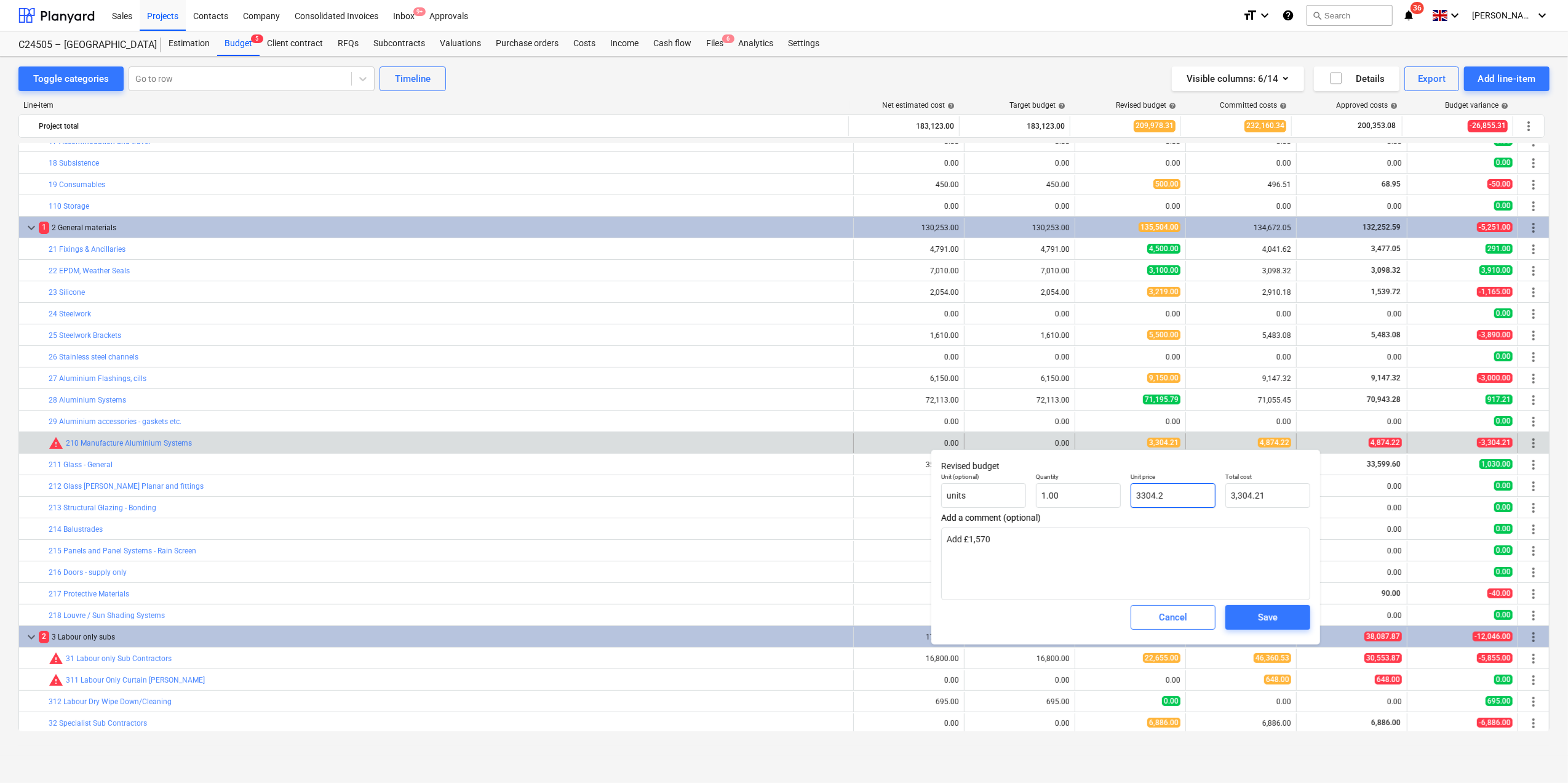
type input "3,304.20"
type textarea "x"
type input "3304."
type input "3,304.00"
type textarea "x"
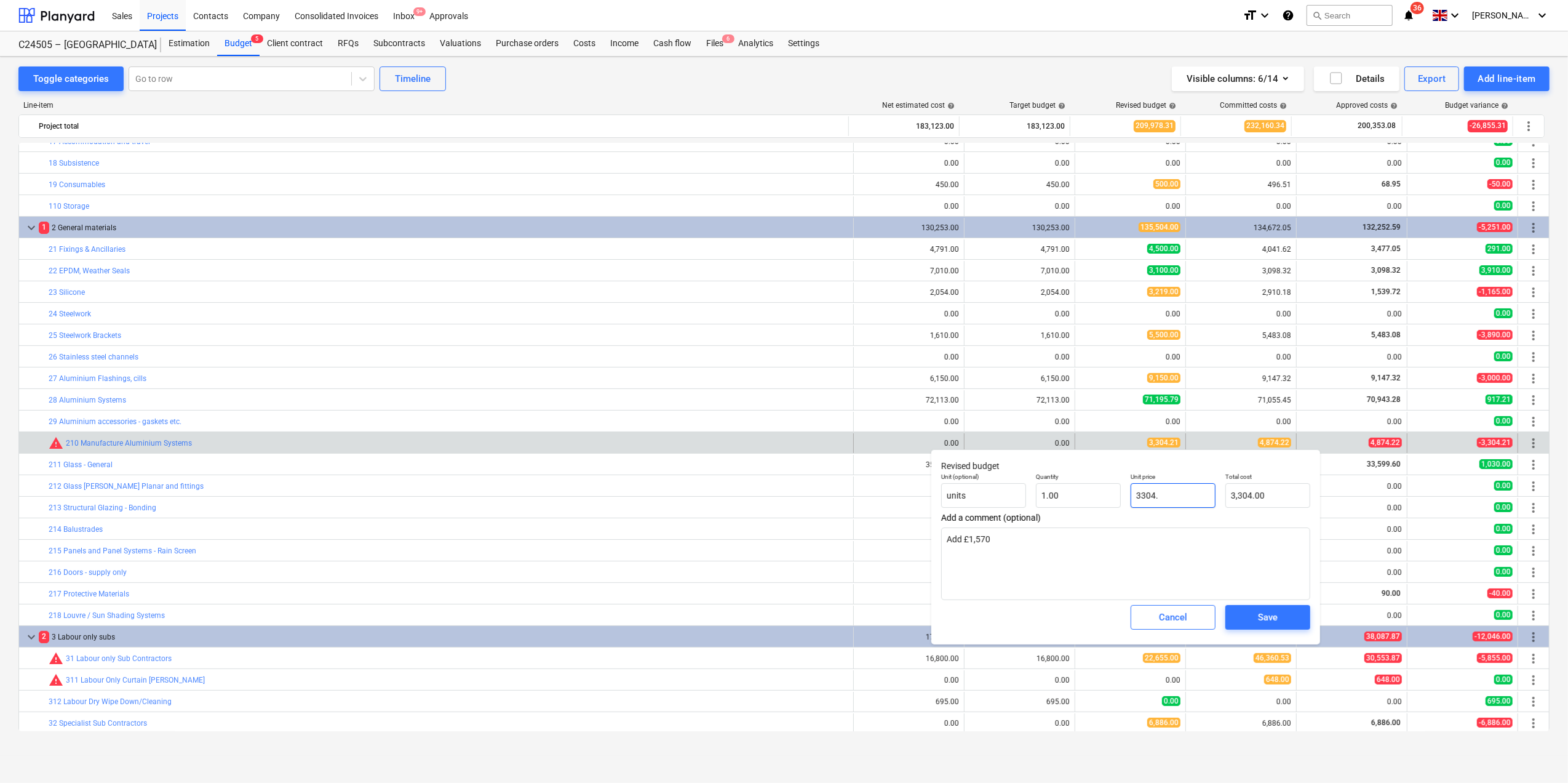
type input "3304"
type textarea "x"
type input "330"
type input "330.00"
type textarea "x"
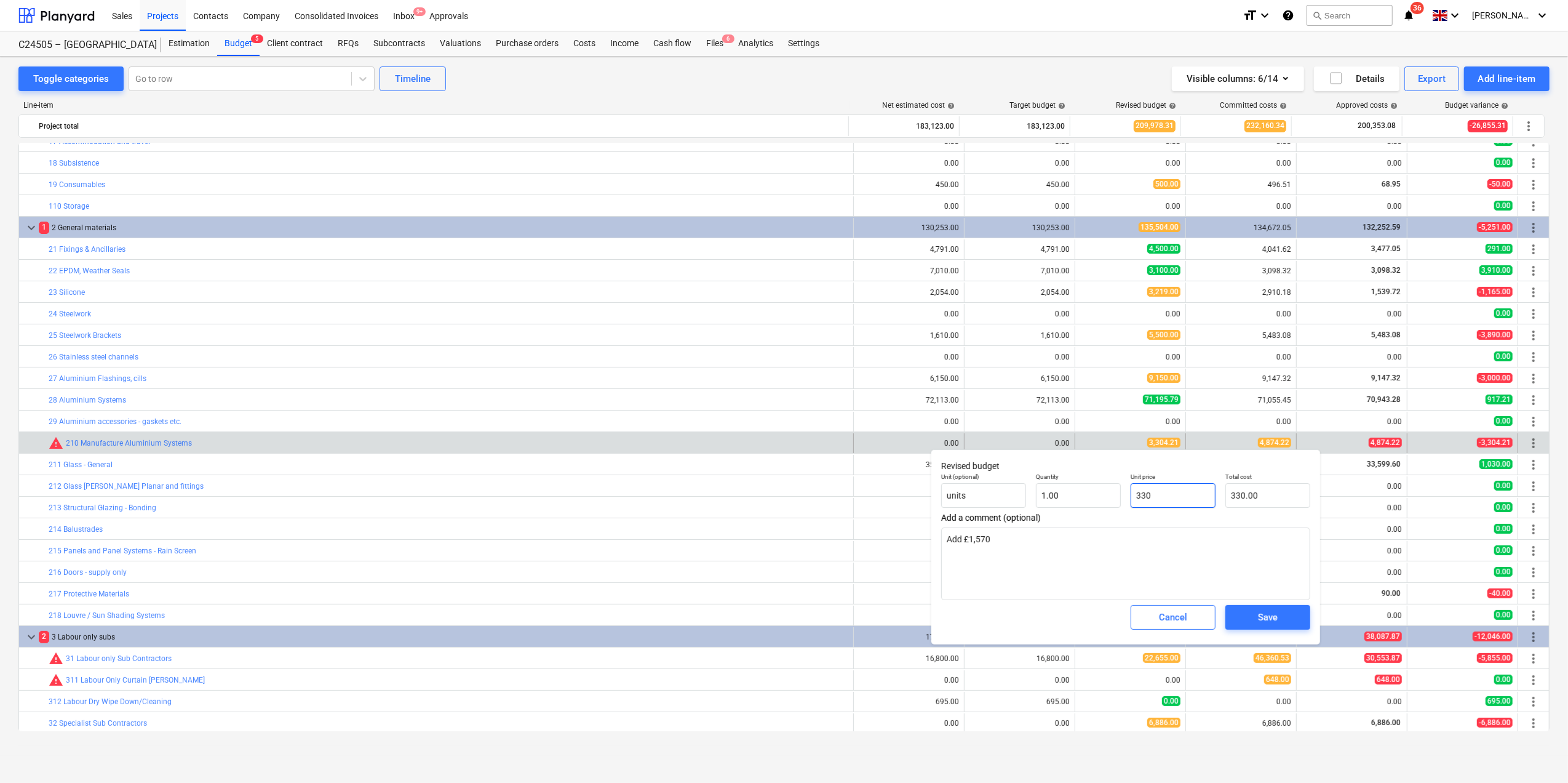
type input "33"
type input "33.00"
type textarea "x"
type input "3"
type input "3.00"
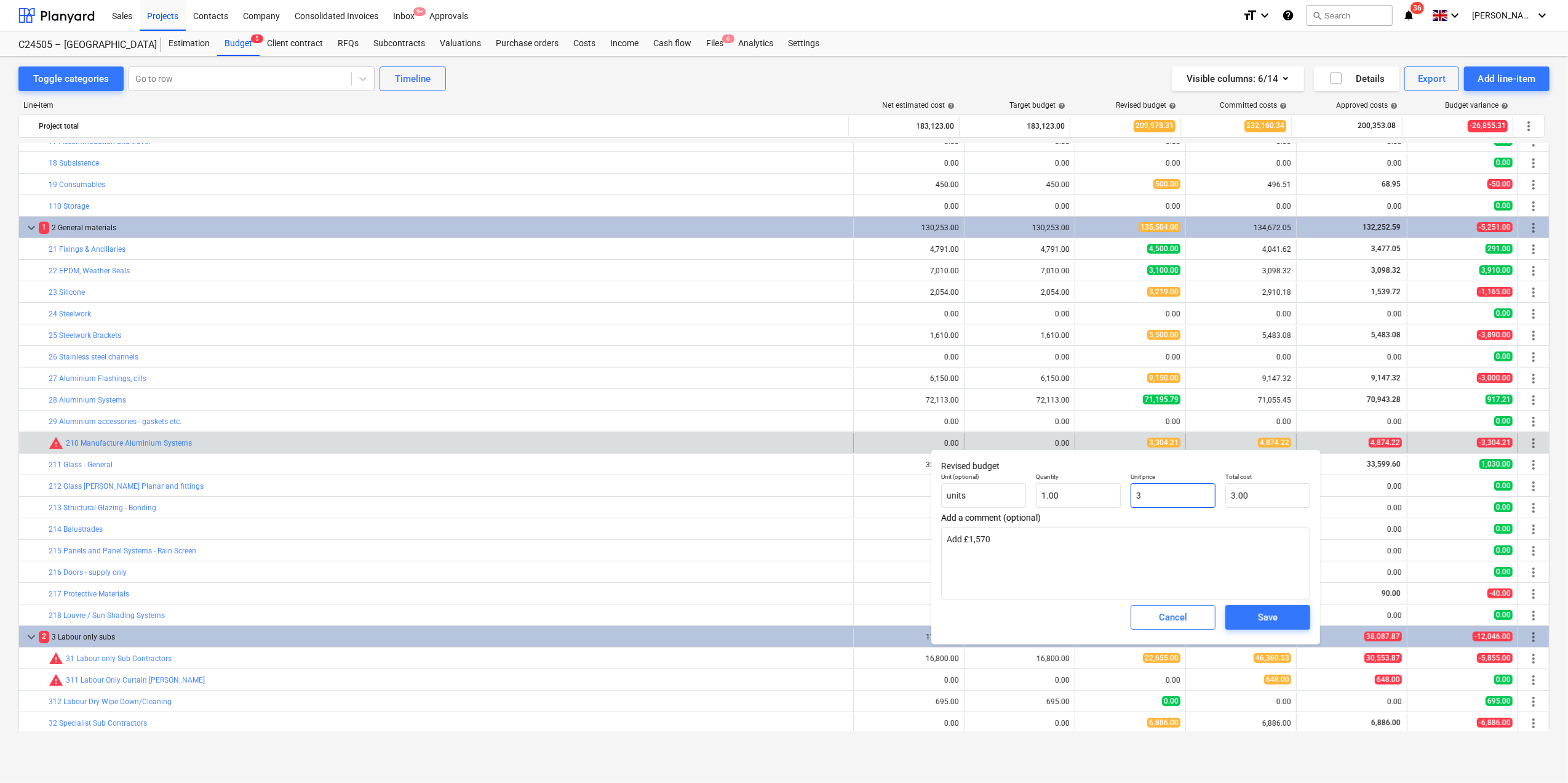
type textarea "x"
type input "0.00"
type textarea "x"
type input "4"
type input "4.00"
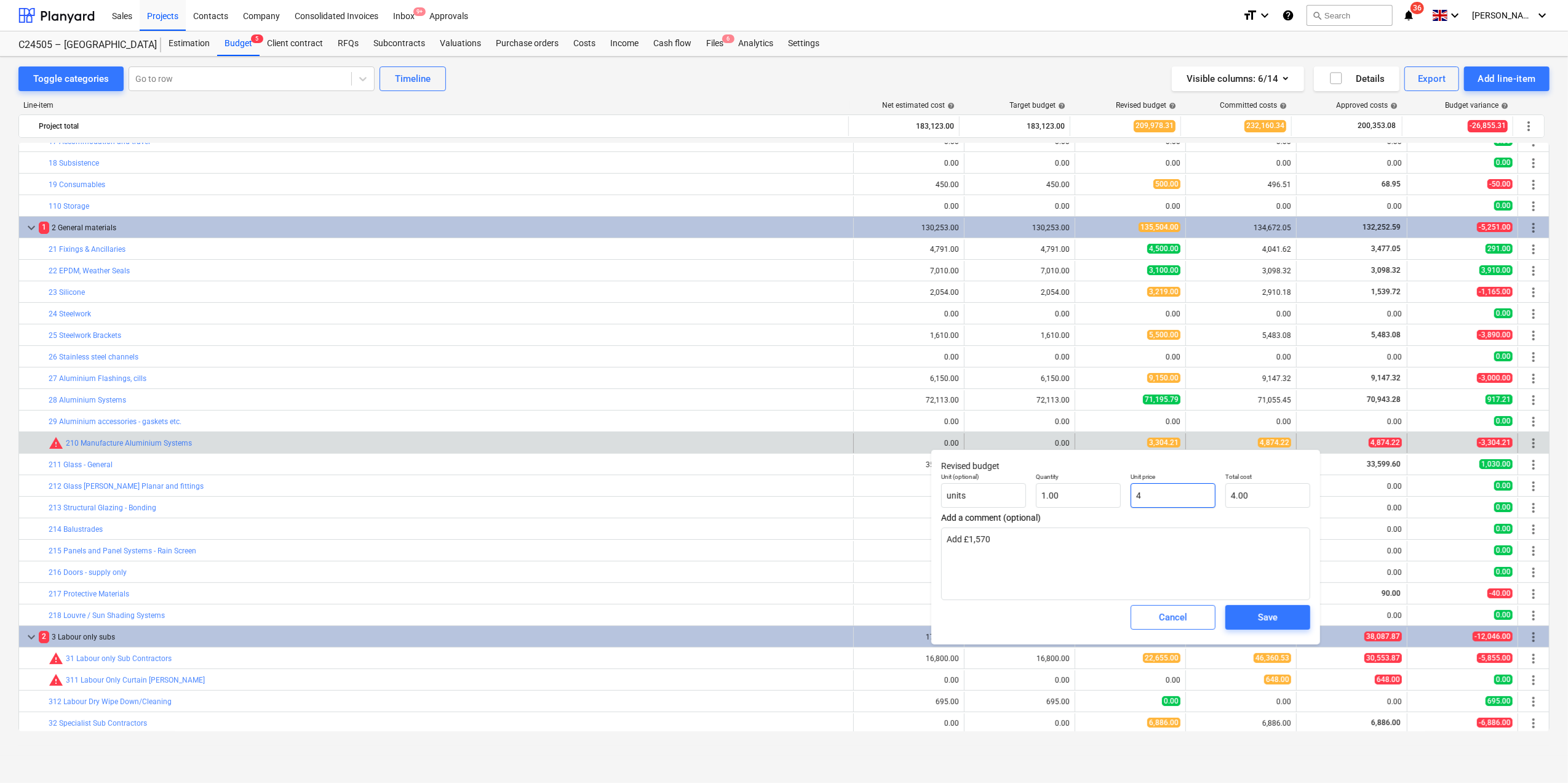
type textarea "x"
type input "4,"
type input "0.00"
type textarea "x"
type input "4,8"
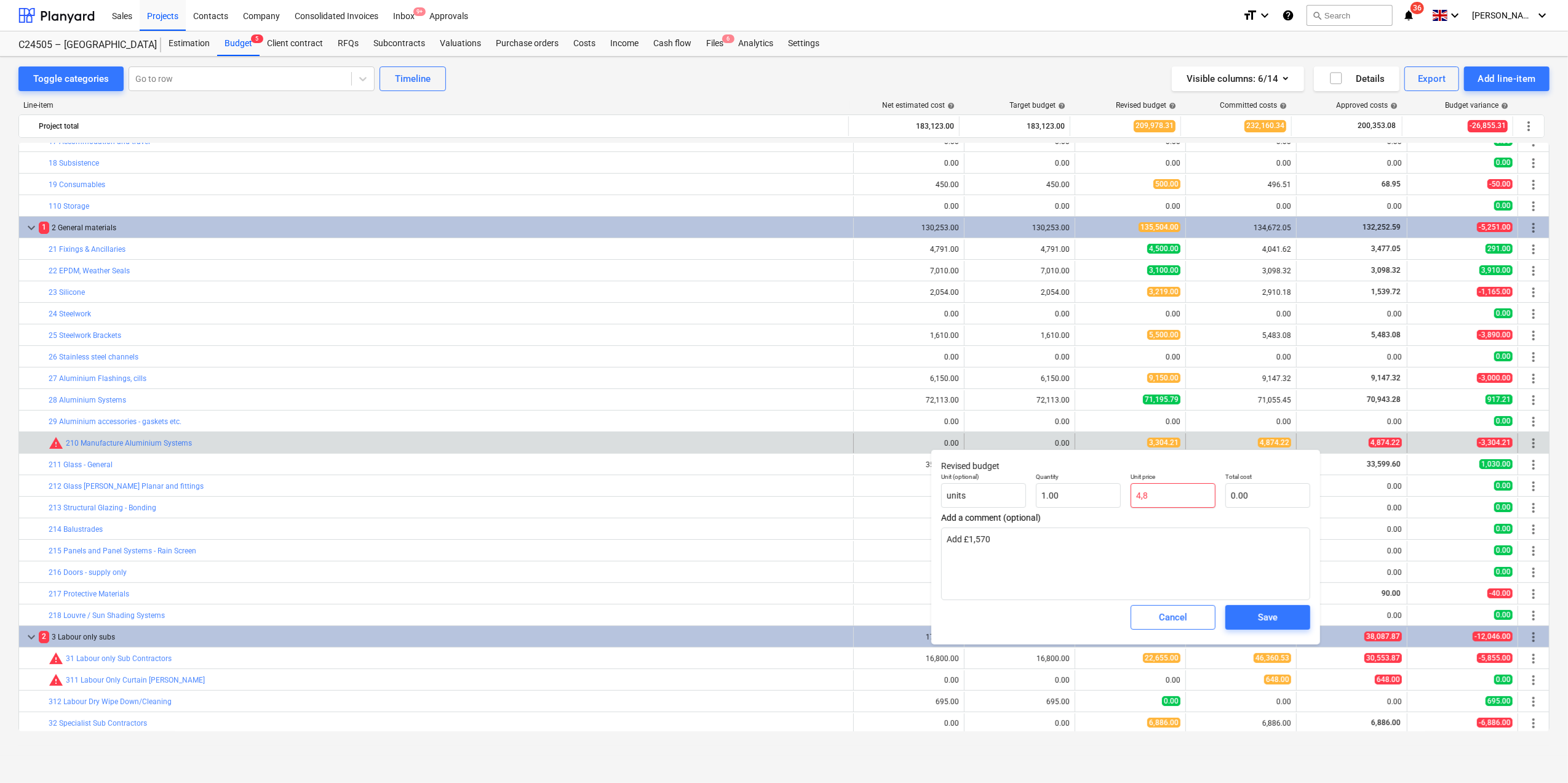
type textarea "x"
type input "4,87"
type textarea "x"
type input "4,874"
type input "4,874.00"
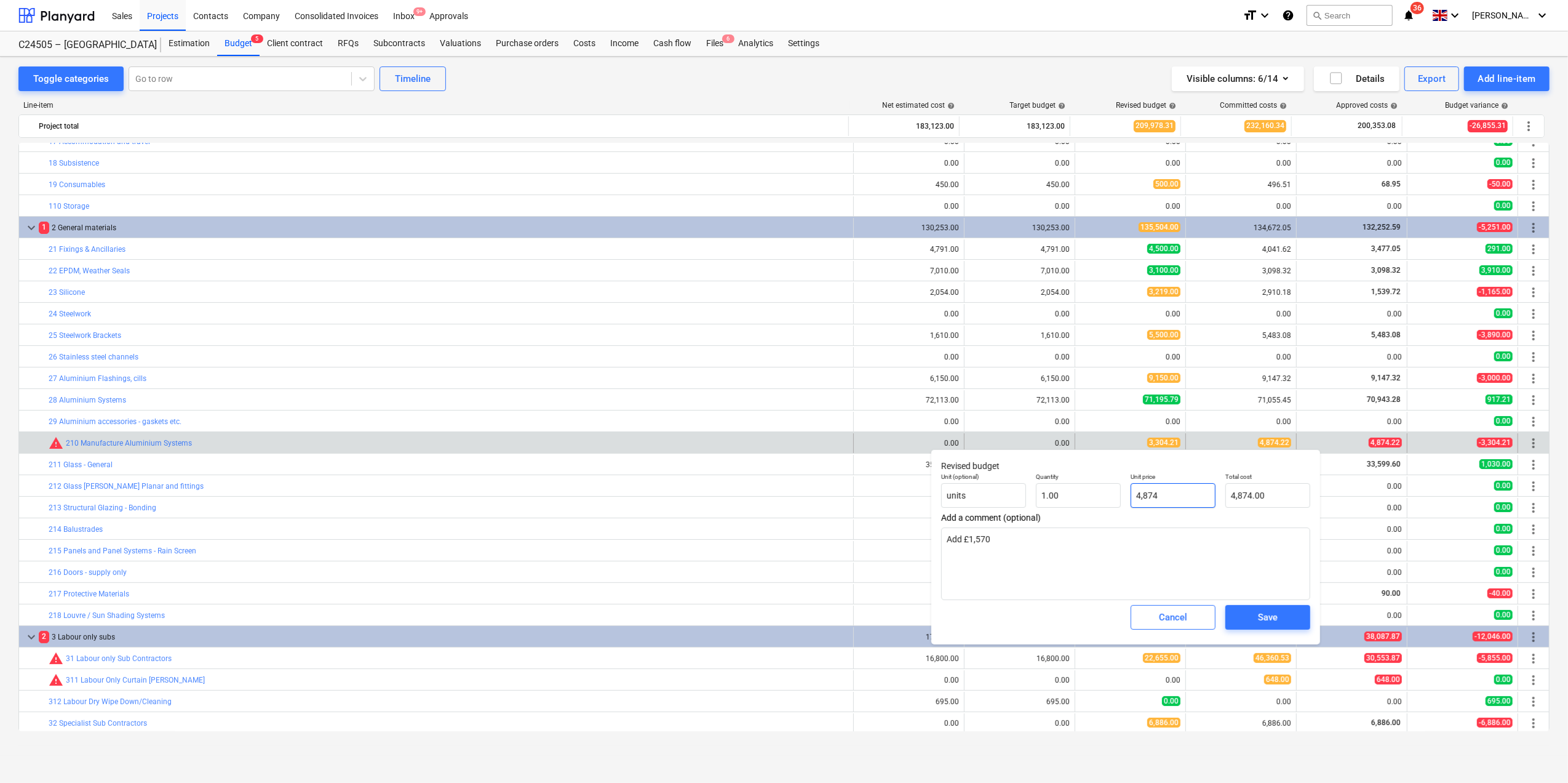
type textarea "x"
type input "4,874."
type textarea "x"
type input "4,874.2"
type input "4,874.20"
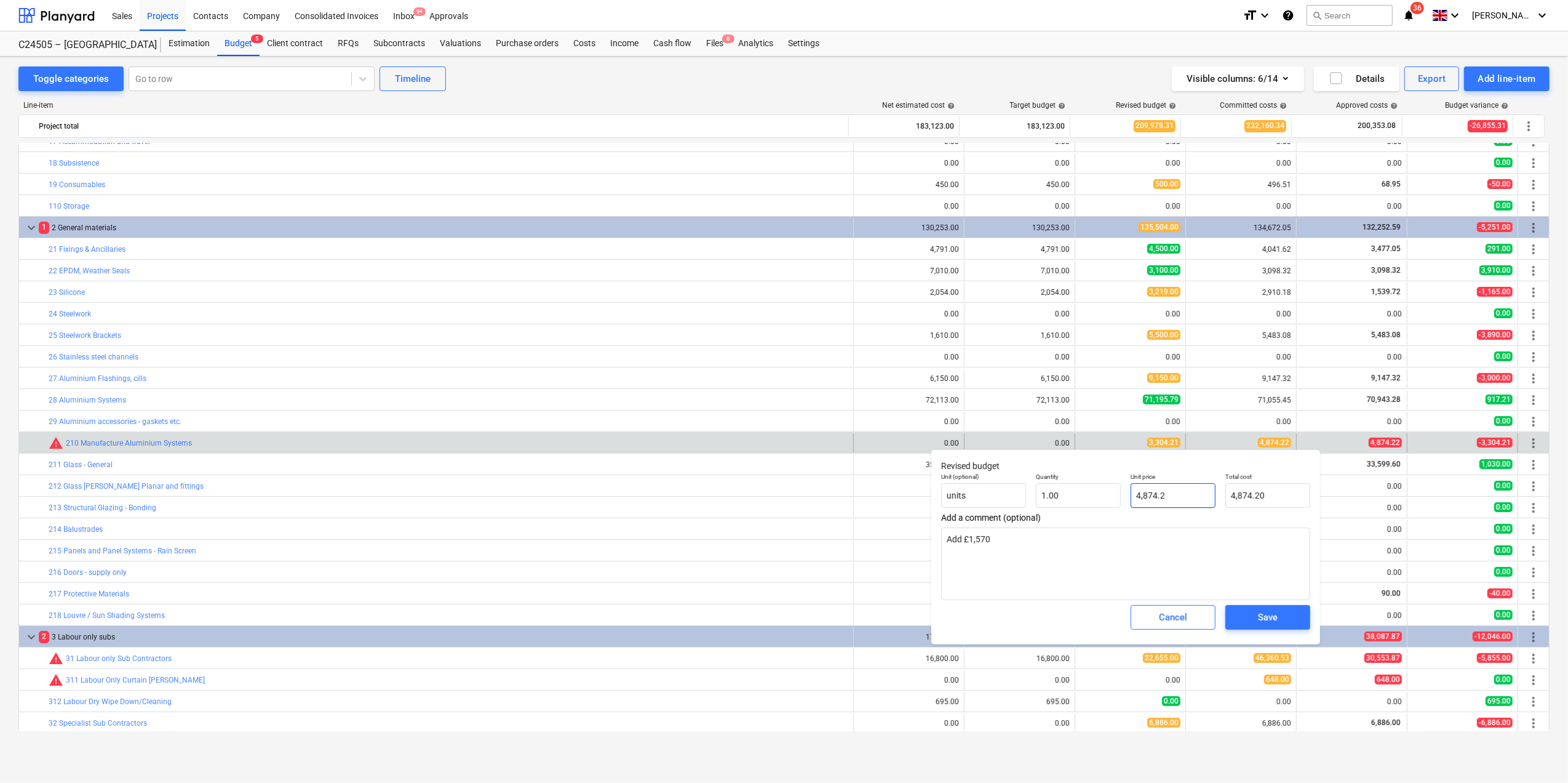
type textarea "x"
type input "4,874.22"
click at [1254, 614] on span "Save" at bounding box center [1268, 617] width 56 height 16
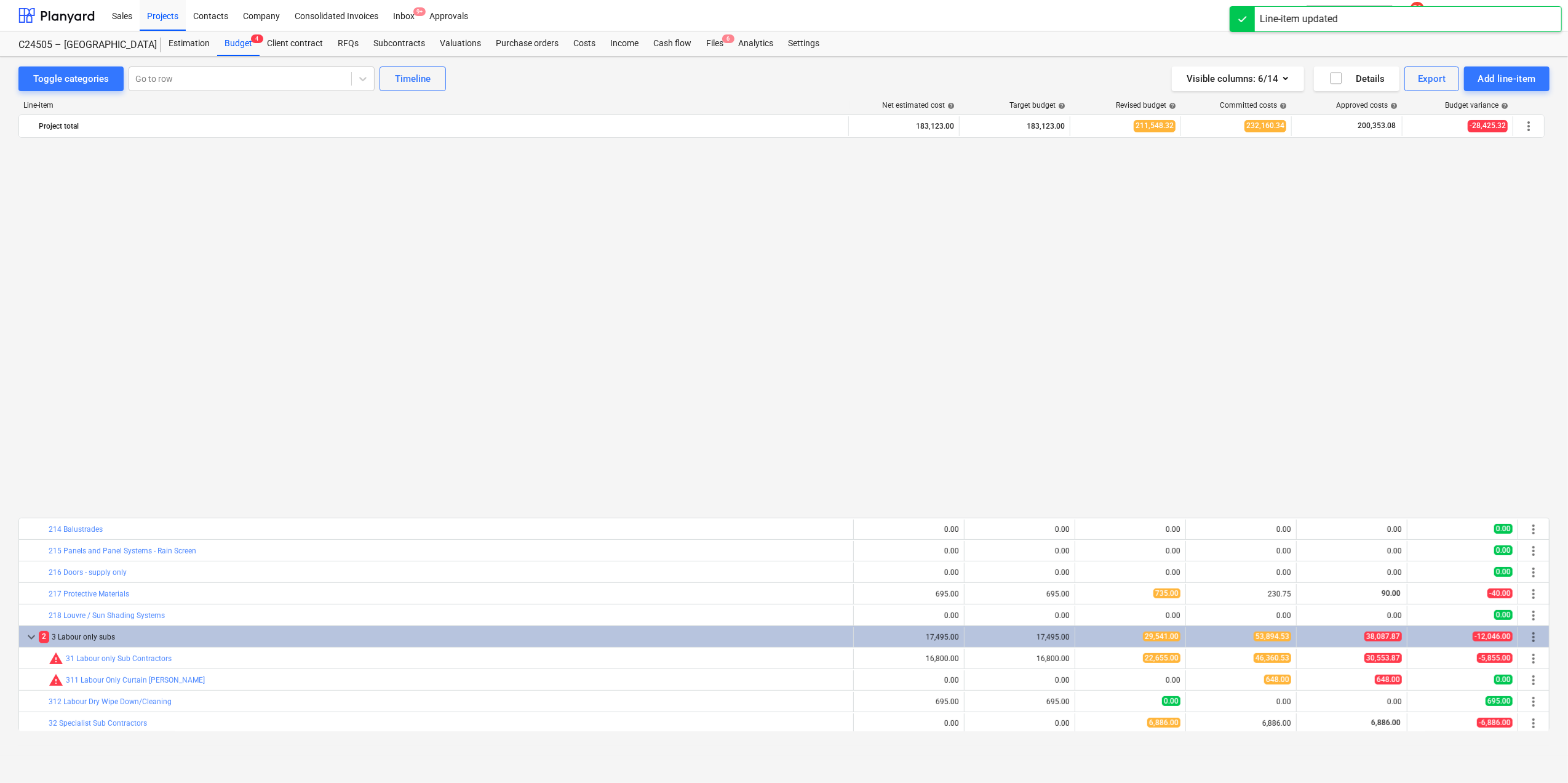
scroll to position [574, 0]
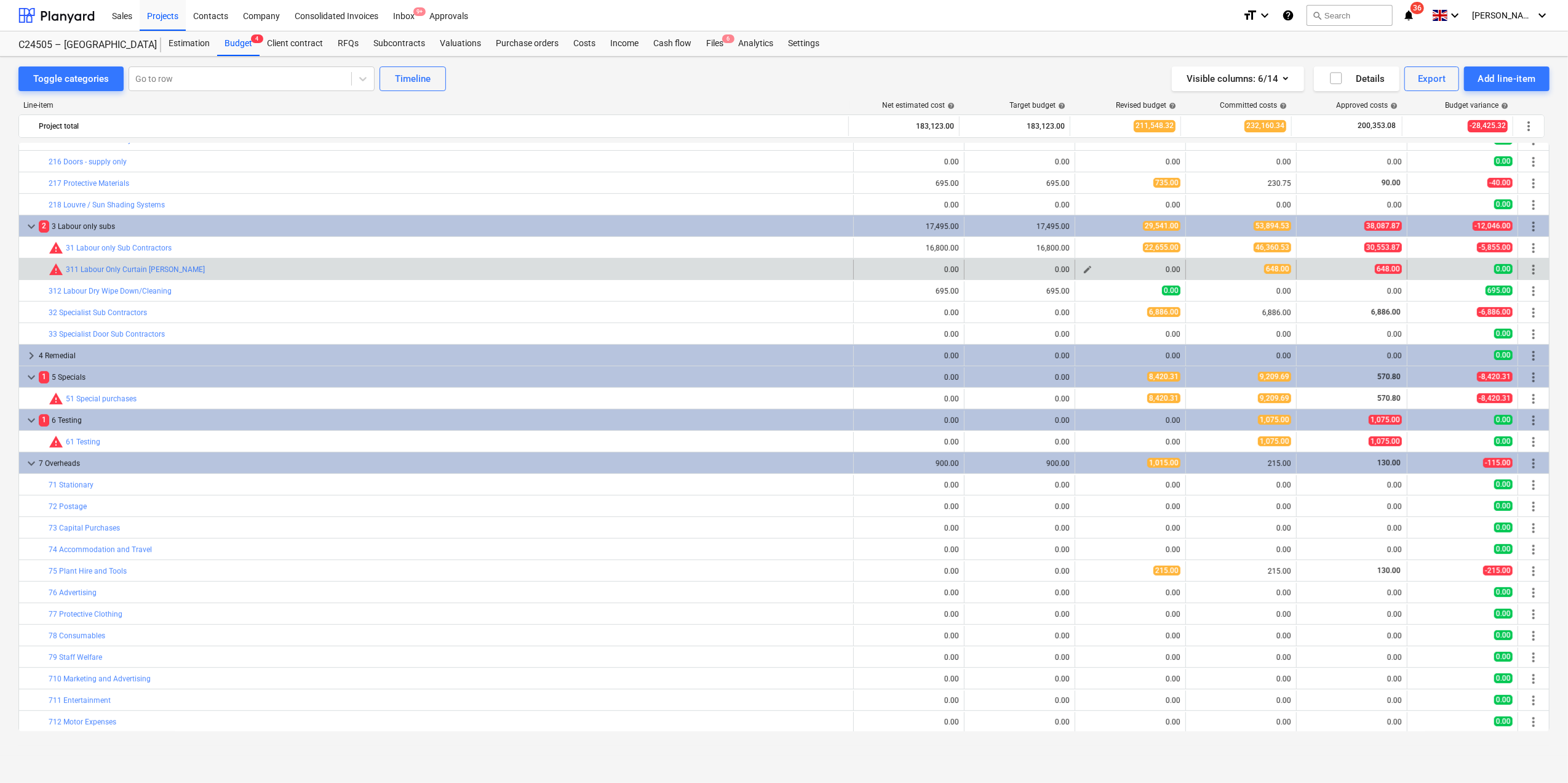
click at [1083, 268] on span "edit" at bounding box center [1088, 270] width 10 height 10
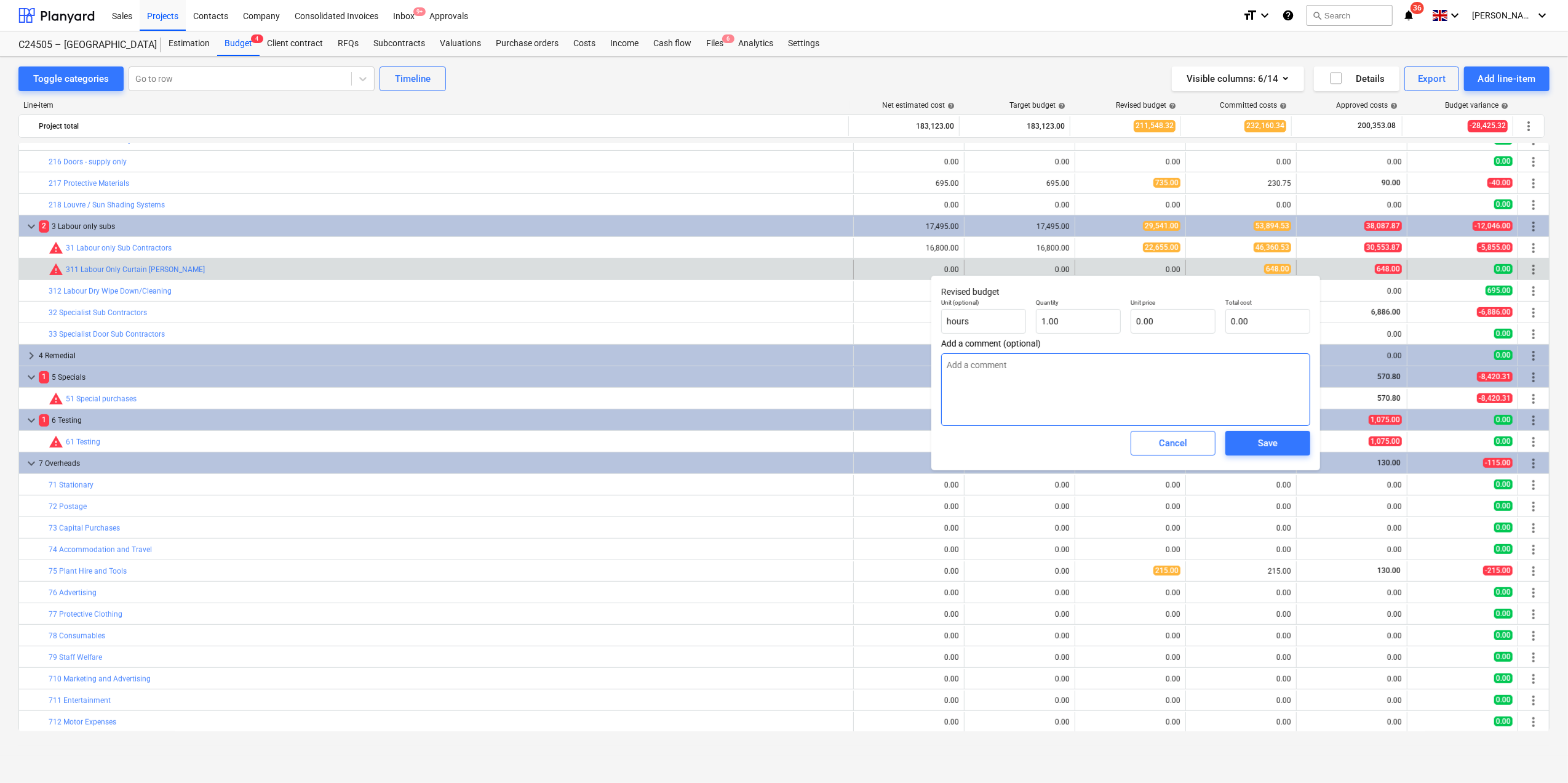
click at [961, 370] on textarea at bounding box center [1126, 389] width 369 height 72
type textarea "x"
type textarea "A"
type textarea "x"
type textarea "Ad"
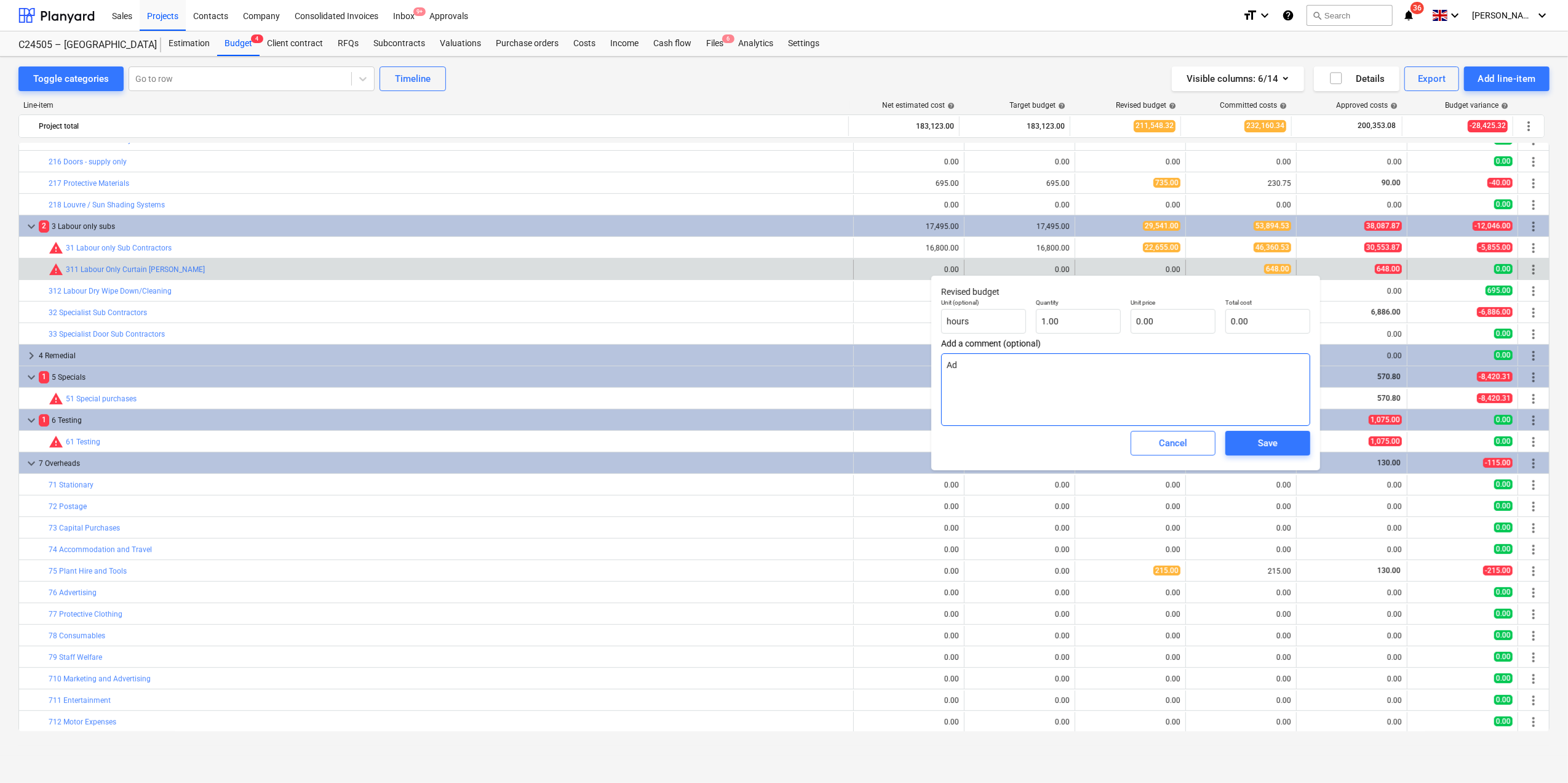
type textarea "x"
type textarea "Add"
type textarea "x"
type textarea "Add"
type textarea "x"
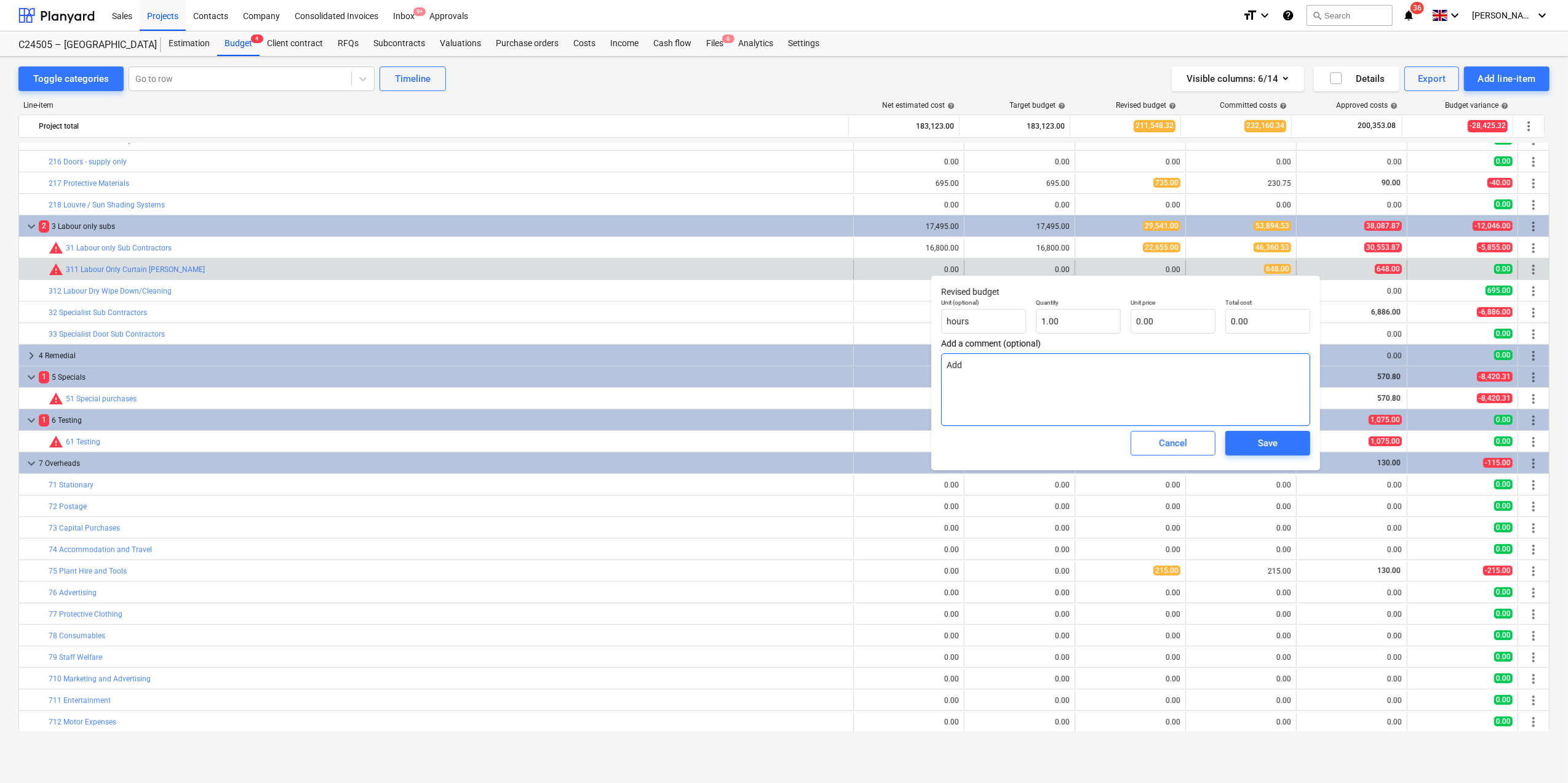
type textarea "Add £"
type textarea "x"
type textarea "Add £6"
type textarea "x"
type textarea "Add £64"
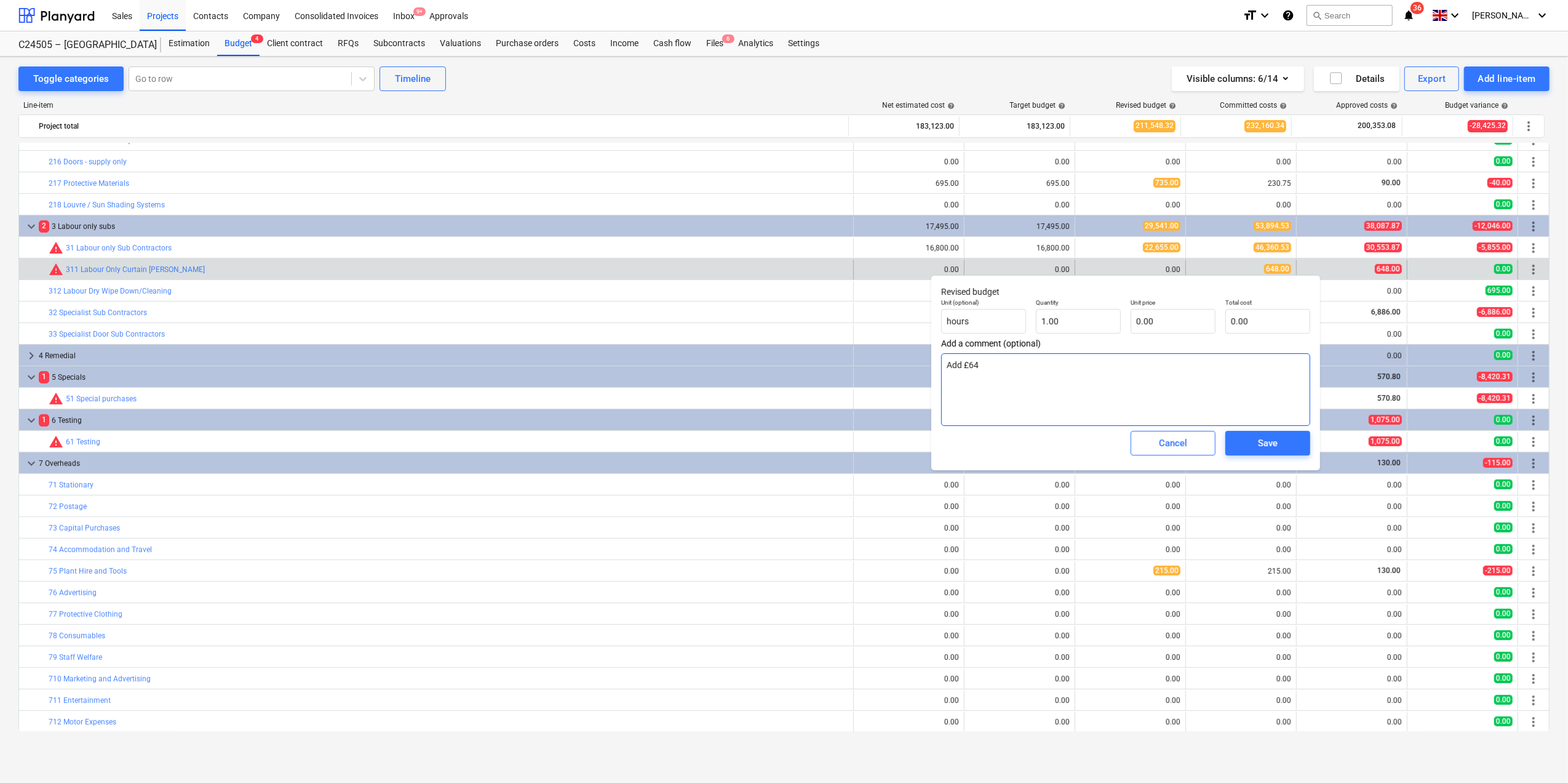
type textarea "x"
type textarea "Add £648"
click at [1158, 324] on input "text" at bounding box center [1173, 321] width 85 height 24
type textarea "x"
type input "6"
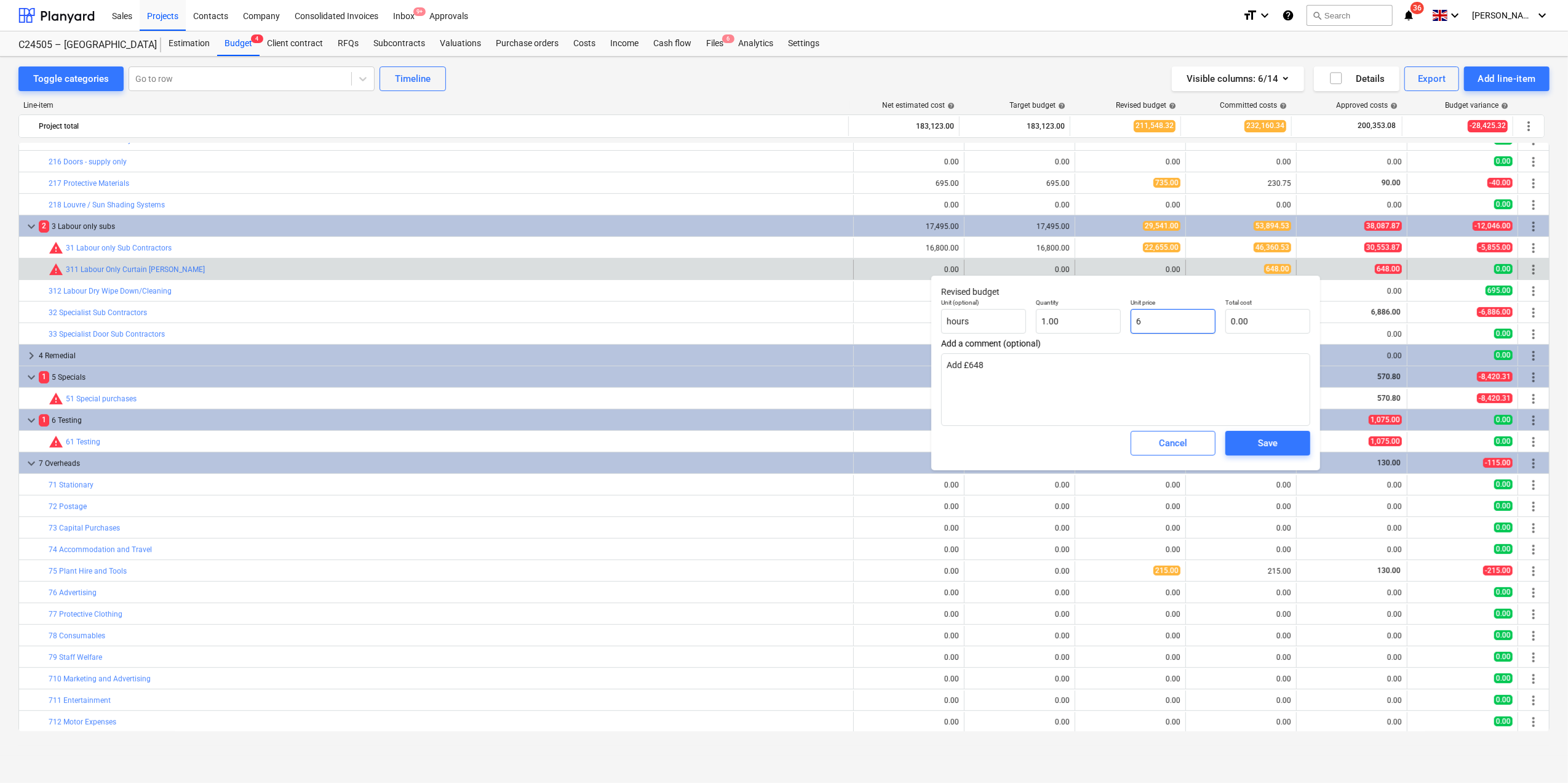
type input "6.00"
type textarea "x"
type input "64"
type input "64.00"
type textarea "x"
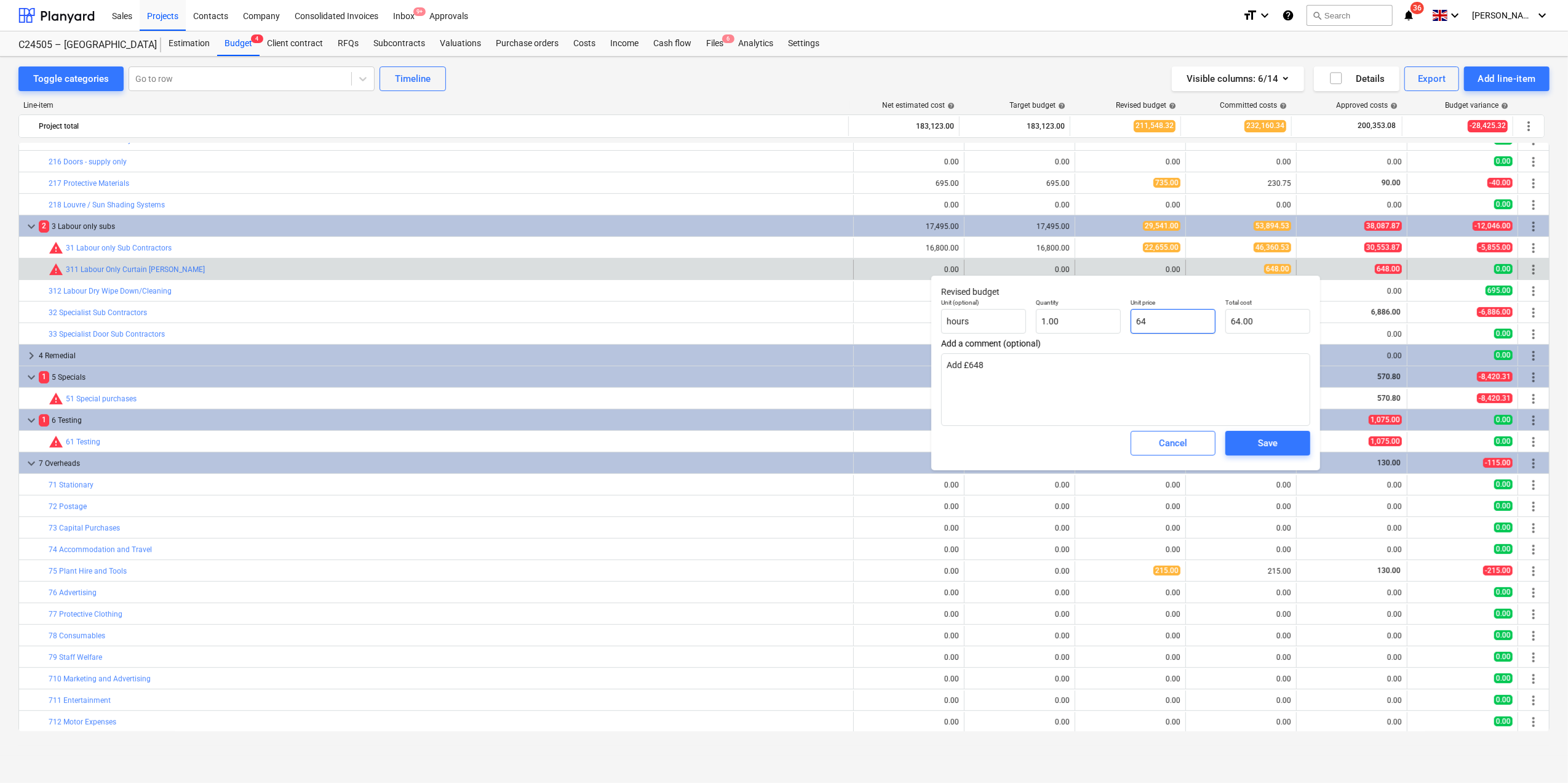
type input "648"
type input "648.00"
type textarea "x"
type input "648.0"
type textarea "x"
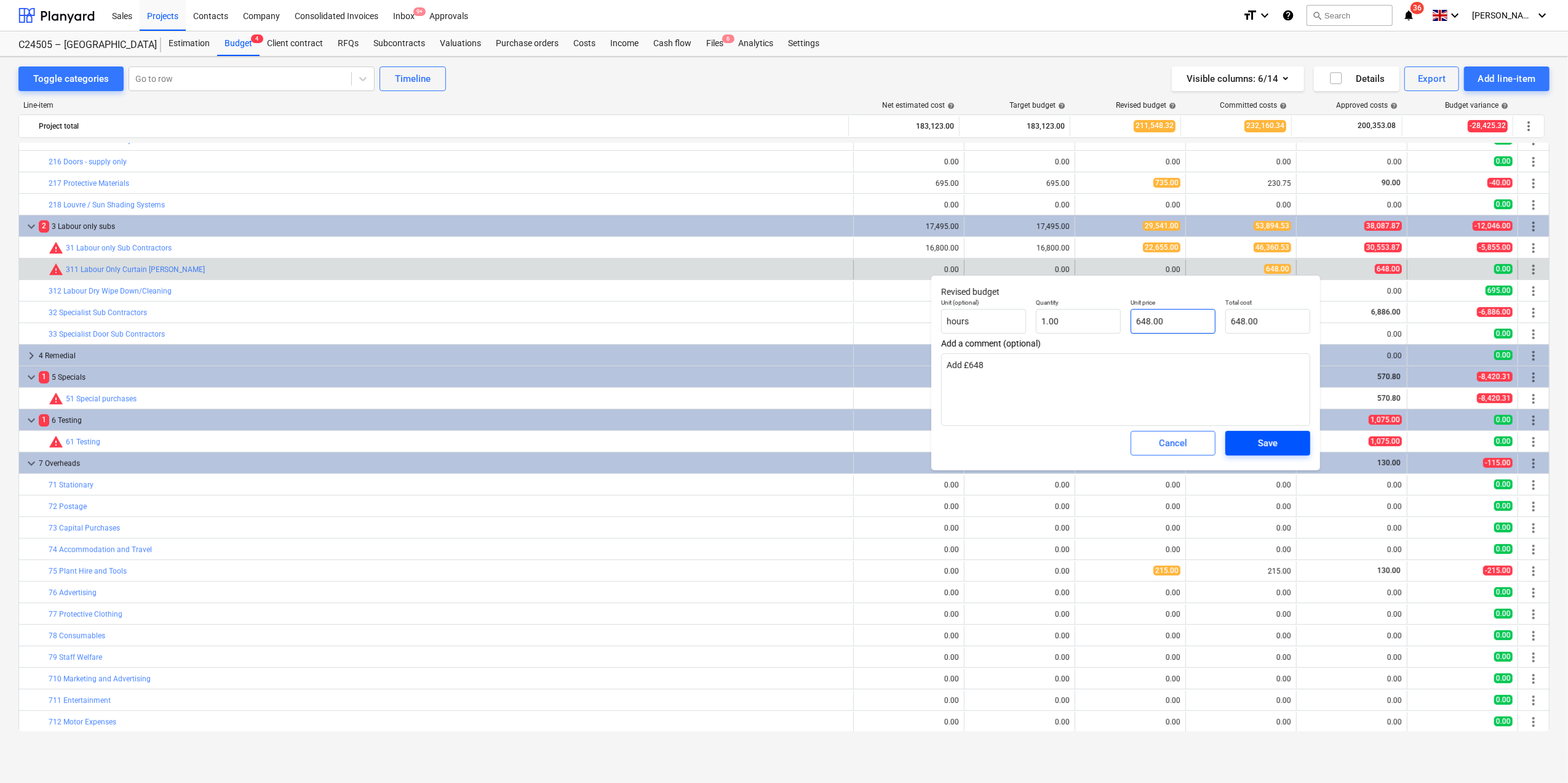
type input "648.00"
click at [1259, 447] on div "Save" at bounding box center [1267, 442] width 19 height 16
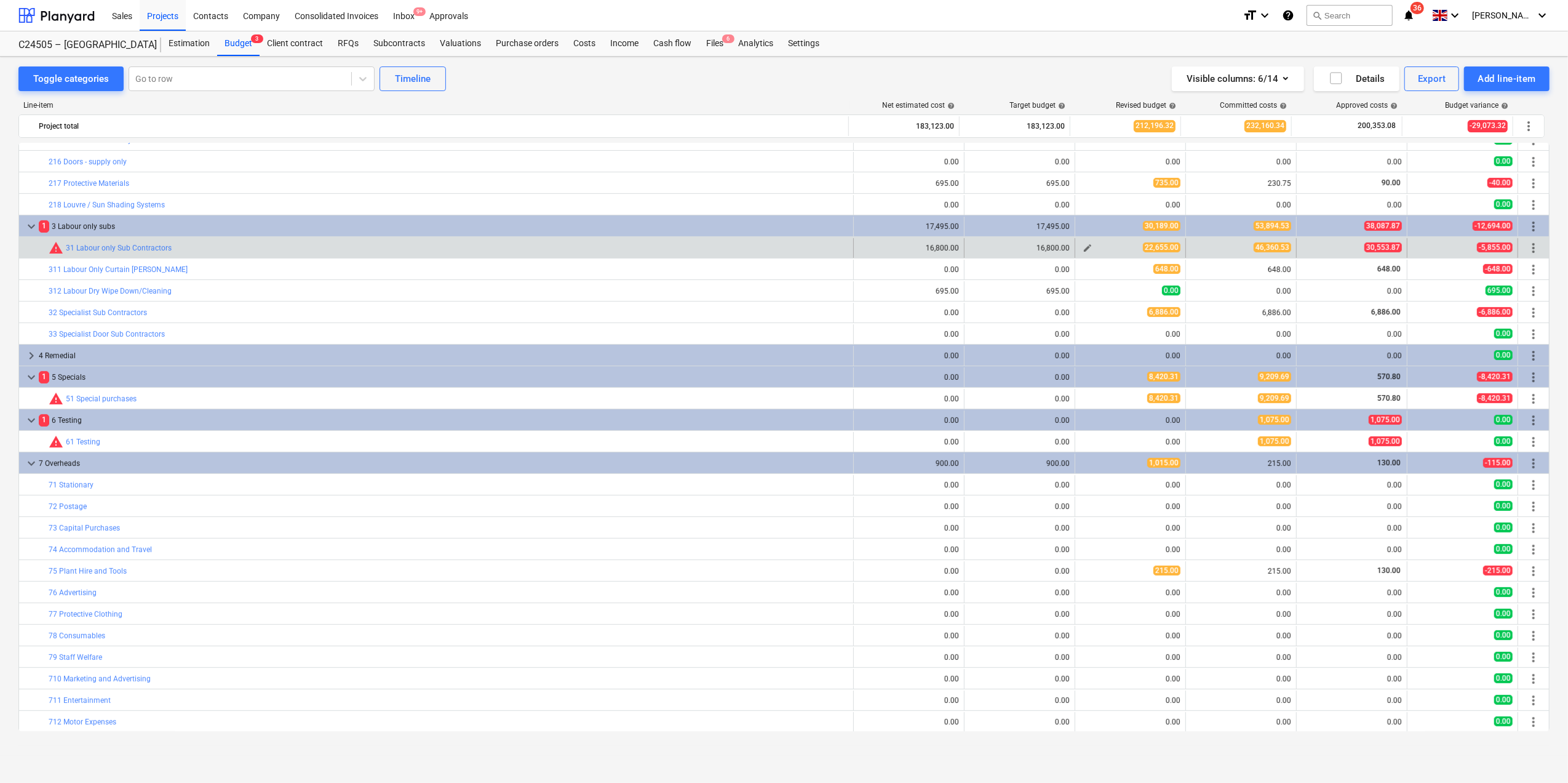
click at [1083, 248] on span "edit" at bounding box center [1088, 248] width 10 height 10
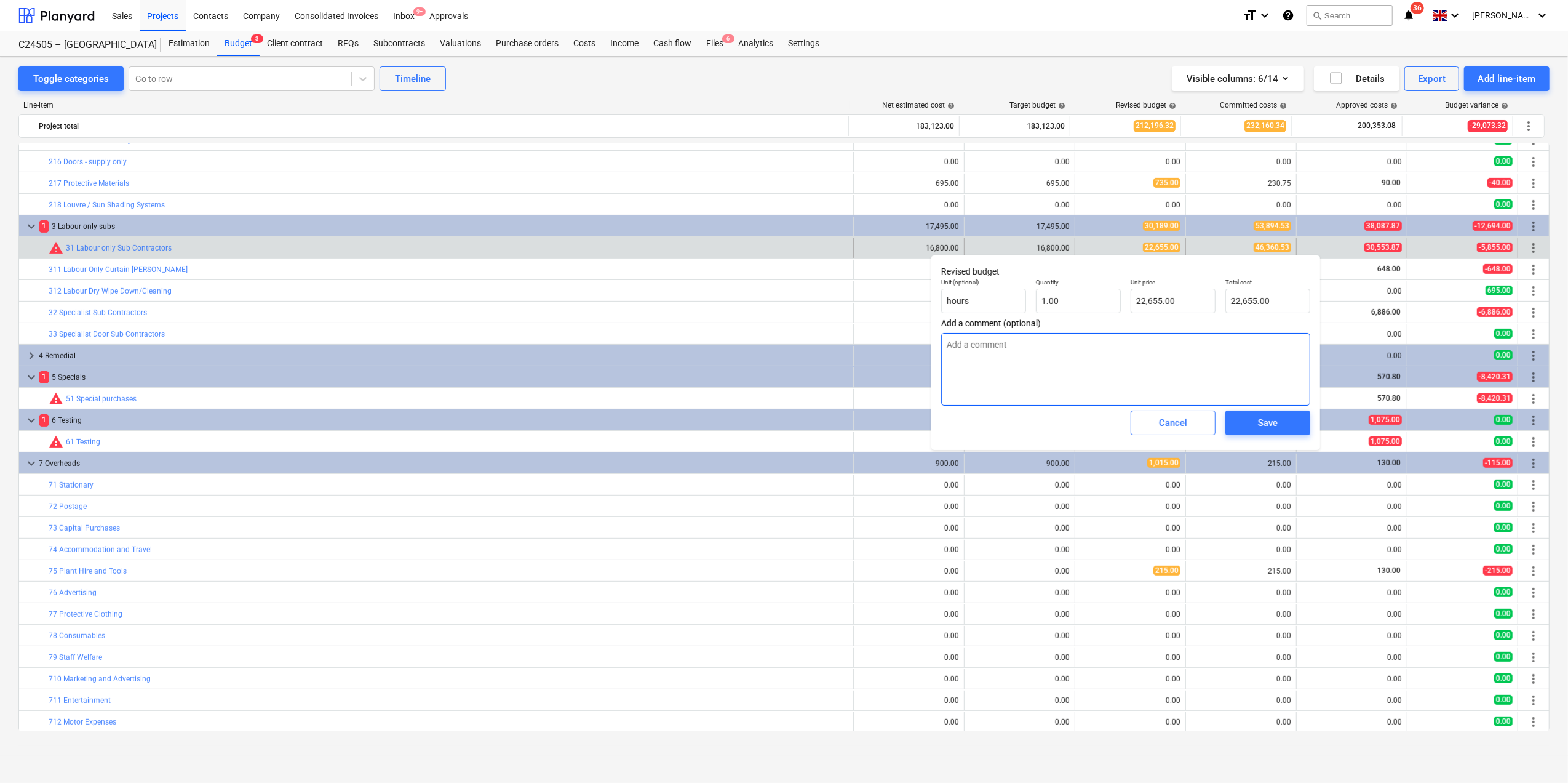
click at [998, 345] on textarea at bounding box center [1126, 369] width 369 height 72
type textarea "x"
type textarea "A"
type textarea "x"
type textarea "Ad"
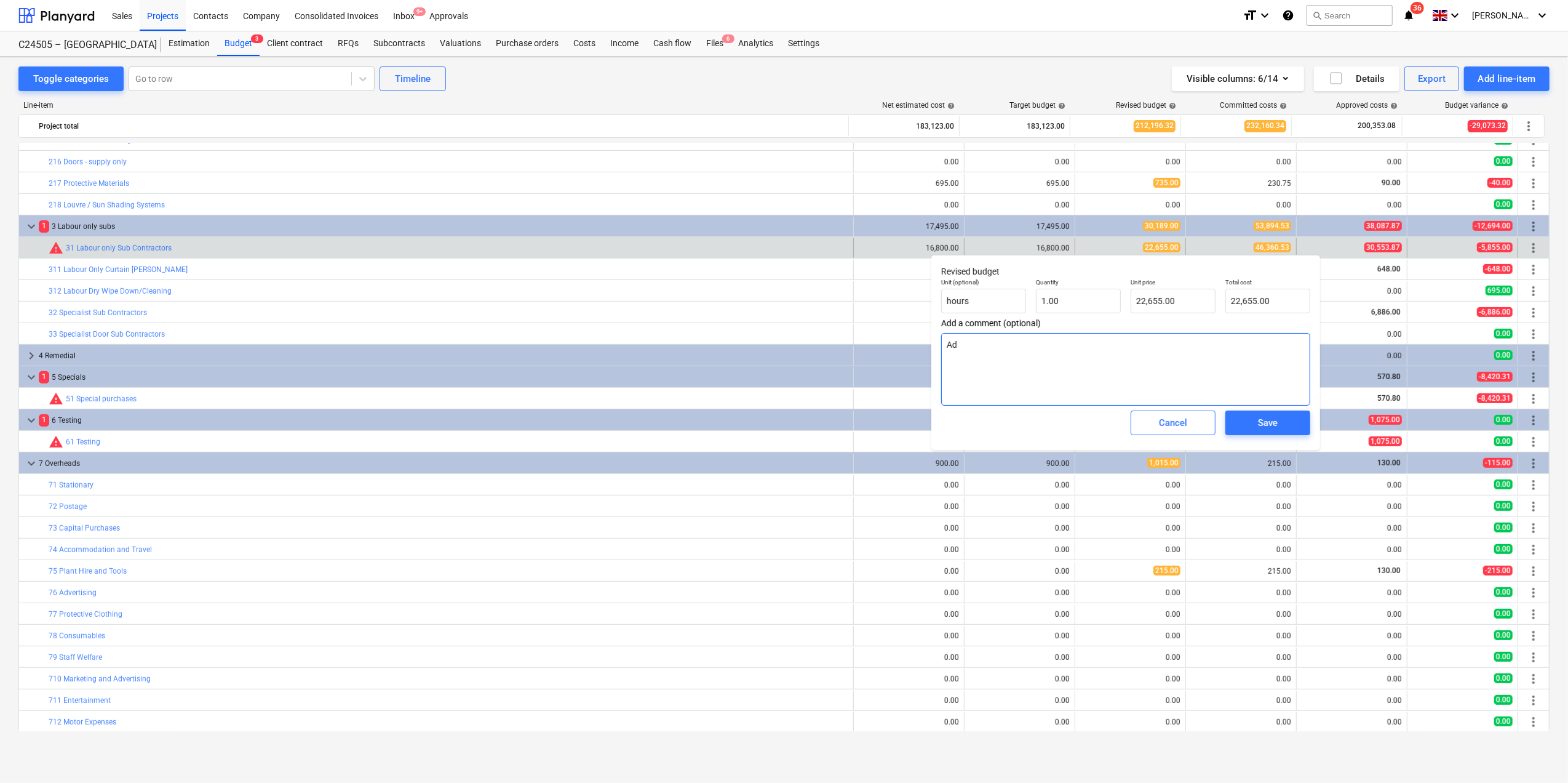
type textarea "x"
type textarea "Add"
type textarea "x"
type textarea "Add"
type textarea "x"
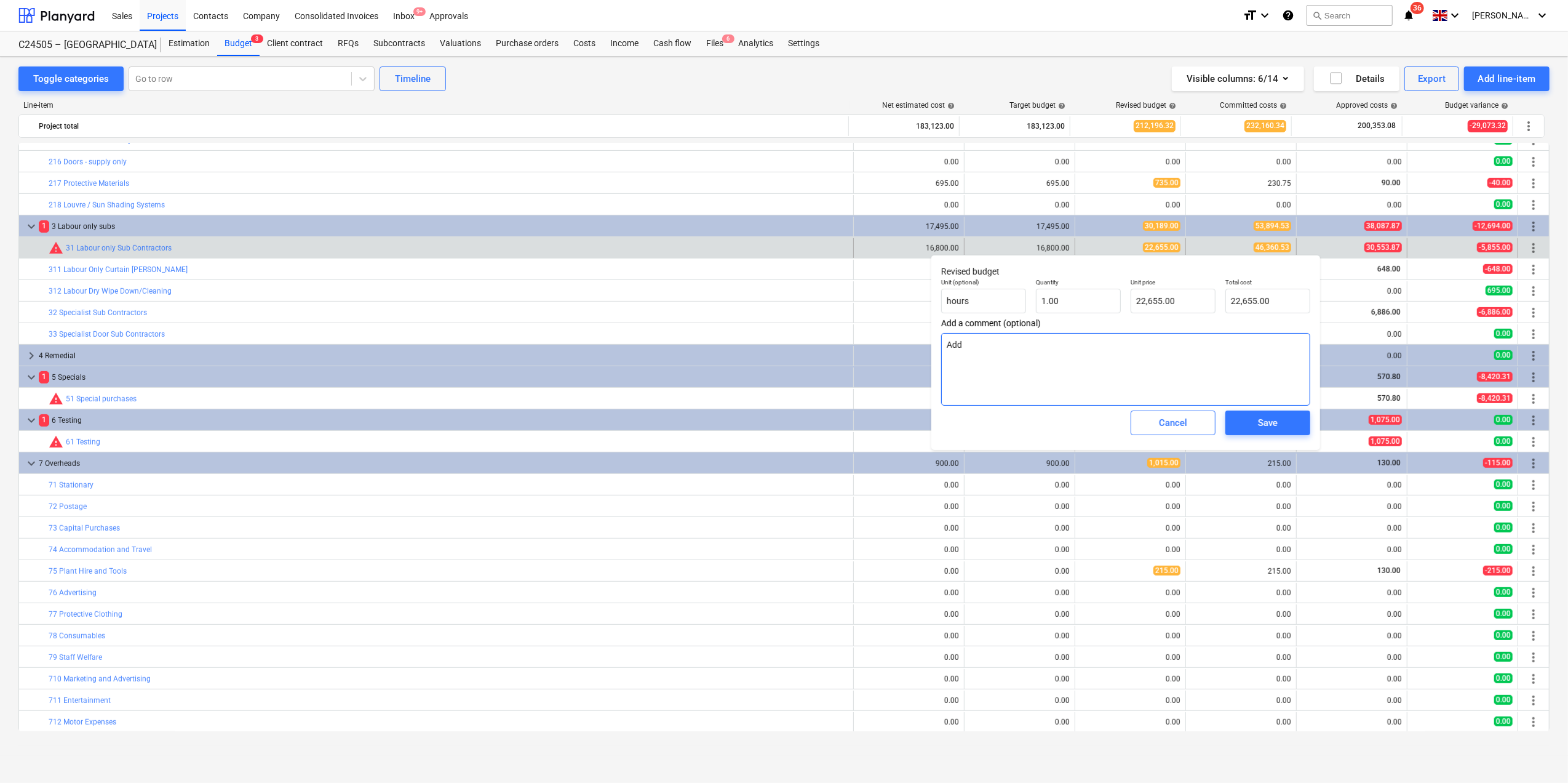
type textarea "Add £"
type textarea "x"
type textarea "Add £3"
type textarea "x"
type textarea "Add £"
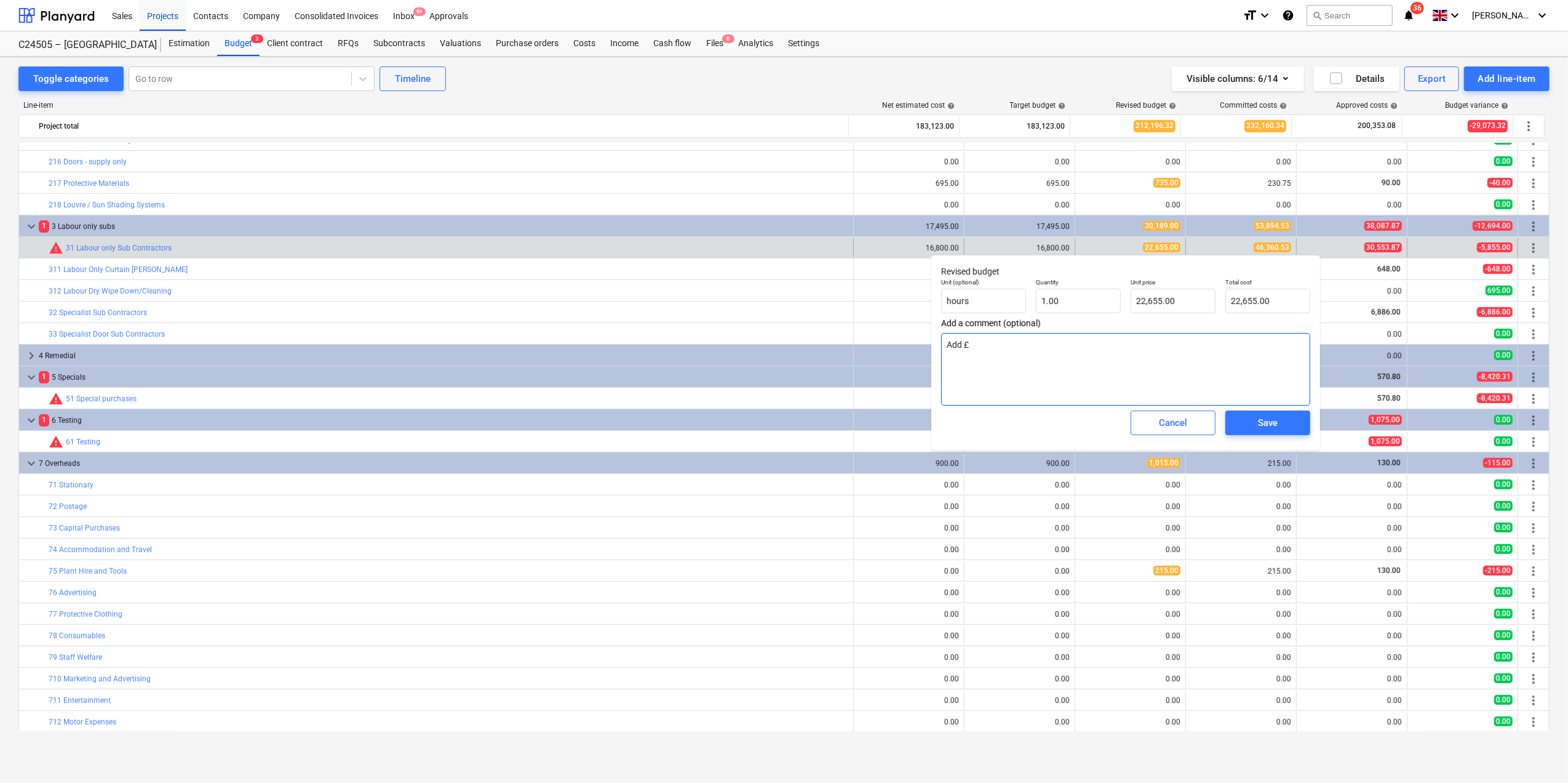
type textarea "x"
type textarea "Add £2"
type textarea "x"
type textarea "Add £23"
type textarea "x"
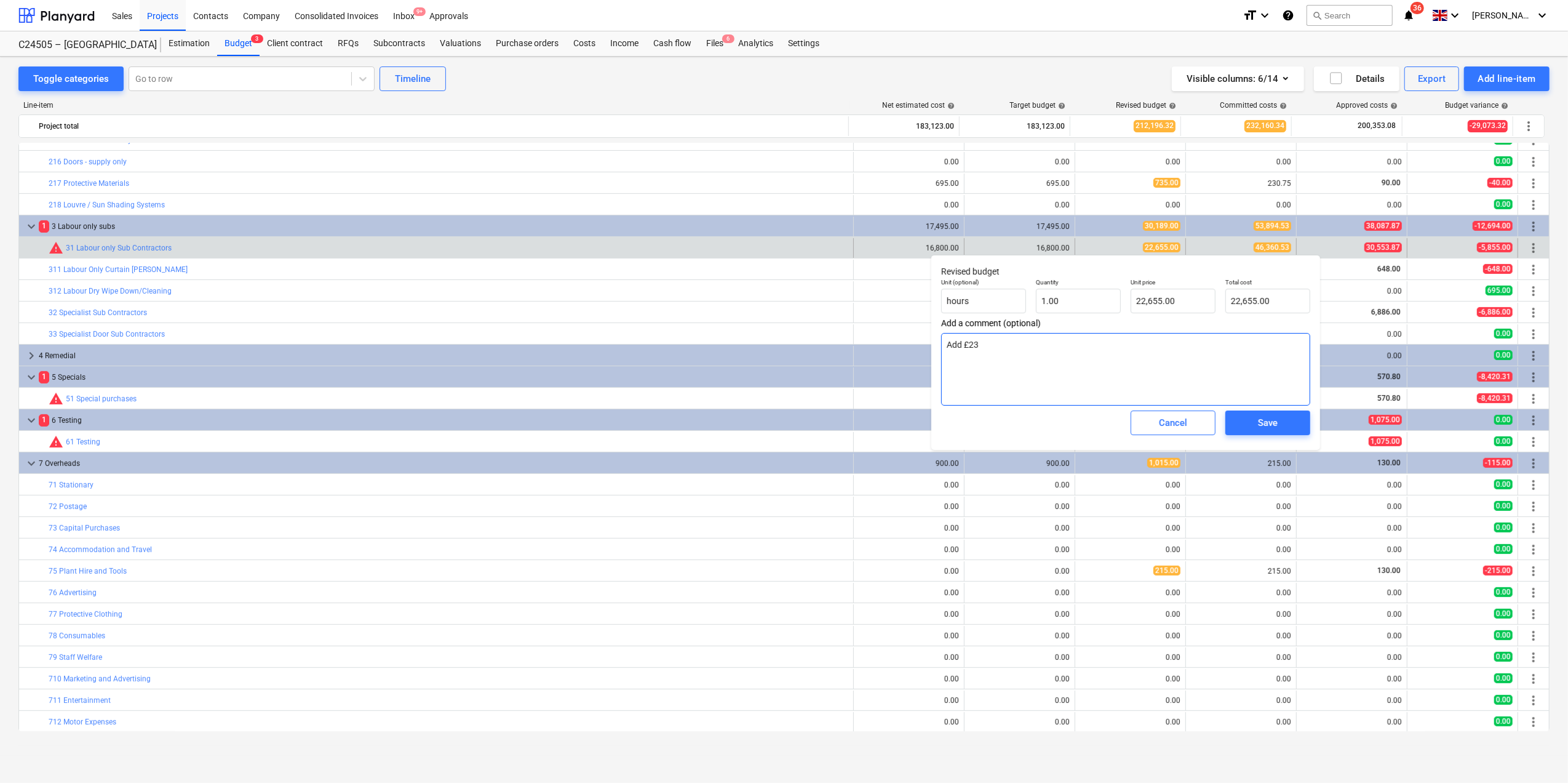
type textarea "Add £23,"
type textarea "x"
type textarea "Add £23,7"
type textarea "x"
type textarea "Add £23,70"
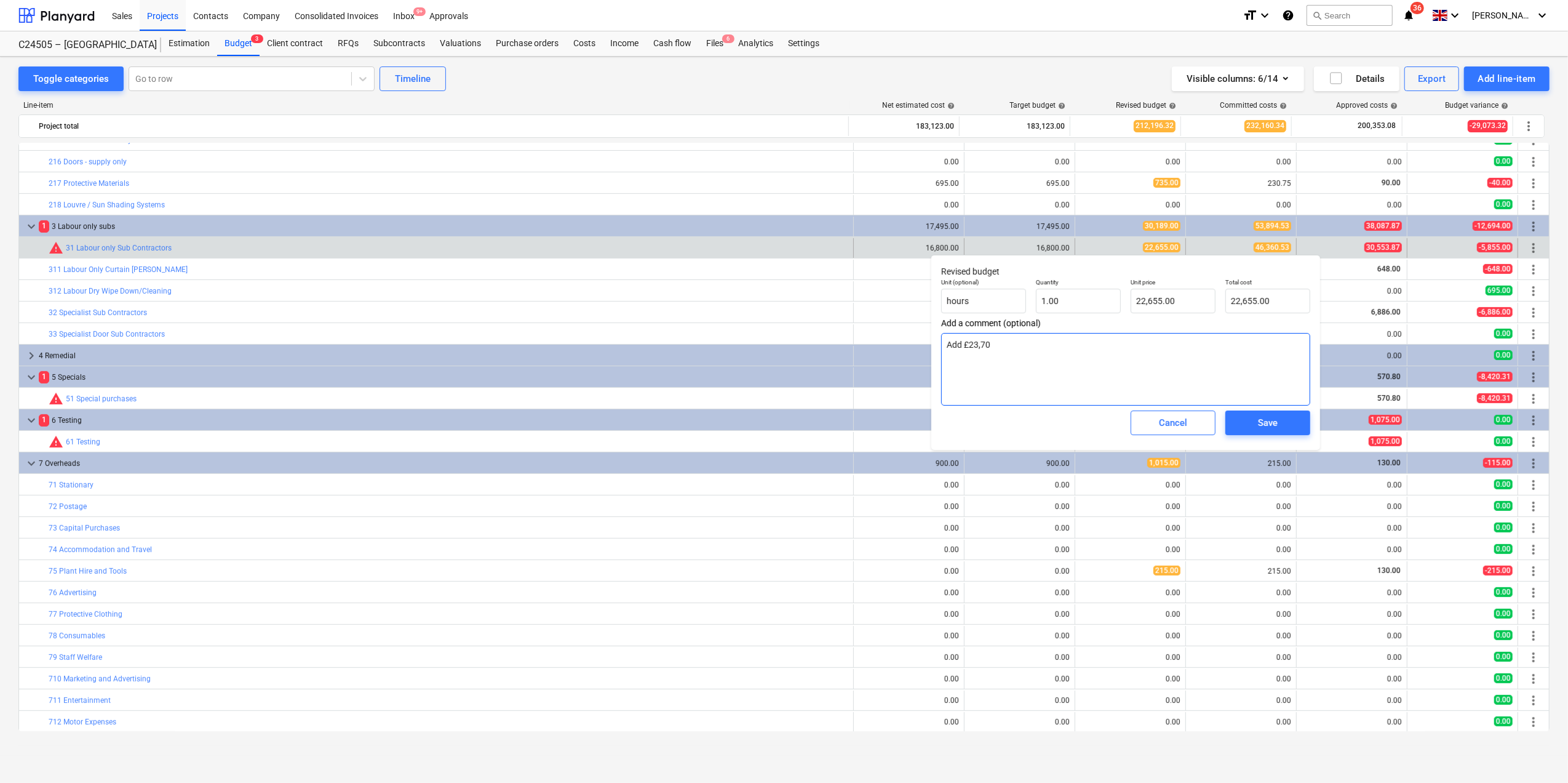
type textarea "x"
type textarea "Add £23,705"
type textarea "x"
type textarea "Add £23,705."
type textarea "x"
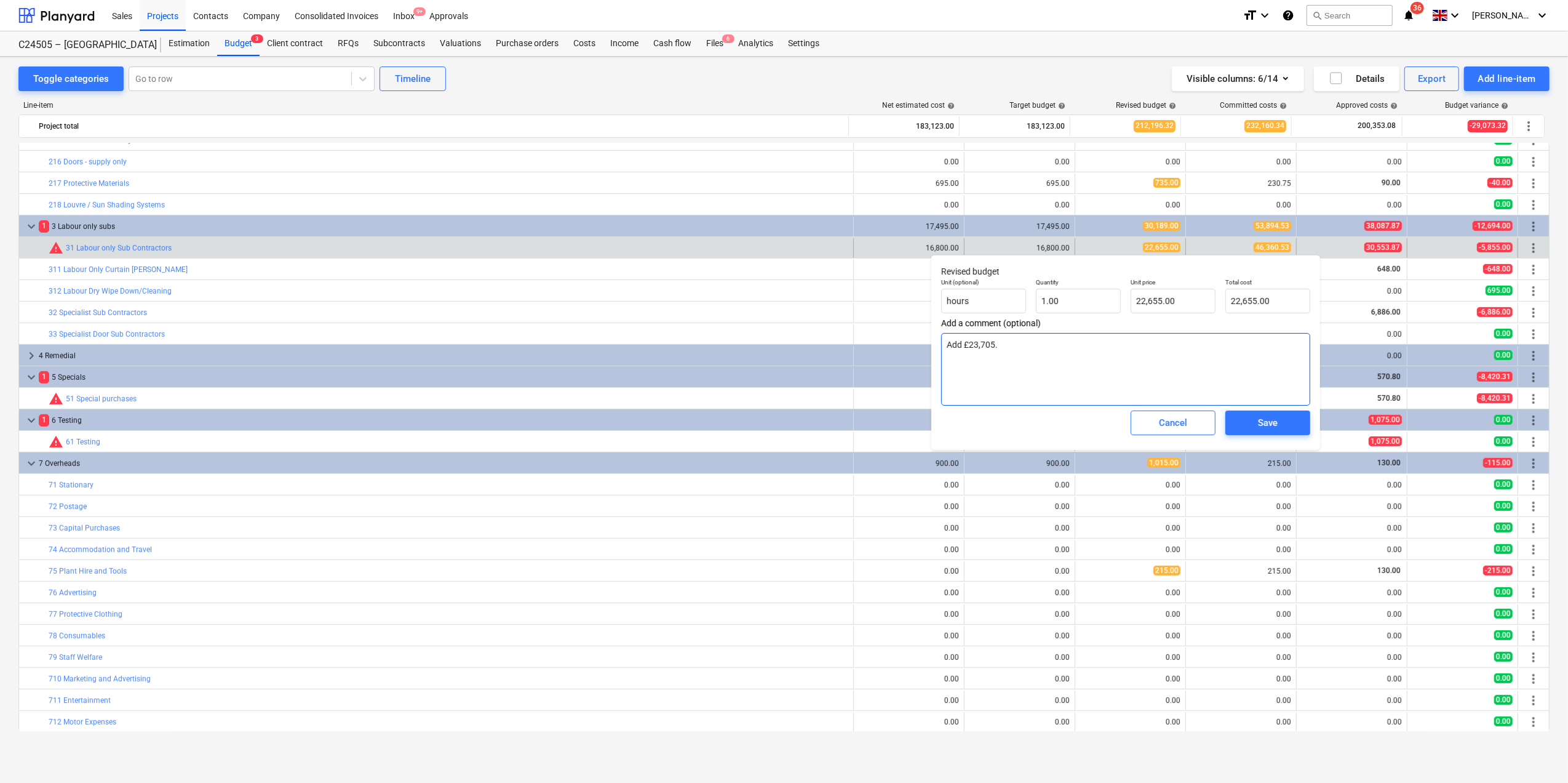
type textarea "Add £23,705.5"
type textarea "x"
click at [1178, 302] on input "22655" at bounding box center [1173, 300] width 85 height 24
click at [1253, 424] on span "Save" at bounding box center [1268, 422] width 56 height 16
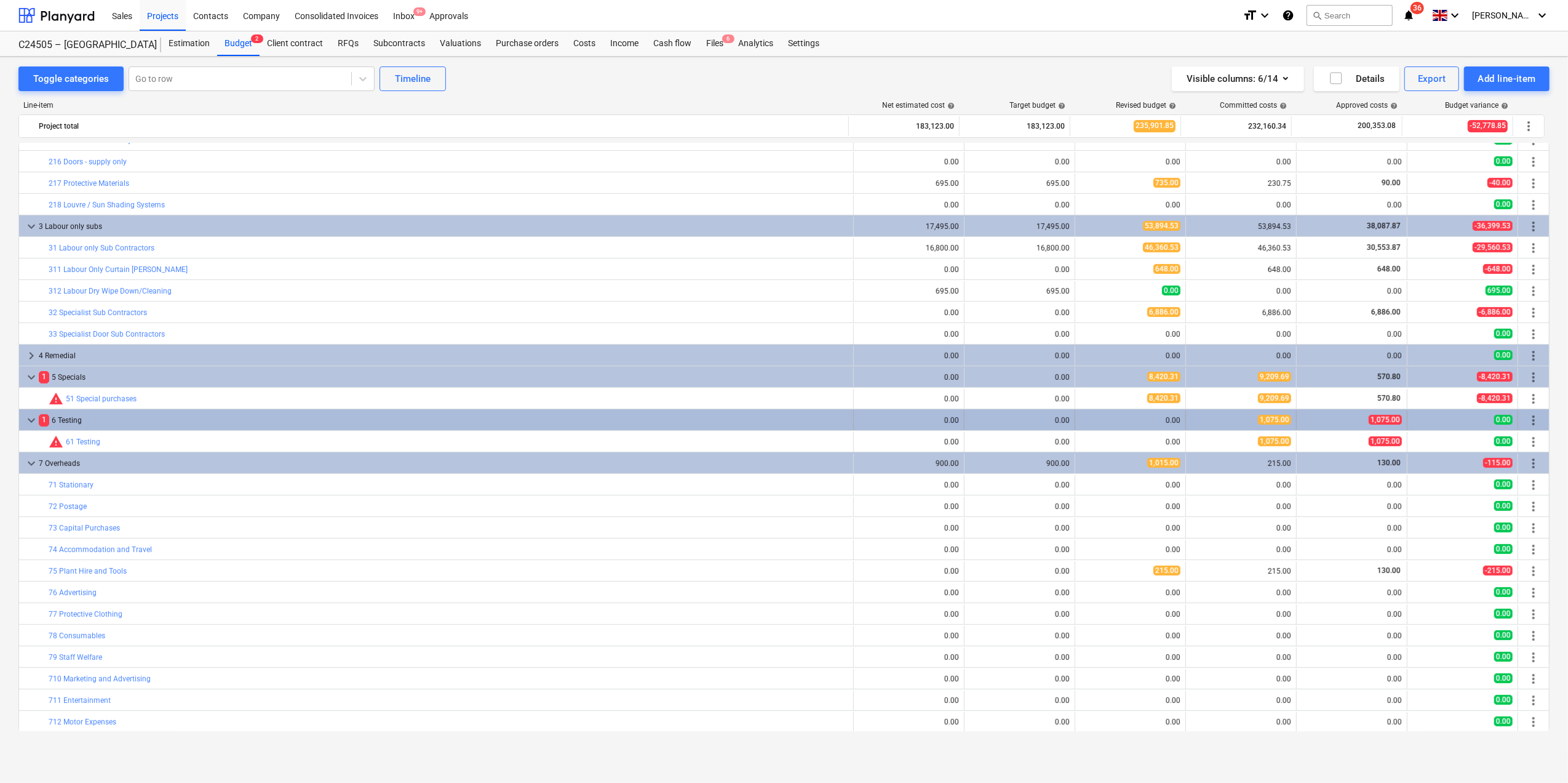
click at [1164, 421] on div "0.00" at bounding box center [1130, 421] width 100 height 8
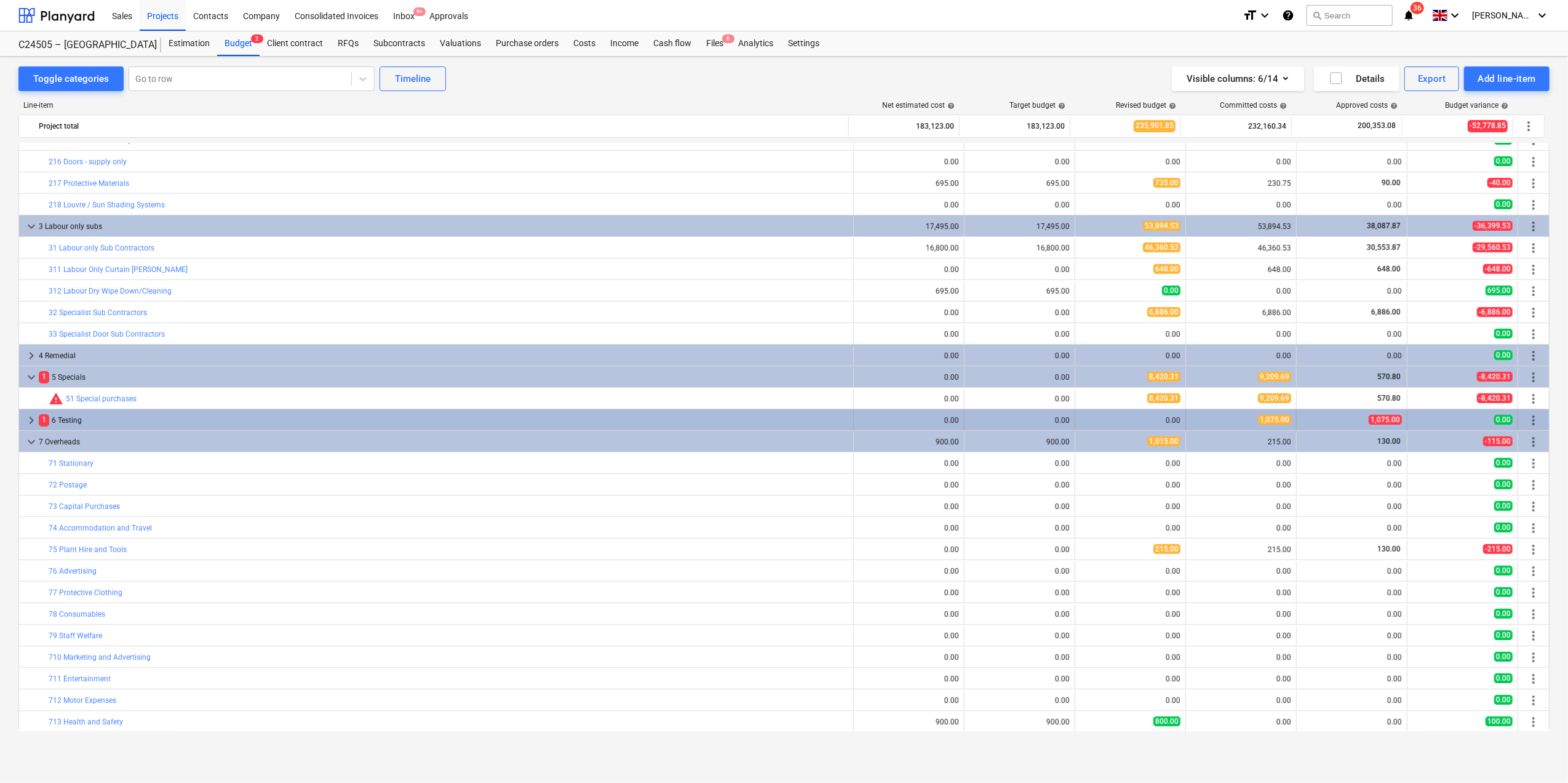
click at [1107, 421] on div "0.00" at bounding box center [1130, 421] width 100 height 8
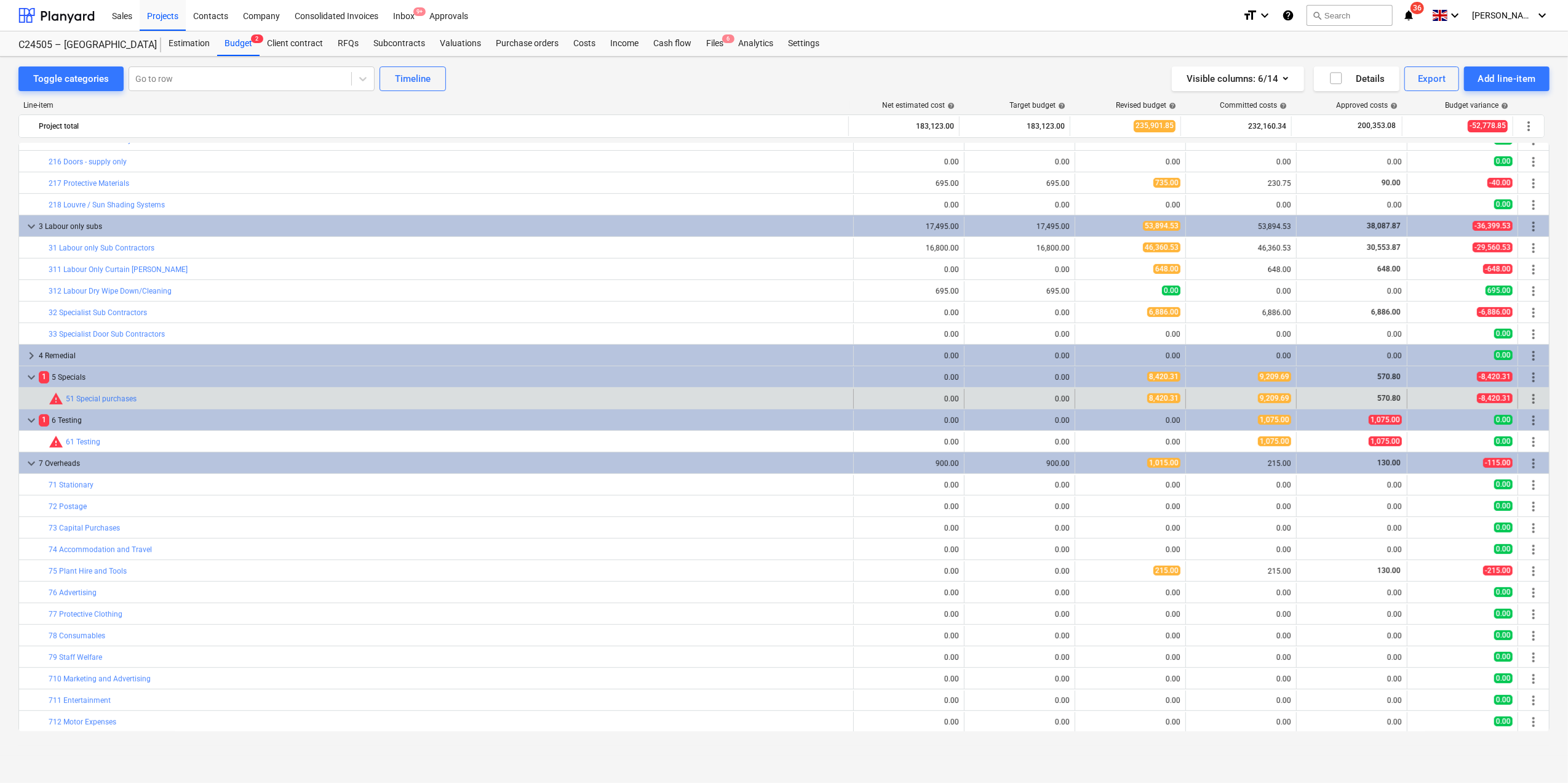
click at [1094, 391] on div "edit 8,420.31" at bounding box center [1130, 399] width 100 height 19
click at [1083, 399] on span "edit" at bounding box center [1088, 399] width 10 height 10
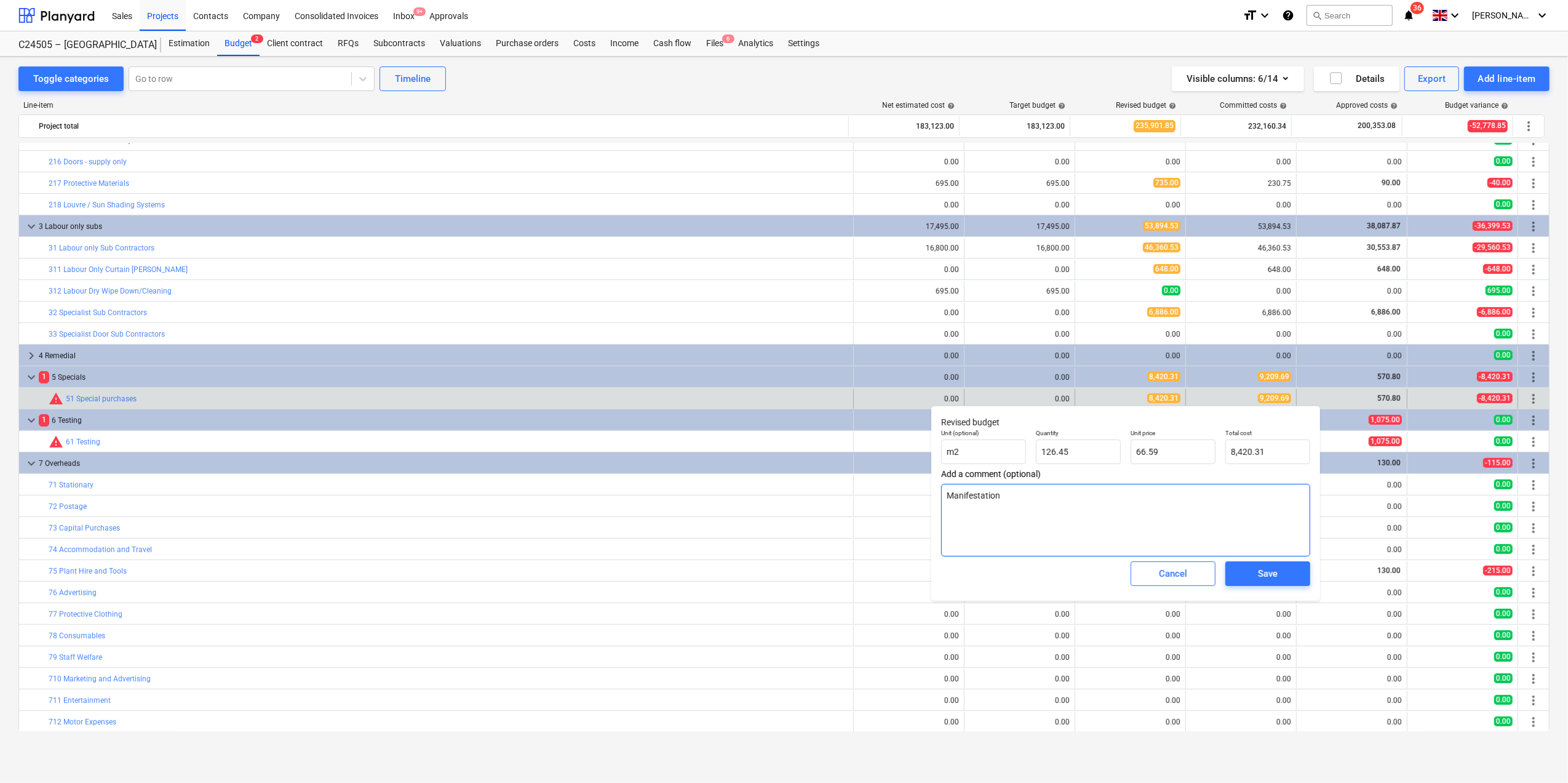
click at [1010, 500] on textarea "Manifestation" at bounding box center [1126, 520] width 369 height 72
click at [1162, 451] on input "66.59" at bounding box center [1173, 451] width 85 height 24
click at [1263, 570] on div "Save" at bounding box center [1267, 573] width 19 height 16
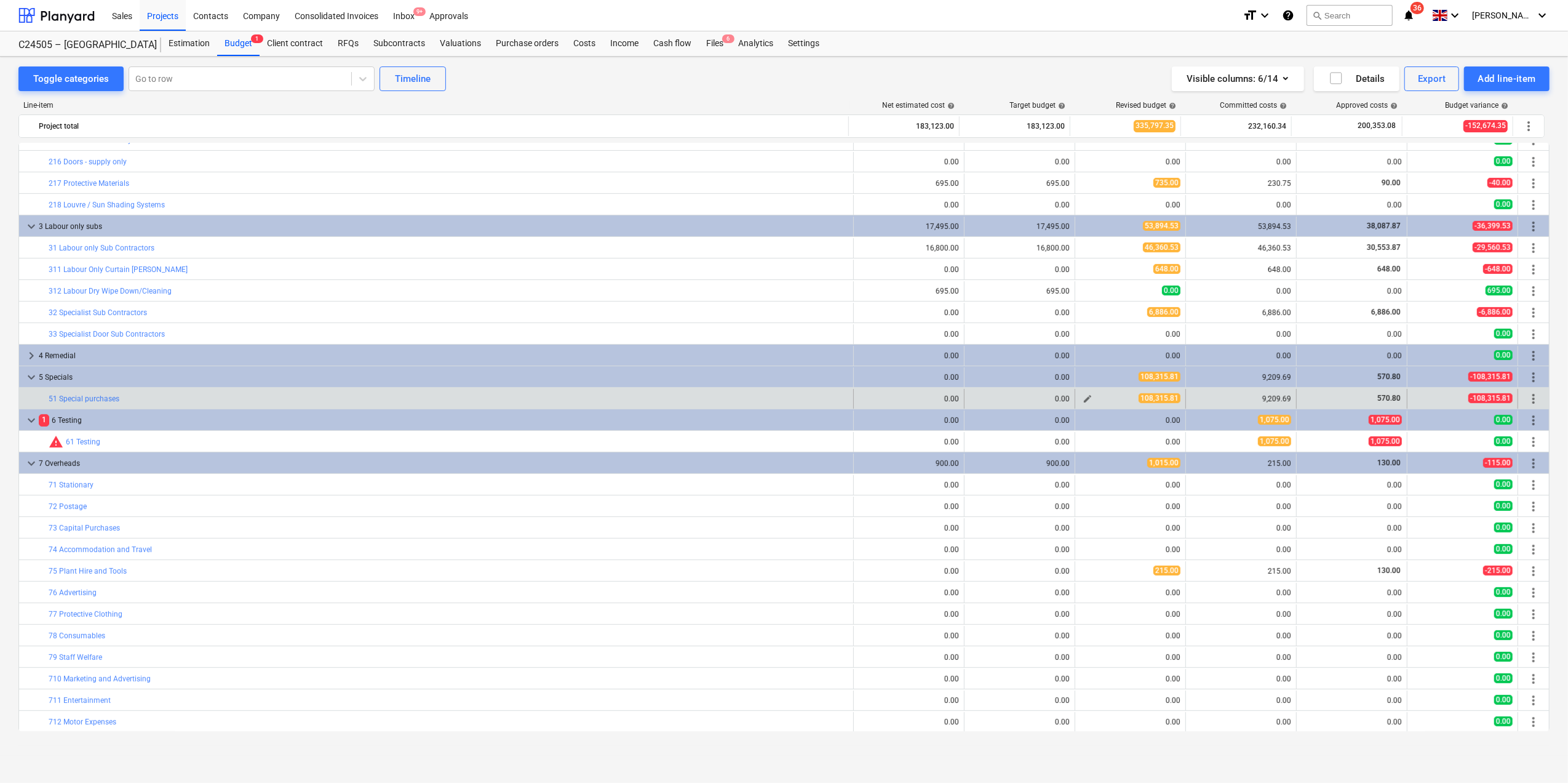
click at [1088, 398] on span "edit" at bounding box center [1088, 399] width 10 height 10
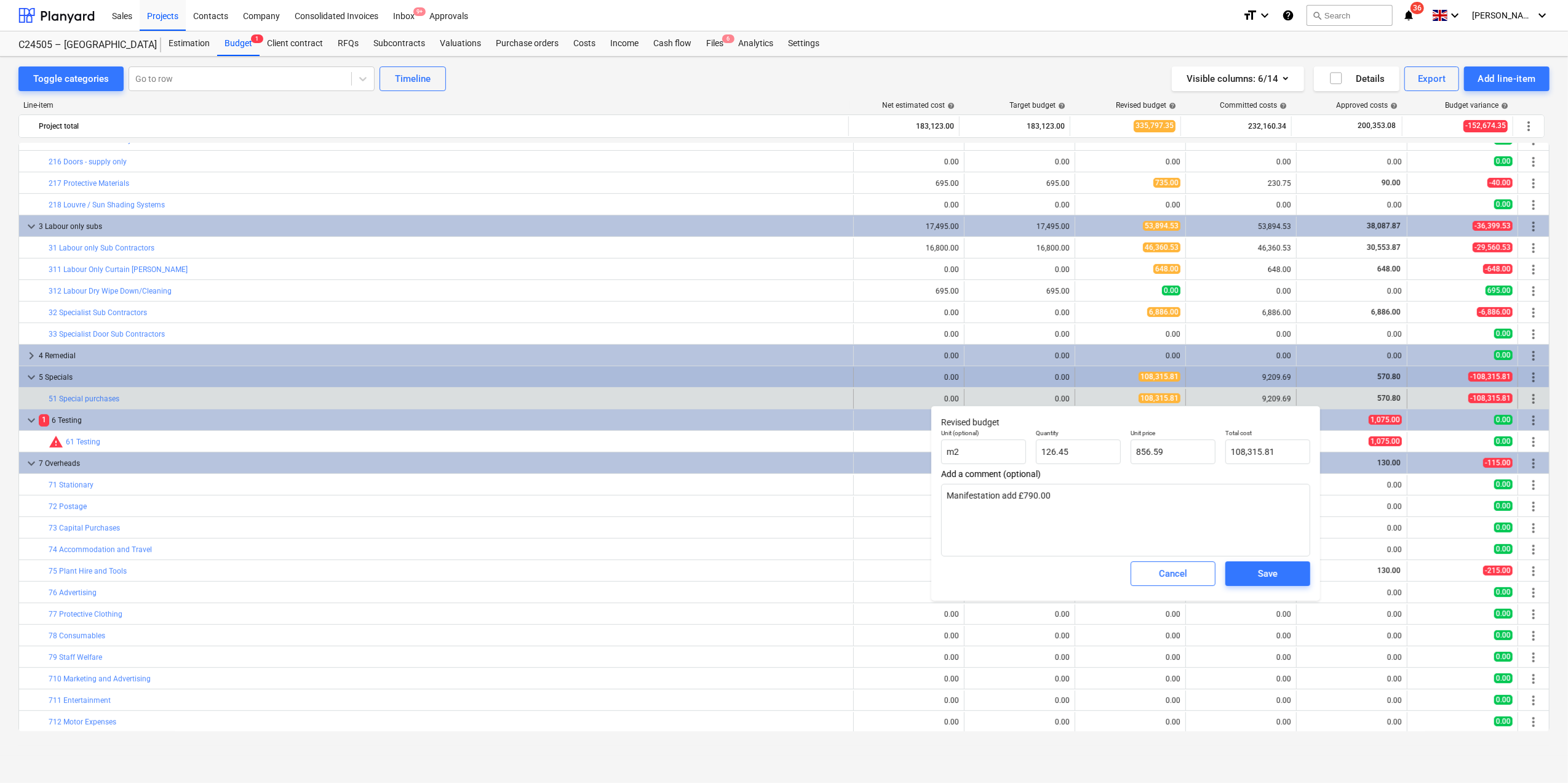
click at [1128, 380] on div "108,315.81" at bounding box center [1130, 377] width 100 height 10
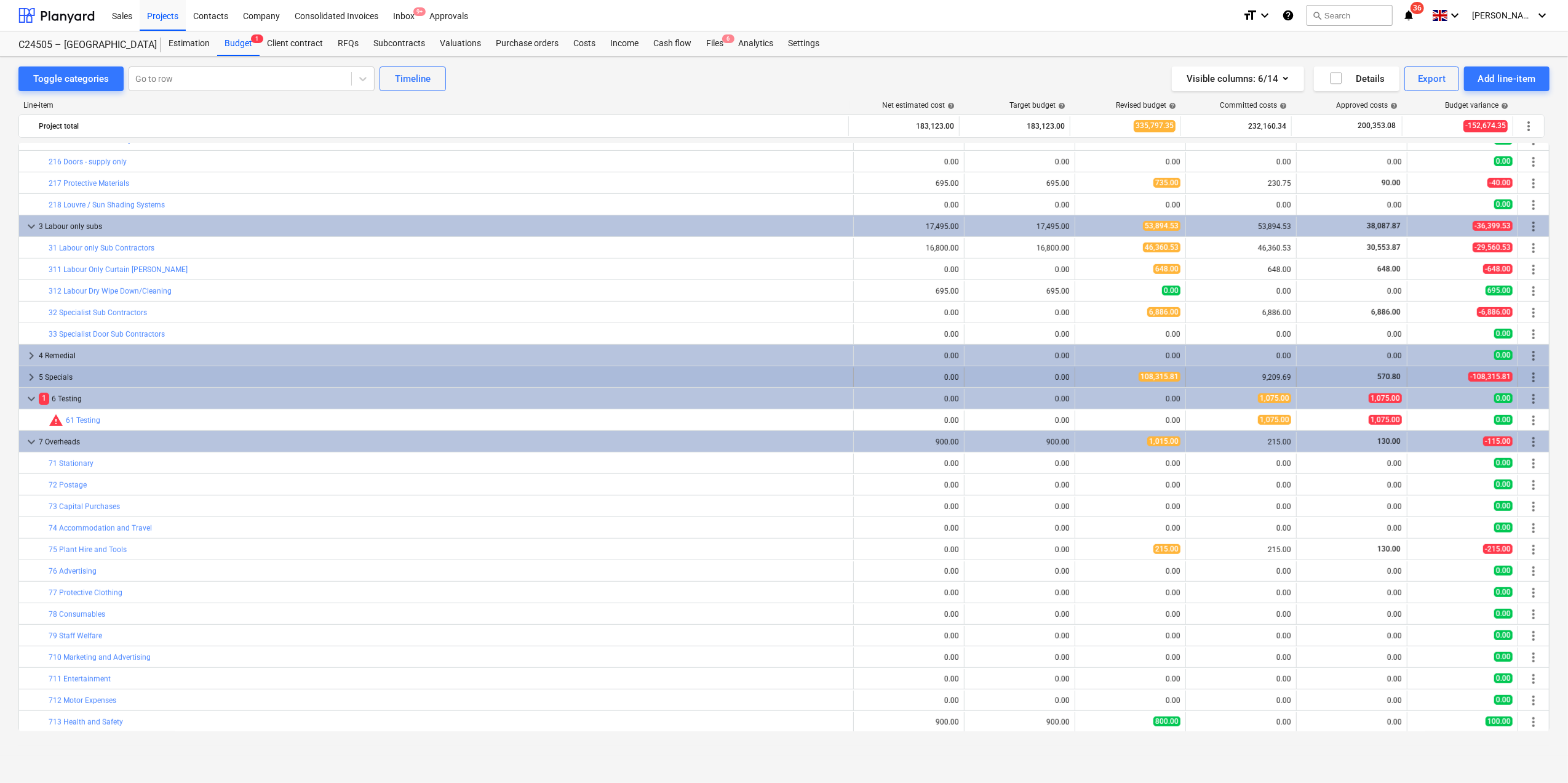
click at [1091, 378] on div "108,315.81" at bounding box center [1130, 377] width 100 height 10
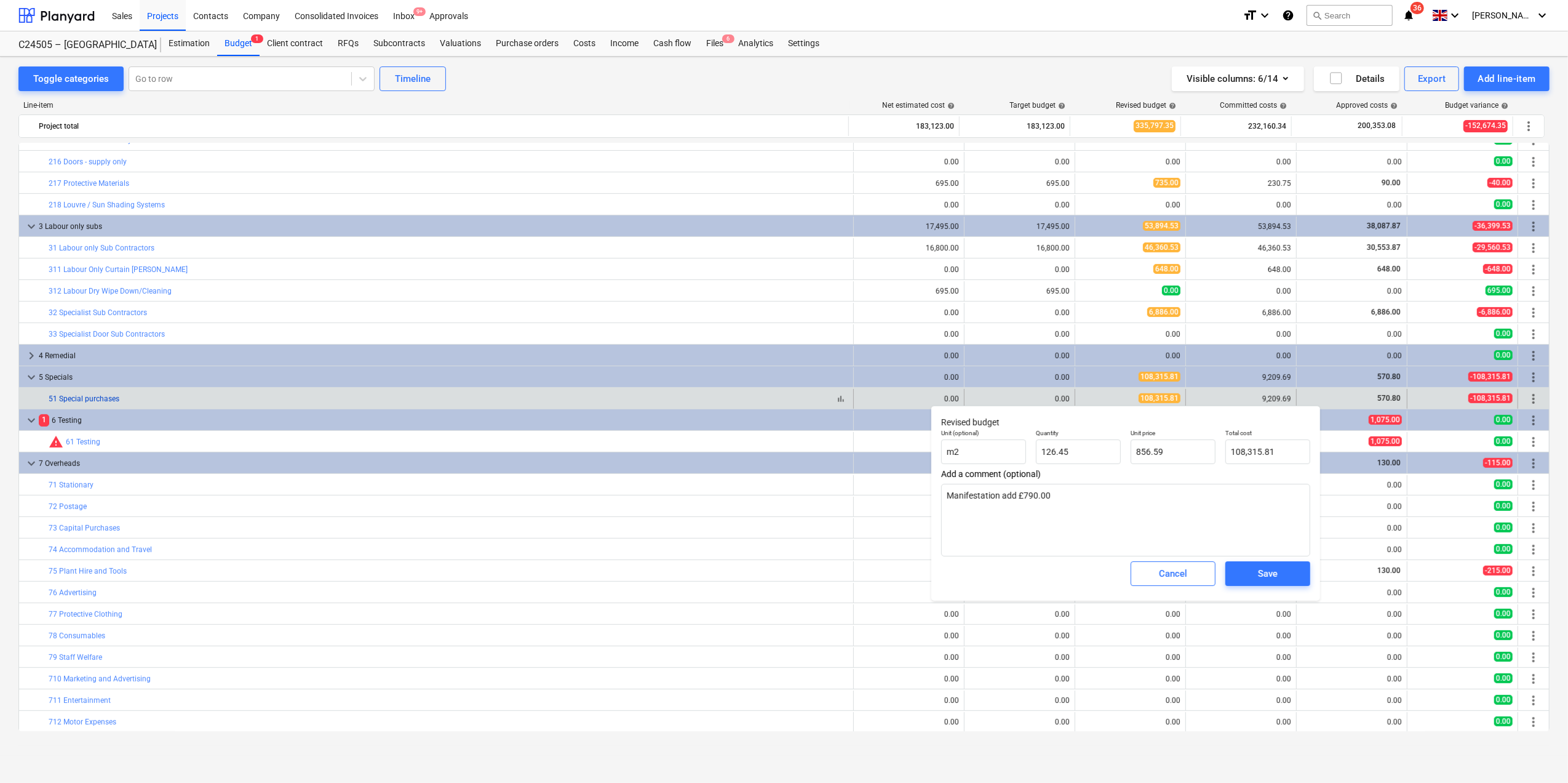
click at [72, 399] on link "51 Special purchases" at bounding box center [84, 399] width 71 height 8
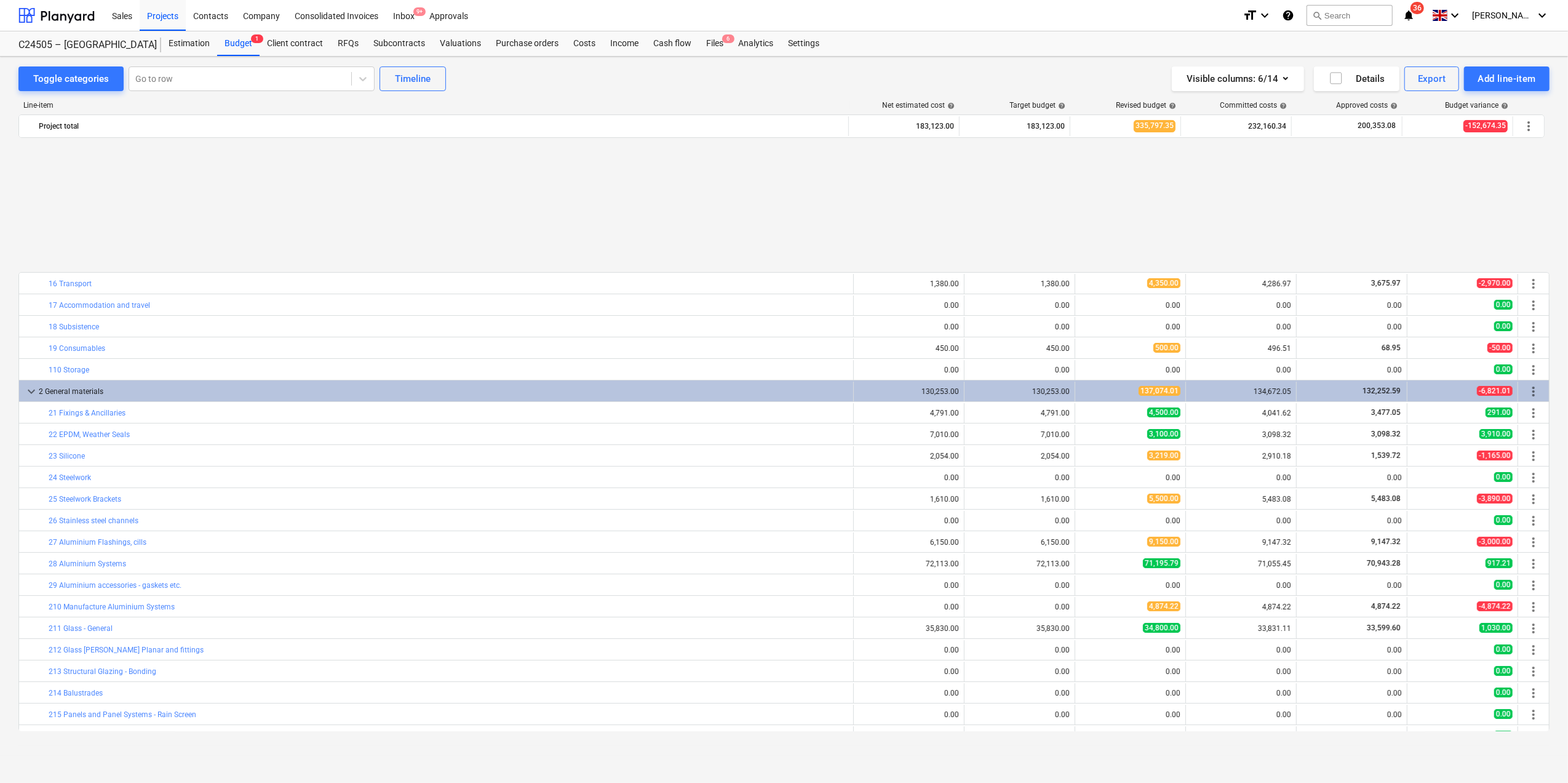
scroll to position [574, 0]
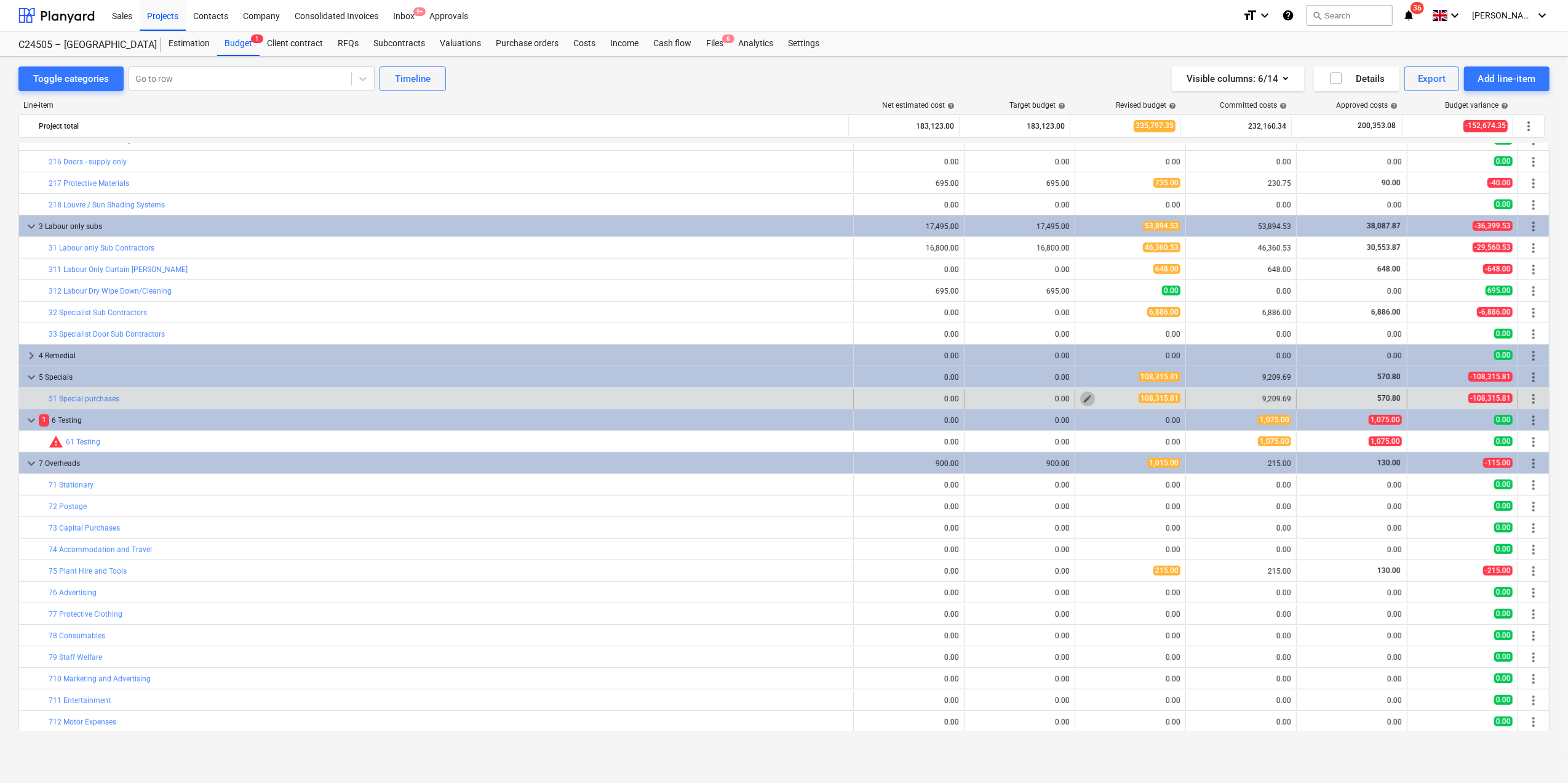
click at [1088, 398] on span "edit" at bounding box center [1088, 399] width 10 height 10
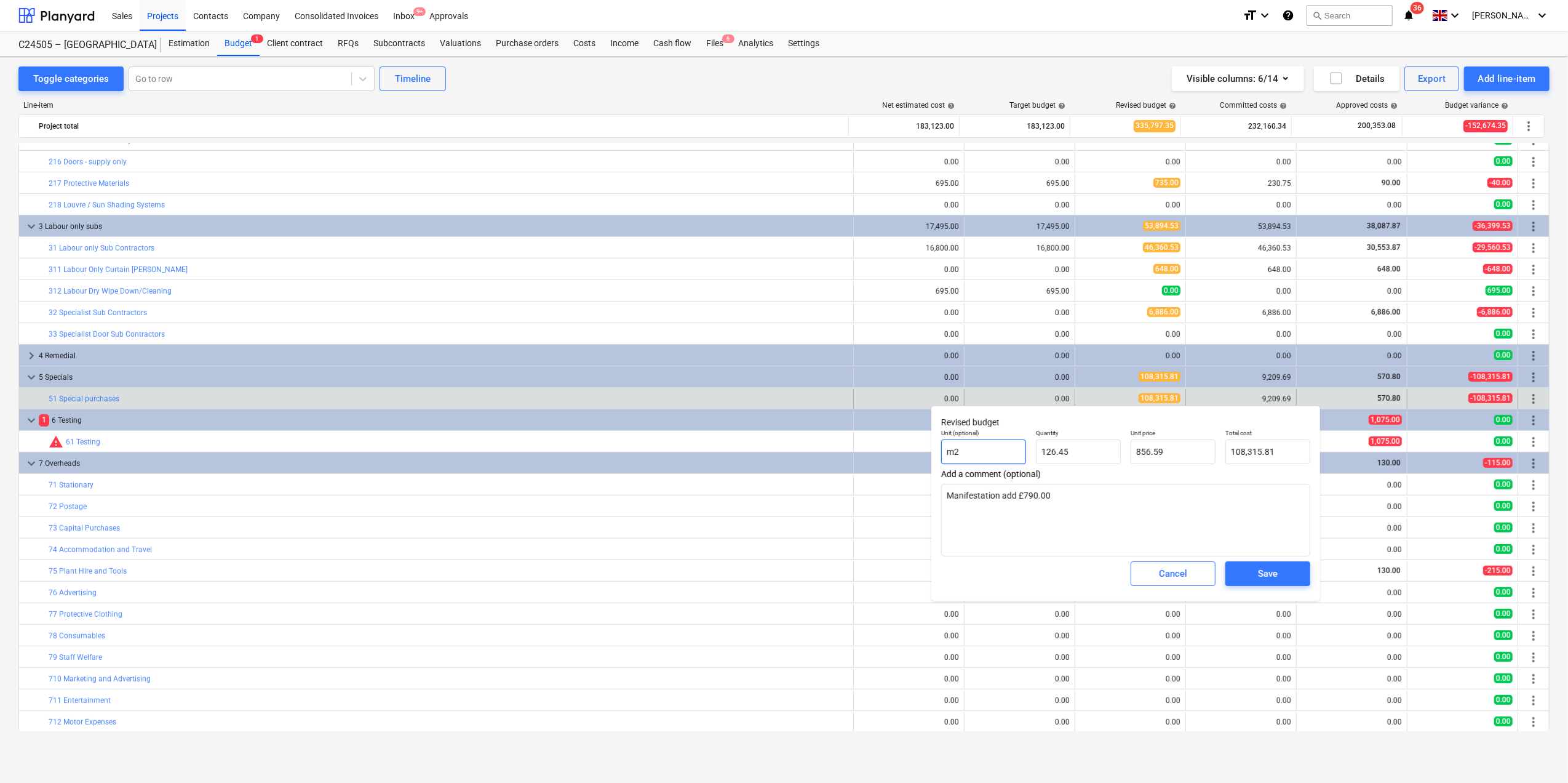
click at [964, 448] on input "m2" at bounding box center [983, 451] width 85 height 24
click at [1073, 446] on input "126.45" at bounding box center [1078, 451] width 85 height 24
drag, startPoint x: 1073, startPoint y: 446, endPoint x: 1040, endPoint y: 446, distance: 33.0
click at [1040, 446] on input "126.45" at bounding box center [1078, 451] width 85 height 24
click at [1244, 448] on input "text" at bounding box center [1268, 451] width 85 height 24
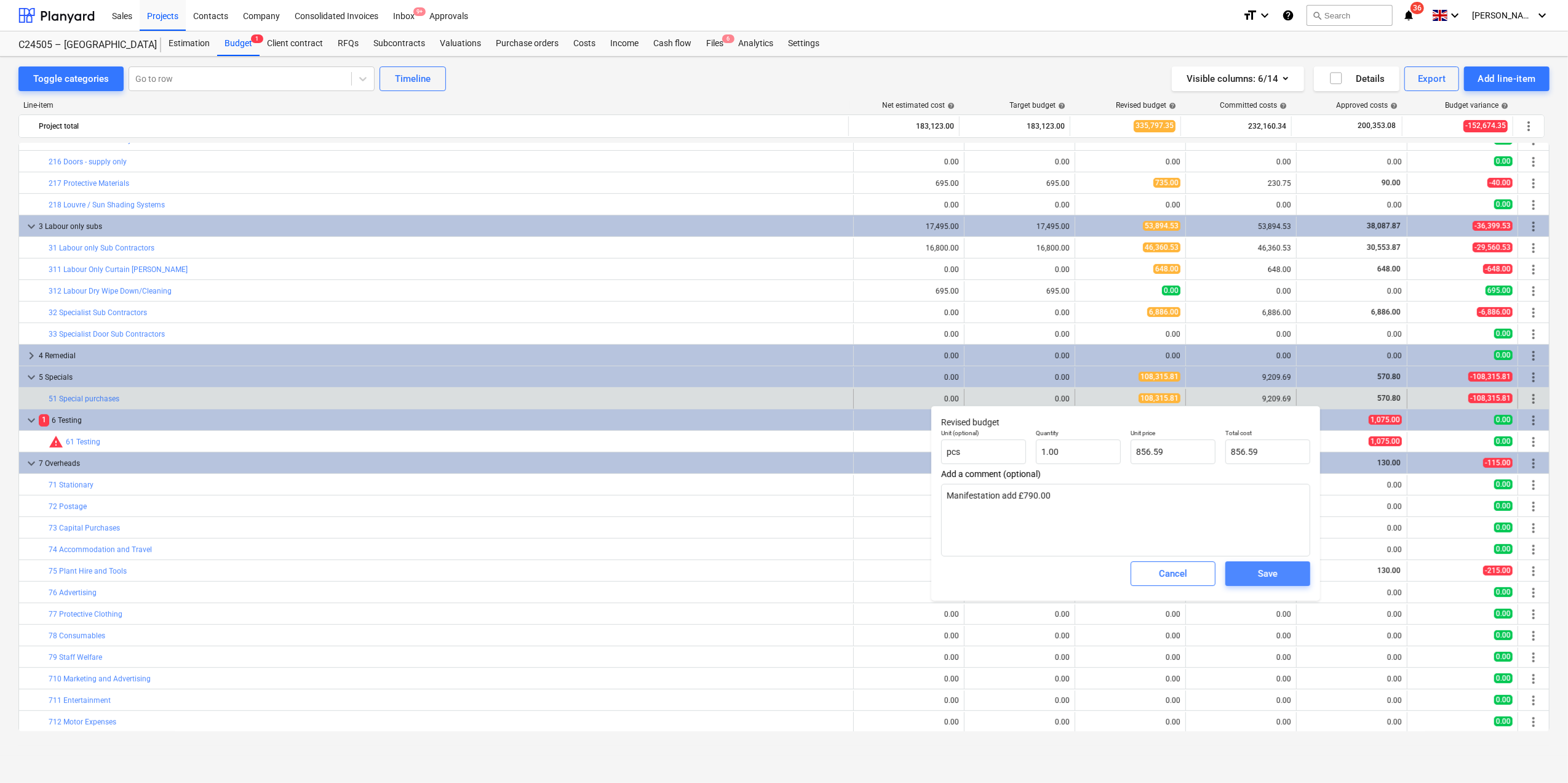
click at [1278, 570] on span "Save" at bounding box center [1268, 573] width 56 height 16
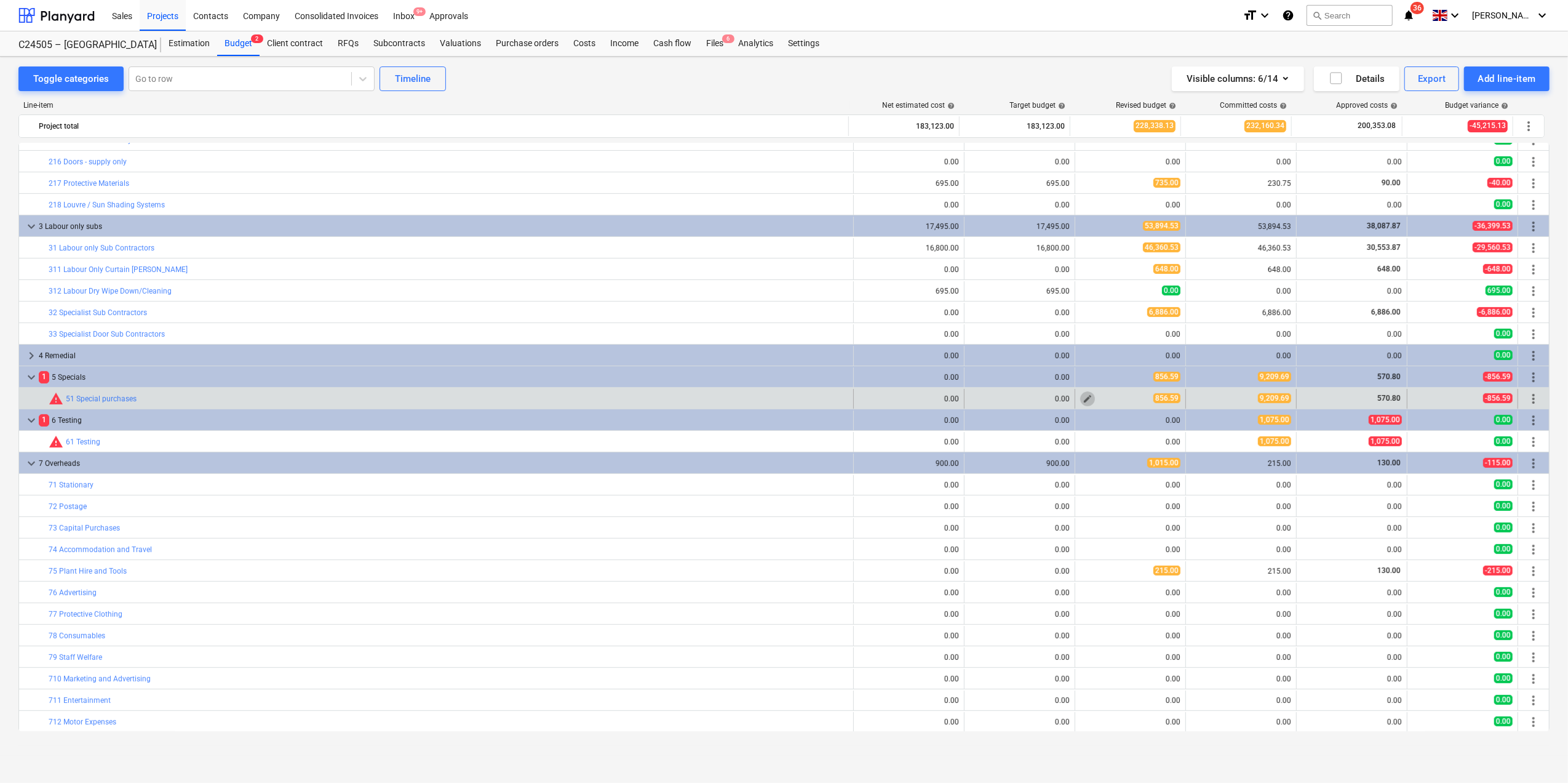
click at [1084, 402] on span "edit" at bounding box center [1088, 399] width 10 height 10
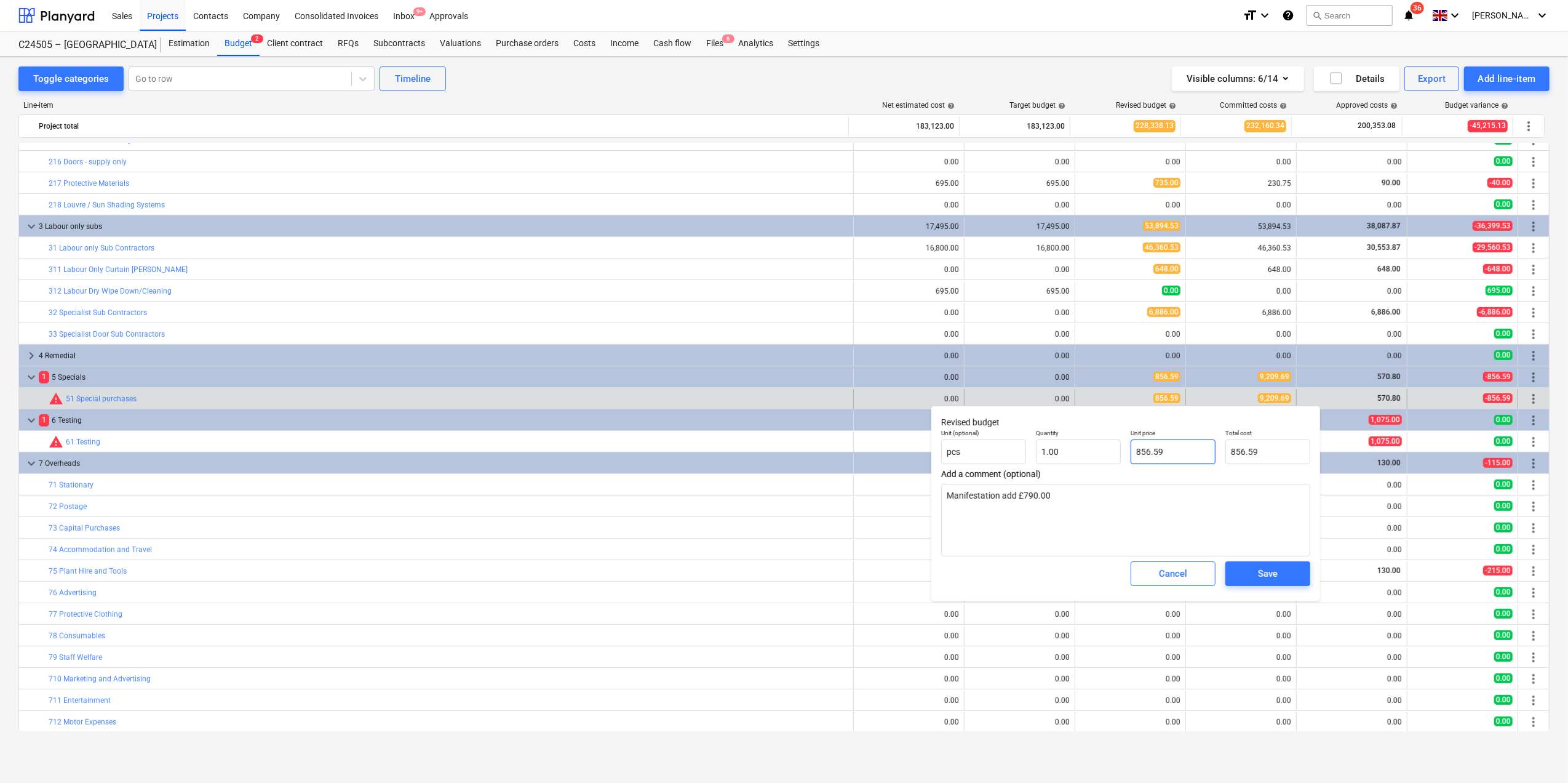
click at [1163, 451] on input "856.59" at bounding box center [1173, 451] width 85 height 24
click at [1251, 455] on input "text" at bounding box center [1268, 451] width 85 height 24
click at [1263, 577] on div "Save" at bounding box center [1267, 573] width 19 height 16
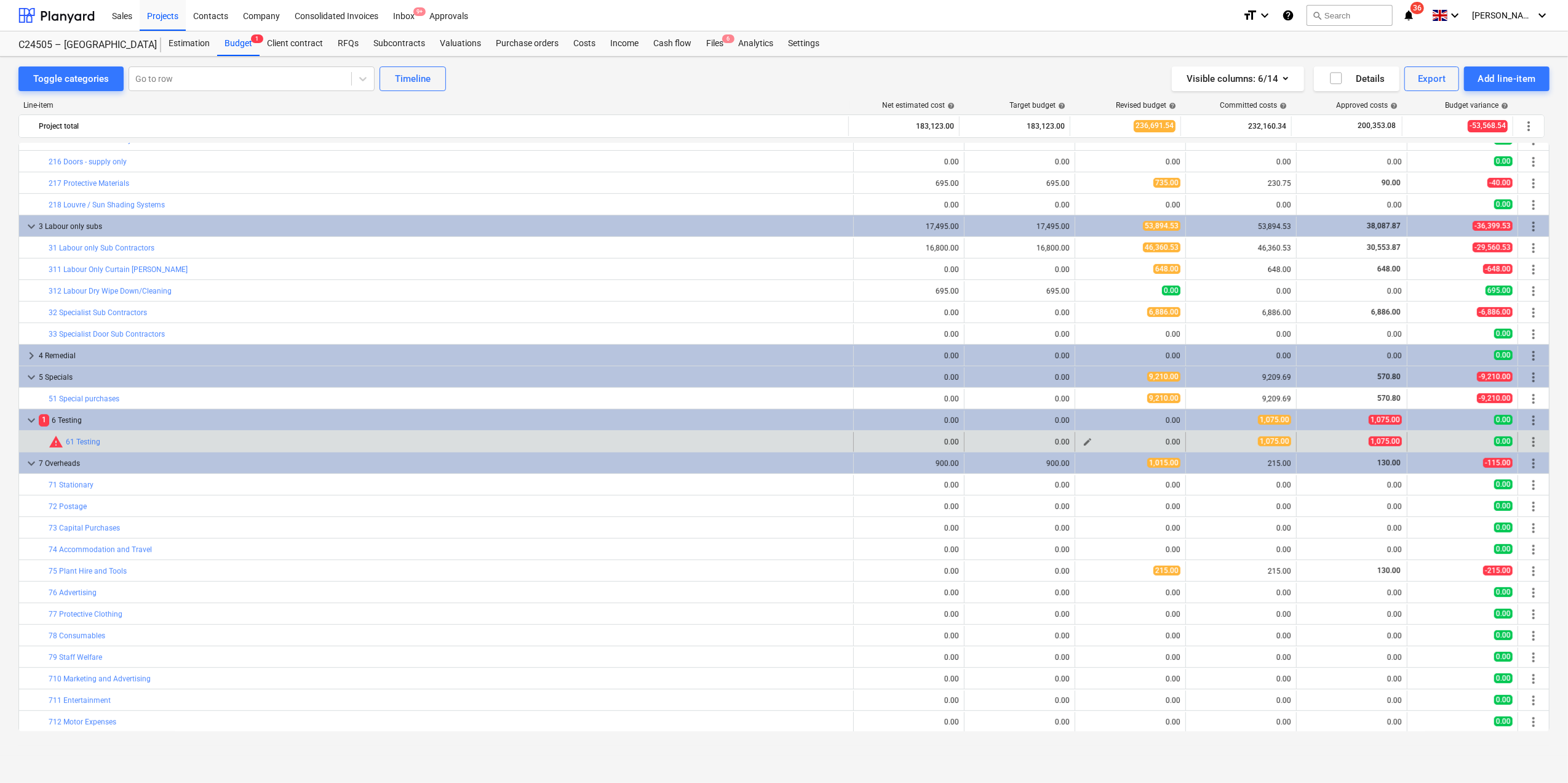
click at [1083, 444] on span "edit" at bounding box center [1088, 442] width 10 height 10
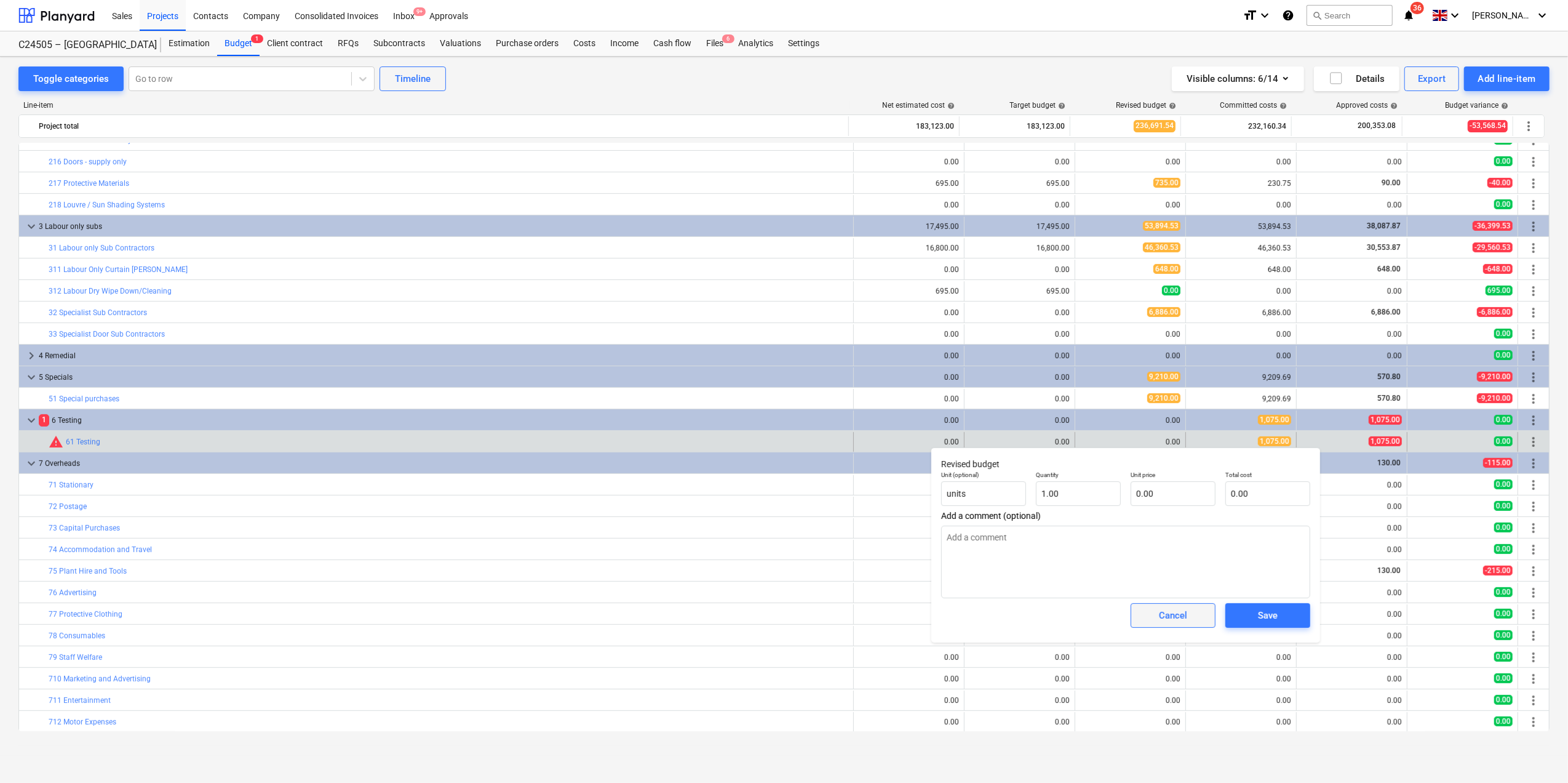
click at [1174, 613] on div "Cancel" at bounding box center [1174, 615] width 29 height 16
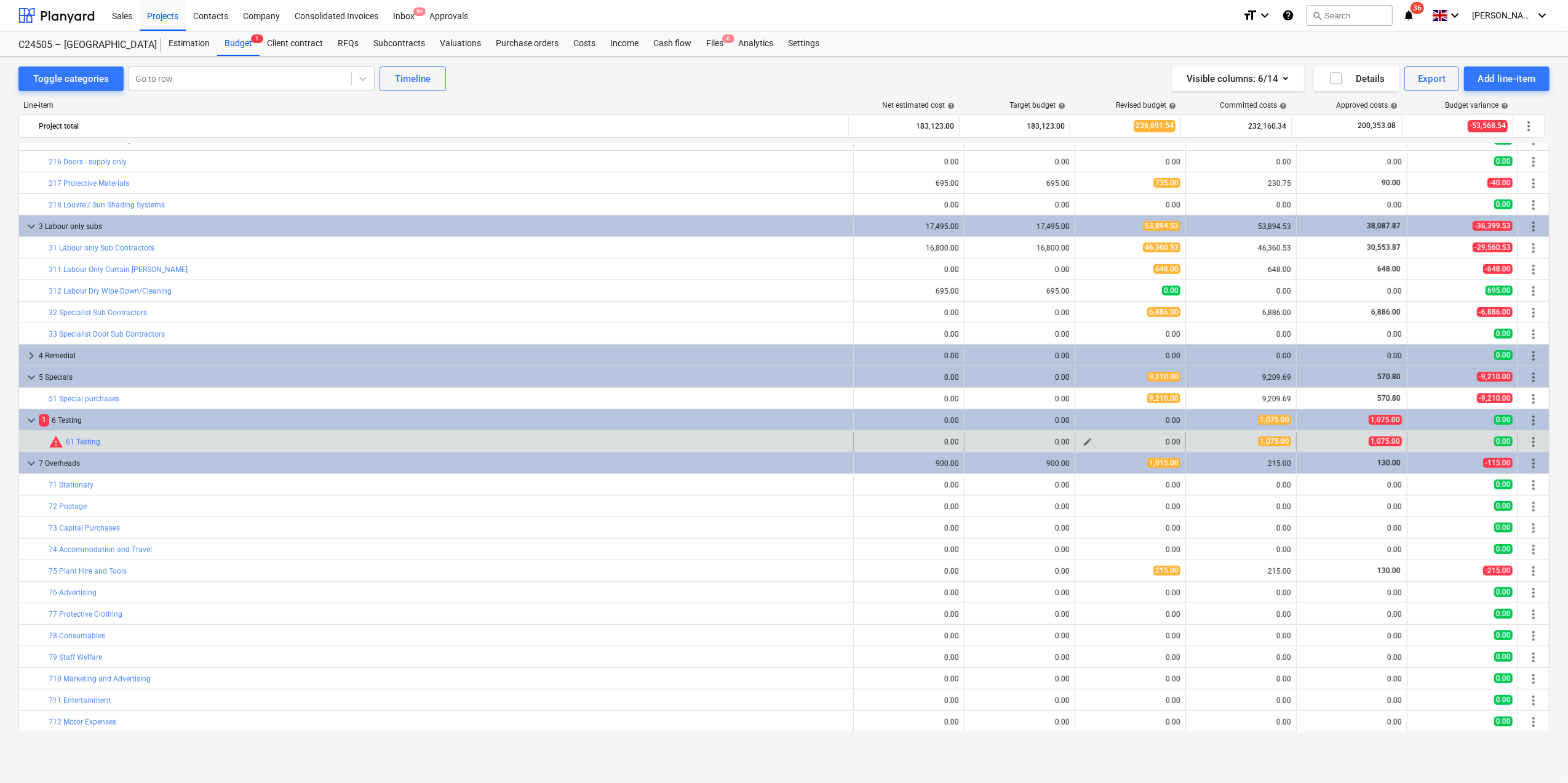
click at [1084, 439] on span "edit" at bounding box center [1088, 442] width 10 height 10
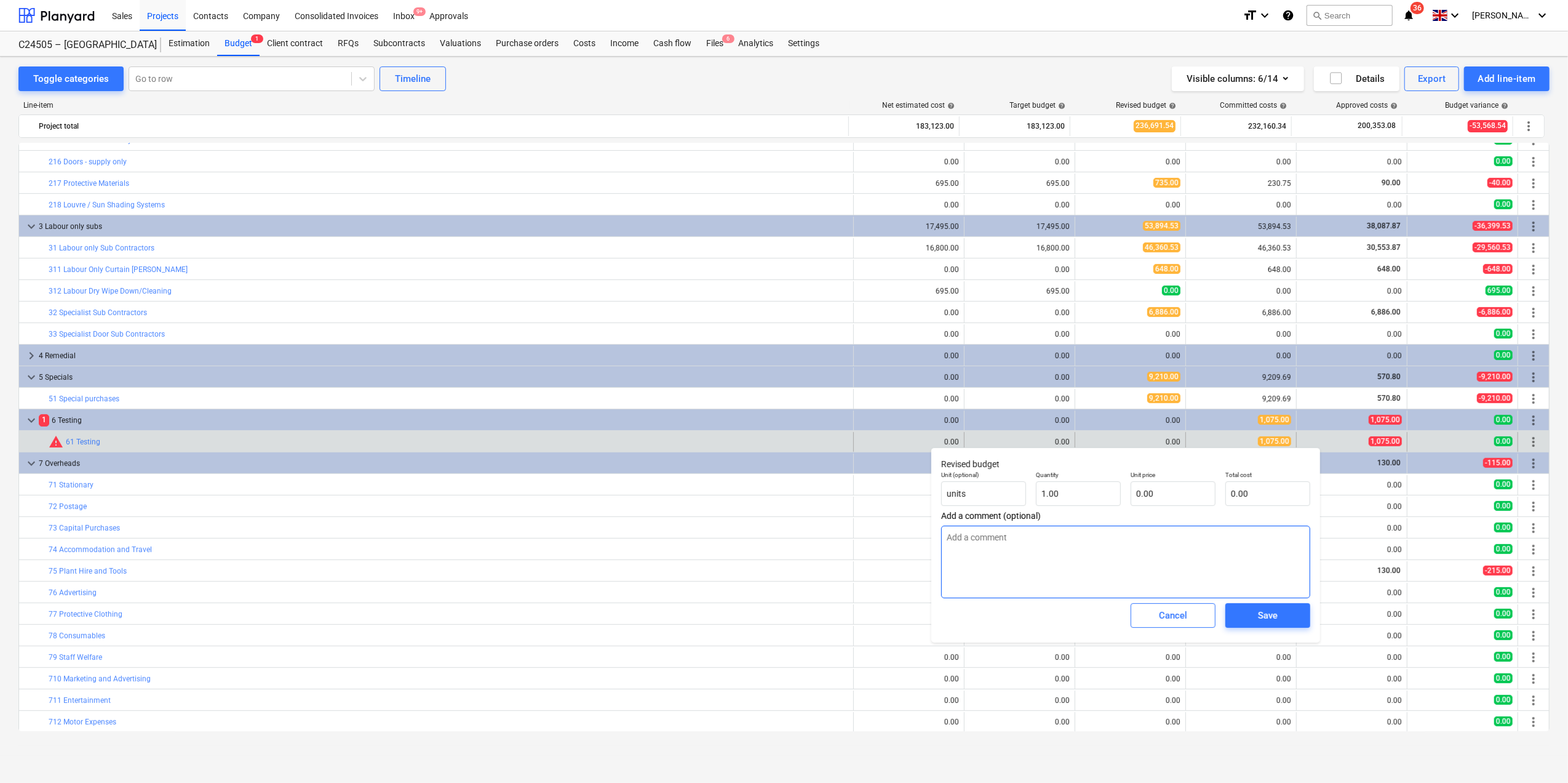
click at [986, 534] on textarea at bounding box center [1126, 562] width 369 height 72
click at [1164, 491] on input "text" at bounding box center [1173, 493] width 85 height 24
click at [1286, 615] on span "Save" at bounding box center [1268, 615] width 56 height 16
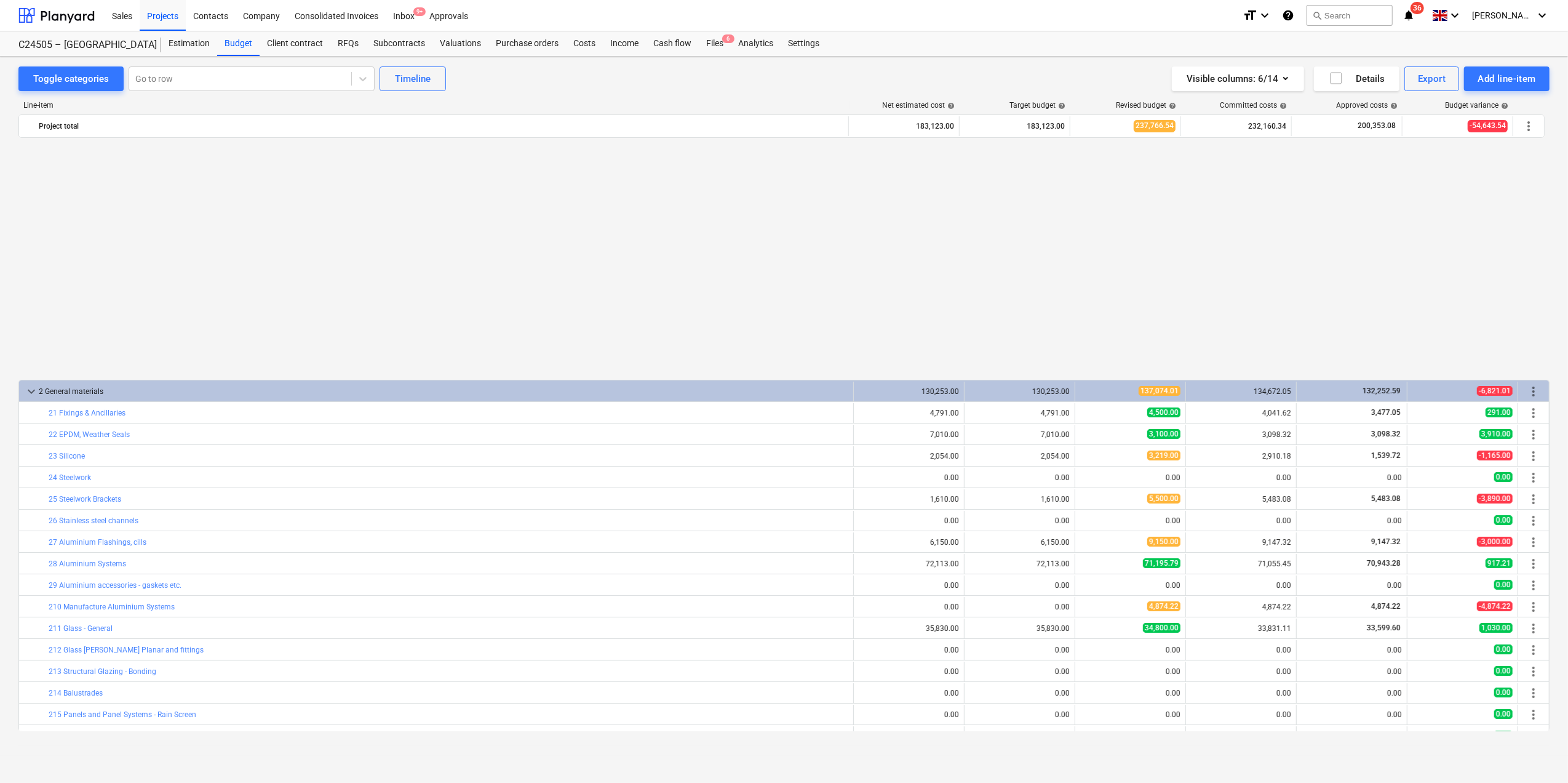
scroll to position [683, 0]
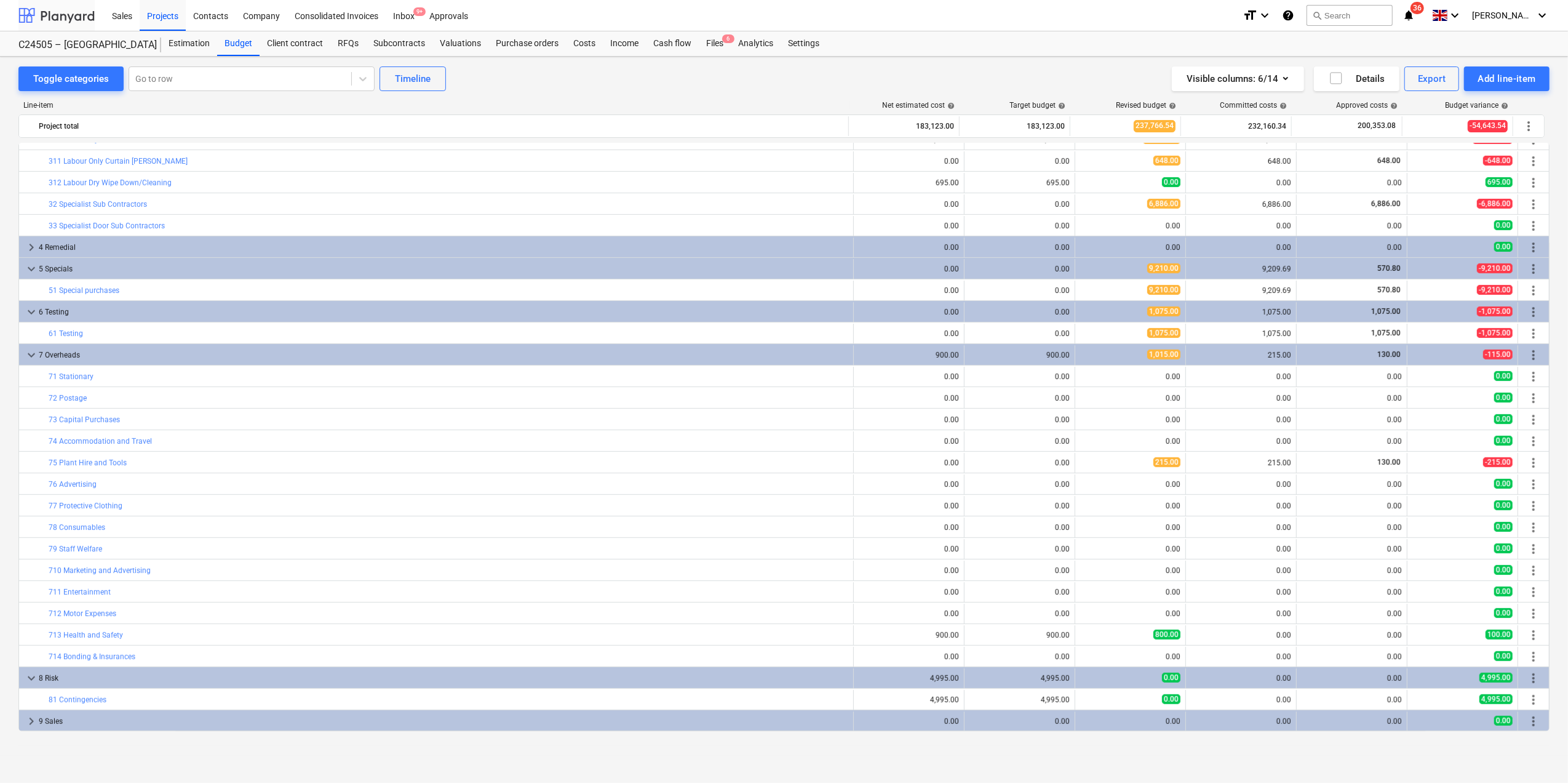
click at [51, 15] on div at bounding box center [56, 15] width 77 height 31
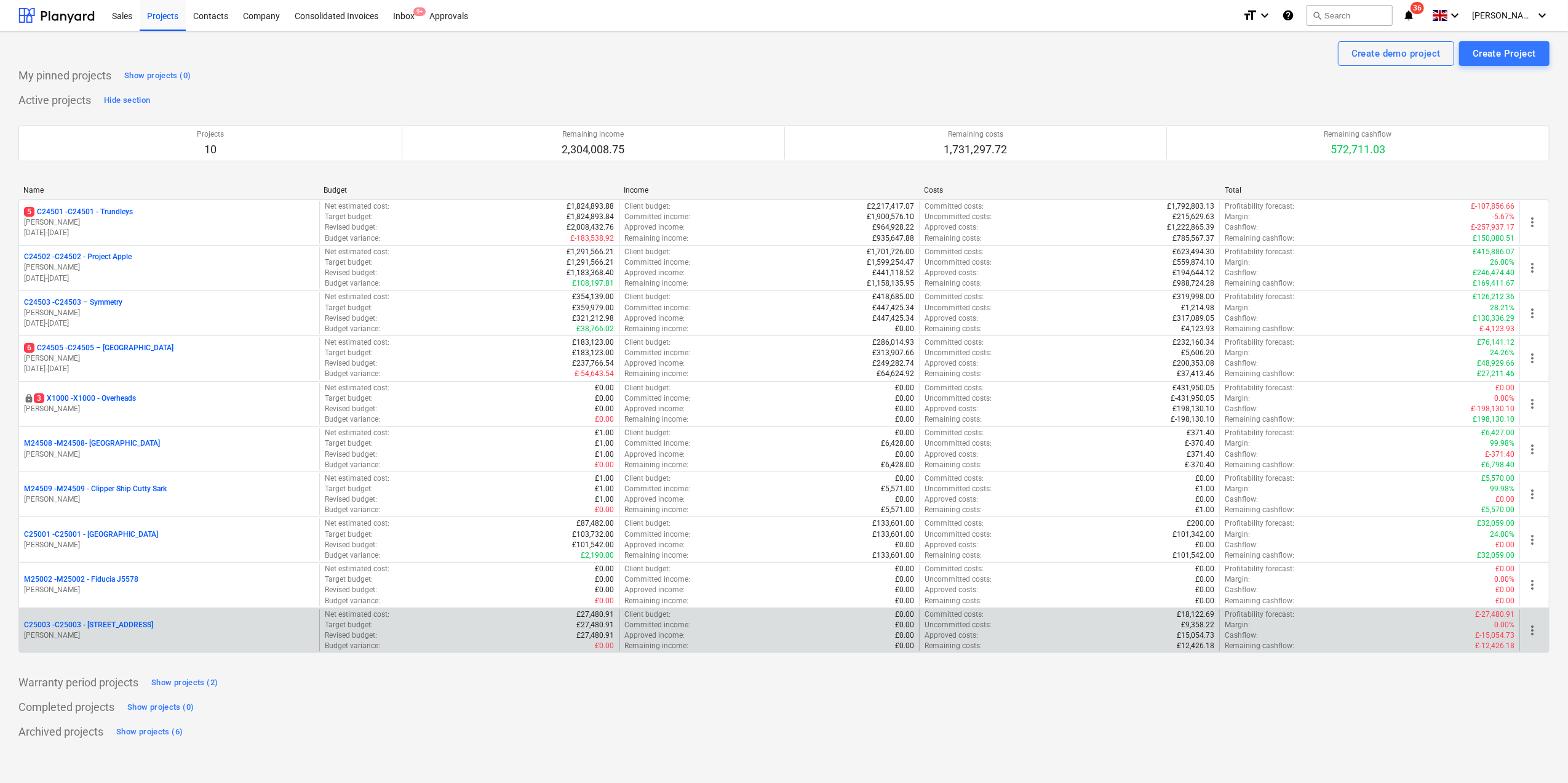
click at [114, 625] on p "C25003 - C25003 - 242 Marylebone Road" at bounding box center [88, 625] width 129 height 10
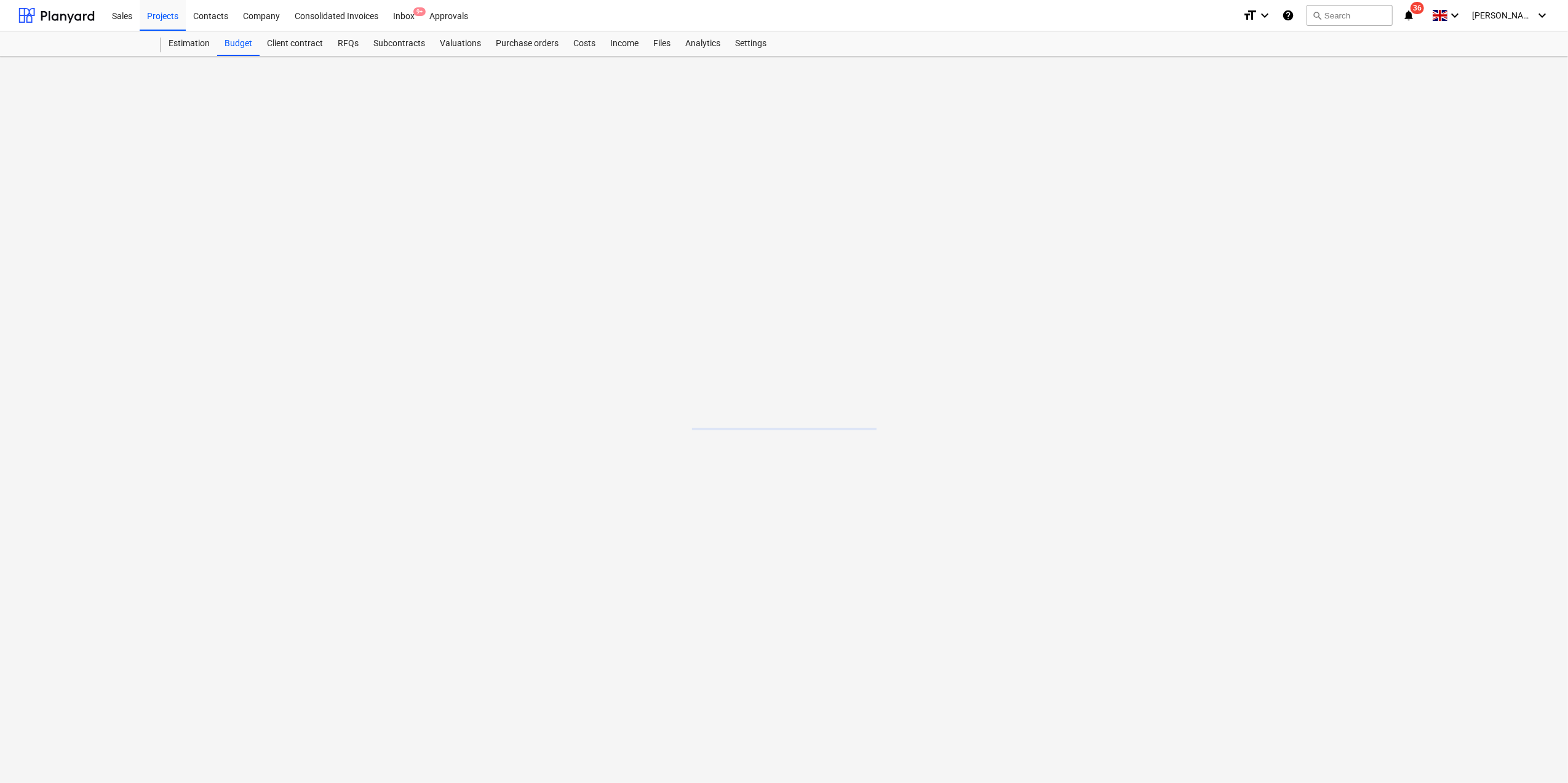
click at [114, 625] on main at bounding box center [784, 420] width 1568 height 727
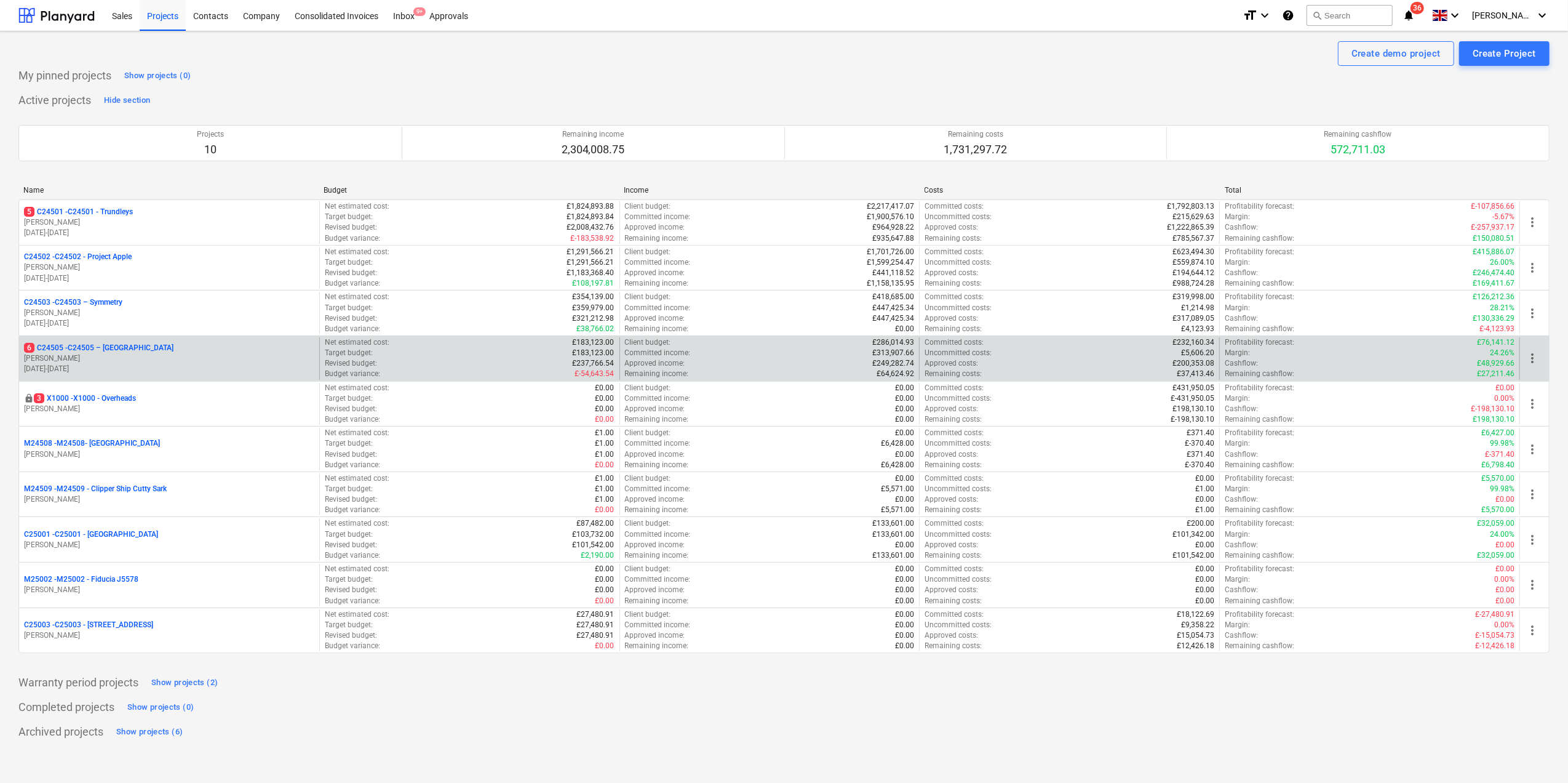
click at [85, 362] on p "[PERSON_NAME]" at bounding box center [169, 358] width 291 height 10
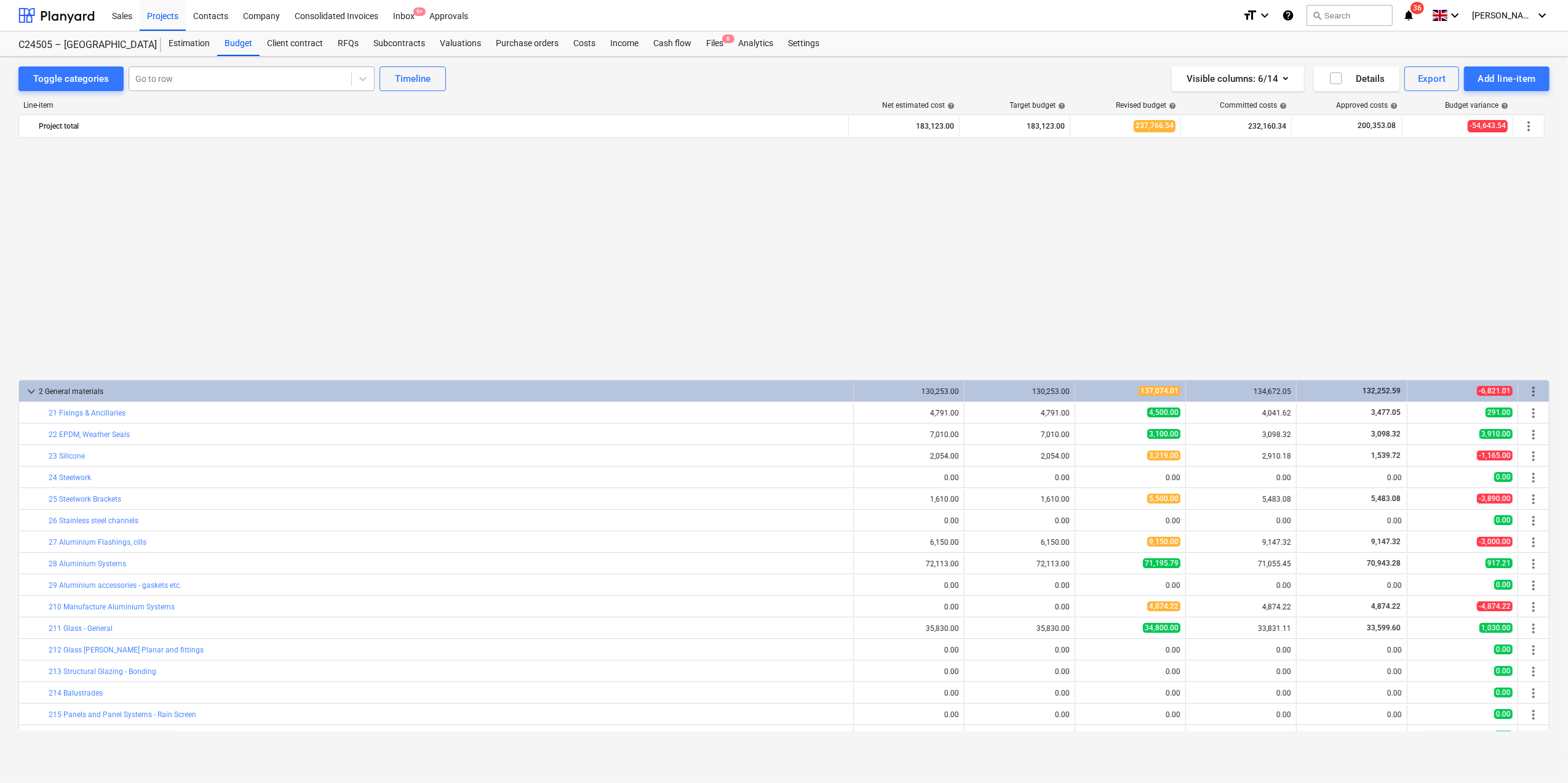
scroll to position [683, 0]
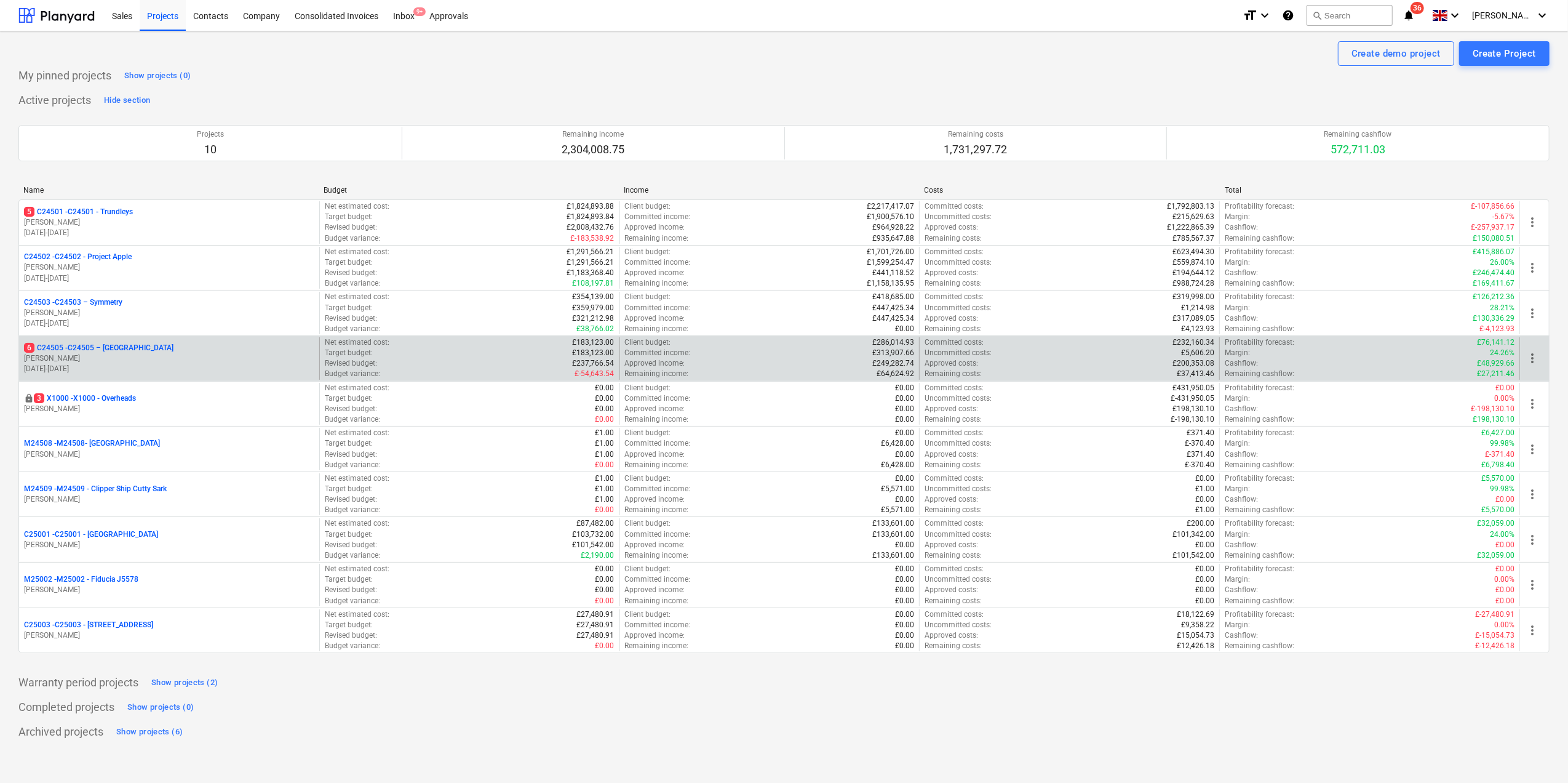
click at [43, 353] on p "6 C24505 - C24505 – Surrey Quays" at bounding box center [98, 348] width 149 height 10
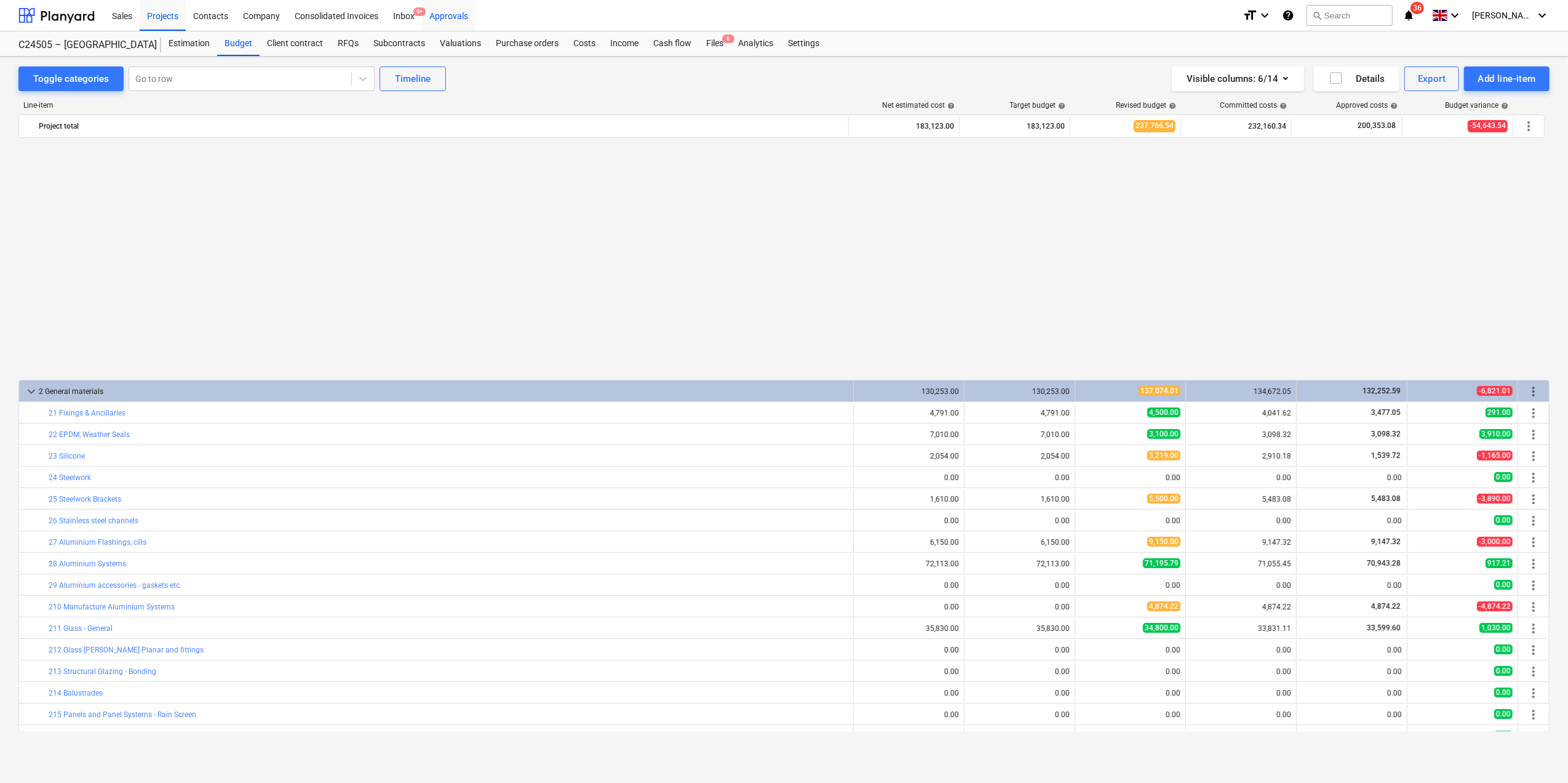
scroll to position [683, 0]
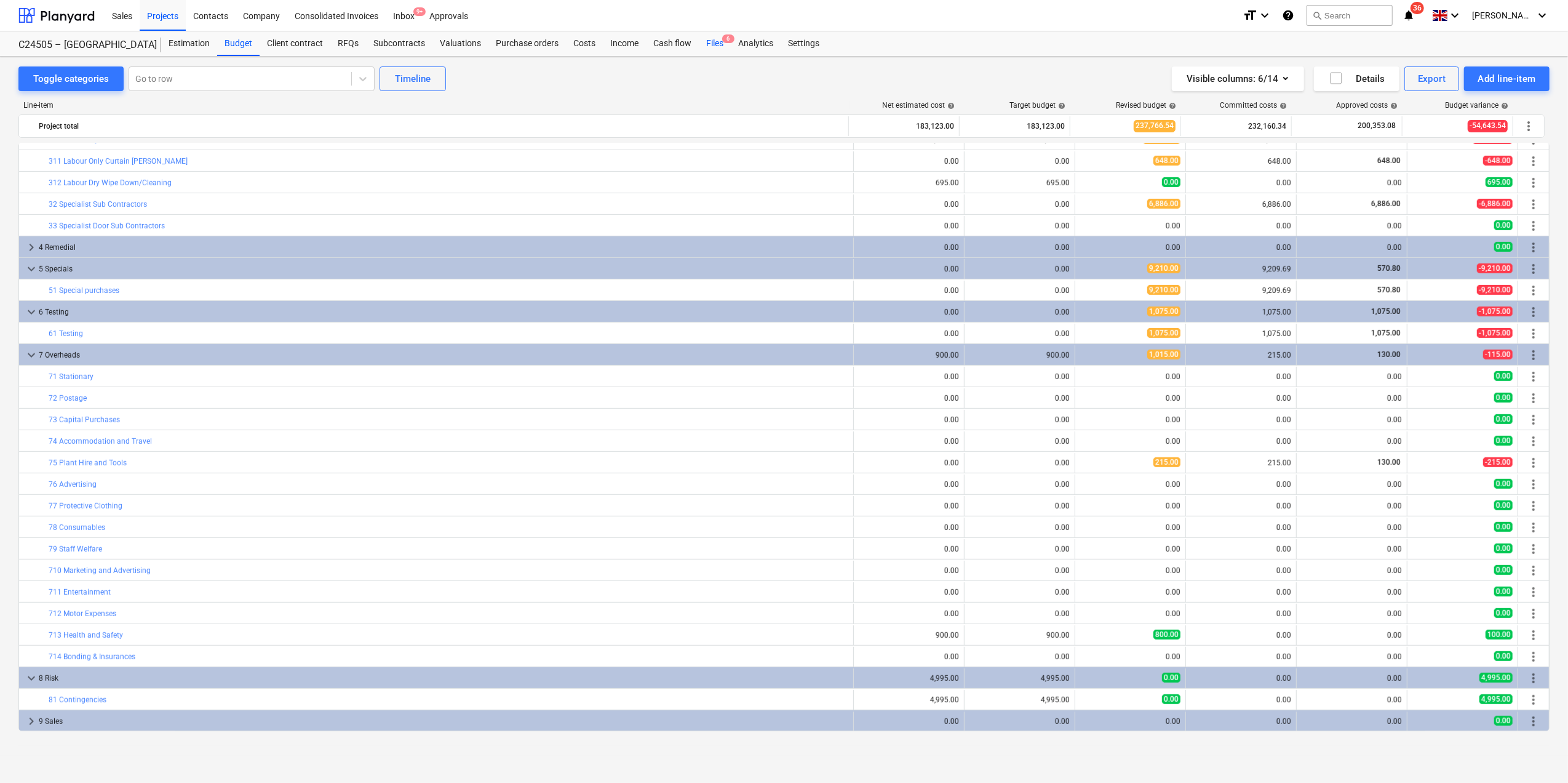
click at [710, 40] on div "Files 6" at bounding box center [715, 43] width 32 height 24
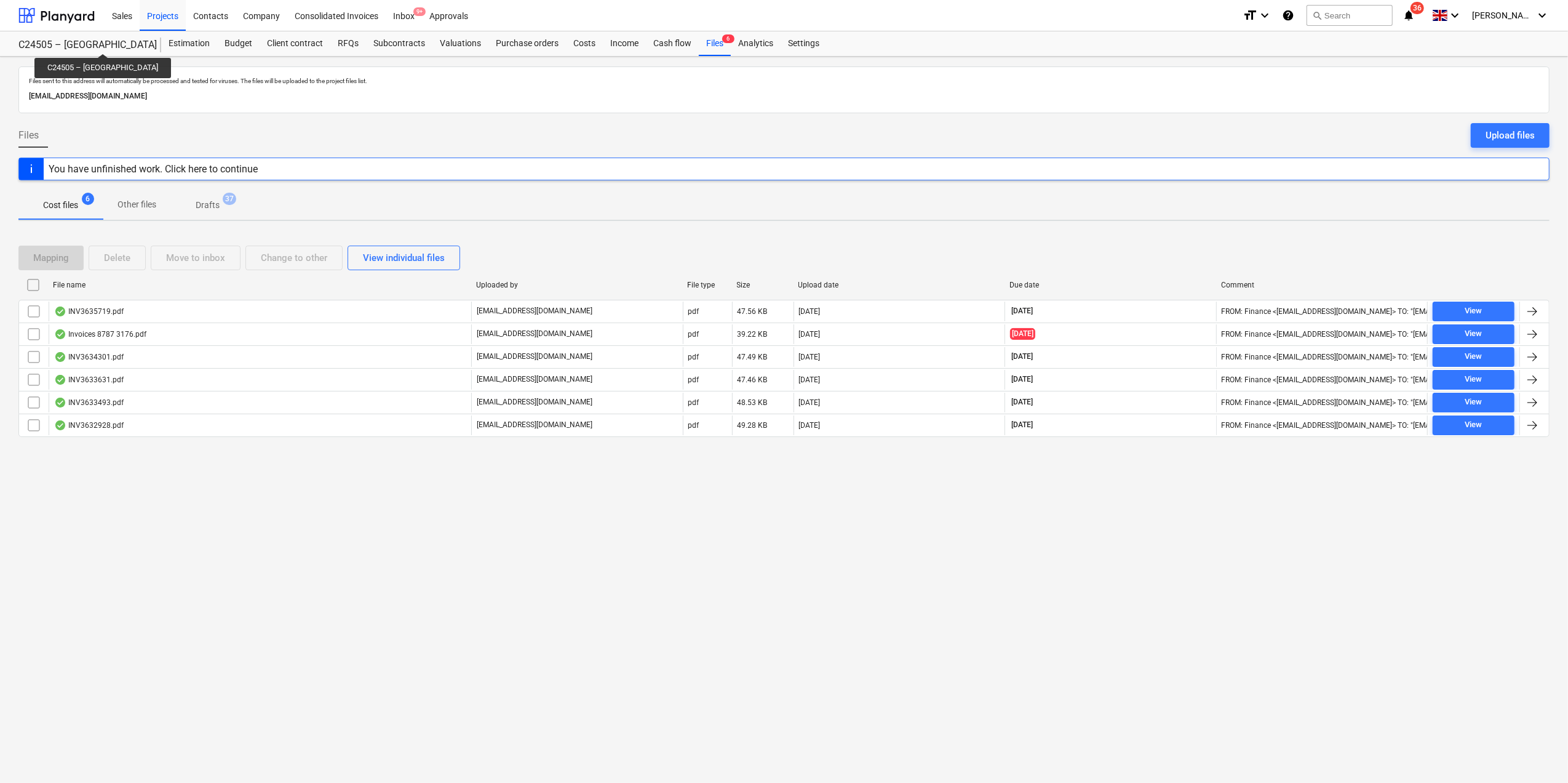
click at [89, 42] on div "C24505 – [GEOGRAPHIC_DATA]" at bounding box center [83, 45] width 128 height 13
click at [62, 13] on div at bounding box center [56, 15] width 77 height 31
